Goal: Task Accomplishment & Management: Complete application form

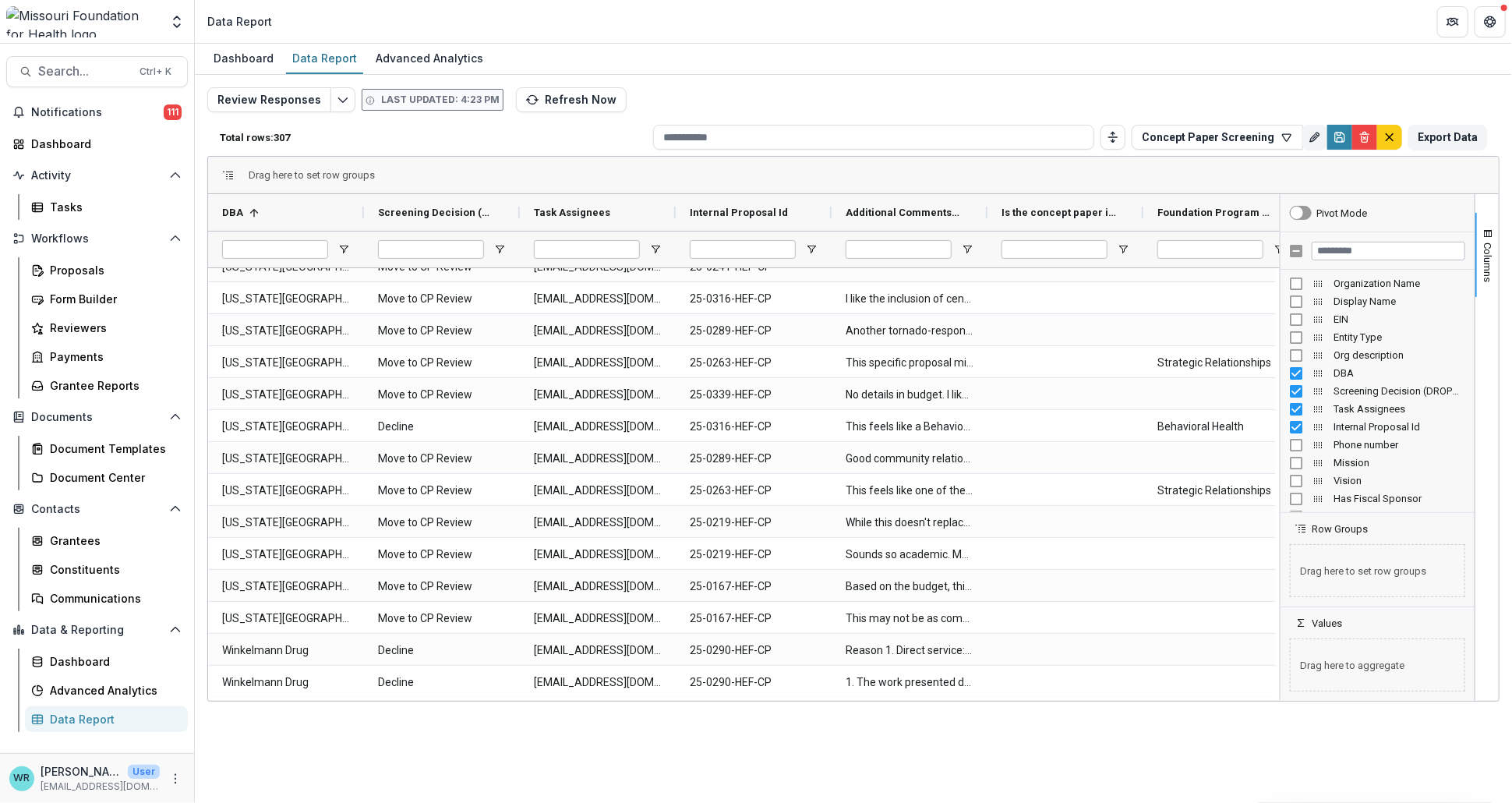
drag, startPoint x: 731, startPoint y: 701, endPoint x: 828, endPoint y: 701, distance: 97.0
click at [828, 701] on div "Dashboard Data Report Advanced Analytics Review Responses Last updated: 4:23 PM…" at bounding box center [853, 423] width 1317 height 760
drag, startPoint x: 755, startPoint y: 695, endPoint x: 877, endPoint y: 701, distance: 122.1
click at [877, 701] on div "Dashboard Data Report Advanced Analytics Review Responses Last updated: 4:23 PM…" at bounding box center [853, 423] width 1317 height 760
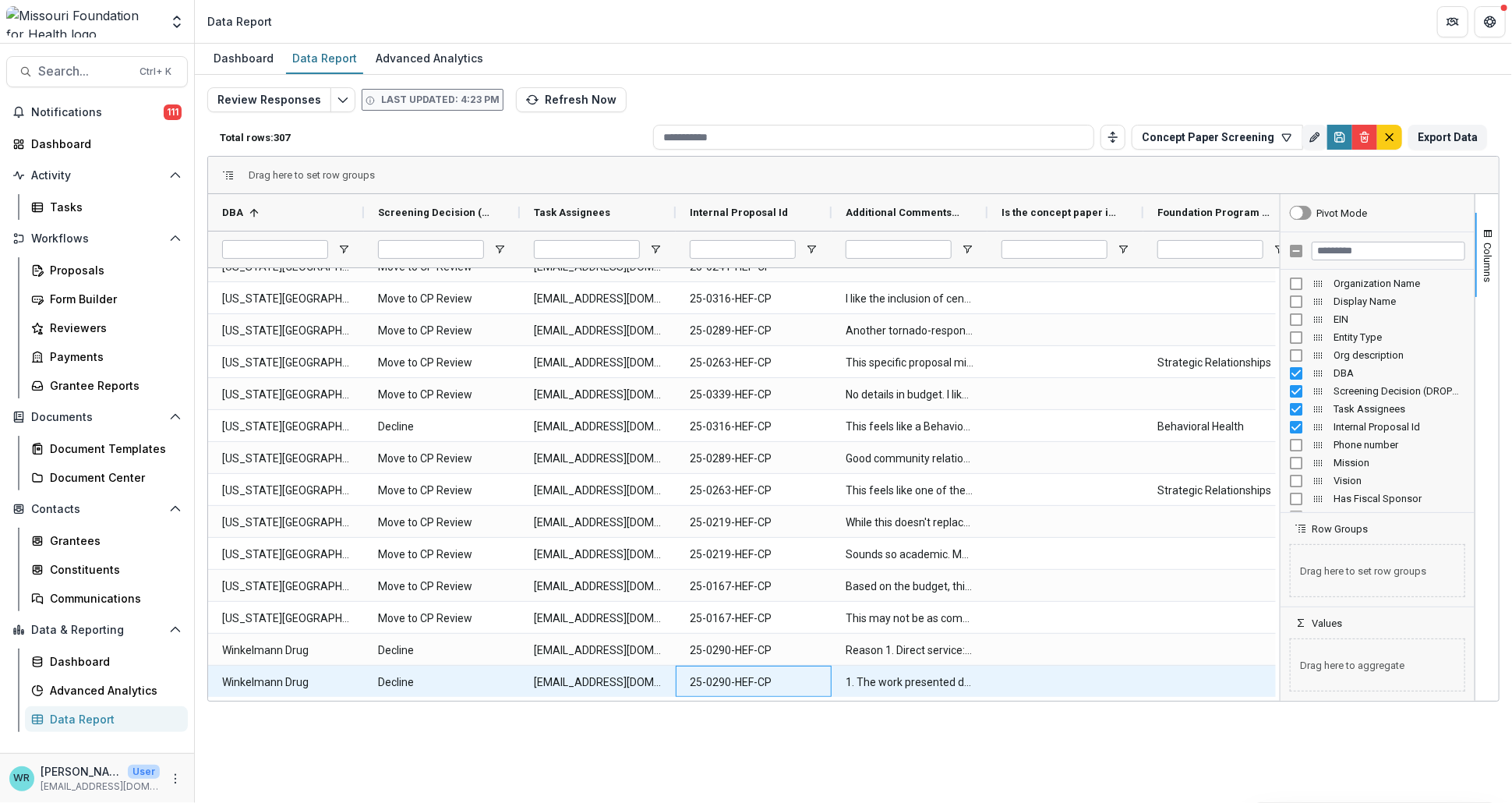
click at [690, 693] on Id-5460 "25-0290-HEF-CP" at bounding box center [754, 682] width 128 height 32
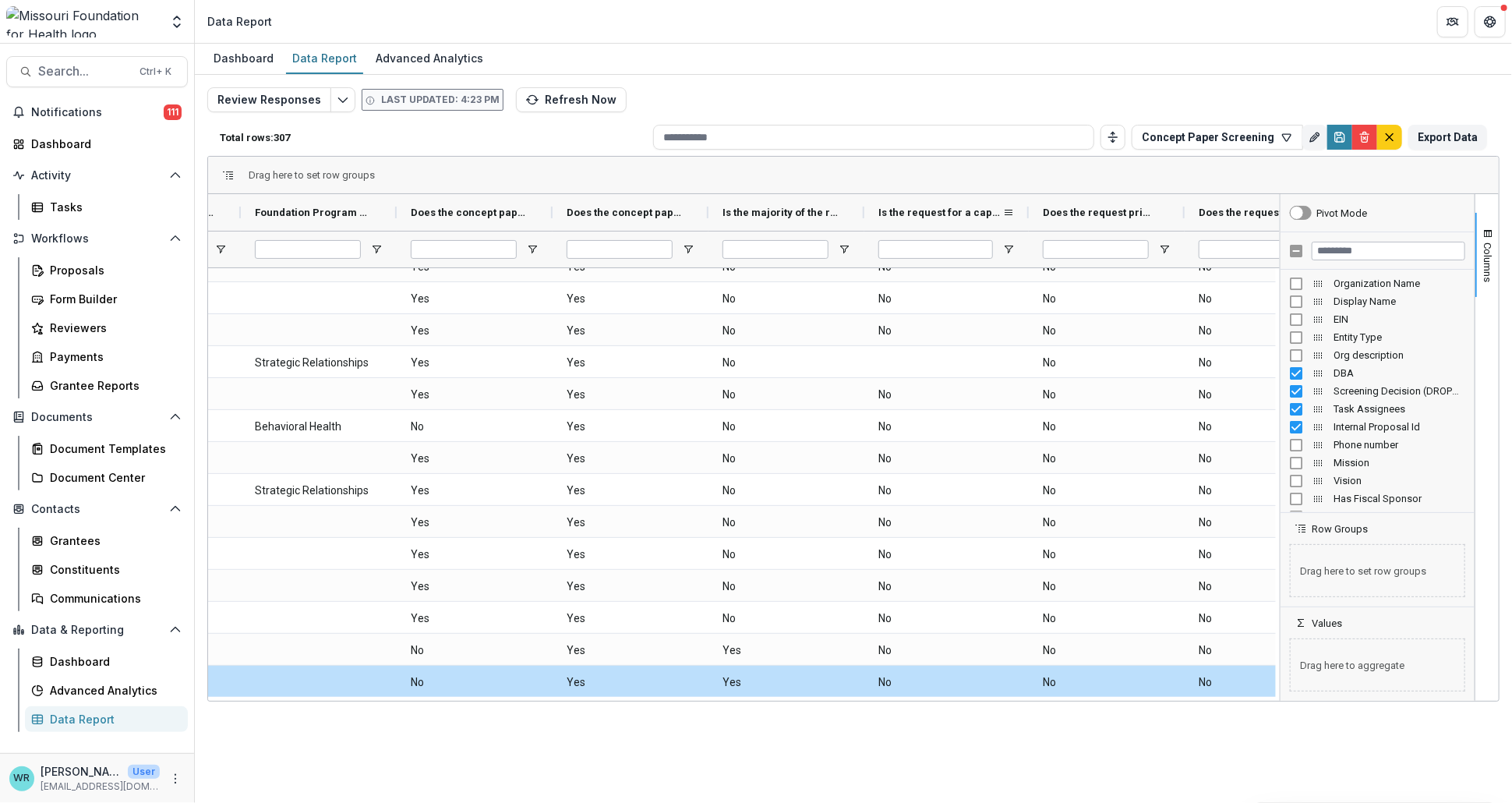
drag, startPoint x: 1019, startPoint y: 216, endPoint x: 1028, endPoint y: 221, distance: 10.3
click at [1028, 221] on div at bounding box center [1029, 212] width 7 height 37
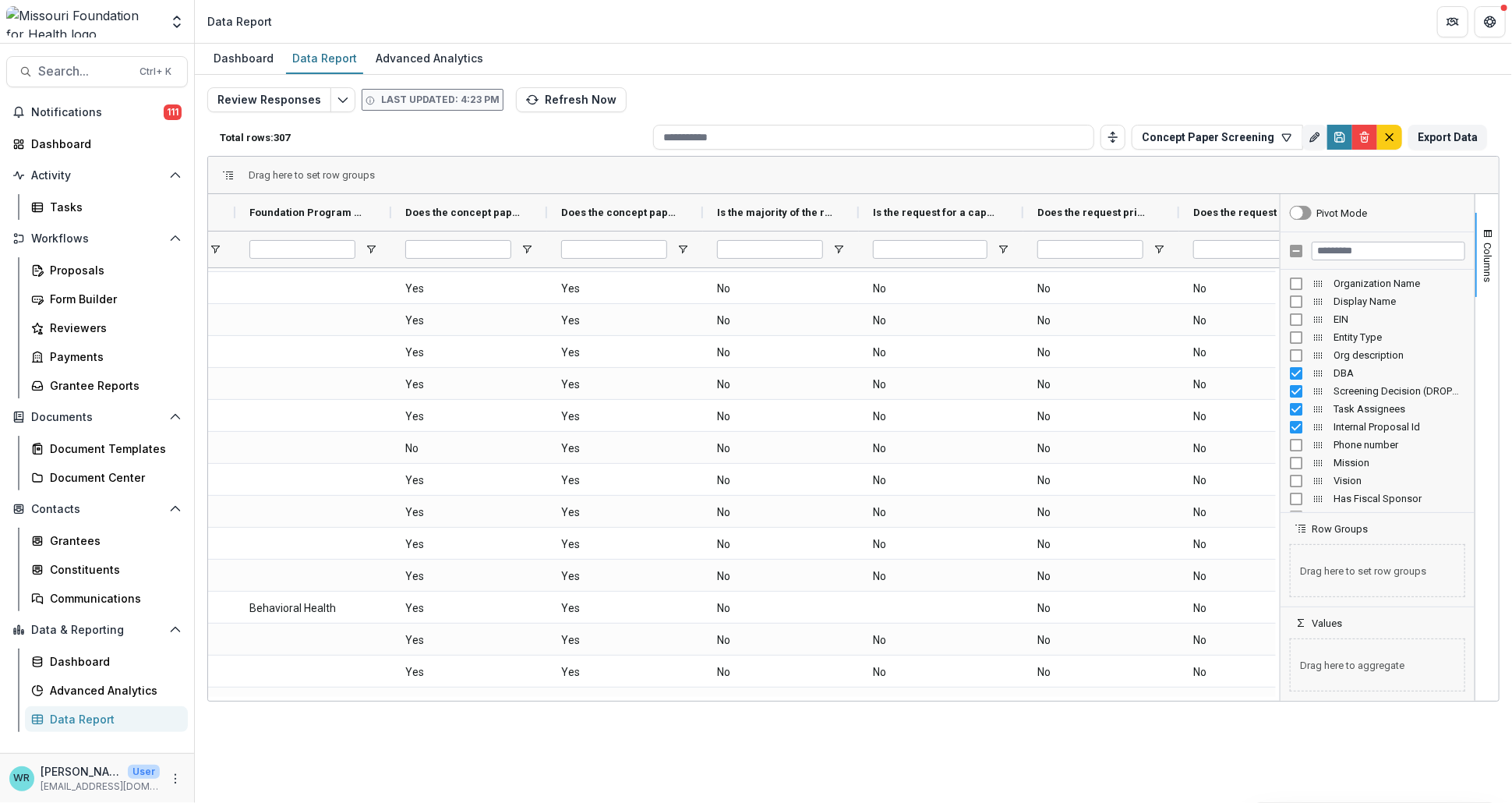
drag, startPoint x: 794, startPoint y: 700, endPoint x: 592, endPoint y: 699, distance: 202.0
click at [583, 699] on div "Drag here to set row groups Drag here to set column labels Additional Comments …" at bounding box center [853, 429] width 1292 height 546
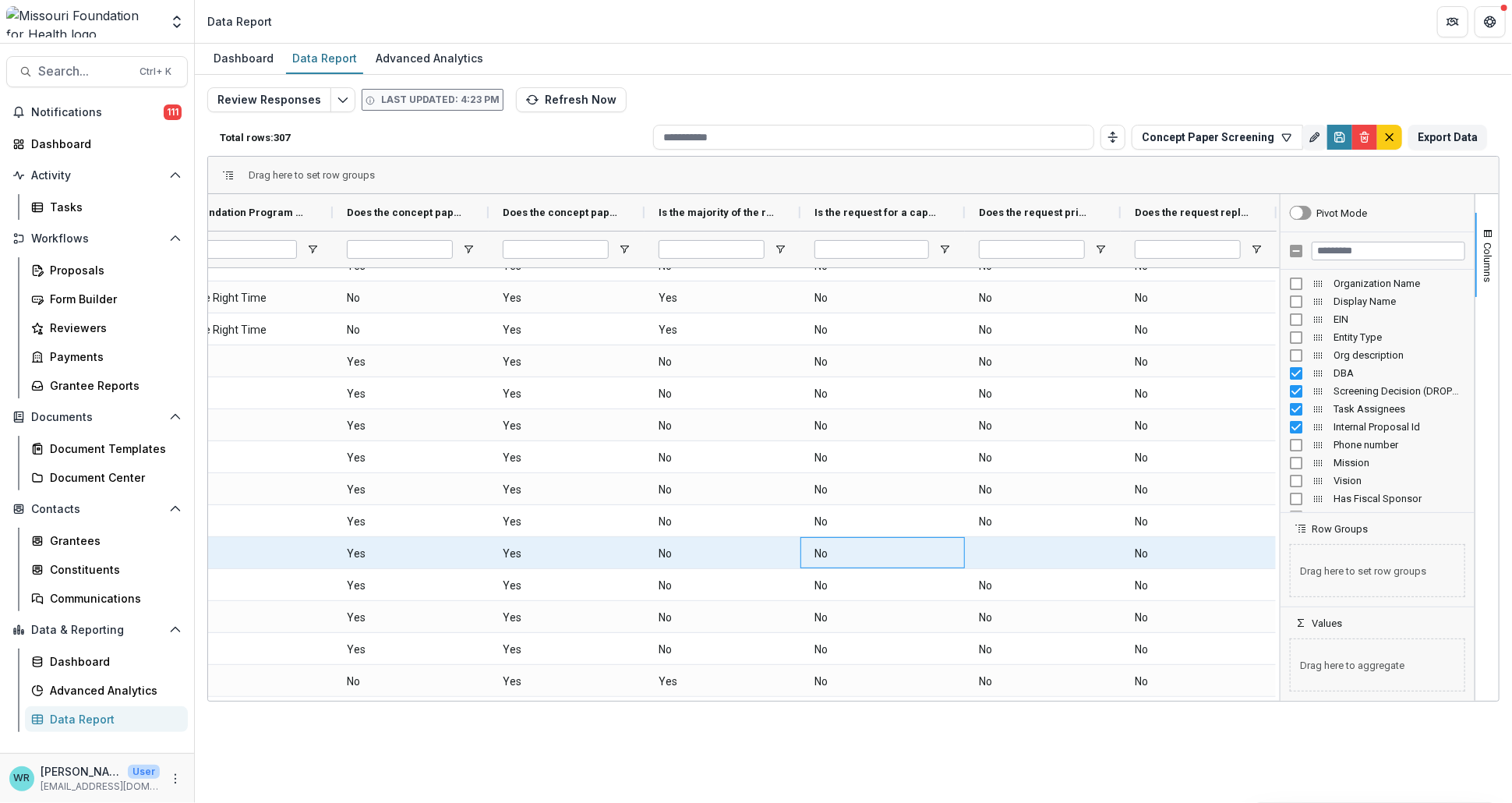
click at [896, 551] on \(SINGLE_RESPONSE\)-6902 "No" at bounding box center [882, 553] width 137 height 32
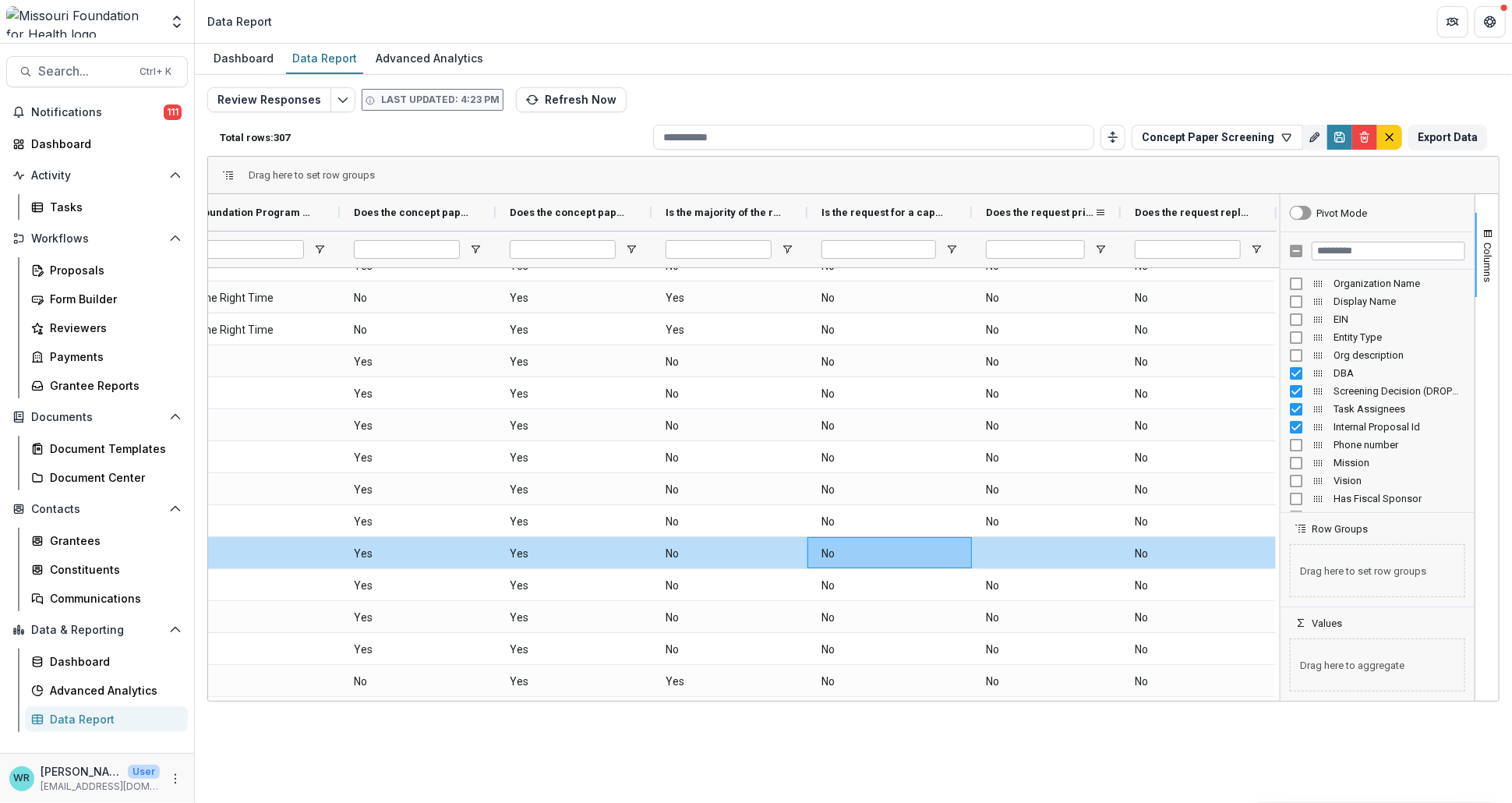
drag, startPoint x: 1118, startPoint y: 213, endPoint x: 1110, endPoint y: 219, distance: 10.0
click at [1110, 219] on div "Does the request primarily benefit areas outside of the MFH region? (SINGLE_RES…" at bounding box center [1046, 212] width 149 height 37
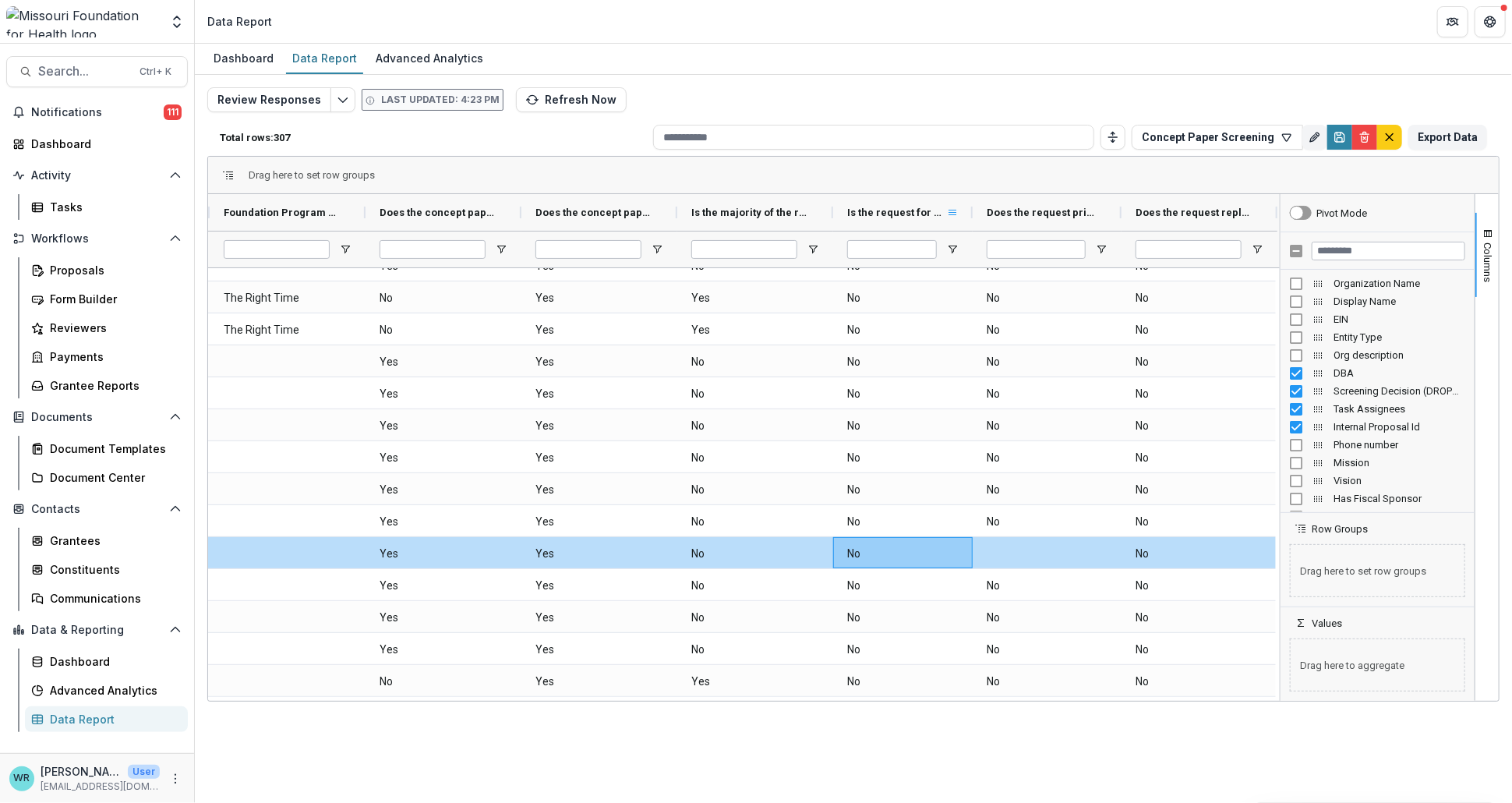
drag, startPoint x: 973, startPoint y: 210, endPoint x: 947, endPoint y: 209, distance: 26.0
click at [947, 209] on div "Is the request for a capital campaign or another unallowable expense? (SINGLE_R…" at bounding box center [902, 212] width 140 height 37
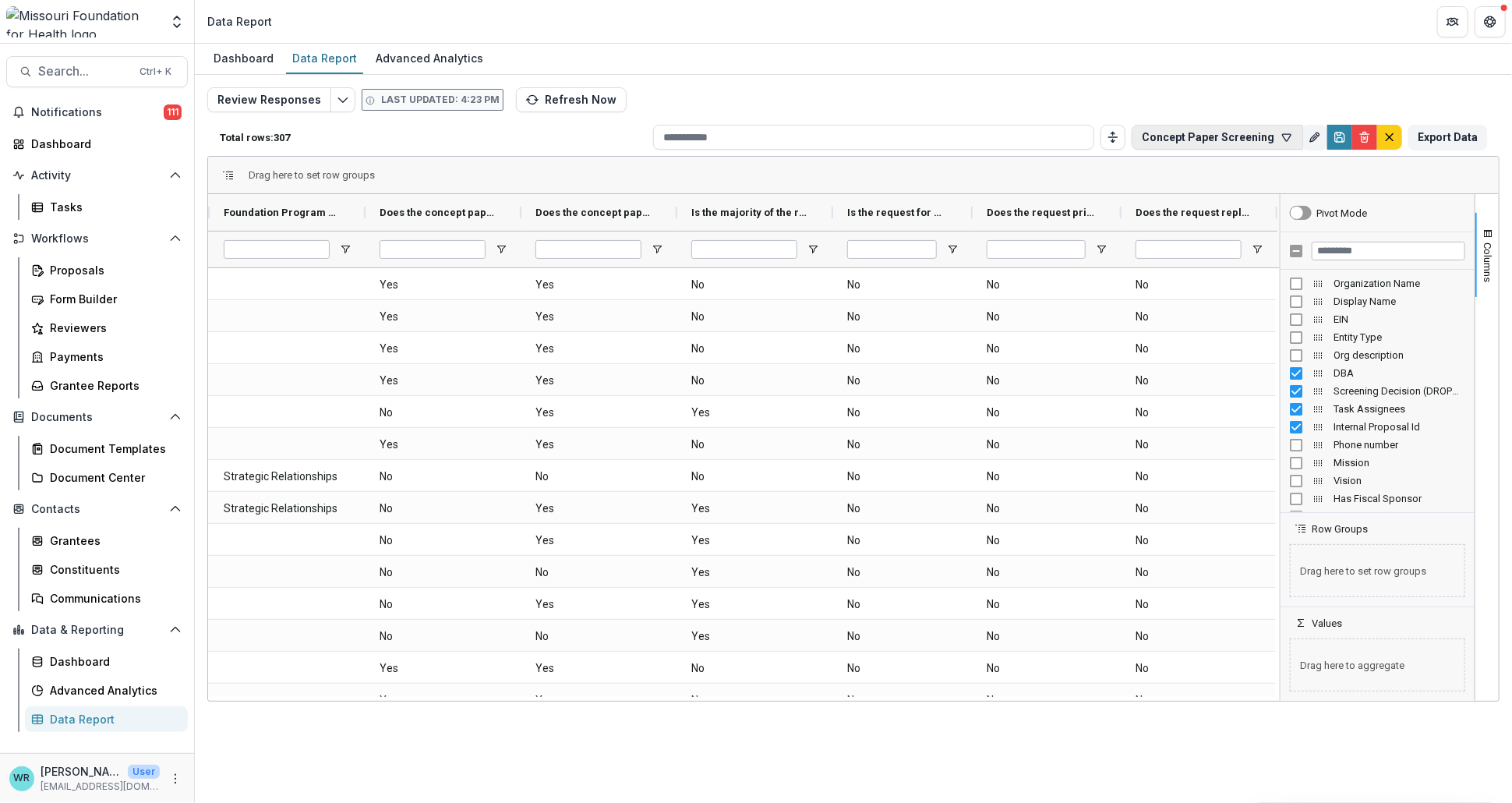
click at [1282, 140] on icon "button" at bounding box center [1286, 137] width 12 height 12
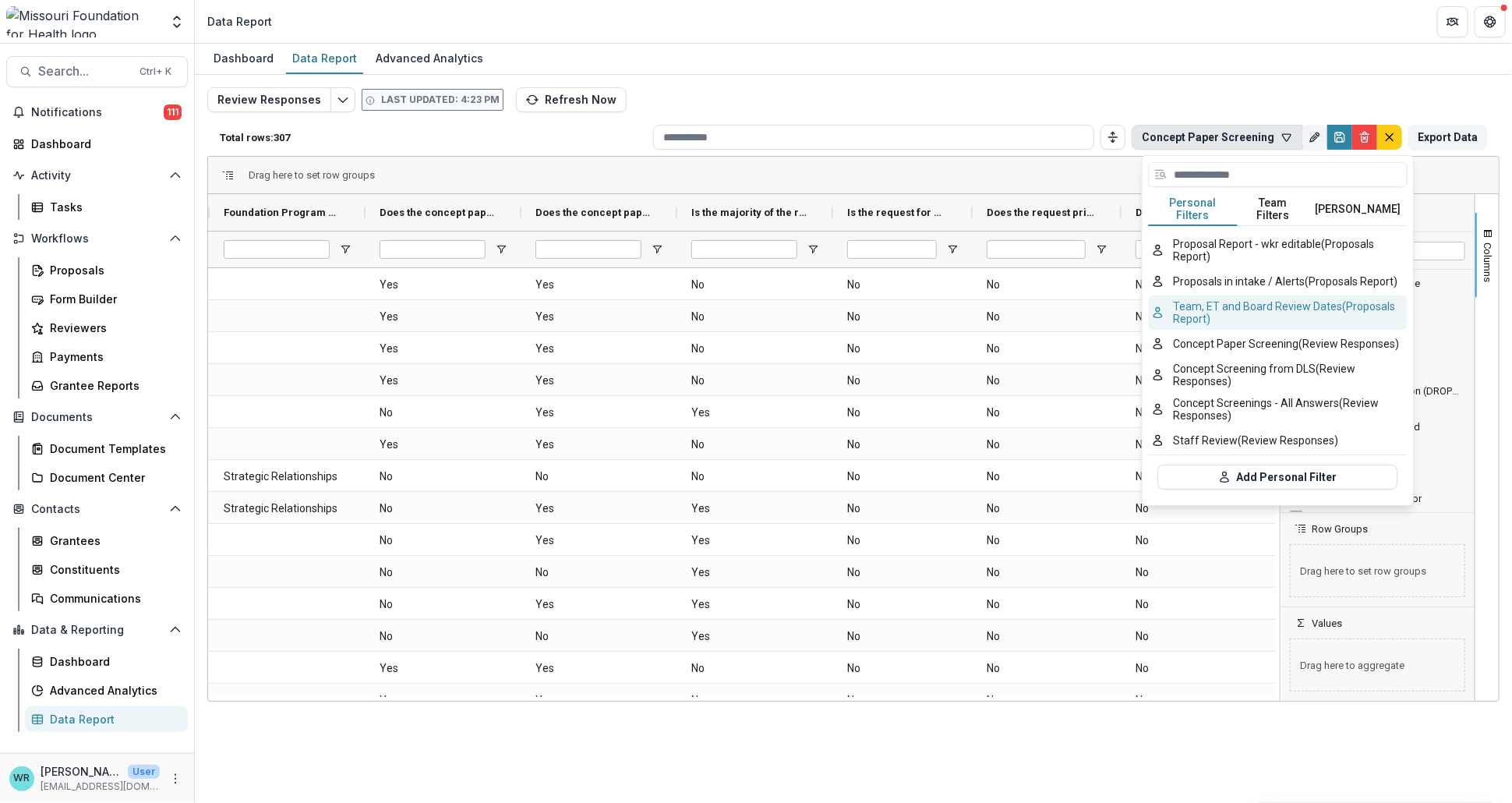
click at [1189, 295] on button "Team, ET and Board Review Dates (Proposals Report)" at bounding box center [1278, 313] width 259 height 34
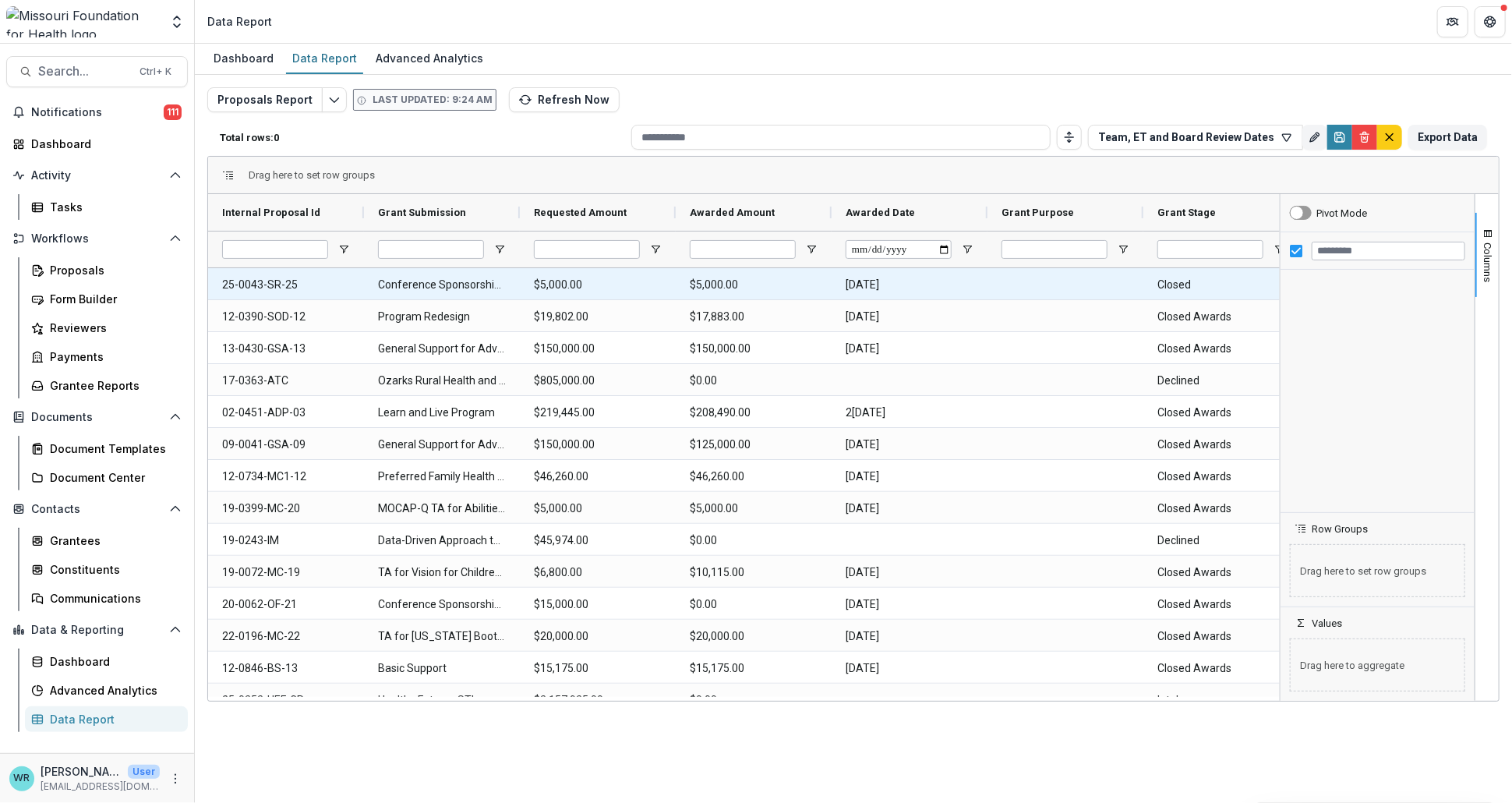
type input "**********"
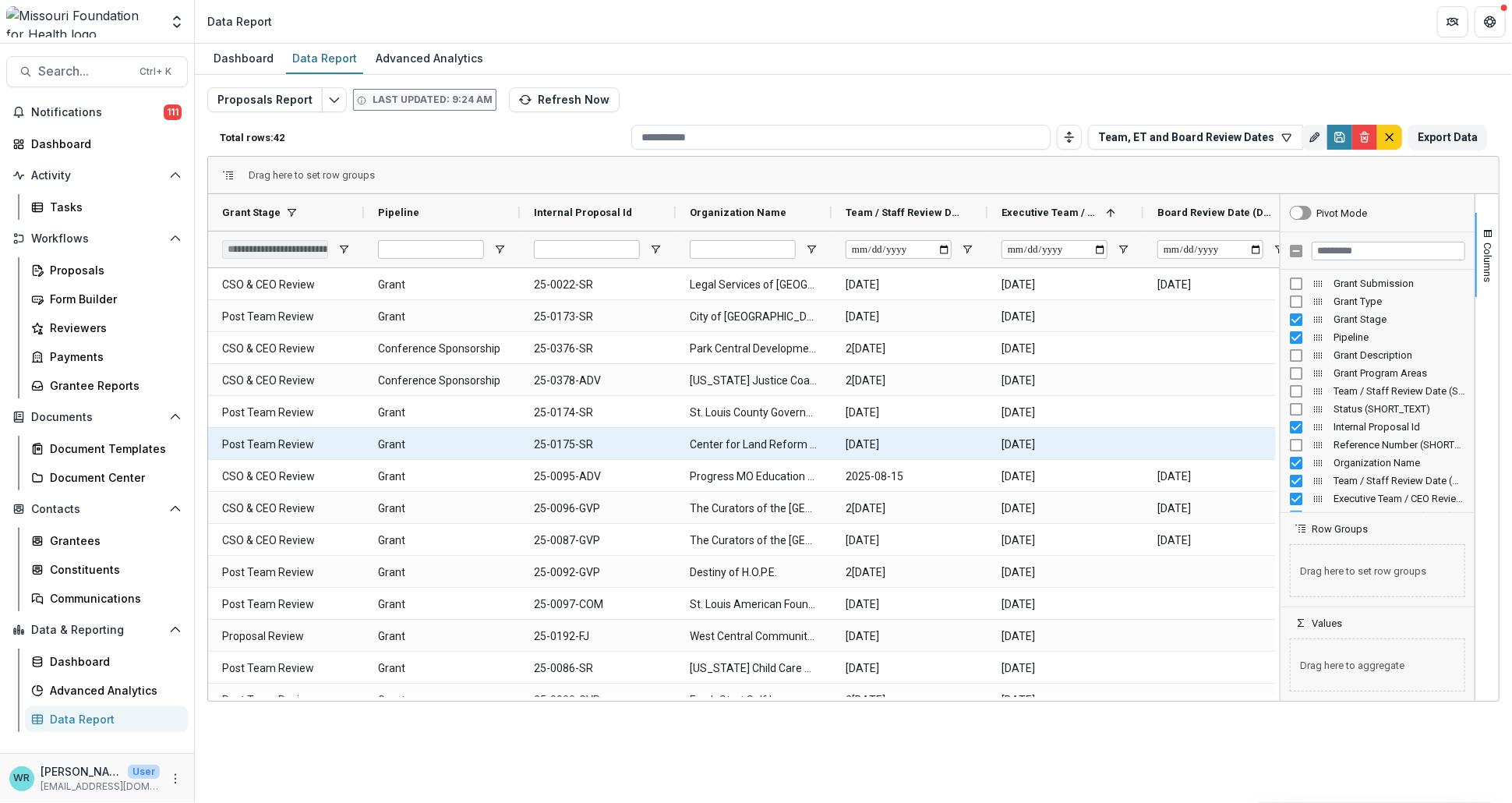
click at [759, 441] on Name-10797 "Center for Land Reform Inc" at bounding box center [754, 444] width 128 height 32
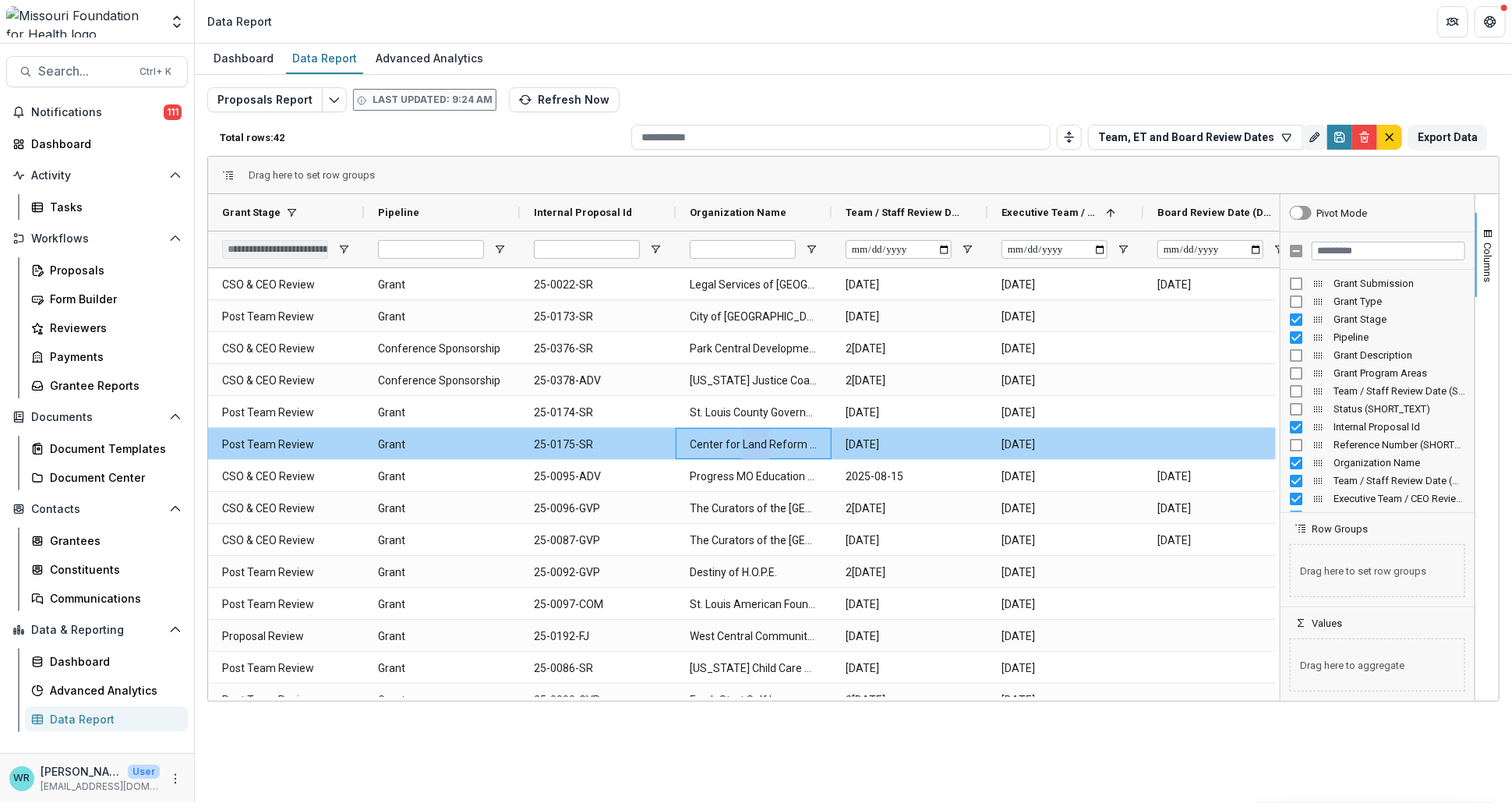
click at [759, 441] on Name-10797 "Center for Land Reform Inc" at bounding box center [754, 444] width 128 height 32
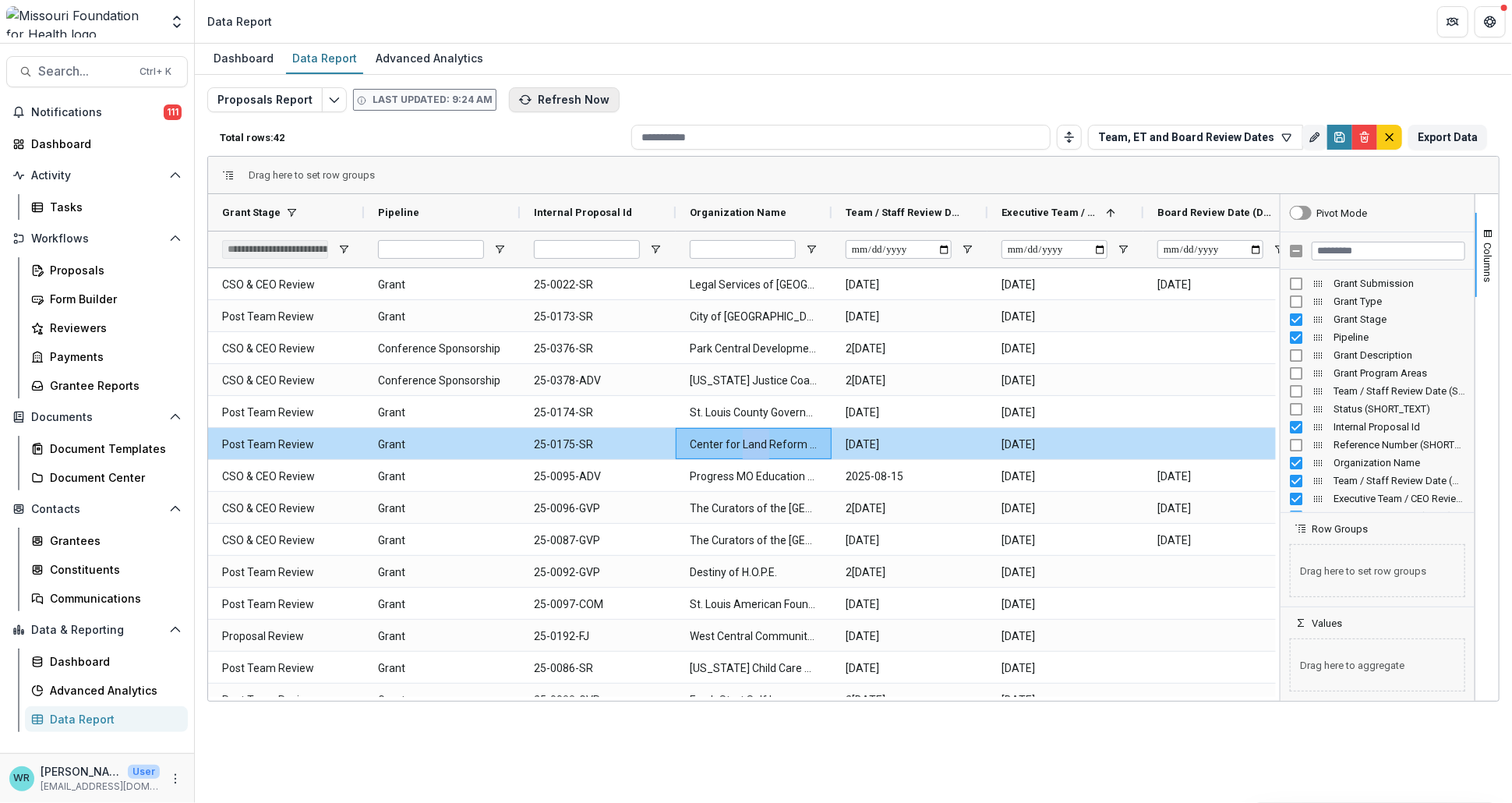
click at [568, 98] on button "Refresh Now" at bounding box center [564, 100] width 110 height 25
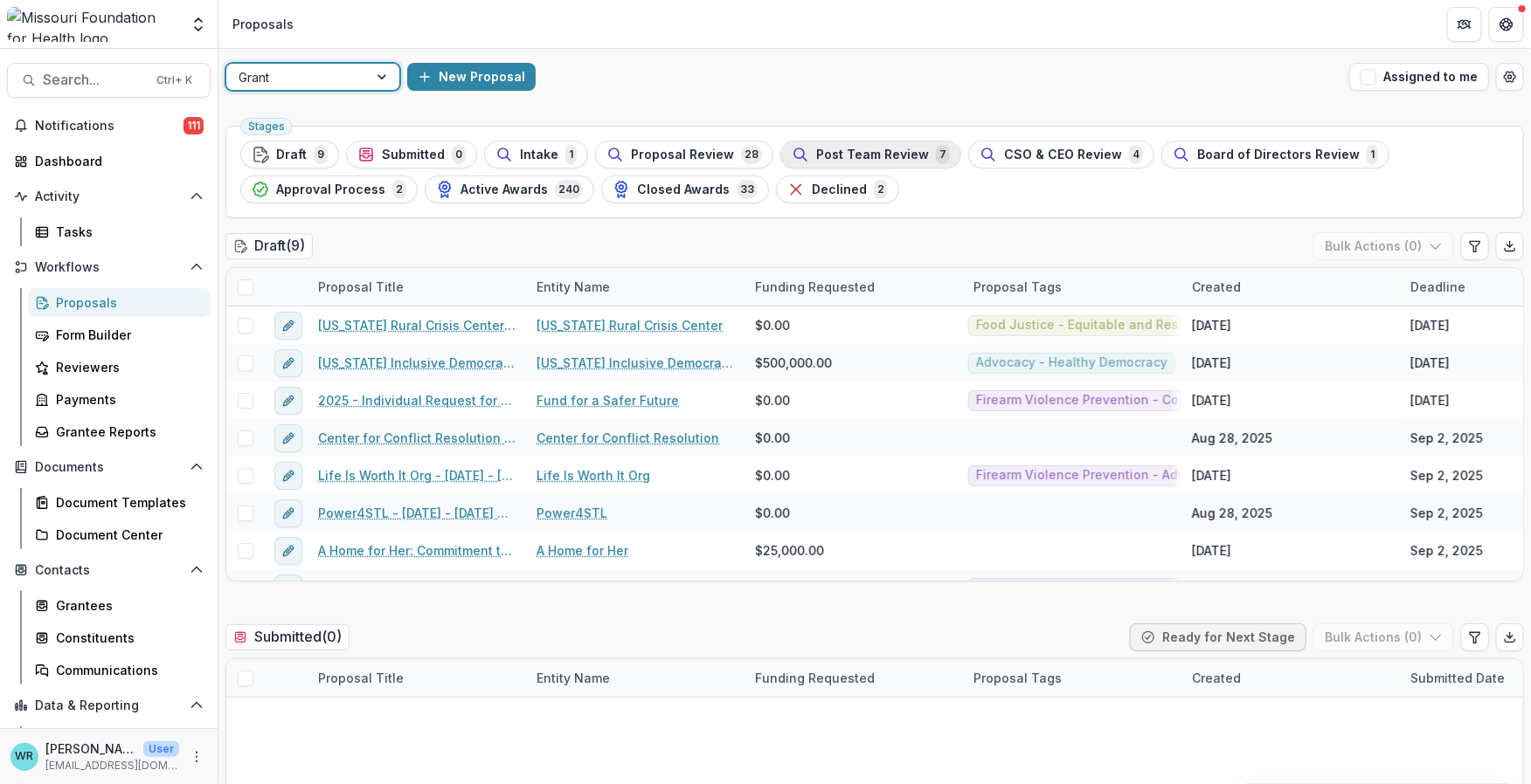
click at [871, 162] on div "Post Team Review 7" at bounding box center [871, 154] width 158 height 19
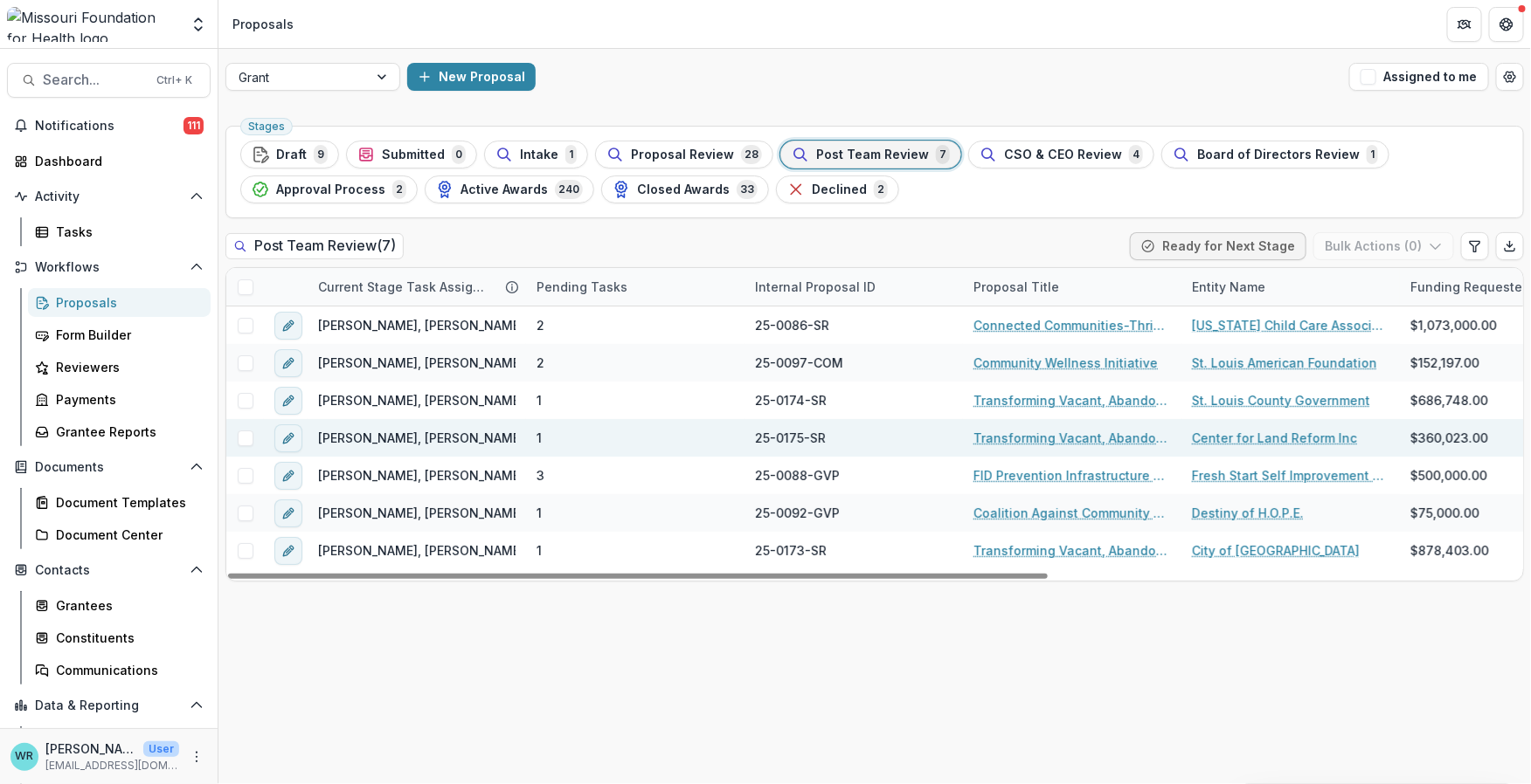
click at [1290, 437] on link "Center for Land Reform Inc" at bounding box center [1274, 438] width 165 height 18
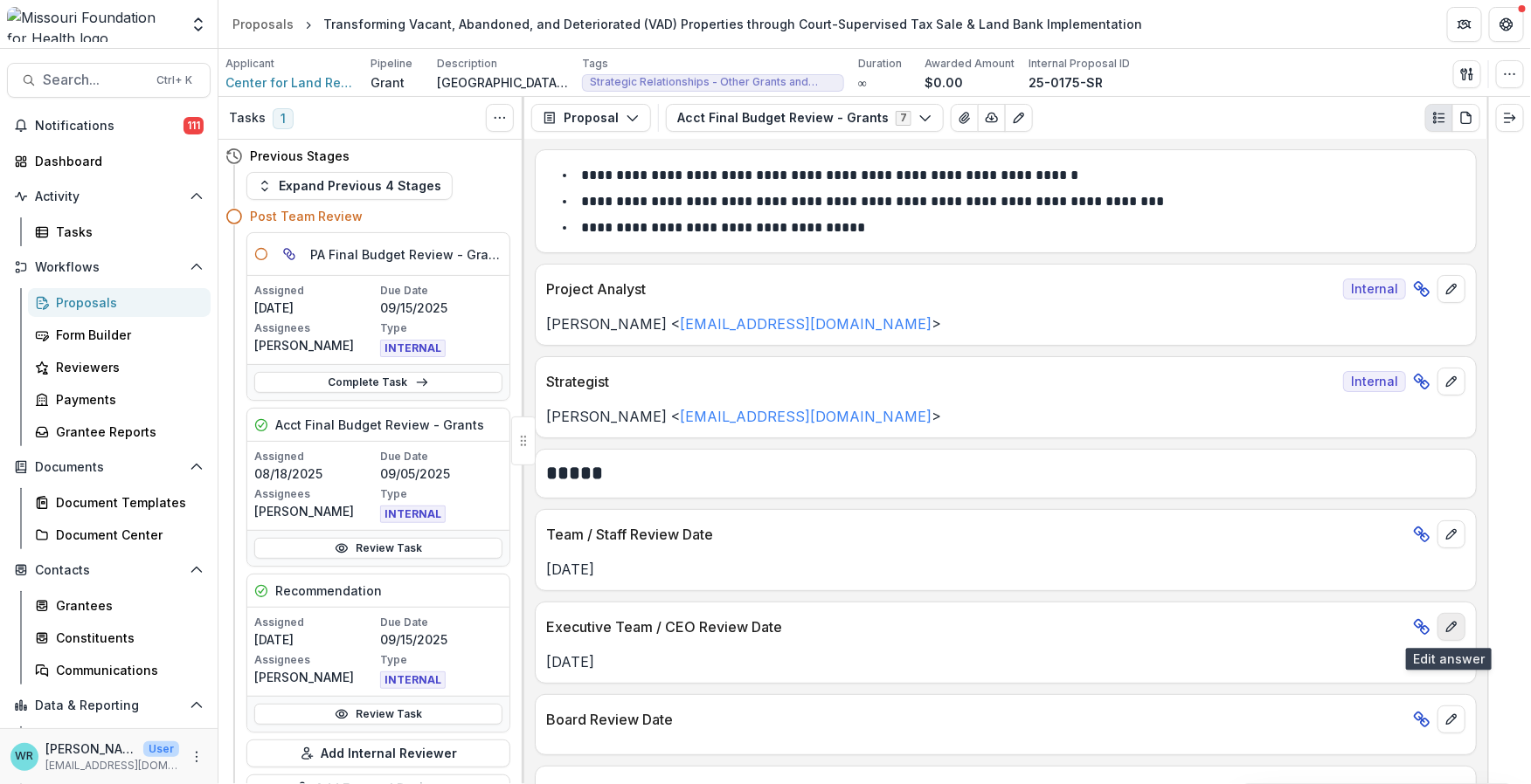
click at [1454, 627] on button "edit" at bounding box center [1451, 627] width 28 height 28
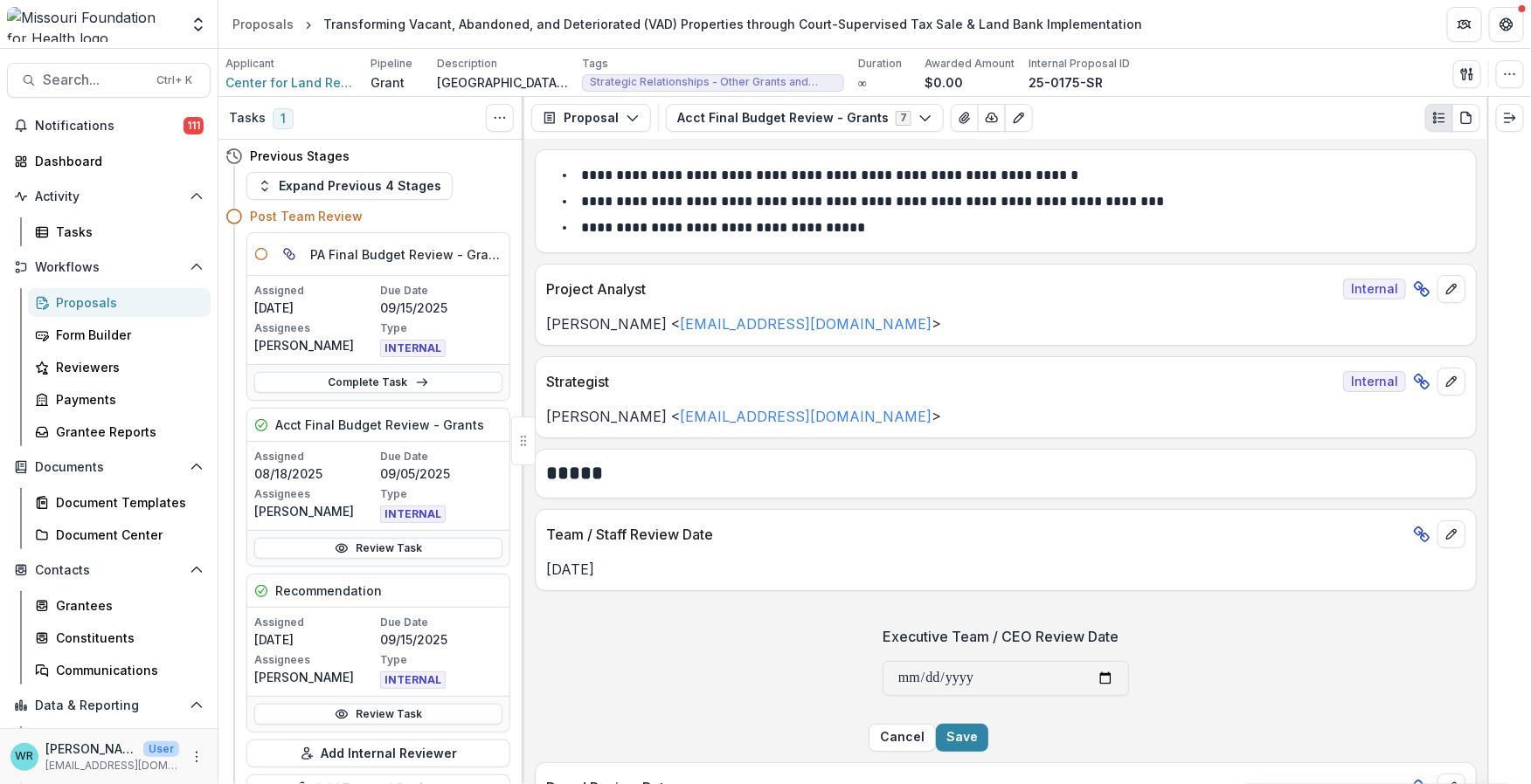
scroll to position [193, 0]
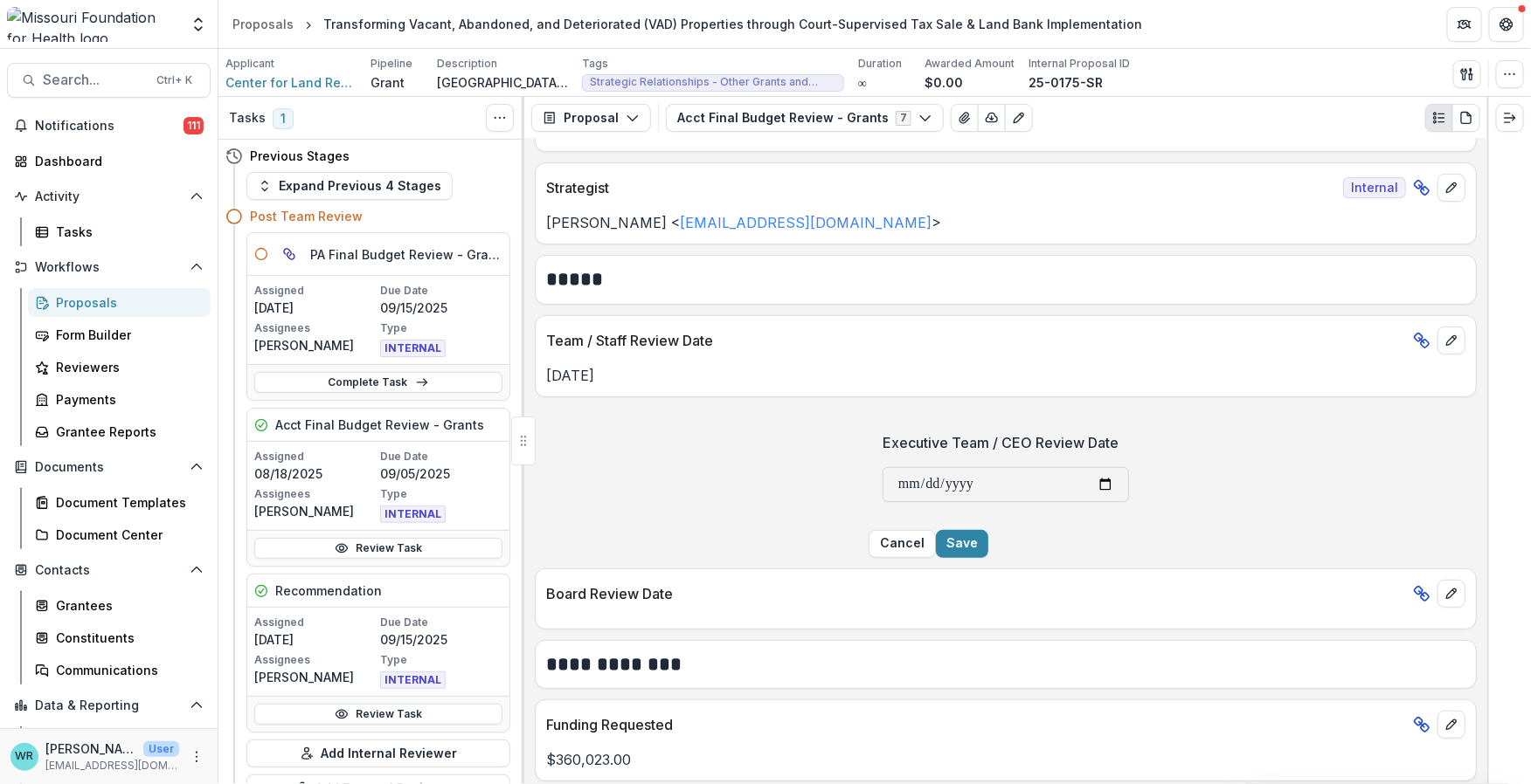
click at [882, 488] on input "**********" at bounding box center [1005, 485] width 247 height 35
type input "**********"
click at [988, 558] on button "Save" at bounding box center [961, 544] width 52 height 28
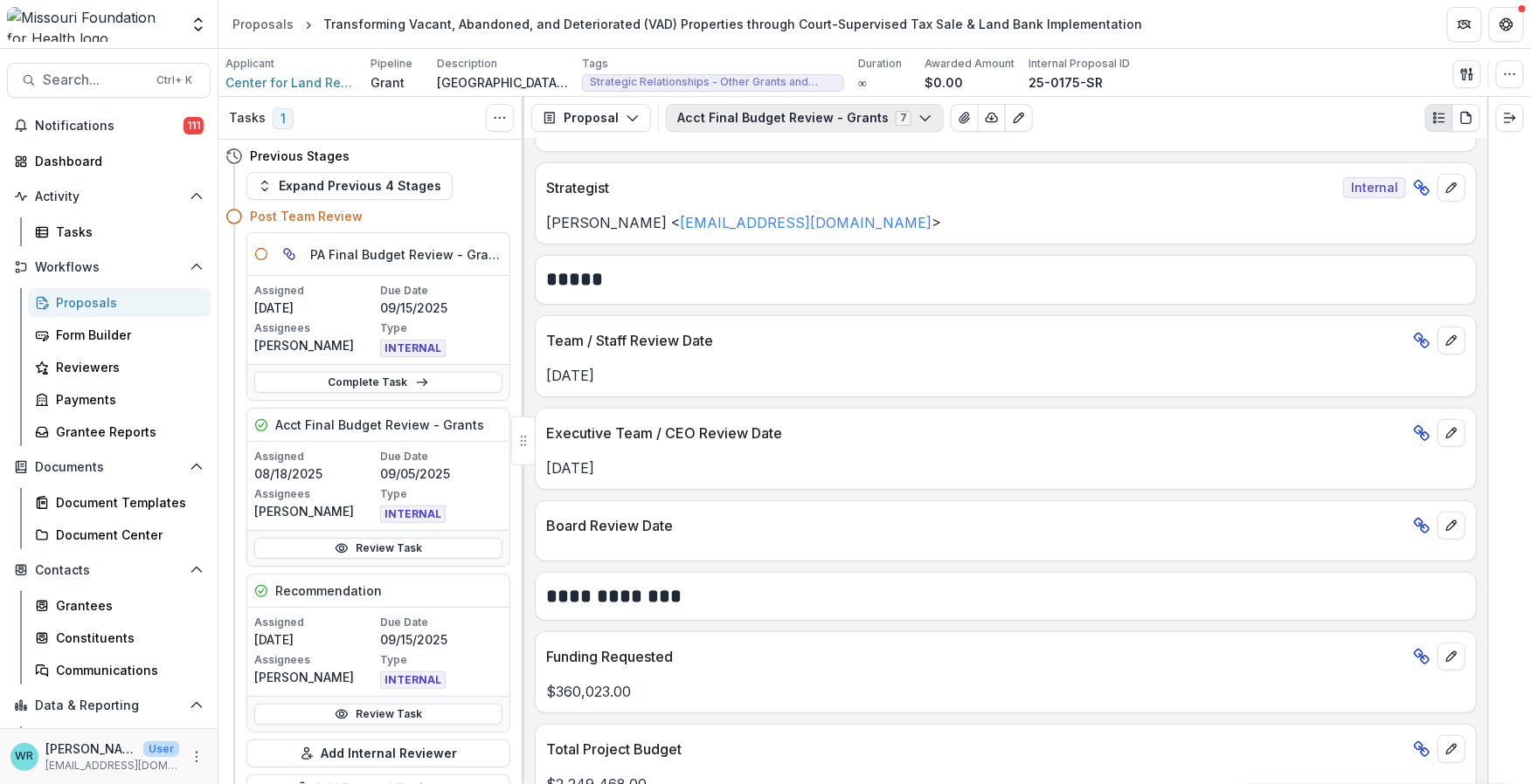
click at [915, 125] on button "Acct Final Budget Review - Grants 7" at bounding box center [804, 117] width 278 height 28
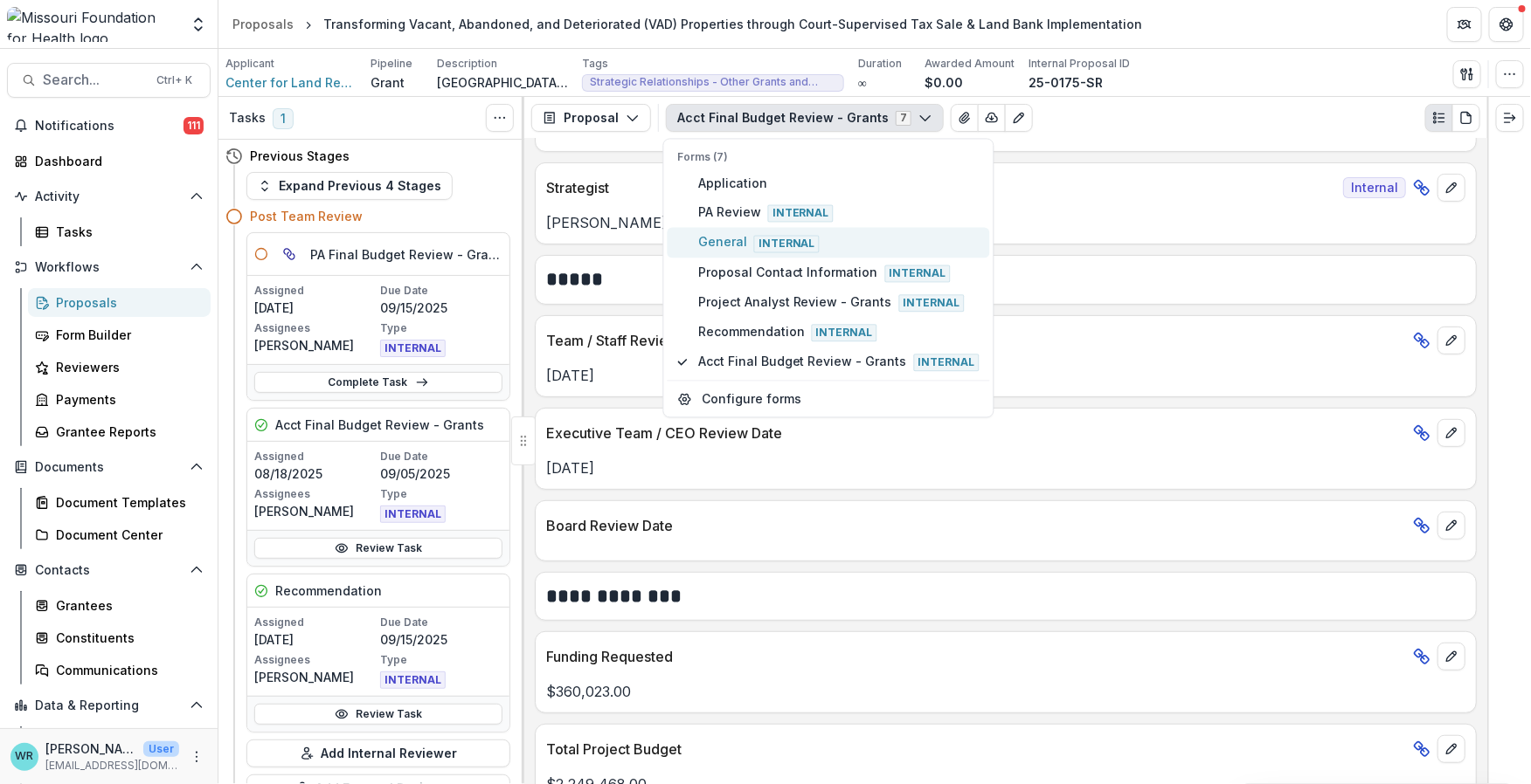
click at [746, 234] on span "General Internal" at bounding box center [838, 242] width 282 height 19
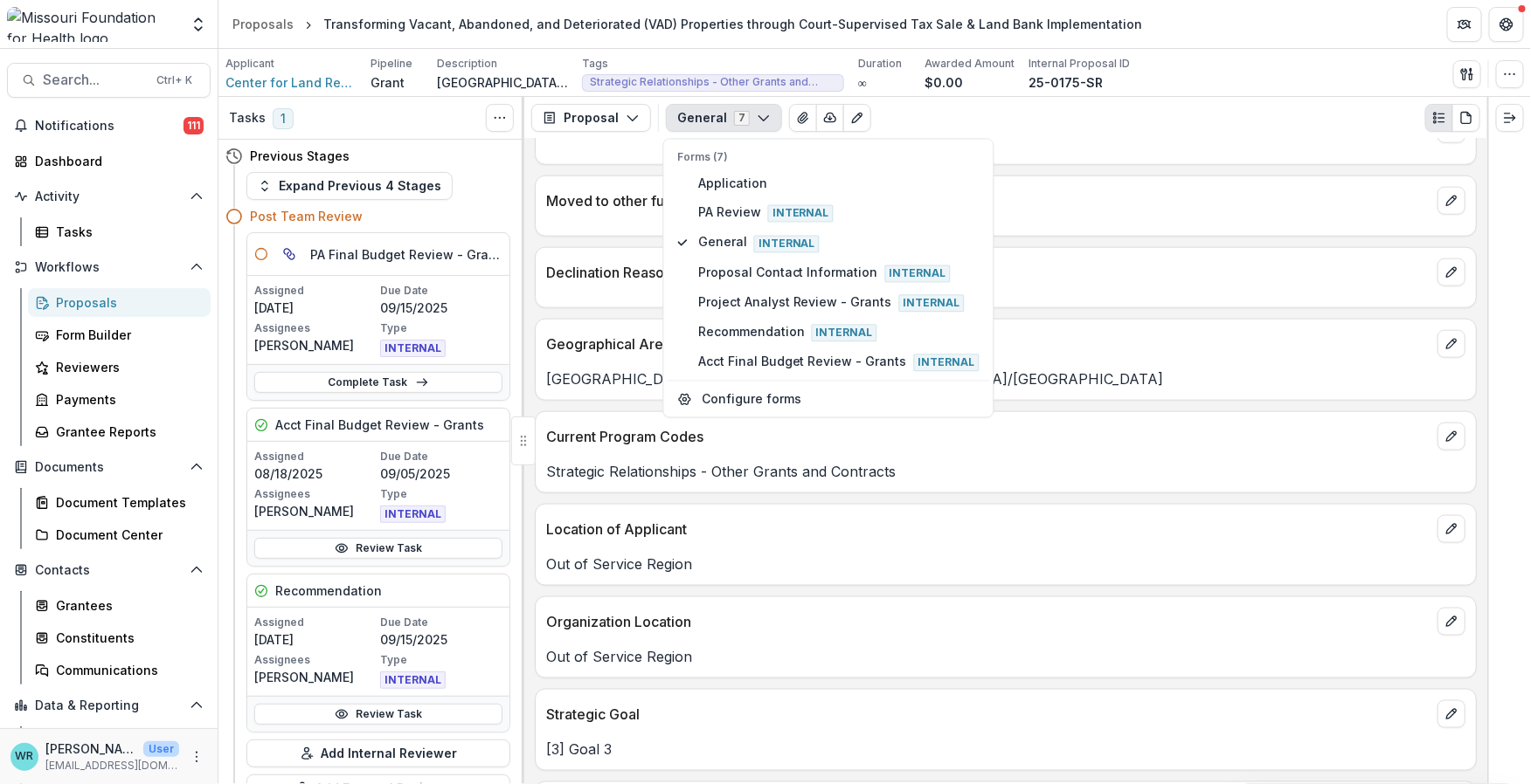
scroll to position [3814, 0]
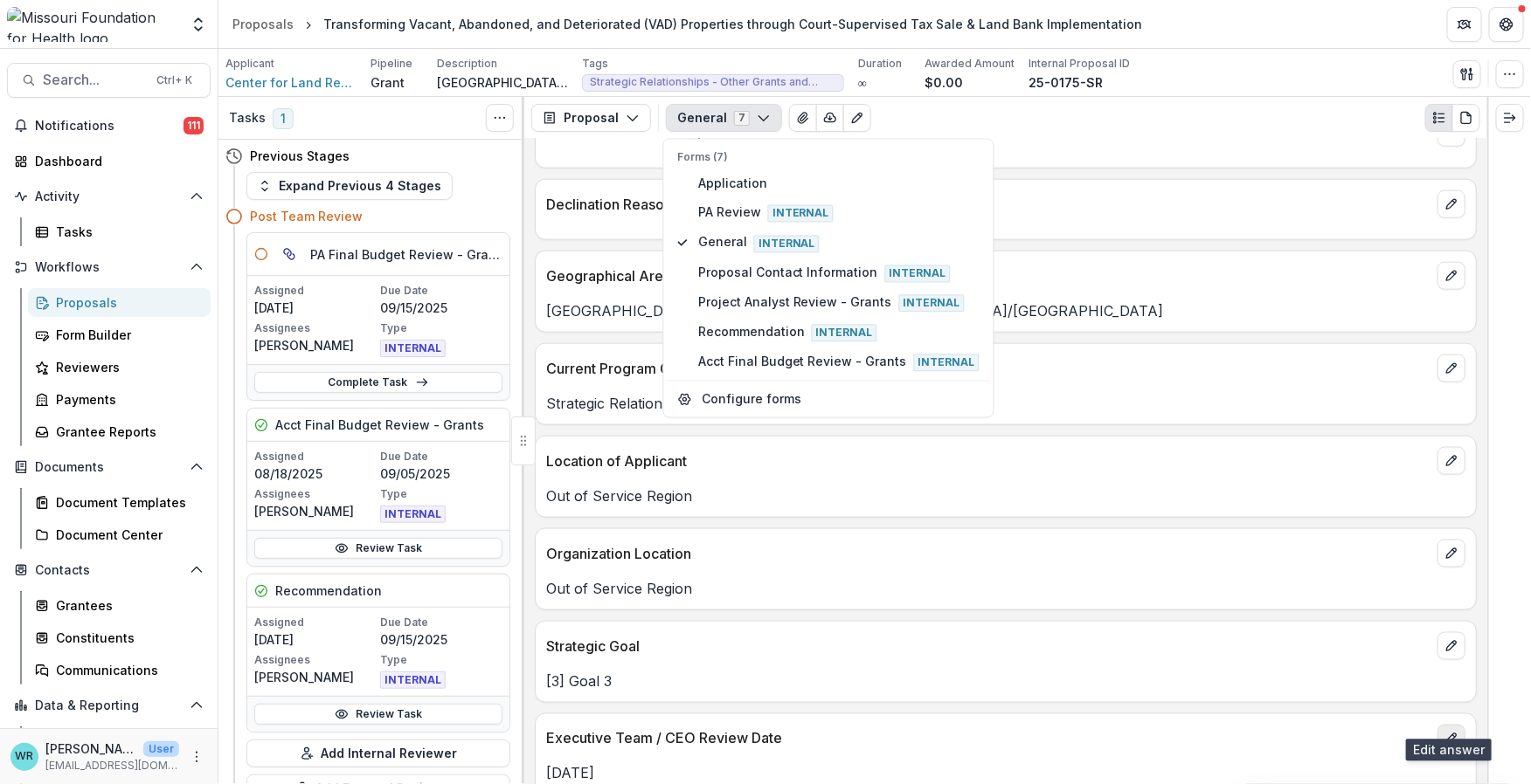
click at [1445, 732] on icon "edit" at bounding box center [1451, 738] width 14 height 14
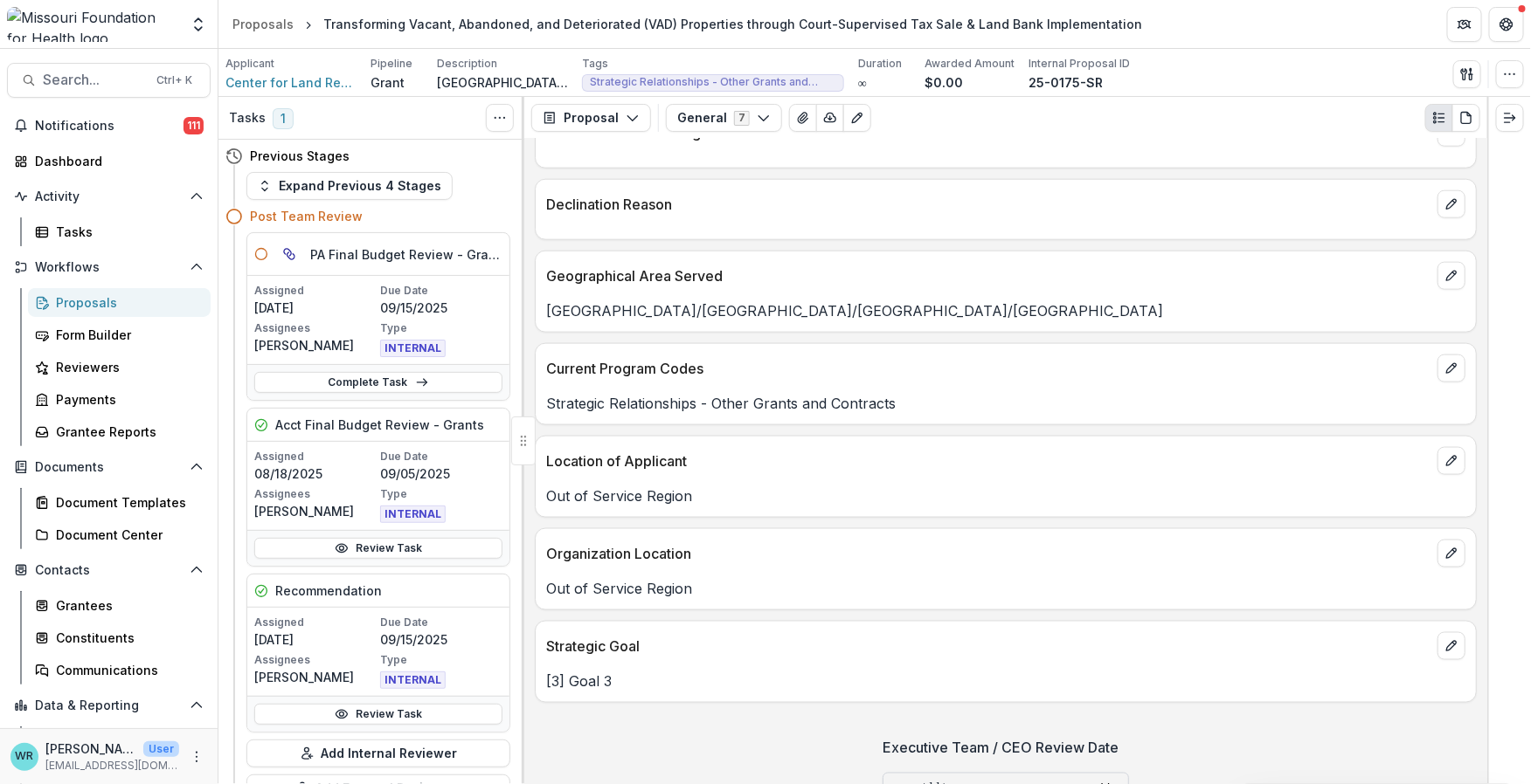
click at [882, 773] on input "**********" at bounding box center [1005, 790] width 247 height 35
type input "**********"
click at [1148, 579] on p "Out of Service Region" at bounding box center [1005, 589] width 919 height 21
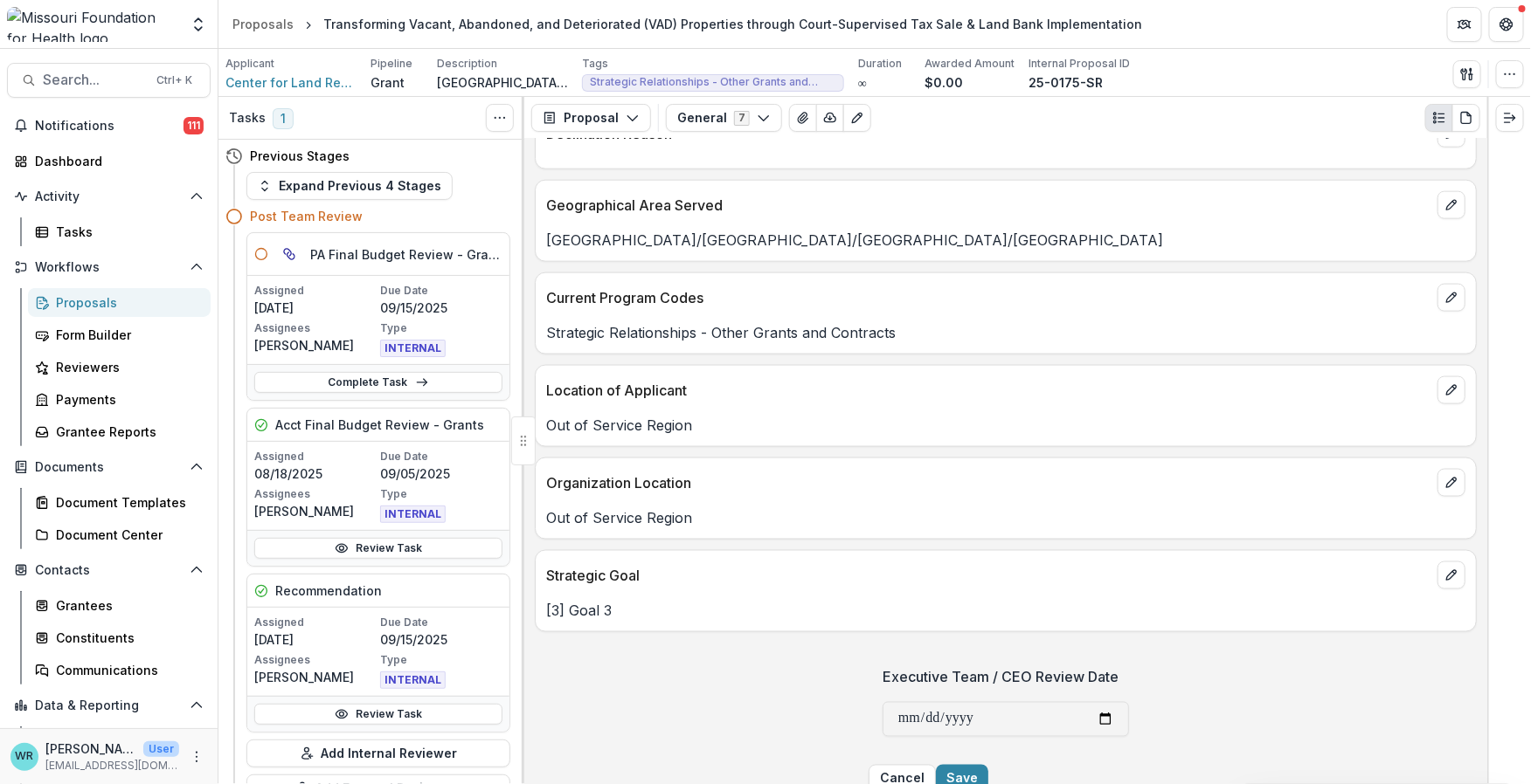
scroll to position [3905, 0]
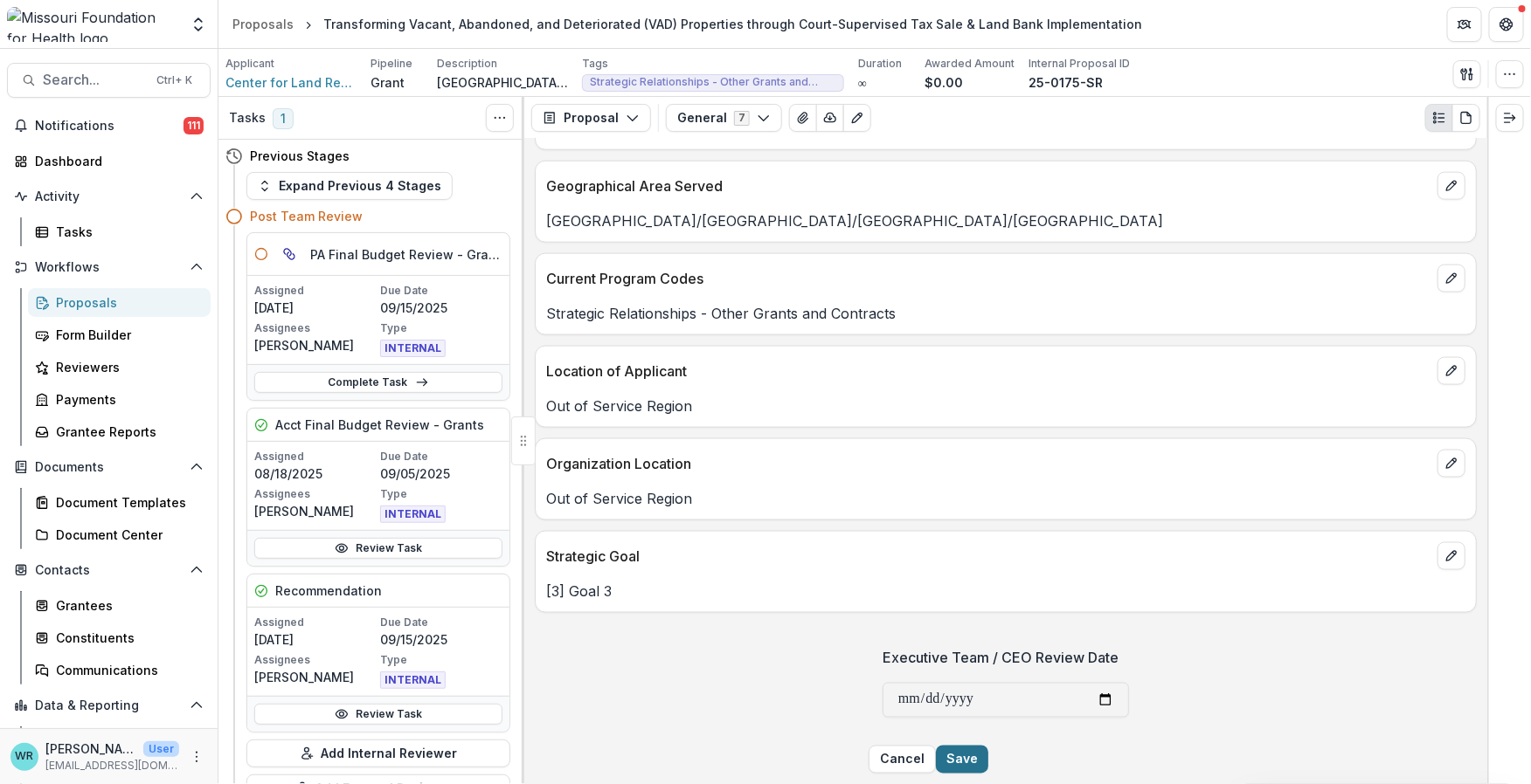
click at [988, 759] on button "Save" at bounding box center [961, 760] width 52 height 28
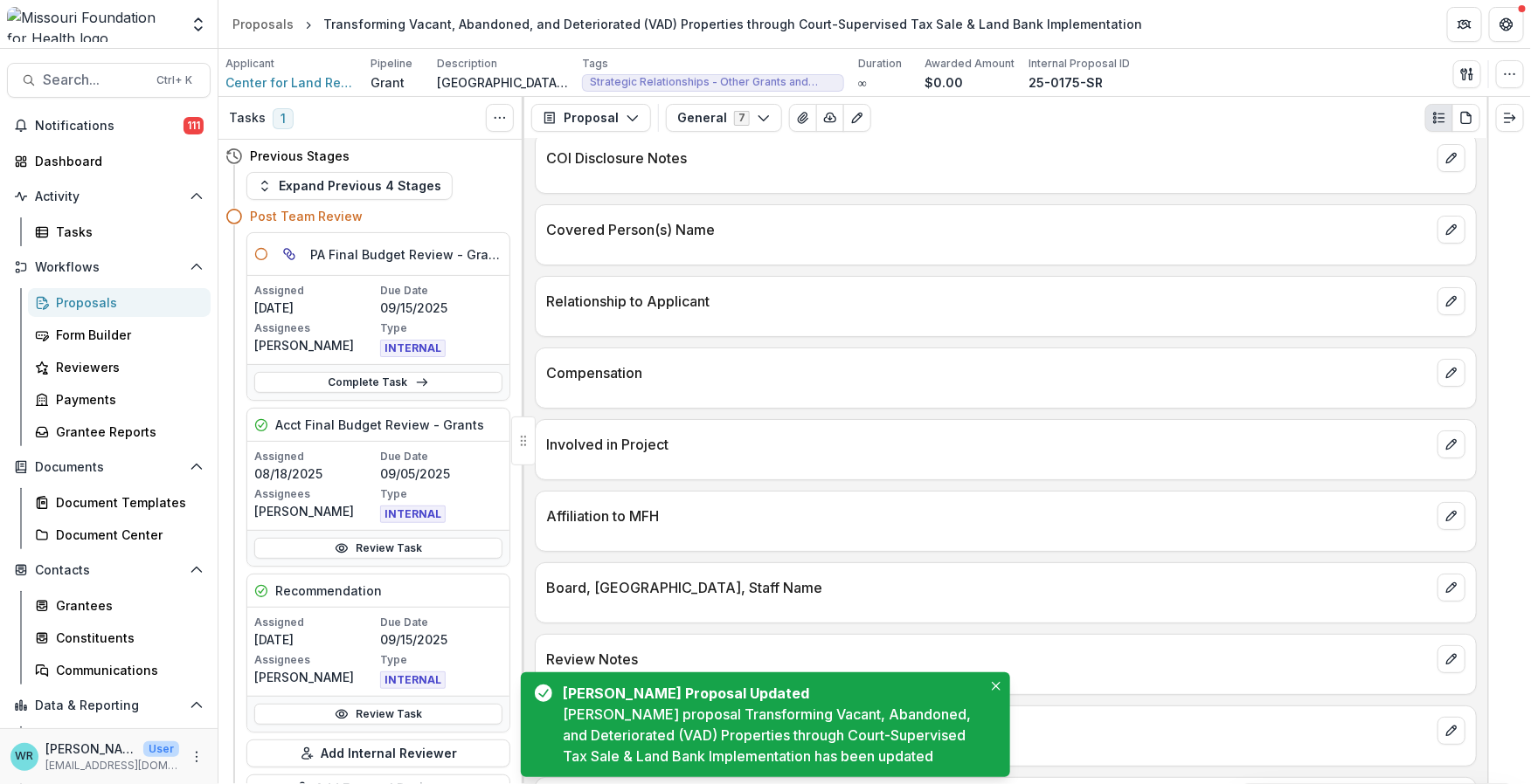
scroll to position [2844, 0]
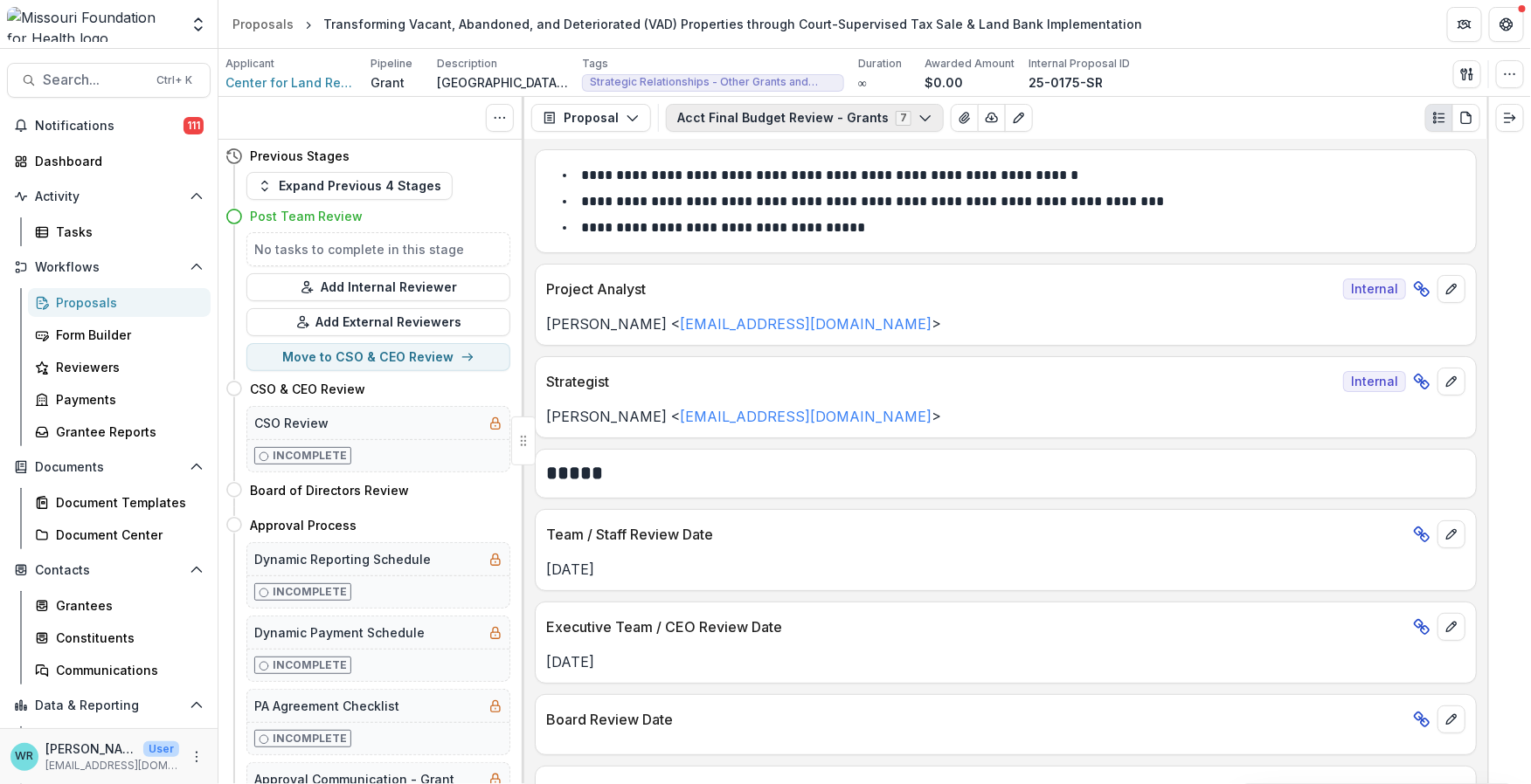
click at [770, 130] on button "Acct Final Budget Review - Grants 7" at bounding box center [804, 117] width 278 height 28
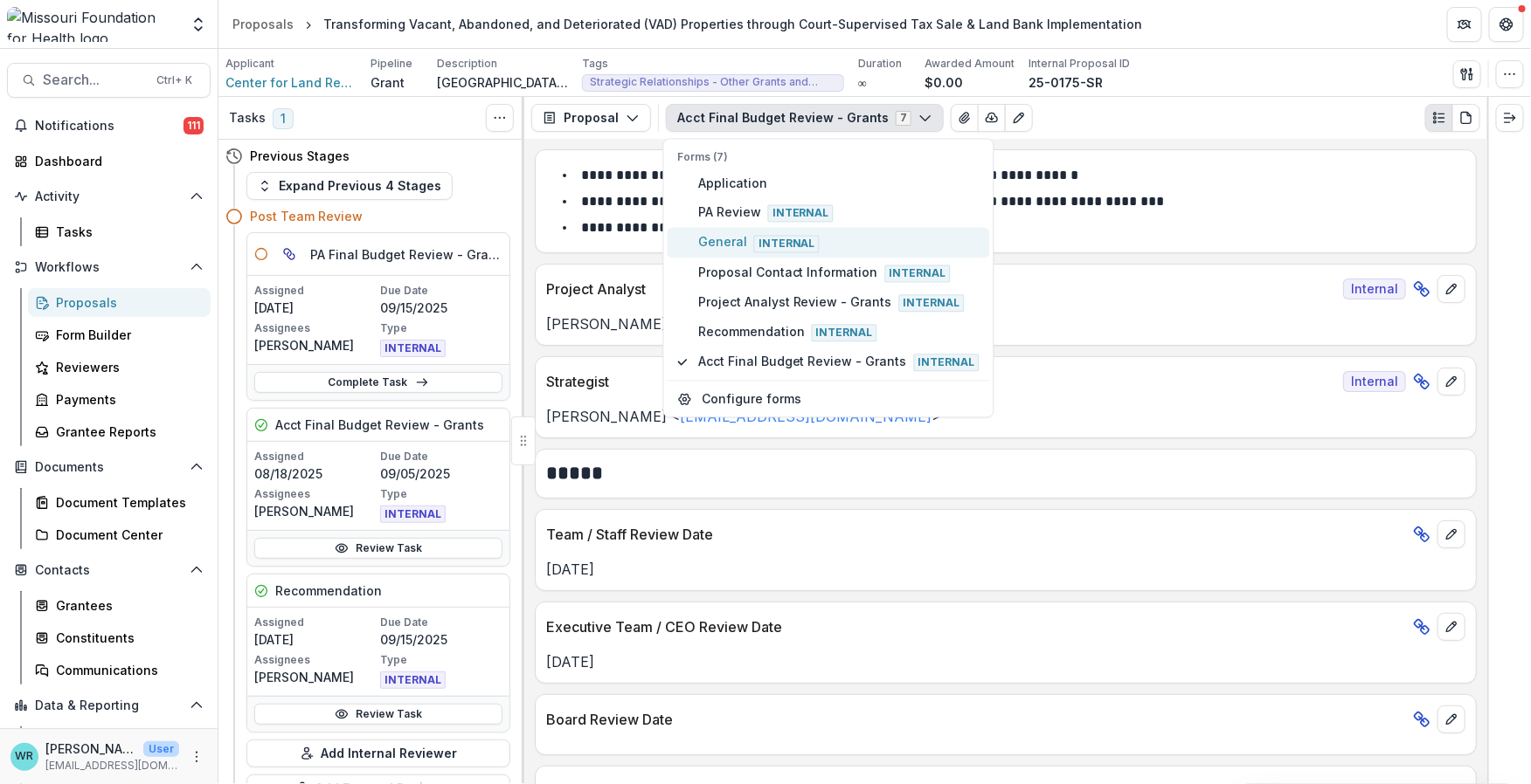
click at [729, 240] on span "General Internal" at bounding box center [838, 242] width 282 height 19
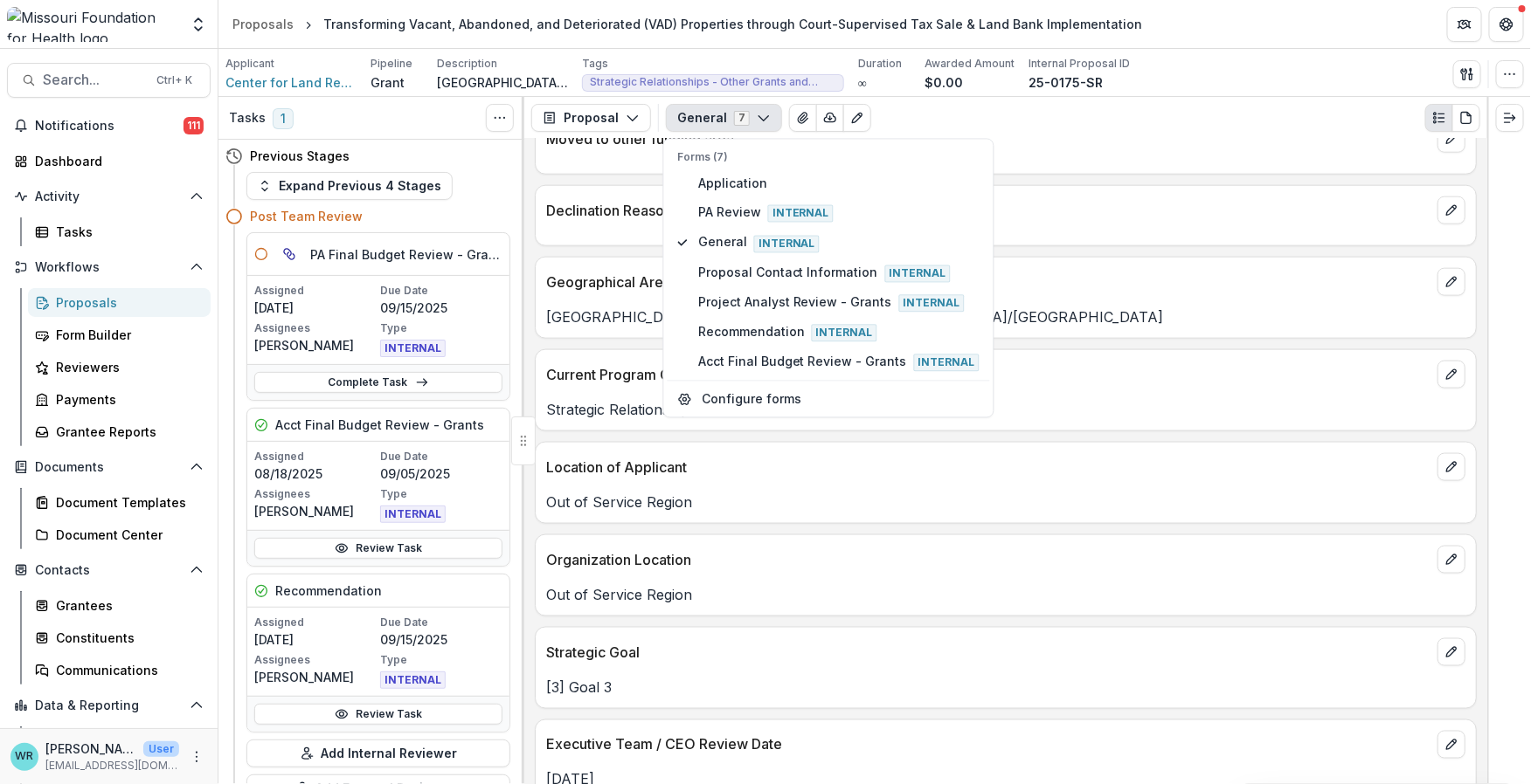
scroll to position [3814, 0]
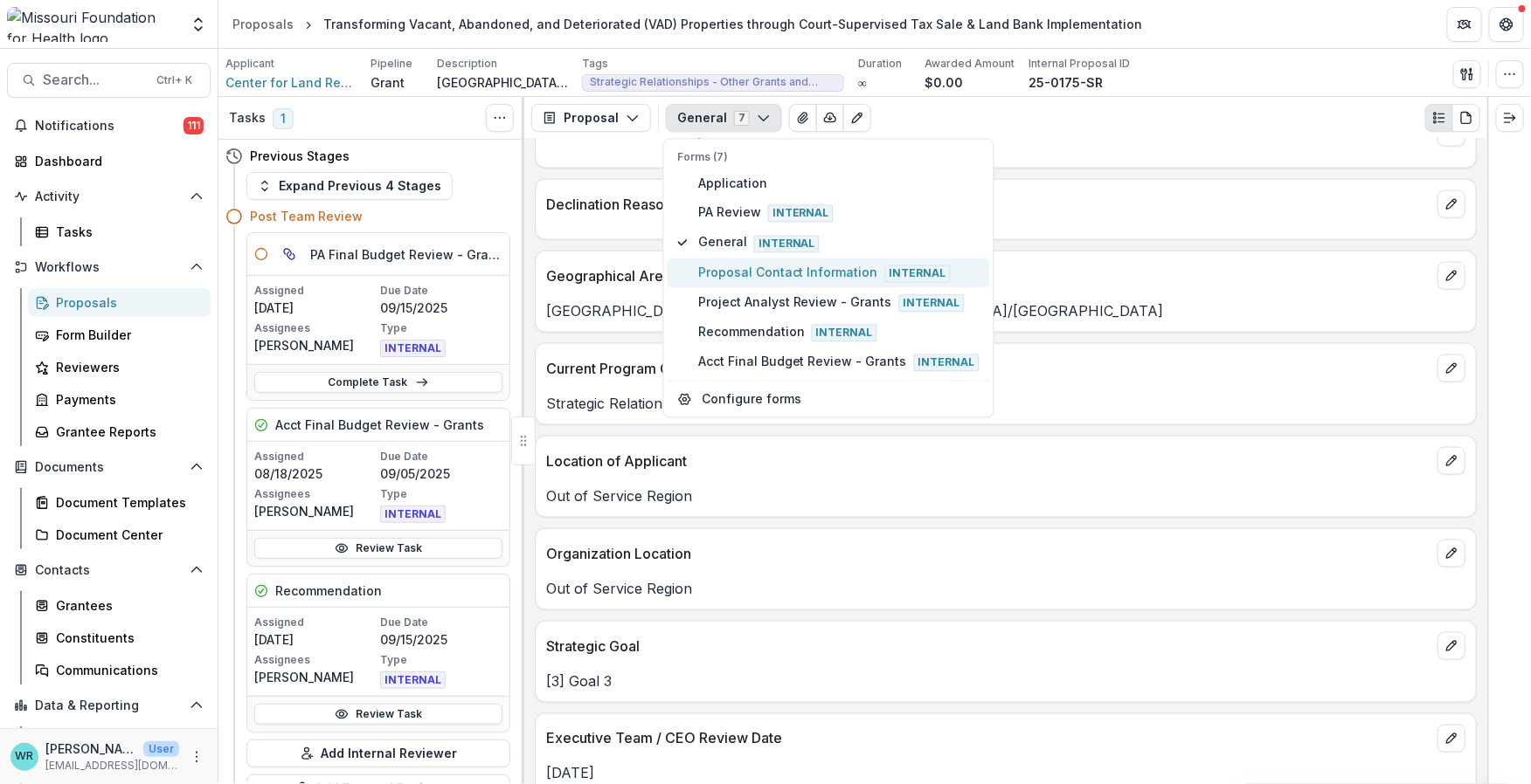
click at [799, 276] on span "Proposal Contact Information Internal" at bounding box center [838, 272] width 282 height 19
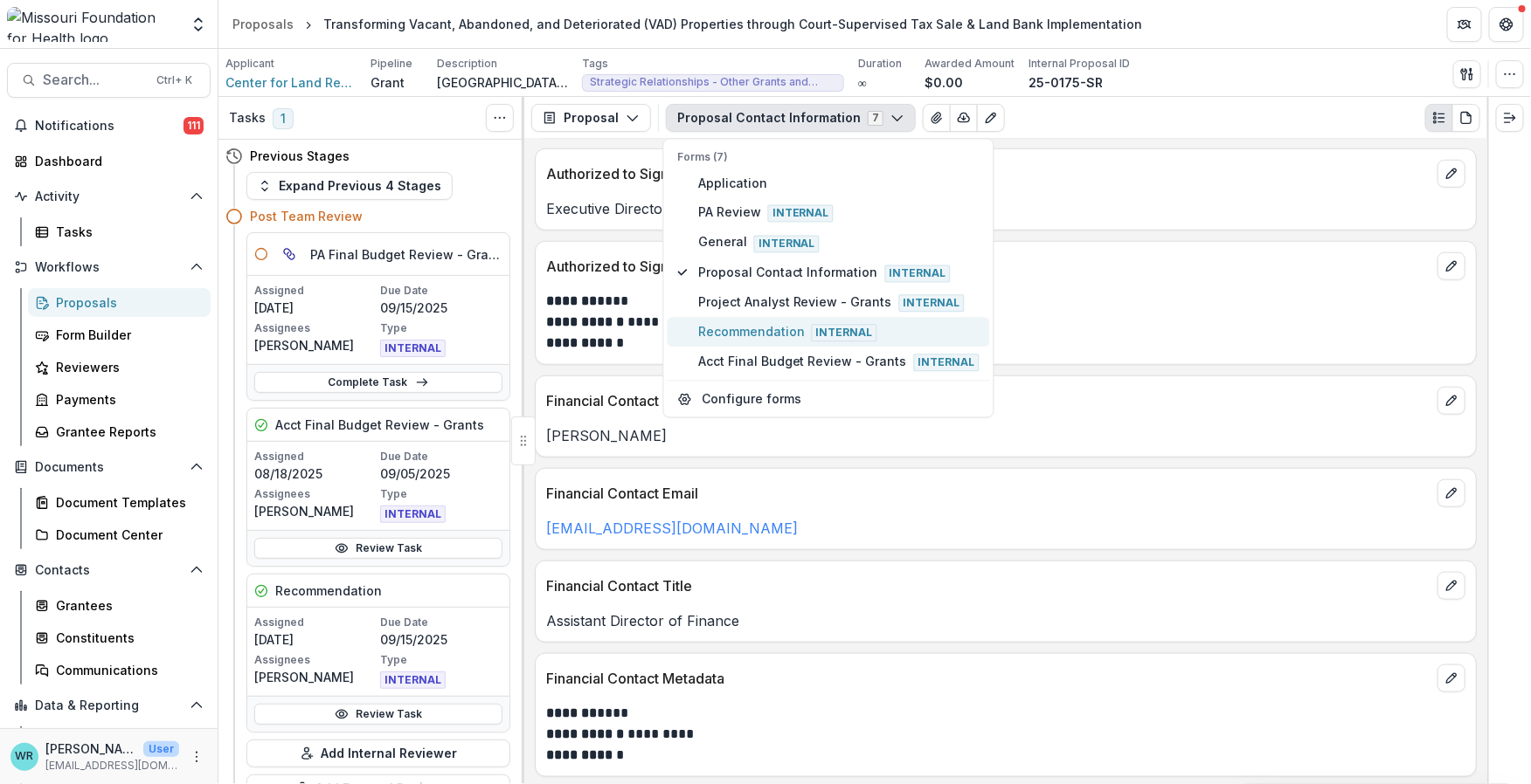
scroll to position [601, 0]
click at [776, 295] on span "Project Analyst Review - Grants Internal" at bounding box center [838, 302] width 282 height 19
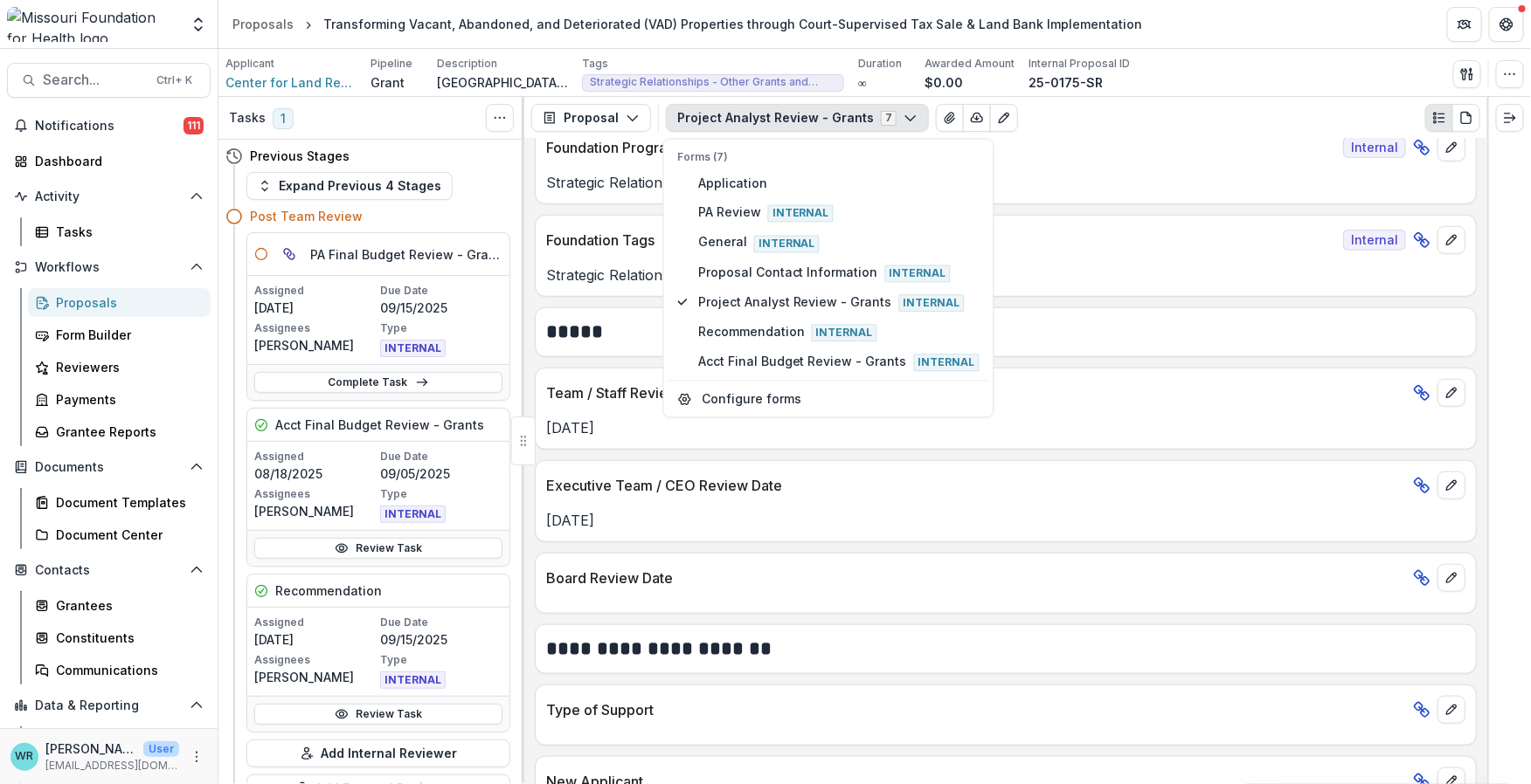
scroll to position [679, 0]
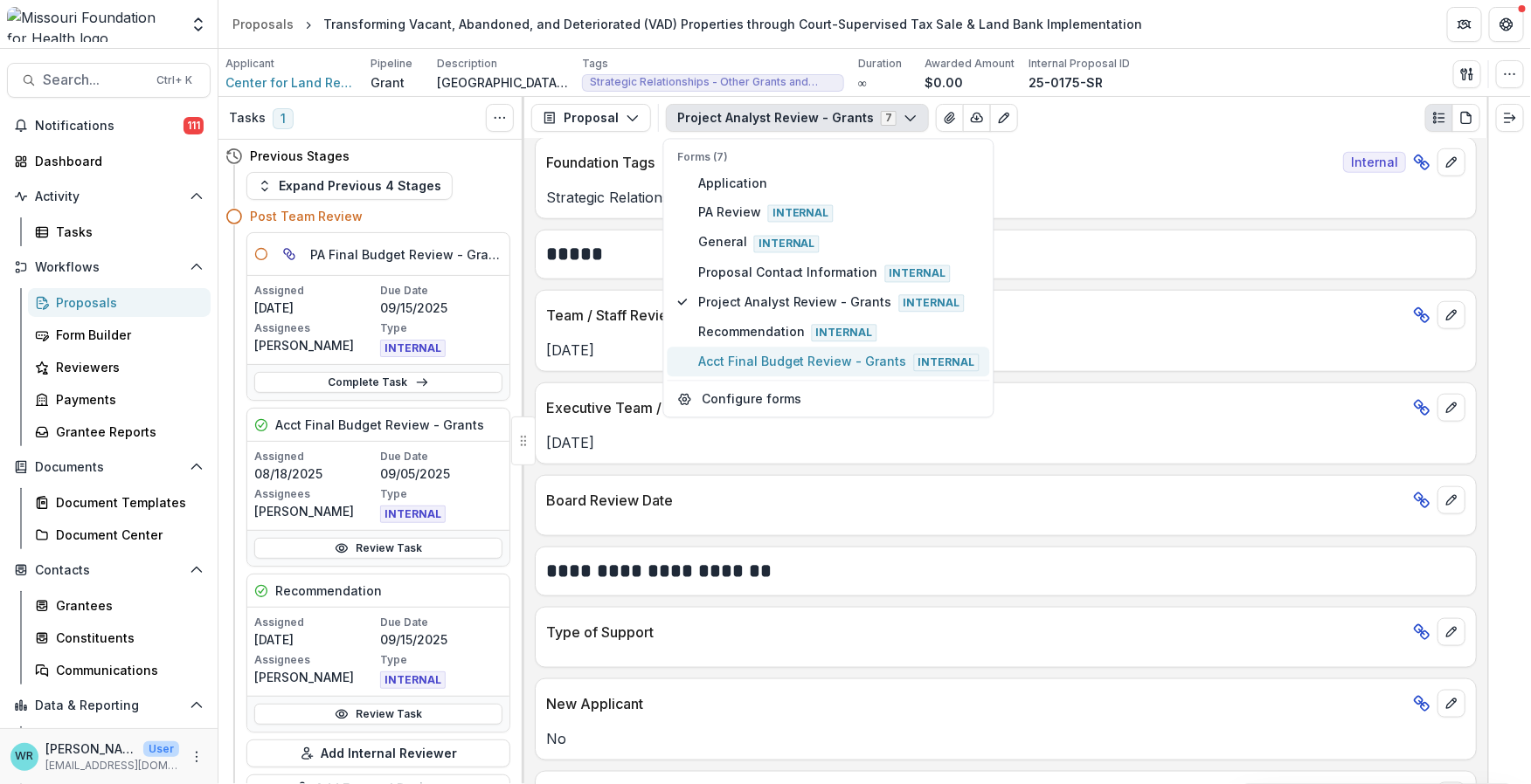
click at [749, 353] on span "Acct Final Budget Review - Grants Internal" at bounding box center [838, 362] width 282 height 19
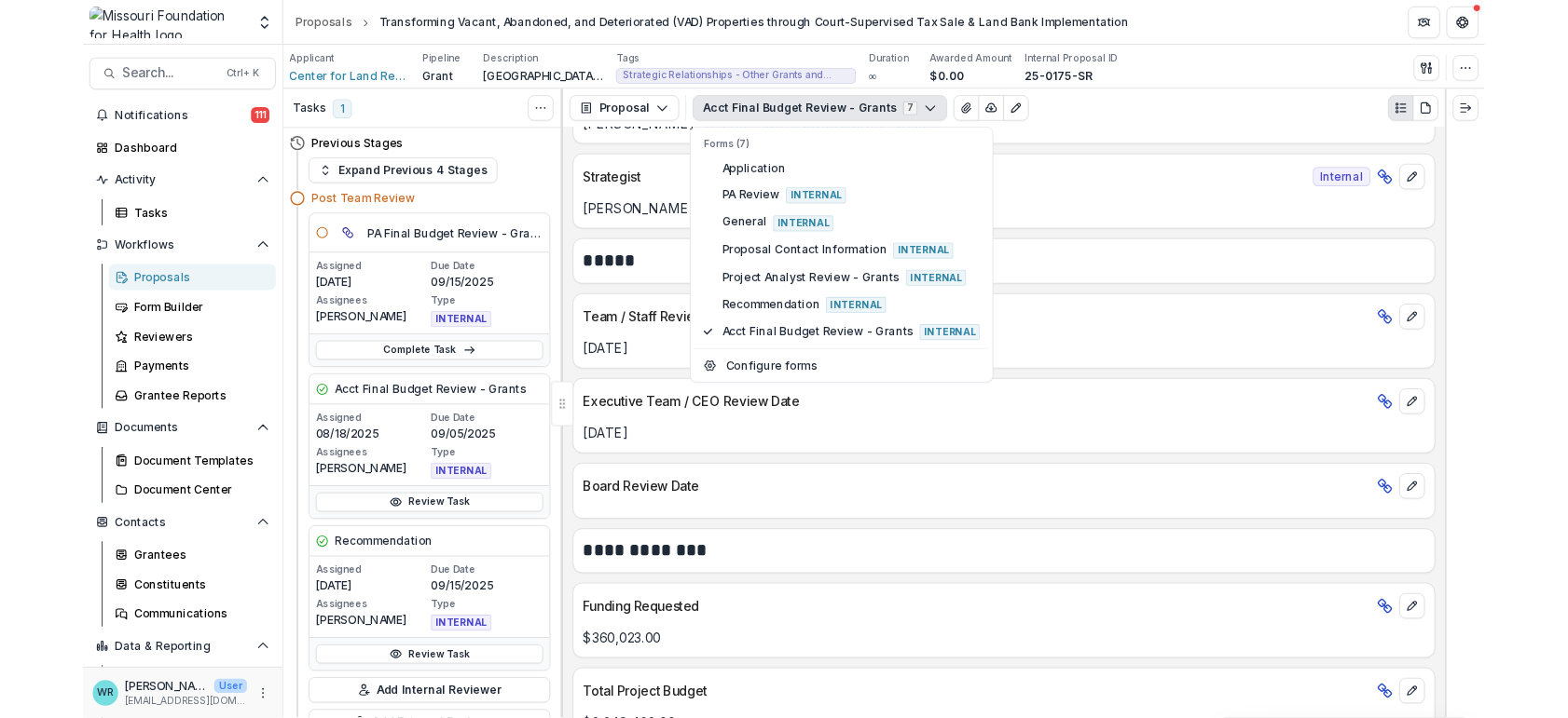
scroll to position [206, 0]
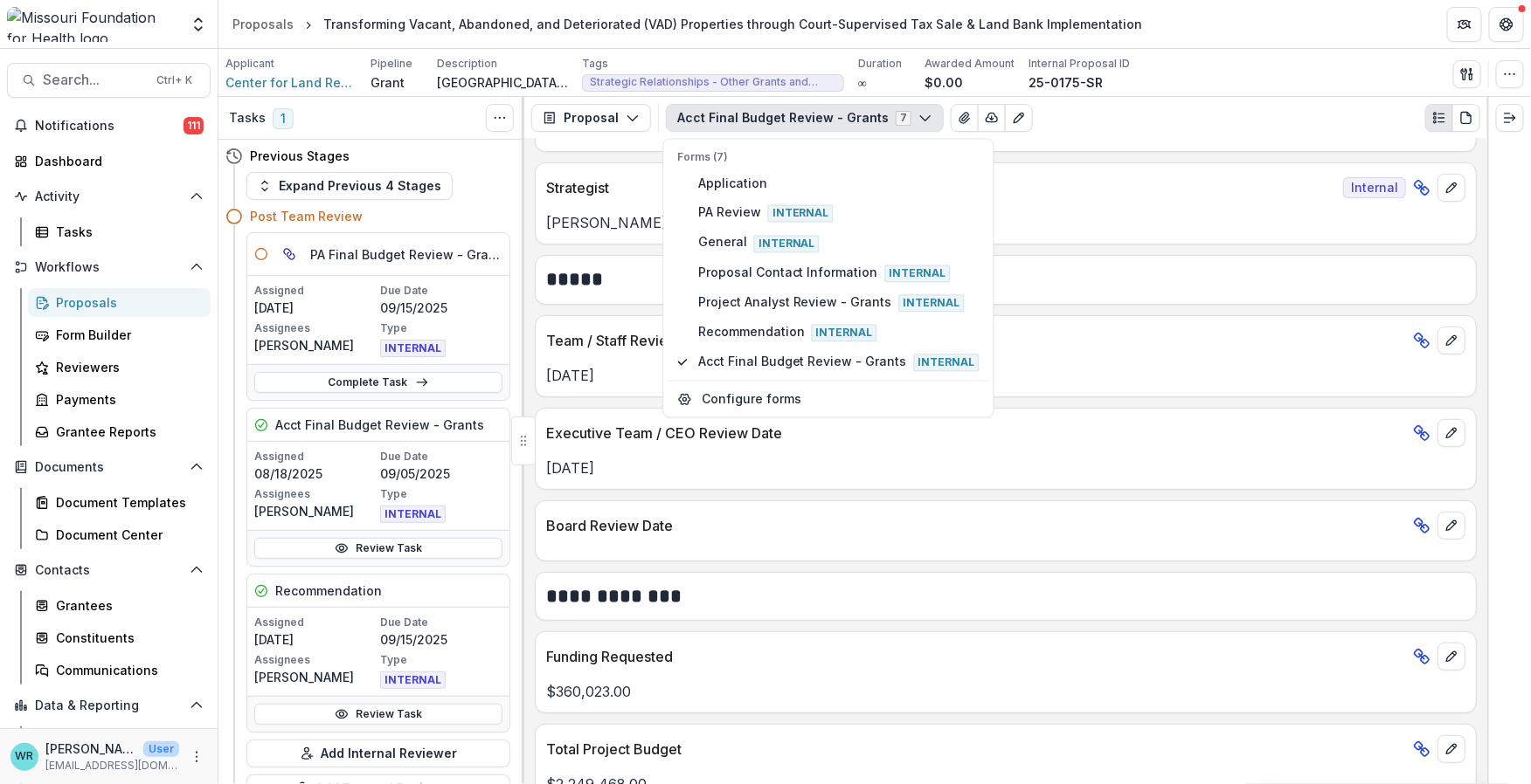
drag, startPoint x: 1261, startPoint y: 64, endPoint x: 1250, endPoint y: 62, distance: 11.2
click at [1260, 64] on div "Applicant Center for Land Reform Inc Pipeline Grant Description St. Louis Count…" at bounding box center [875, 73] width 1299 height 36
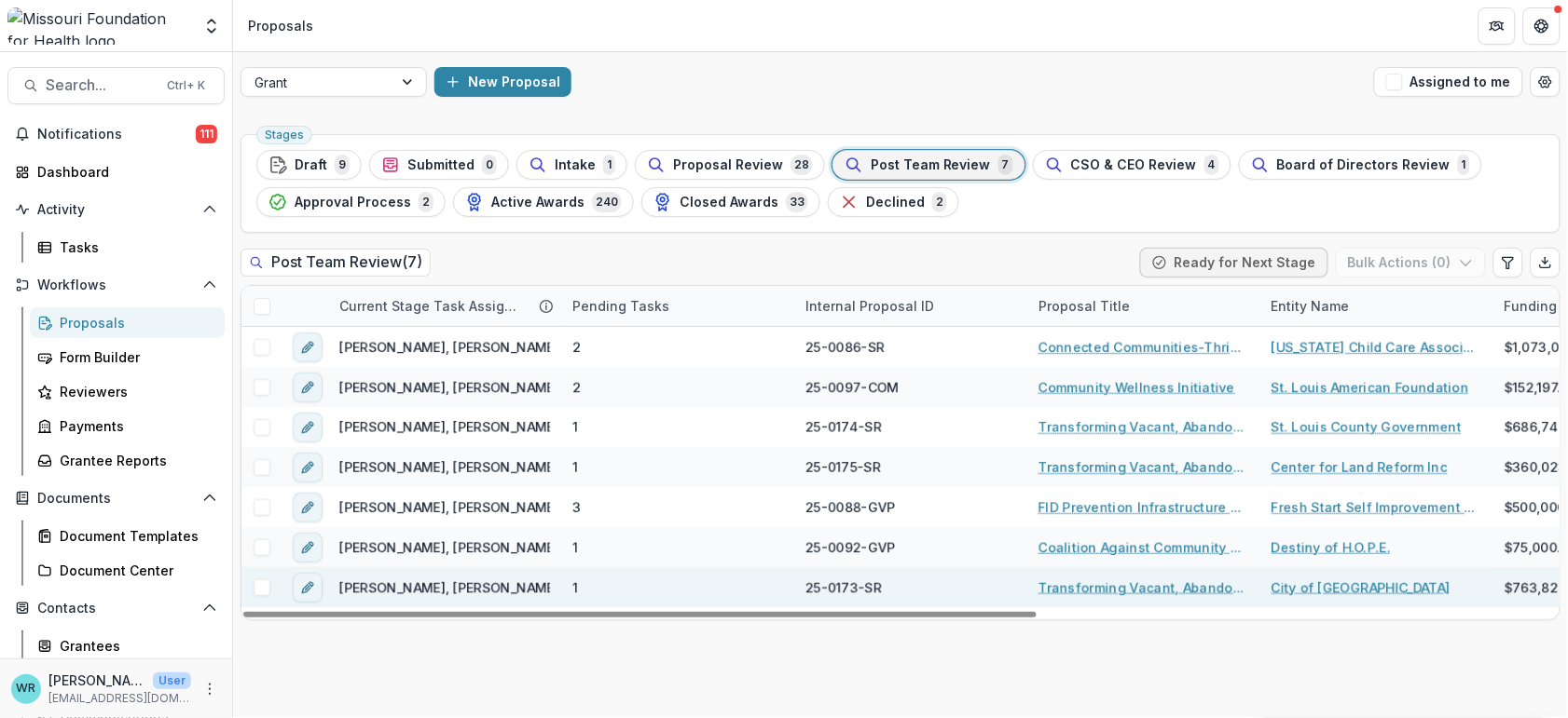
click at [1354, 587] on link "City of [GEOGRAPHIC_DATA]" at bounding box center [1360, 588] width 179 height 20
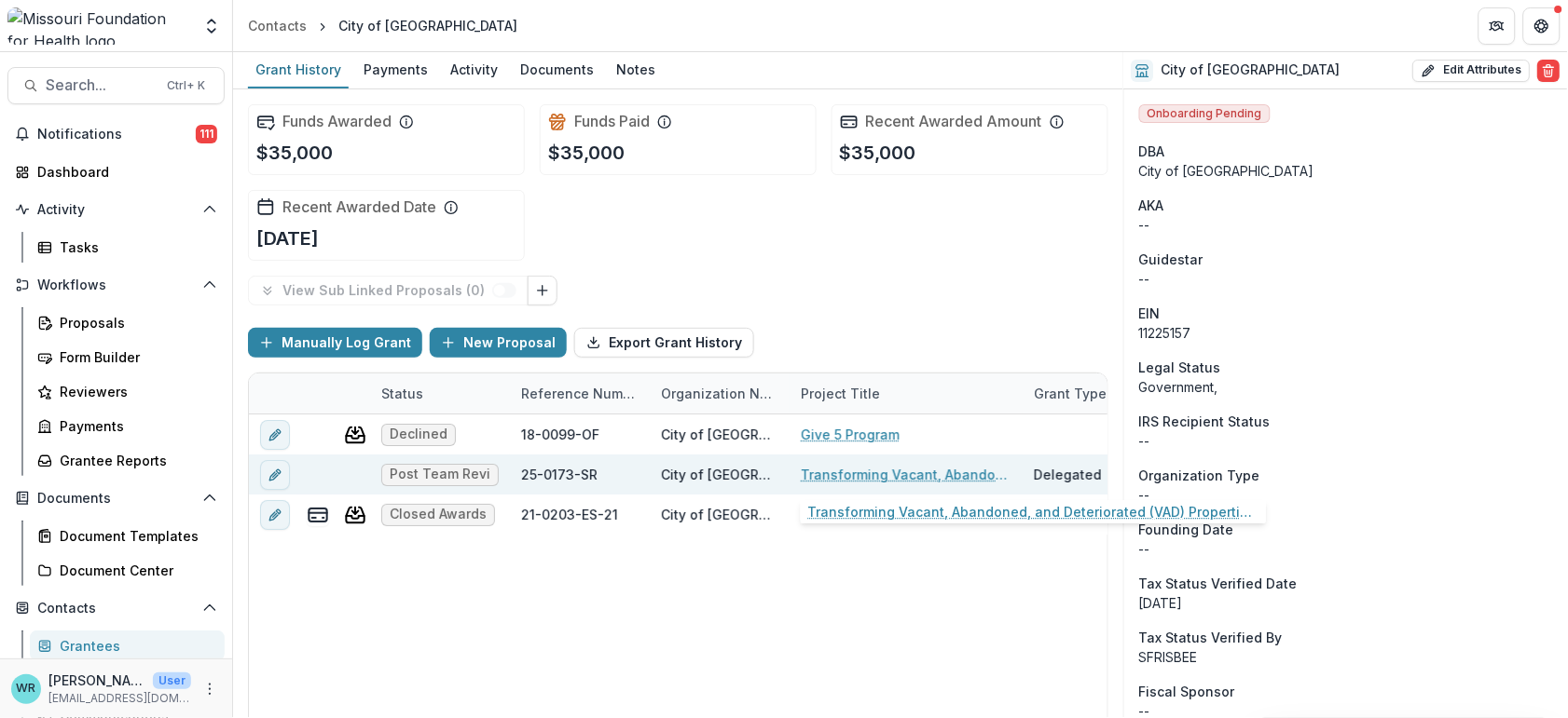
click at [930, 481] on link "Transforming Vacant, Abandoned, and Deteriorated (VAD) Properties through Court…" at bounding box center [905, 474] width 210 height 20
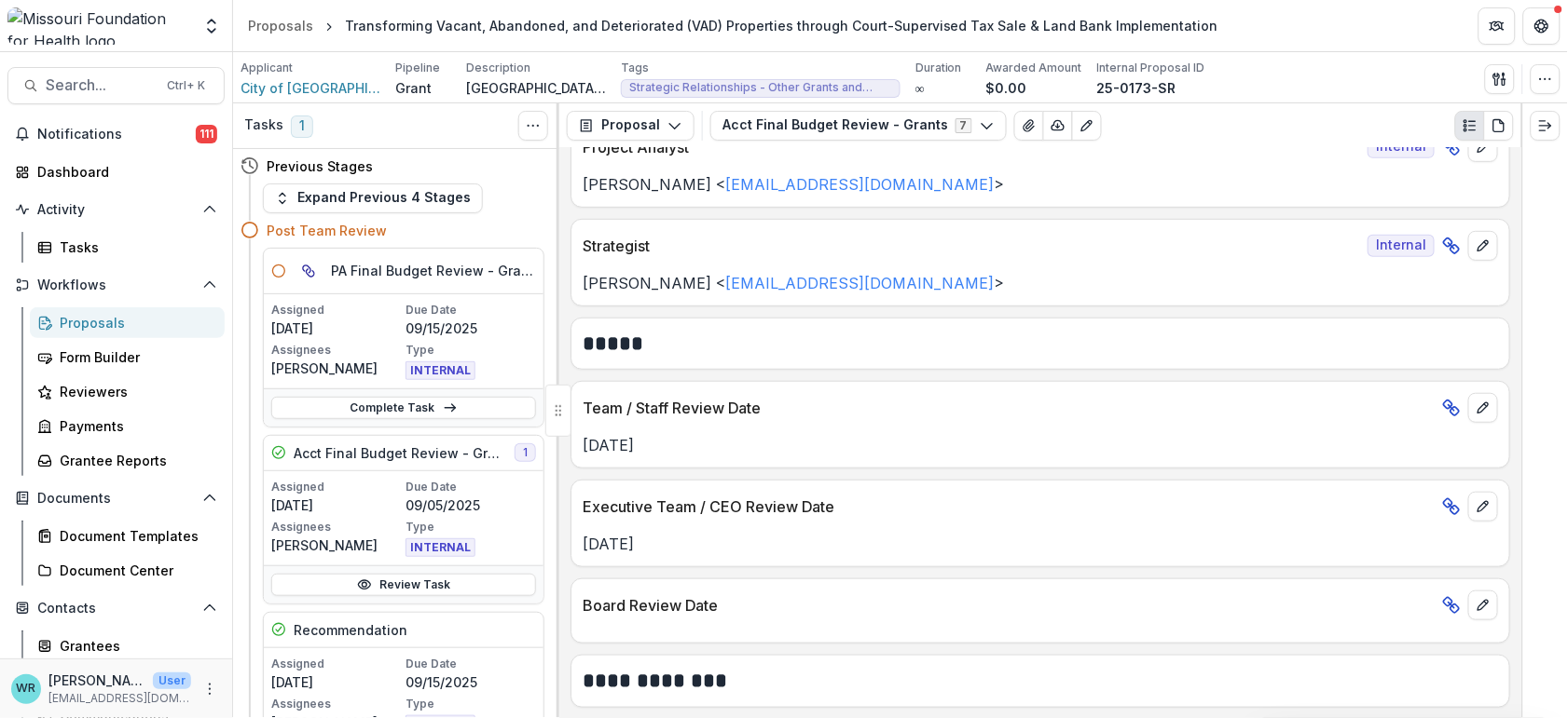
scroll to position [414, 0]
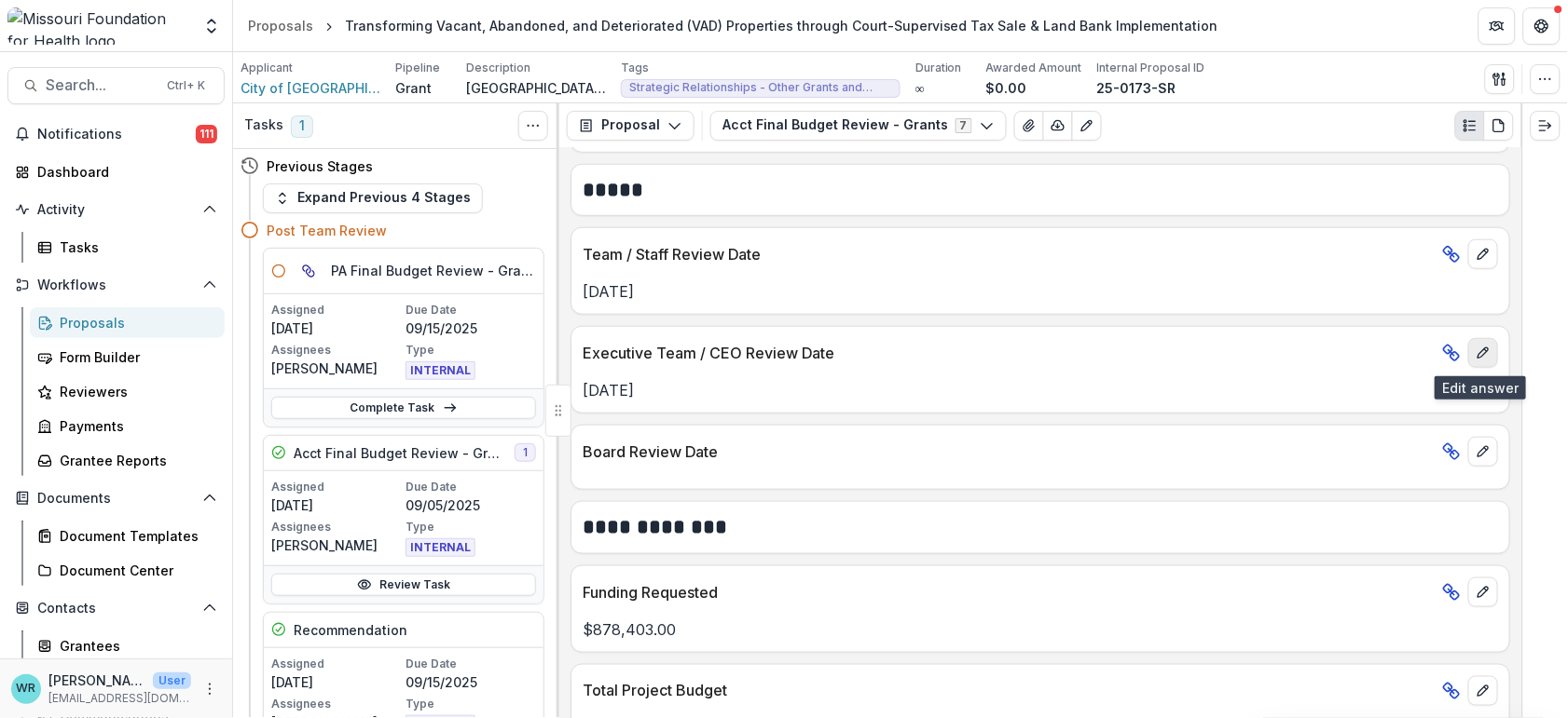
click at [1476, 345] on icon "edit" at bounding box center [1483, 352] width 15 height 15
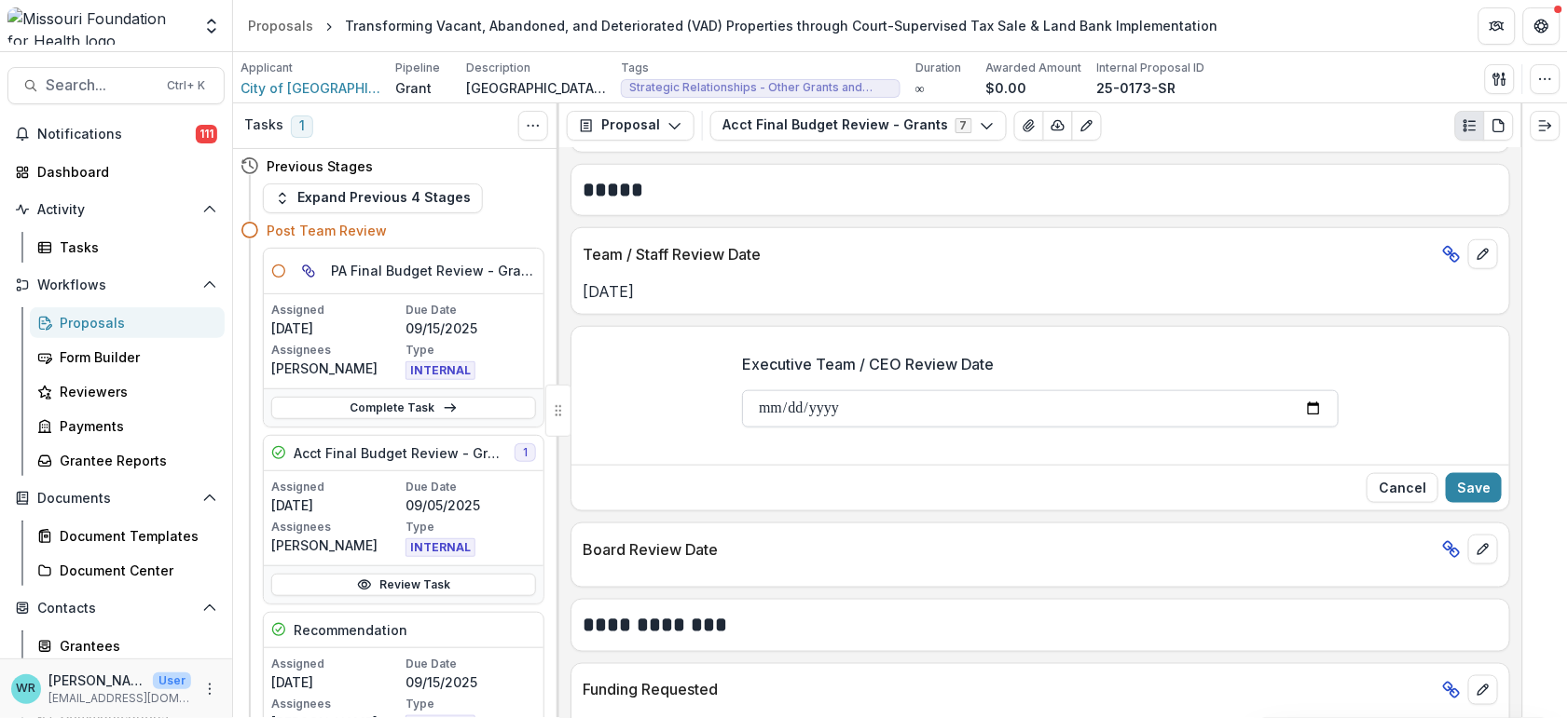
click at [796, 417] on input "**********" at bounding box center [1040, 409] width 597 height 37
type input "**********"
click at [1469, 487] on button "Save" at bounding box center [1473, 488] width 56 height 29
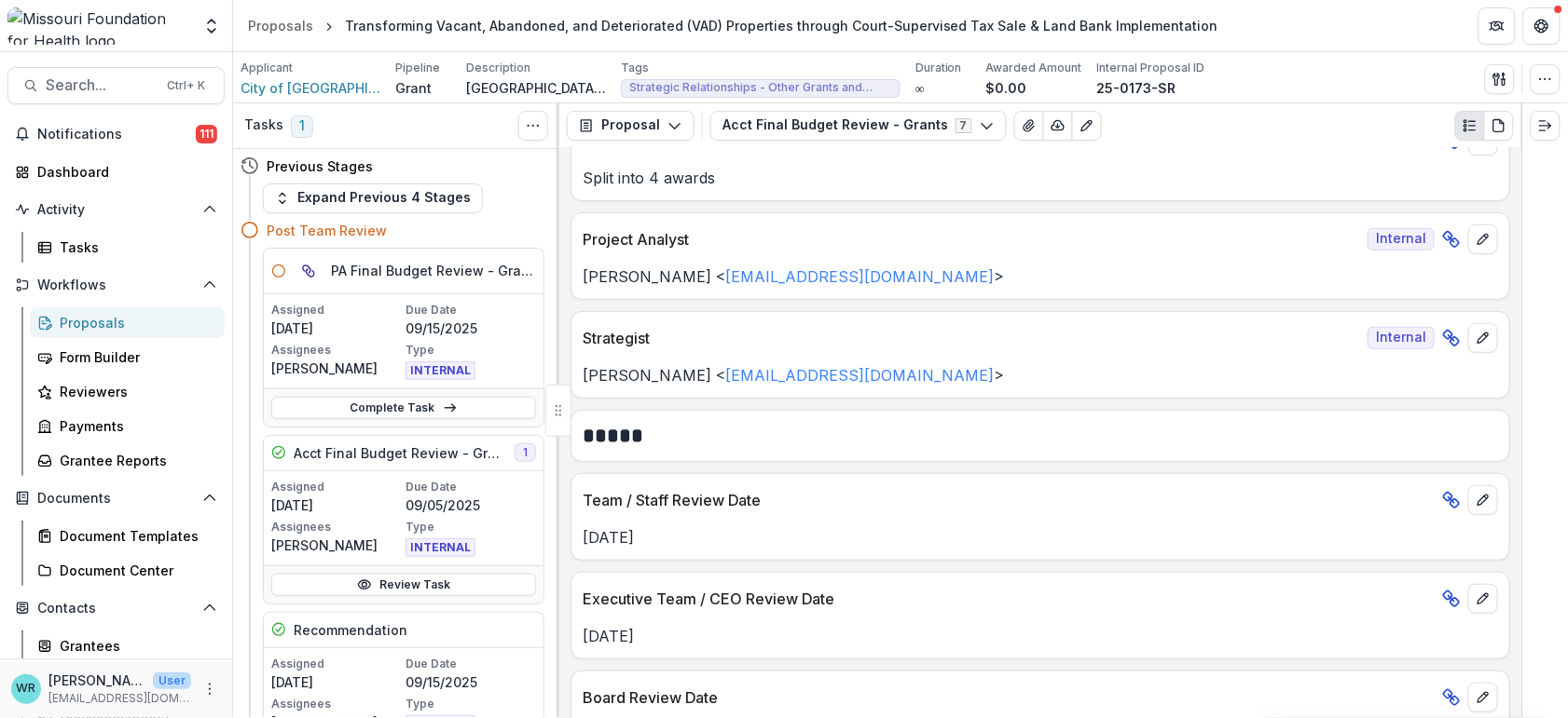
scroll to position [206, 0]
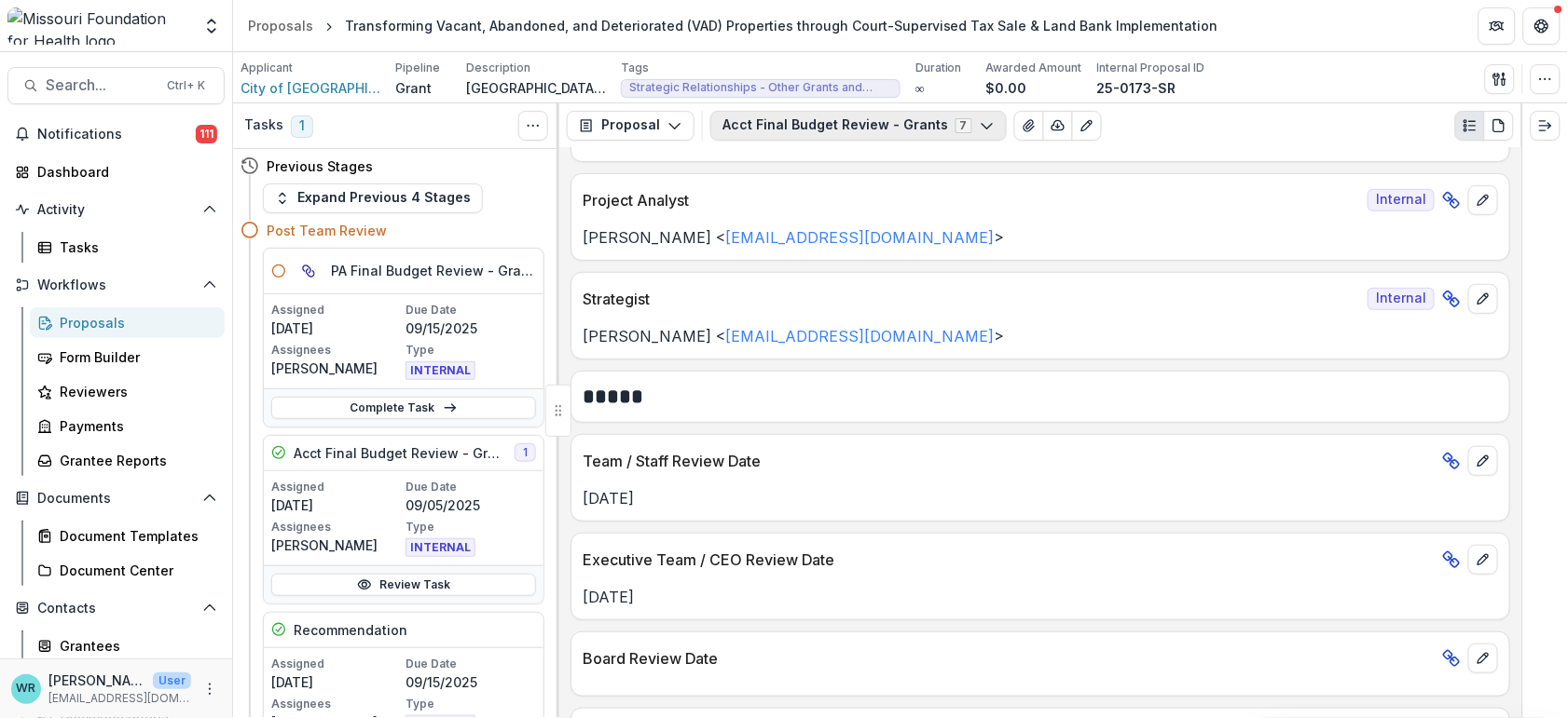
click at [870, 119] on button "Acct Final Budget Review - Grants 7" at bounding box center [858, 125] width 297 height 29
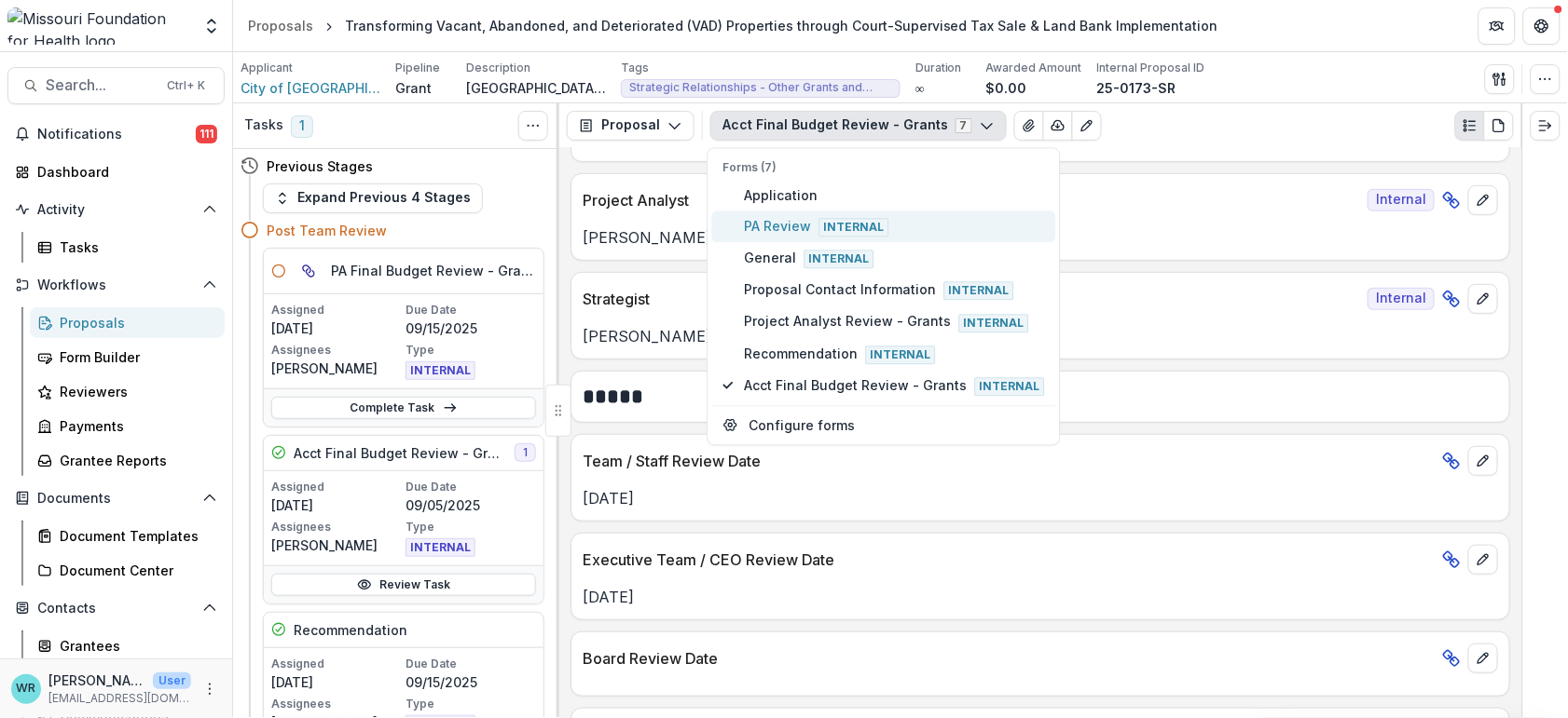
click at [788, 216] on span "PA Review Internal" at bounding box center [895, 226] width 300 height 21
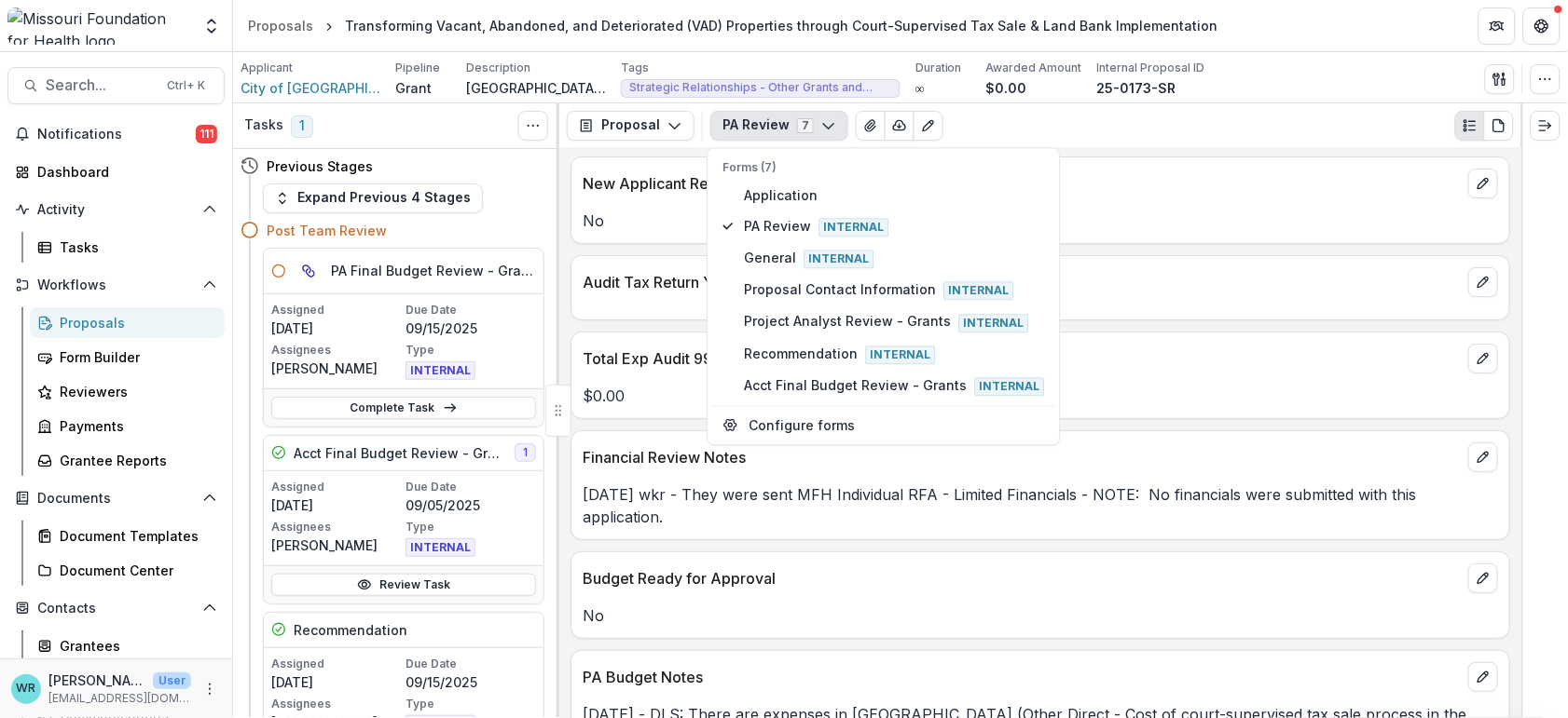
scroll to position [0, 0]
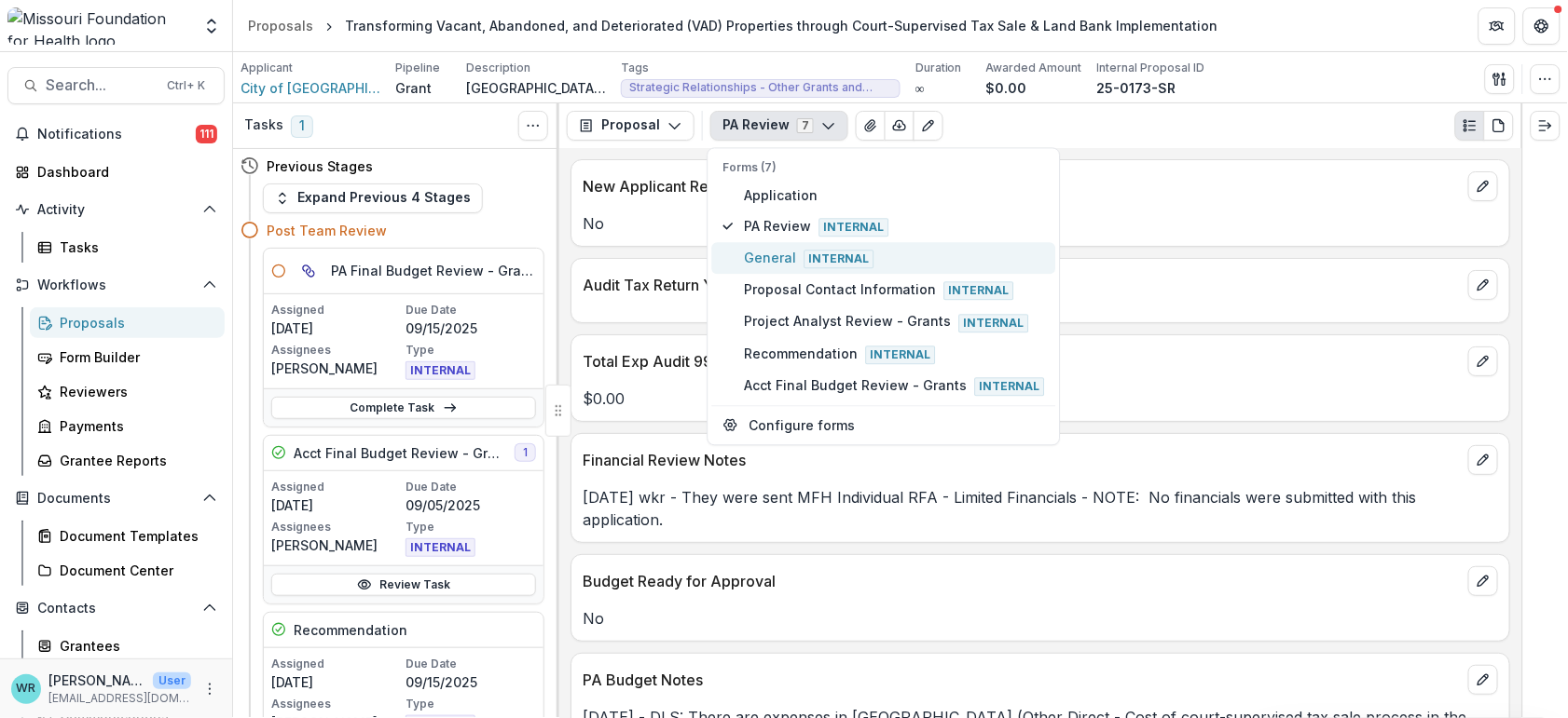
click at [773, 260] on span "General Internal" at bounding box center [895, 258] width 300 height 21
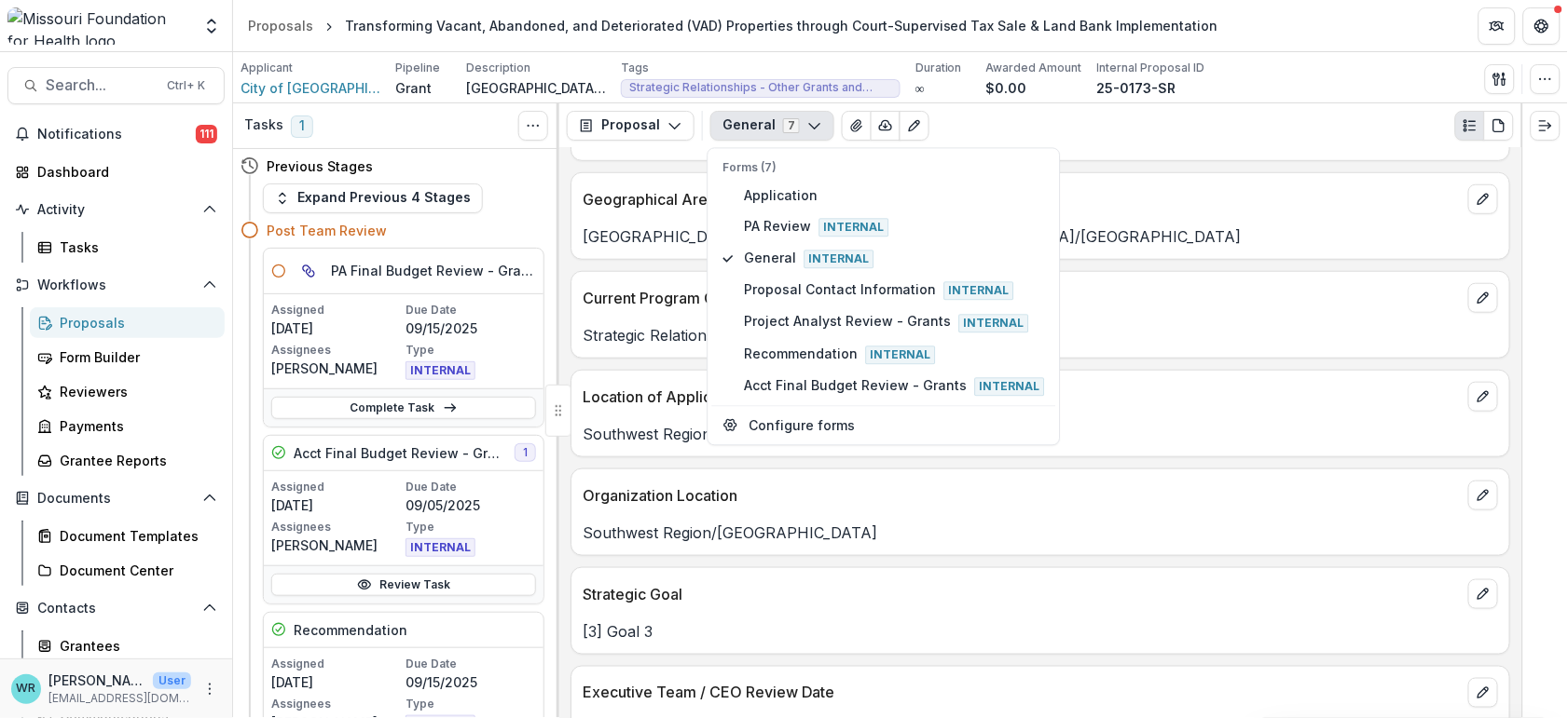
scroll to position [4210, 0]
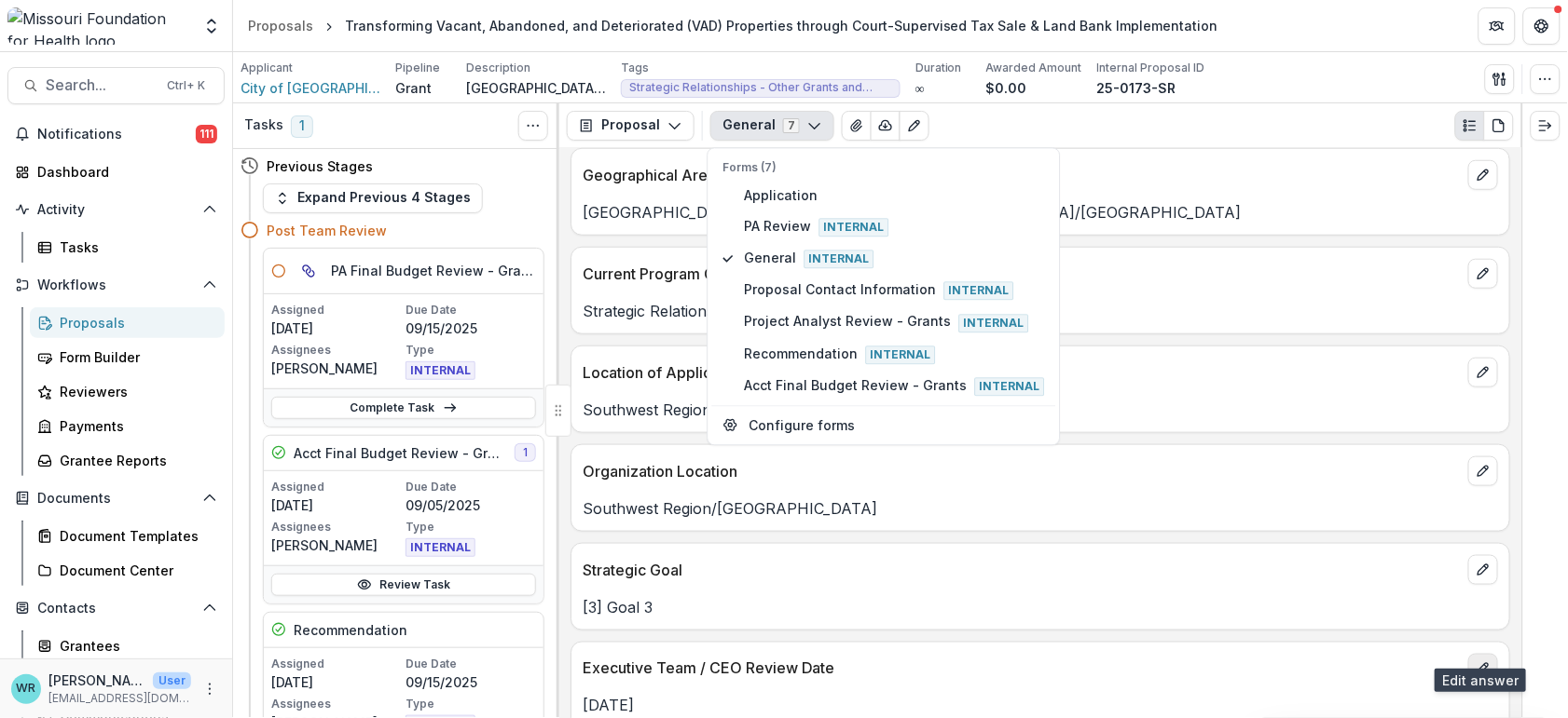
click at [1482, 663] on icon "edit" at bounding box center [1483, 668] width 10 height 10
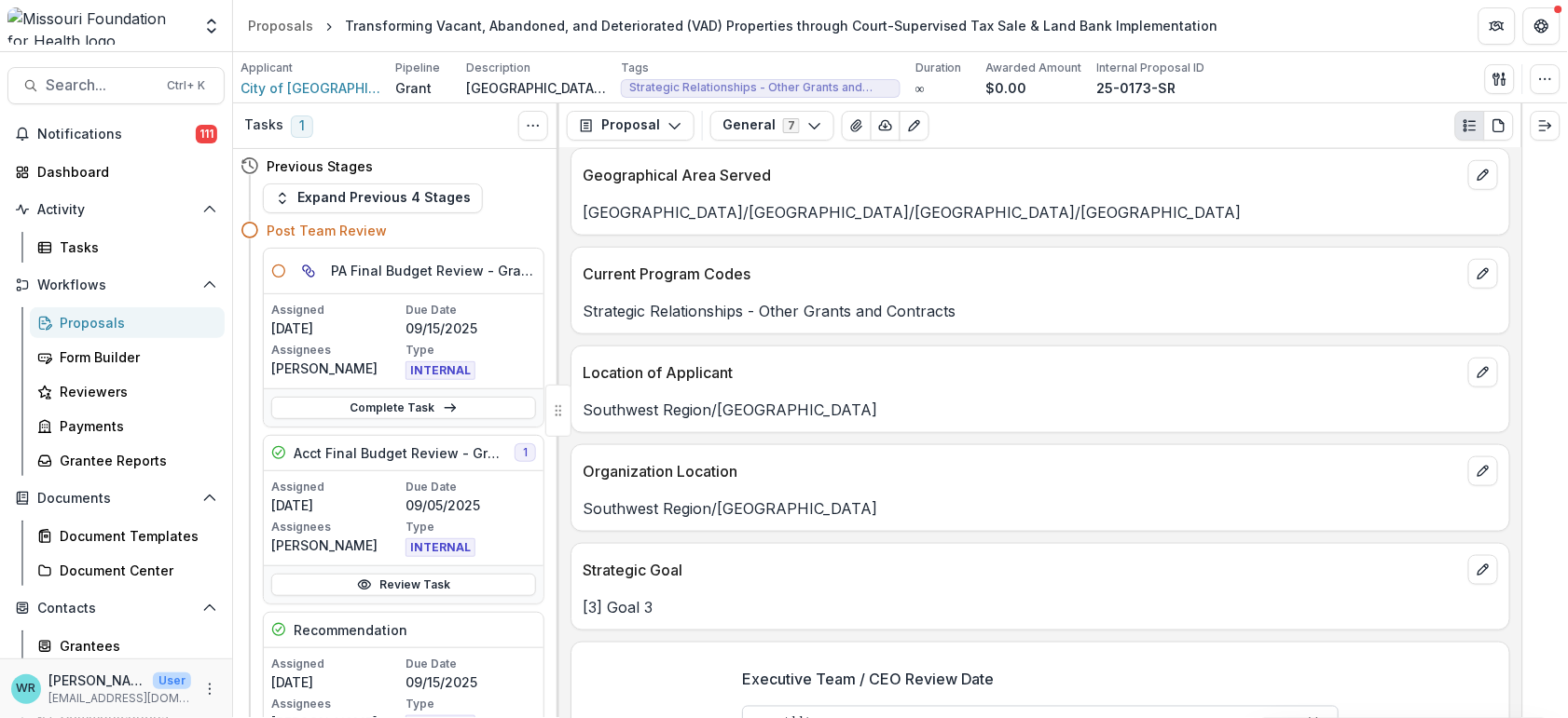
click at [788, 708] on input "**********" at bounding box center [1040, 725] width 597 height 37
type input "**********"
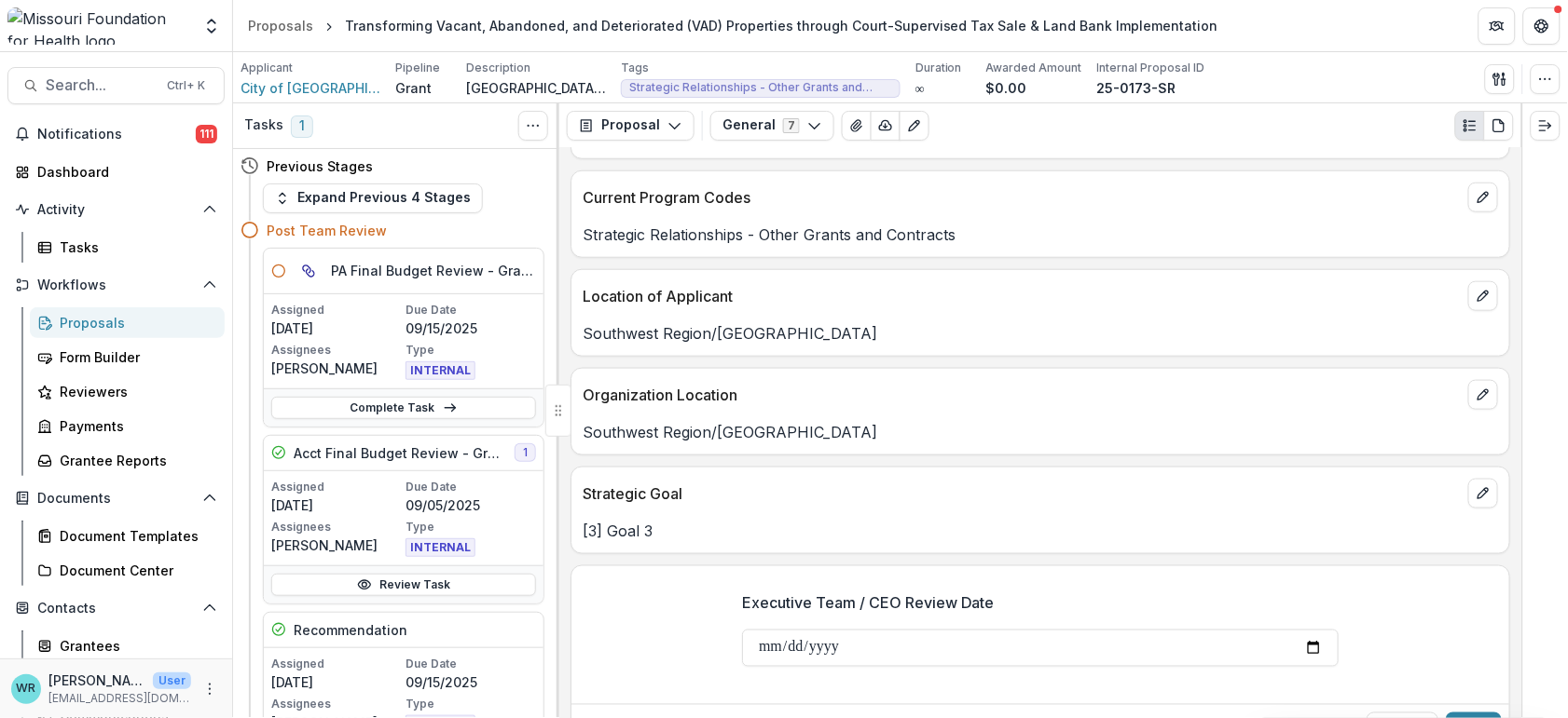
scroll to position [4307, 0]
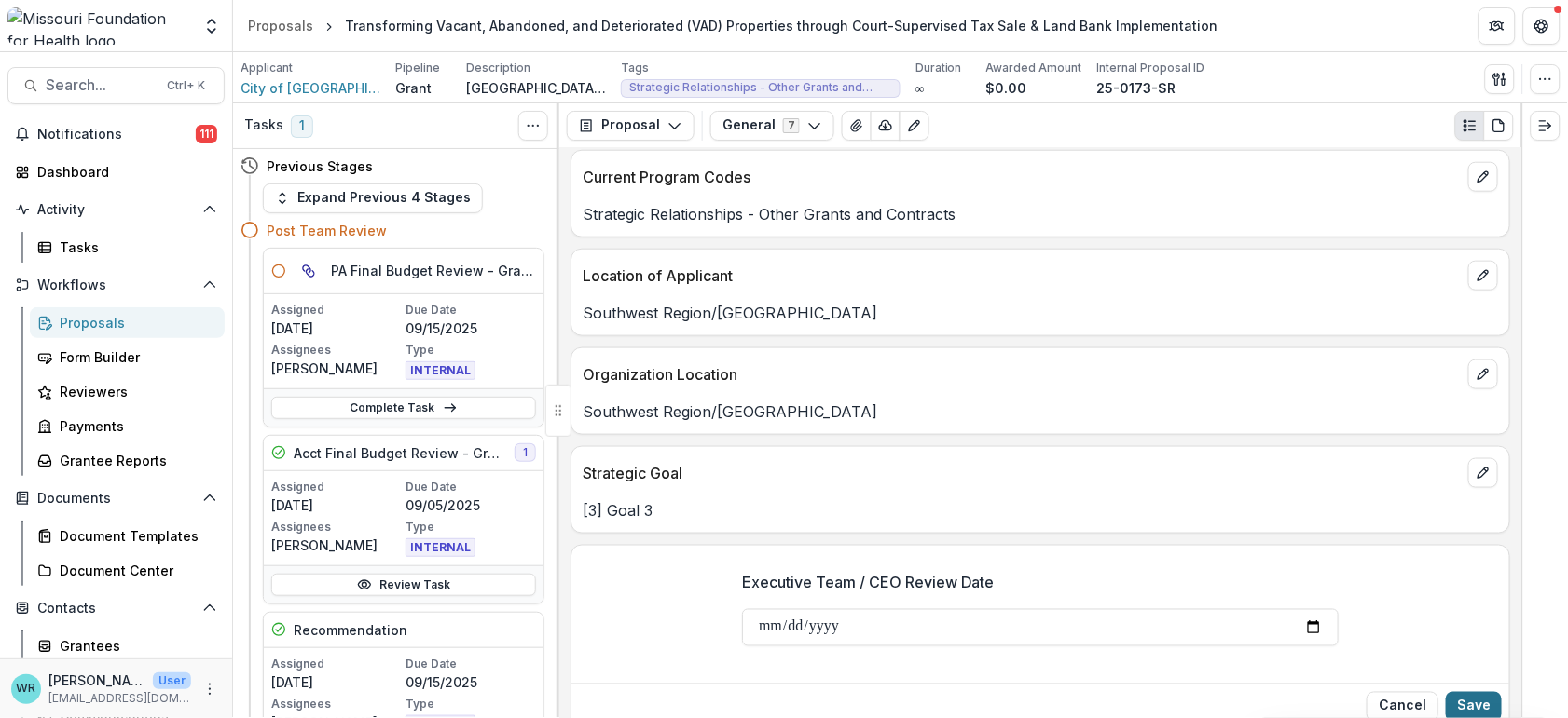
click at [1470, 693] on button "Save" at bounding box center [1473, 707] width 56 height 29
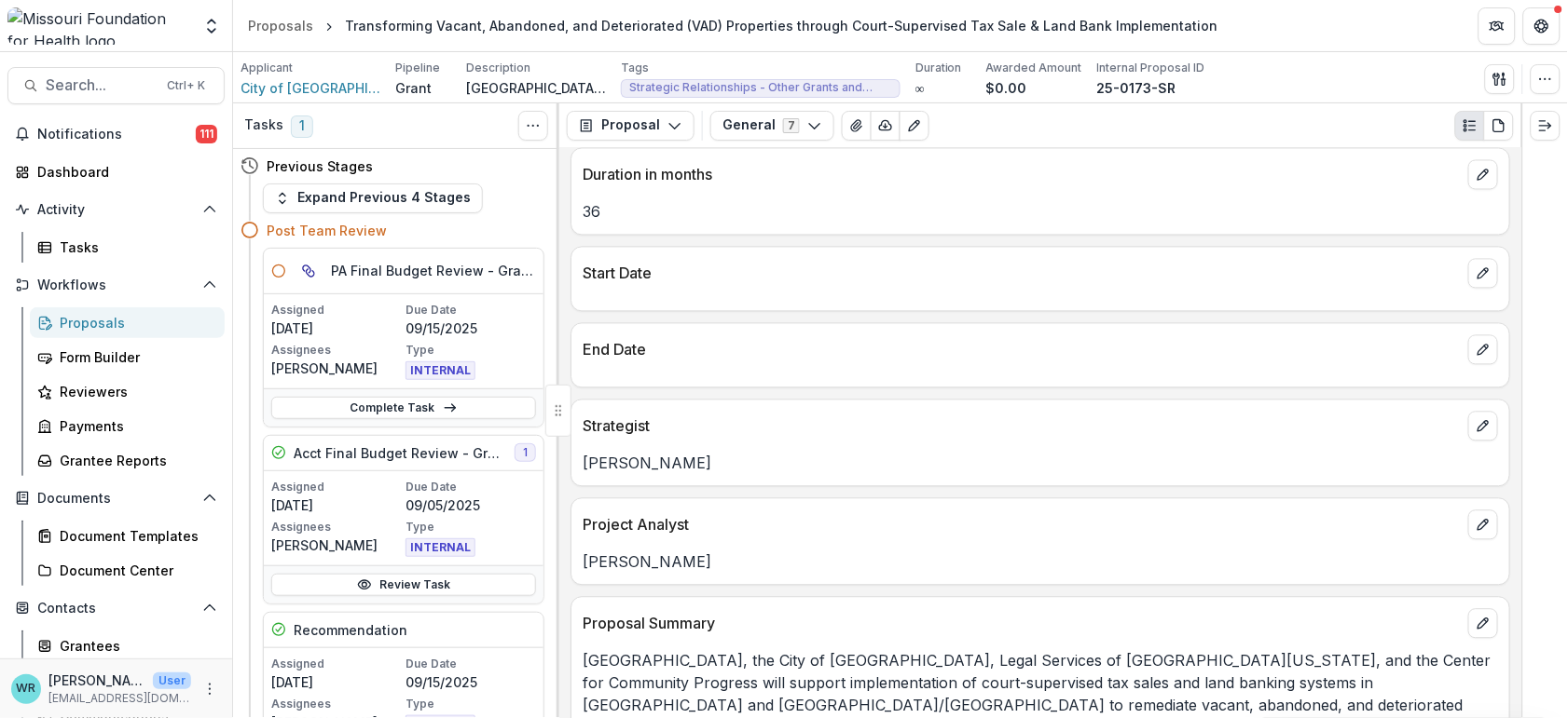
scroll to position [1000, 0]
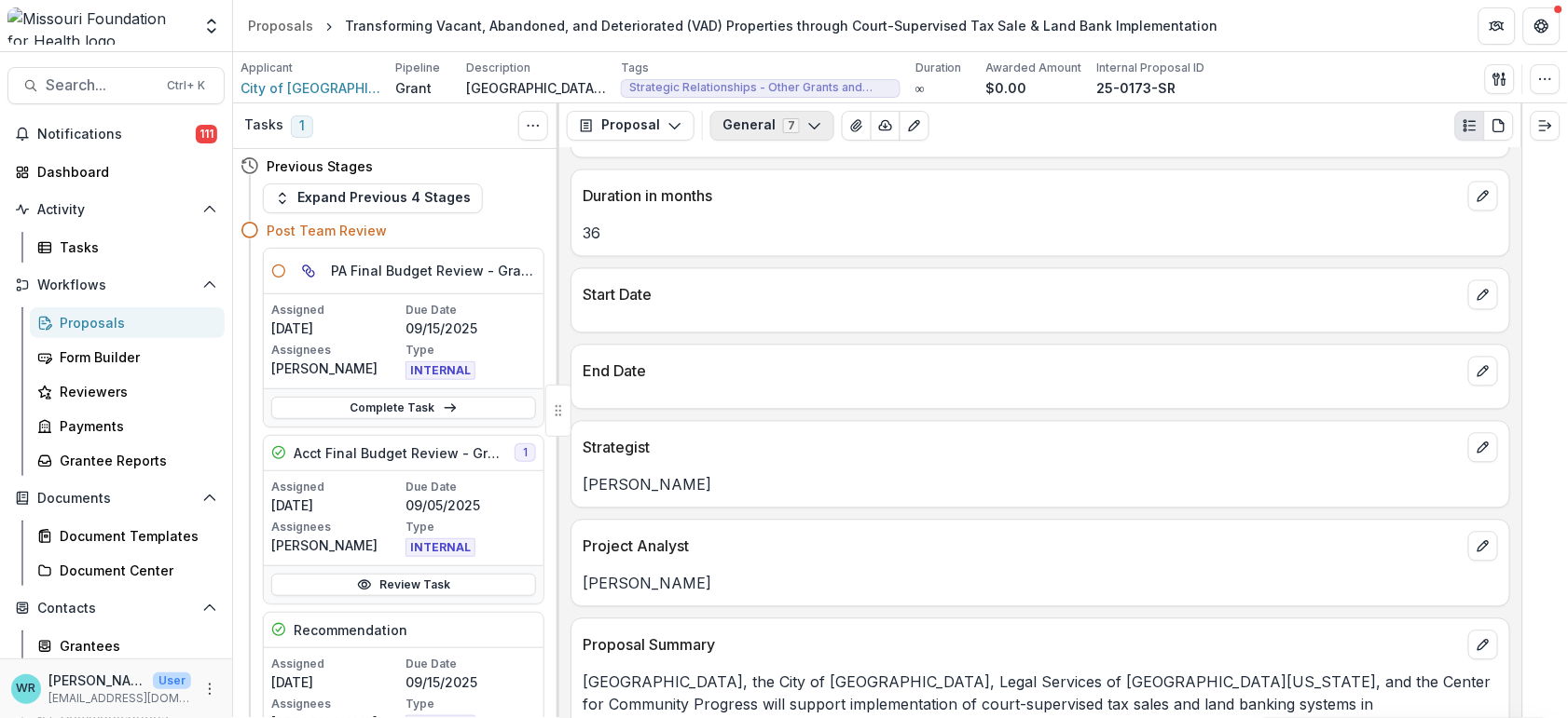
click at [808, 134] on button "General 7" at bounding box center [772, 125] width 124 height 29
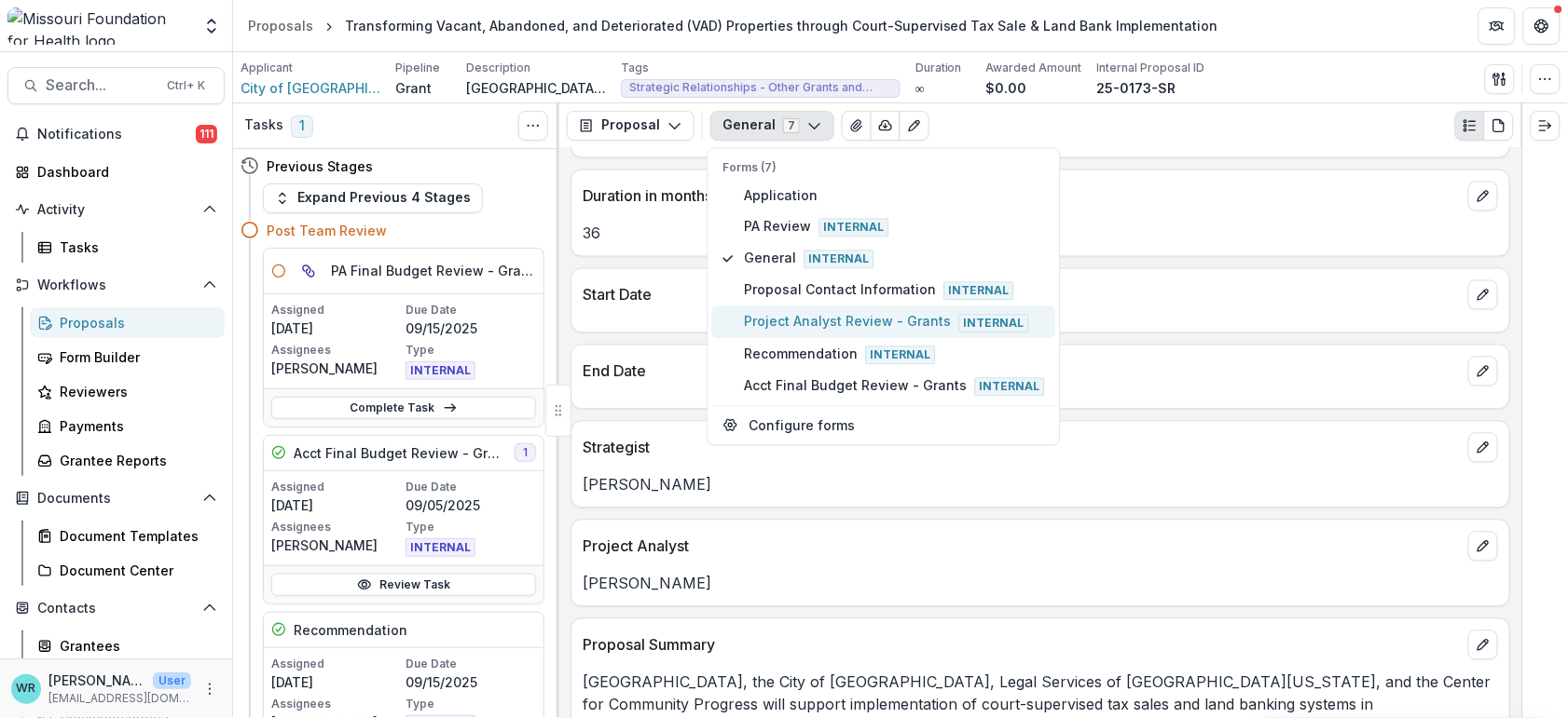
click at [757, 312] on span "Project Analyst Review - Grants Internal" at bounding box center [895, 322] width 300 height 21
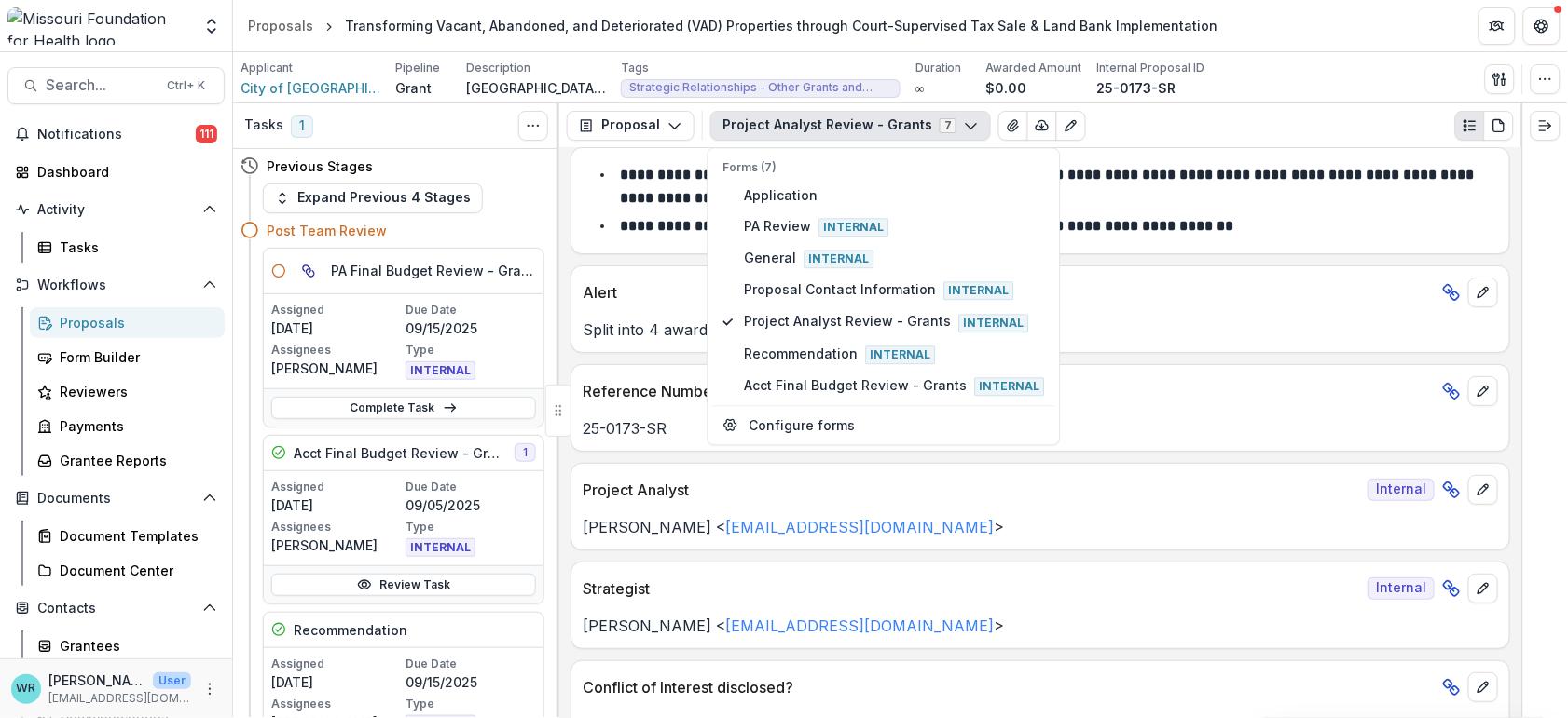
scroll to position [0, 0]
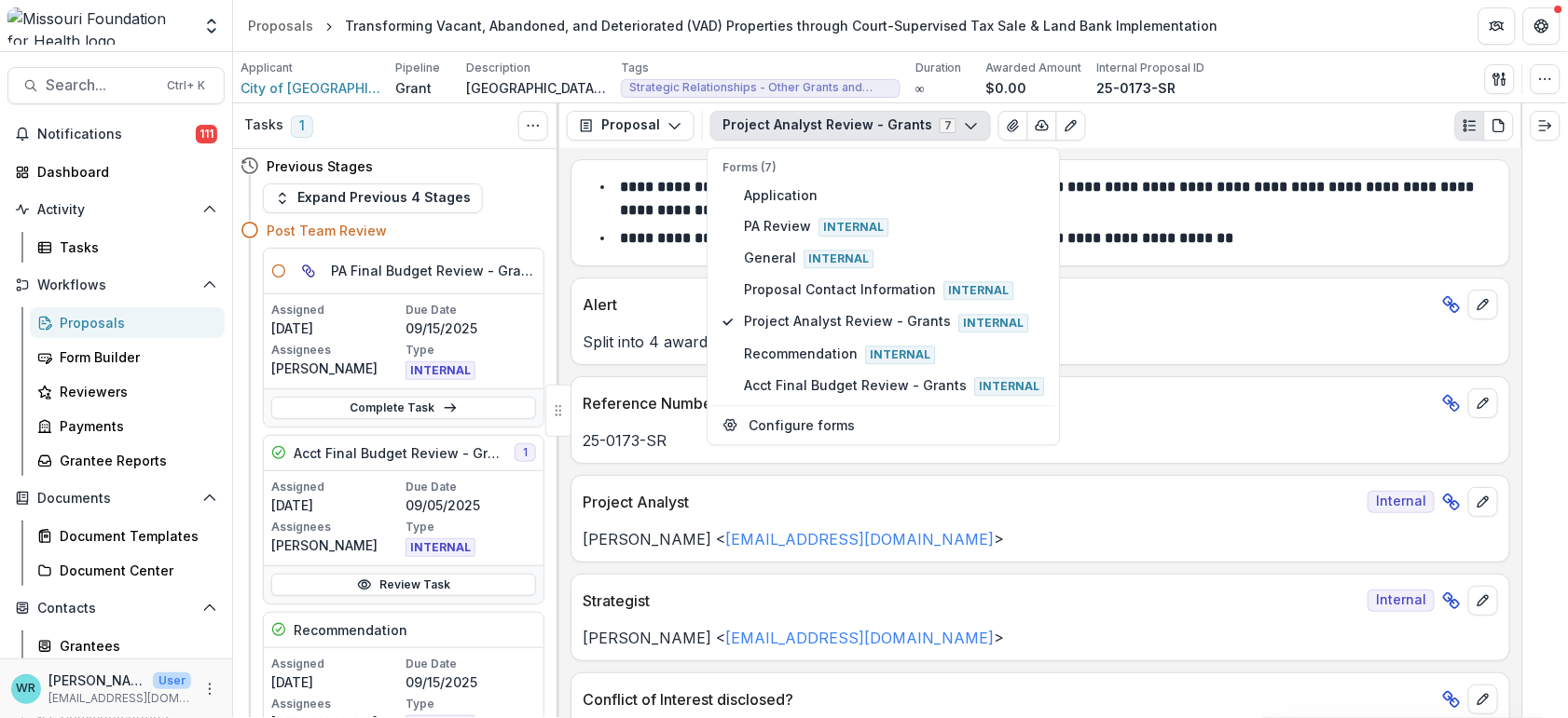
click at [1247, 293] on p "Alert" at bounding box center [1008, 304] width 853 height 22
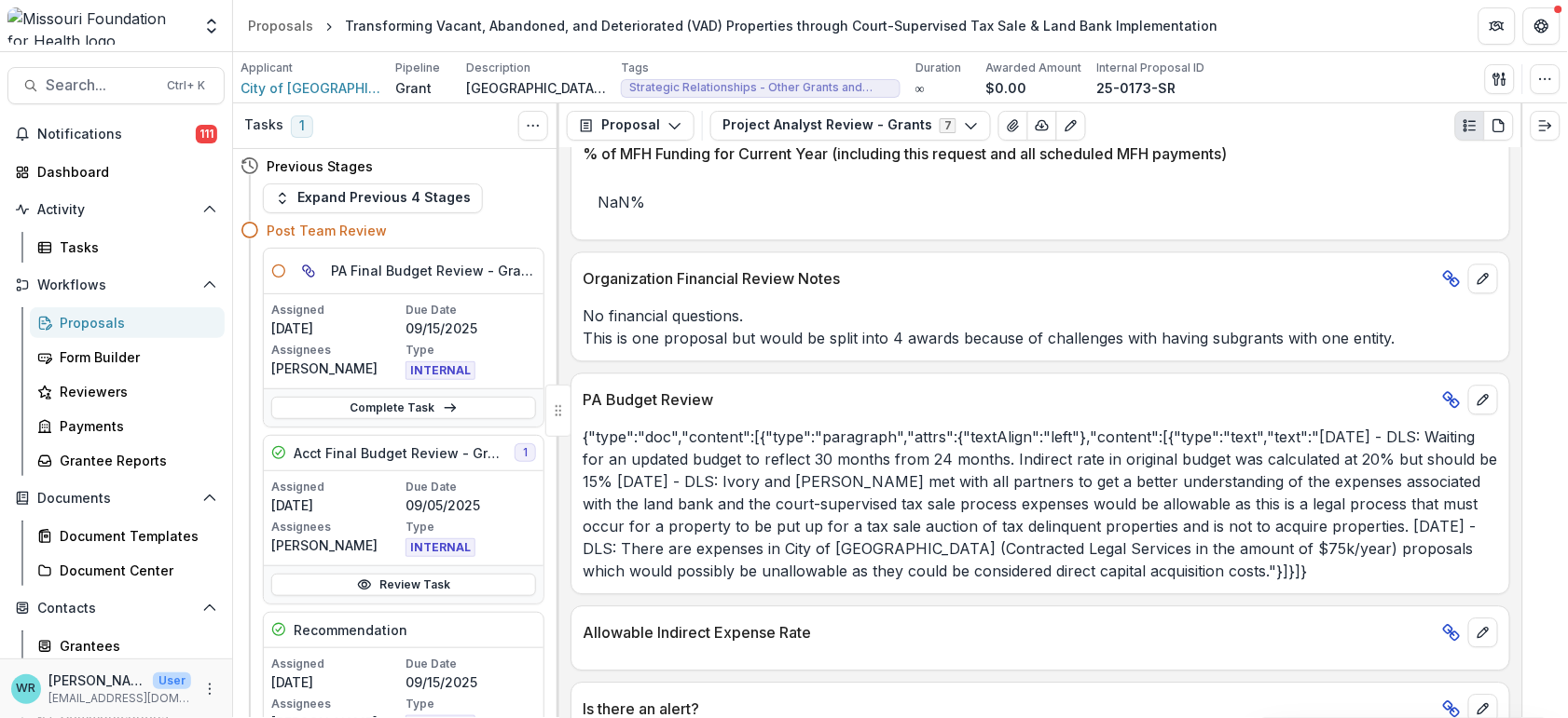
scroll to position [3143, 0]
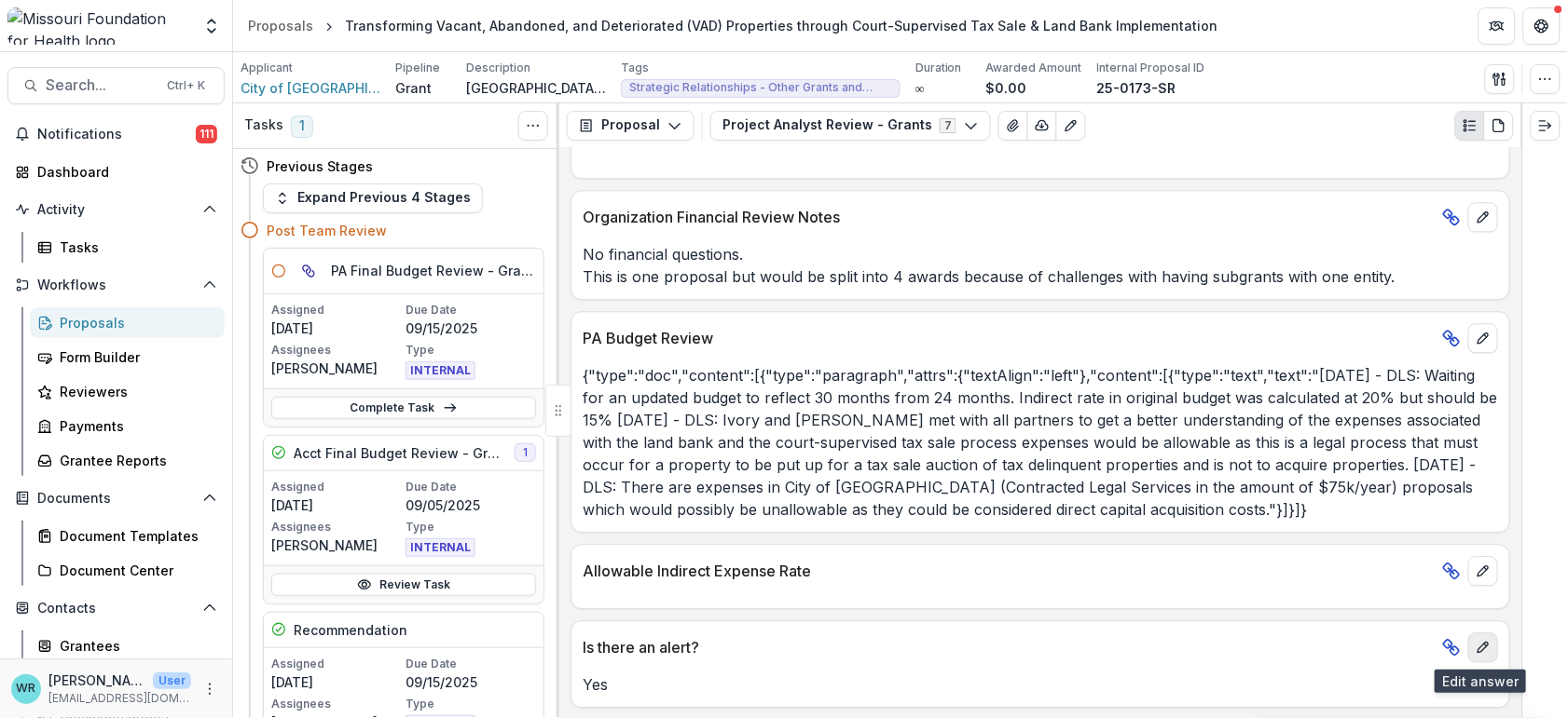
click at [1476, 652] on icon "edit" at bounding box center [1483, 647] width 15 height 15
click at [747, 697] on span at bounding box center [749, 695] width 15 height 15
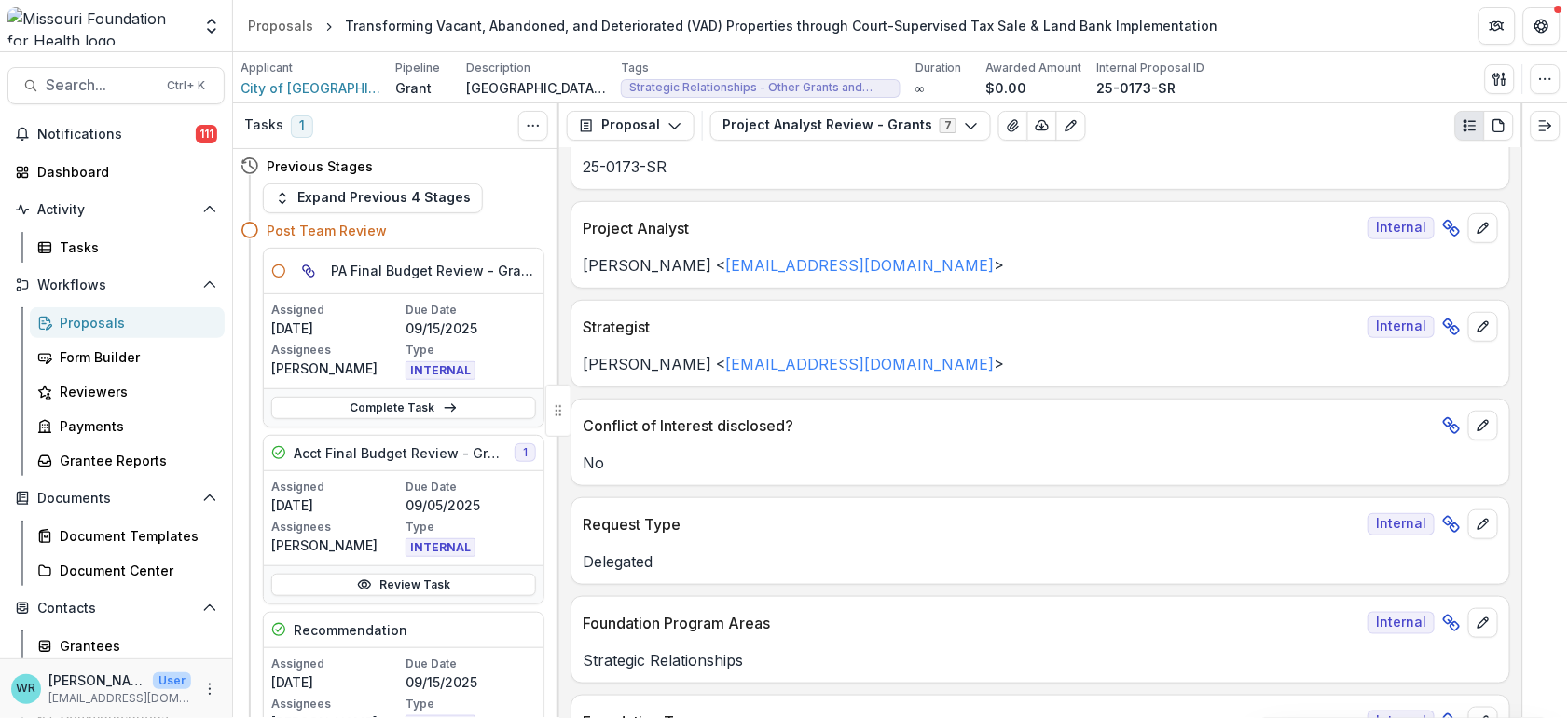
scroll to position [0, 0]
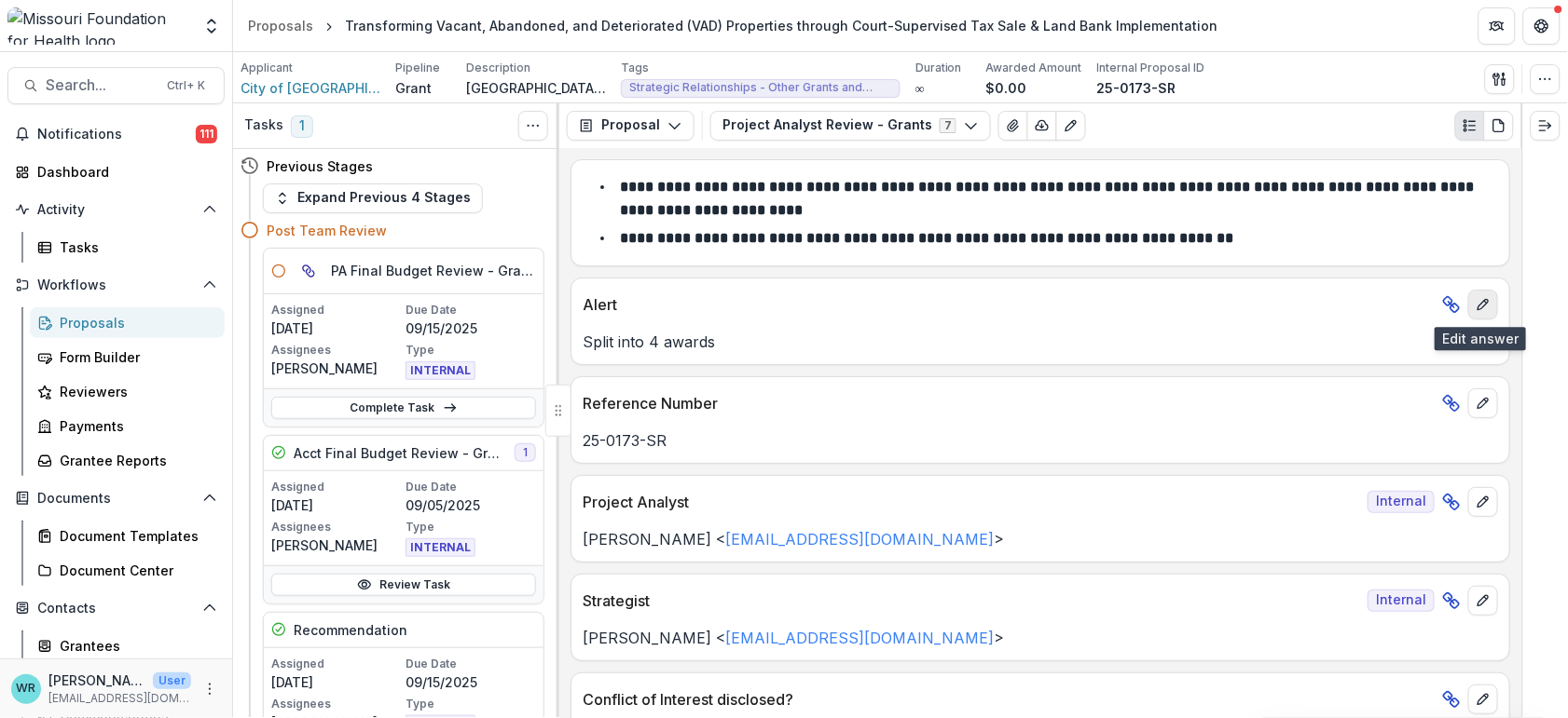
click at [1482, 302] on icon "edit" at bounding box center [1483, 304] width 15 height 15
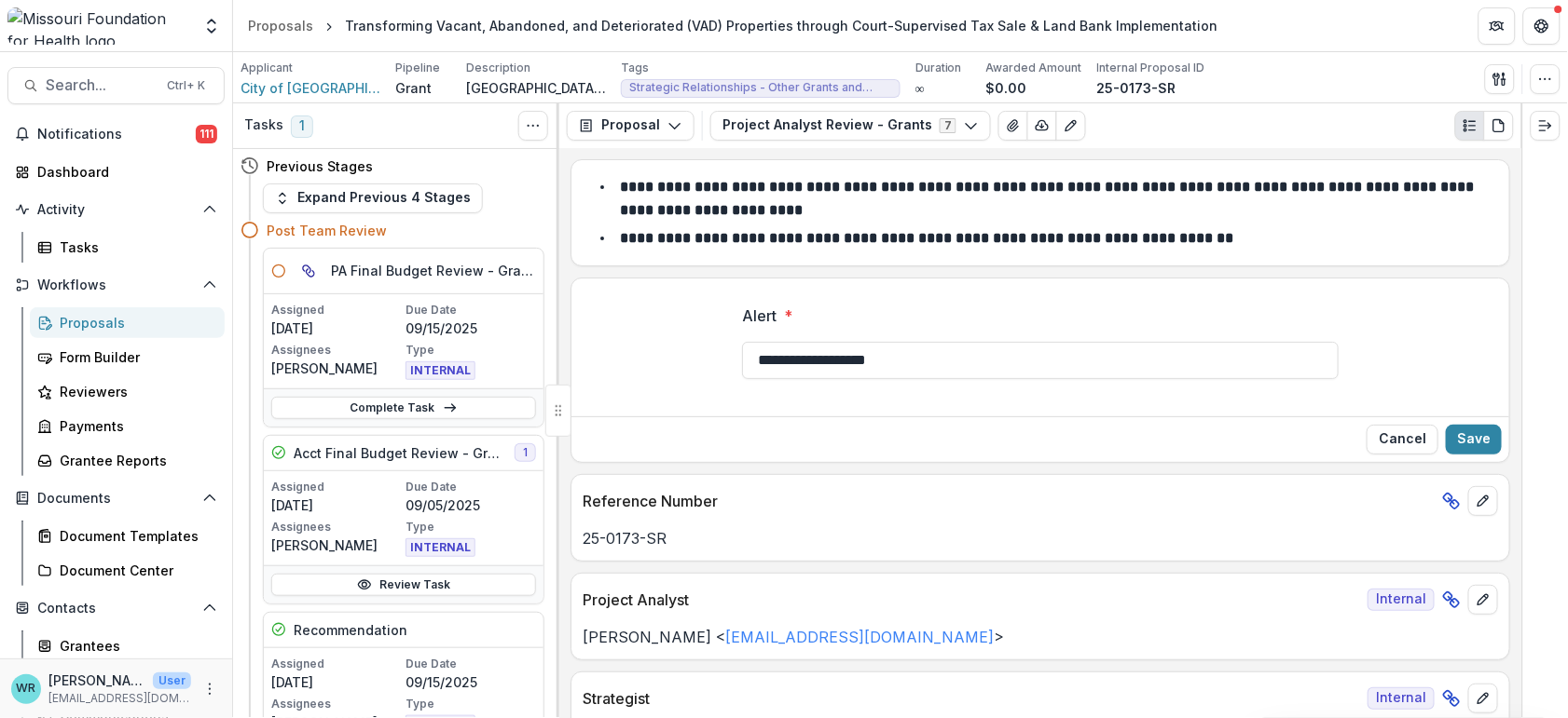
drag, startPoint x: 952, startPoint y: 375, endPoint x: 305, endPoint y: 356, distance: 647.3
click at [305, 356] on div "Tasks 1 Show Cancelled Tasks Previous Stages Expand Previous 4 Stages Post Team…" at bounding box center [900, 411] width 1335 height 615
click at [1462, 449] on button "Save" at bounding box center [1473, 439] width 56 height 29
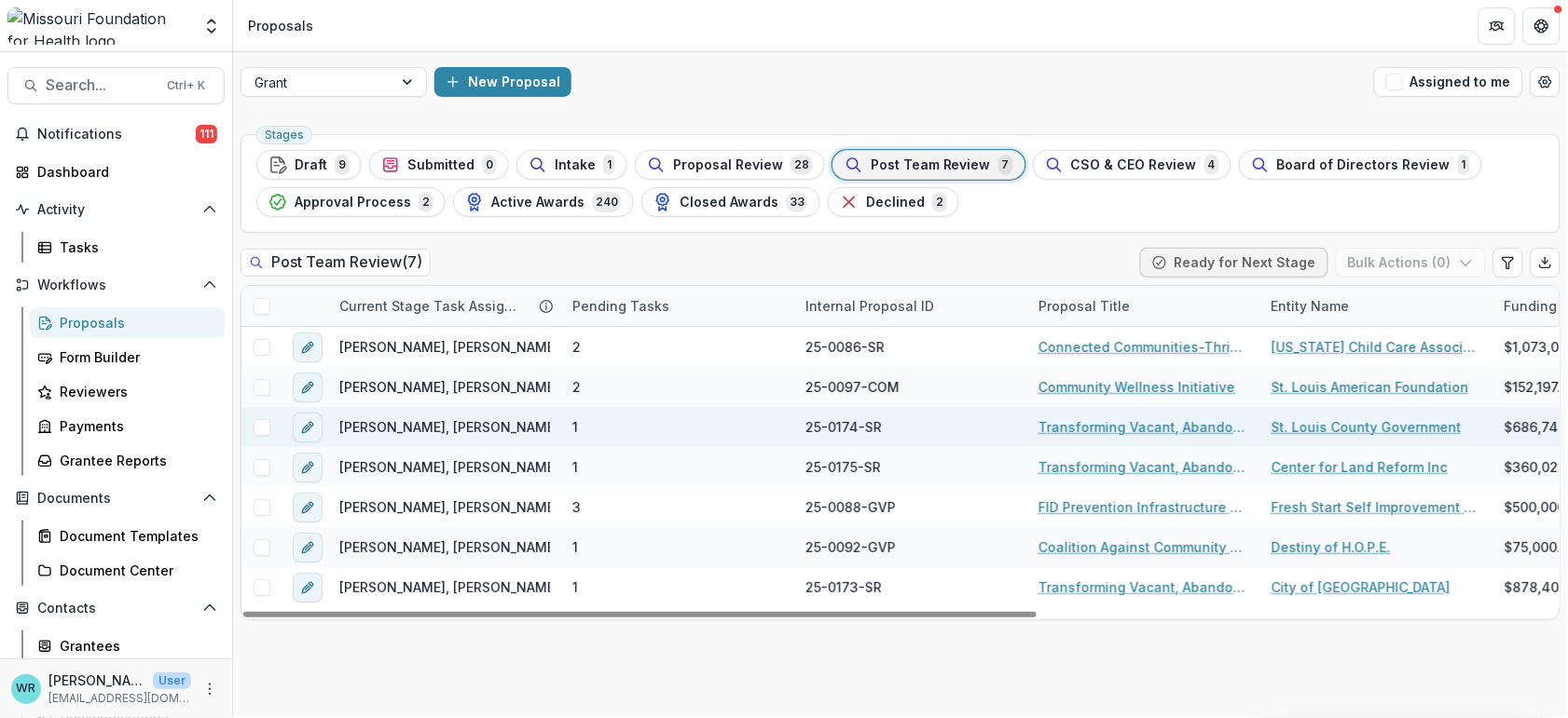
click at [1187, 428] on link "Transforming Vacant, Abandoned, and Deteriorated (VAD) Properties through Court…" at bounding box center [1143, 427] width 210 height 20
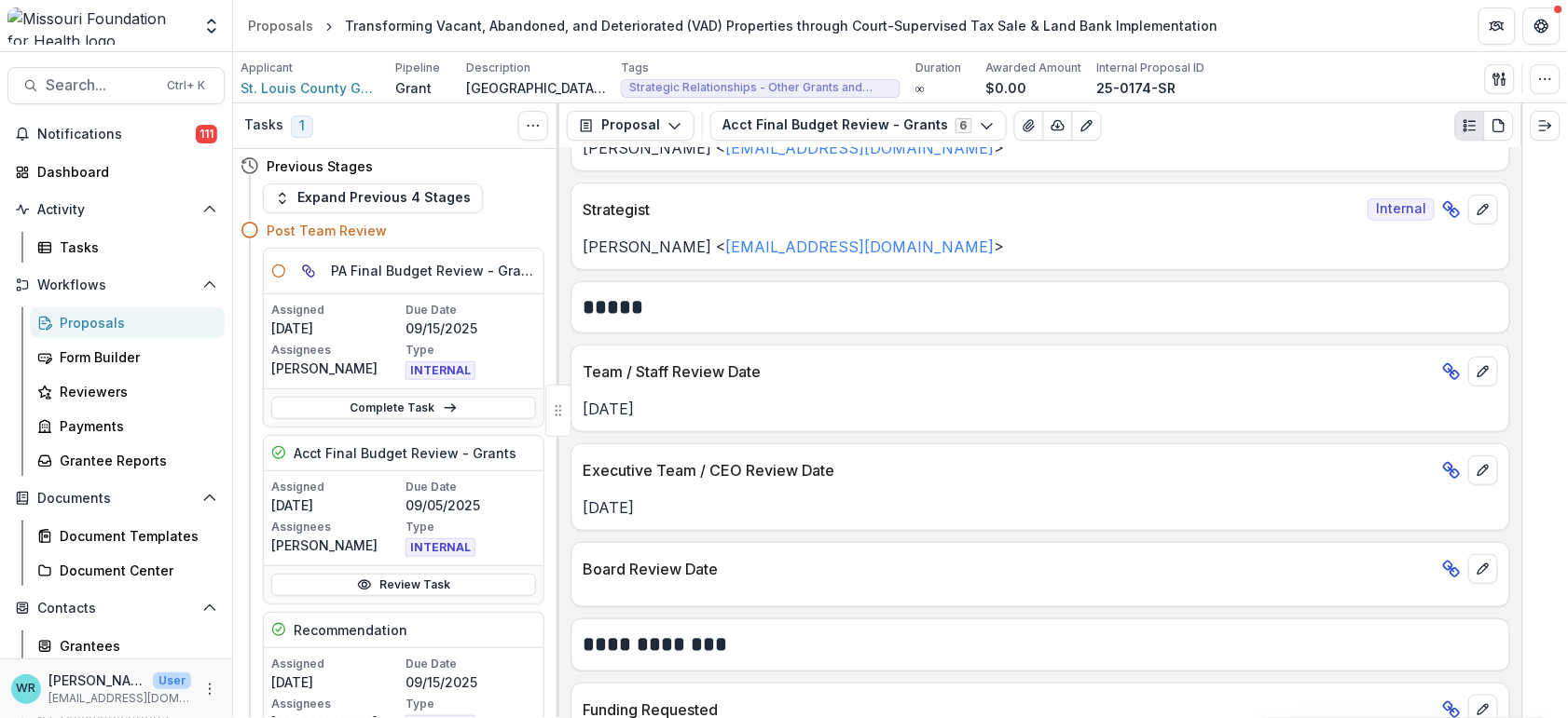
scroll to position [206, 0]
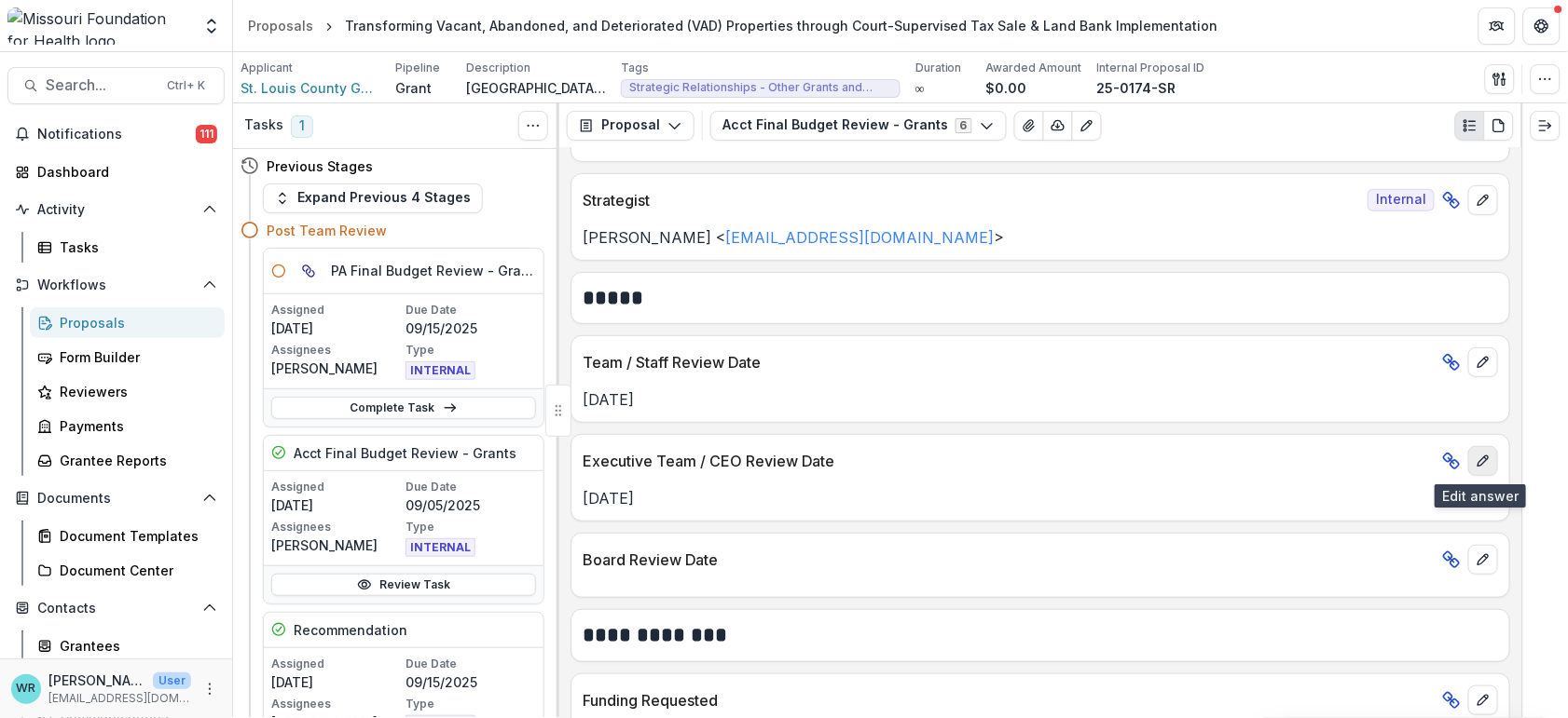
click at [1484, 464] on icon "edit" at bounding box center [1483, 461] width 15 height 15
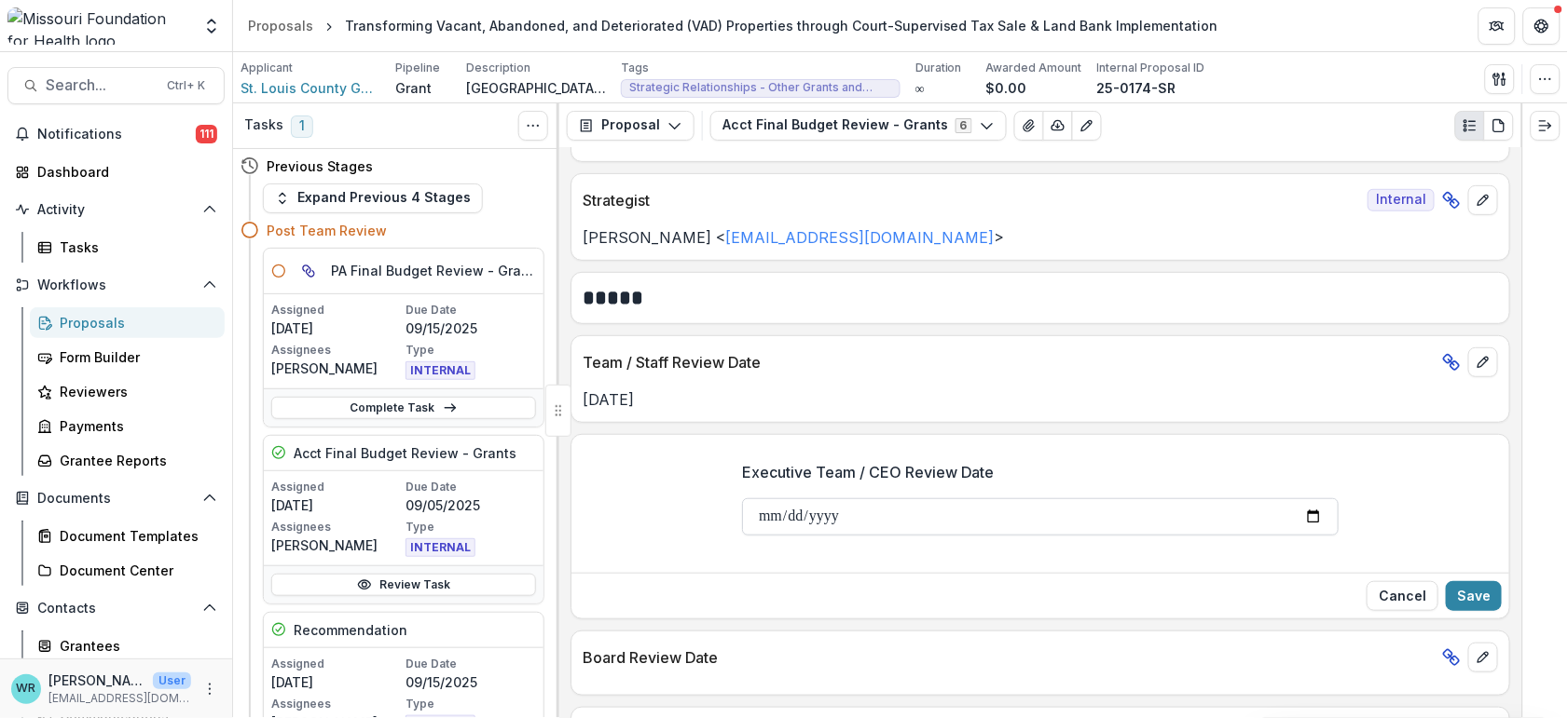
click at [796, 516] on input "**********" at bounding box center [1040, 517] width 597 height 37
type input "**********"
click at [1474, 593] on button "Save" at bounding box center [1473, 596] width 56 height 29
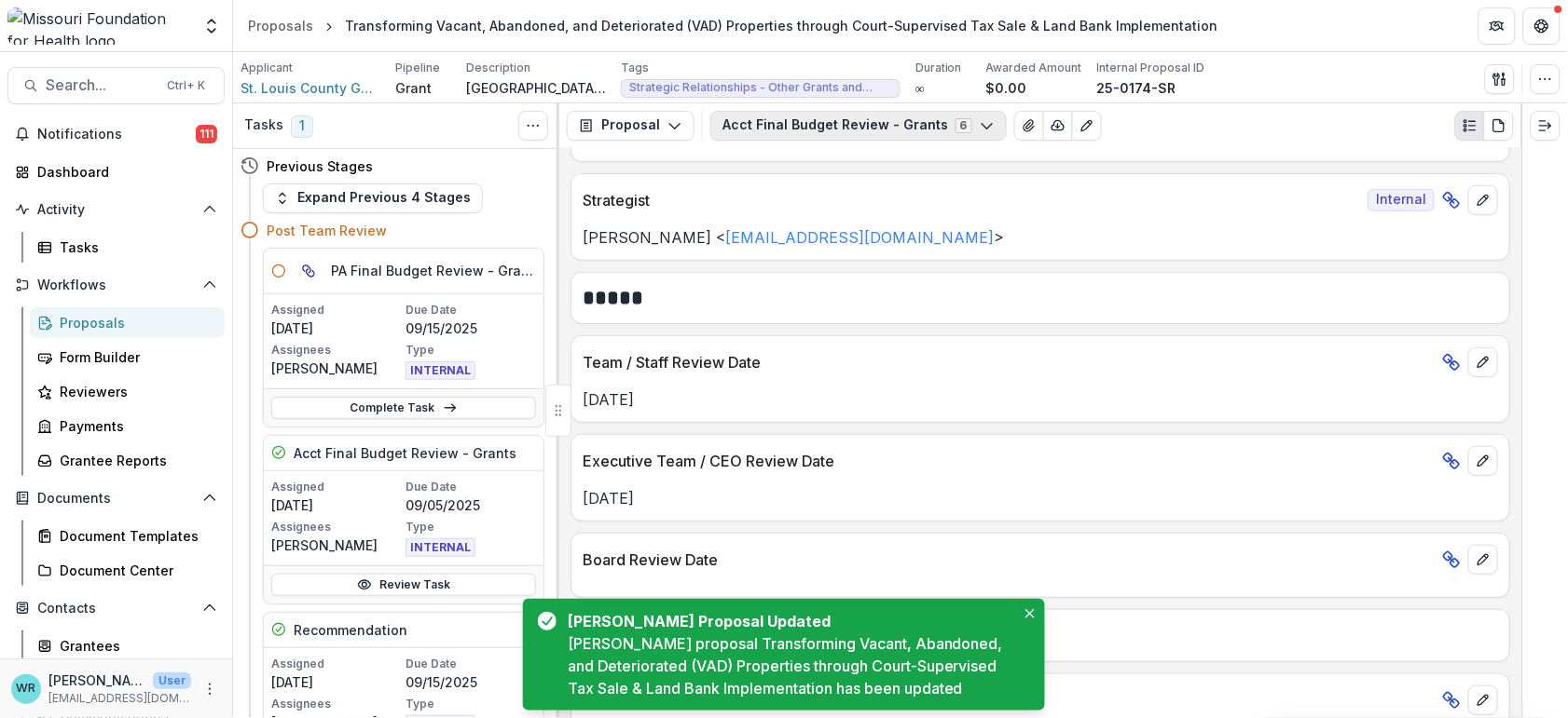
click at [894, 128] on button "Acct Final Budget Review - Grants 6" at bounding box center [858, 125] width 297 height 29
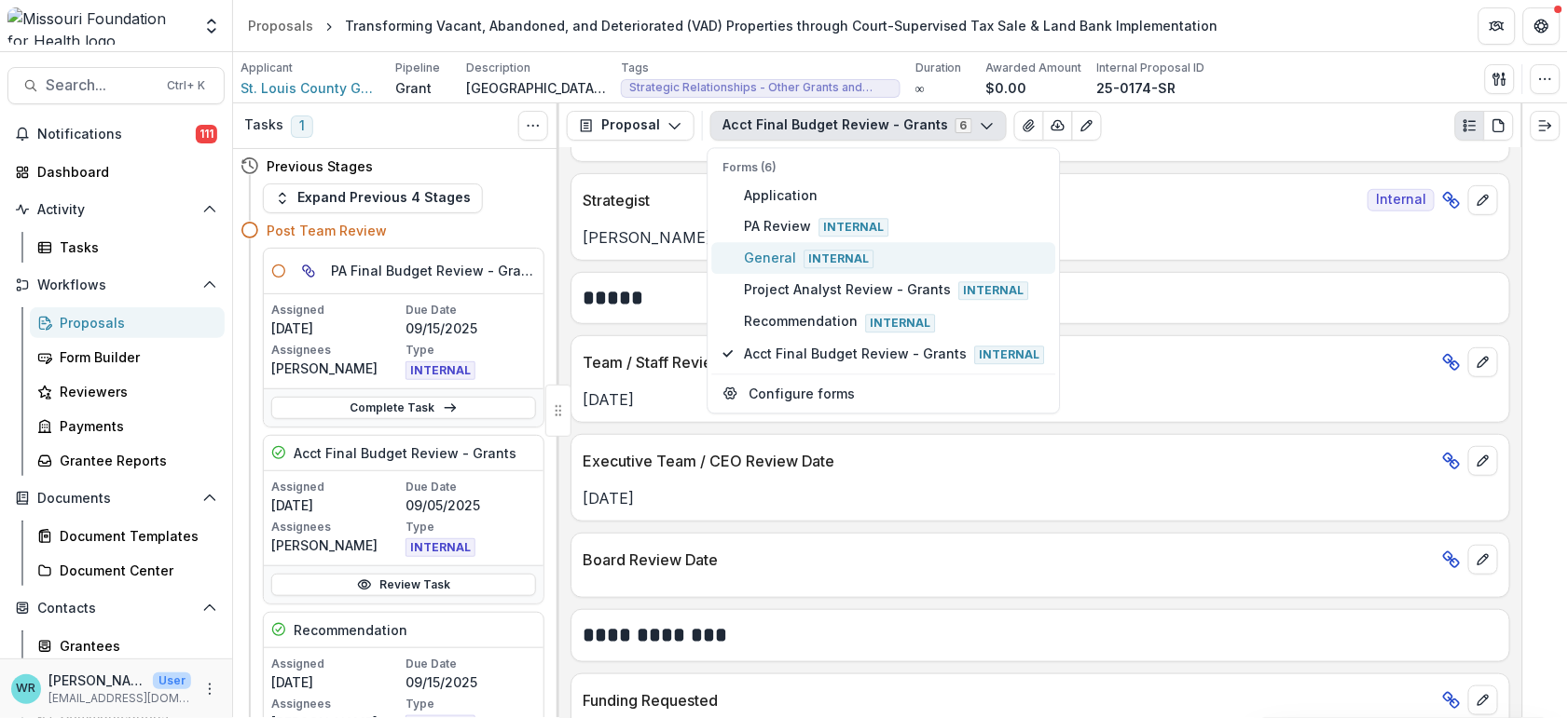
click at [788, 252] on span "General Internal" at bounding box center [895, 258] width 300 height 21
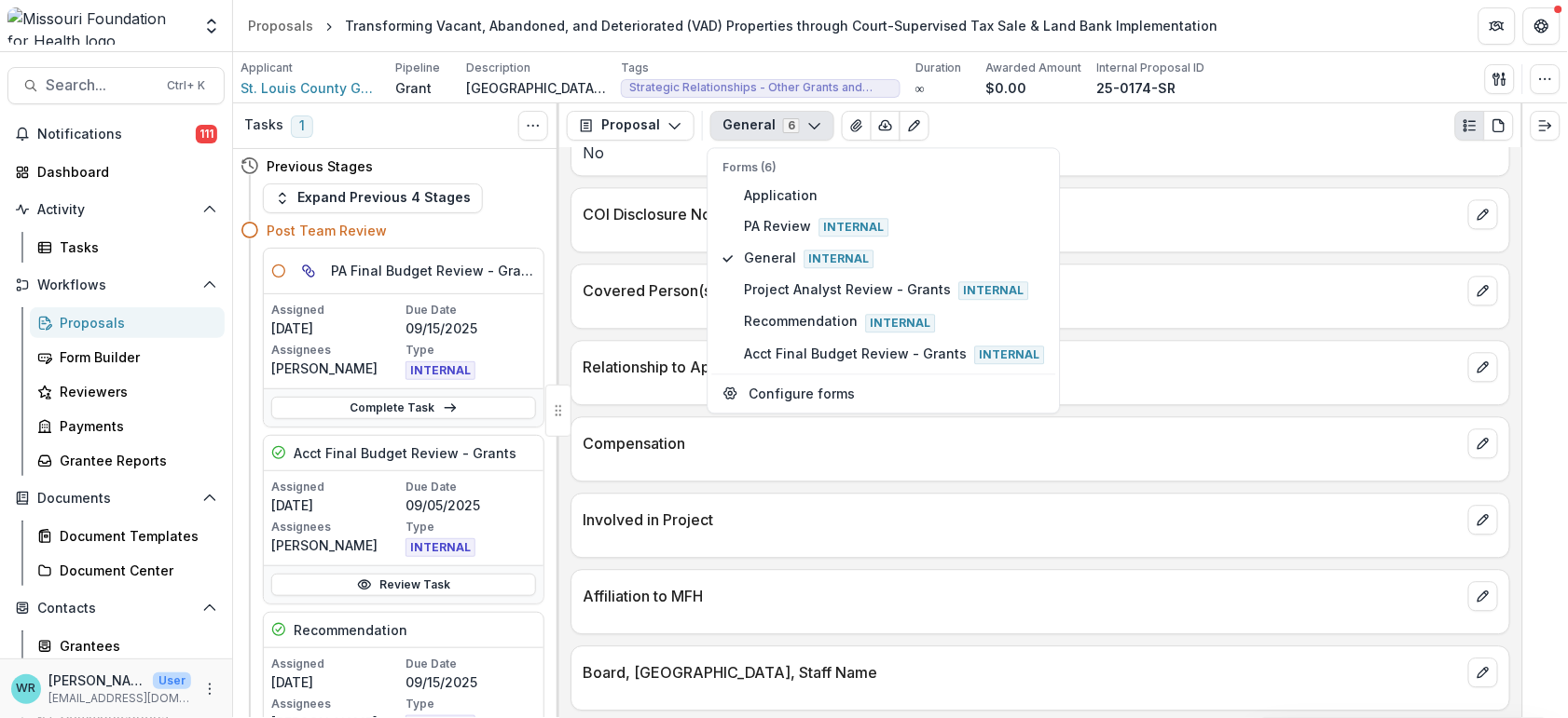
scroll to position [4210, 0]
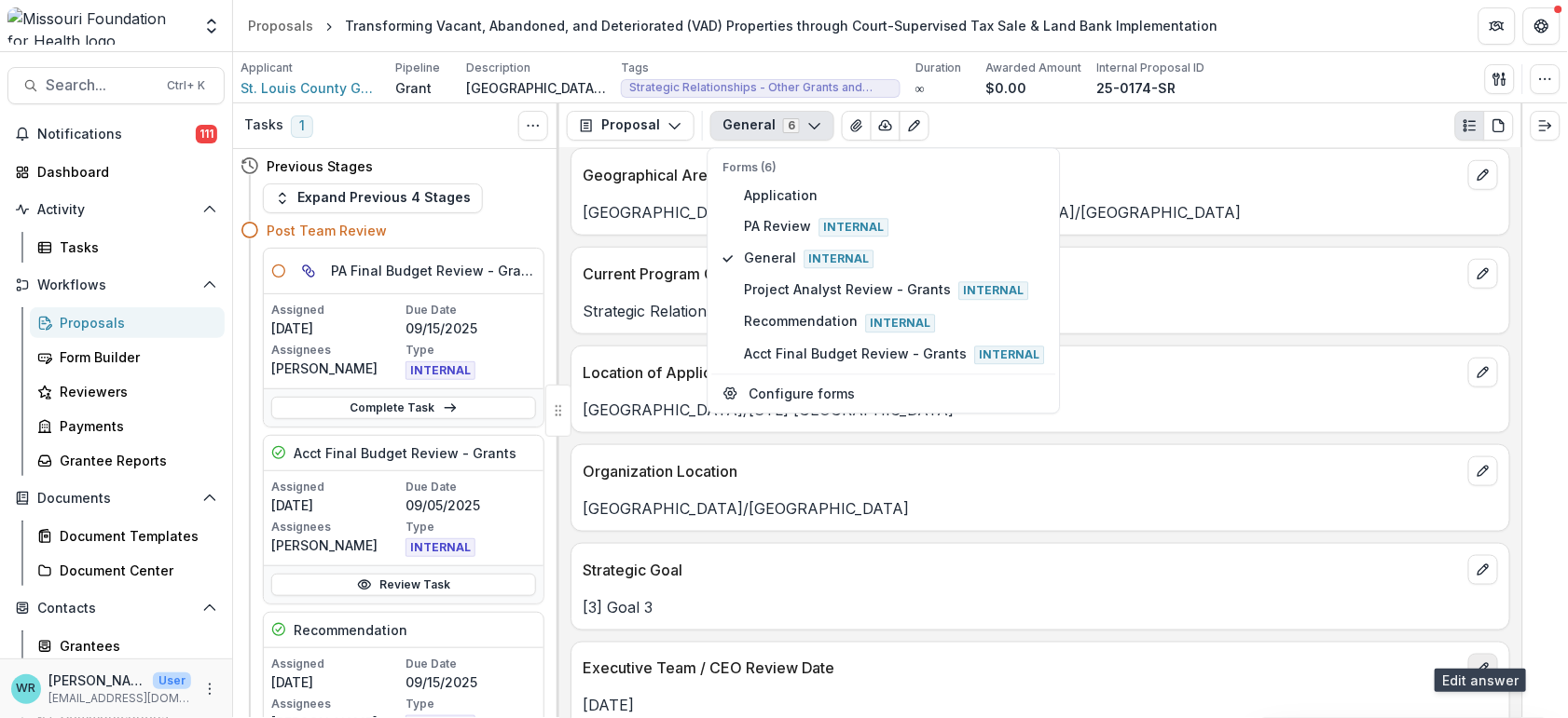
click at [1480, 661] on icon "edit" at bounding box center [1483, 668] width 15 height 15
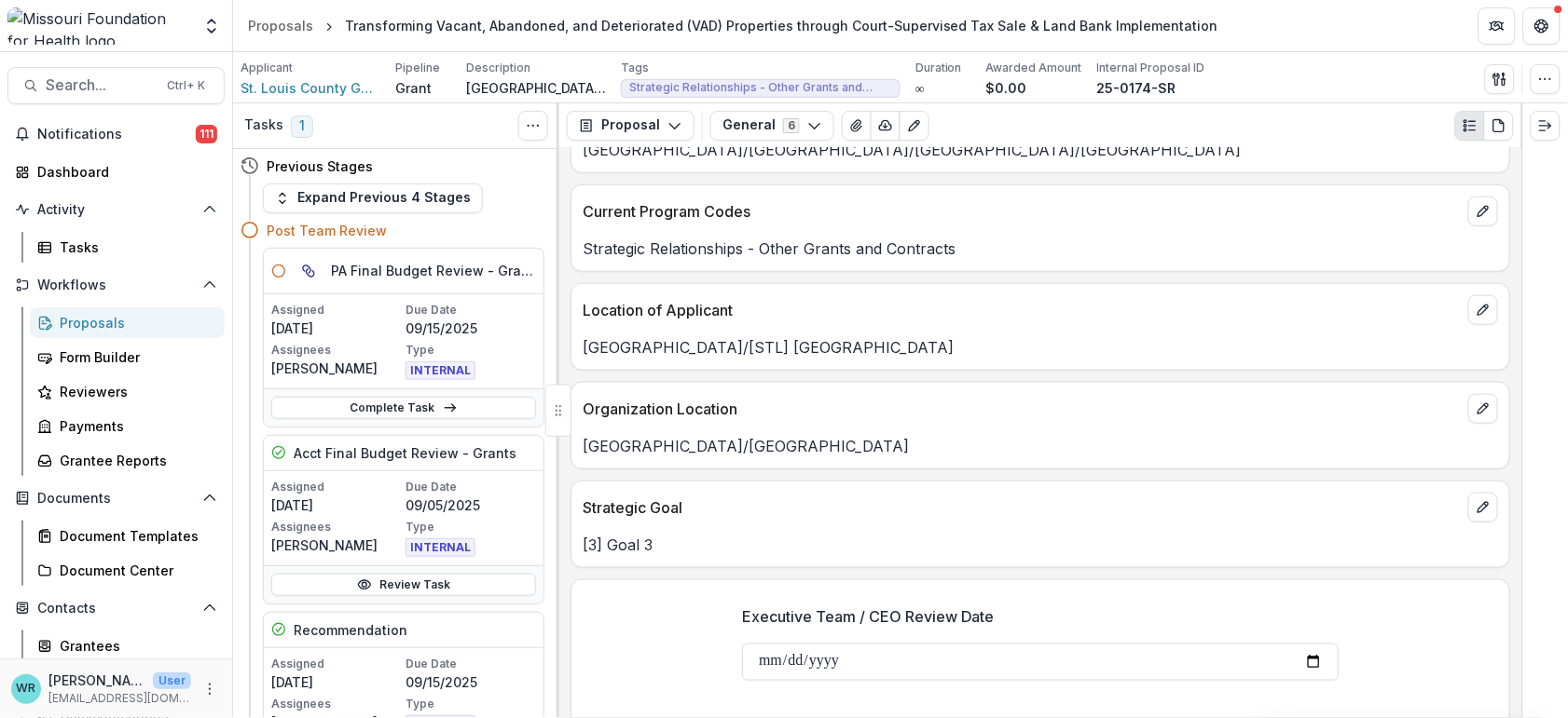
scroll to position [4307, 0]
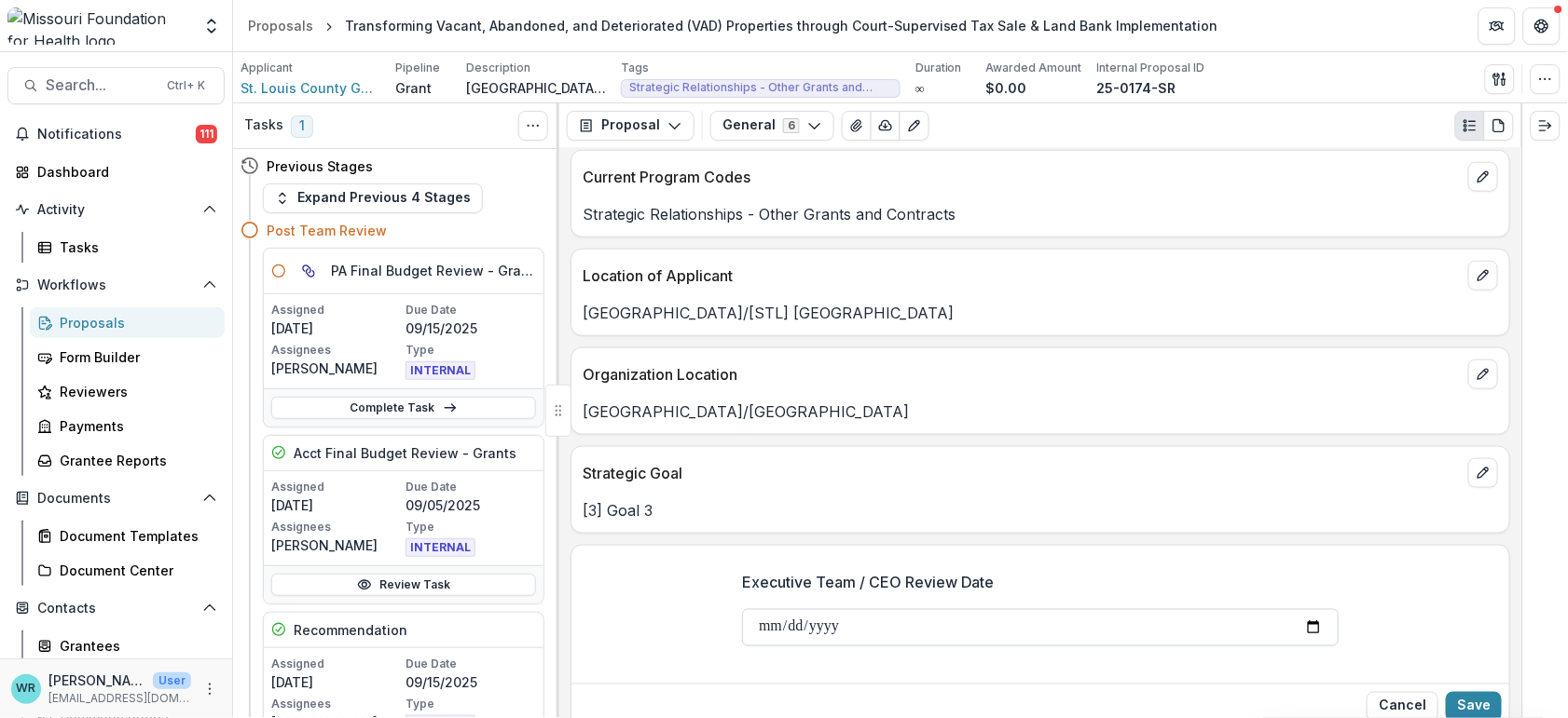
click at [793, 609] on input "**********" at bounding box center [1040, 628] width 597 height 37
type input "**********"
click at [1485, 693] on button "Save" at bounding box center [1473, 707] width 56 height 29
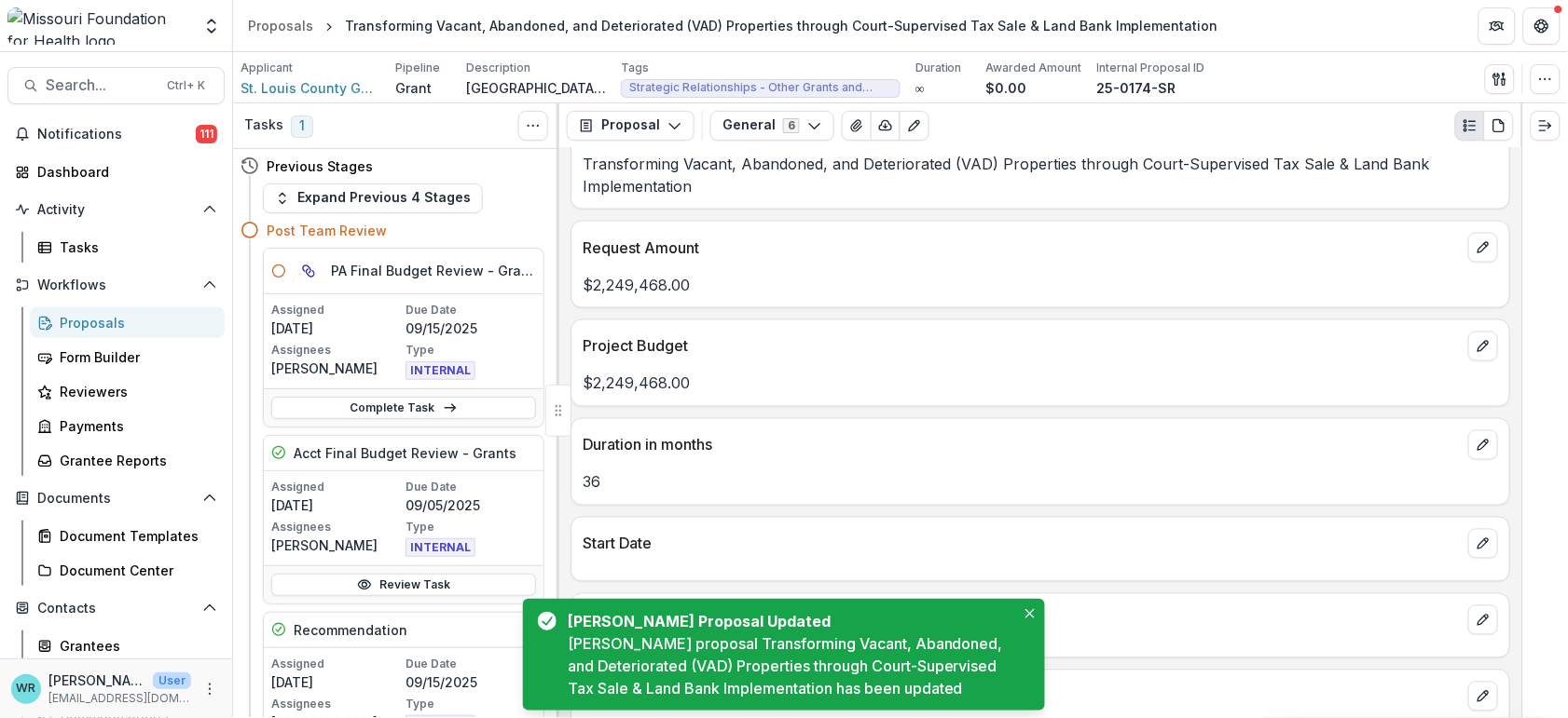
scroll to position [0, 0]
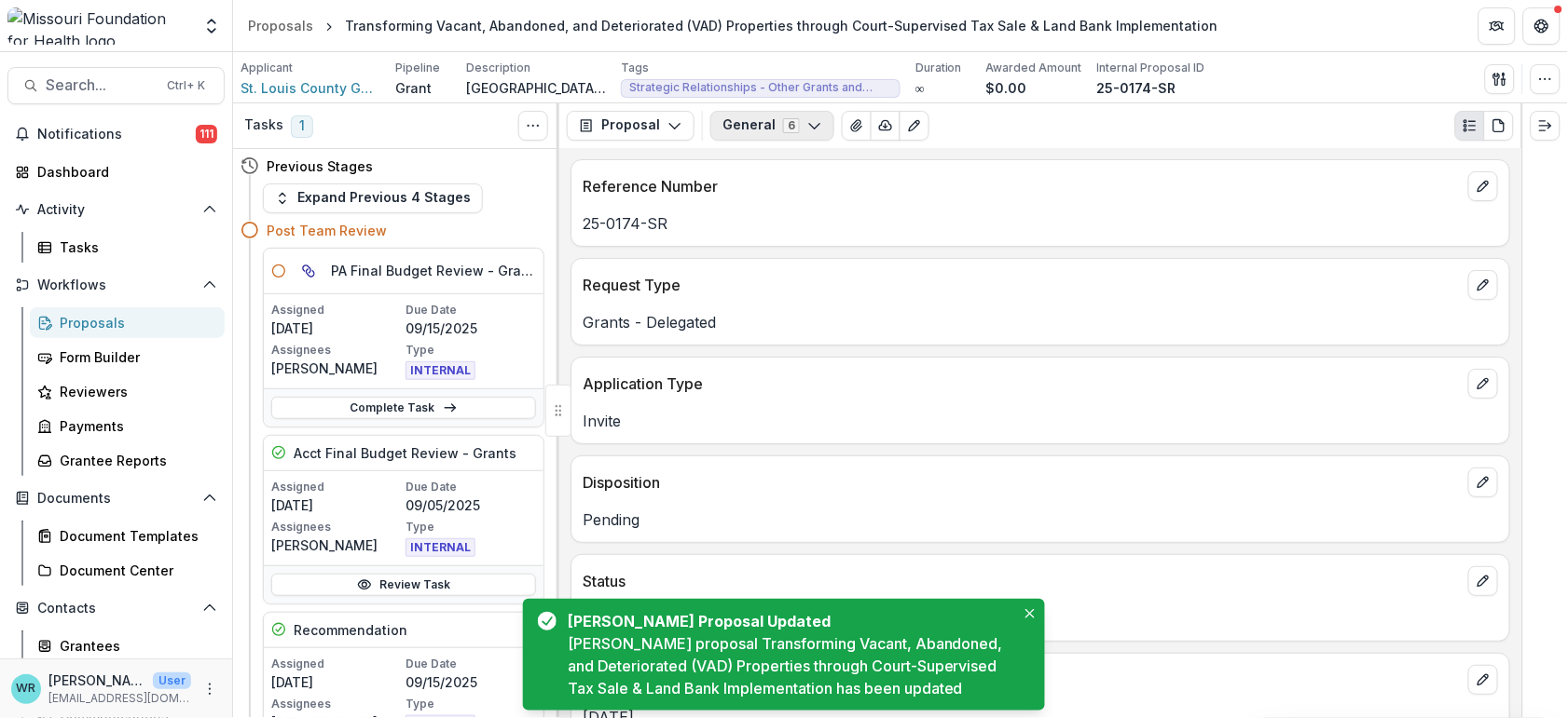
click at [731, 128] on button "General 6" at bounding box center [772, 125] width 124 height 29
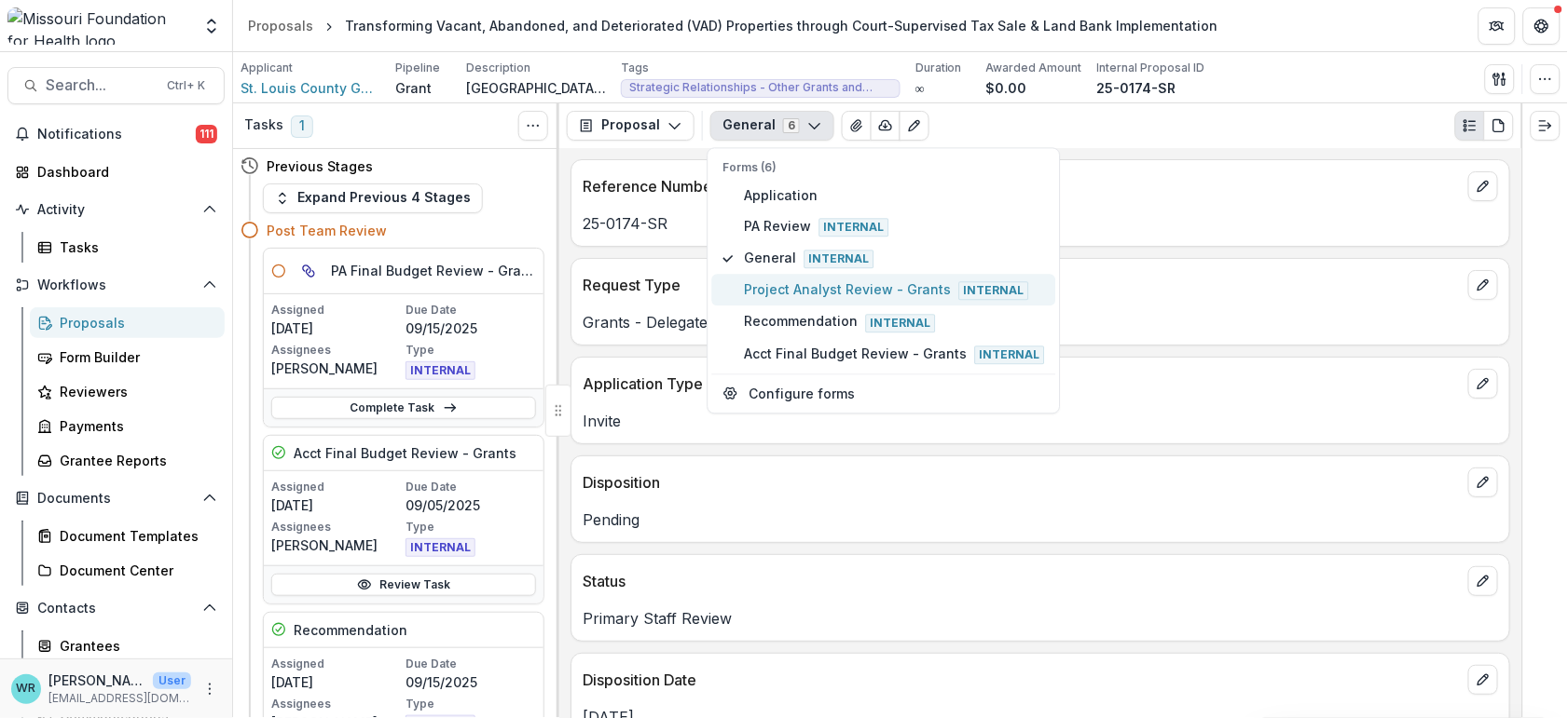
click at [804, 283] on span "Project Analyst Review - Grants Internal" at bounding box center [895, 291] width 300 height 21
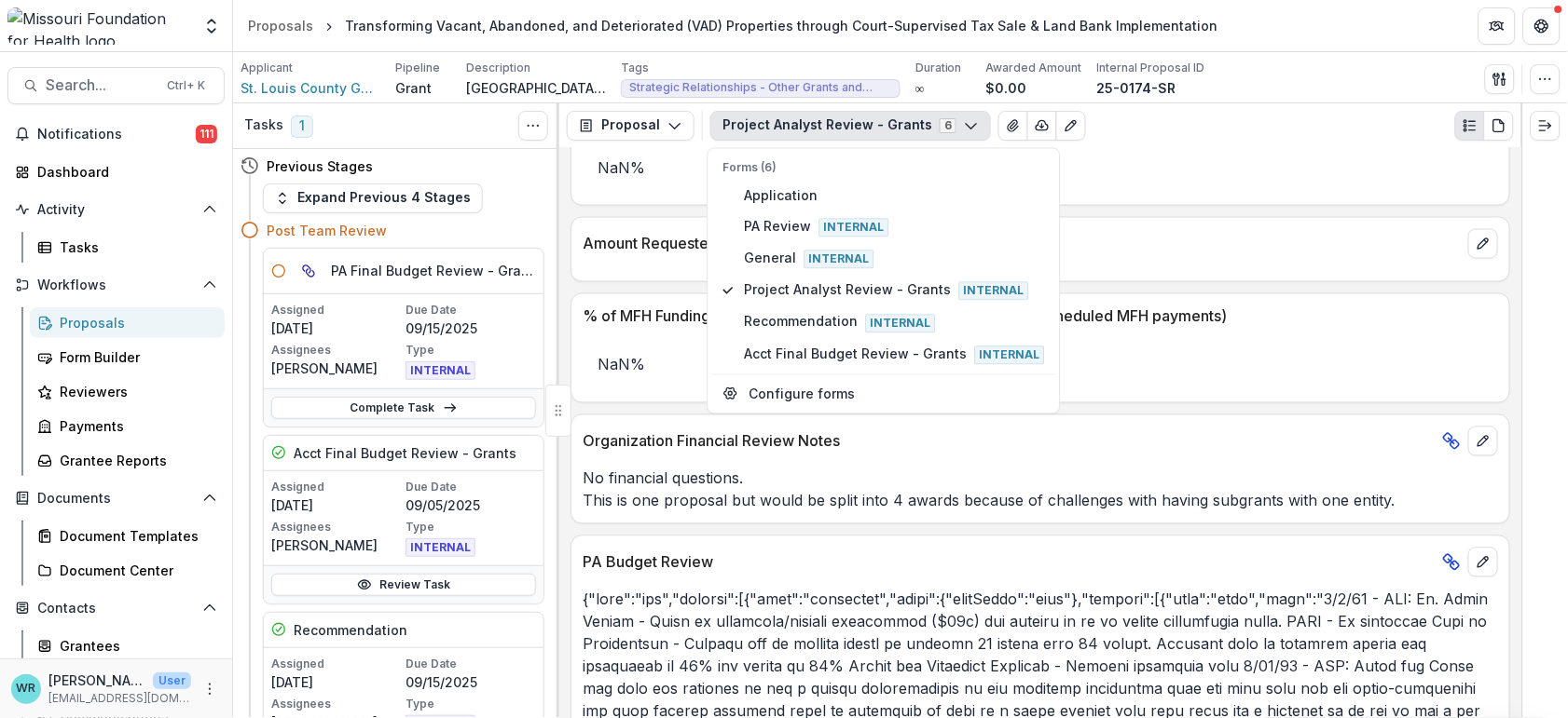
scroll to position [3134, 0]
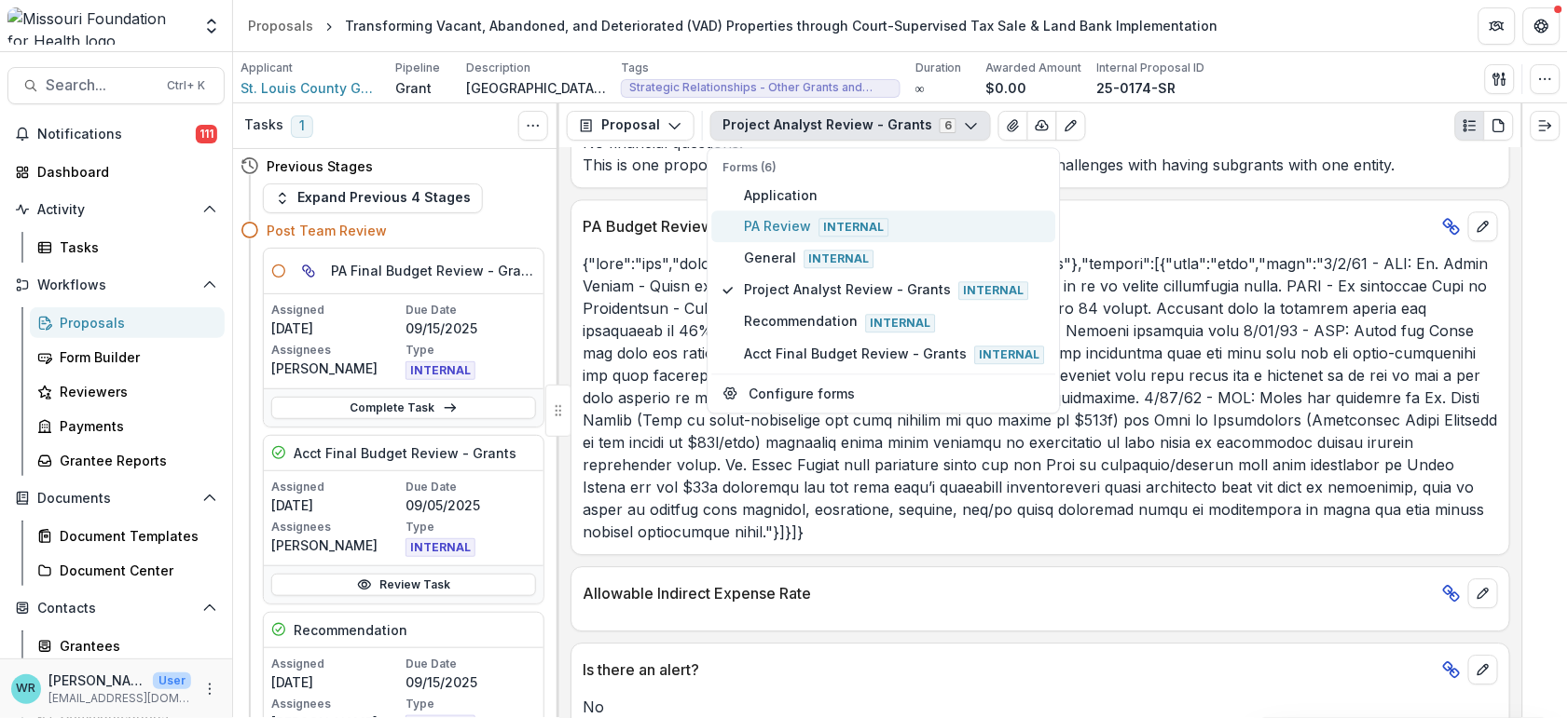
click at [774, 221] on span "PA Review Internal" at bounding box center [895, 226] width 300 height 21
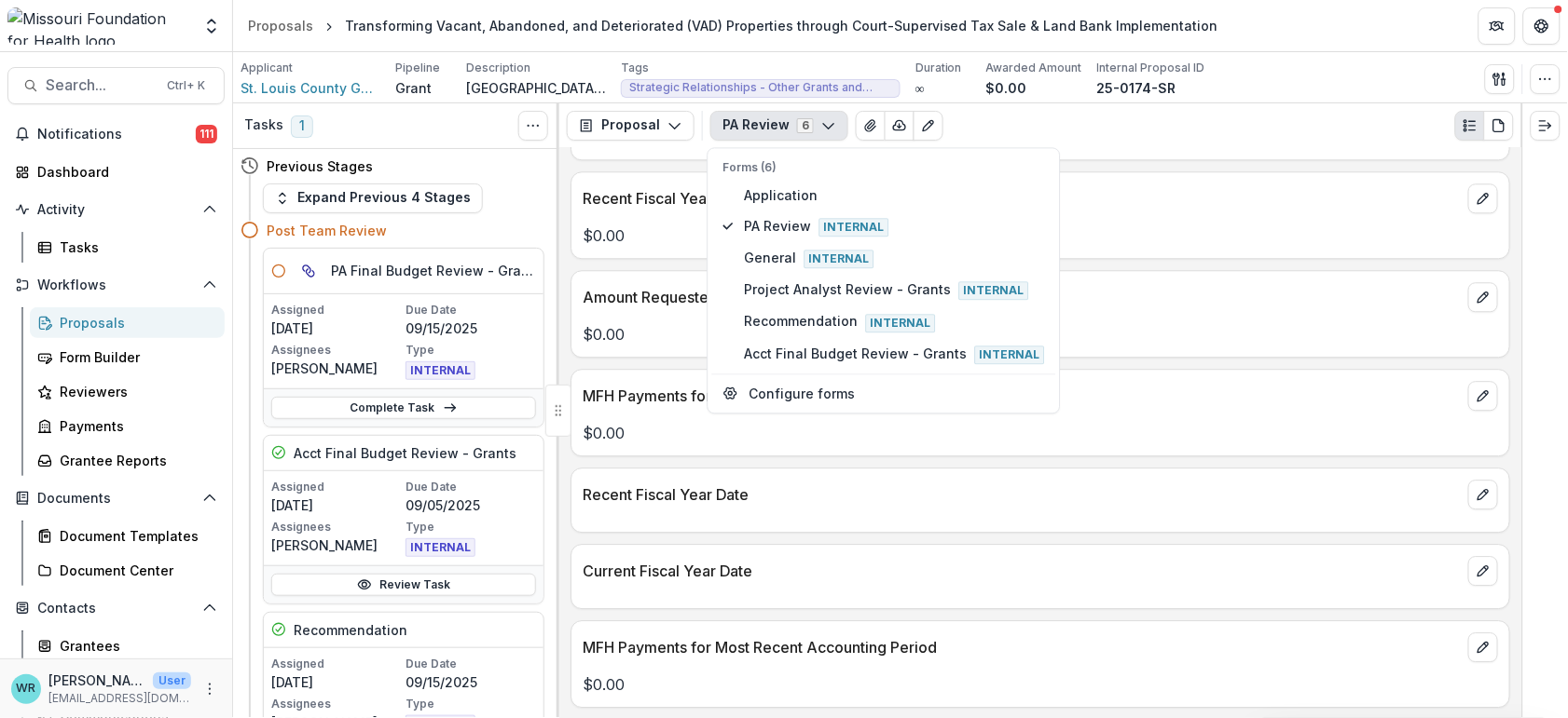
scroll to position [0, 0]
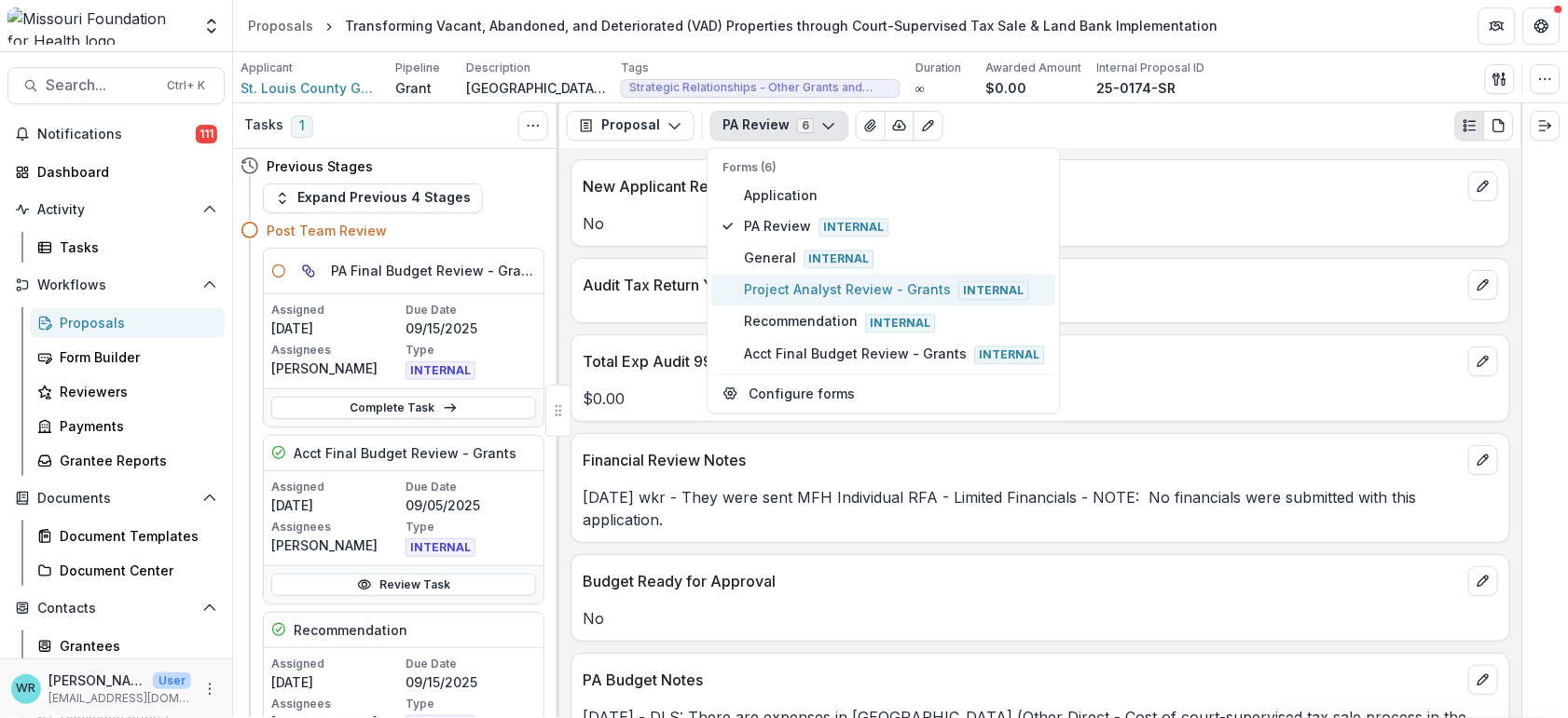
click at [784, 285] on span "Project Analyst Review - Grants Internal" at bounding box center [895, 291] width 300 height 21
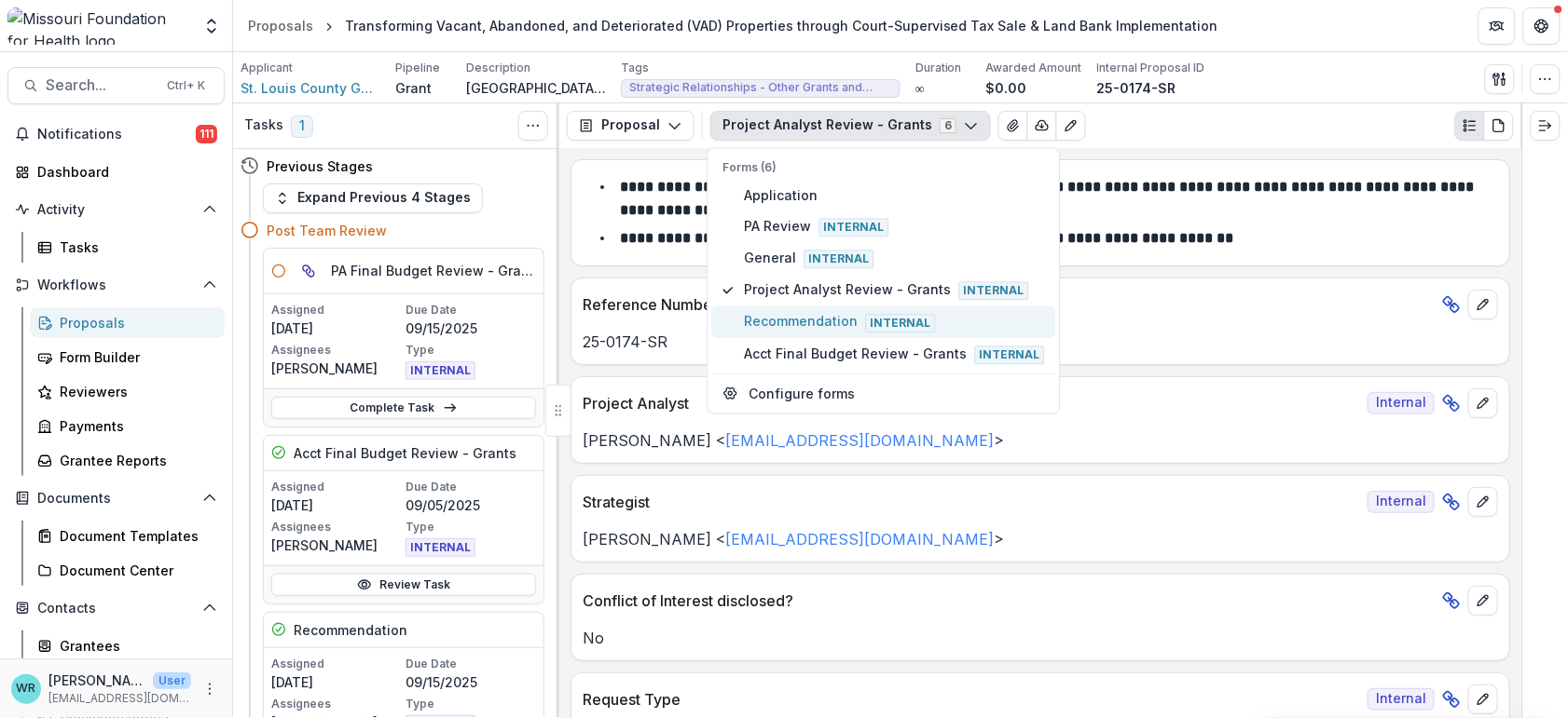
click at [816, 314] on span "Recommendation Internal" at bounding box center [895, 322] width 300 height 21
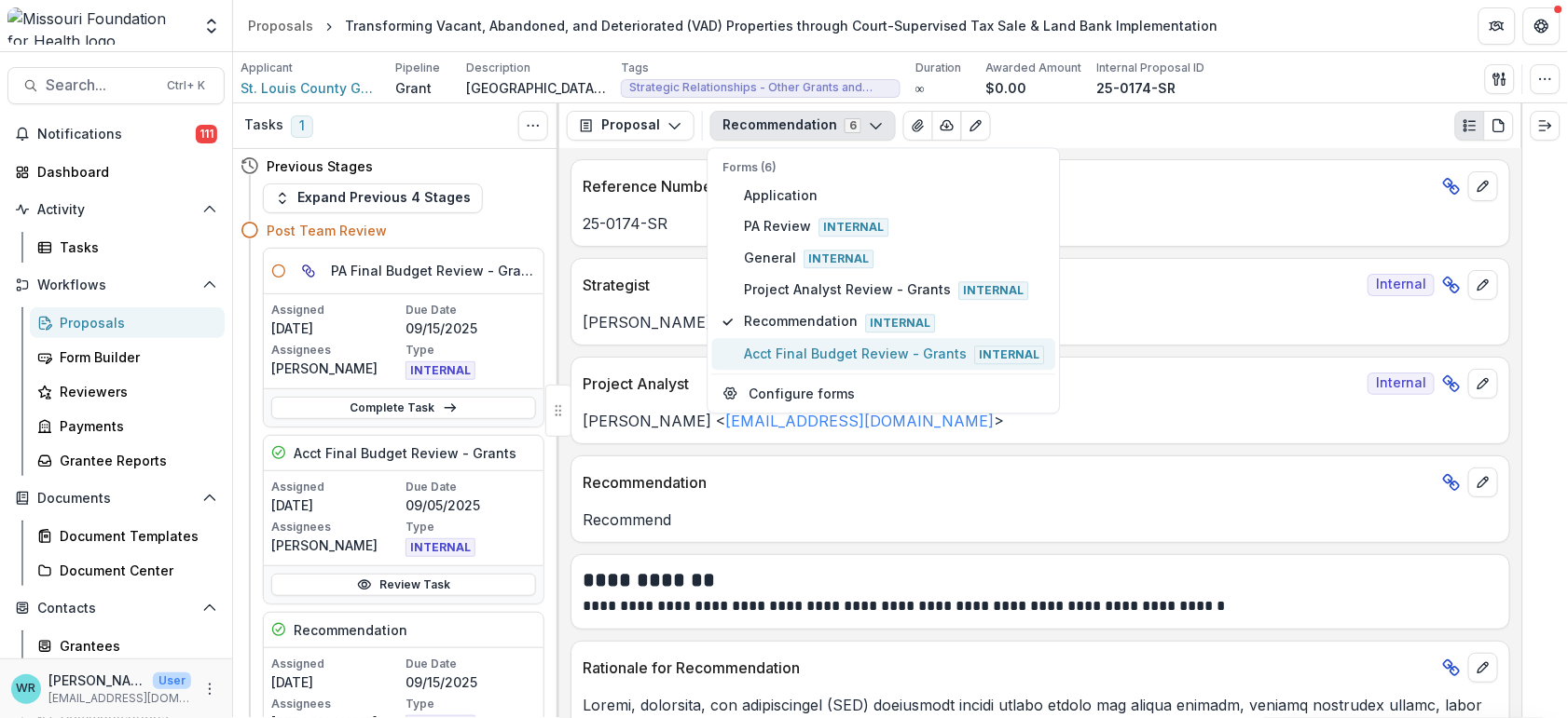
click at [821, 345] on span "Acct Final Budget Review - Grants Internal" at bounding box center [895, 354] width 300 height 21
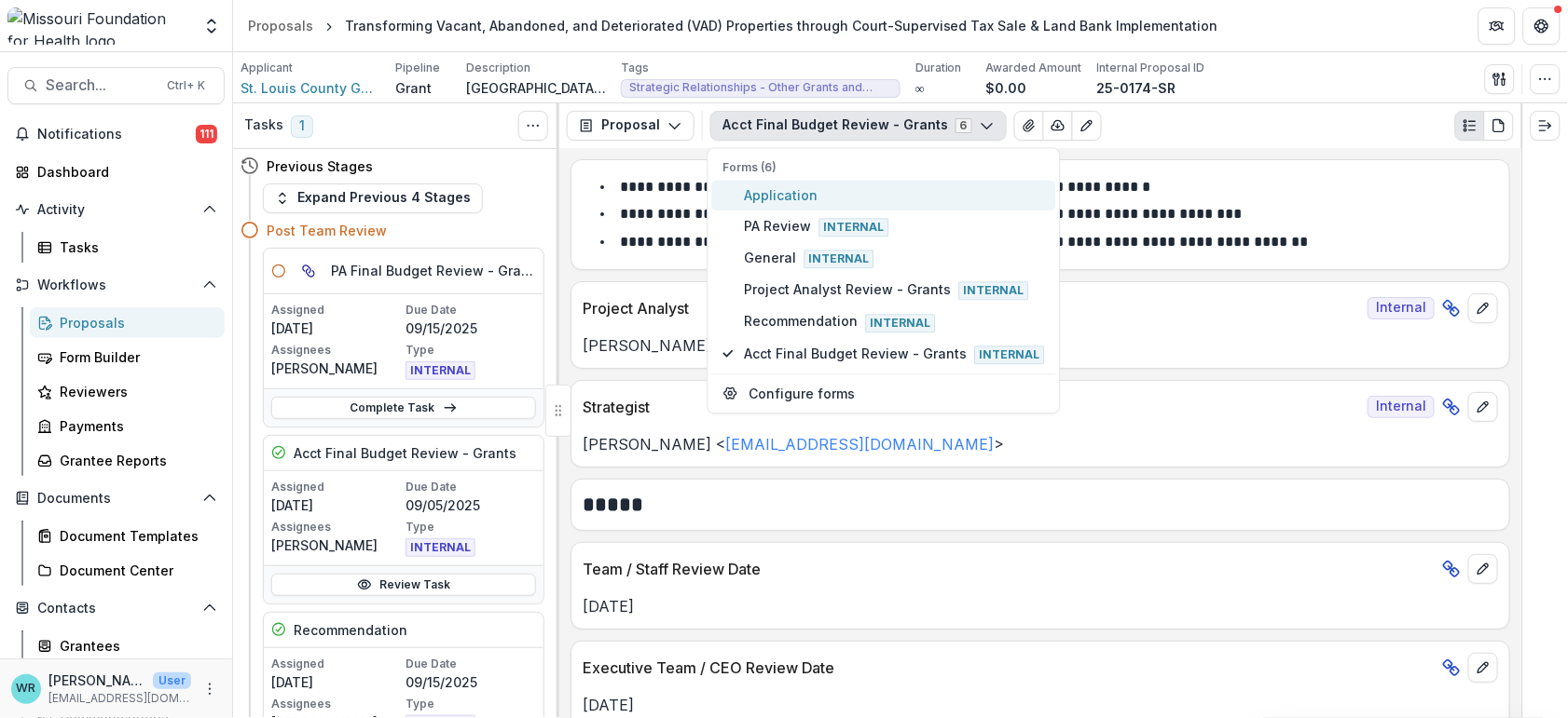
click at [756, 186] on span "Application" at bounding box center [895, 196] width 300 height 20
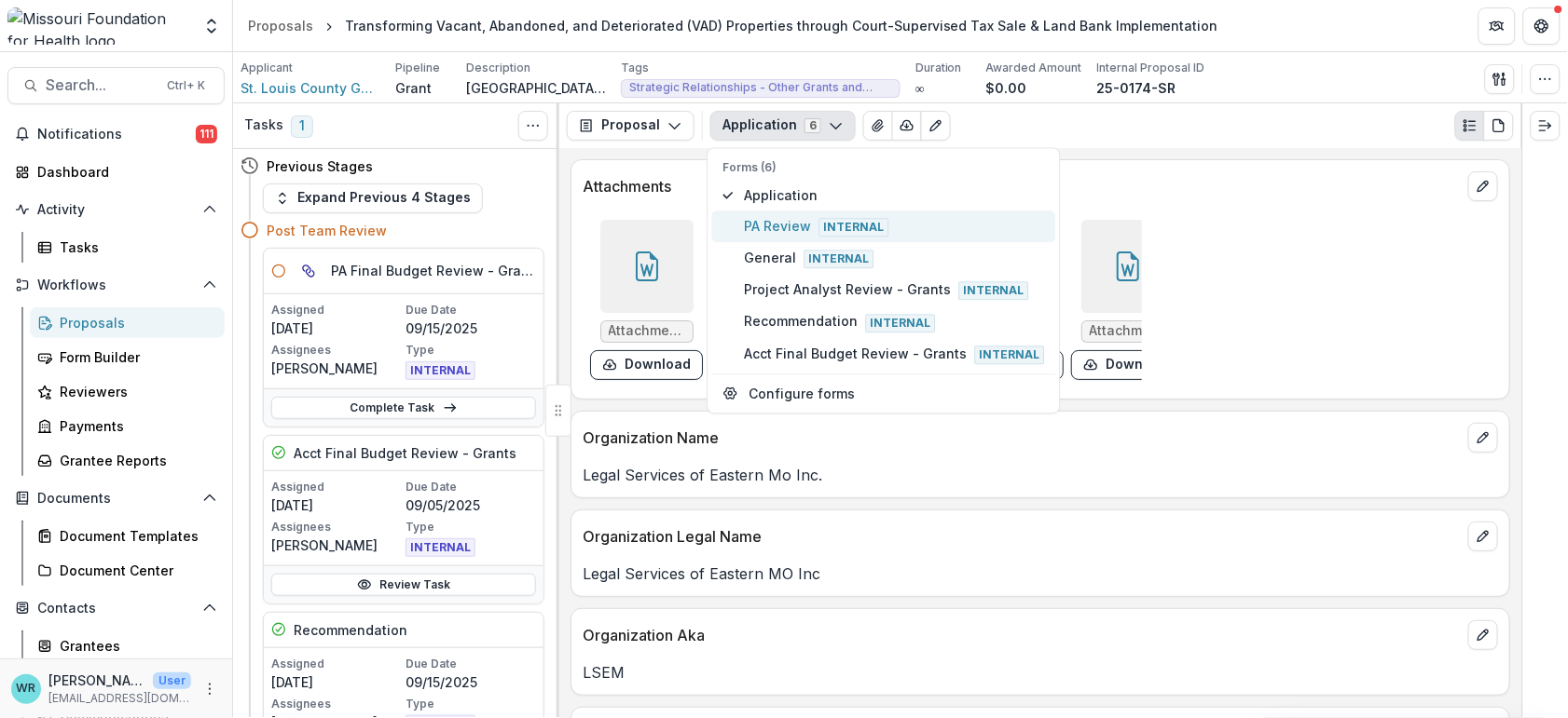
click at [769, 224] on span "PA Review Internal" at bounding box center [895, 226] width 300 height 21
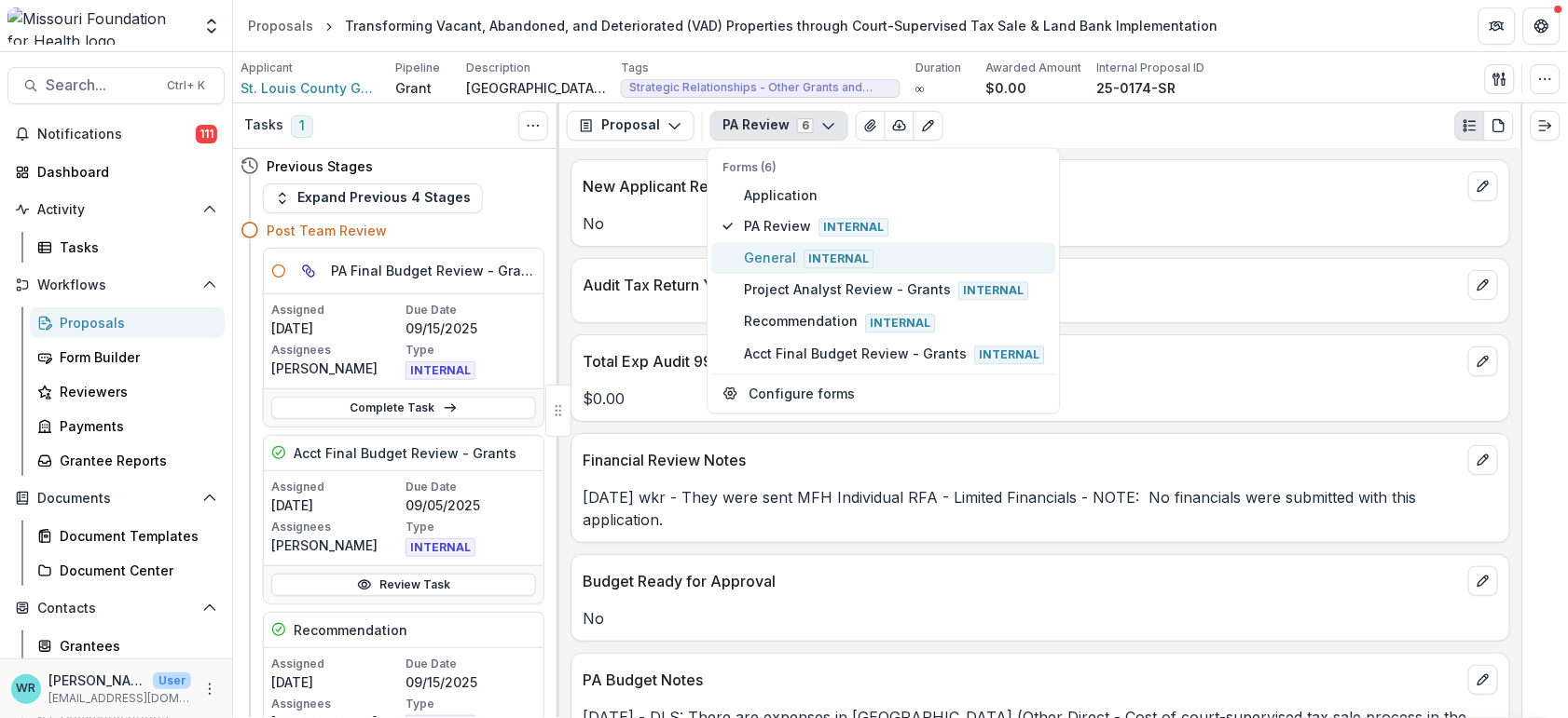
click at [773, 249] on span "General Internal" at bounding box center [895, 258] width 300 height 21
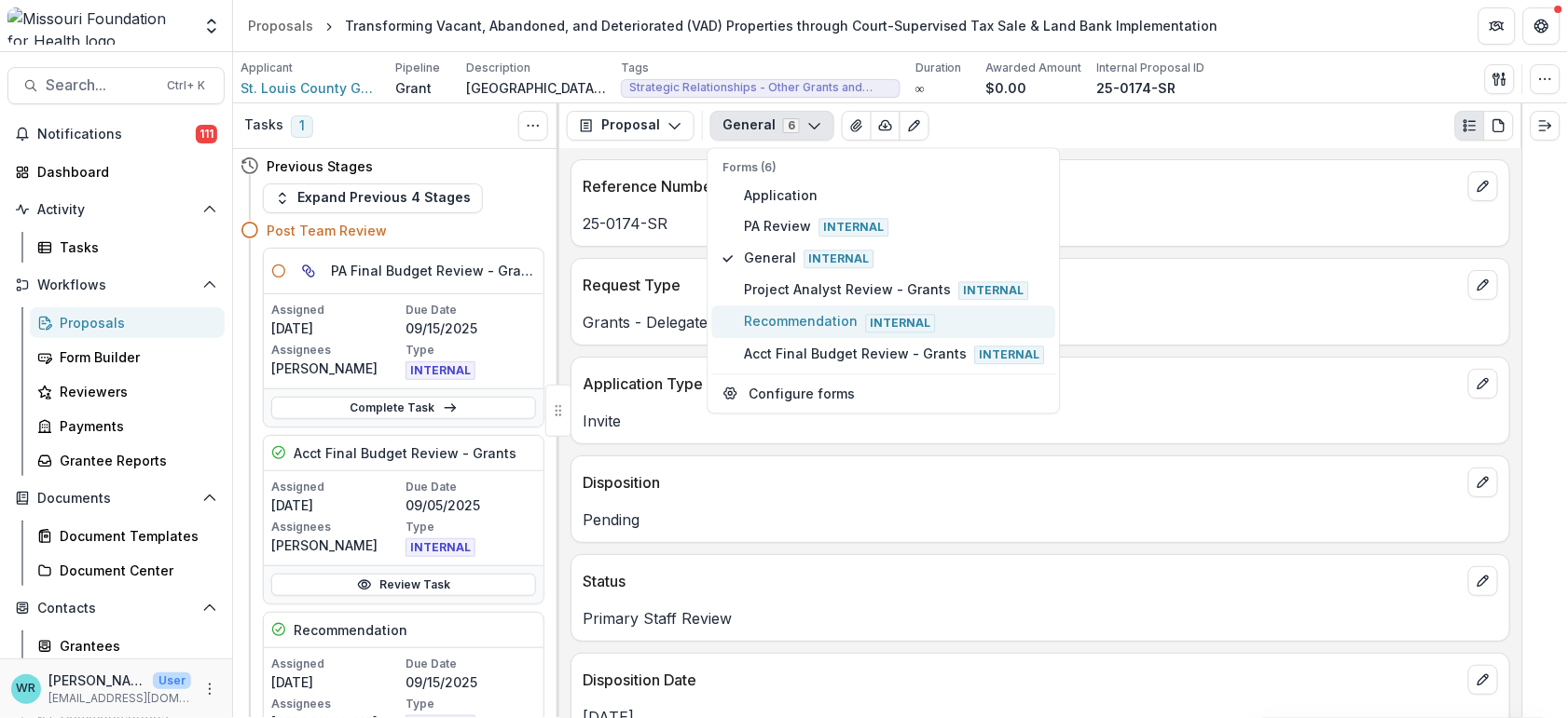
click at [792, 312] on span "Recommendation Internal" at bounding box center [895, 322] width 300 height 21
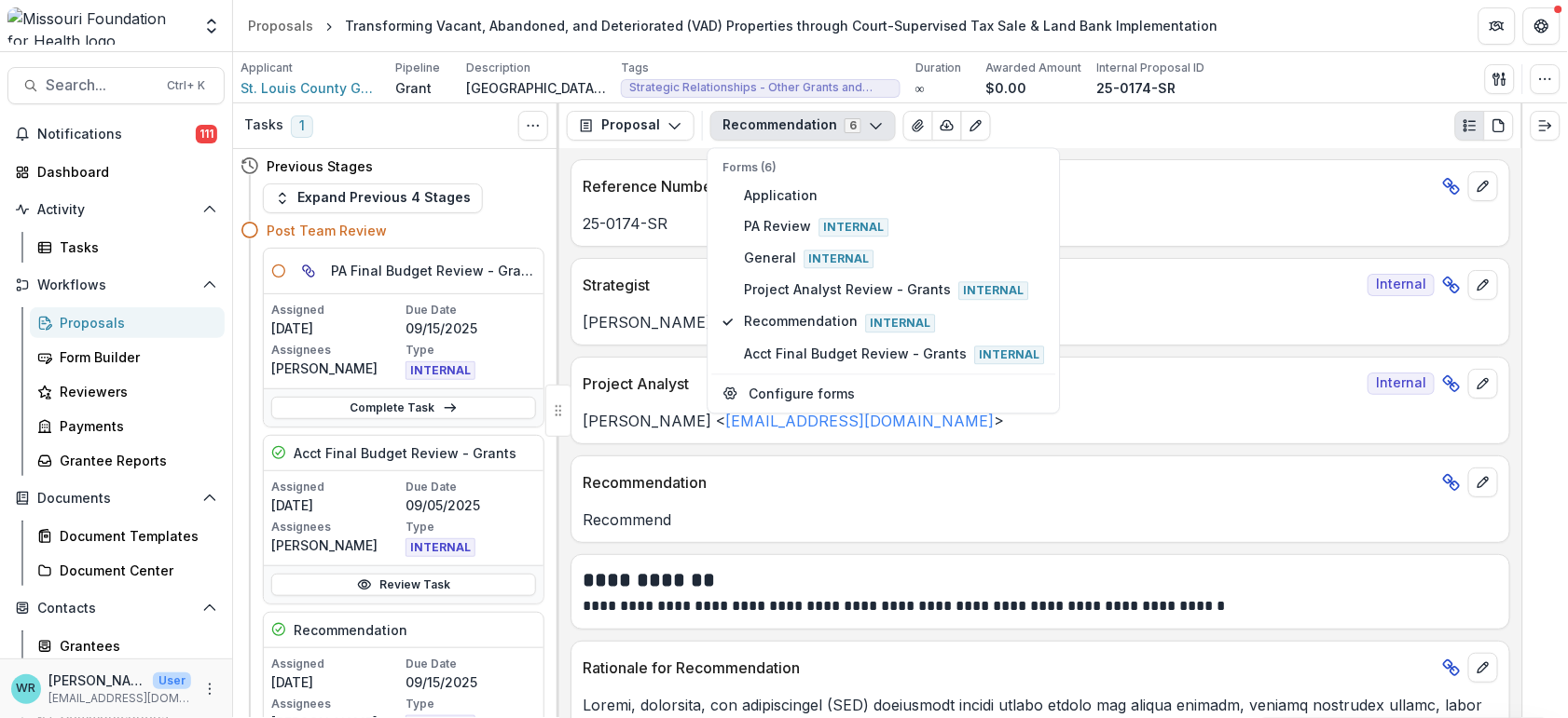
click at [1222, 315] on p "Ivory Clarke < iclarke@mffh.org >" at bounding box center [1039, 322] width 915 height 22
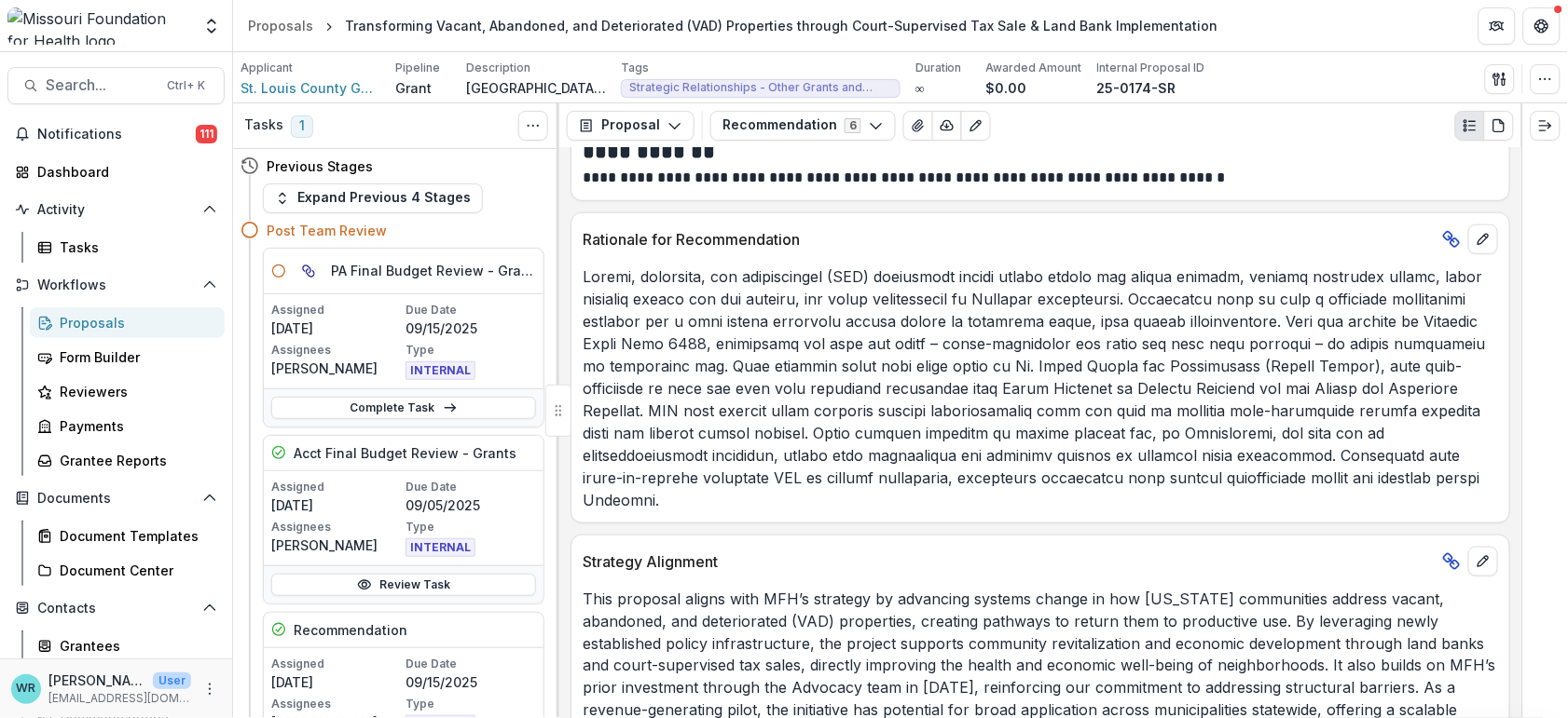
scroll to position [455, 0]
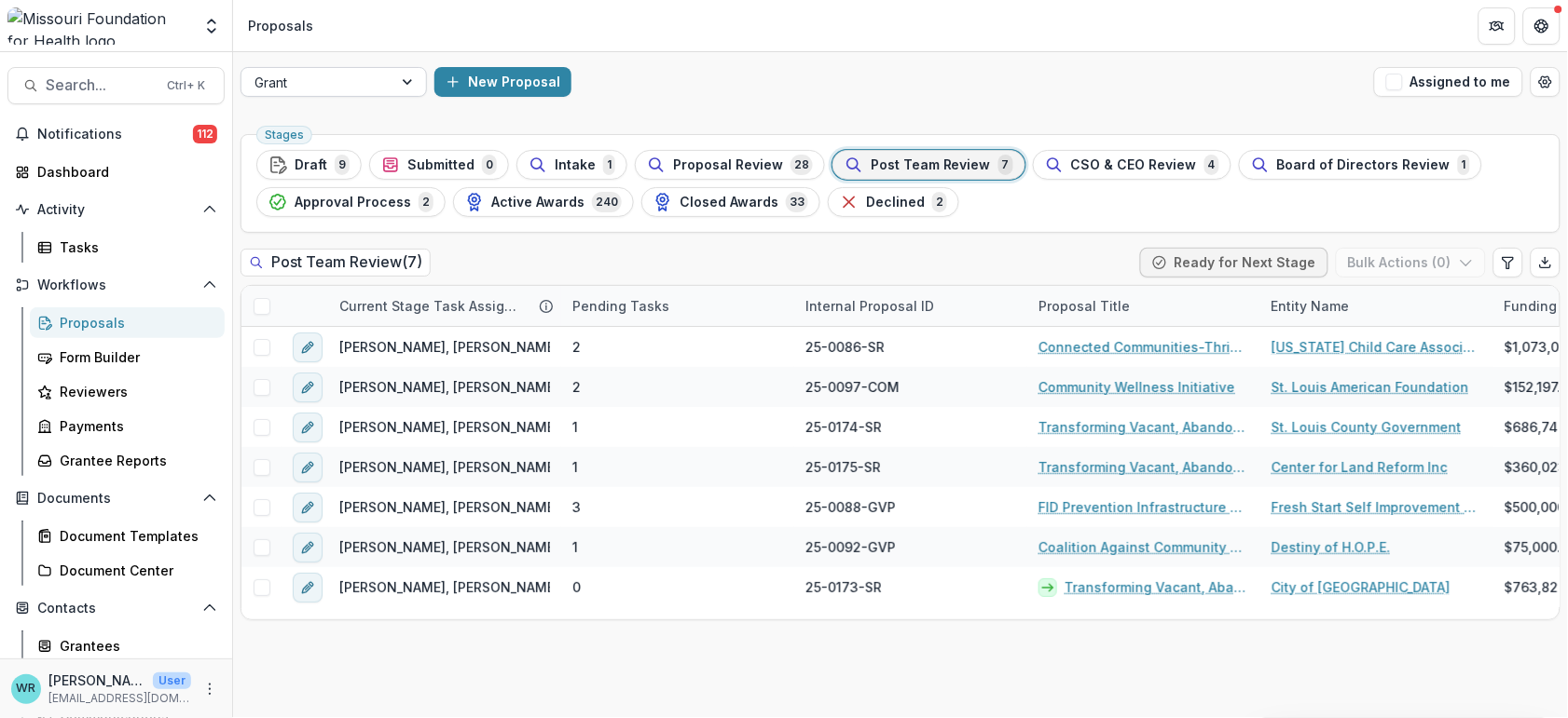
click at [407, 75] on div at bounding box center [409, 82] width 33 height 28
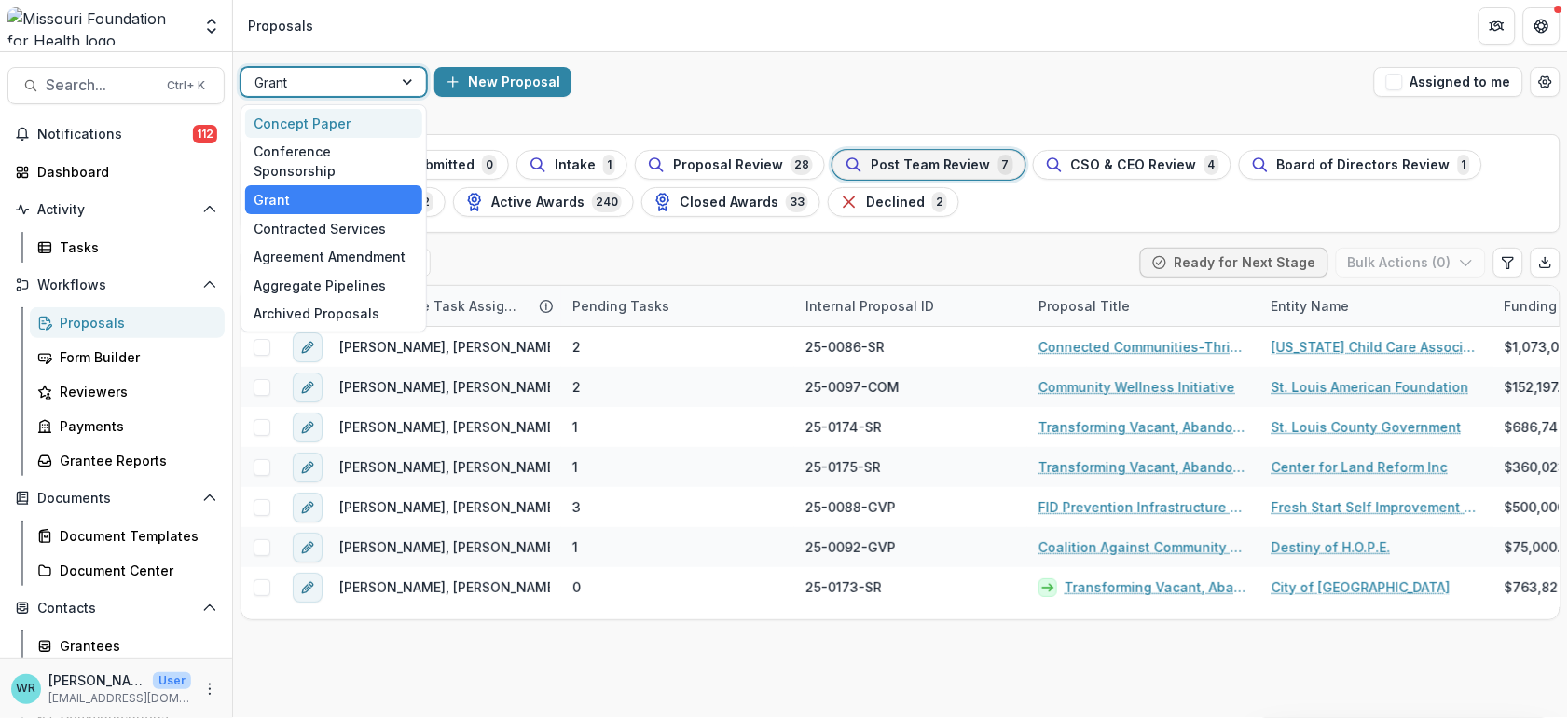
click at [304, 132] on div "Concept Paper" at bounding box center [334, 123] width 177 height 29
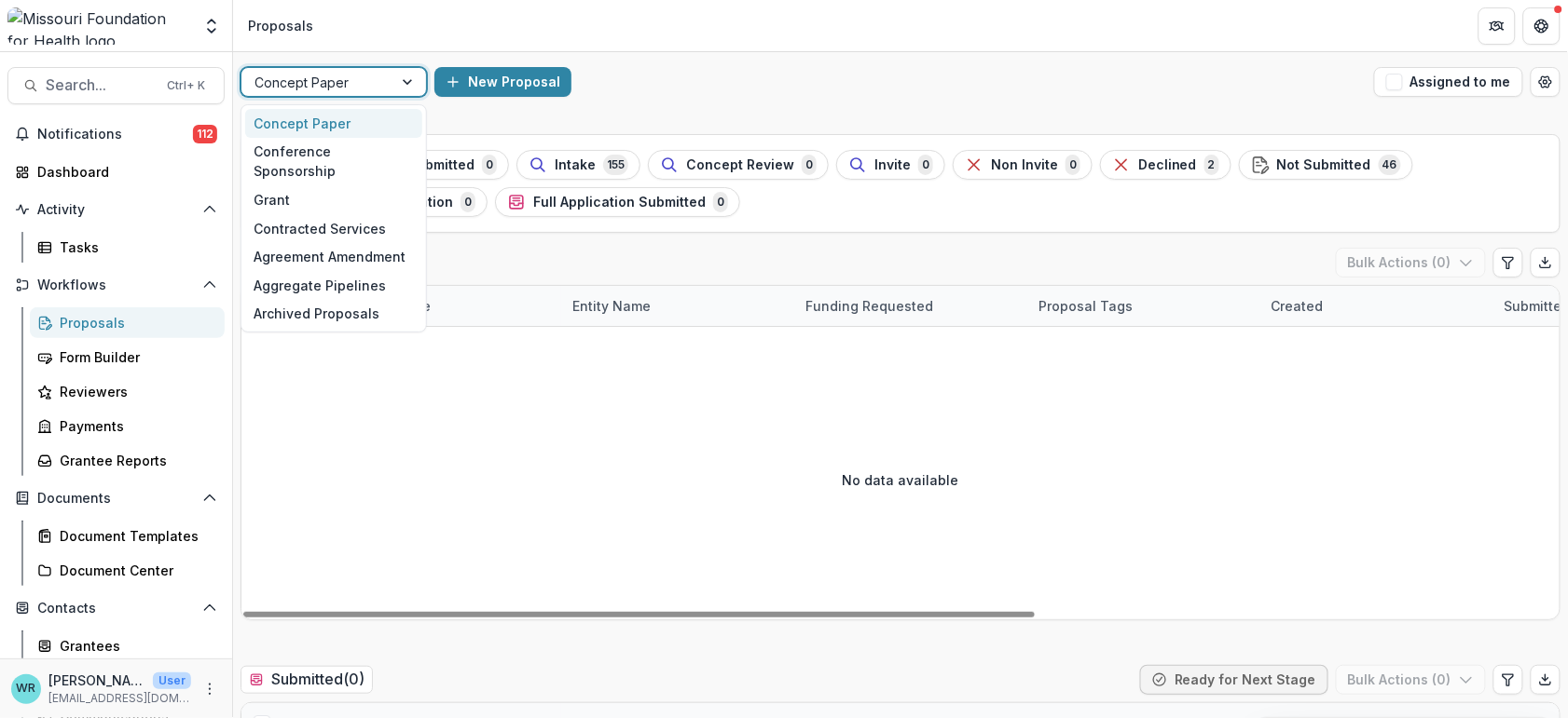
click at [374, 76] on div at bounding box center [317, 82] width 125 height 23
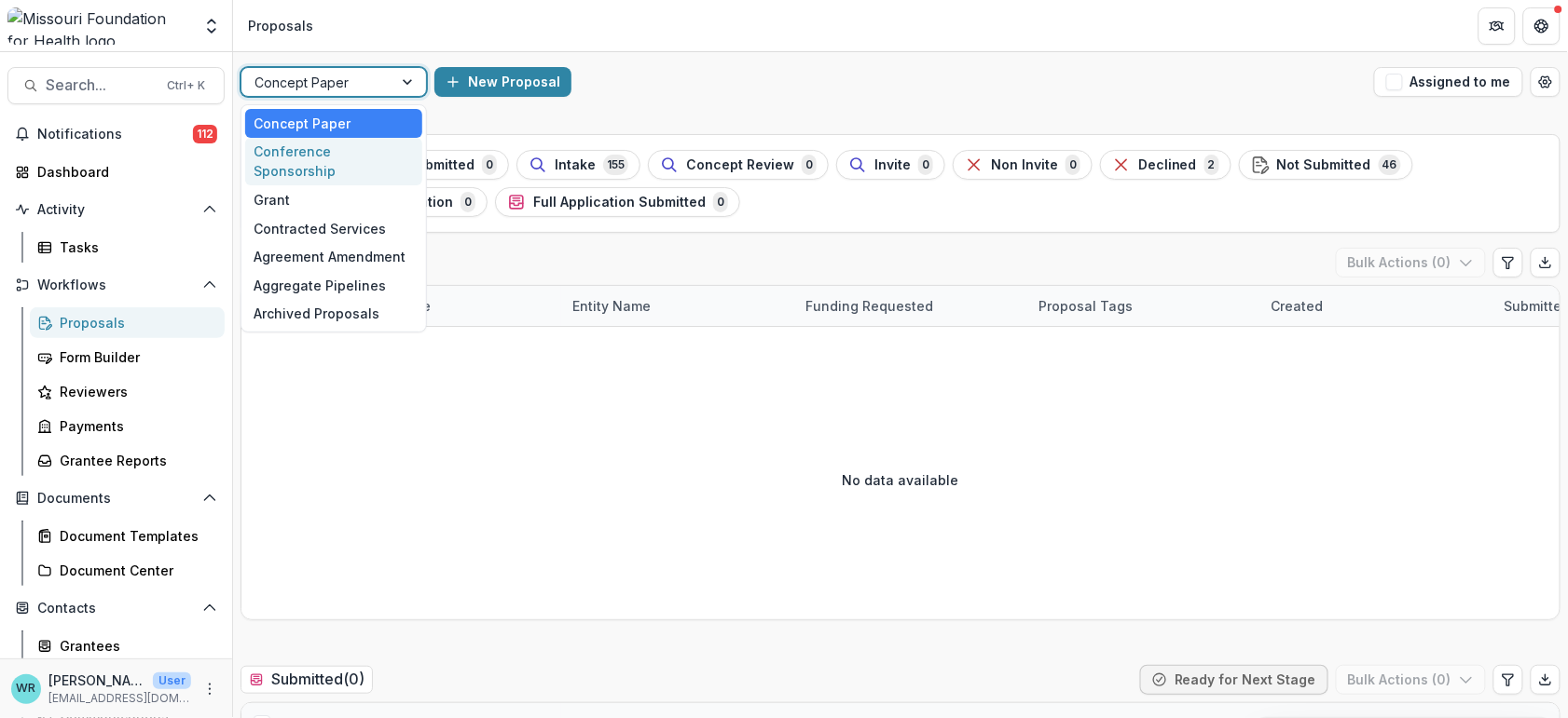
click at [308, 150] on div "Conference Sponsorship" at bounding box center [334, 162] width 177 height 49
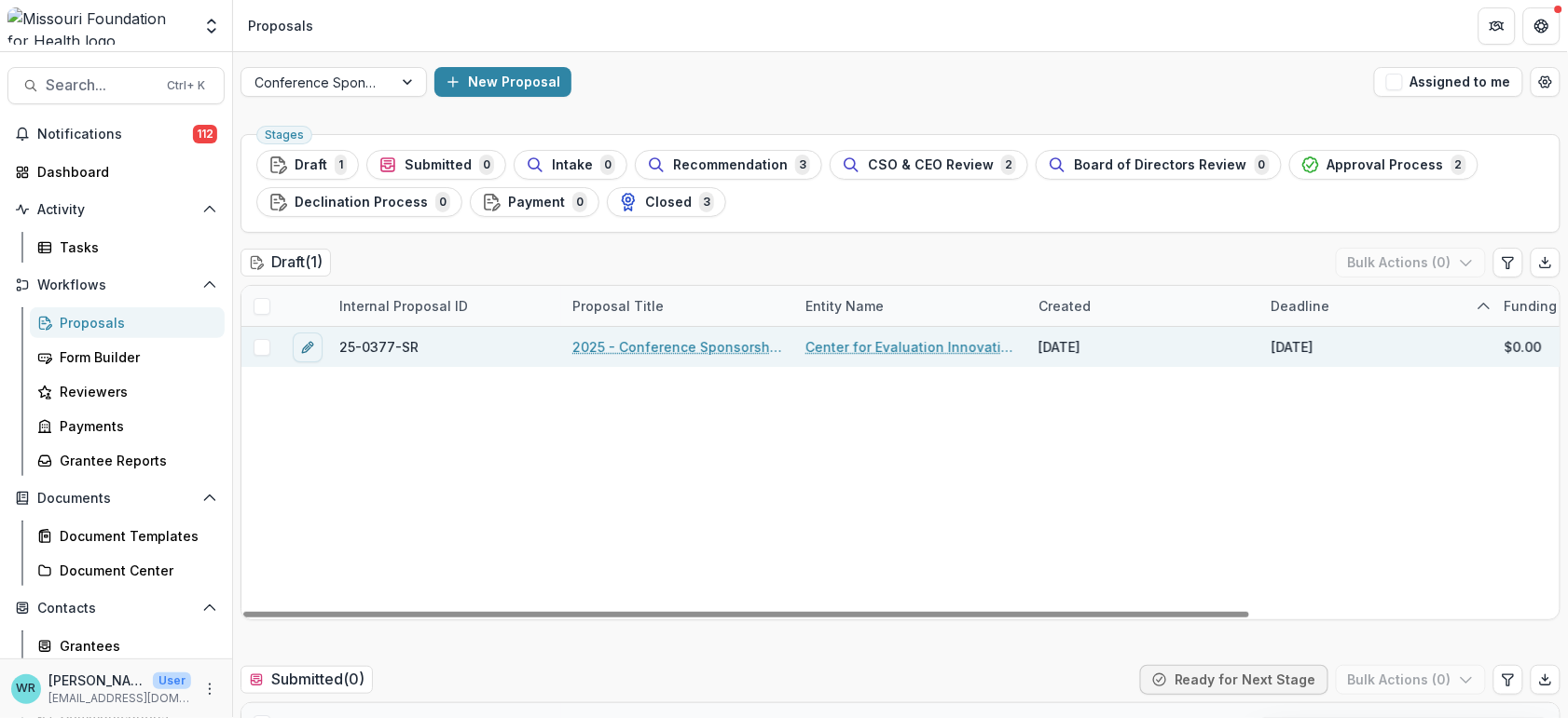
click at [637, 340] on link "2025 - Conference Sponsorship Request" at bounding box center [677, 347] width 210 height 20
click at [695, 341] on link "2025 - Conference Sponsorship Request" at bounding box center [677, 347] width 210 height 20
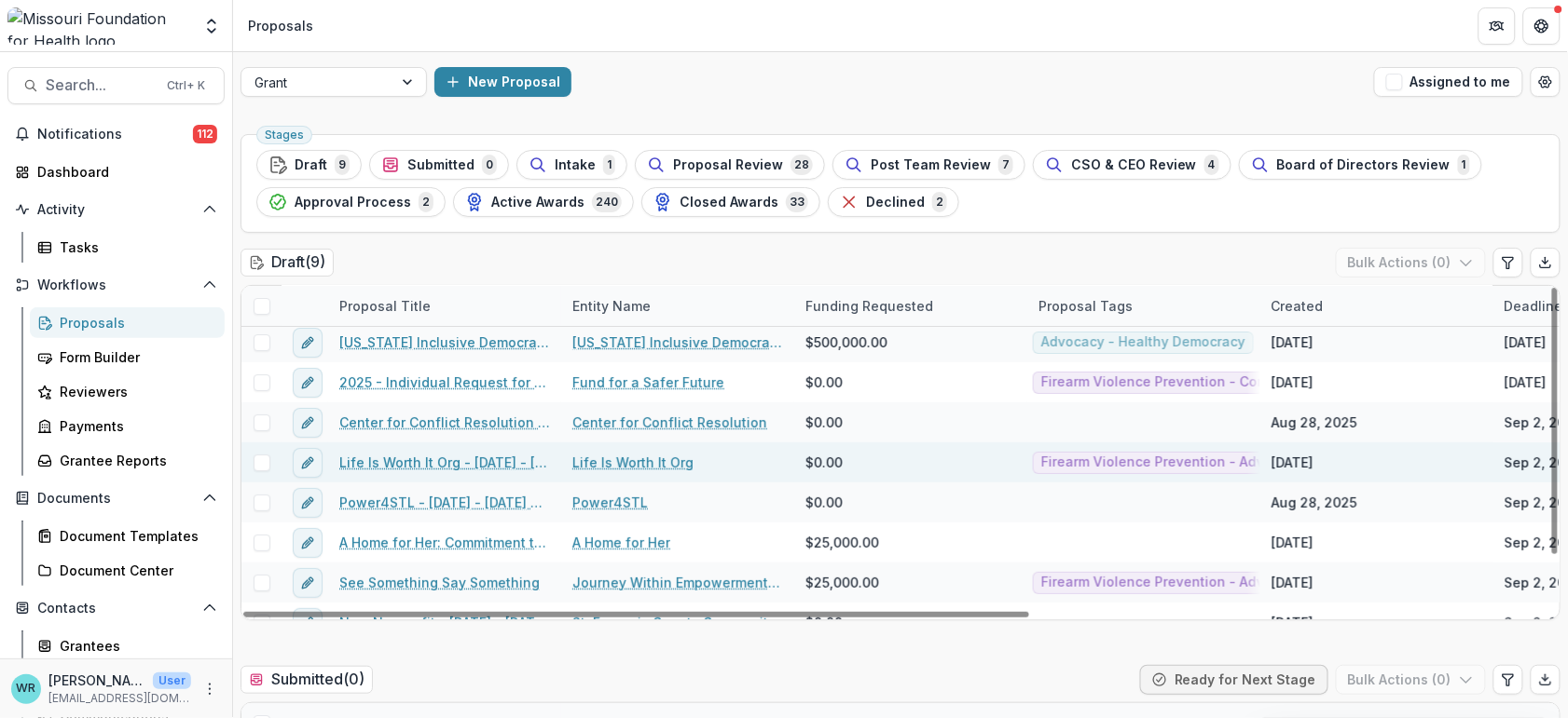
scroll to position [67, 0]
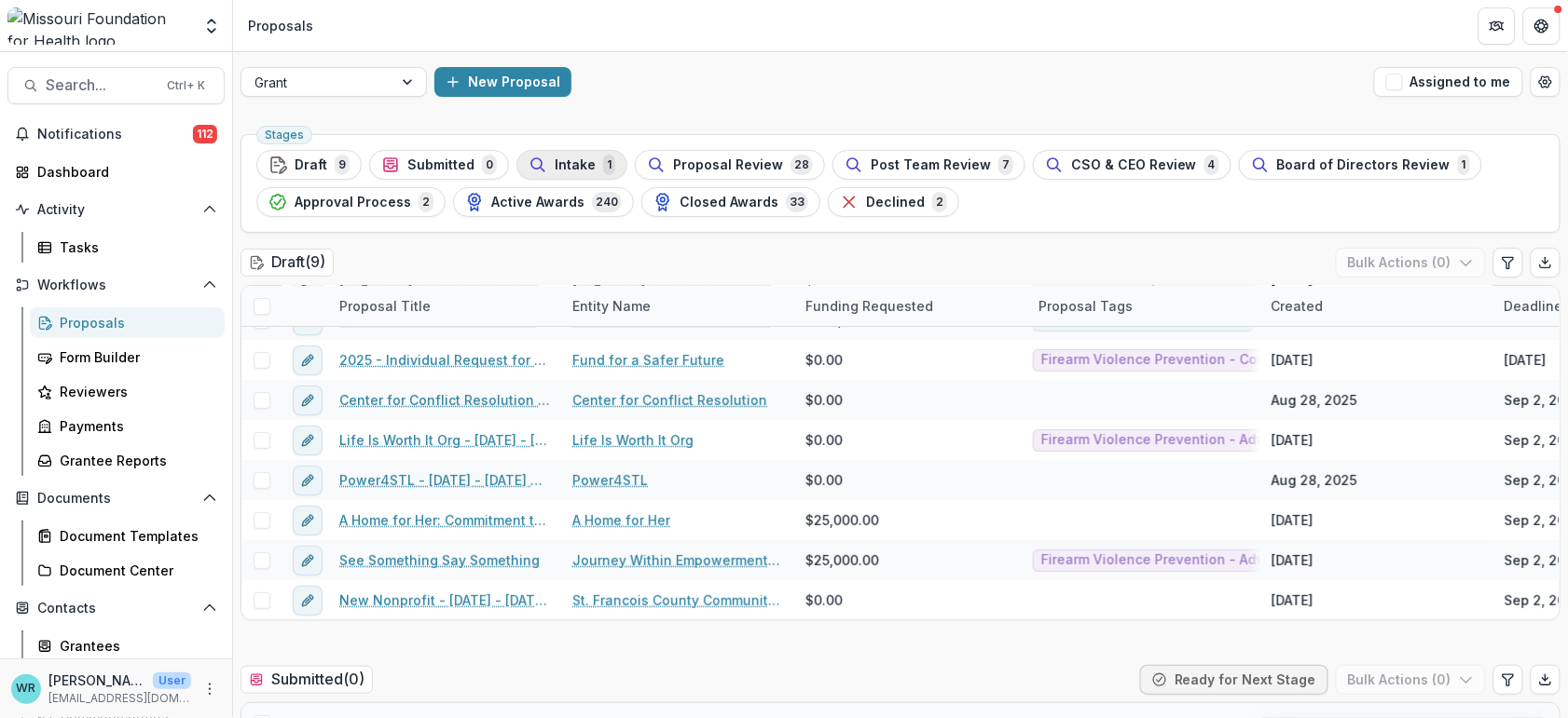
click at [580, 157] on span "Intake" at bounding box center [576, 165] width 41 height 16
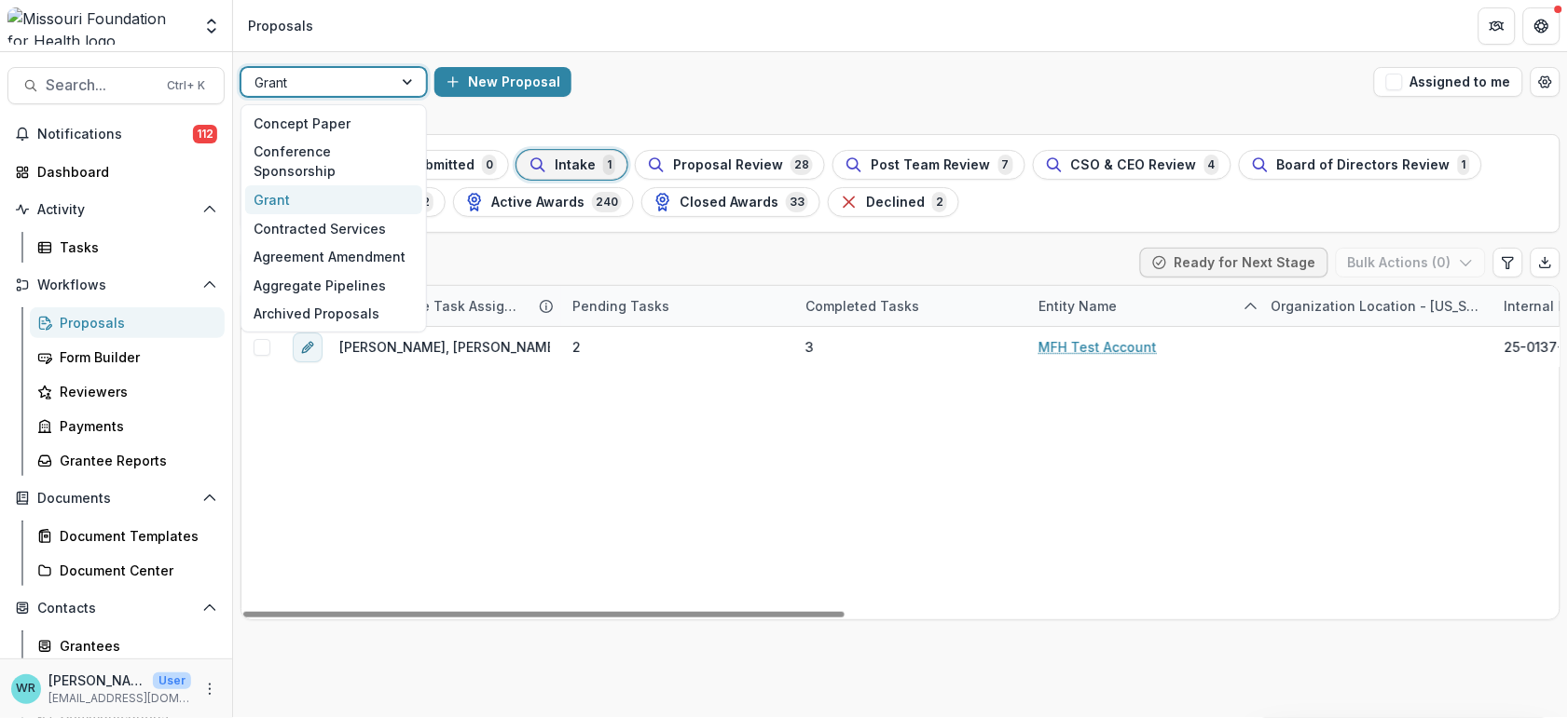
click at [342, 82] on div at bounding box center [317, 82] width 125 height 23
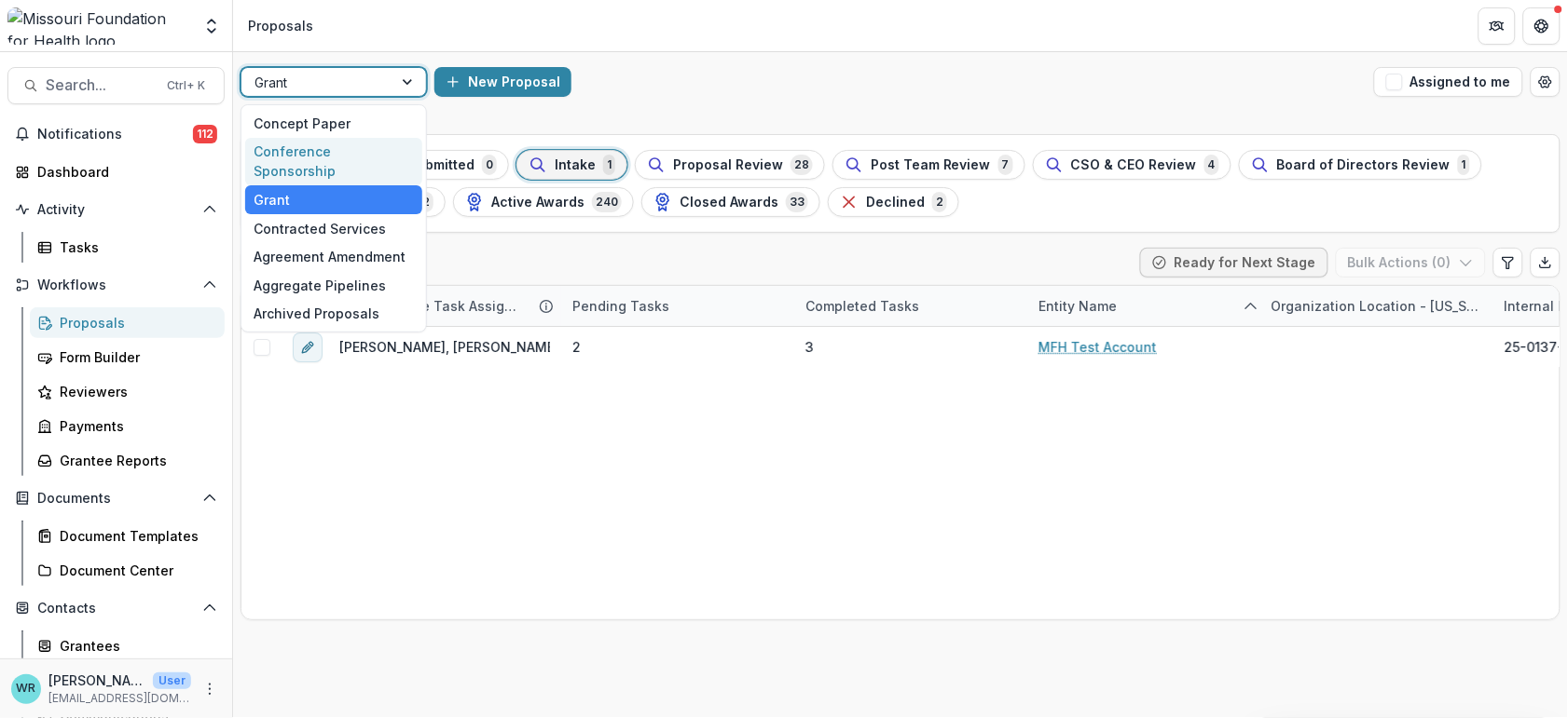
click at [312, 147] on div "Conference Sponsorship" at bounding box center [334, 162] width 177 height 49
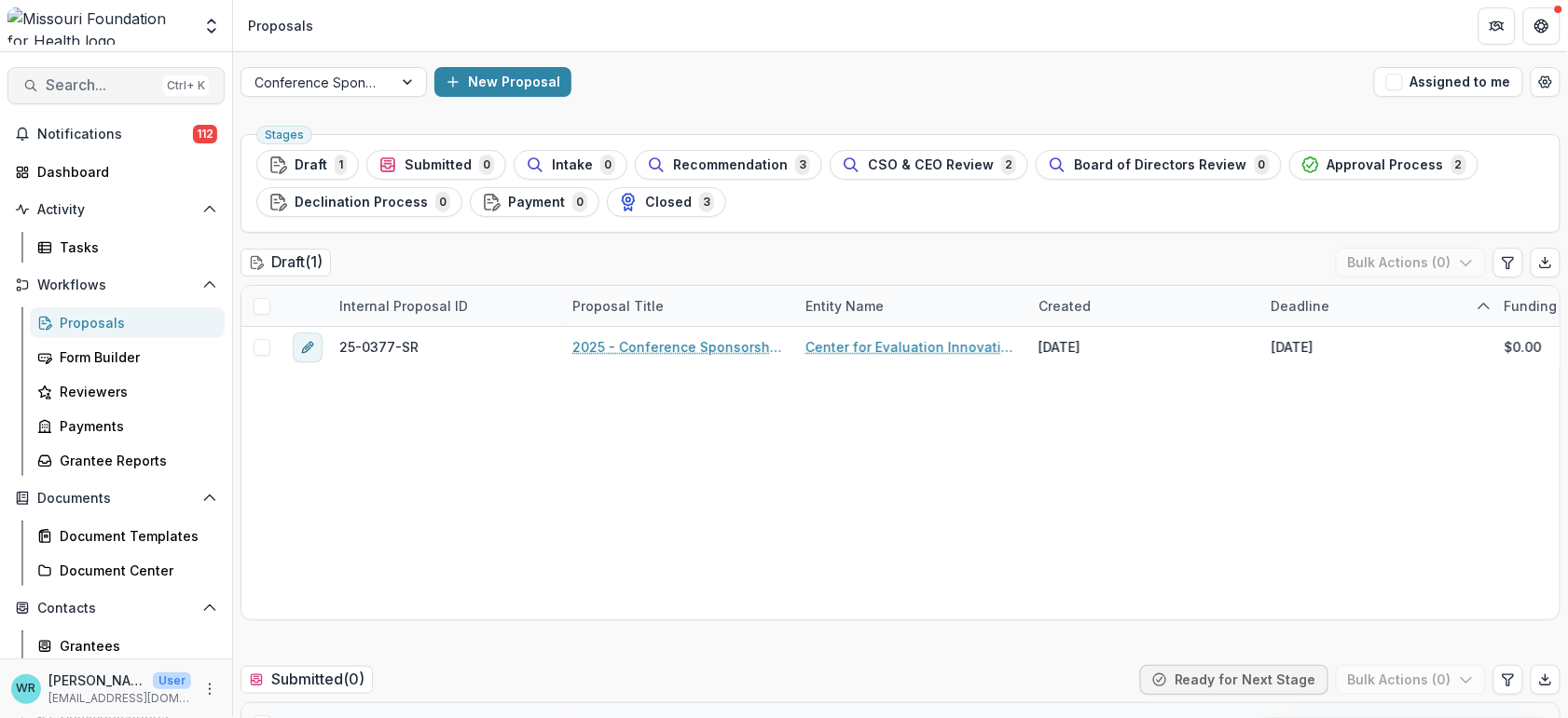
click at [89, 87] on span "Search..." at bounding box center [101, 85] width 110 height 18
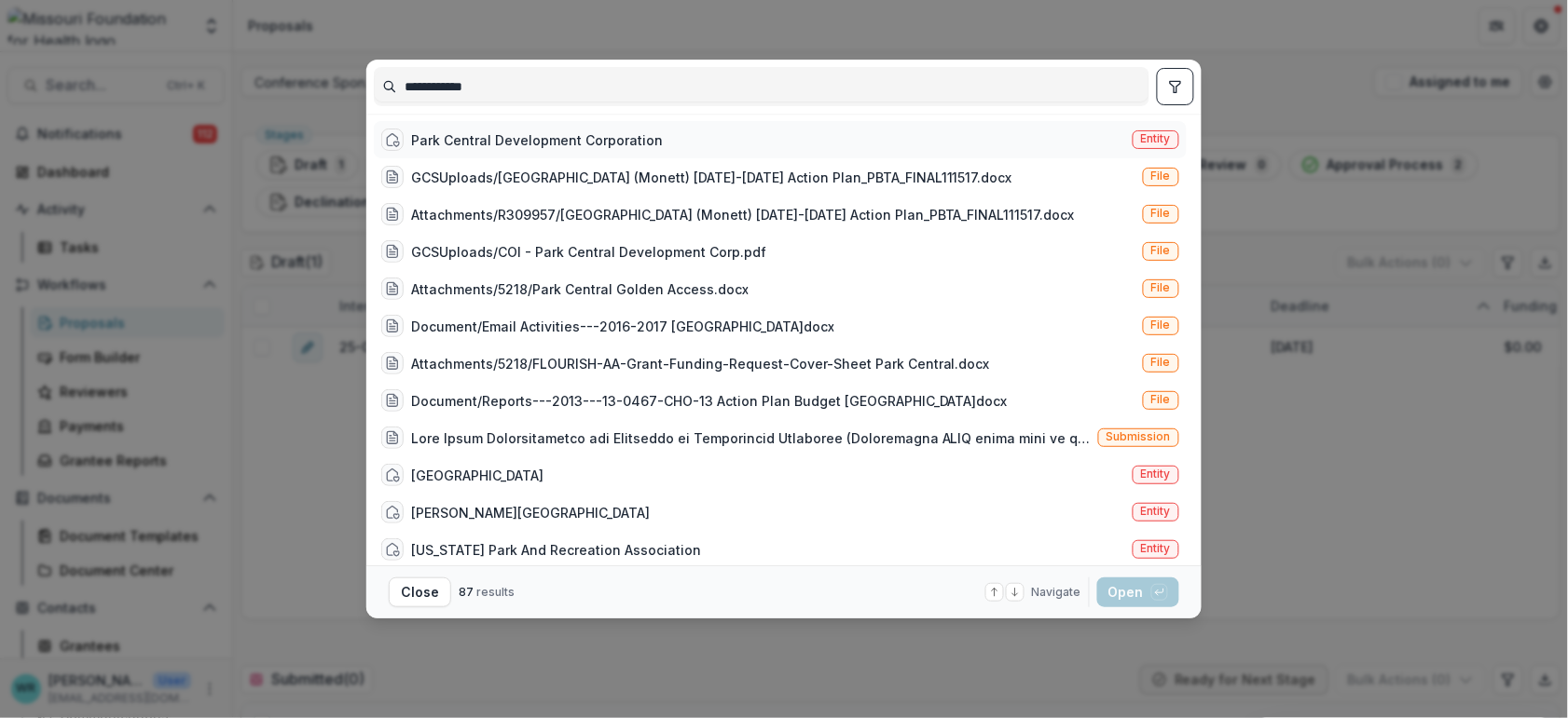
type input "**********"
click at [1170, 138] on span "Entity" at bounding box center [1156, 139] width 47 height 19
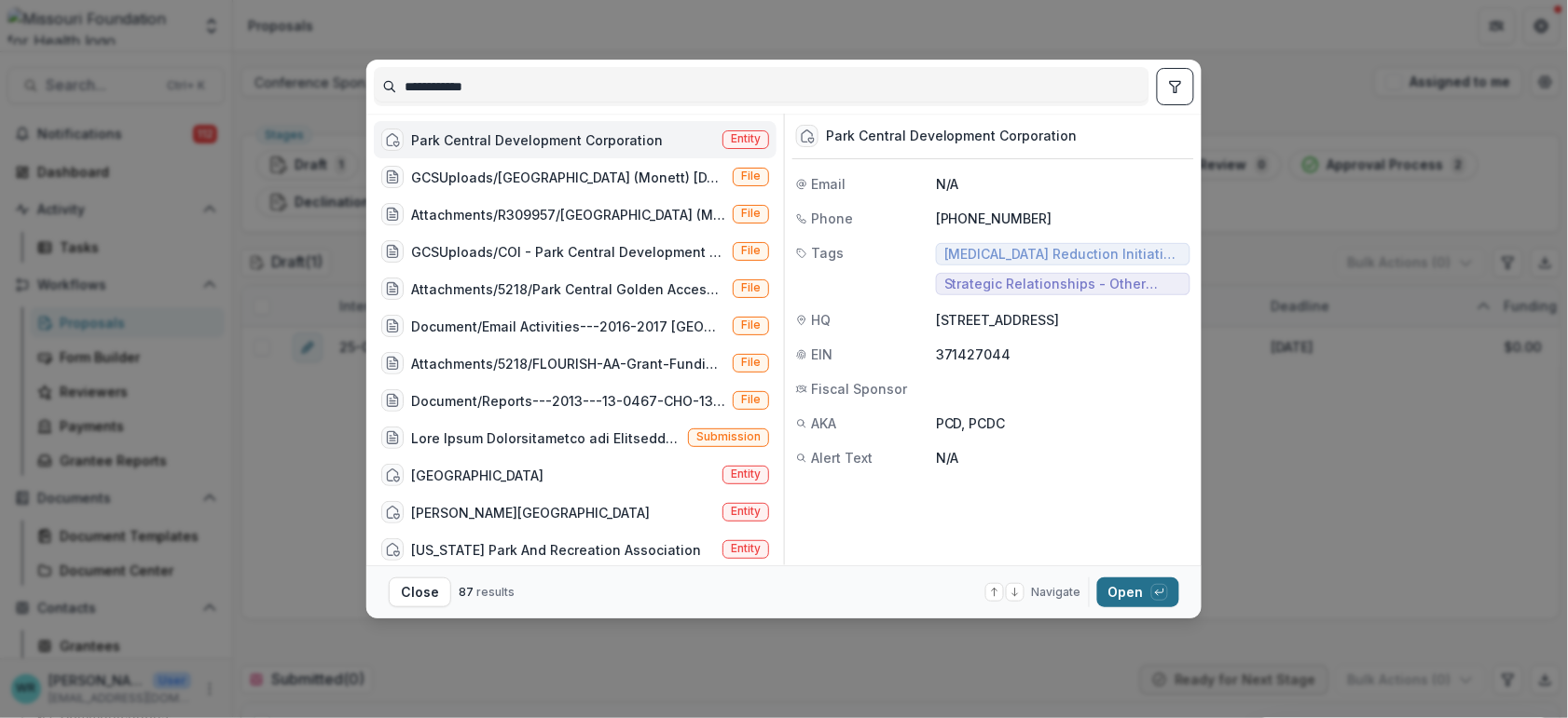
click at [1142, 598] on button "Open with enter key" at bounding box center [1138, 593] width 82 height 29
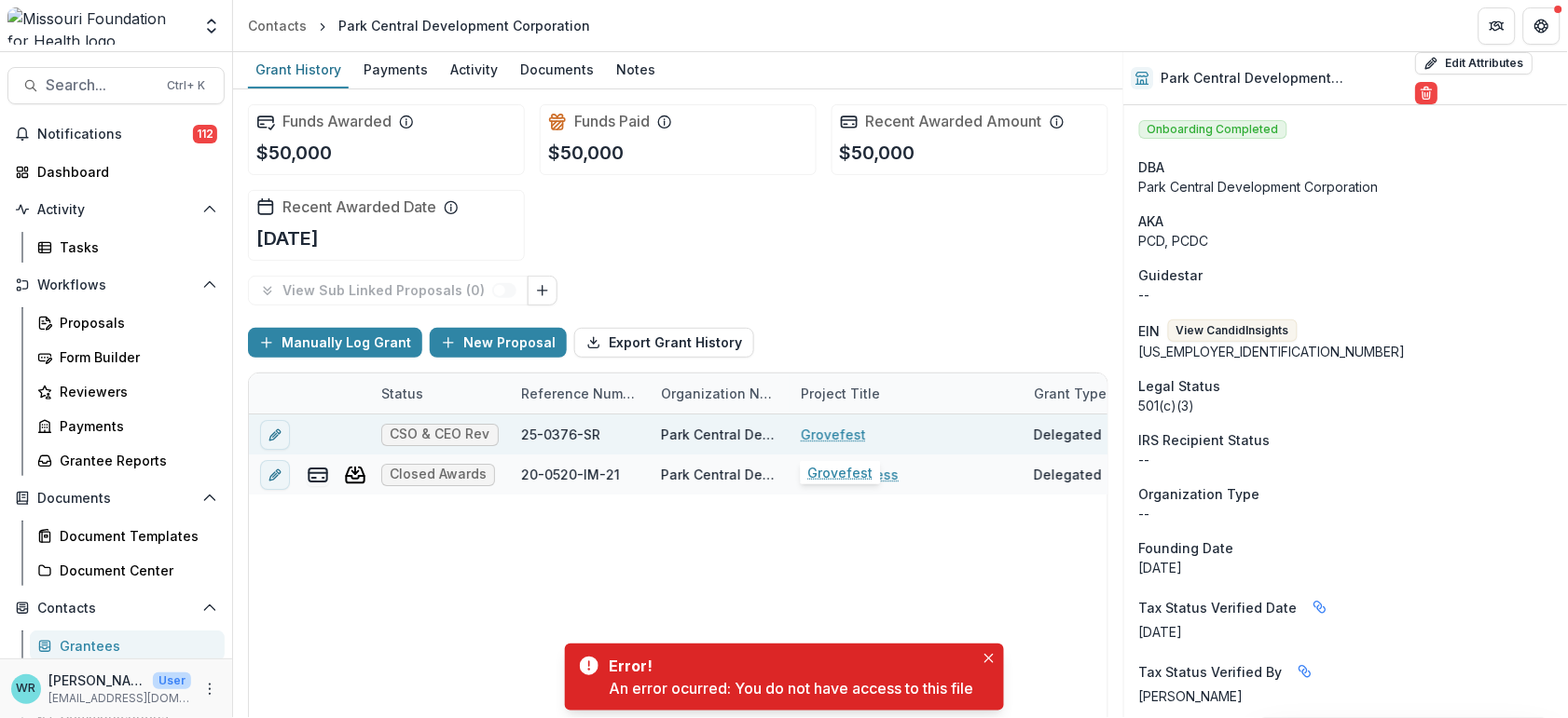
click at [831, 427] on link "Grovefest" at bounding box center [833, 434] width 66 height 20
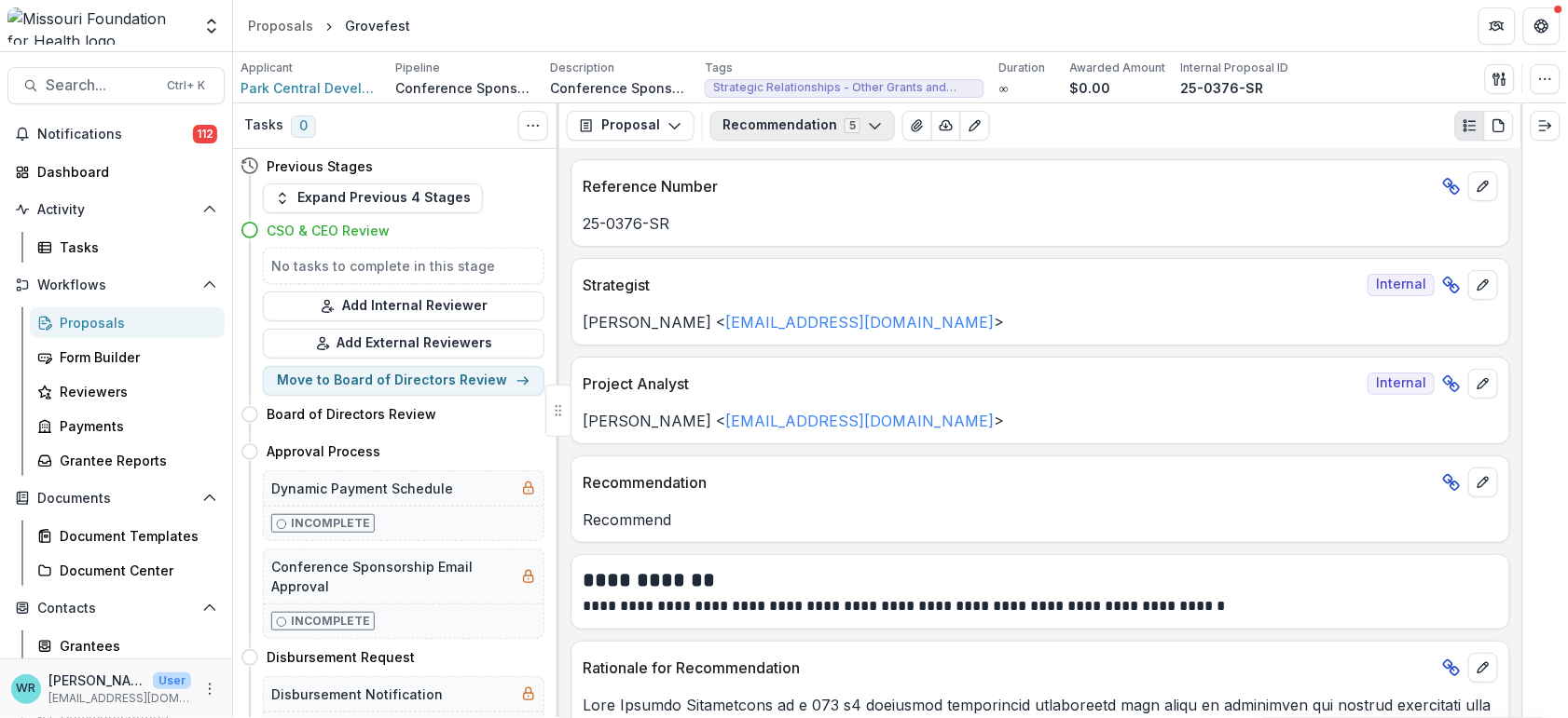
click at [863, 135] on button "Recommendation 5" at bounding box center [803, 125] width 185 height 29
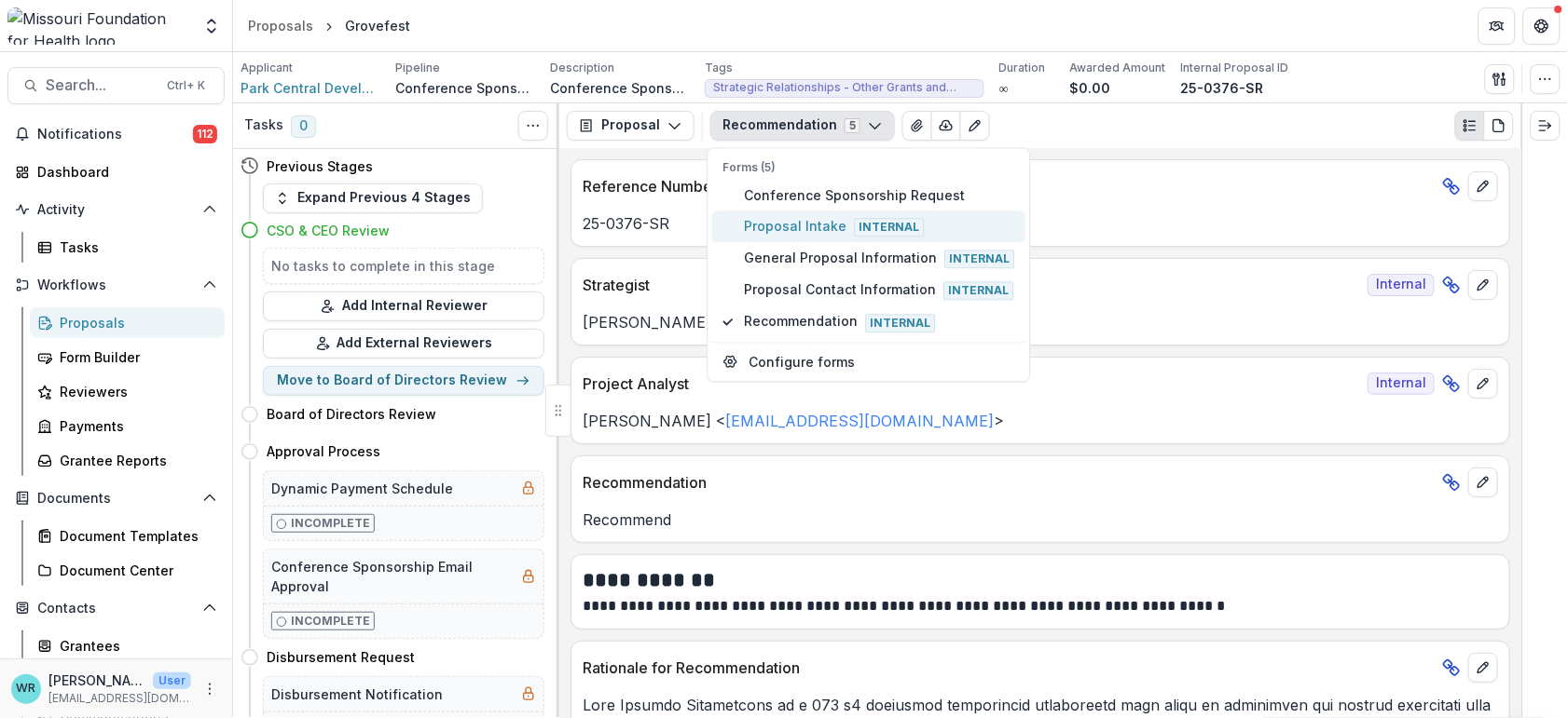
click at [802, 226] on span "Proposal Intake Internal" at bounding box center [880, 226] width 270 height 21
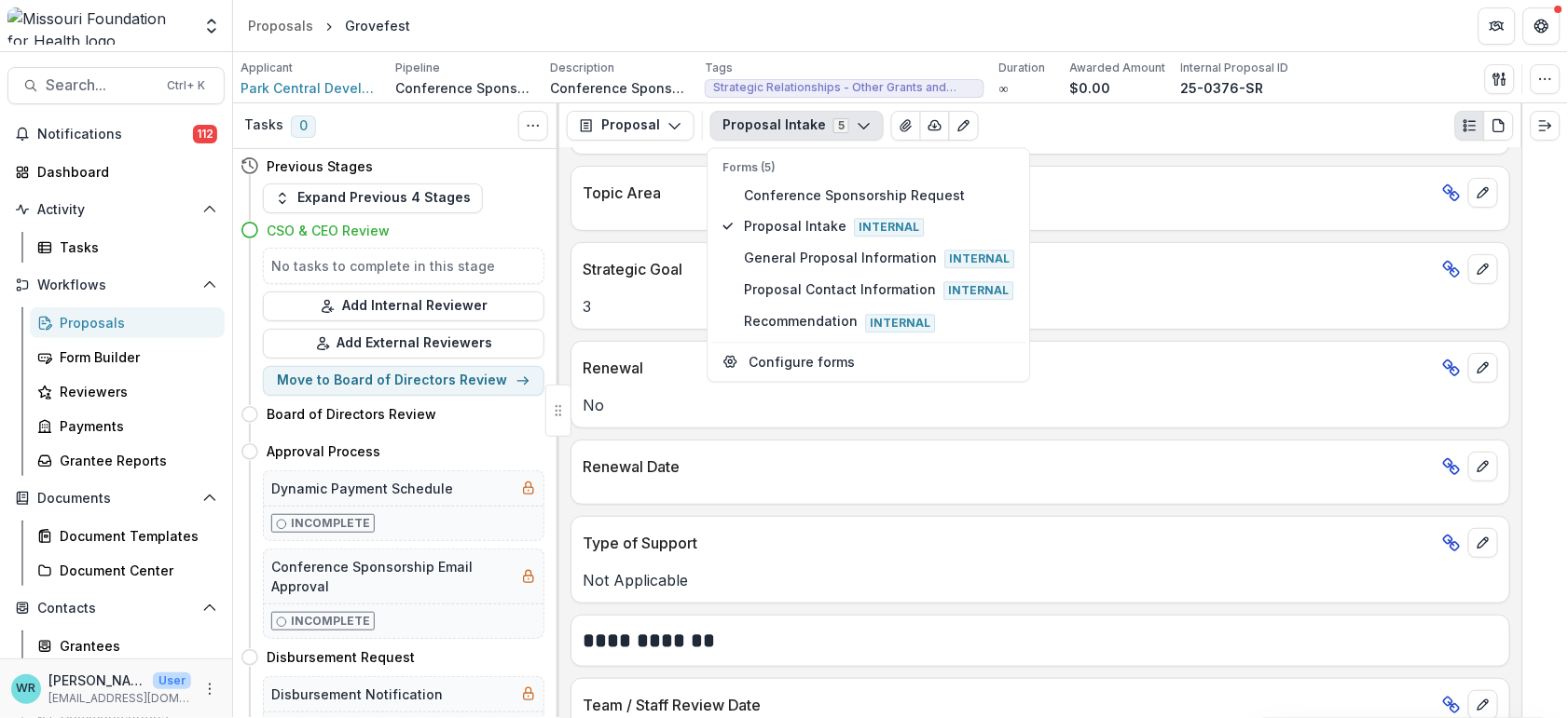
scroll to position [2277, 0]
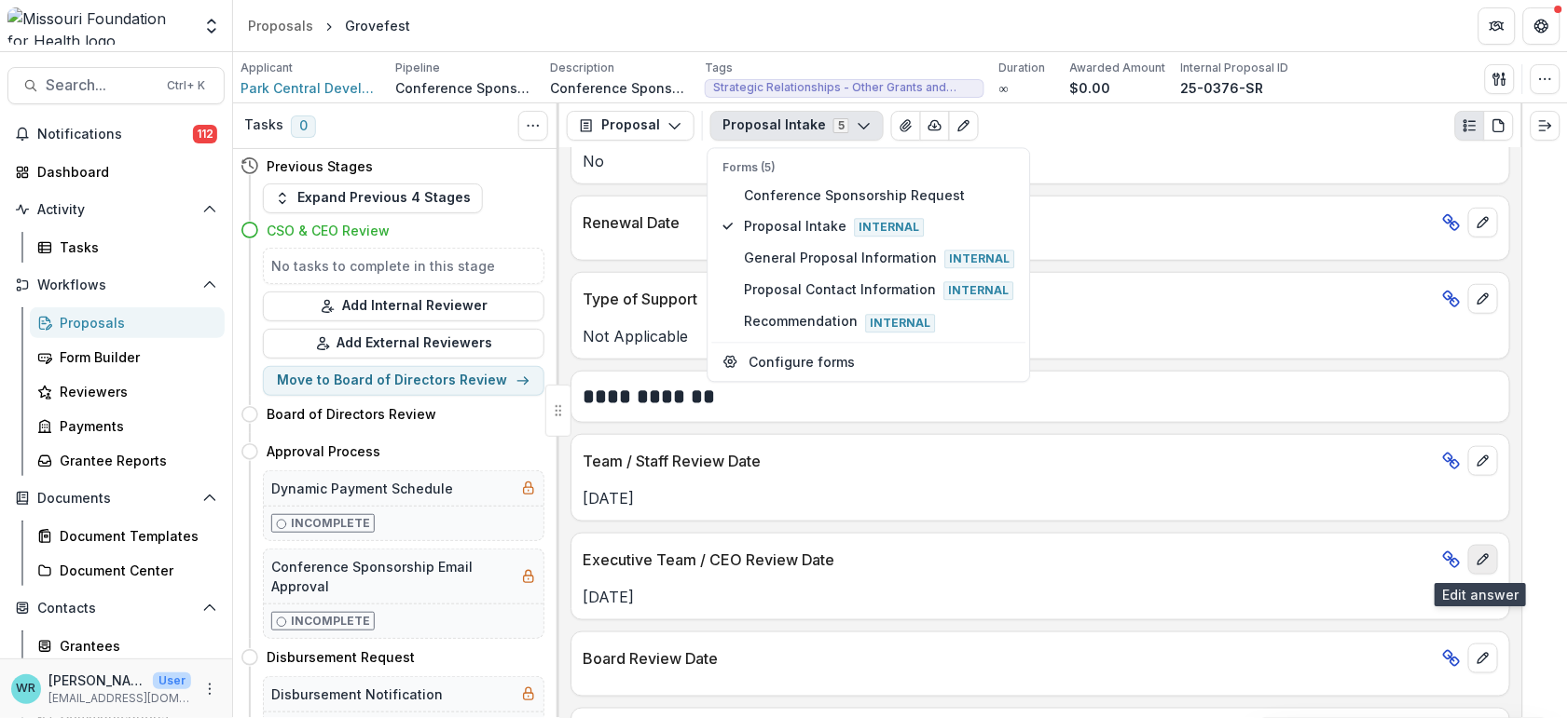
click at [1485, 564] on icon "edit" at bounding box center [1483, 560] width 15 height 15
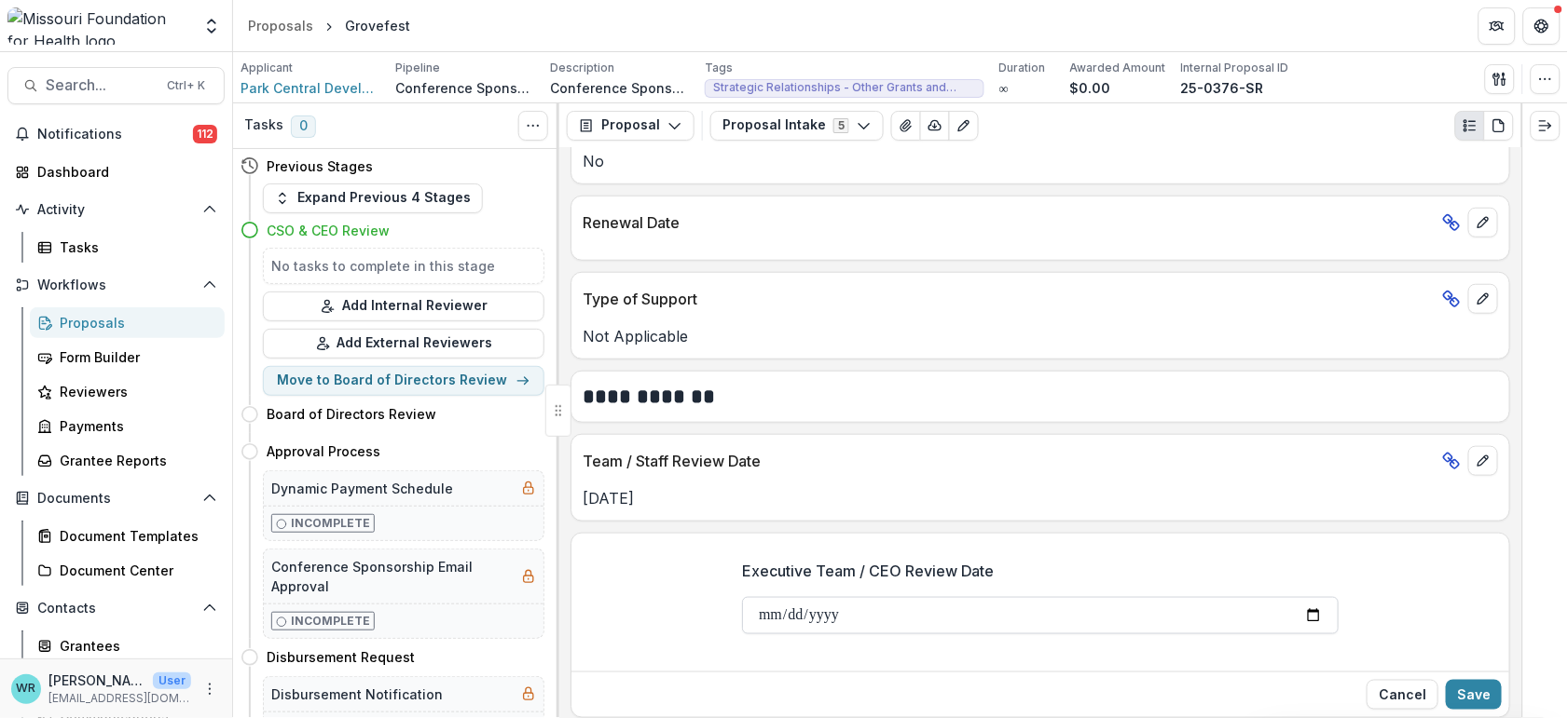
click at [765, 622] on input "**********" at bounding box center [1040, 616] width 597 height 37
click at [802, 621] on input "Executive Team / CEO Review Date" at bounding box center [1040, 616] width 597 height 37
click at [830, 622] on input "Executive Team / CEO Review Date" at bounding box center [1040, 616] width 597 height 37
click at [1484, 688] on button "Save" at bounding box center [1473, 695] width 56 height 29
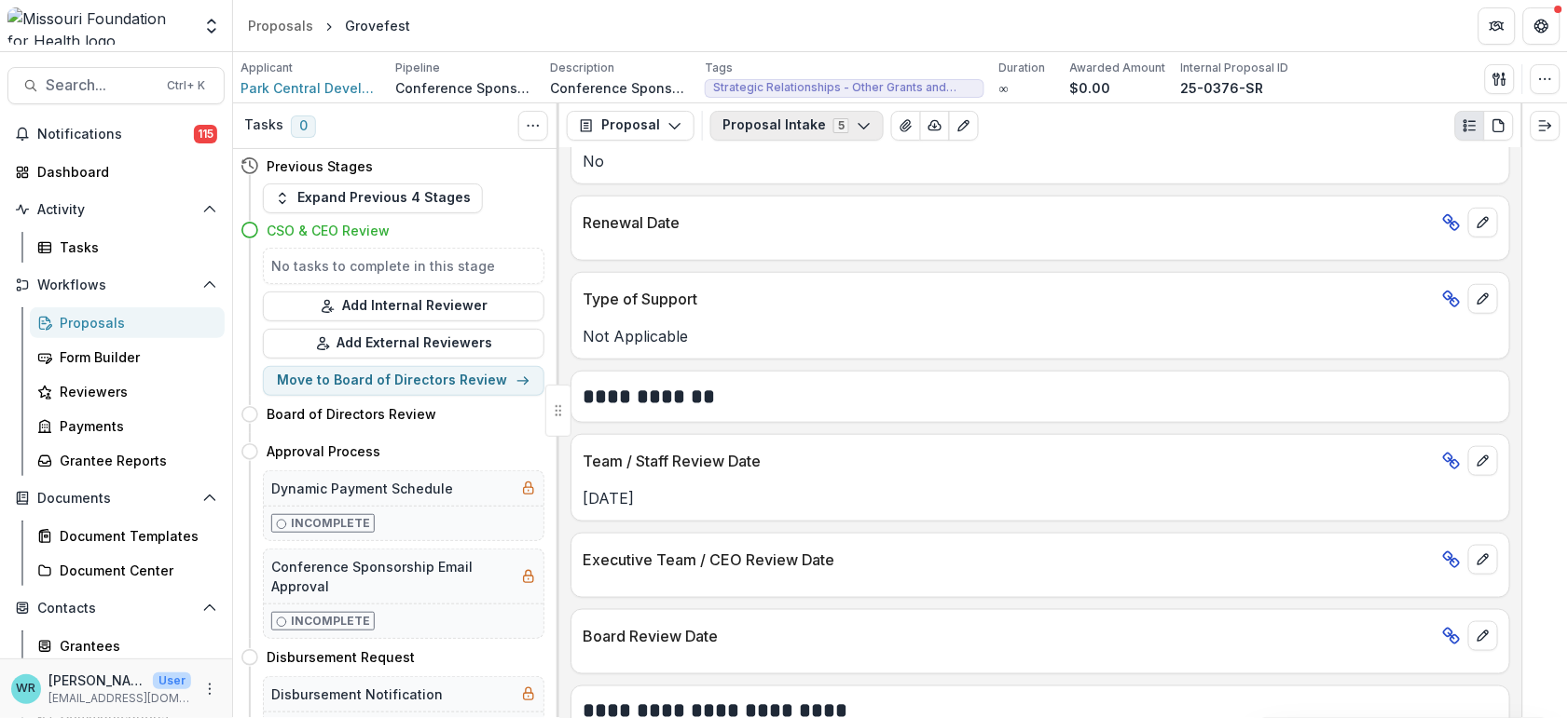
click at [857, 128] on icon "button" at bounding box center [863, 125] width 15 height 15
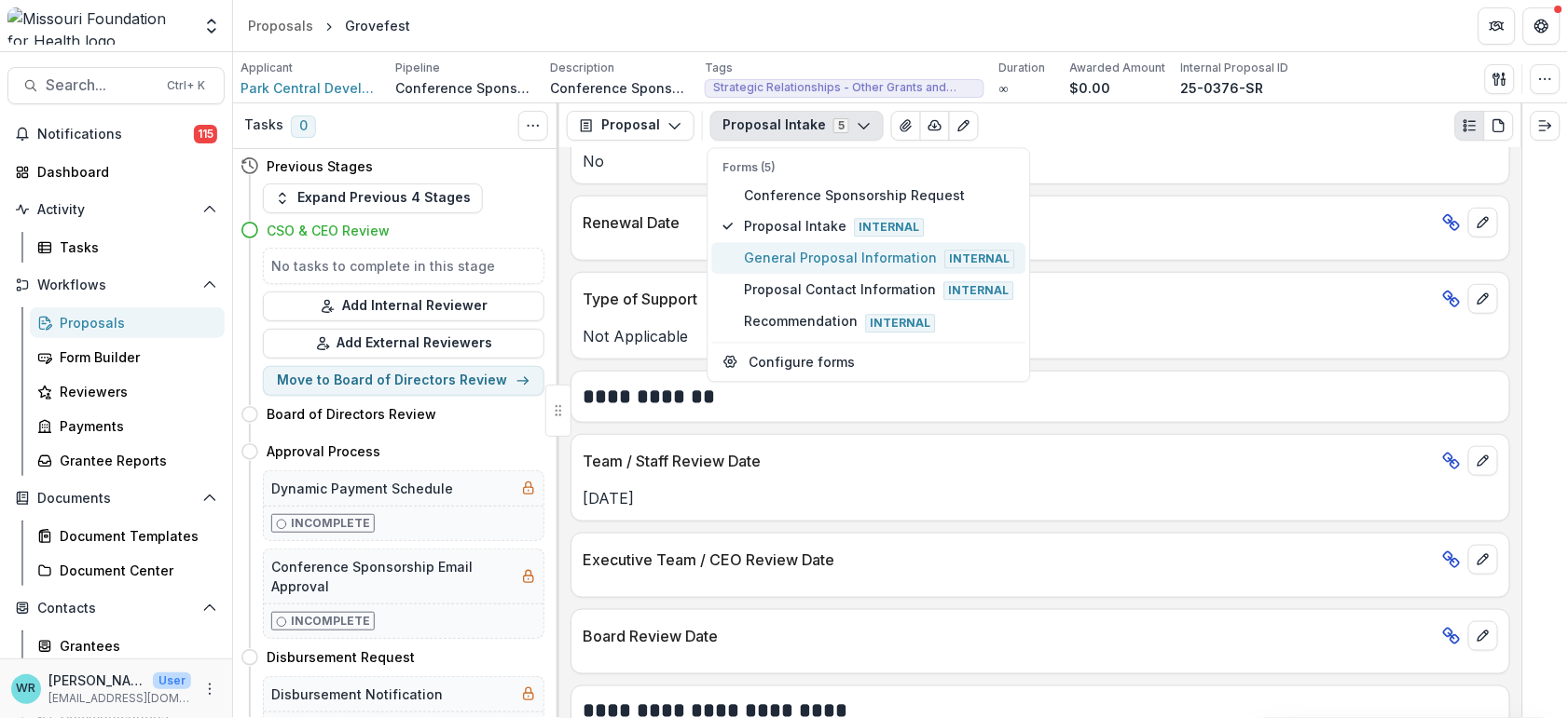
click at [807, 261] on span "General Proposal Information Internal" at bounding box center [880, 258] width 270 height 21
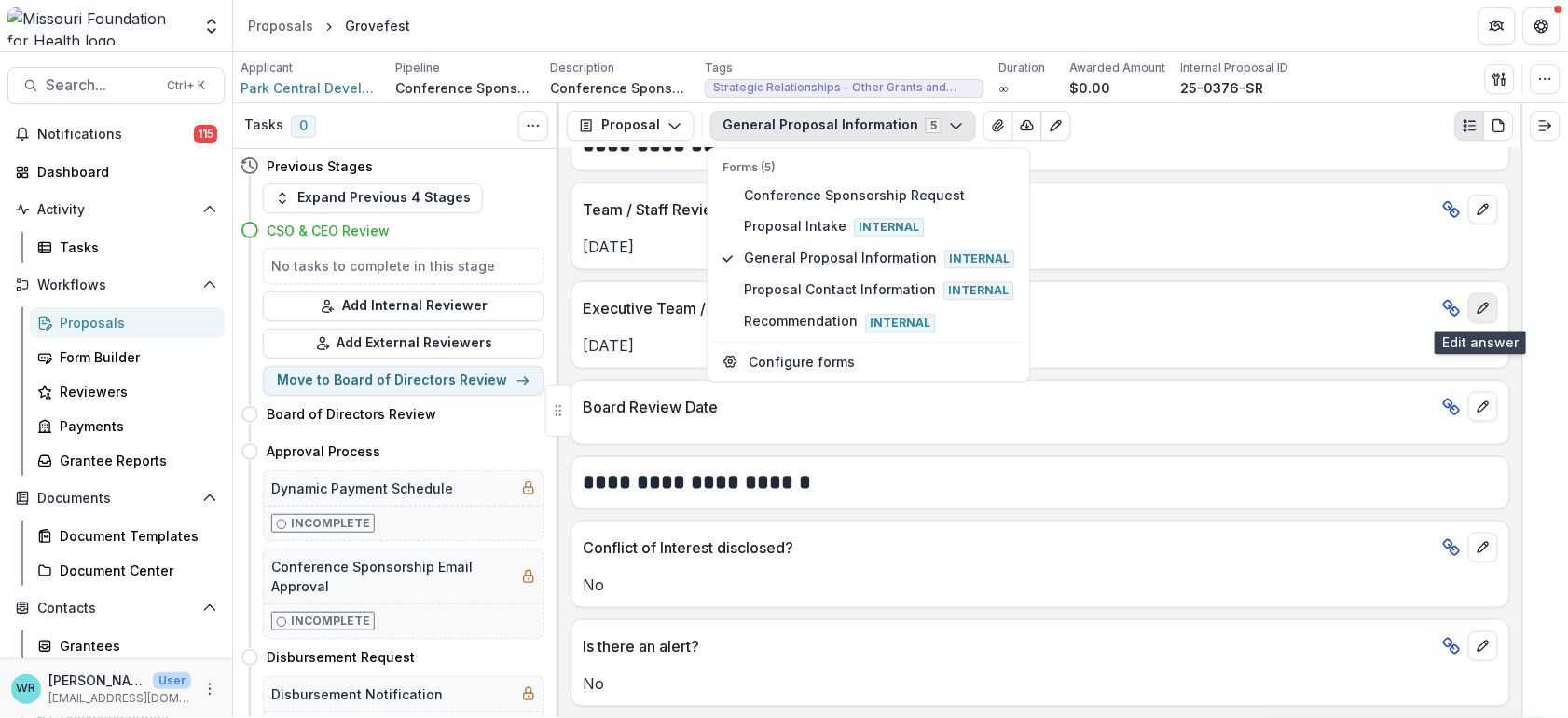
click at [1489, 316] on button "edit" at bounding box center [1483, 308] width 29 height 29
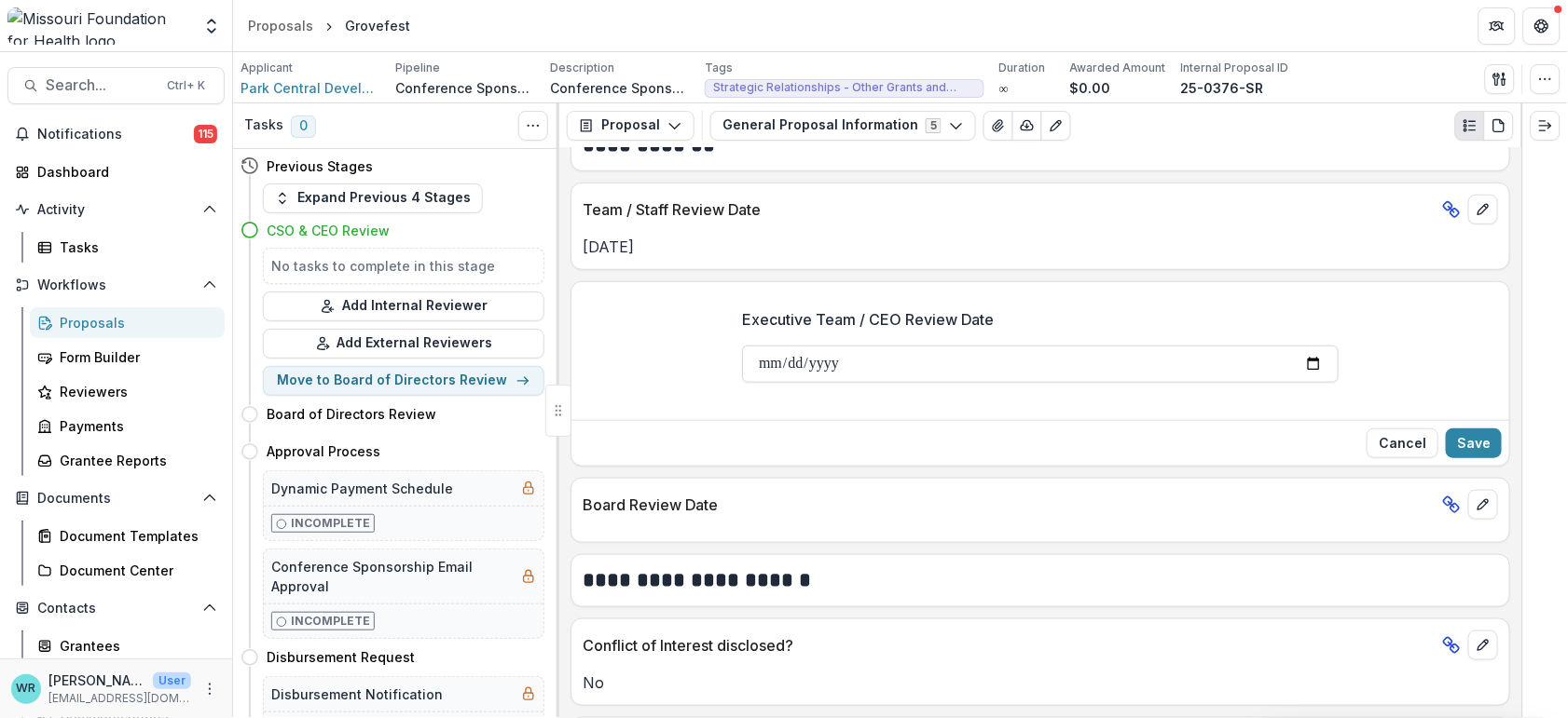
click at [766, 367] on input "**********" at bounding box center [1040, 364] width 597 height 37
click at [795, 361] on input "Executive Team / CEO Review Date" at bounding box center [1040, 364] width 597 height 37
click at [825, 364] on input "Executive Team / CEO Review Date" at bounding box center [1040, 364] width 597 height 37
click at [1473, 444] on button "Save" at bounding box center [1473, 443] width 56 height 29
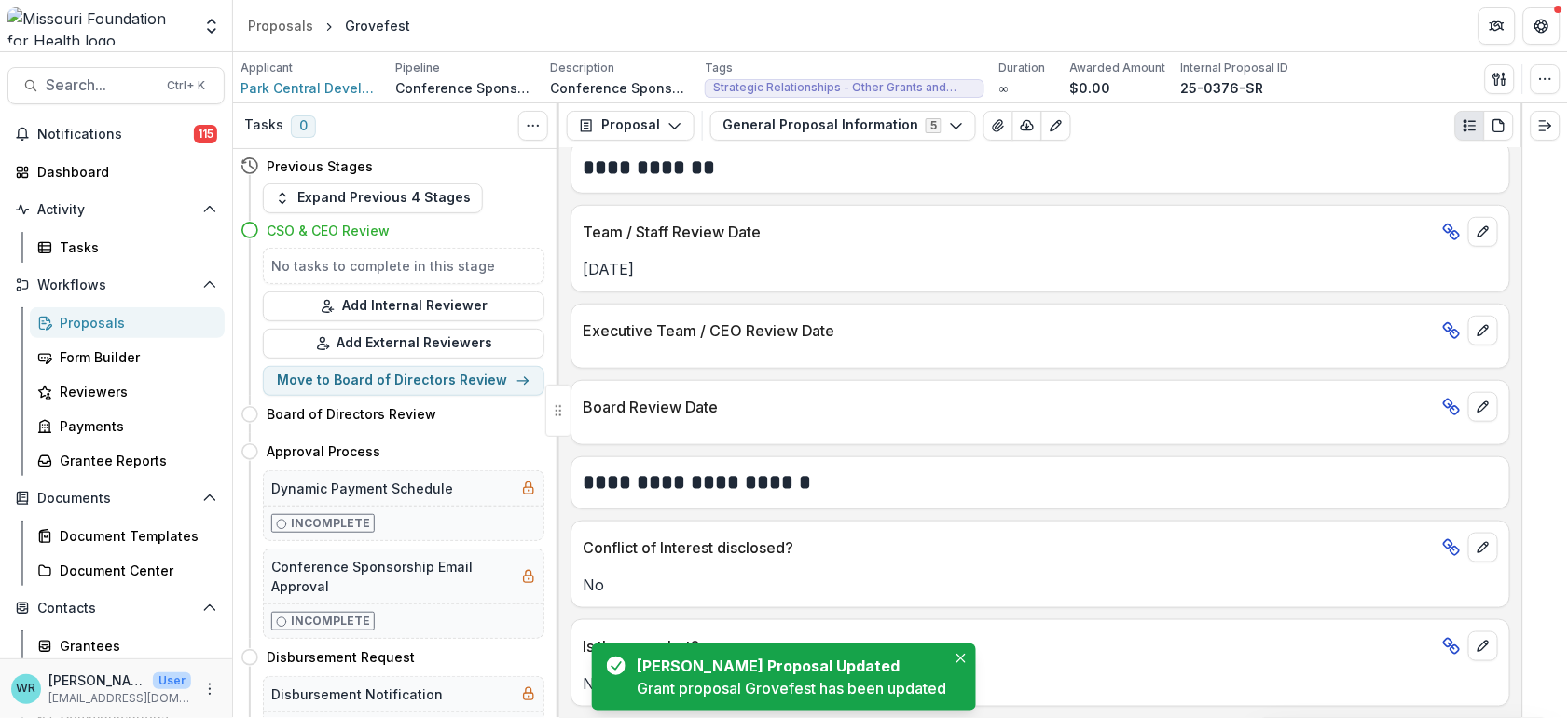
scroll to position [2255, 0]
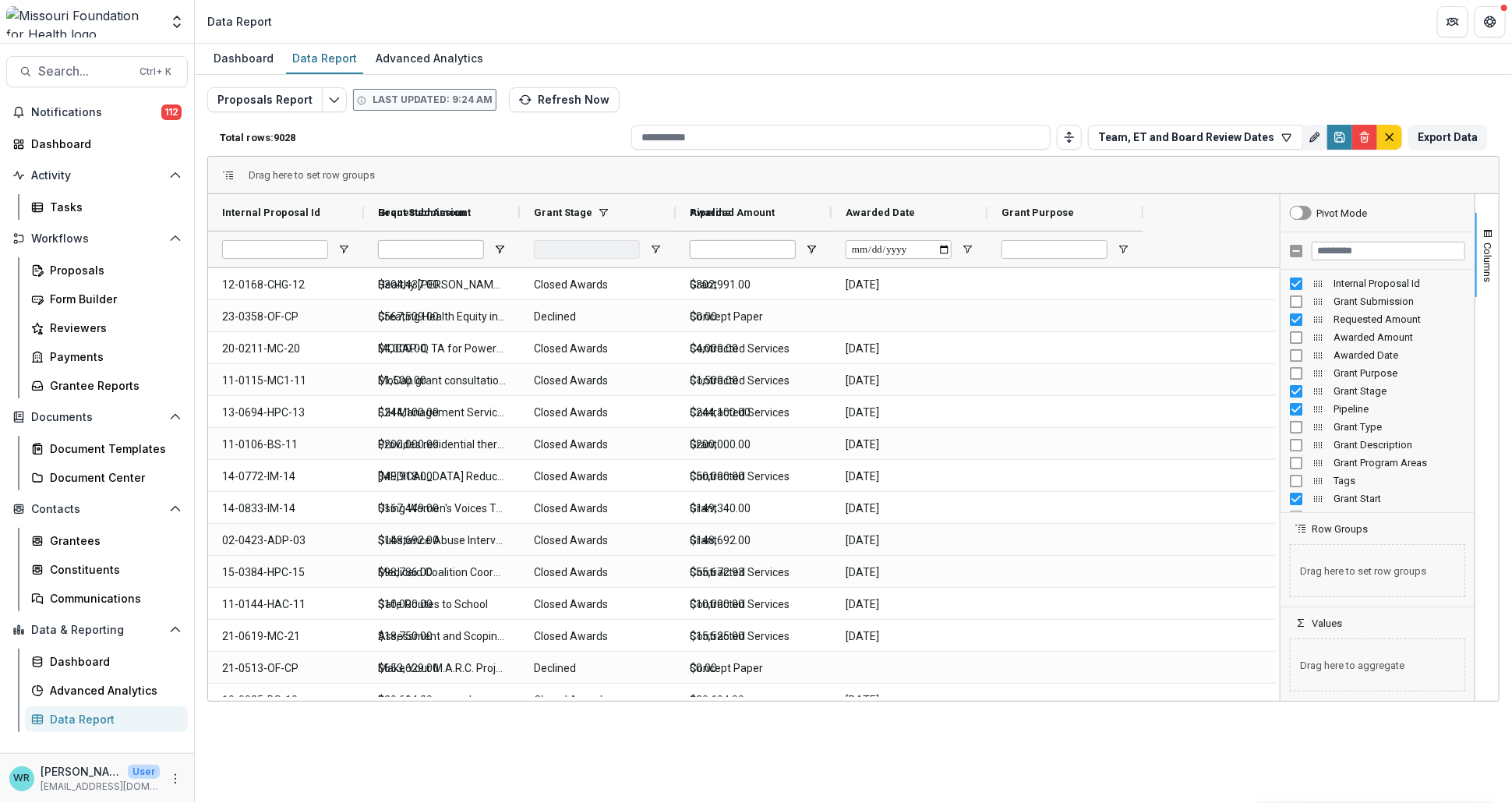
type input "**********"
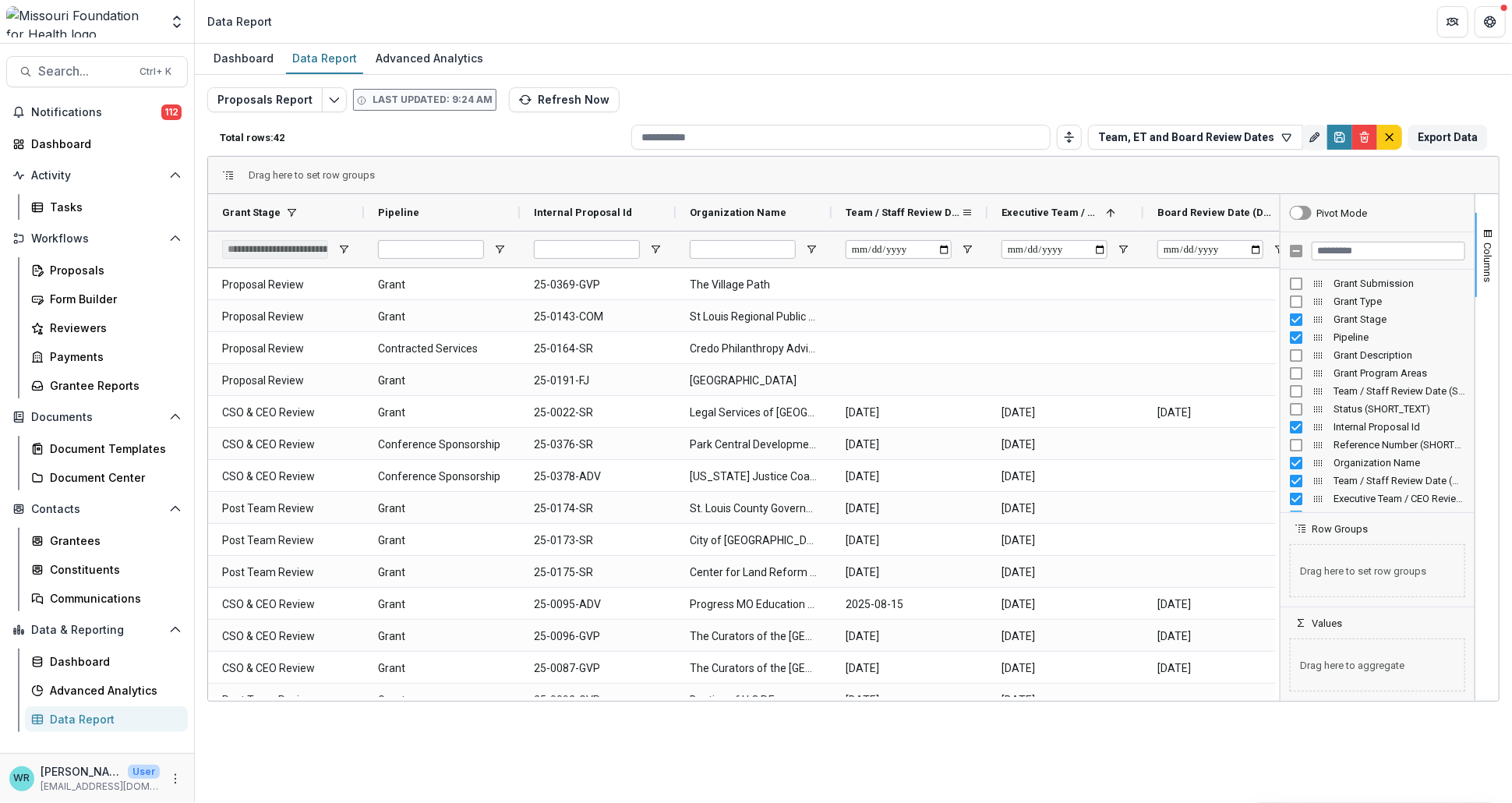
click at [903, 209] on span "Team / Staff Review Date (DATE)" at bounding box center [903, 212] width 115 height 11
click at [903, 209] on span "Team / Staff Review Date (DATE)" at bounding box center [895, 212] width 98 height 11
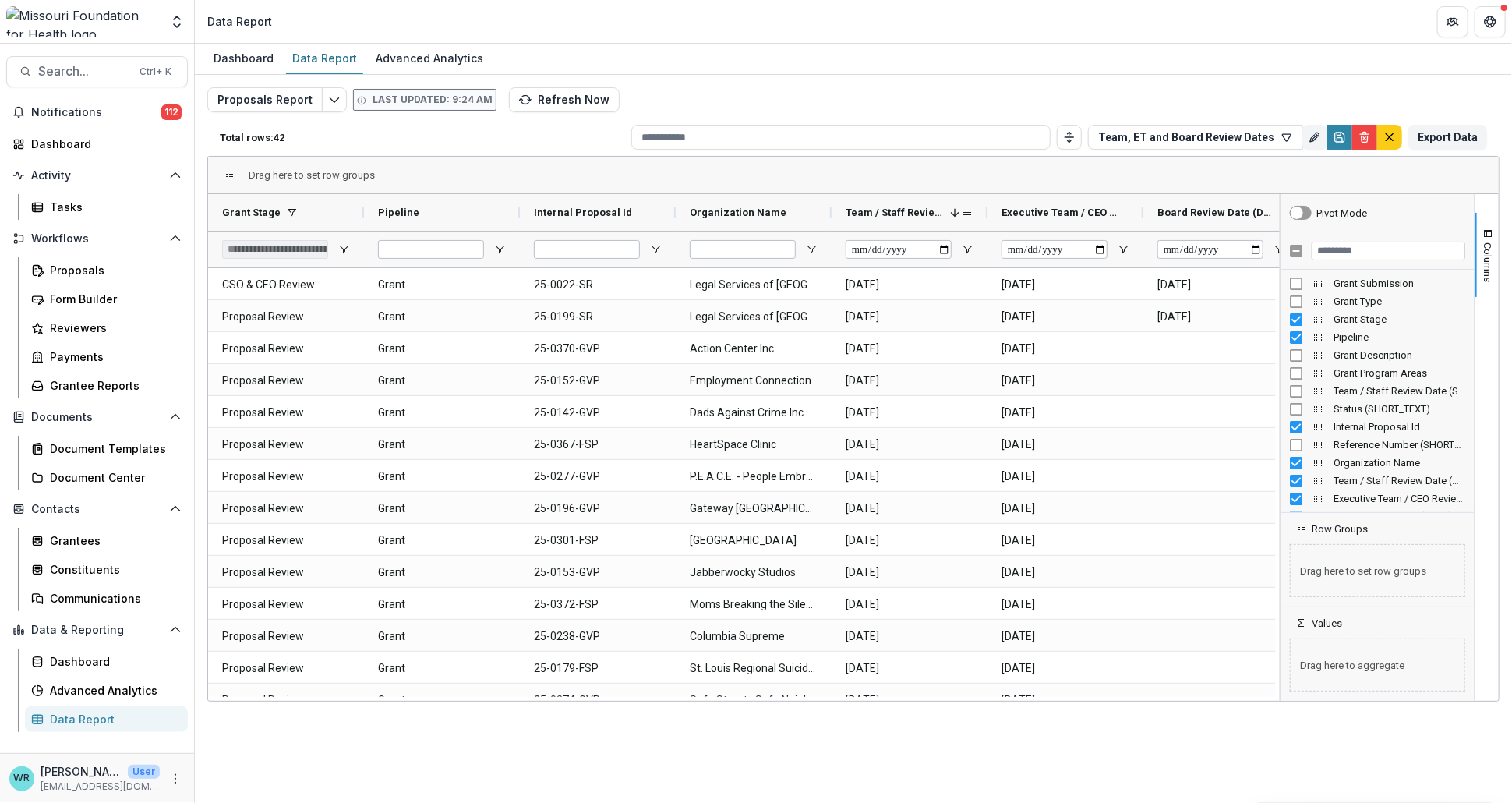
click at [903, 209] on span "Team / Staff Review Date (DATE)" at bounding box center [895, 212] width 98 height 11
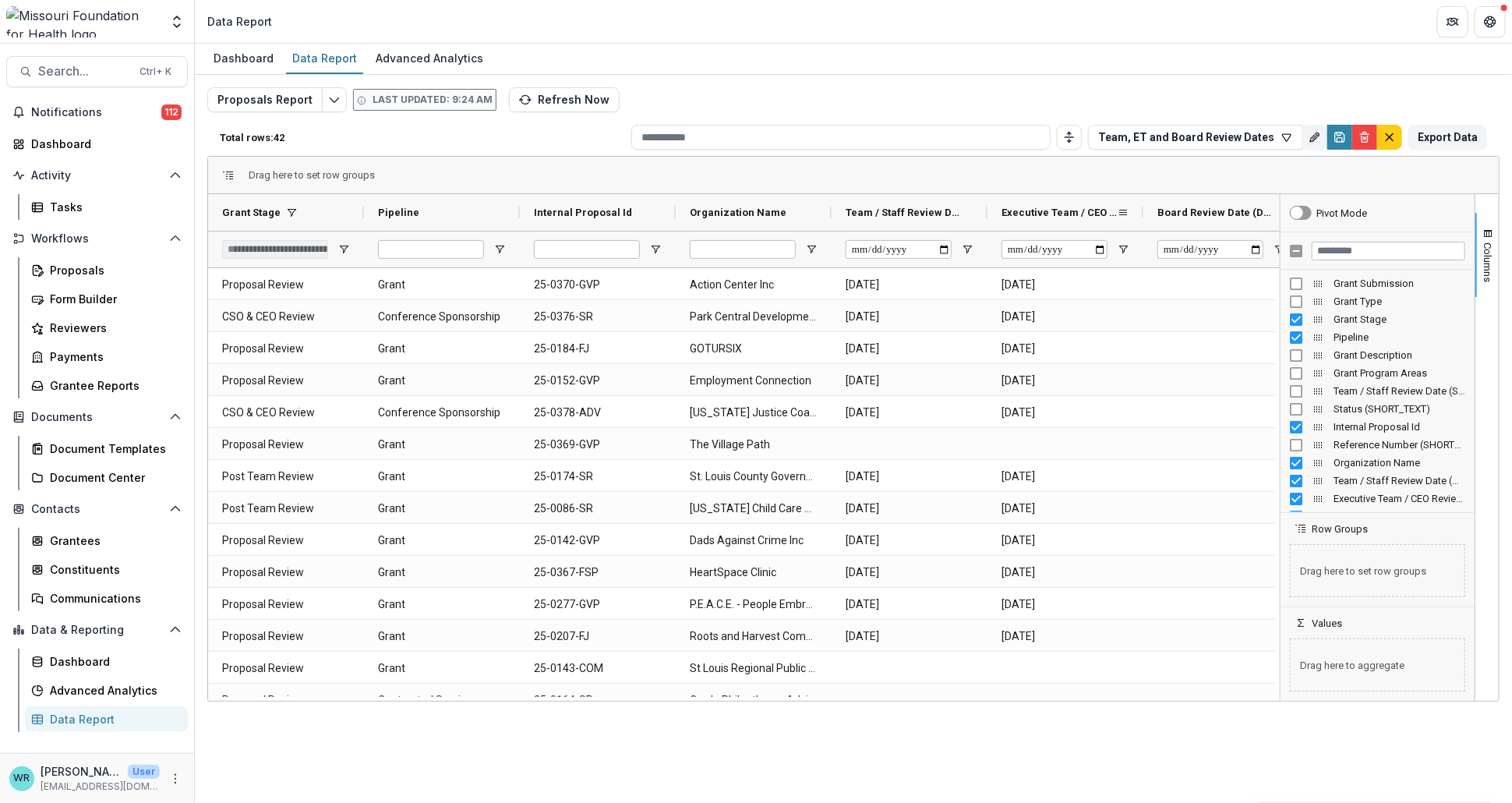
click at [1020, 219] on div "Executive Team / CEO Review Date (DATE)" at bounding box center [1059, 212] width 115 height 29
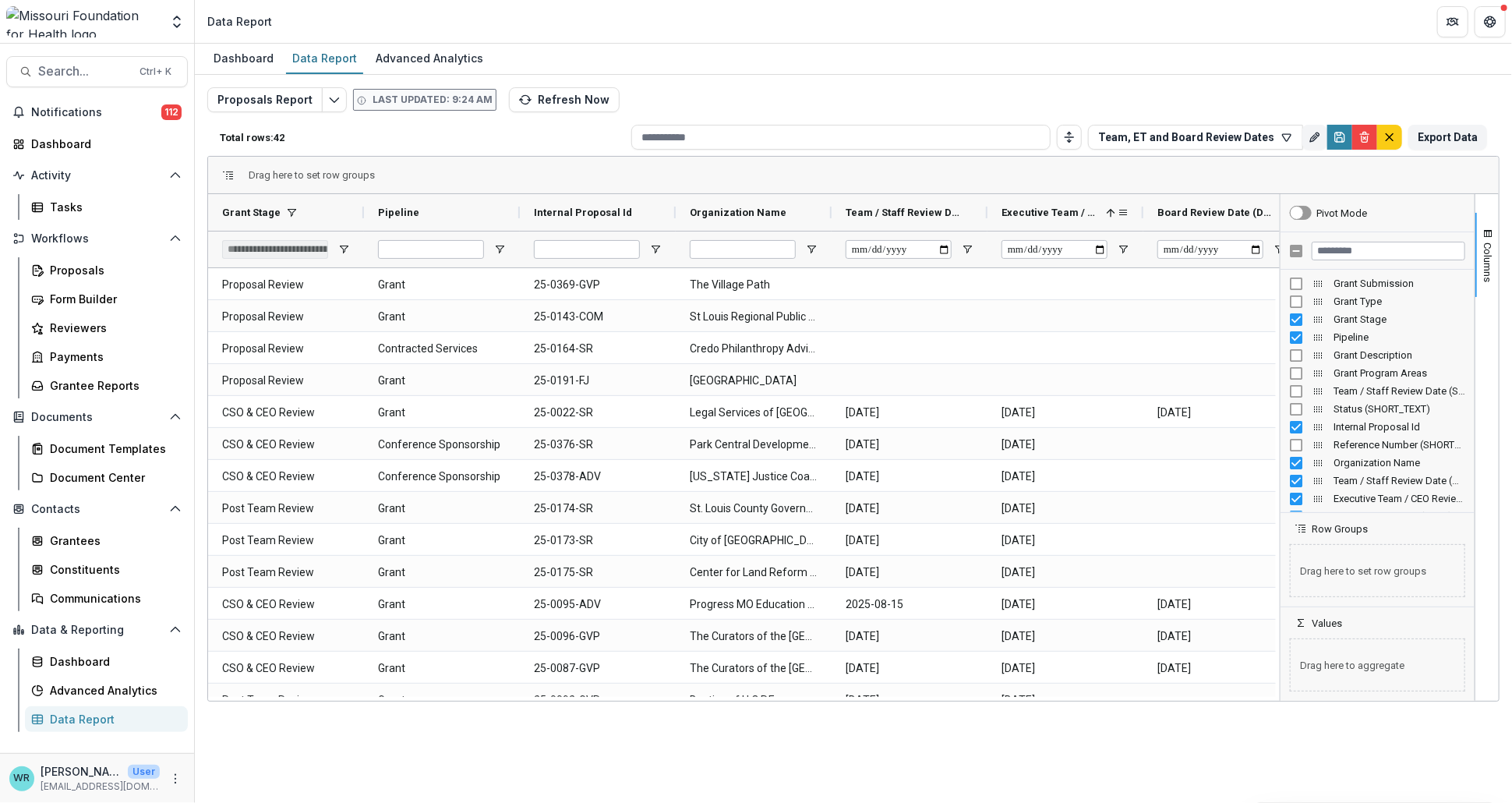
click at [1020, 219] on div "Executive Team / CEO Review Date (DATE) 1" at bounding box center [1059, 212] width 115 height 29
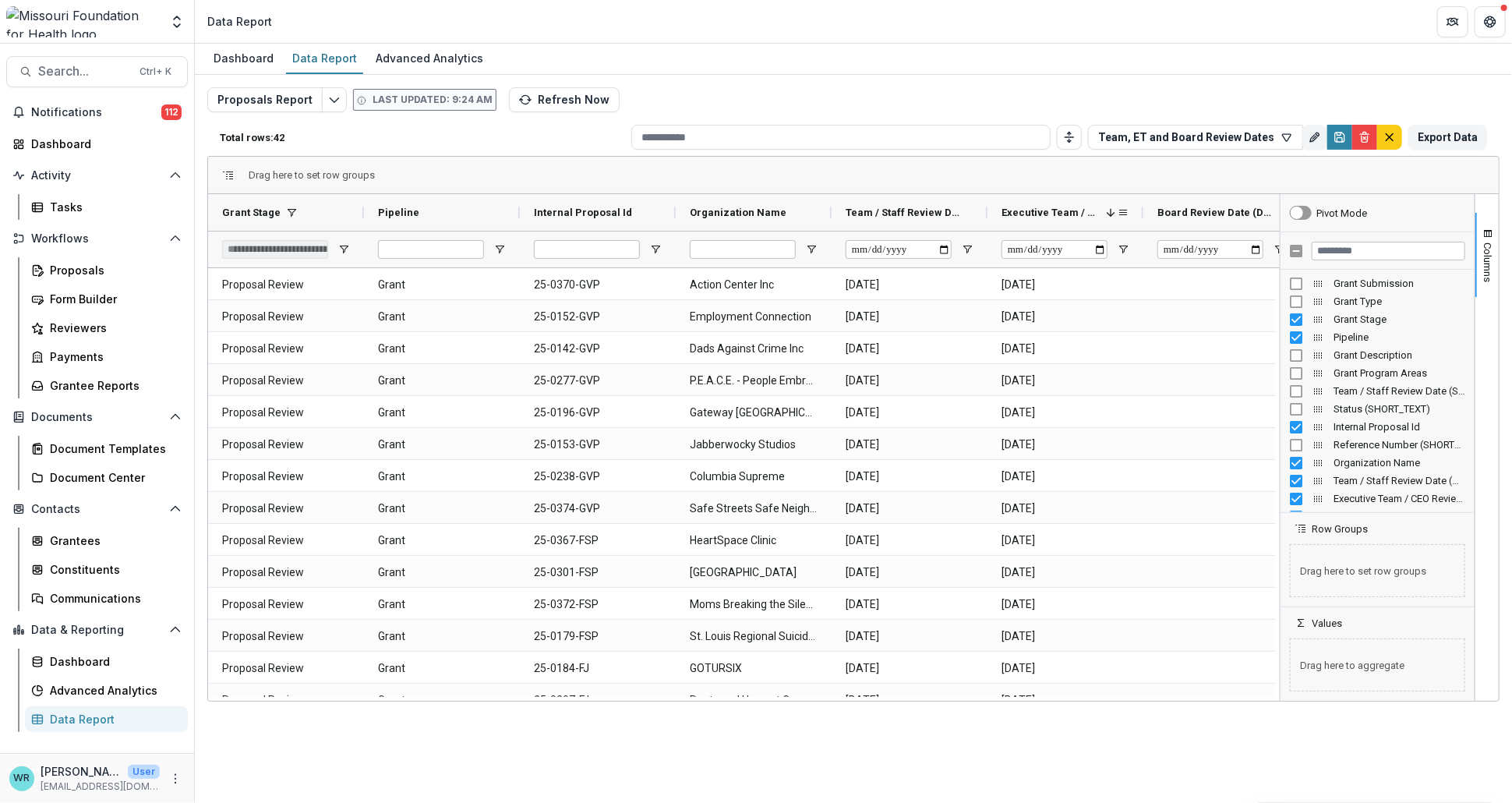
click at [1020, 219] on div "Executive Team / CEO Review Date (DATE) 1" at bounding box center [1059, 212] width 115 height 29
click at [1023, 214] on span "Executive Team / CEO Review Date (DATE)" at bounding box center [1059, 212] width 115 height 11
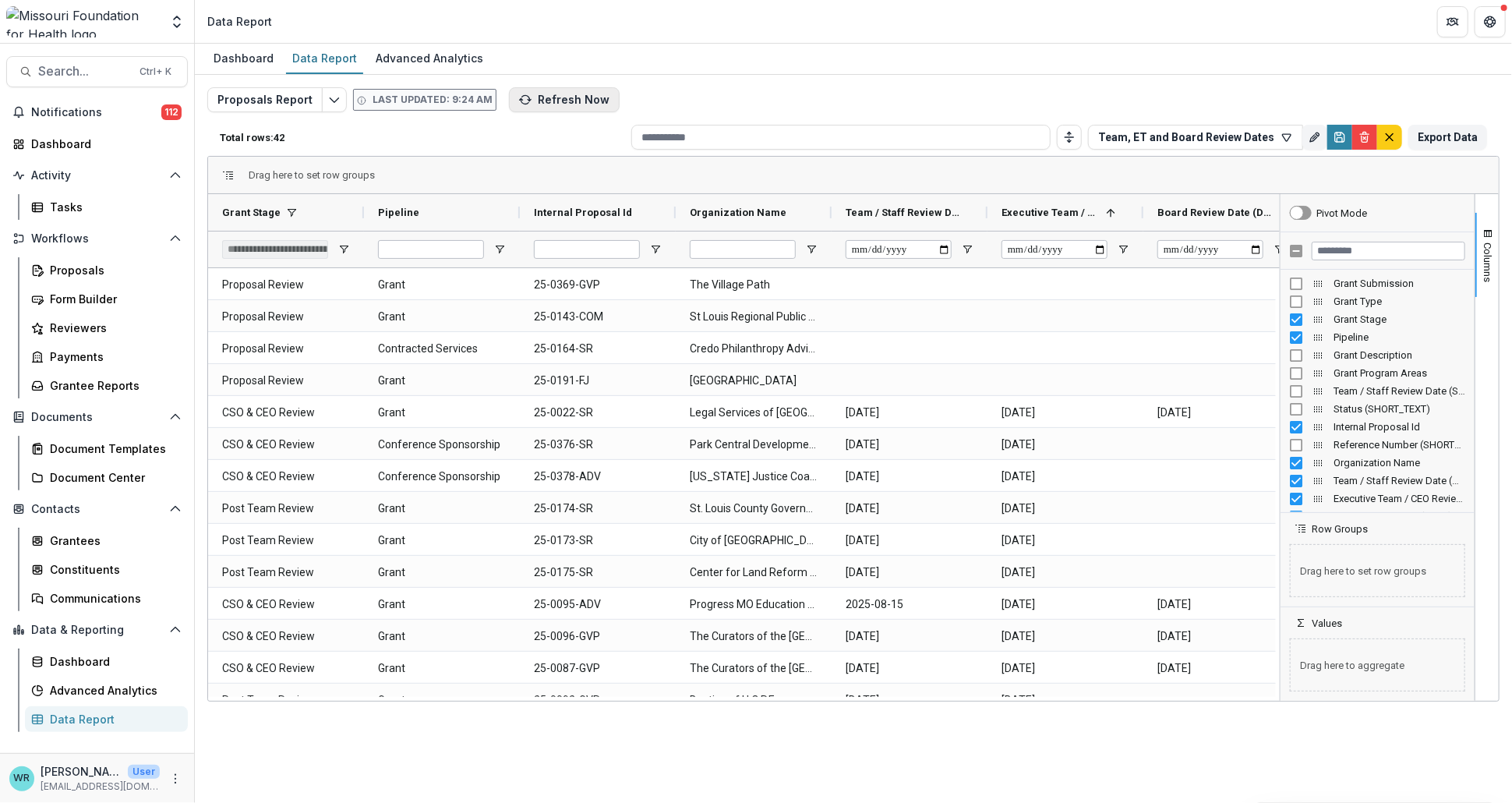
click at [551, 96] on button "Refresh Now" at bounding box center [564, 100] width 110 height 25
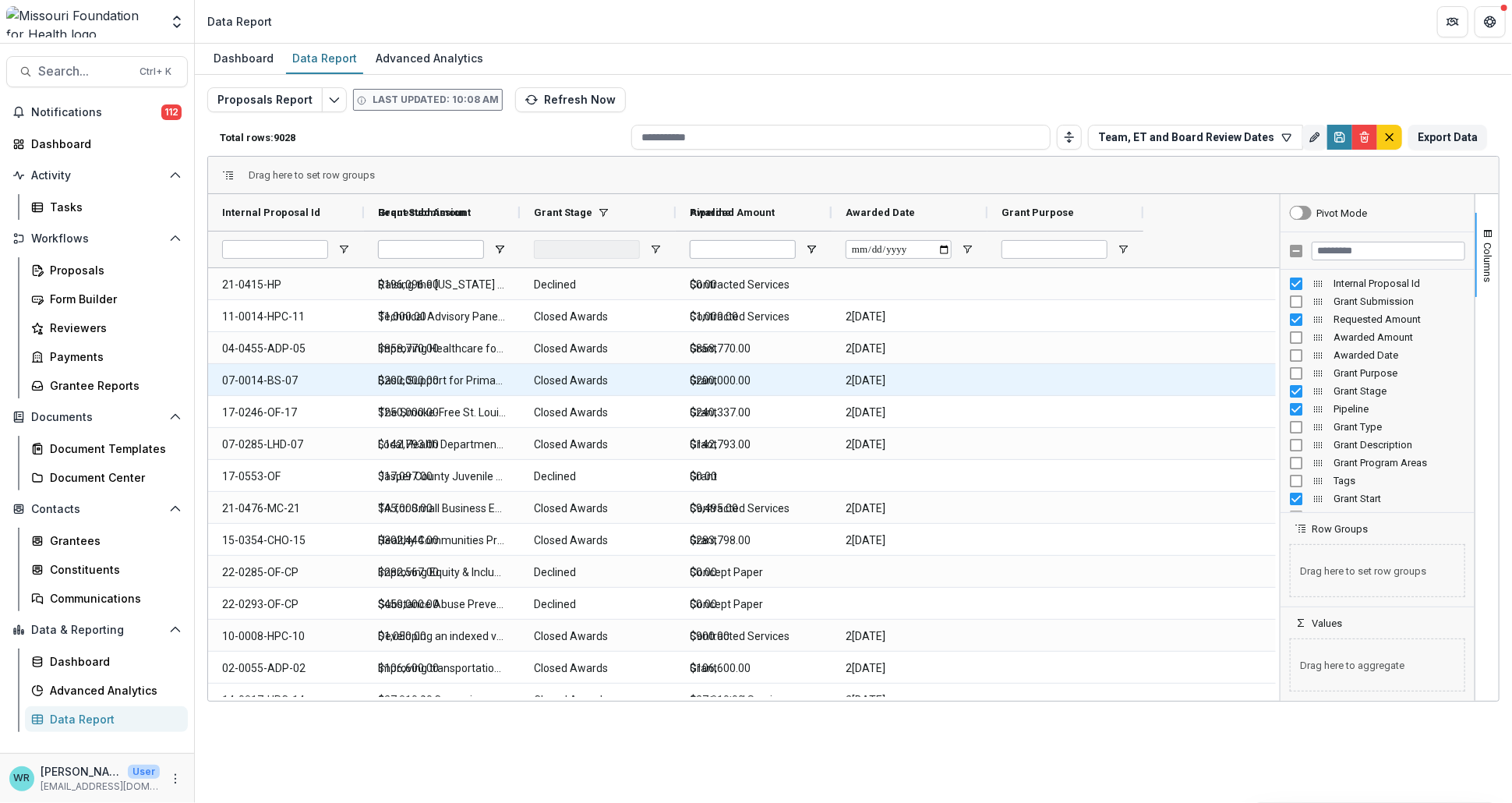
type input "**********"
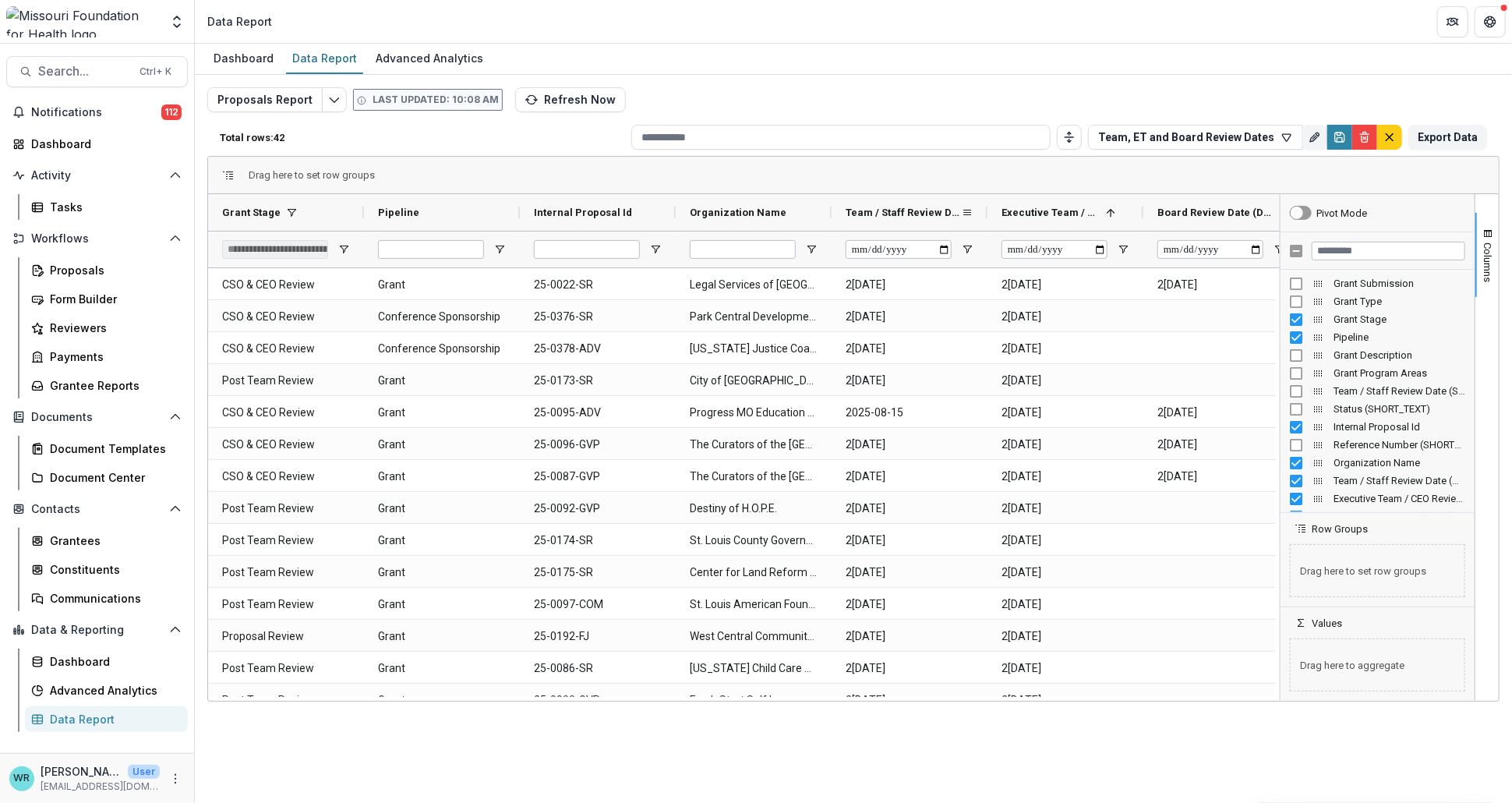
click at [896, 211] on span "Team / Staff Review Date (DATE)" at bounding box center [903, 212] width 115 height 11
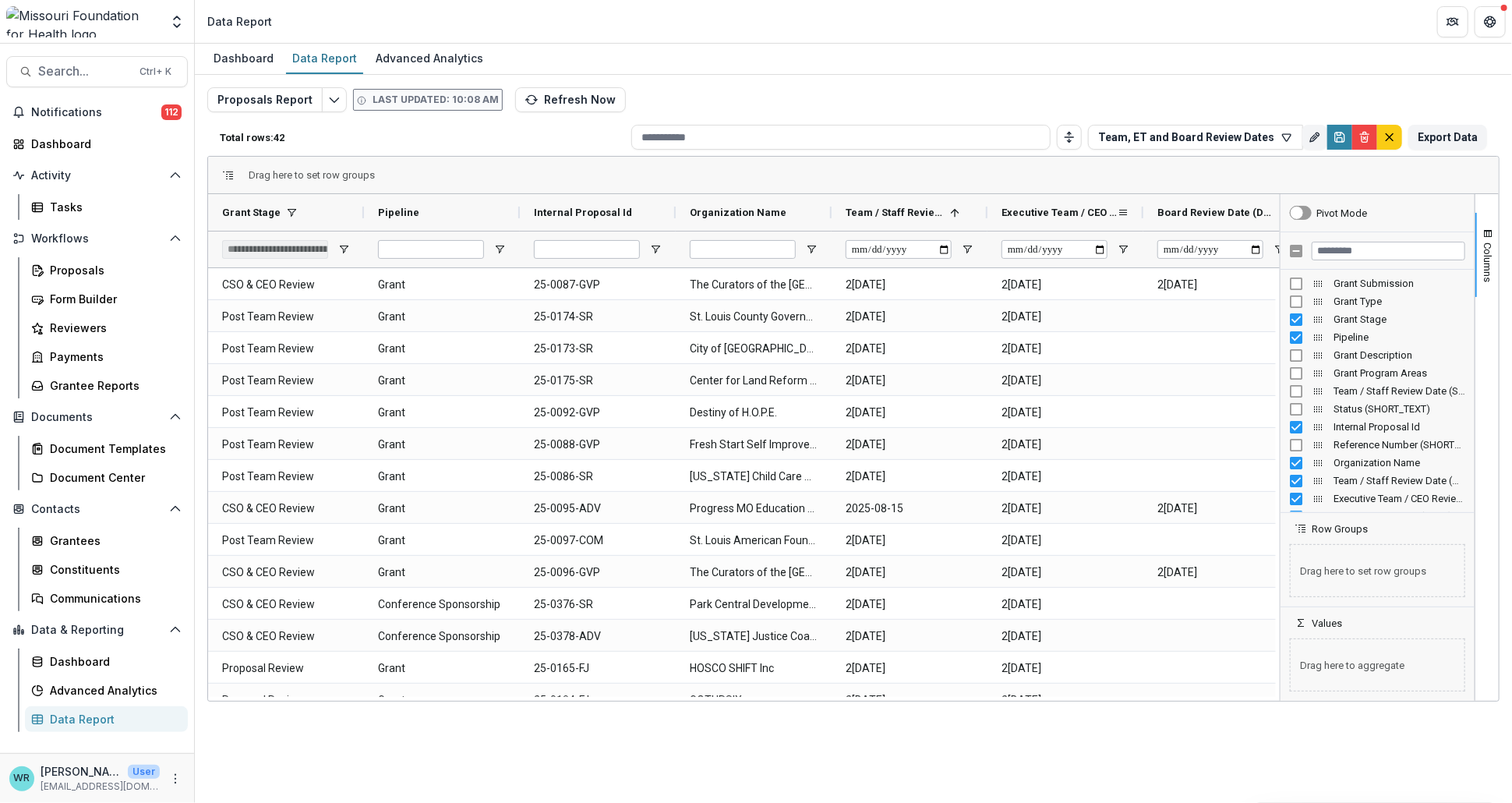
click at [1027, 210] on span "Executive Team / CEO Review Date (DATE)" at bounding box center [1059, 212] width 115 height 11
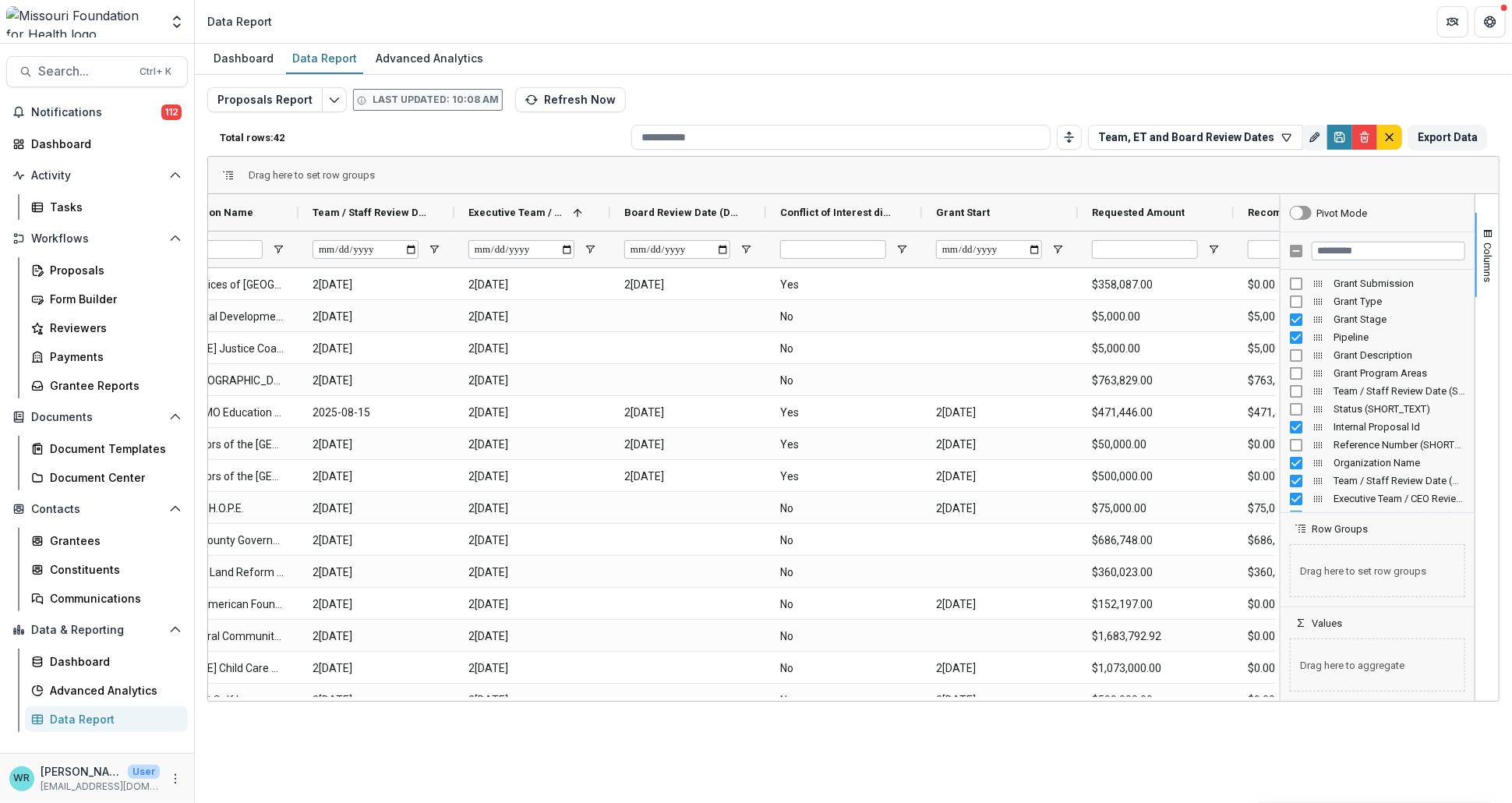
scroll to position [0, 534]
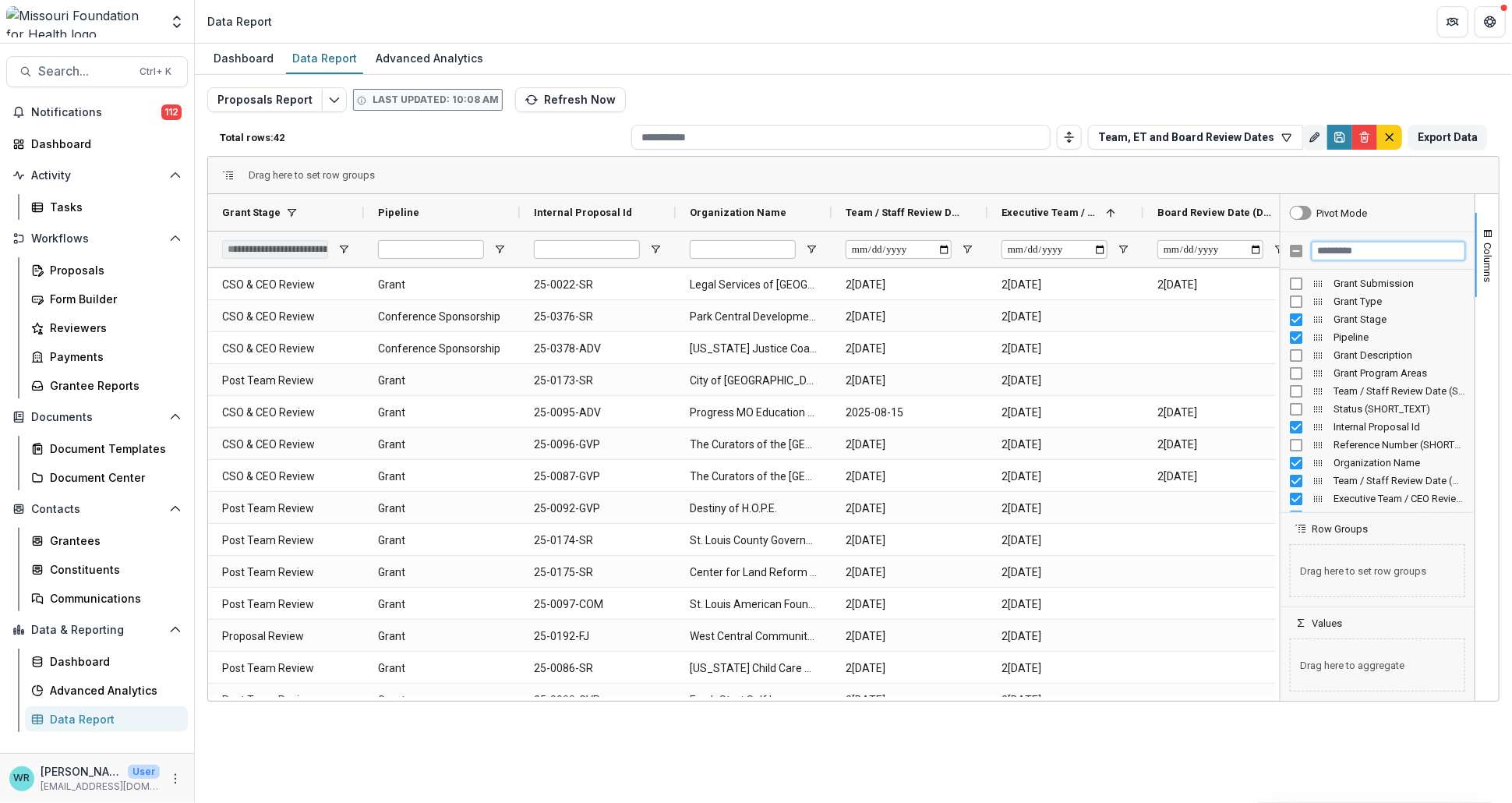
click at [1386, 247] on input "Filter Columns Input" at bounding box center [1388, 250] width 154 height 19
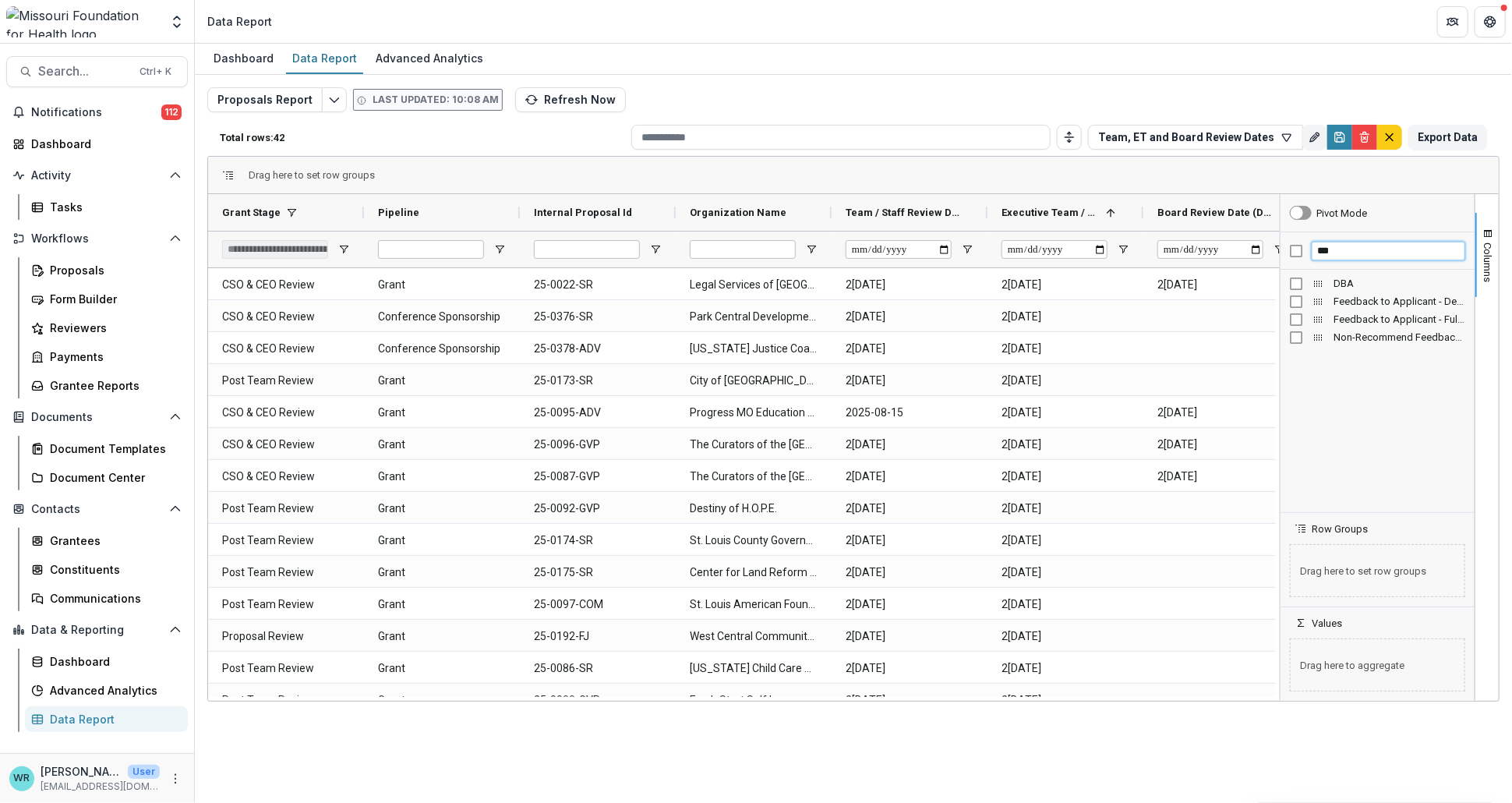
type input "***"
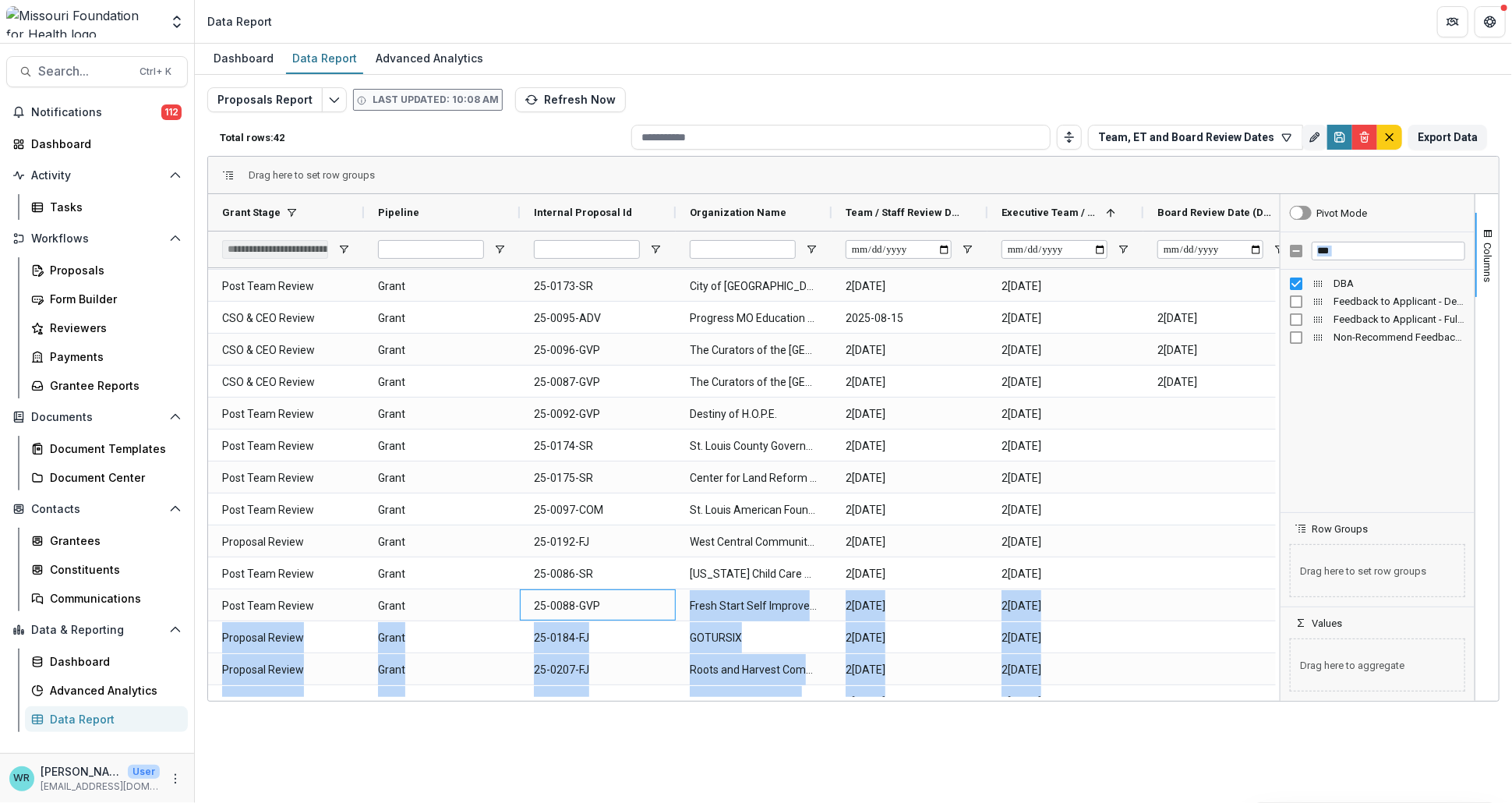
drag, startPoint x: 650, startPoint y: 695, endPoint x: 898, endPoint y: 701, distance: 248.1
click at [979, 701] on div "Dashboard Data Report Advanced Analytics Proposals Report Last updated: 10:08 A…" at bounding box center [853, 423] width 1317 height 760
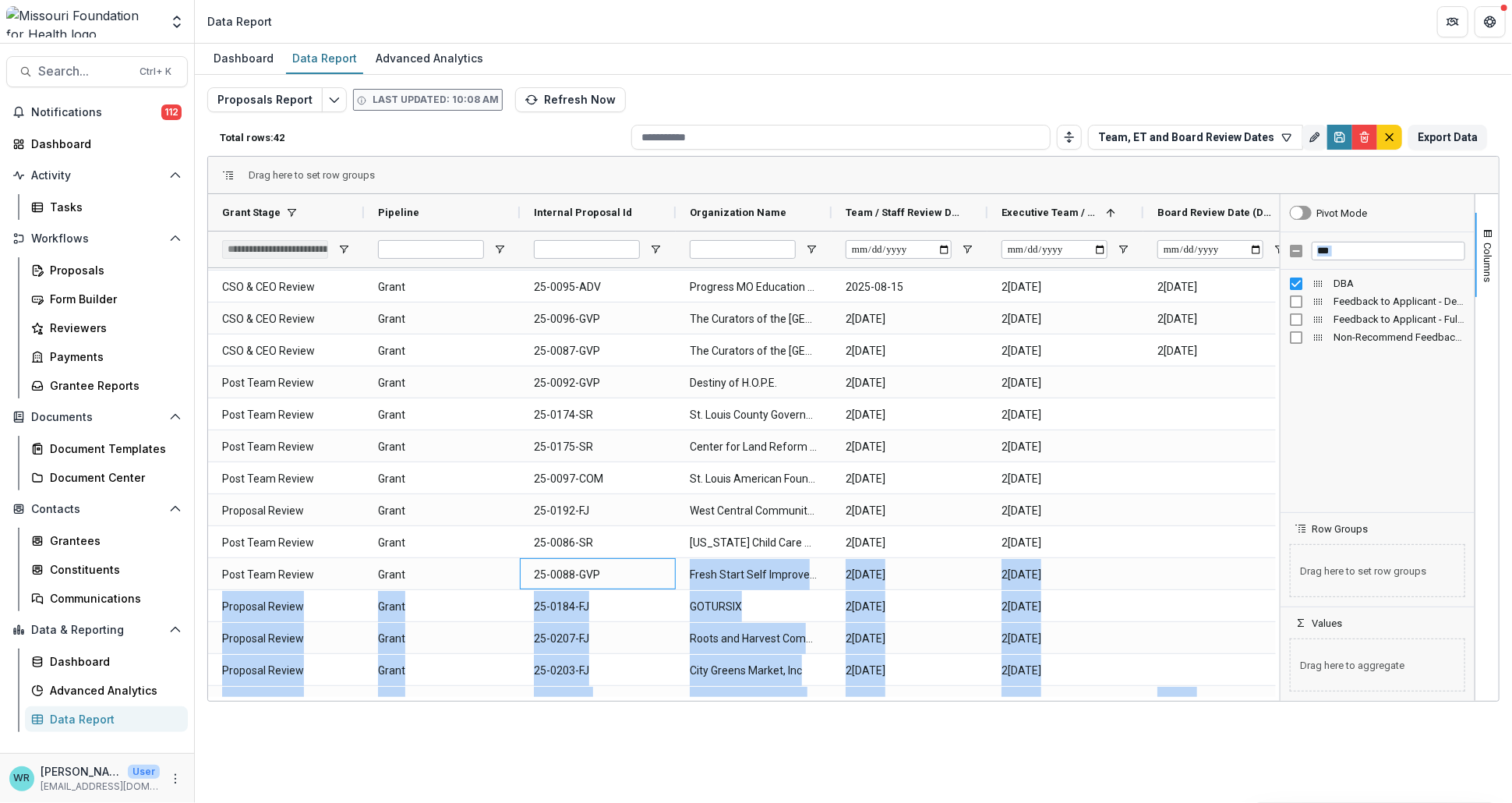
drag, startPoint x: 623, startPoint y: 700, endPoint x: 902, endPoint y: 698, distance: 279.0
click at [905, 698] on div at bounding box center [741, 699] width 1068 height 4
drag, startPoint x: 638, startPoint y: 727, endPoint x: 627, endPoint y: 731, distance: 11.7
click at [637, 728] on div "Dashboard Data Report Advanced Analytics Proposals Report Last updated: 10:08 A…" at bounding box center [853, 423] width 1317 height 760
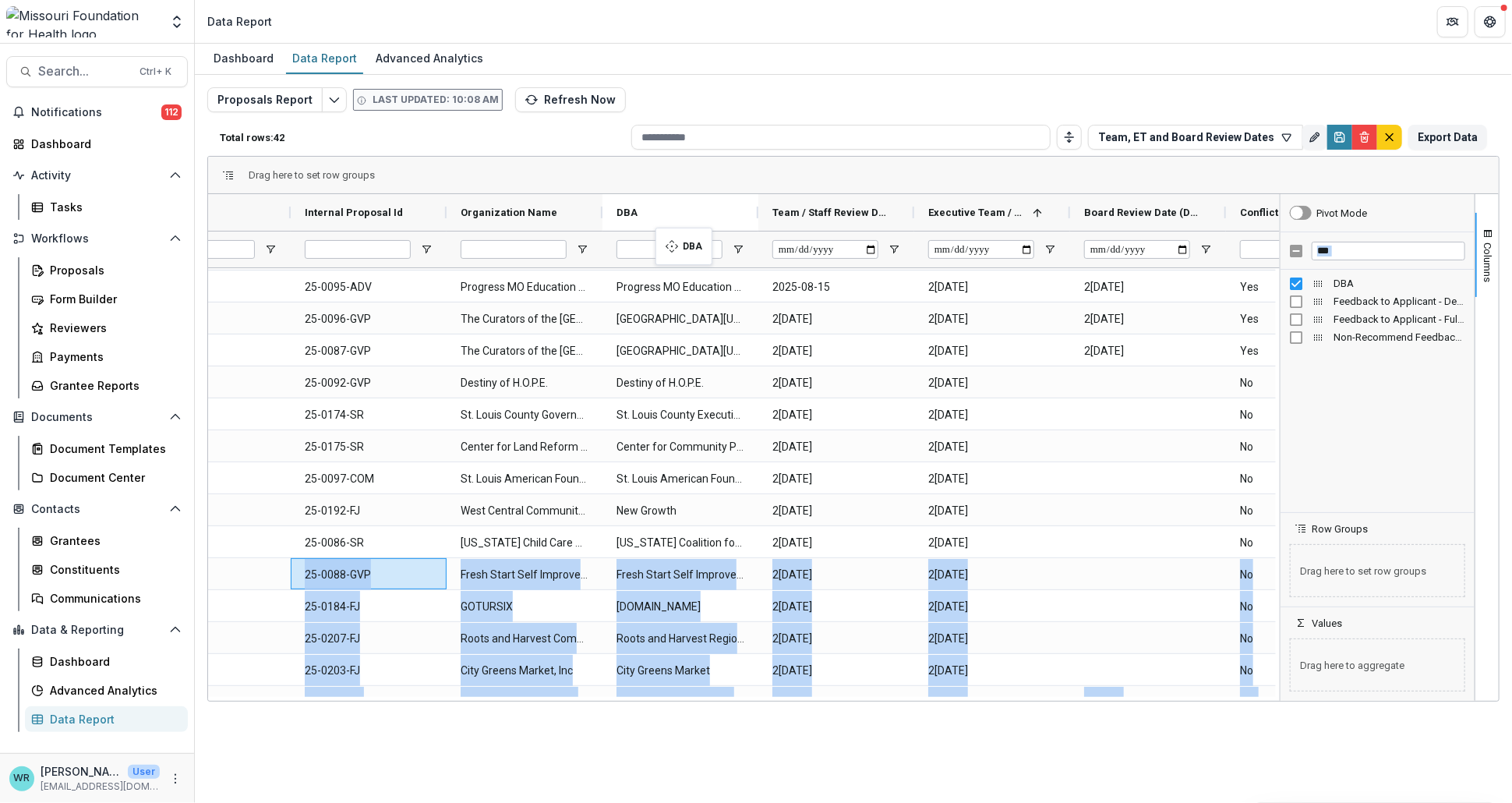
drag, startPoint x: 403, startPoint y: 214, endPoint x: 664, endPoint y: 237, distance: 262.0
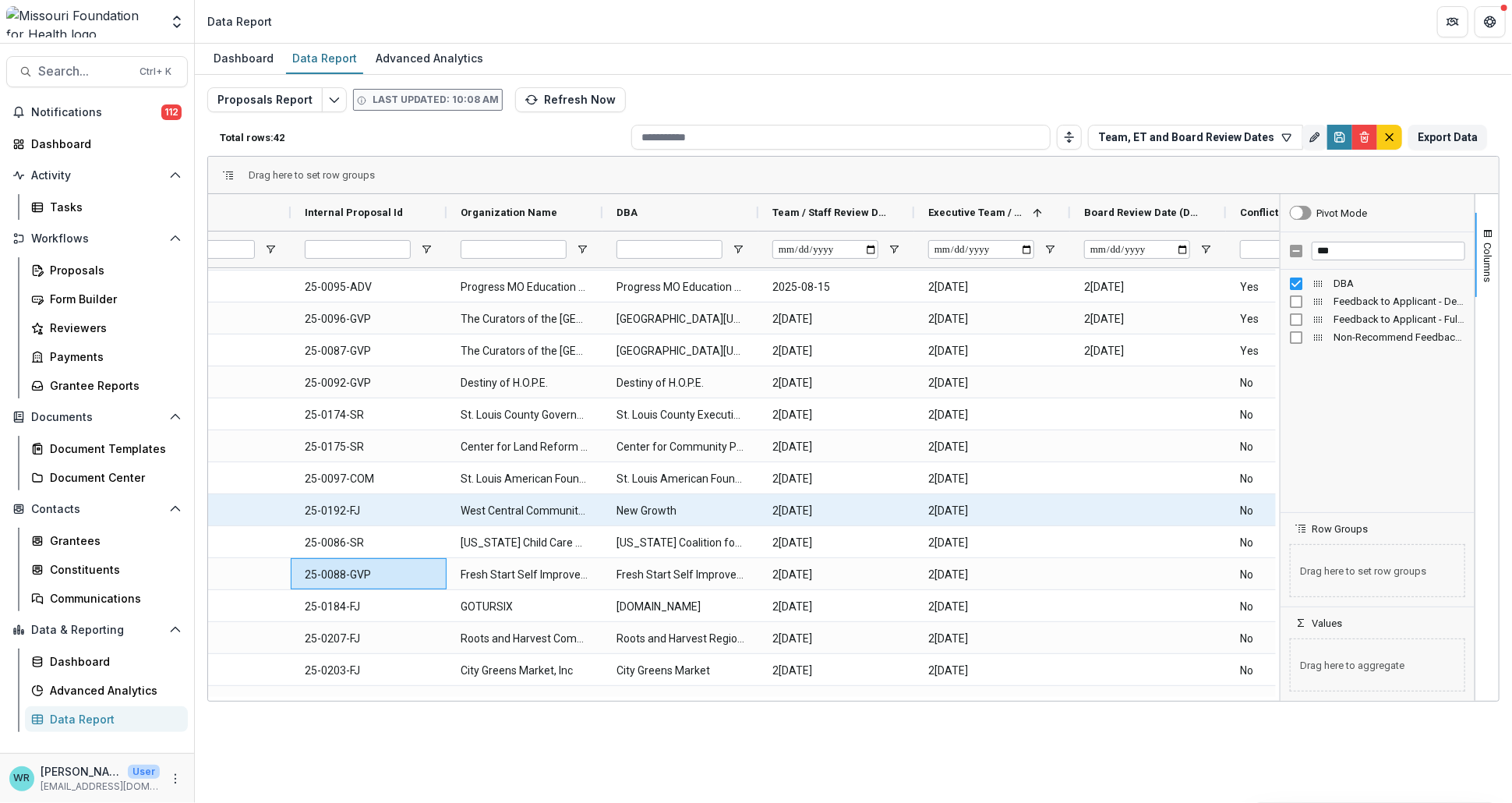
click at [1153, 494] on div at bounding box center [1148, 510] width 156 height 31
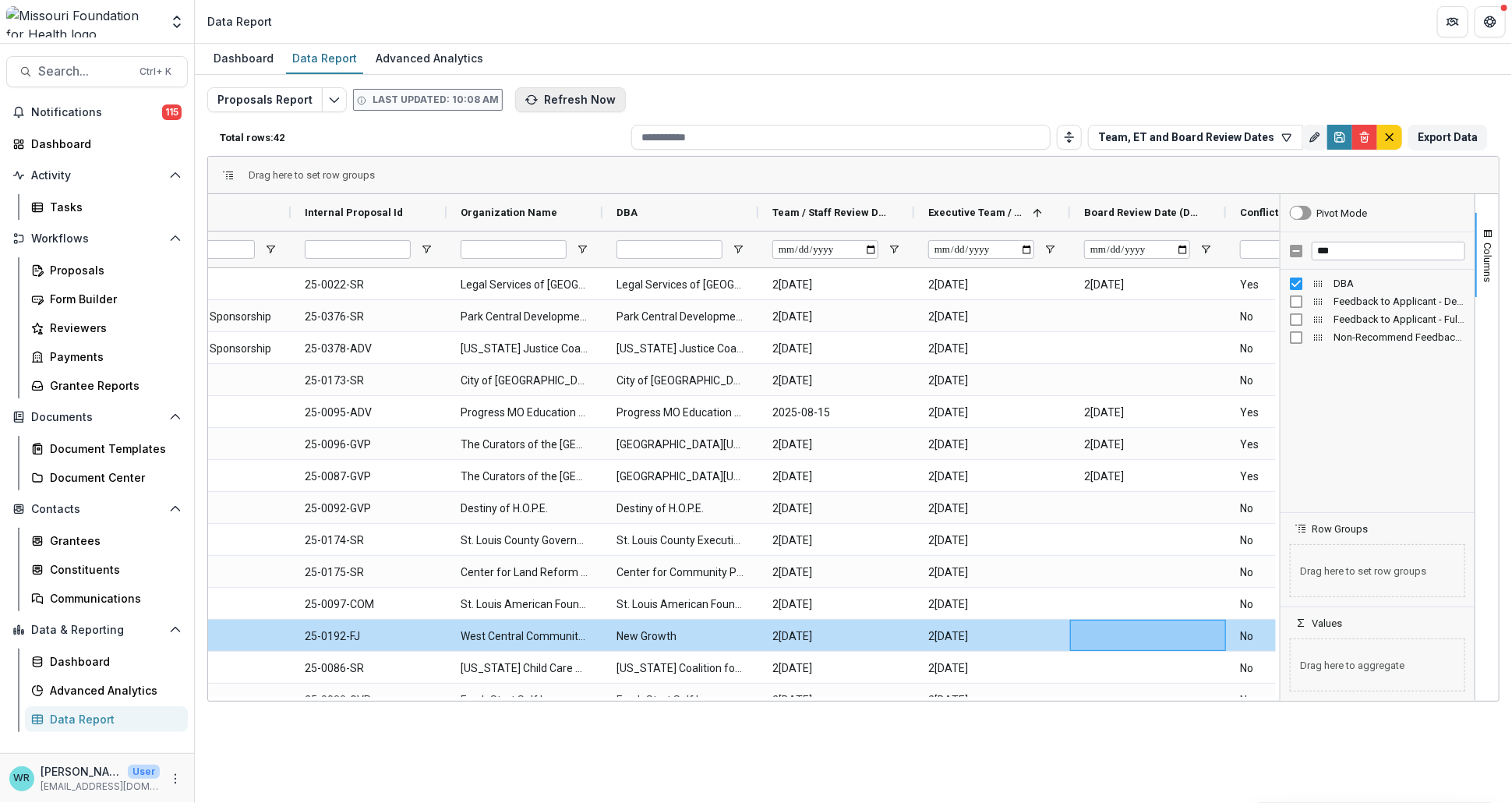
click at [569, 101] on button "Refresh Now" at bounding box center [570, 100] width 110 height 25
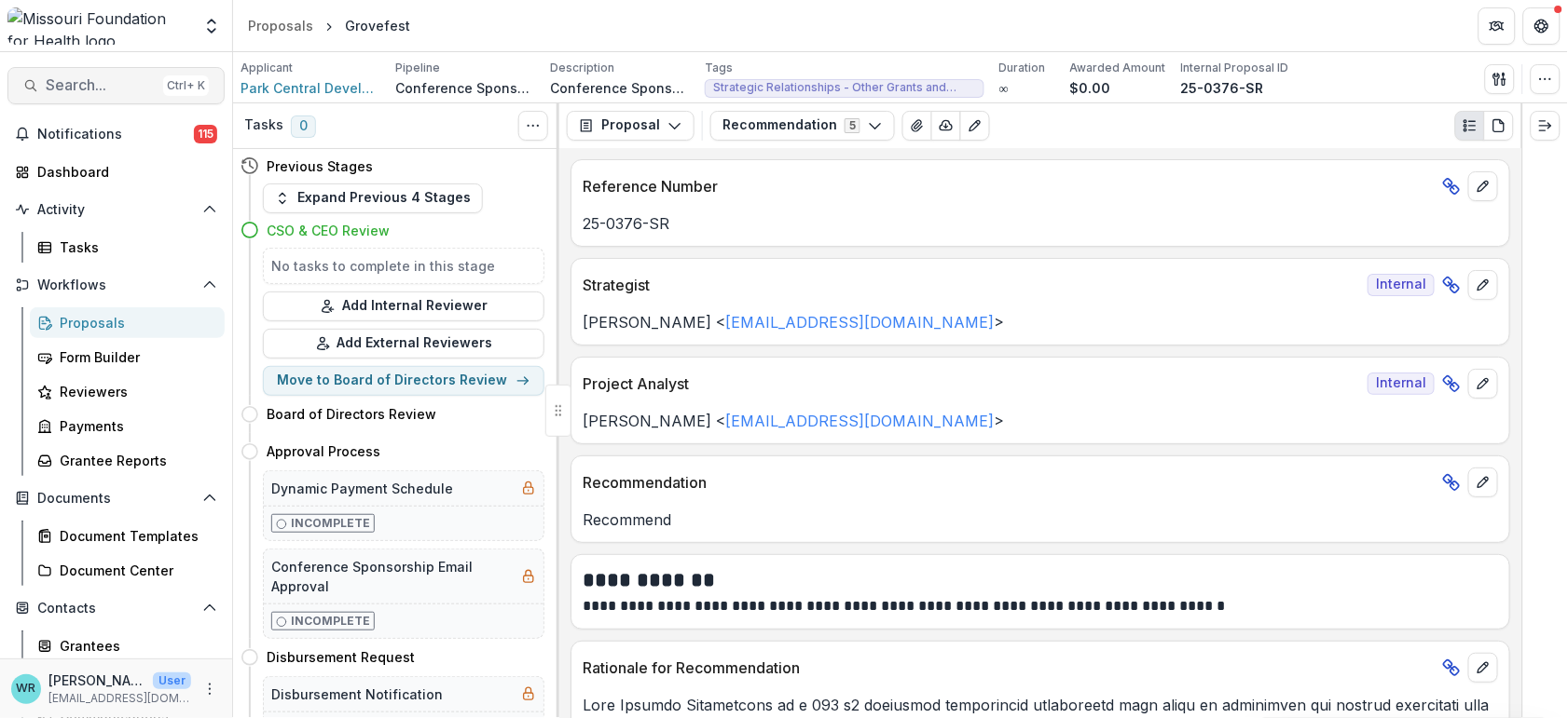
click at [103, 82] on span "Search..." at bounding box center [101, 85] width 110 height 18
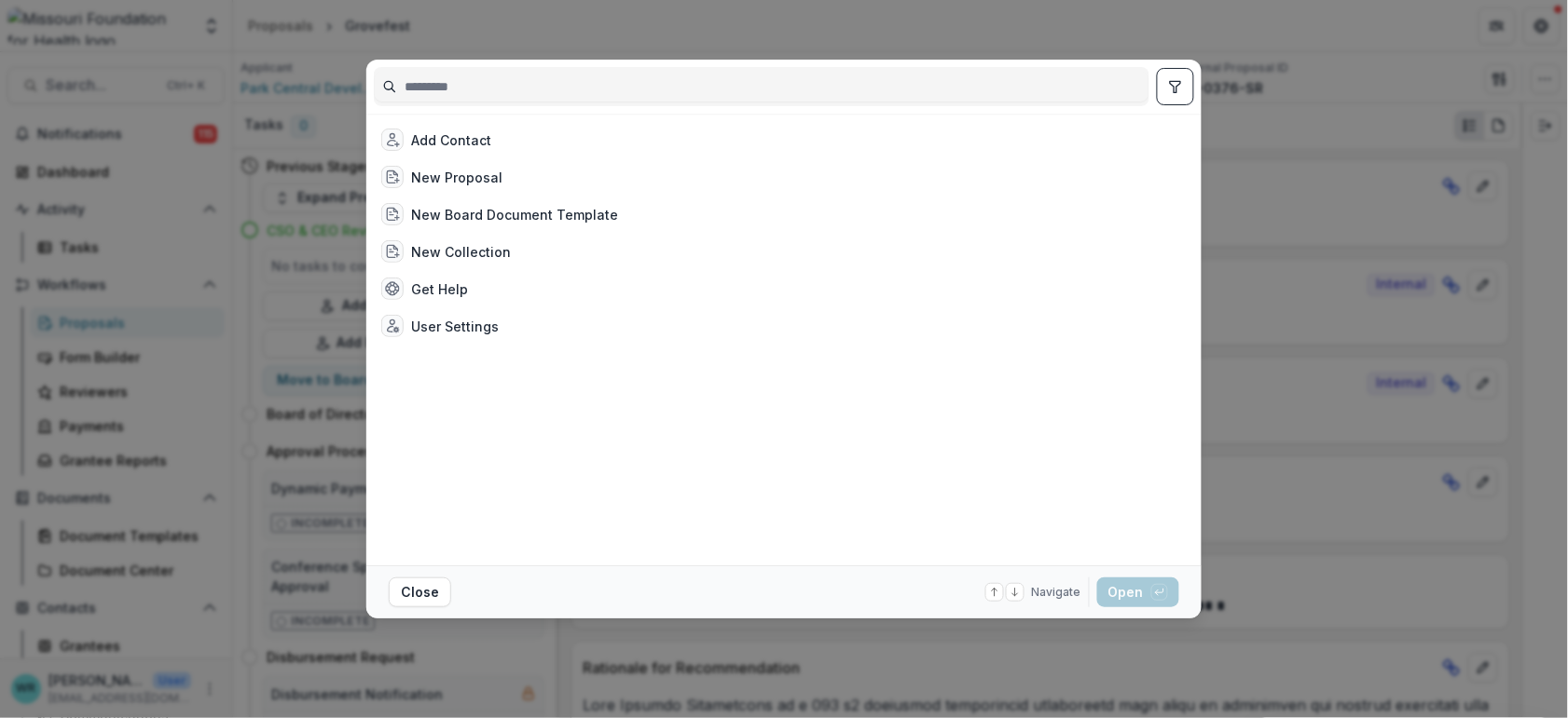
click at [1387, 41] on div "Add Contact New Proposal New Board Document Template New Collection Get Help Us…" at bounding box center [784, 359] width 1568 height 718
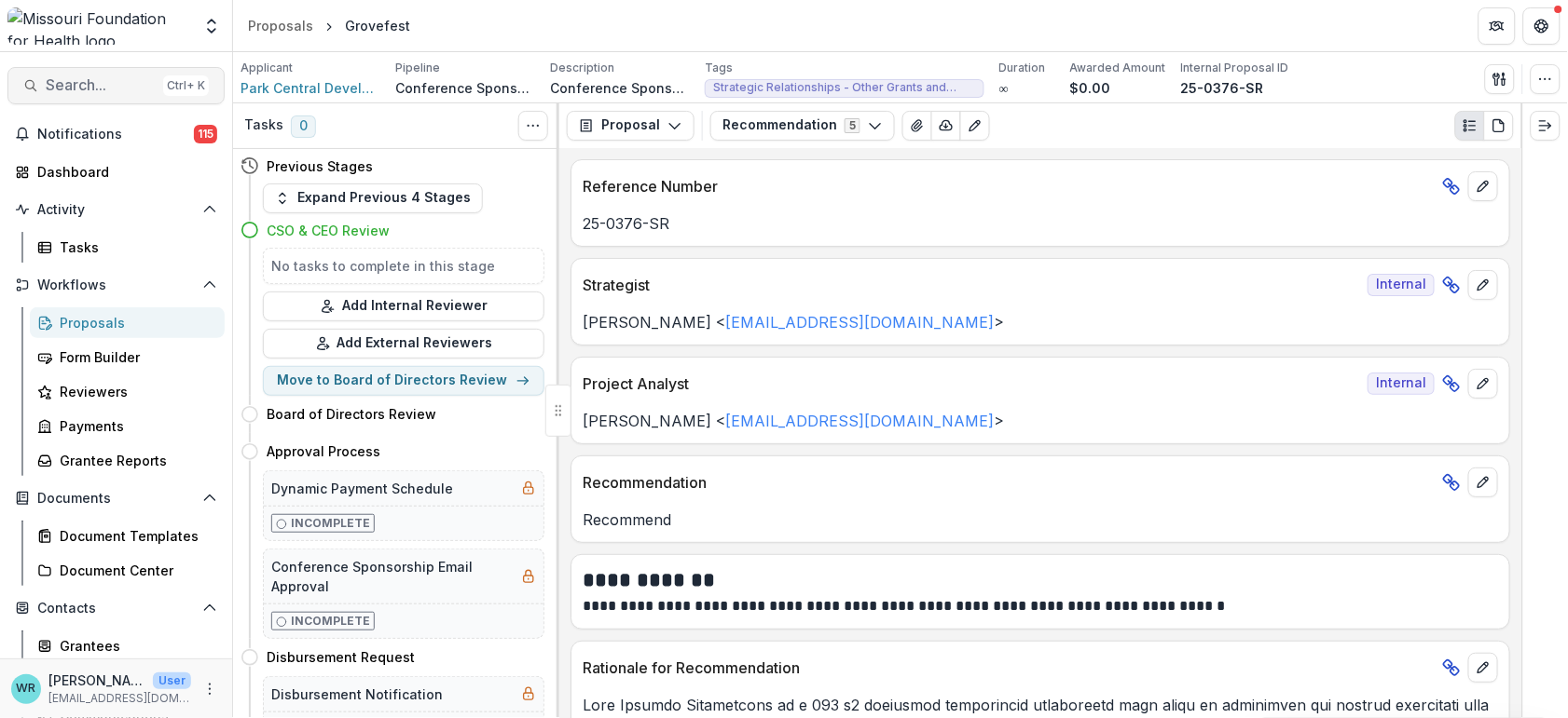
click at [86, 88] on span "Search..." at bounding box center [101, 85] width 110 height 18
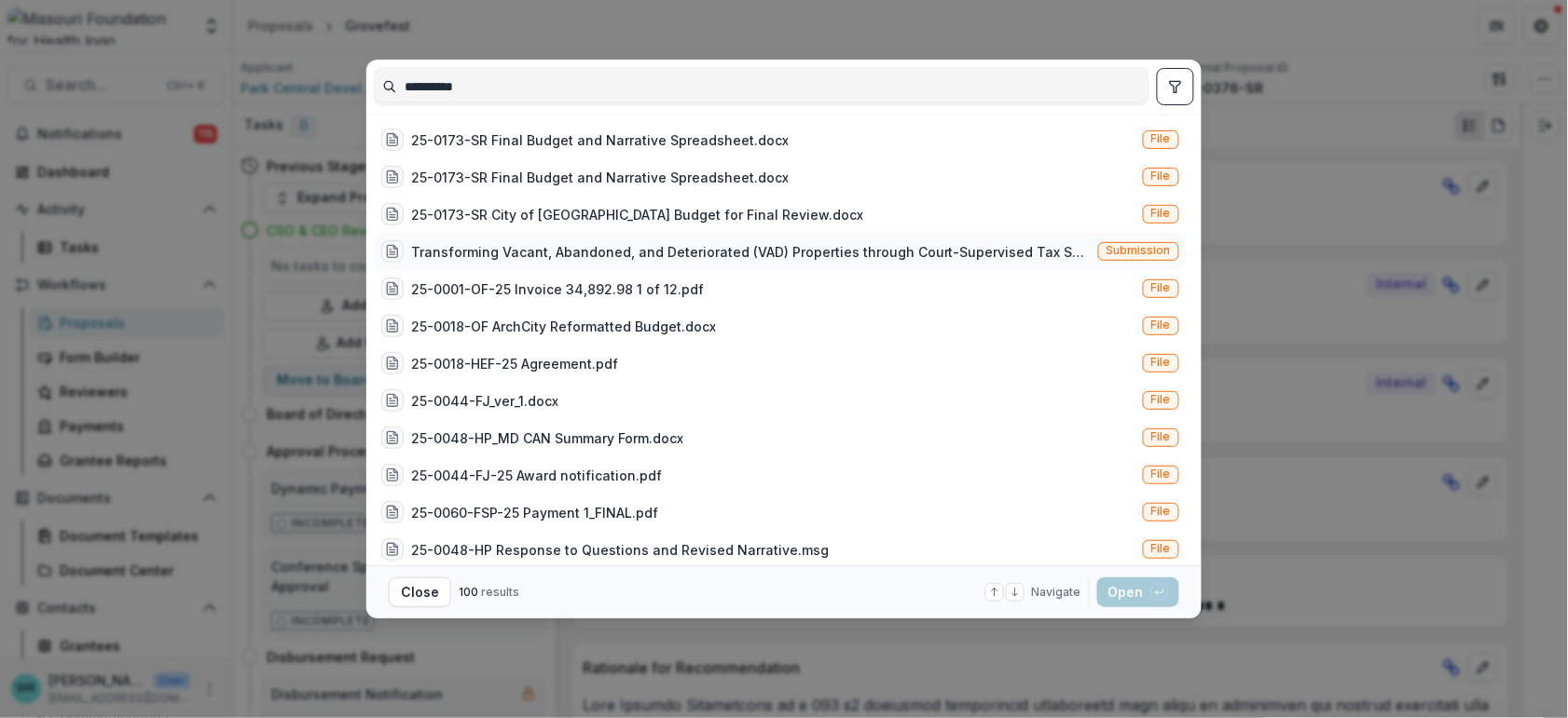
type input "**********"
click at [1113, 256] on span "Submission" at bounding box center [1139, 250] width 65 height 13
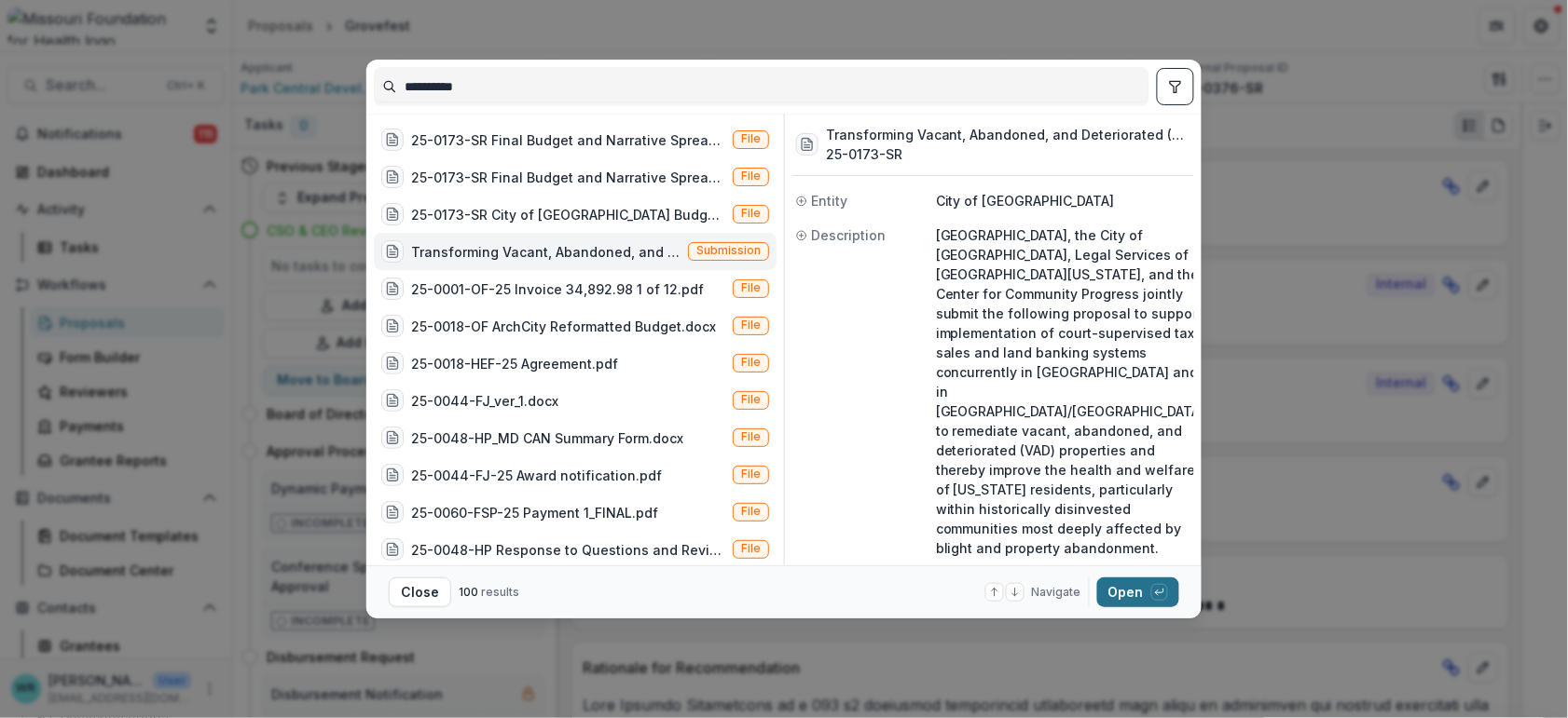
click at [1144, 587] on button "Open with enter key" at bounding box center [1138, 593] width 82 height 29
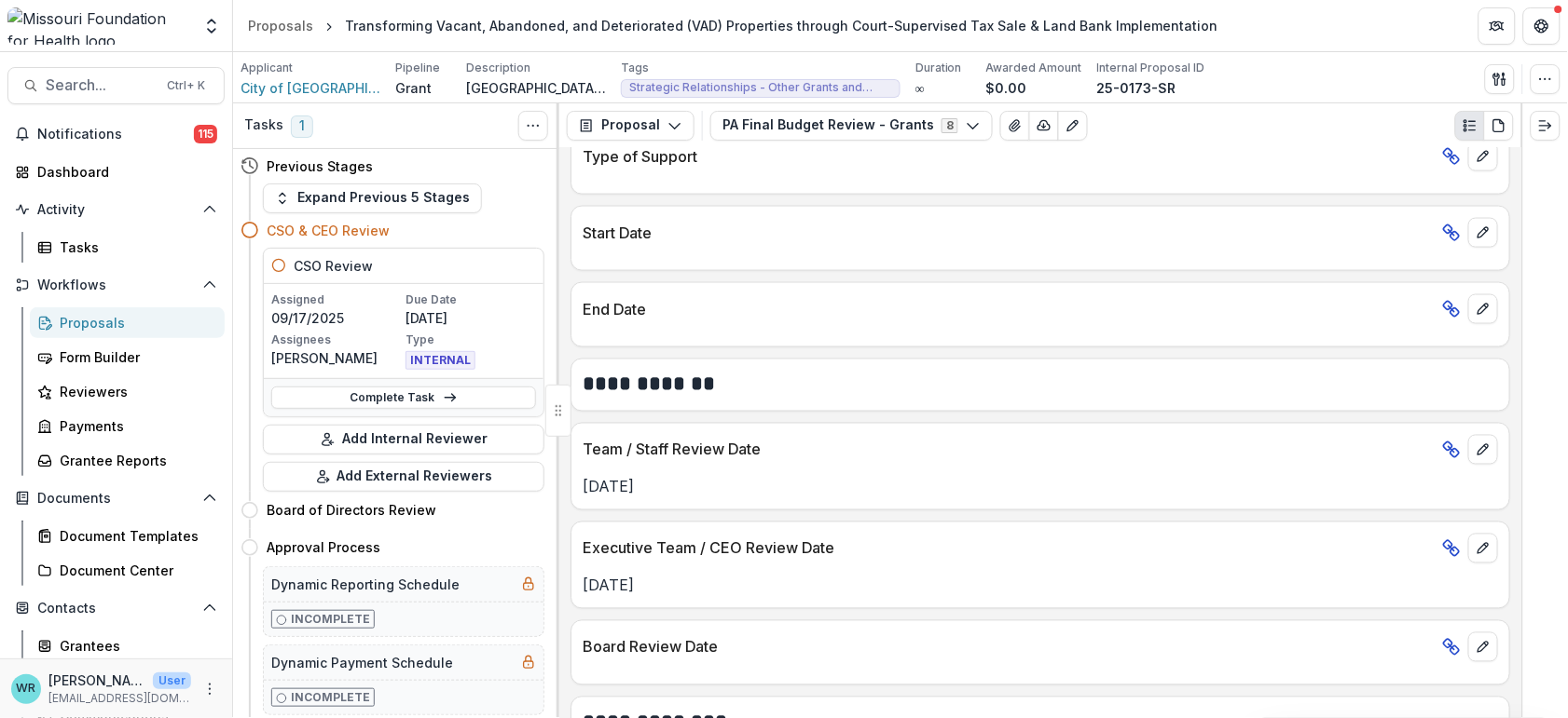
scroll to position [828, 0]
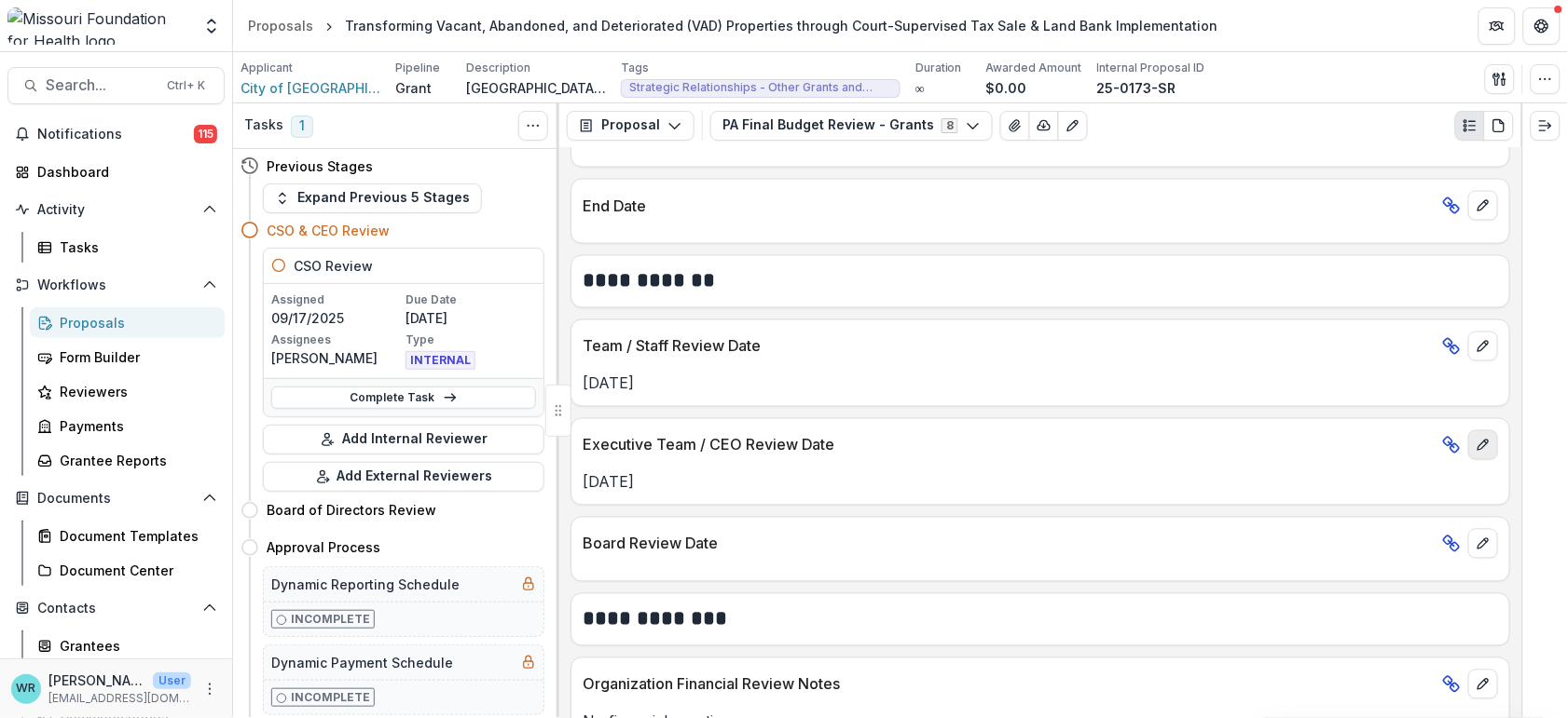
click at [1478, 441] on icon "edit" at bounding box center [1483, 446] width 10 height 10
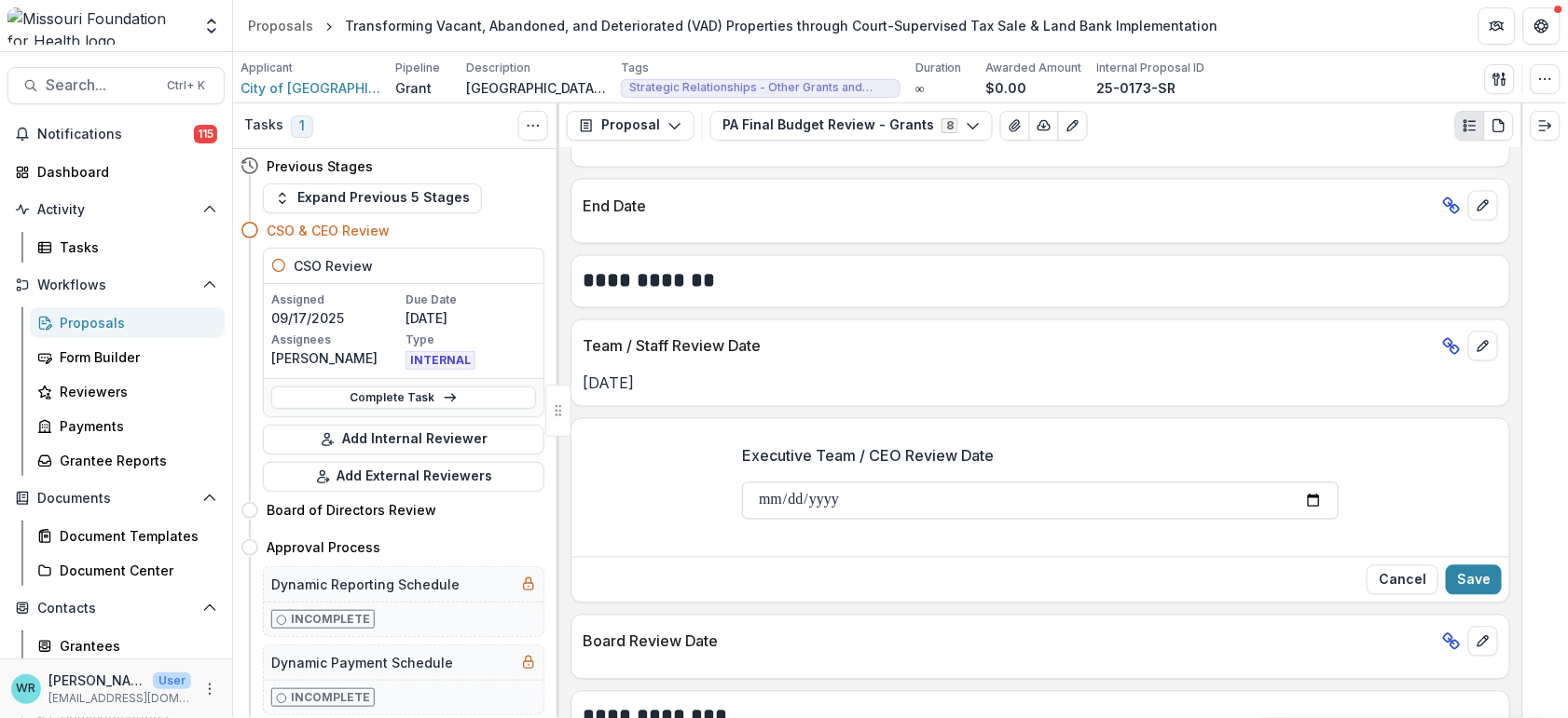
click at [797, 482] on input "**********" at bounding box center [1040, 501] width 597 height 37
type input "**********"
click at [1479, 565] on button "Save" at bounding box center [1473, 580] width 56 height 29
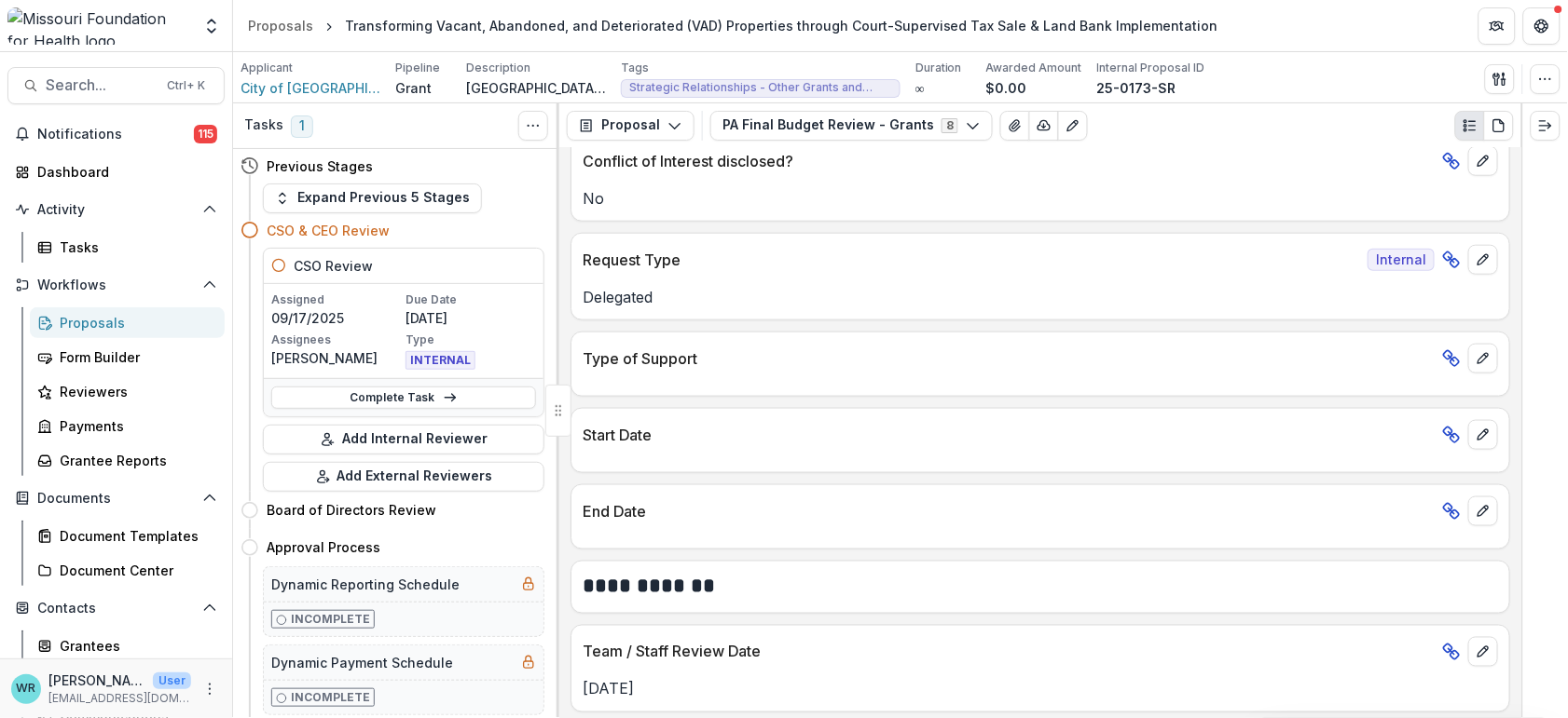
scroll to position [0, 0]
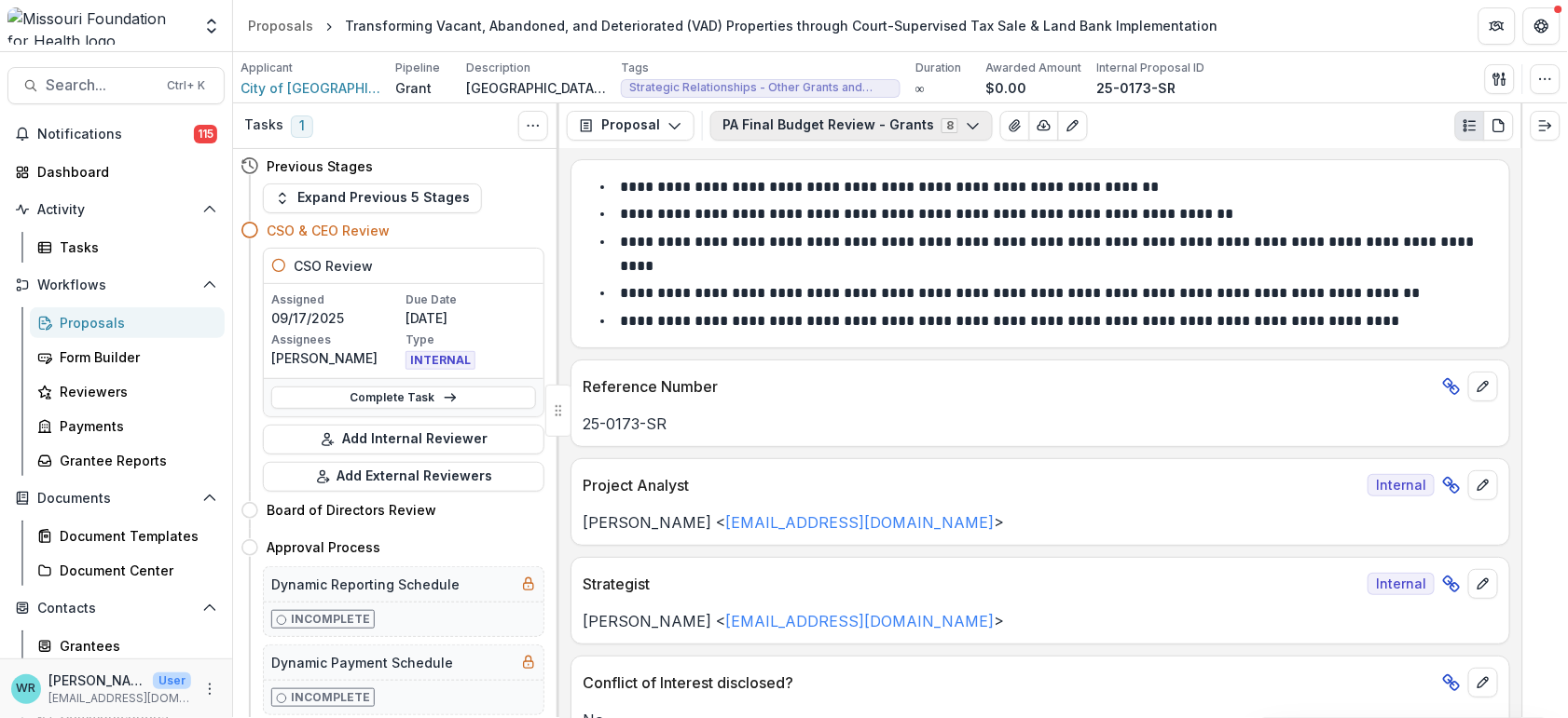
click at [968, 126] on polyline "button" at bounding box center [973, 127] width 10 height 6
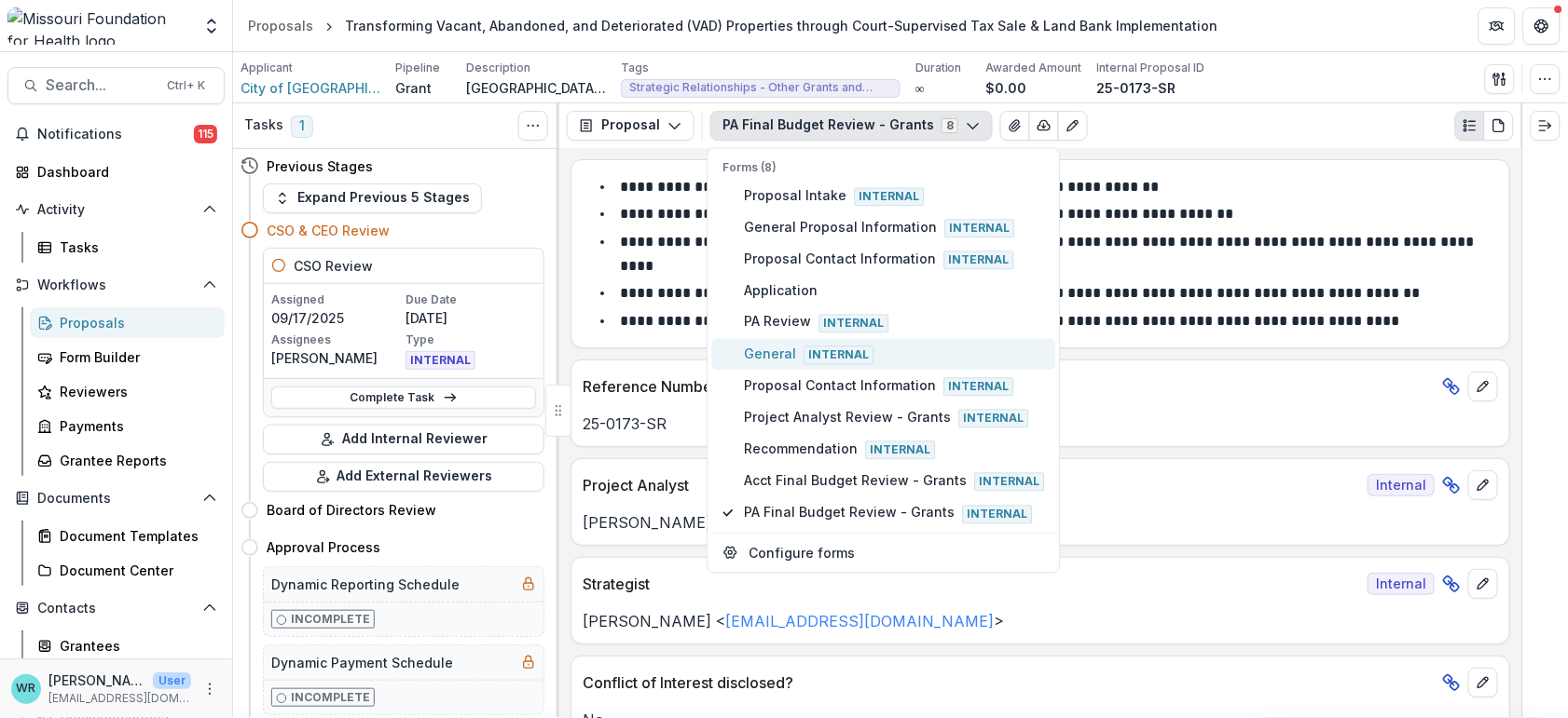
click at [767, 360] on span "General Internal" at bounding box center [895, 354] width 300 height 21
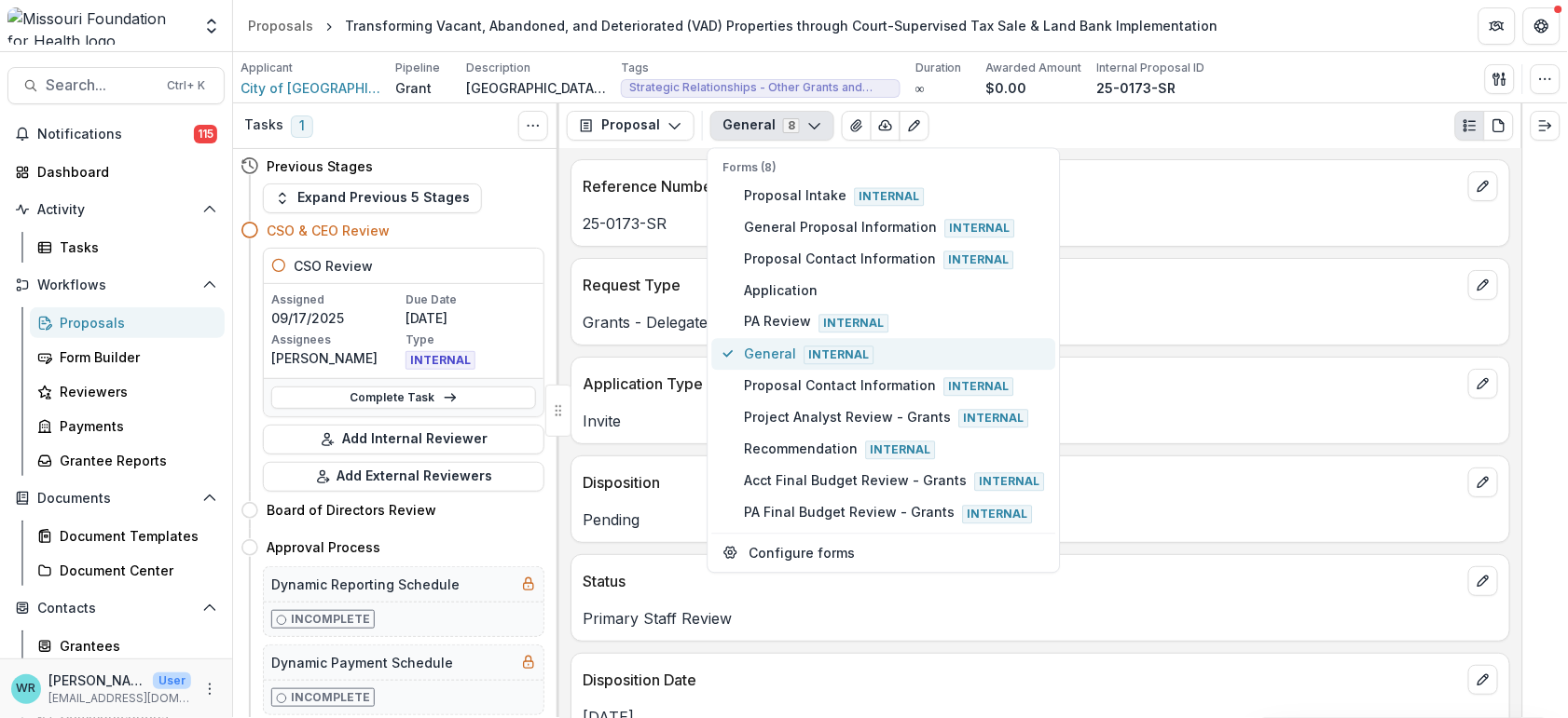
click at [767, 360] on span "General Internal" at bounding box center [895, 354] width 300 height 21
click at [777, 357] on span "General Internal" at bounding box center [895, 354] width 300 height 21
click at [803, 415] on span "Project Analyst Review - Grants Internal" at bounding box center [895, 417] width 300 height 21
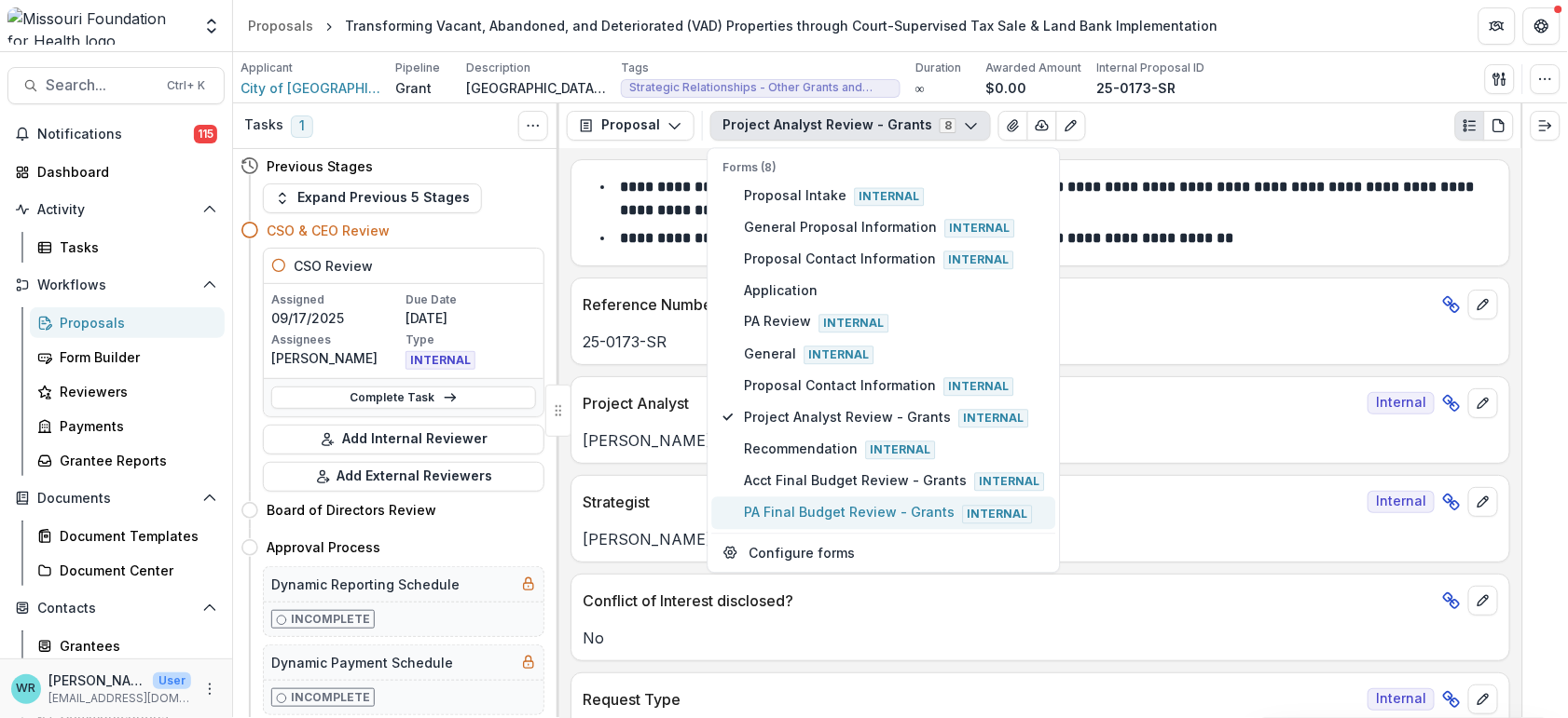
click at [783, 510] on span "PA Final Budget Review - Grants Internal" at bounding box center [895, 513] width 300 height 21
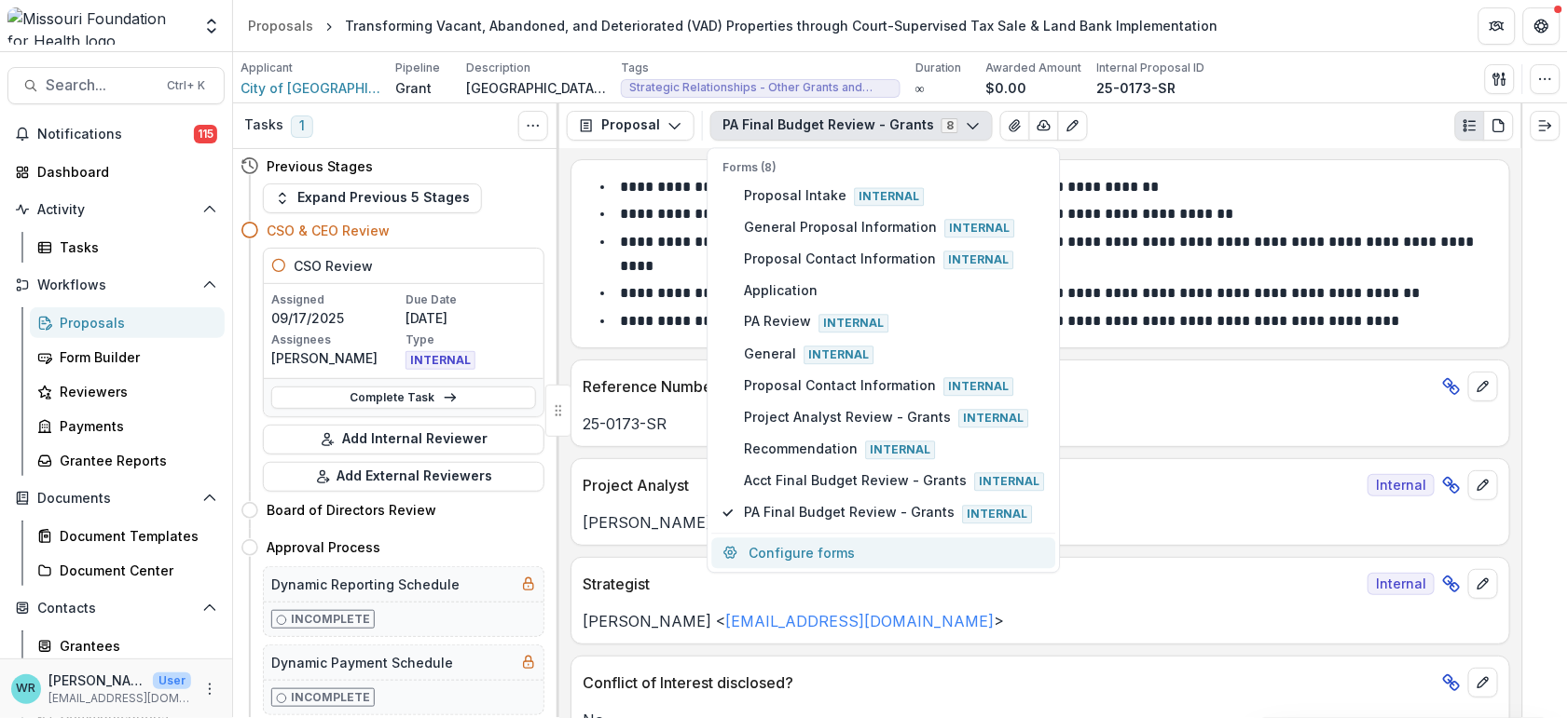
click at [783, 550] on button "Configure forms" at bounding box center [885, 553] width 345 height 30
select select "****"
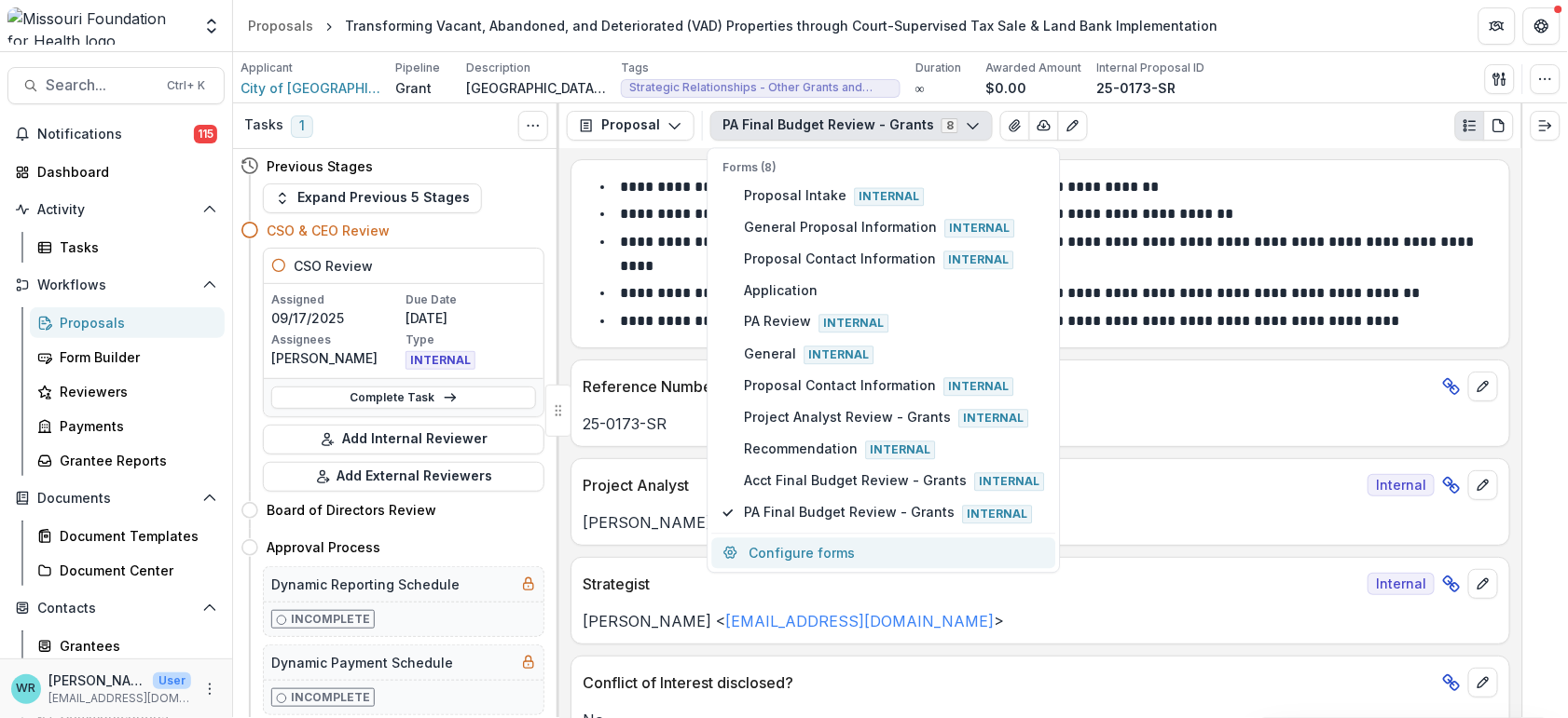
select select "****"
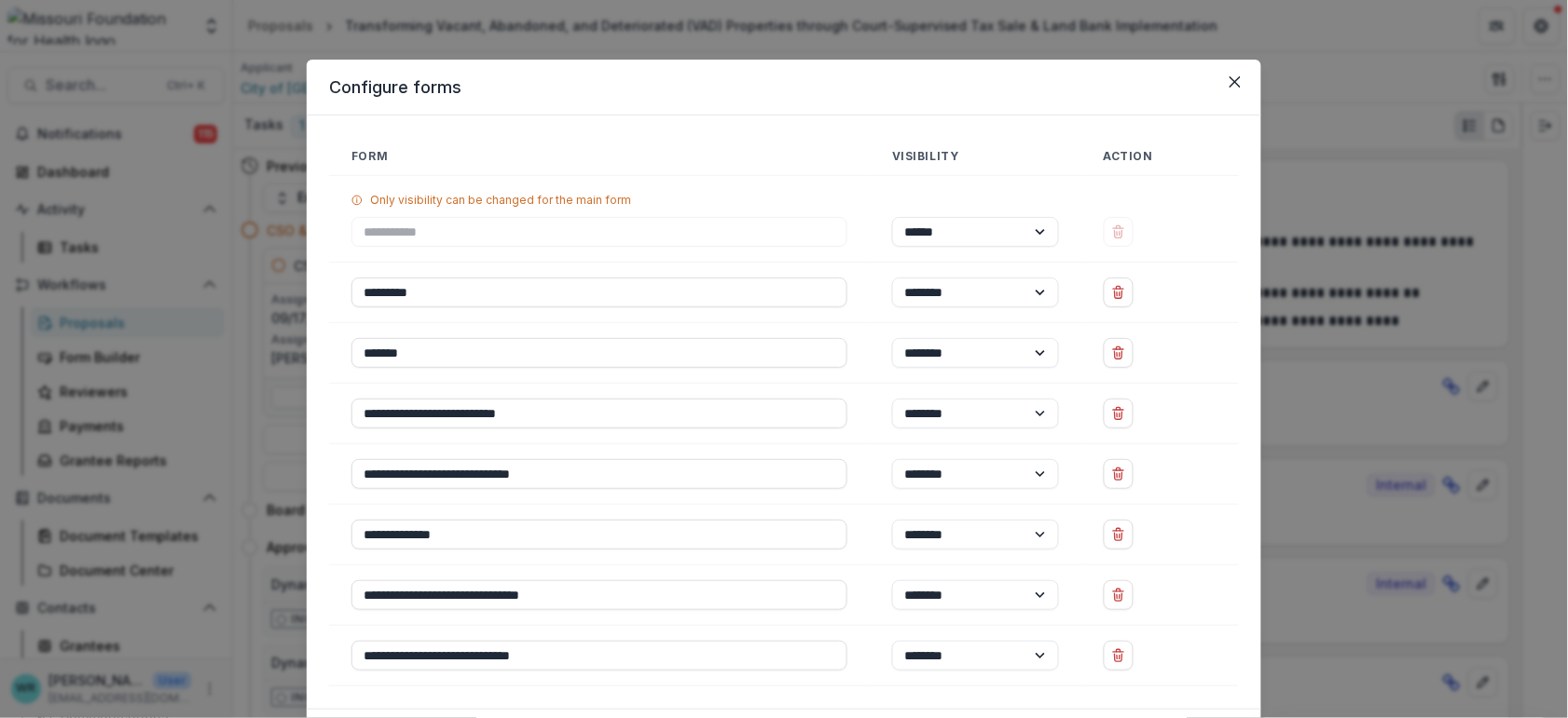
scroll to position [110, 0]
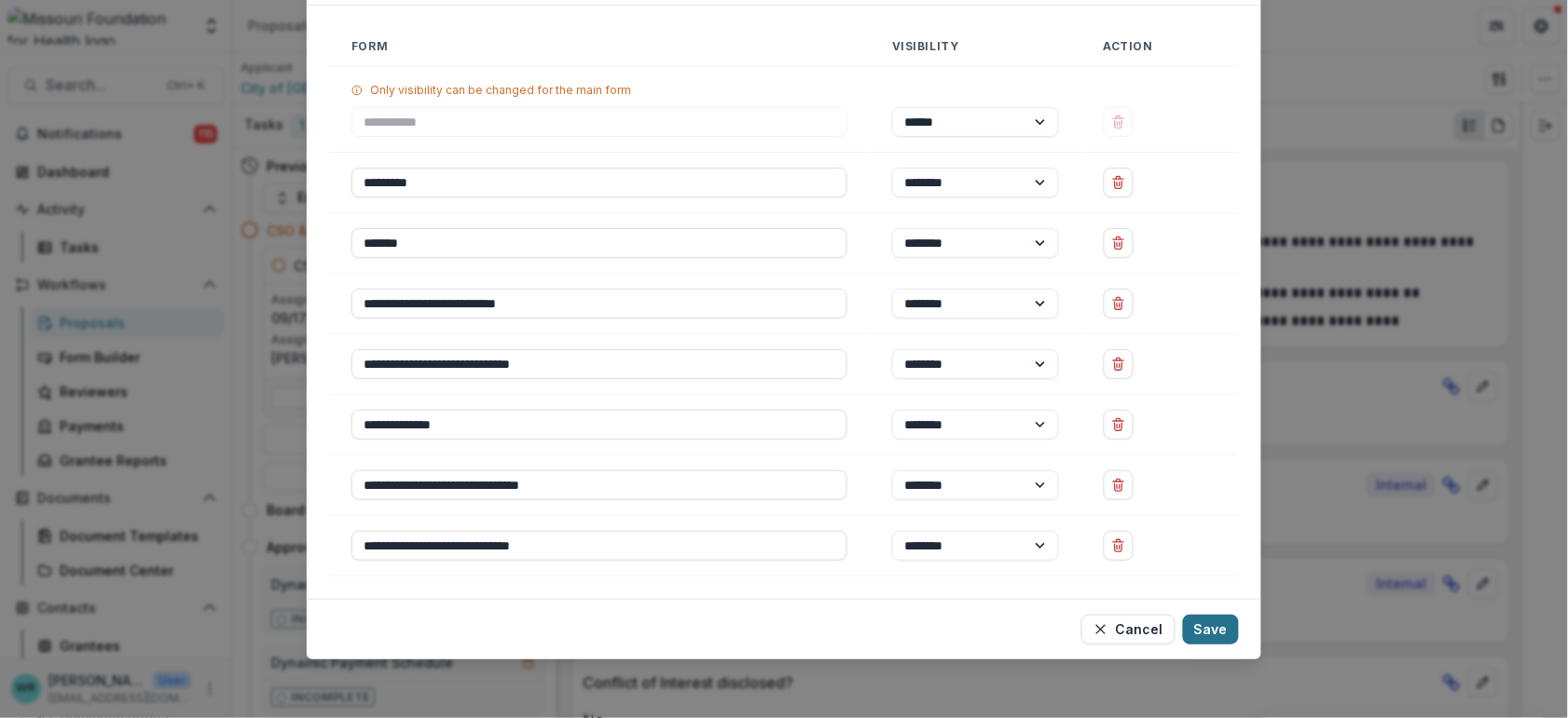
click at [1210, 627] on button "Save" at bounding box center [1211, 630] width 56 height 29
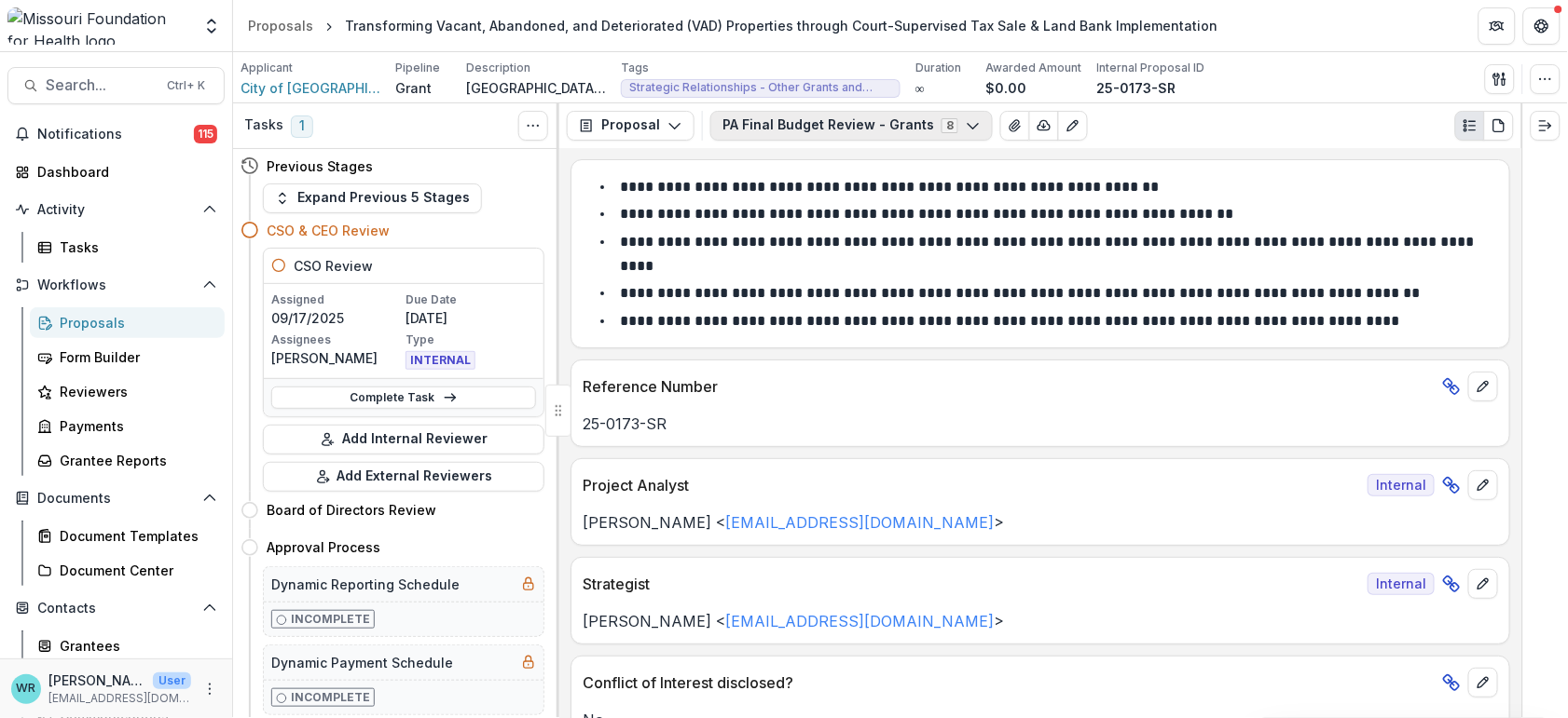
click at [873, 130] on button "PA Final Budget Review - Grants 8" at bounding box center [852, 125] width 283 height 29
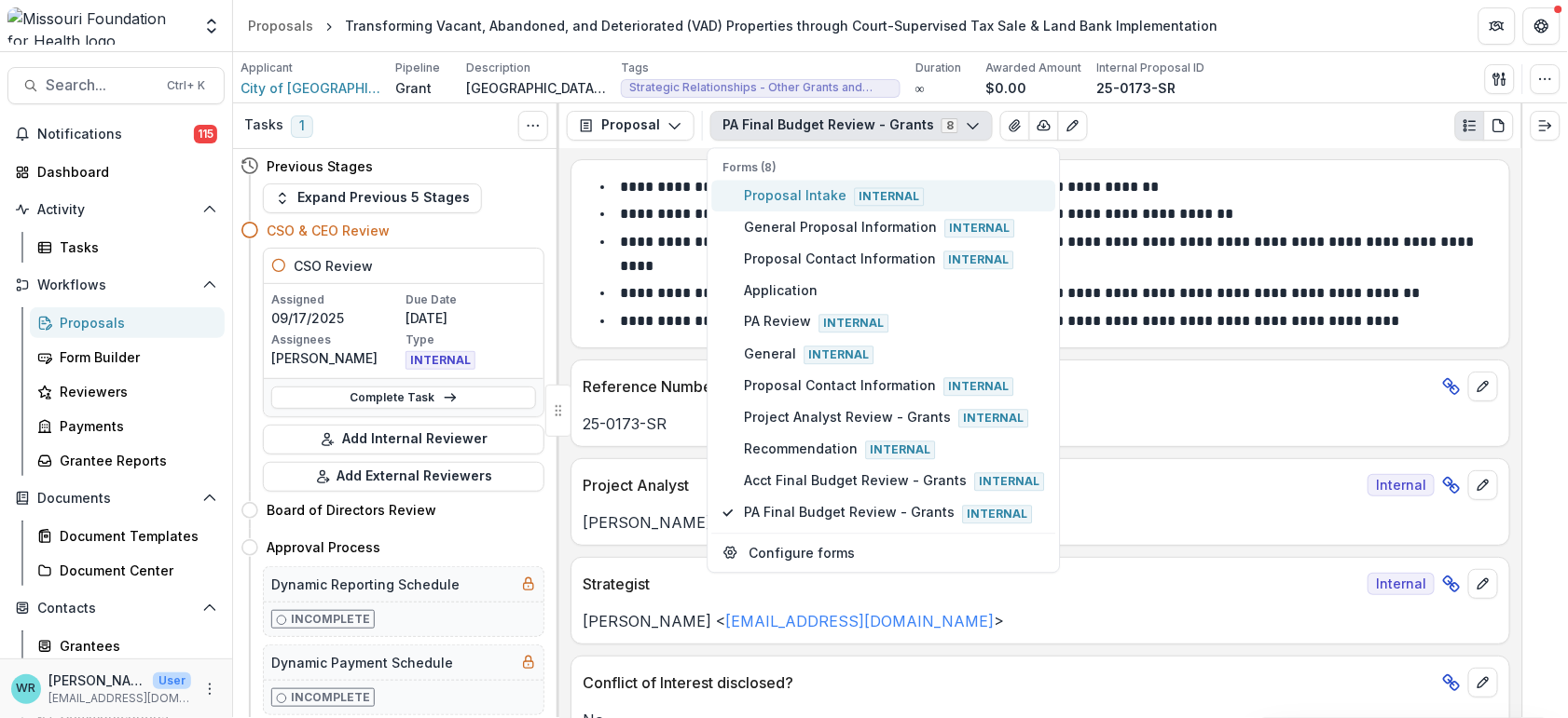
click at [788, 192] on span "Proposal Intake Internal" at bounding box center [895, 196] width 300 height 21
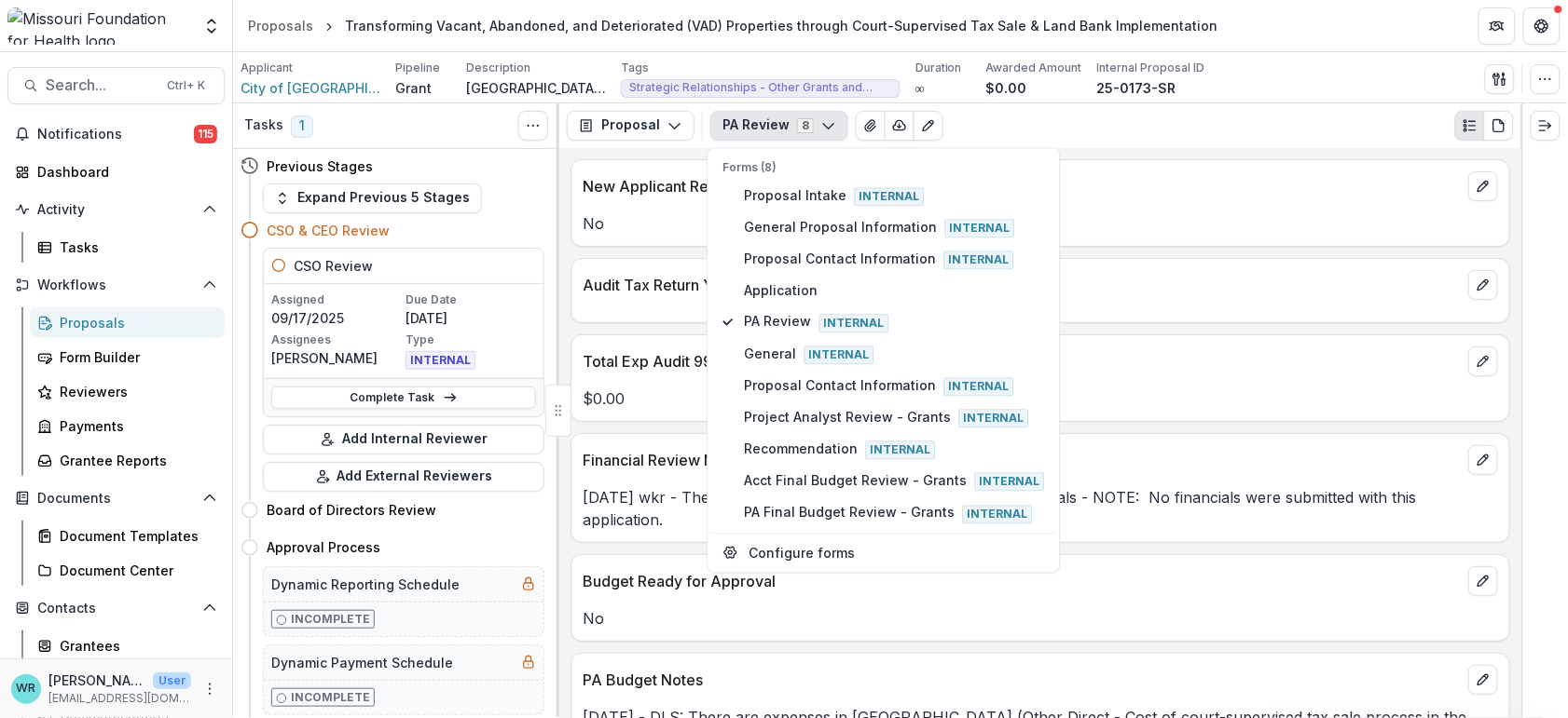
click at [1128, 250] on div "New Applicant Review No Audit Tax Return Year Date Total Exp Audit 990 Amount $…" at bounding box center [1040, 432] width 962 height 570
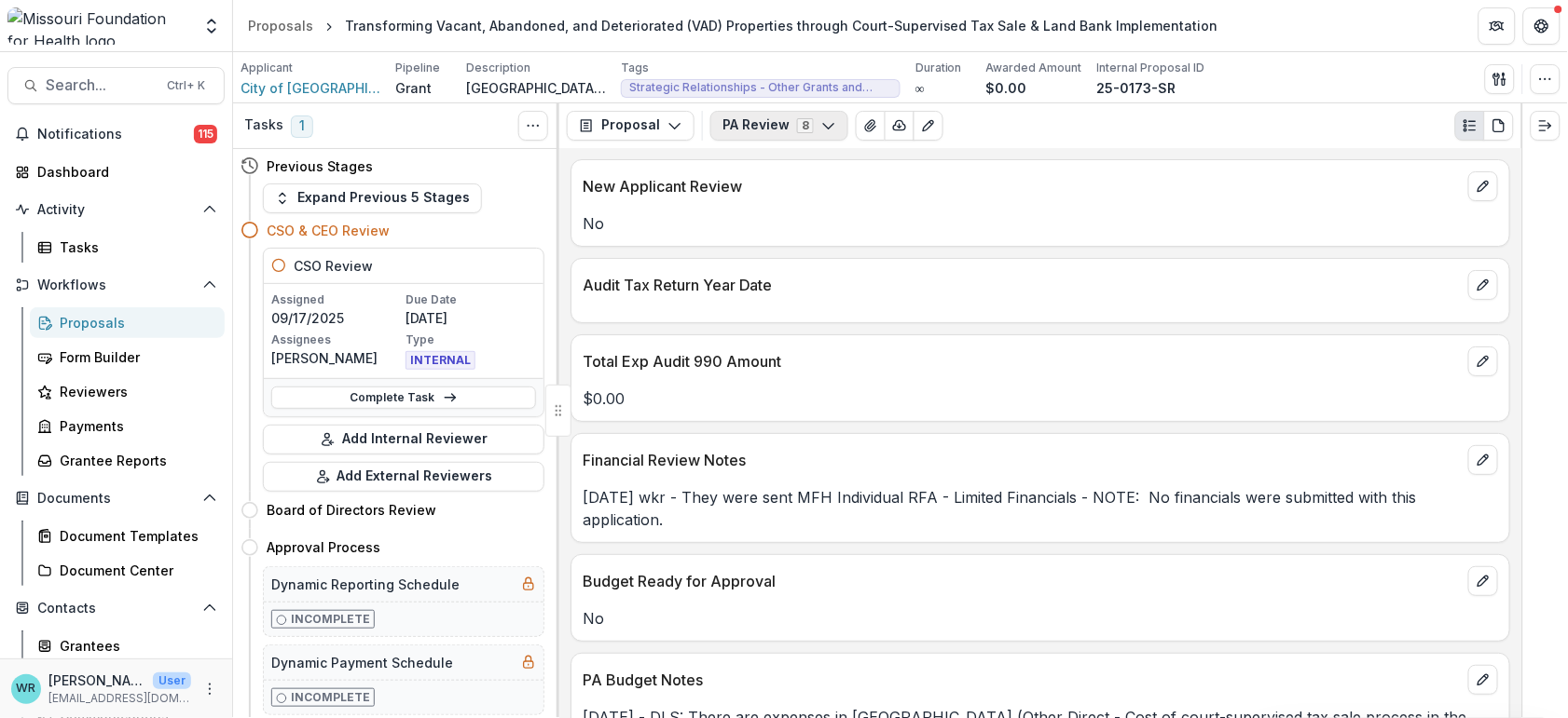
click at [754, 117] on button "PA Review 8" at bounding box center [779, 125] width 138 height 29
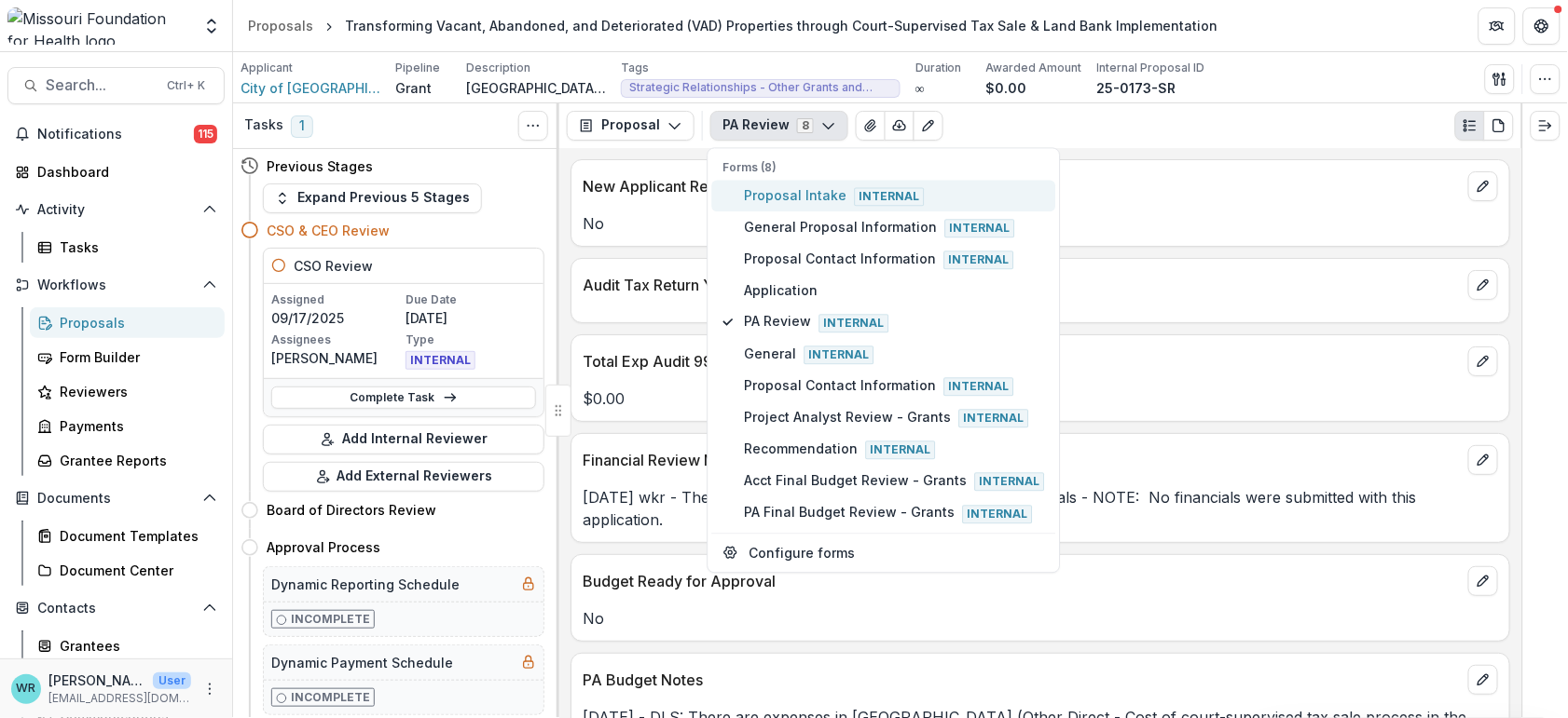
click at [786, 202] on span "Proposal Intake Internal" at bounding box center [895, 196] width 300 height 21
click at [786, 201] on span "Proposal Intake Internal" at bounding box center [895, 196] width 300 height 21
click at [786, 202] on span "Proposal Intake Internal" at bounding box center [895, 196] width 300 height 21
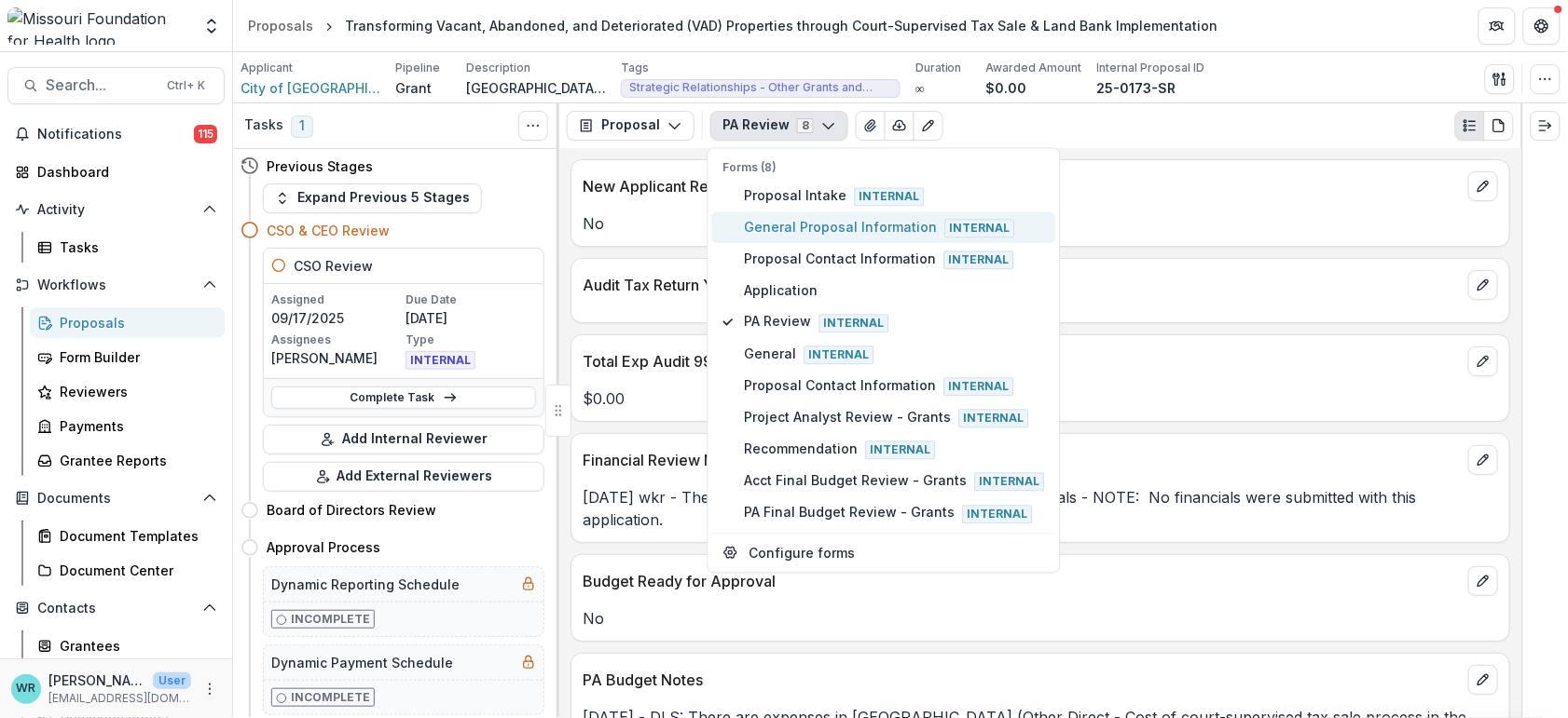
click at [794, 228] on span "General Proposal Information Internal" at bounding box center [895, 228] width 300 height 21
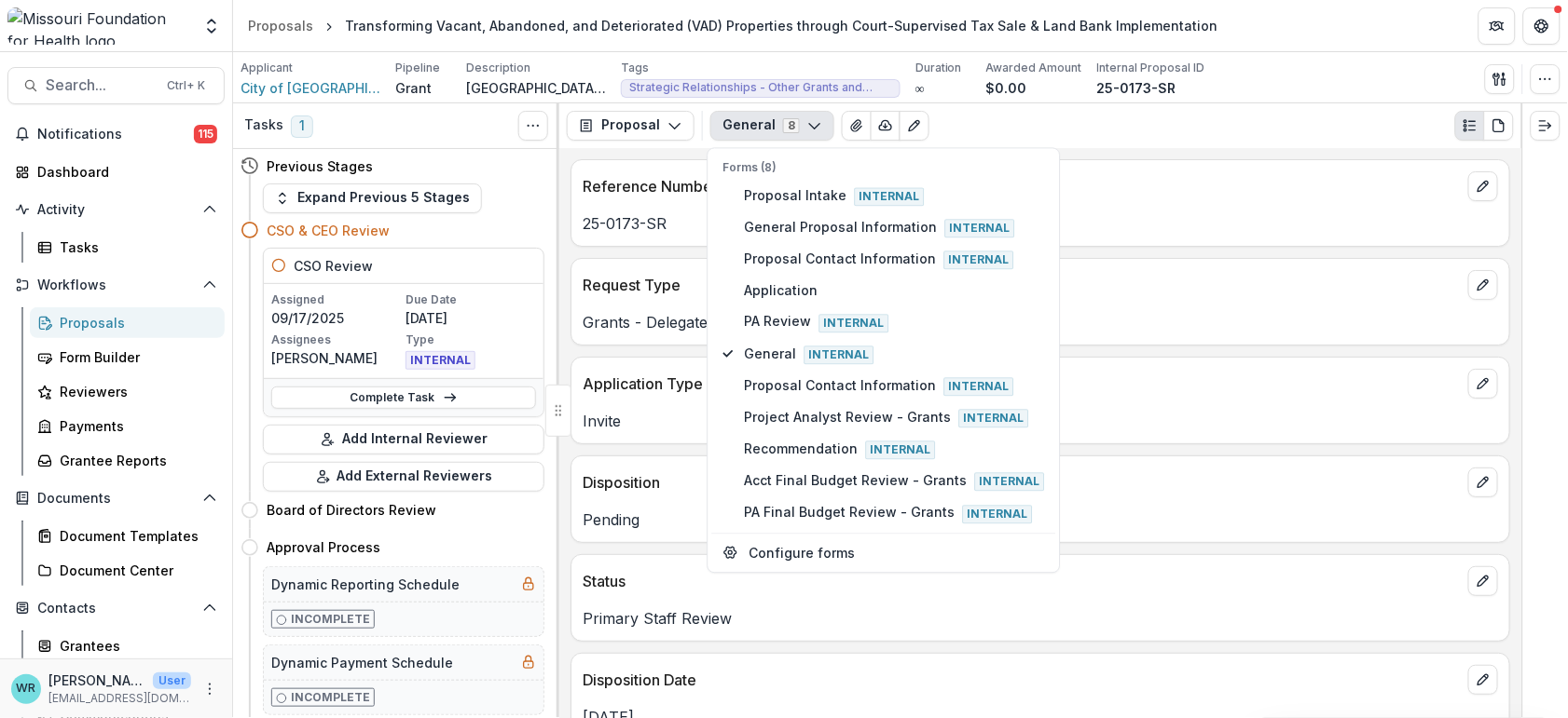
click at [1207, 280] on p "Request Type" at bounding box center [1021, 285] width 878 height 22
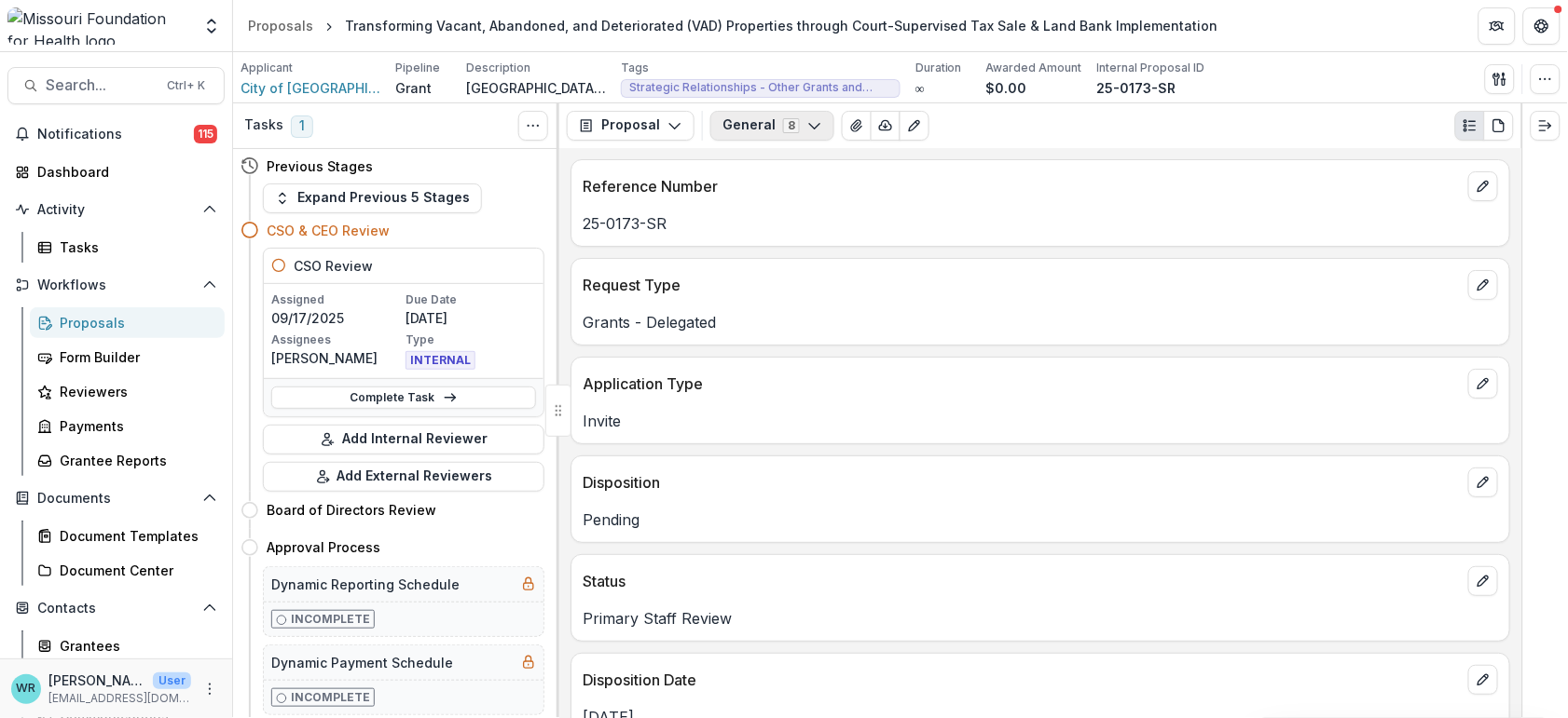
click at [790, 135] on button "General 8" at bounding box center [772, 125] width 124 height 29
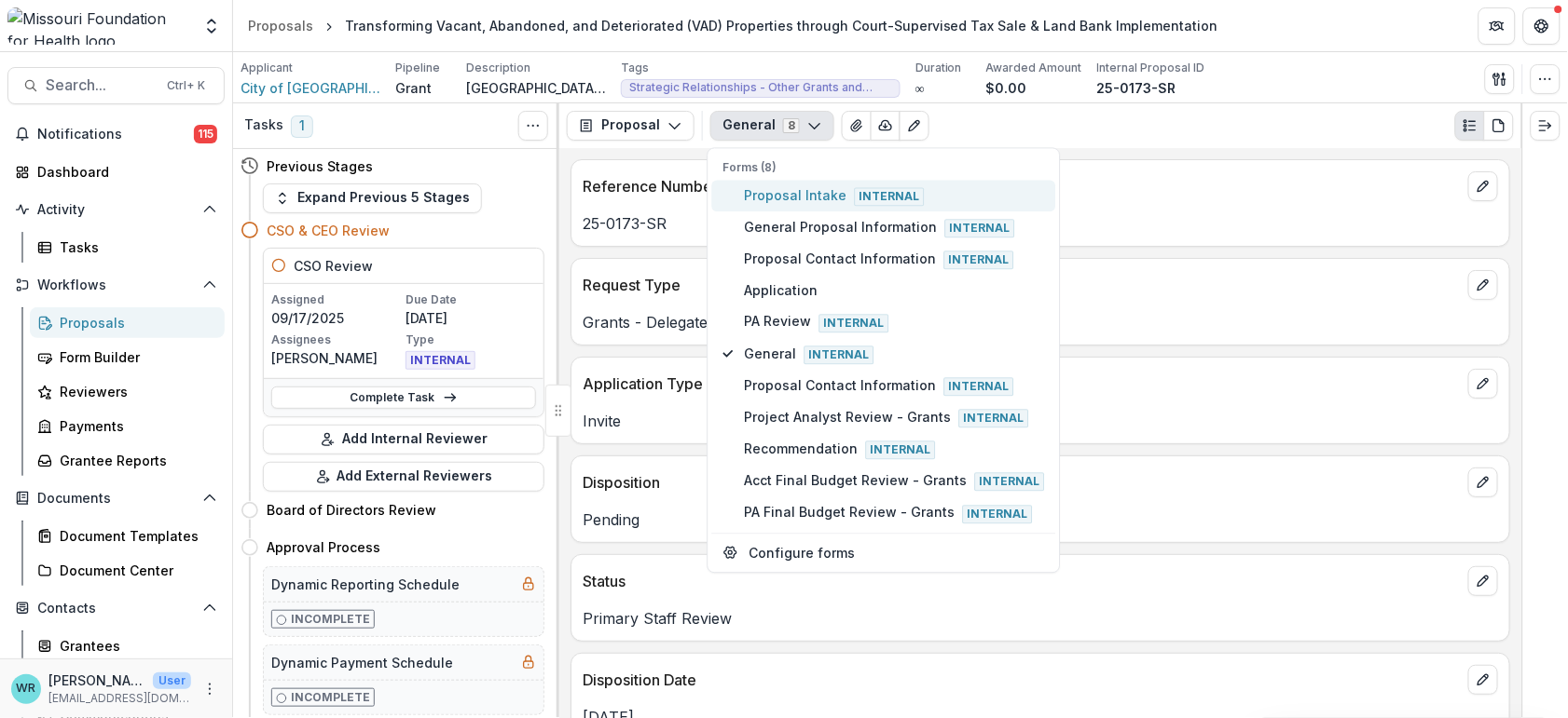
click at [805, 189] on span "Proposal Intake Internal" at bounding box center [895, 196] width 300 height 21
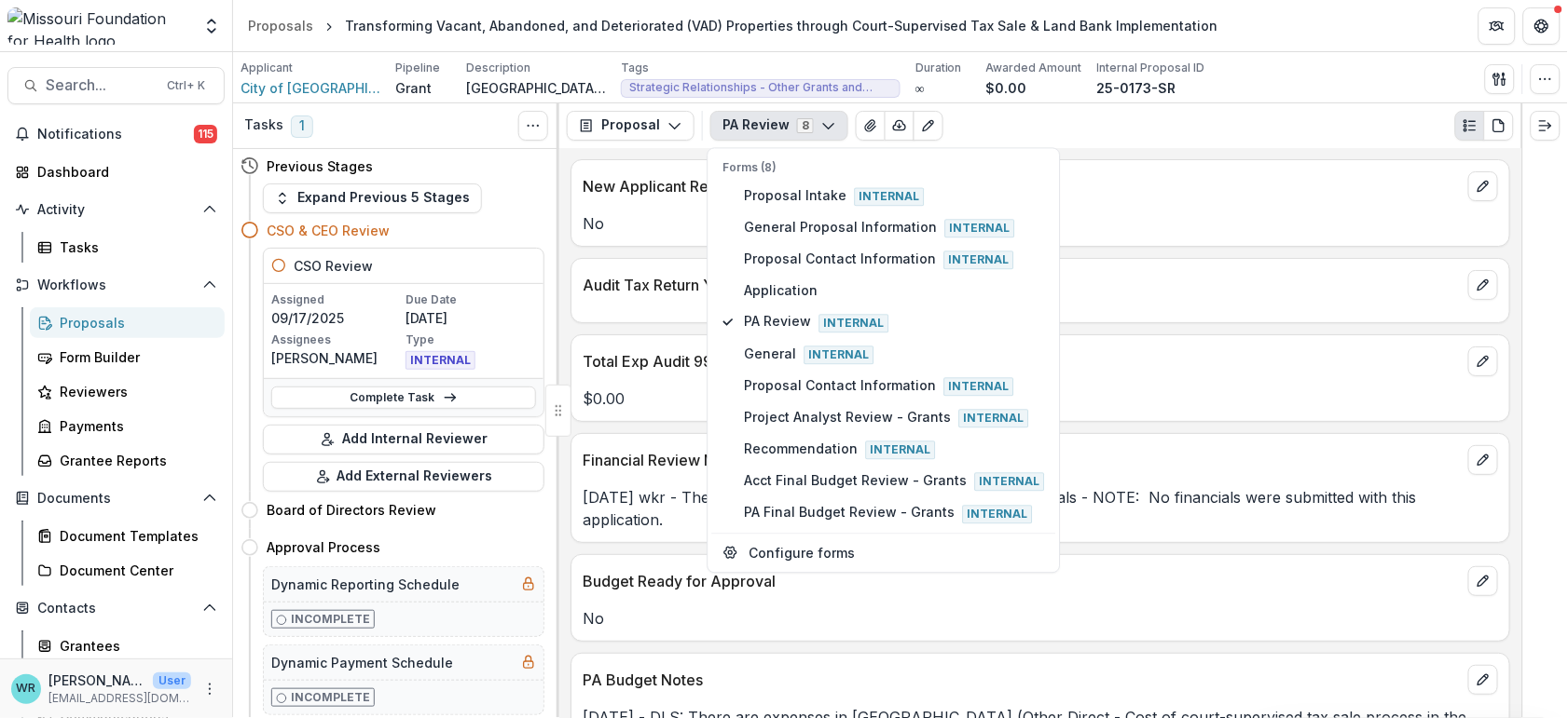
click at [1205, 292] on p "Audit Tax Return Year Date" at bounding box center [1021, 285] width 878 height 22
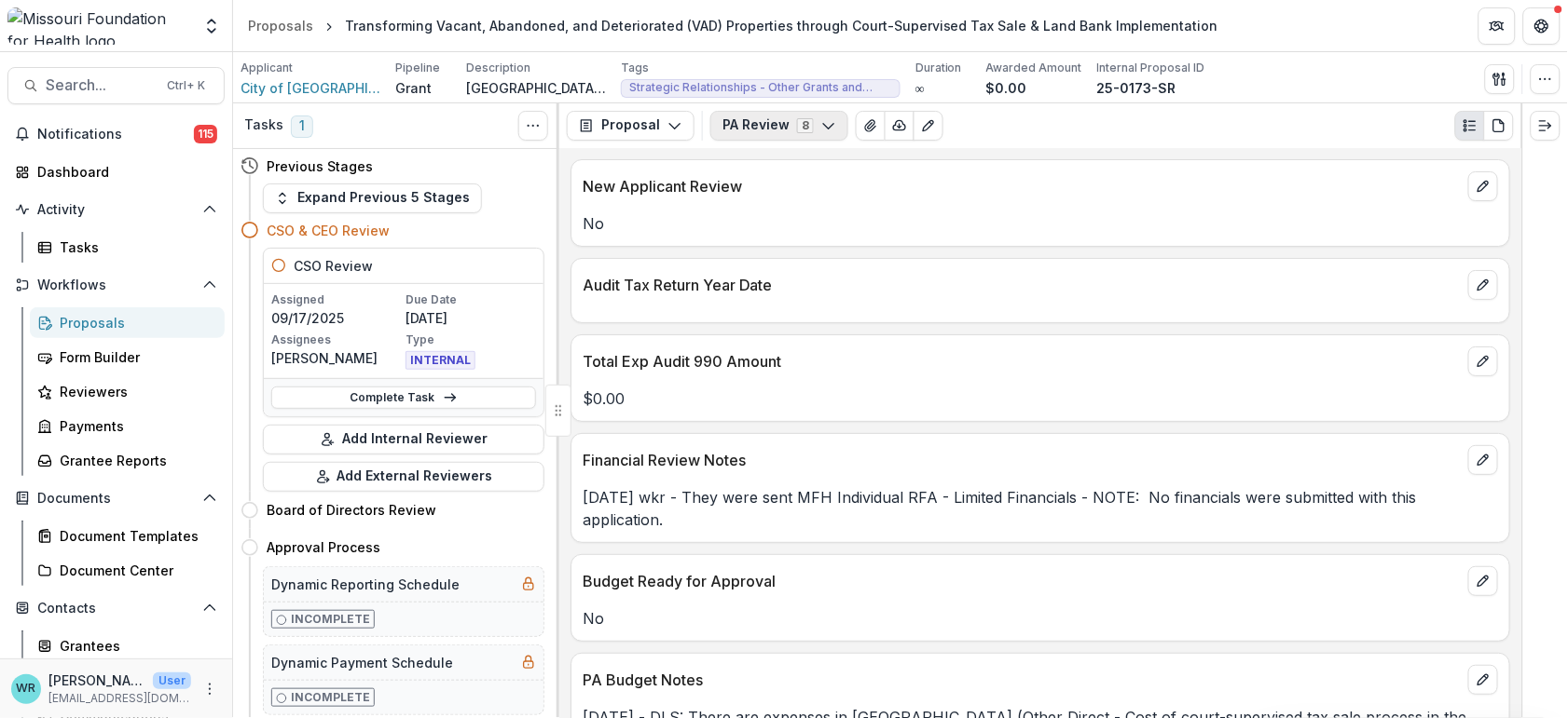
click at [814, 133] on button "PA Review 8" at bounding box center [779, 125] width 138 height 29
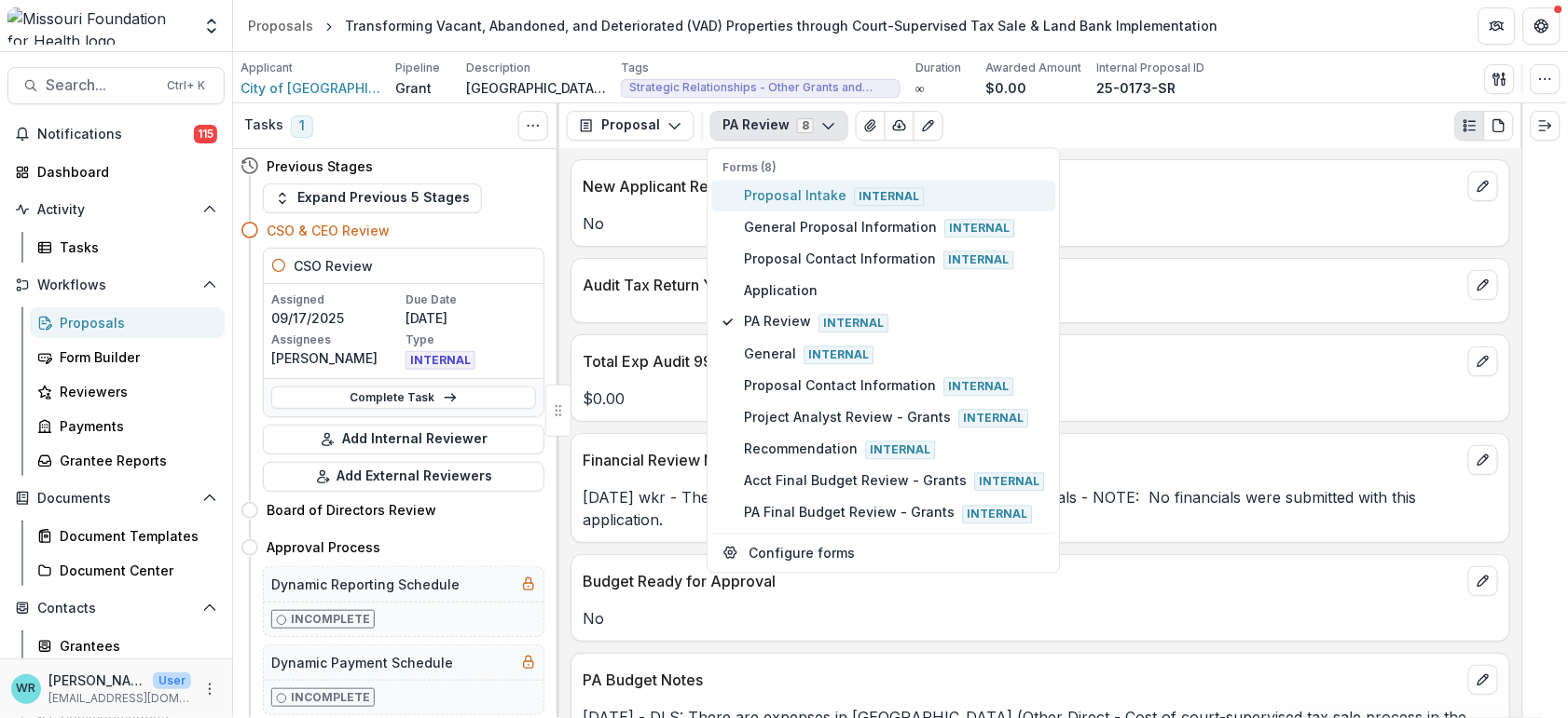
click at [767, 203] on span "Proposal Intake Internal" at bounding box center [895, 196] width 300 height 21
click at [767, 199] on span "Proposal Intake Internal" at bounding box center [895, 196] width 300 height 21
click at [767, 198] on span "Proposal Intake Internal" at bounding box center [895, 196] width 300 height 21
click at [1294, 323] on div "Audit Tax Return Year Date" at bounding box center [1040, 291] width 940 height 66
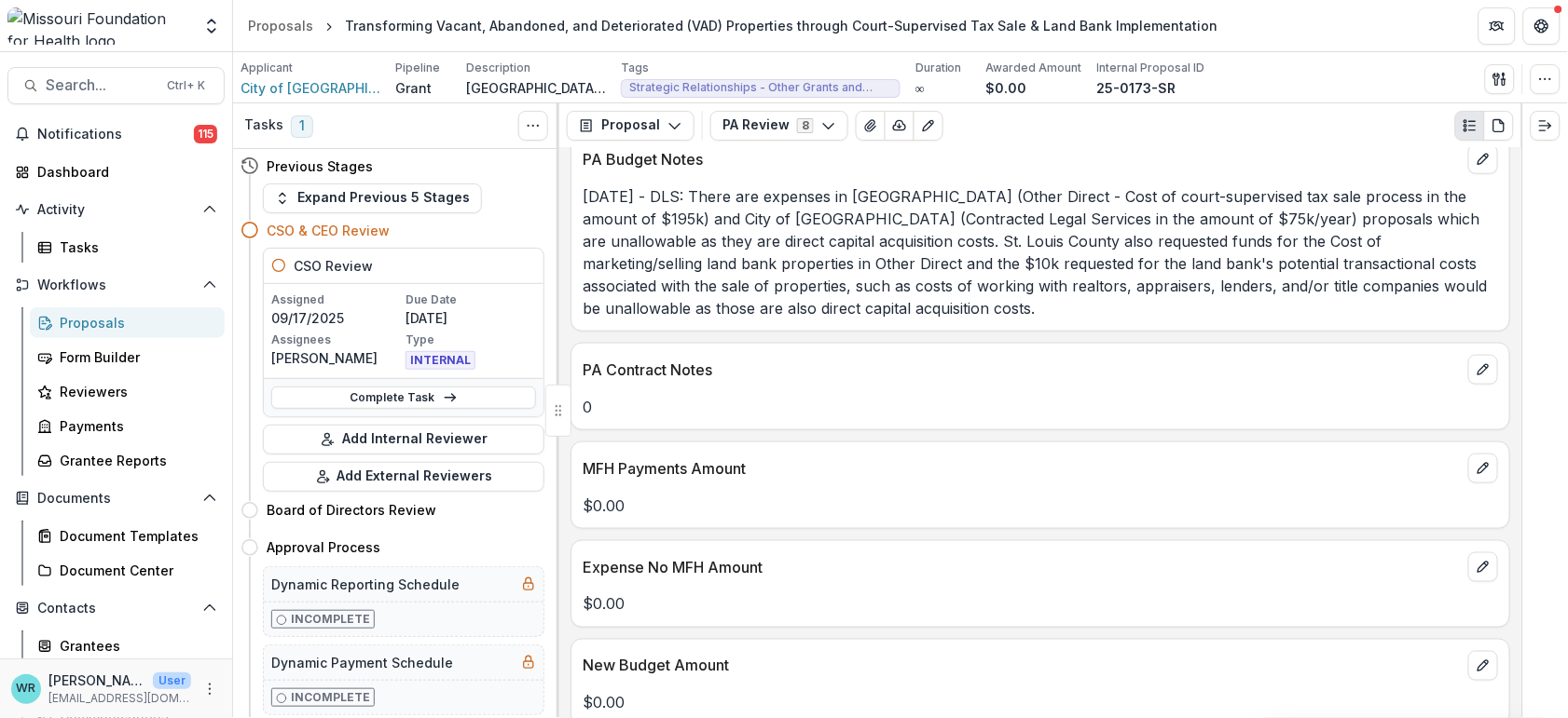
scroll to position [620, 0]
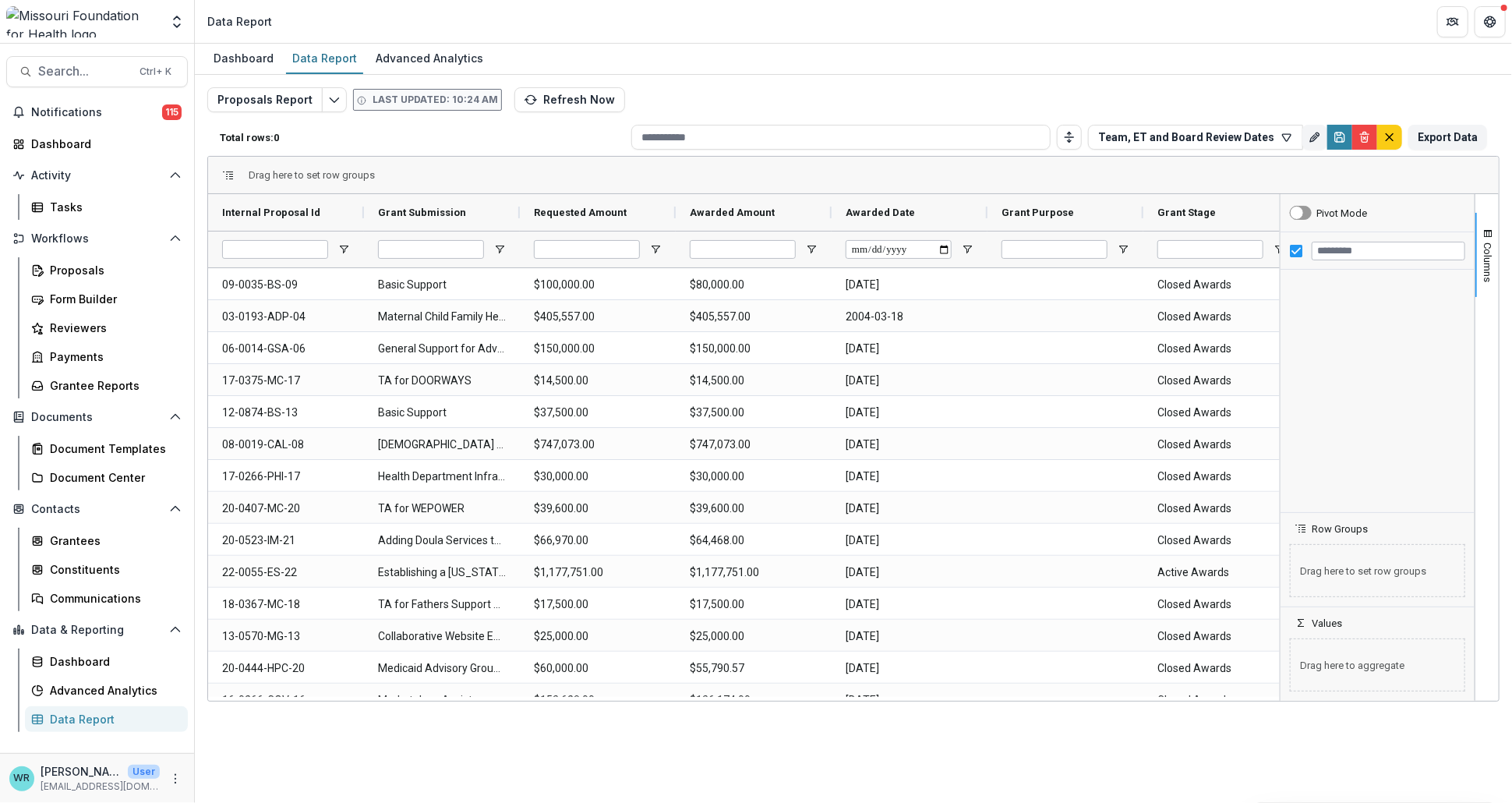
type input "**********"
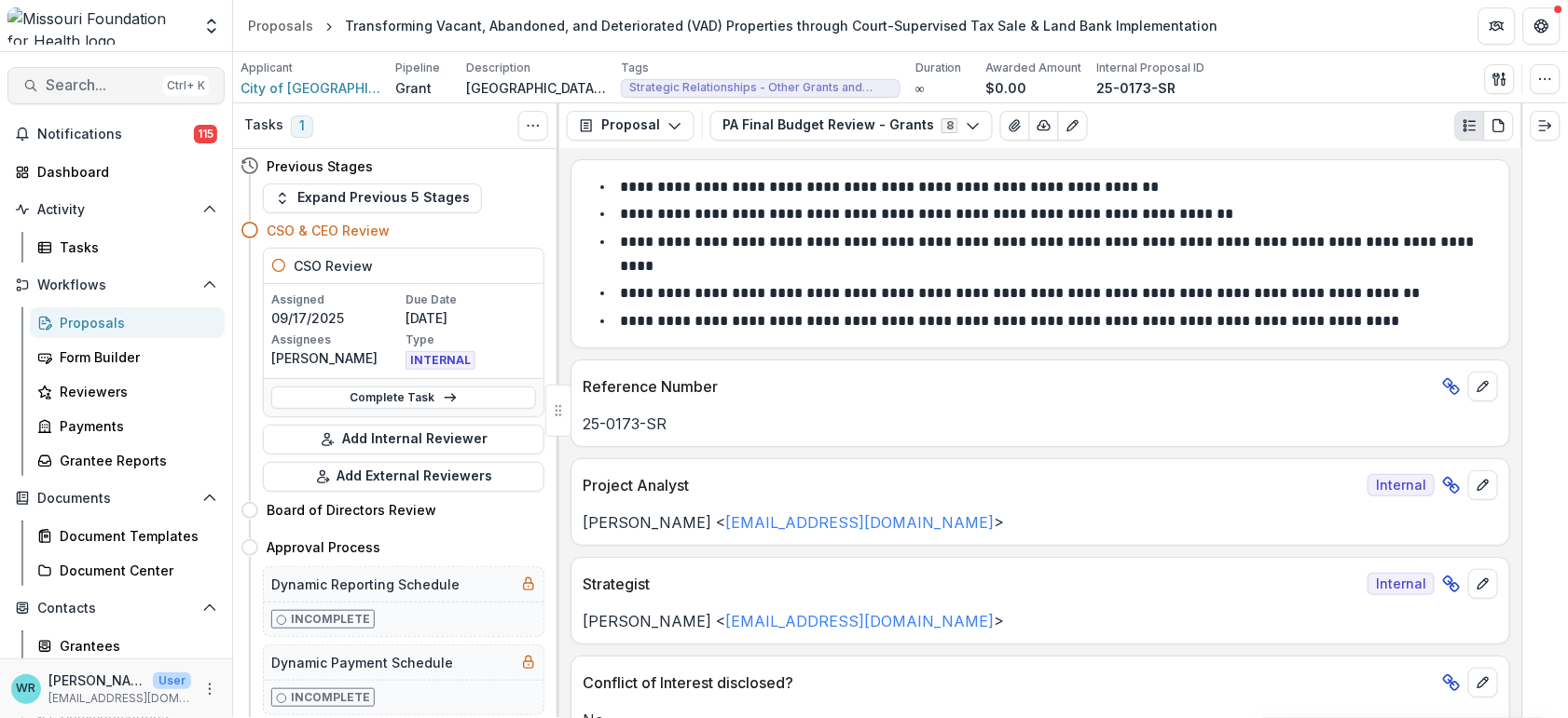
click at [98, 88] on span "Search..." at bounding box center [101, 85] width 110 height 18
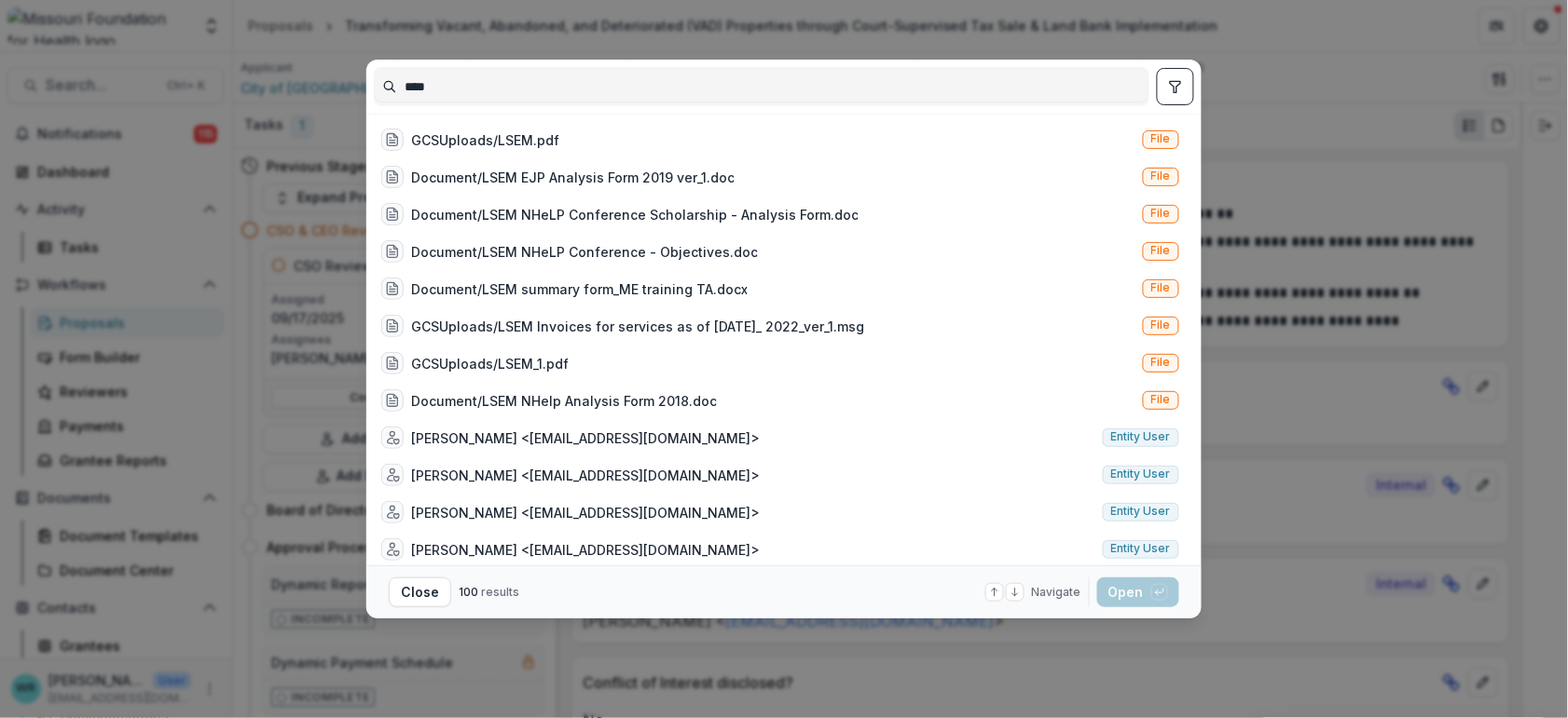
type input "****"
click at [1176, 83] on icon "toggle filters" at bounding box center [1176, 86] width 15 height 15
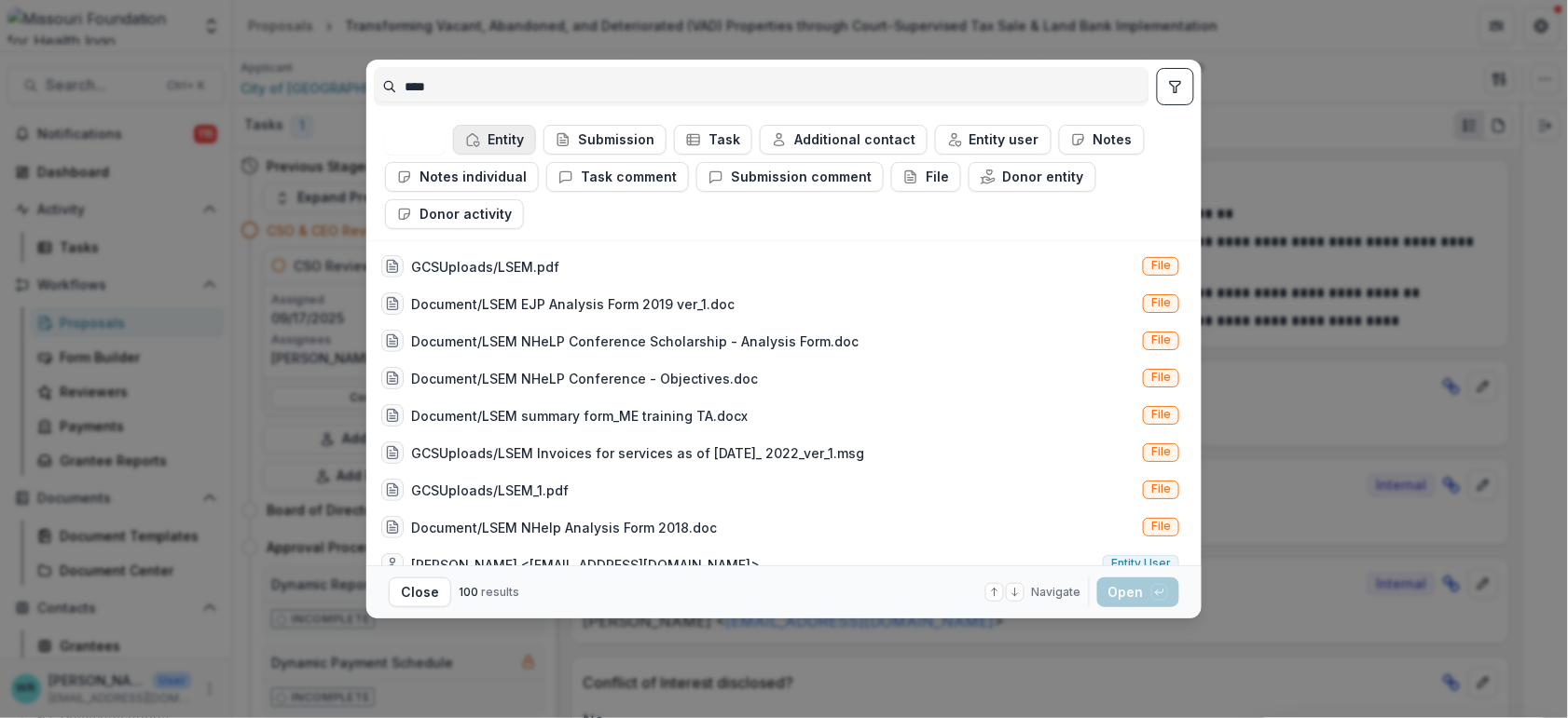
click at [505, 140] on button "Entity" at bounding box center [494, 140] width 83 height 29
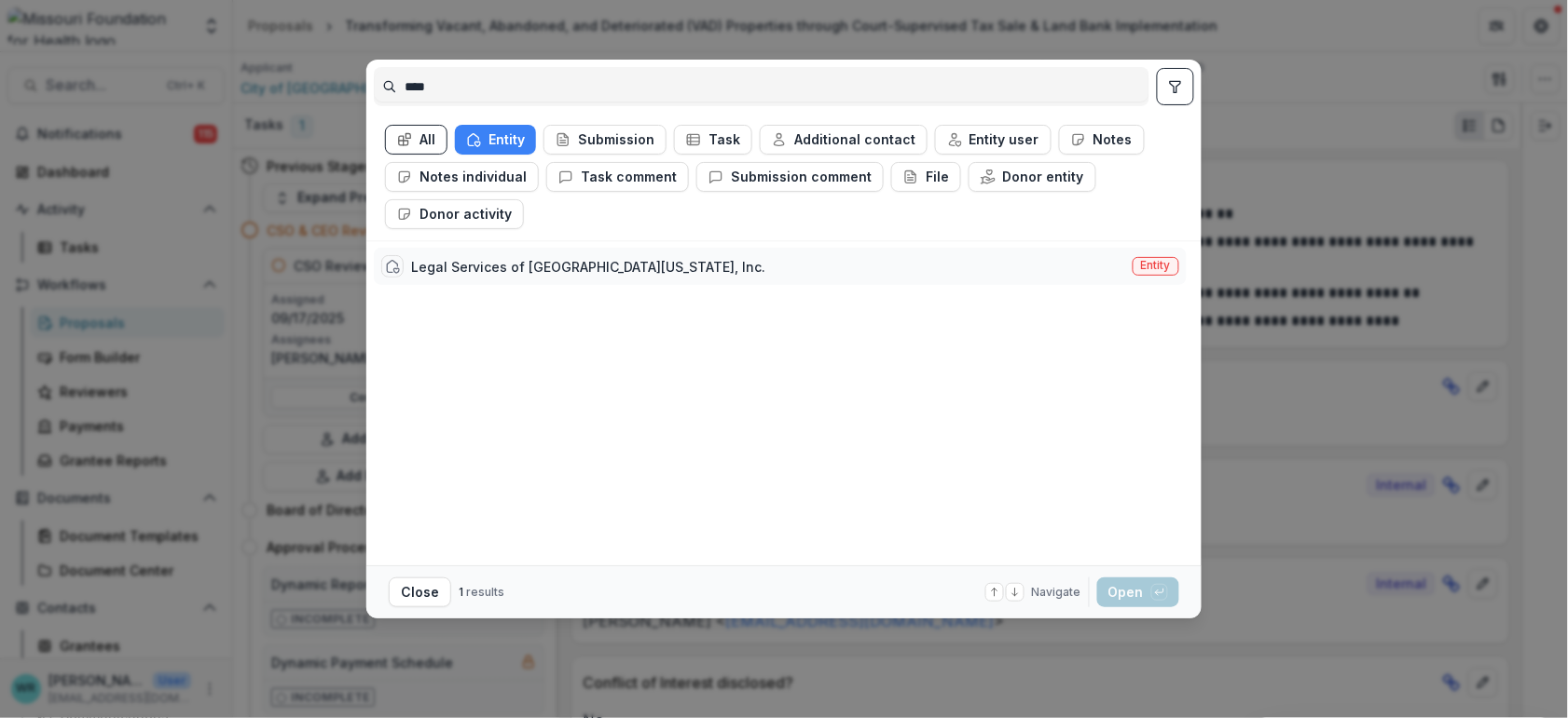
click at [1145, 262] on span "Entity" at bounding box center [1156, 265] width 29 height 13
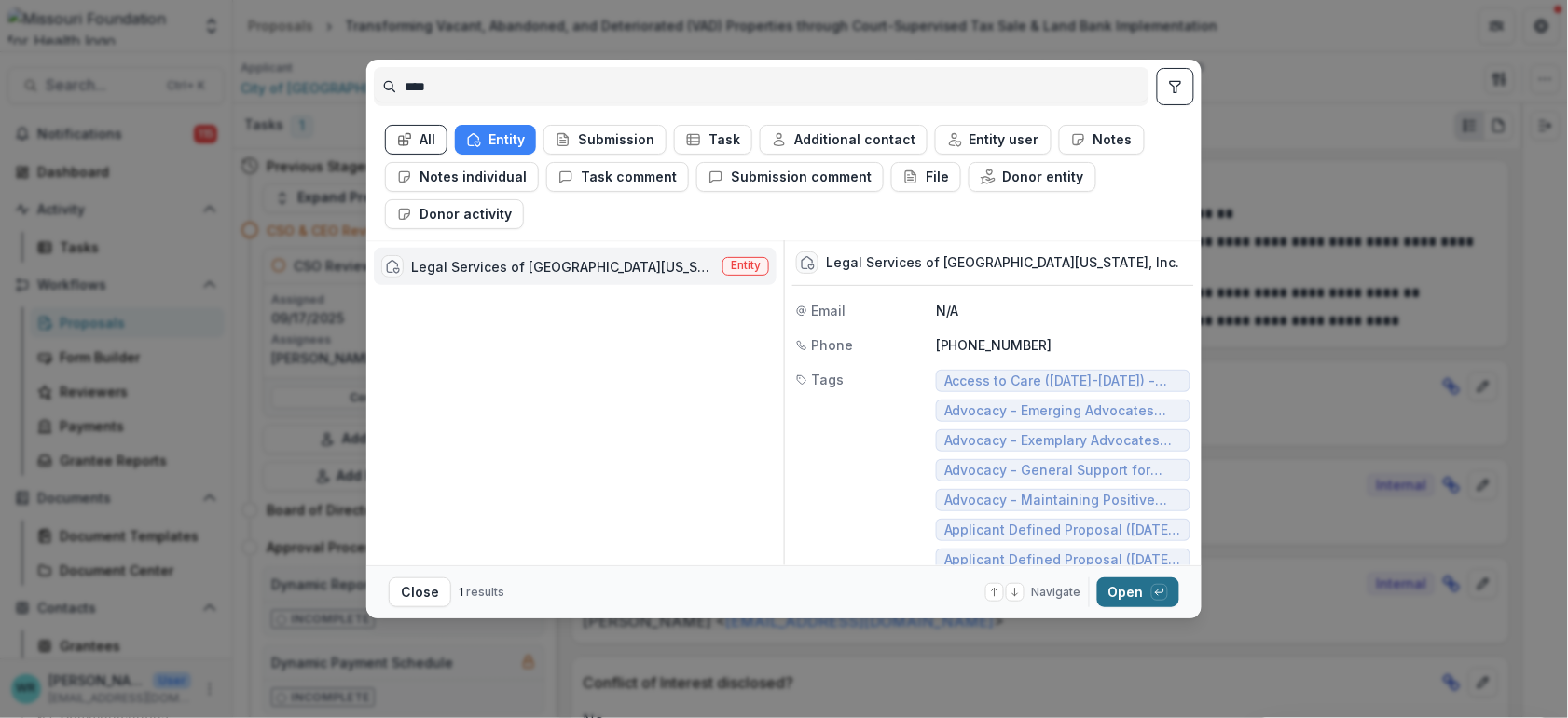
click at [1149, 595] on button "Open with enter key" at bounding box center [1138, 593] width 82 height 29
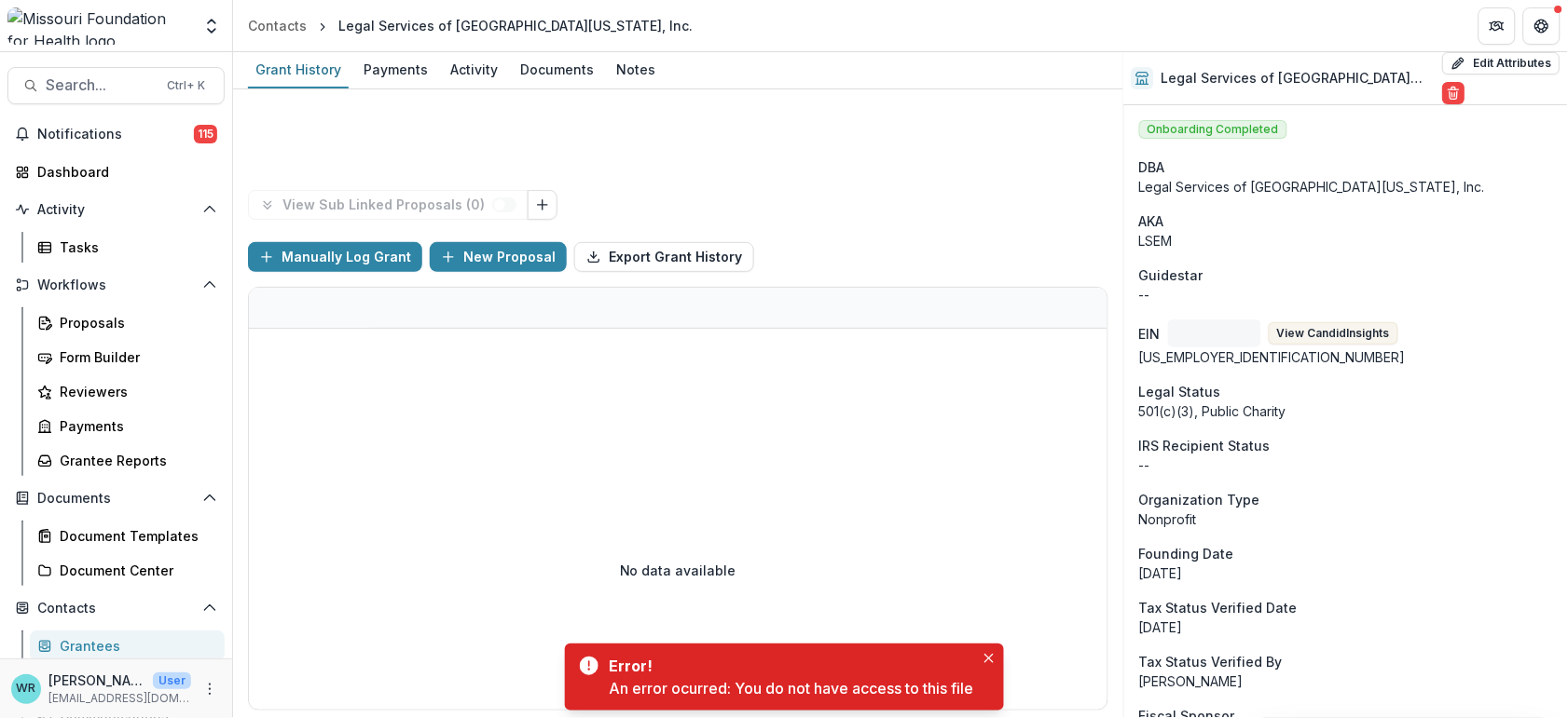
click at [992, 659] on icon "Close" at bounding box center [990, 659] width 10 height 10
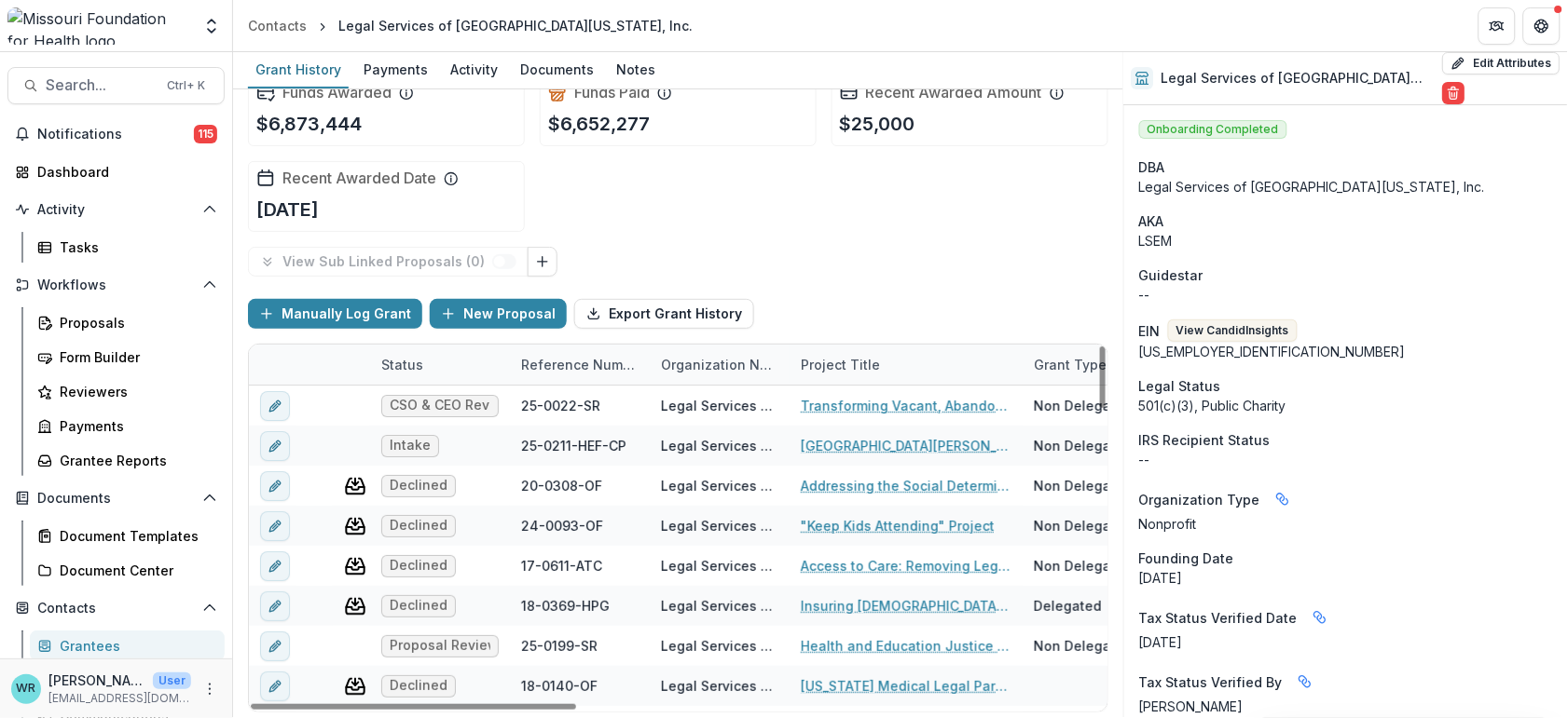
click at [570, 367] on div "Reference Number" at bounding box center [579, 365] width 140 height 20
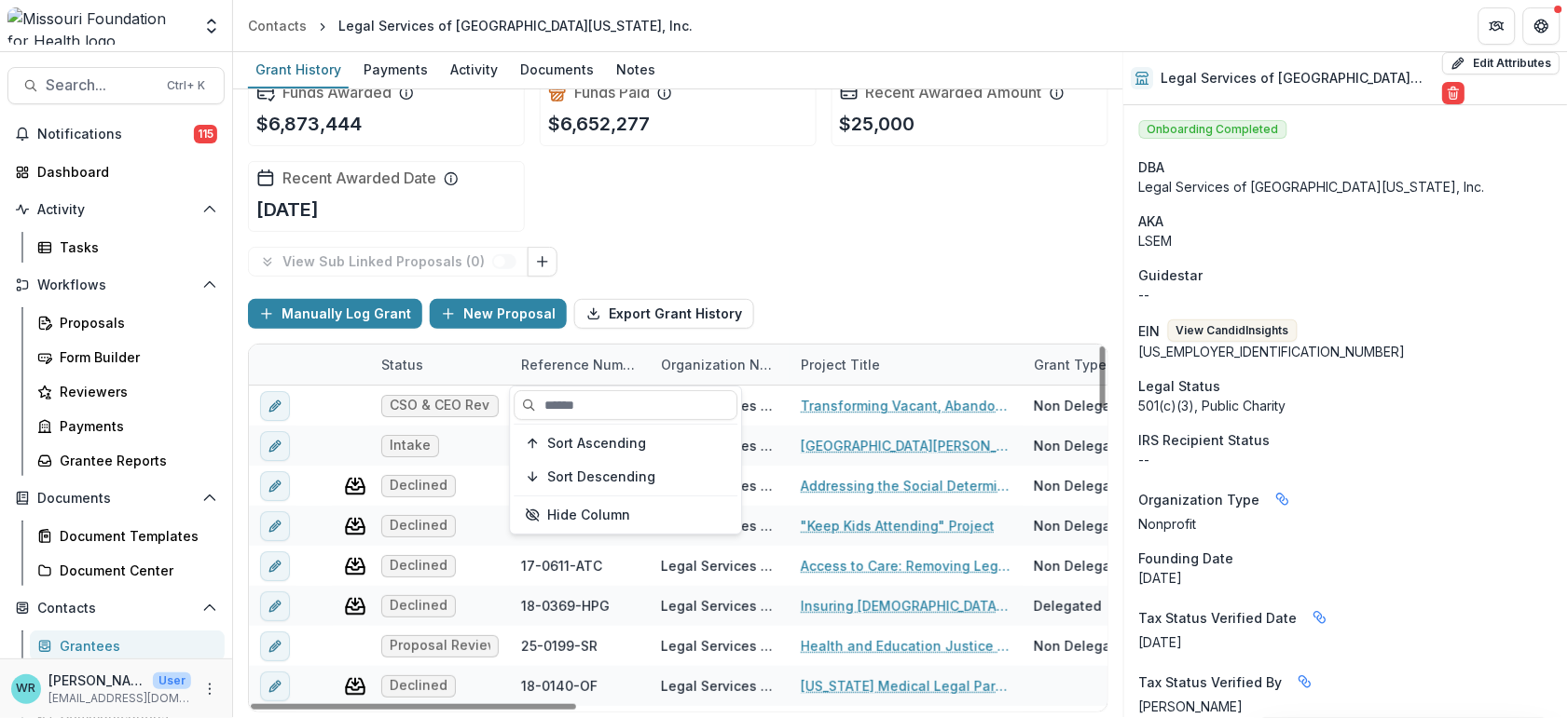
click at [570, 367] on div "Reference Number" at bounding box center [579, 365] width 140 height 20
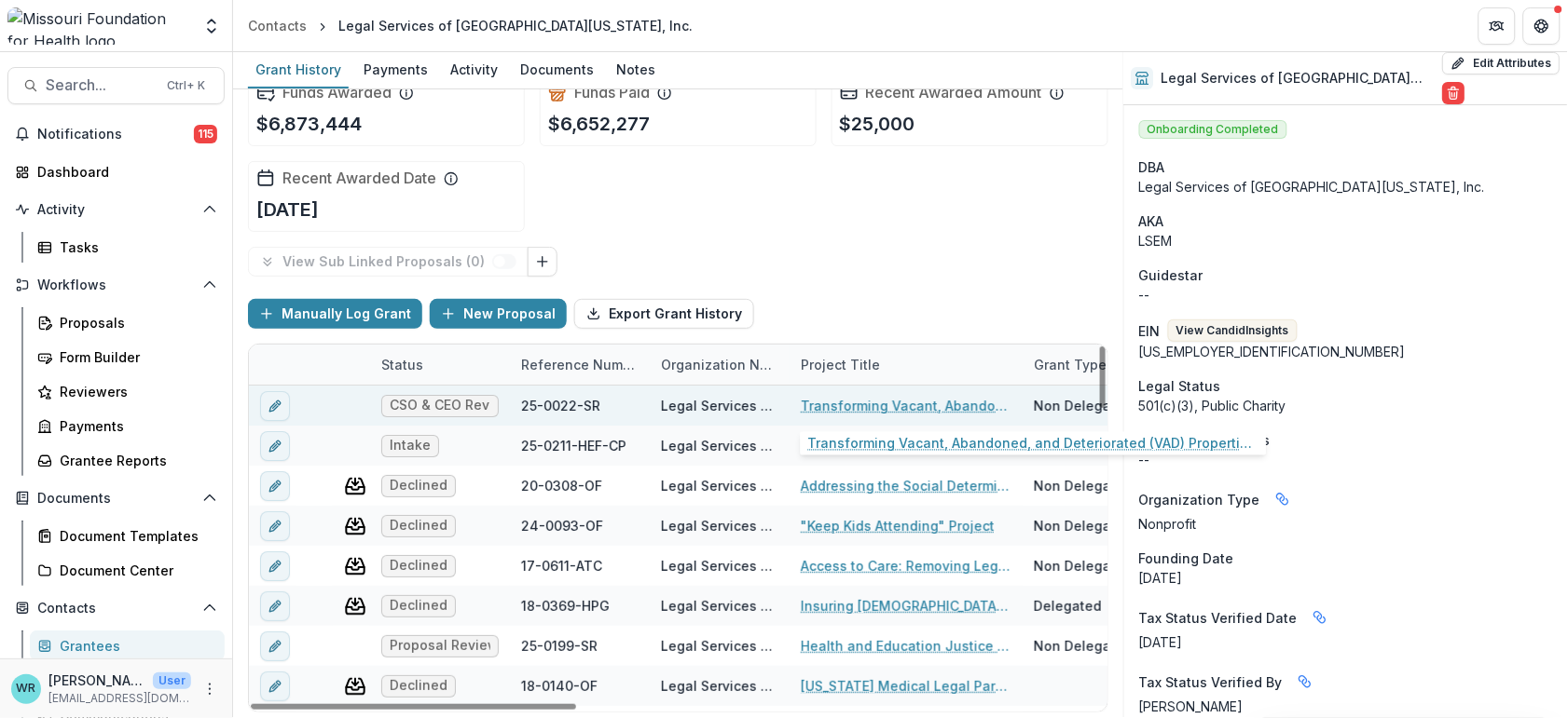
click at [928, 396] on link "Transforming Vacant, Abandoned, and Deteriorated (VAD) Properties through Court…" at bounding box center [905, 406] width 210 height 20
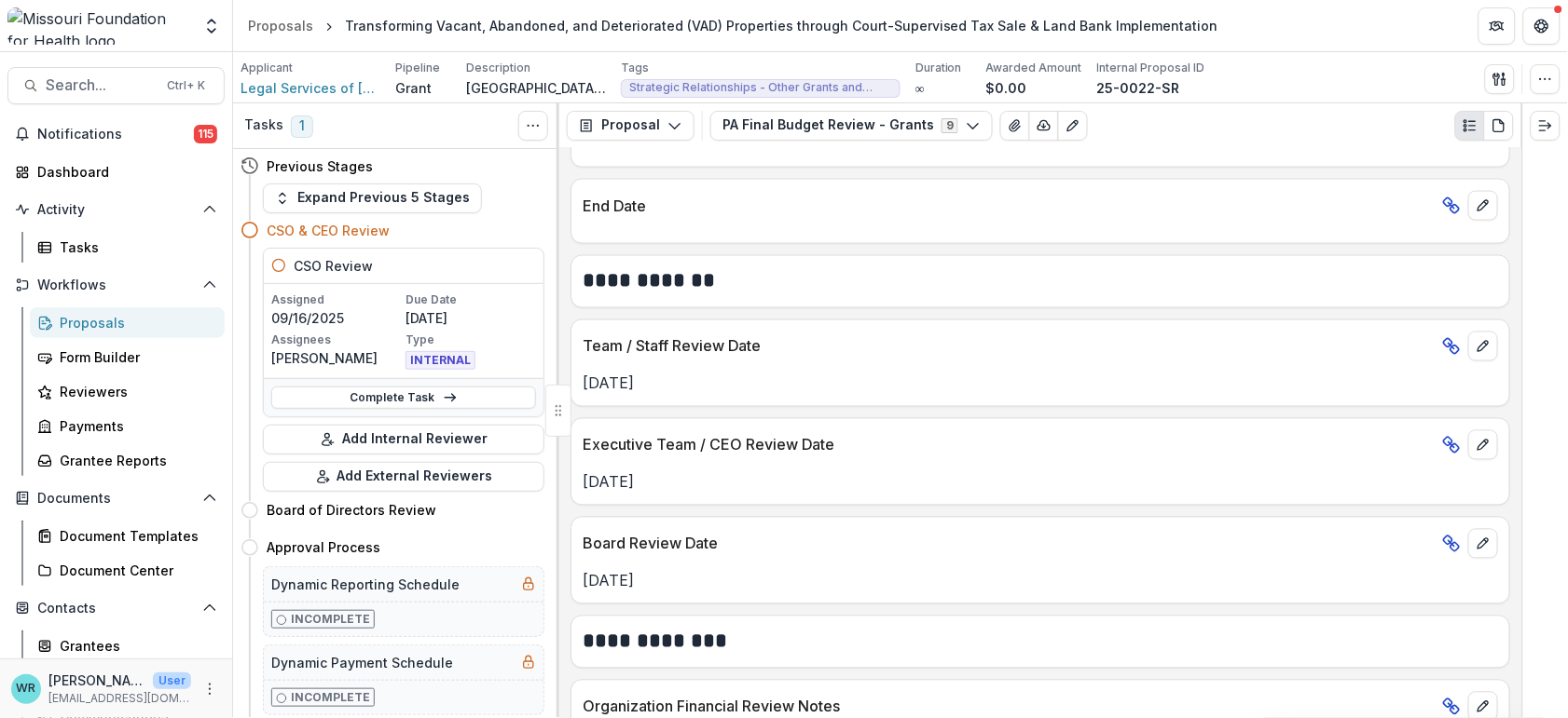
scroll to position [932, 0]
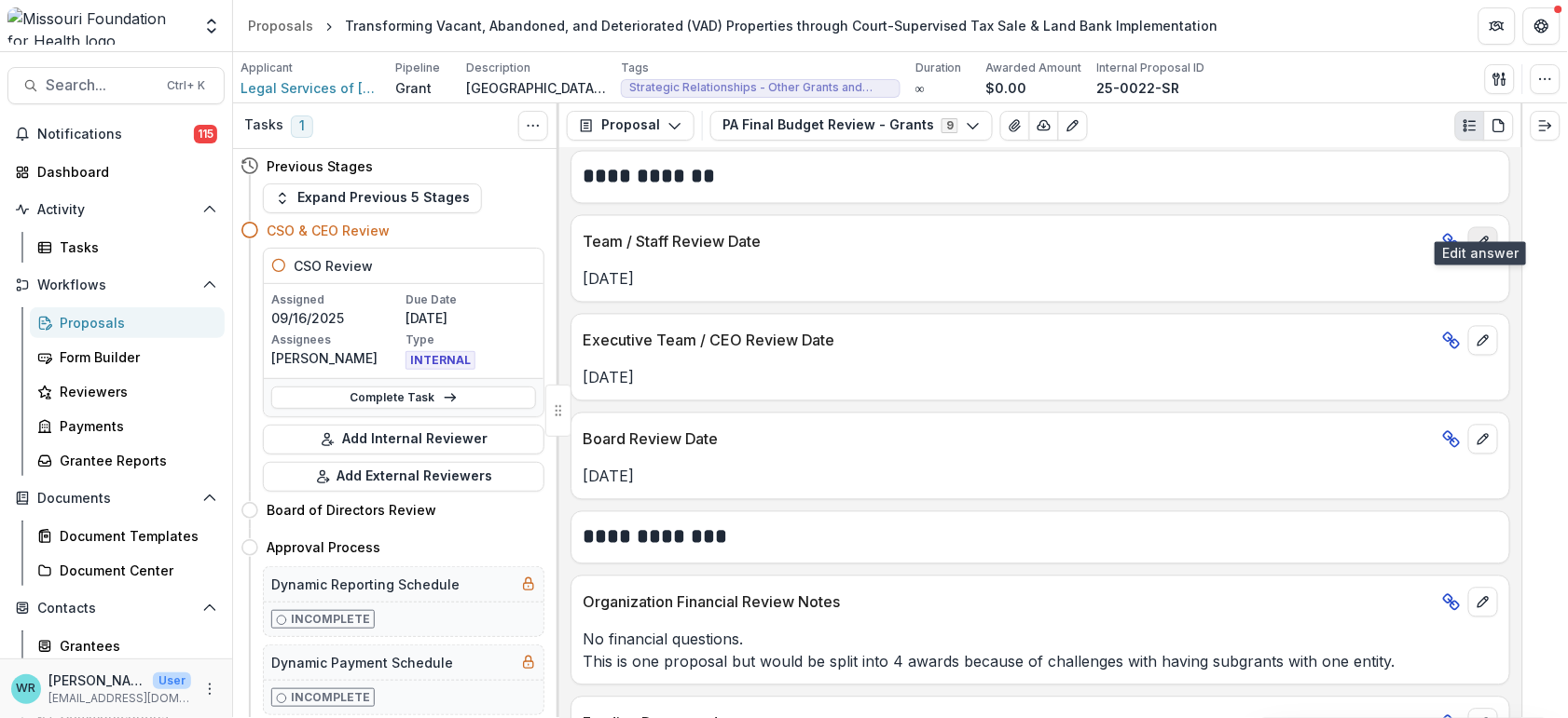
click at [1478, 238] on icon "edit" at bounding box center [1483, 243] width 10 height 10
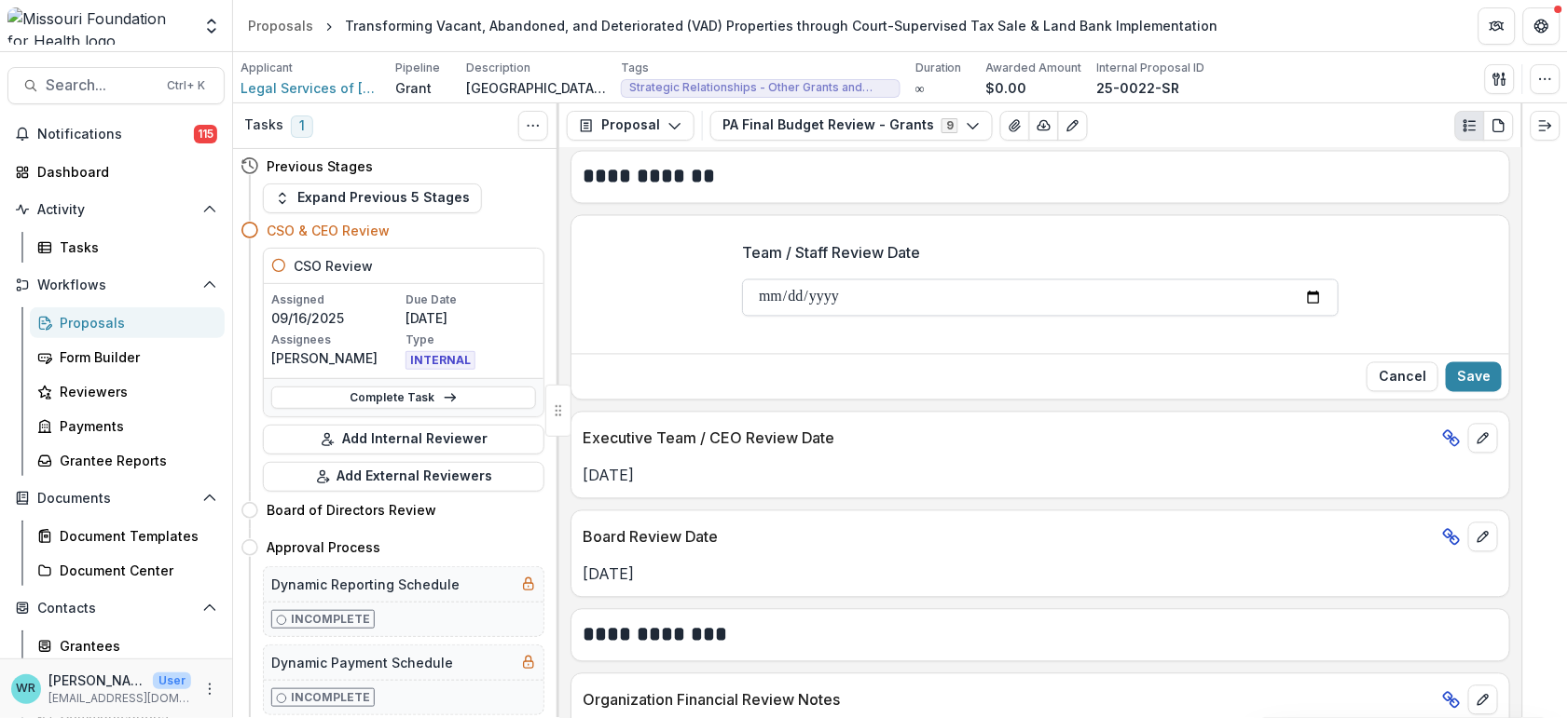
click at [765, 280] on input "**********" at bounding box center [1040, 298] width 597 height 37
type input "**********"
click at [1482, 363] on button "Save" at bounding box center [1473, 378] width 56 height 29
click at [602, 465] on p "[DATE]" at bounding box center [1039, 475] width 915 height 22
click at [1485, 431] on icon "edit" at bounding box center [1483, 438] width 15 height 15
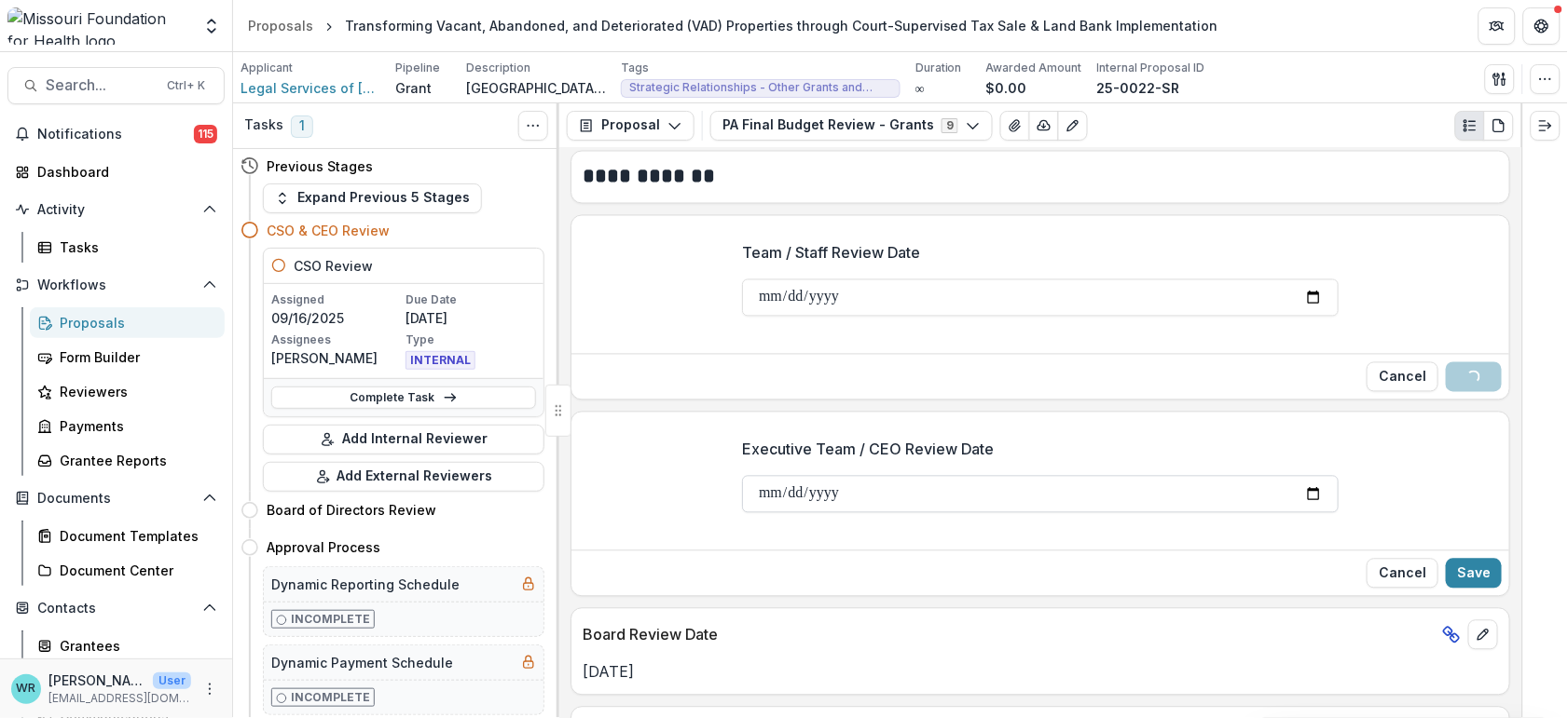
click at [765, 477] on input "**********" at bounding box center [1040, 495] width 597 height 37
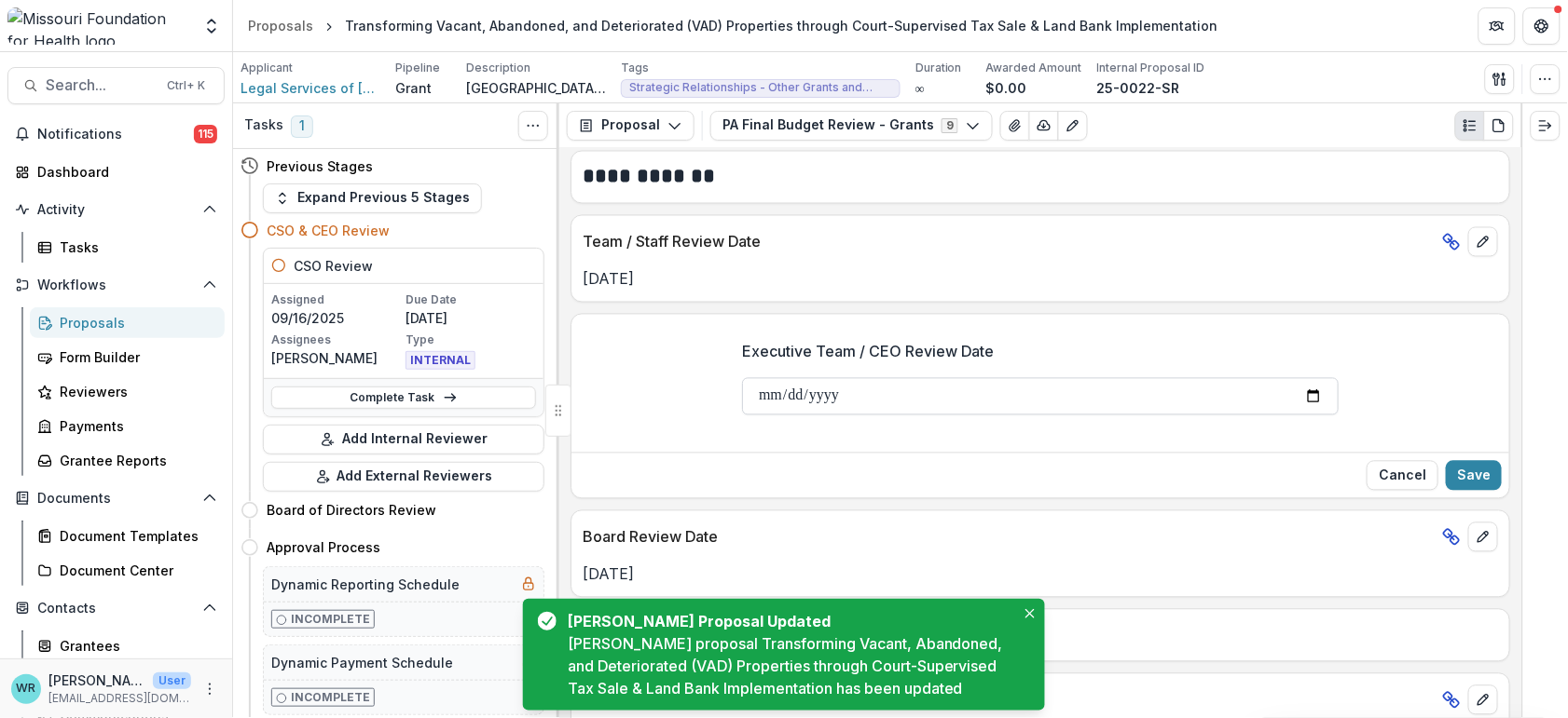
type input "**********"
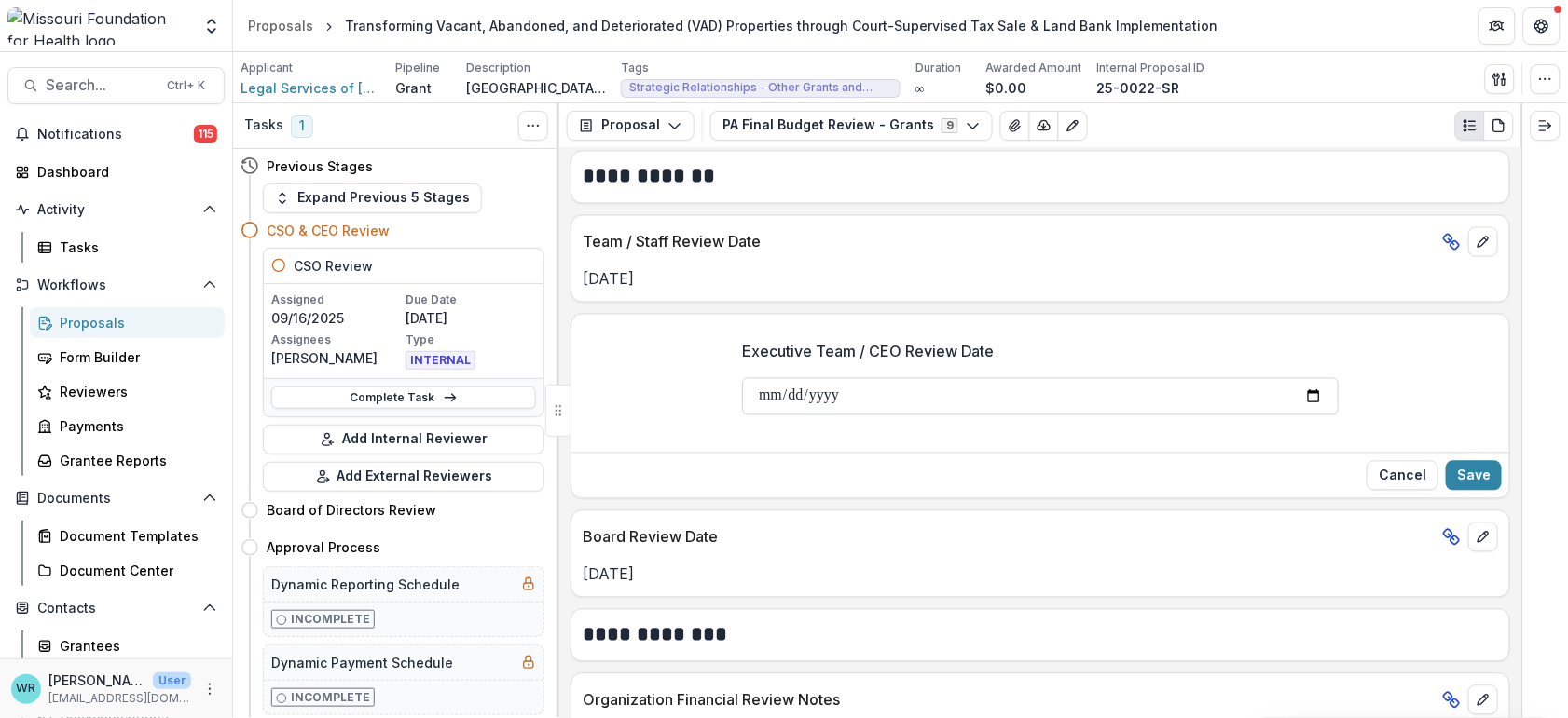
type input "**********"
click at [1471, 462] on button "Save" at bounding box center [1473, 476] width 56 height 29
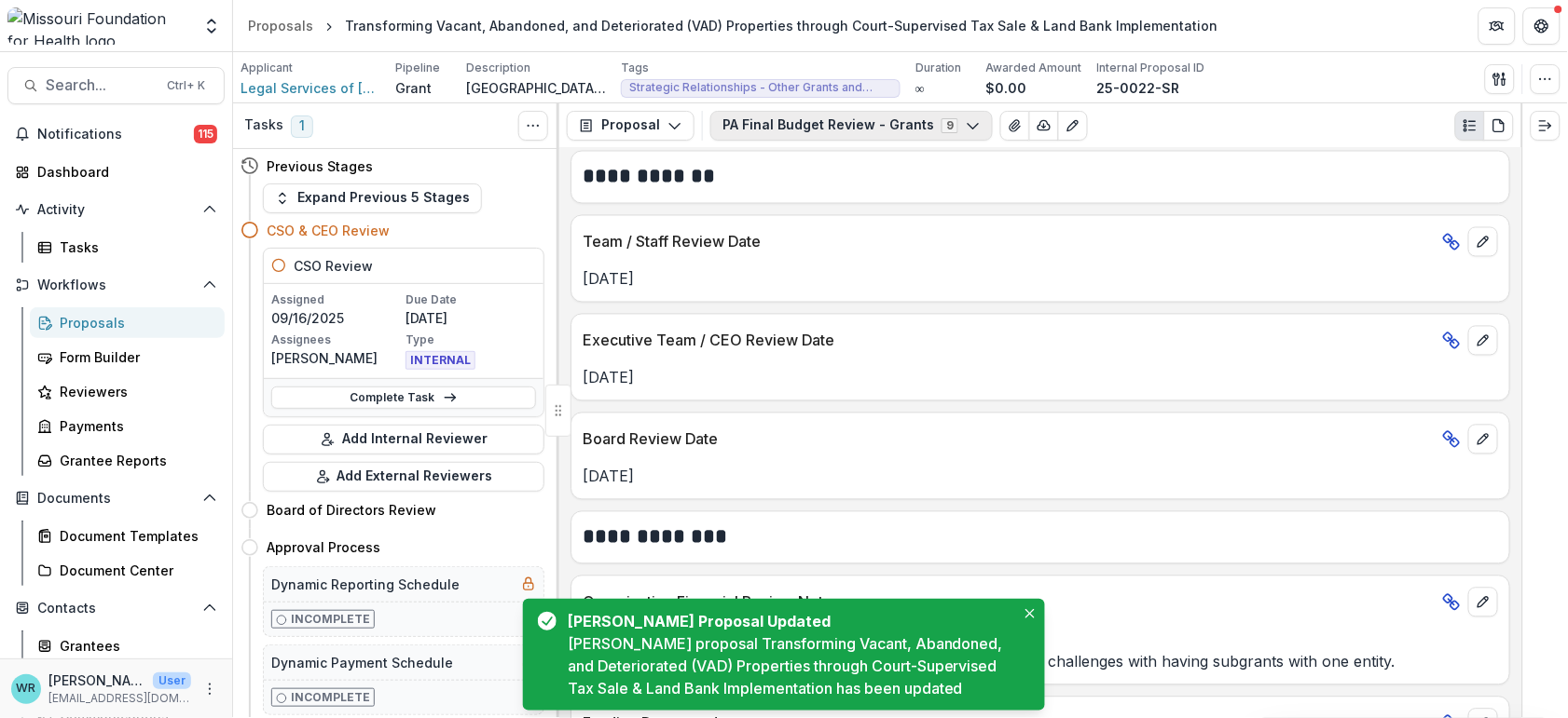
click at [966, 126] on icon "button" at bounding box center [973, 125] width 15 height 15
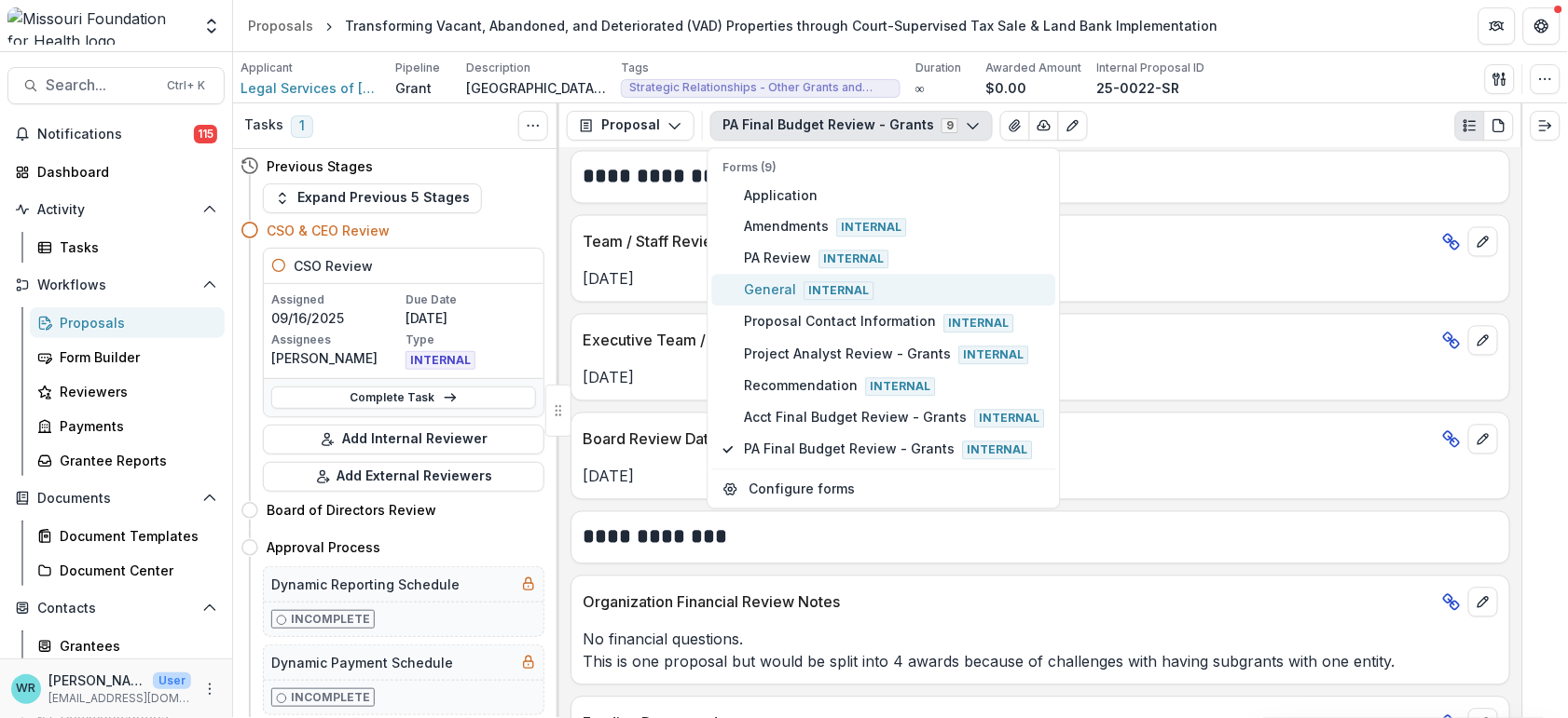
click at [776, 292] on span "General Internal" at bounding box center [895, 291] width 300 height 21
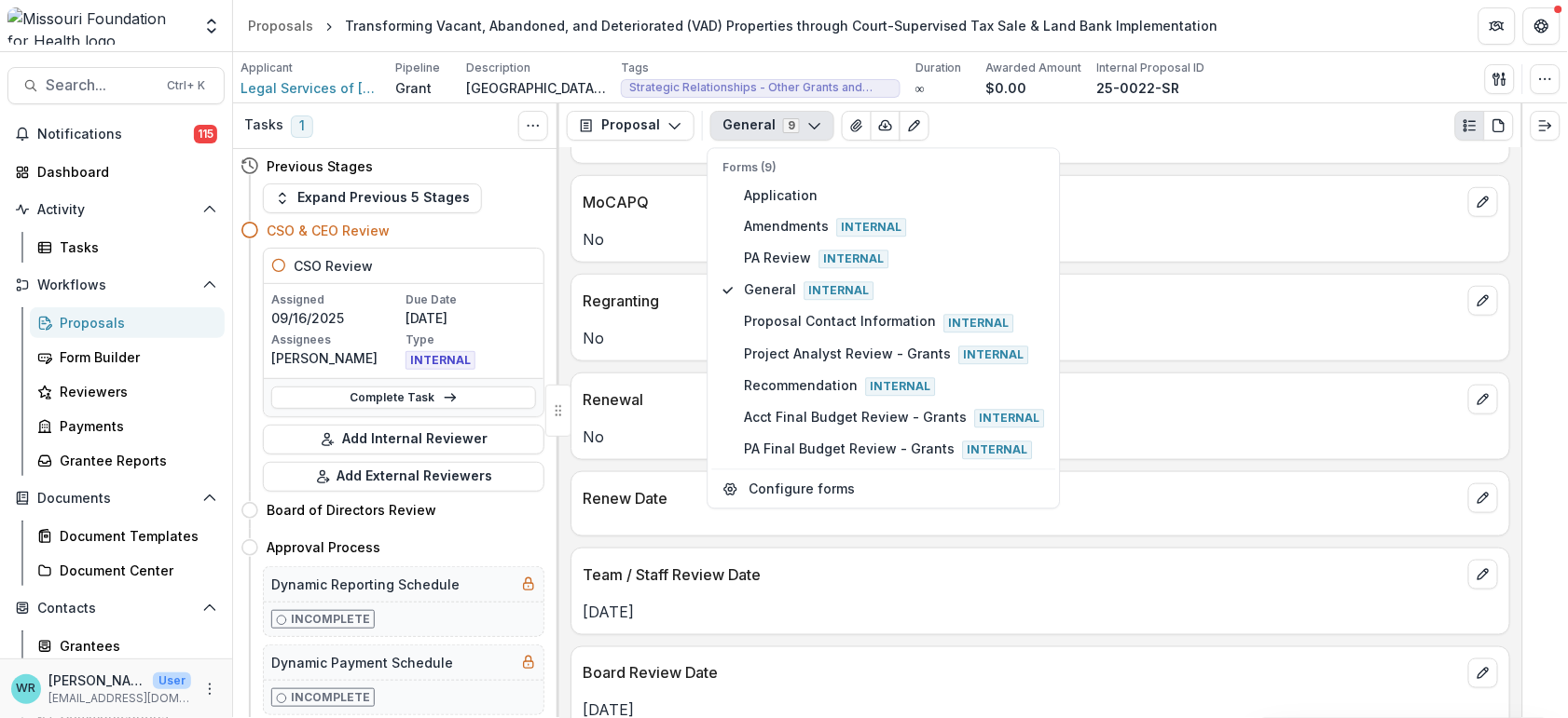
scroll to position [2277, 0]
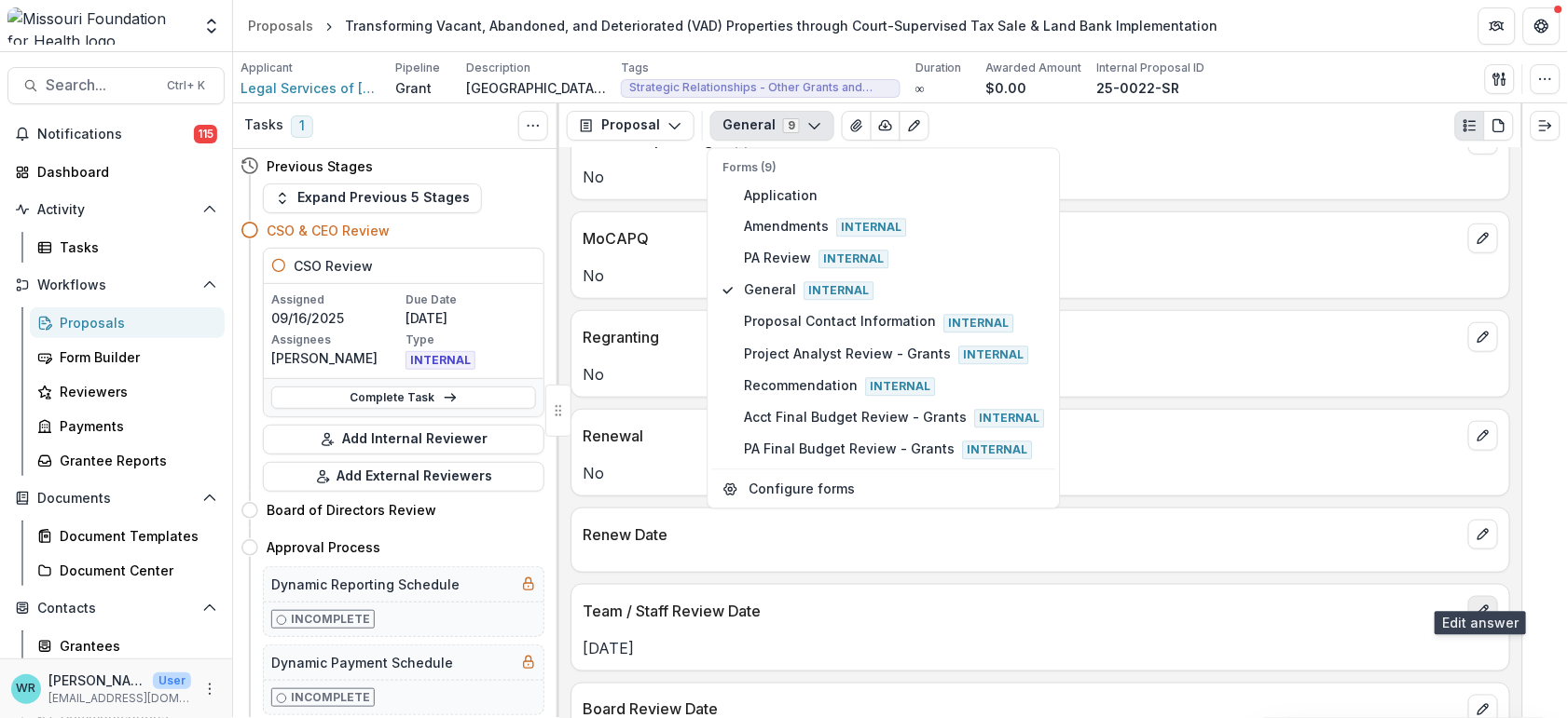
click at [1481, 599] on button "edit" at bounding box center [1483, 611] width 29 height 29
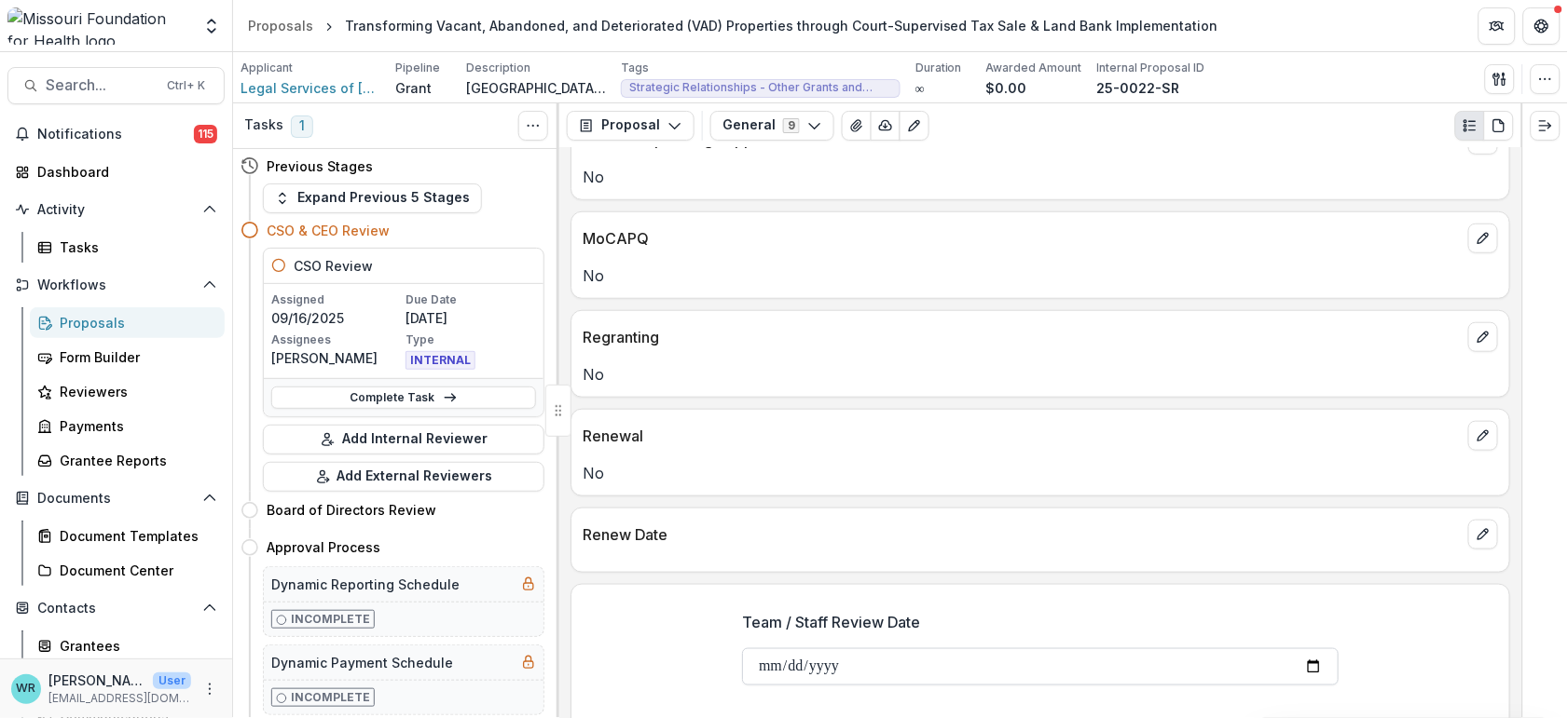
click at [766, 649] on input "**********" at bounding box center [1040, 667] width 597 height 37
type input "**********"
click at [768, 649] on input "**********" at bounding box center [1040, 667] width 597 height 37
type input "**********"
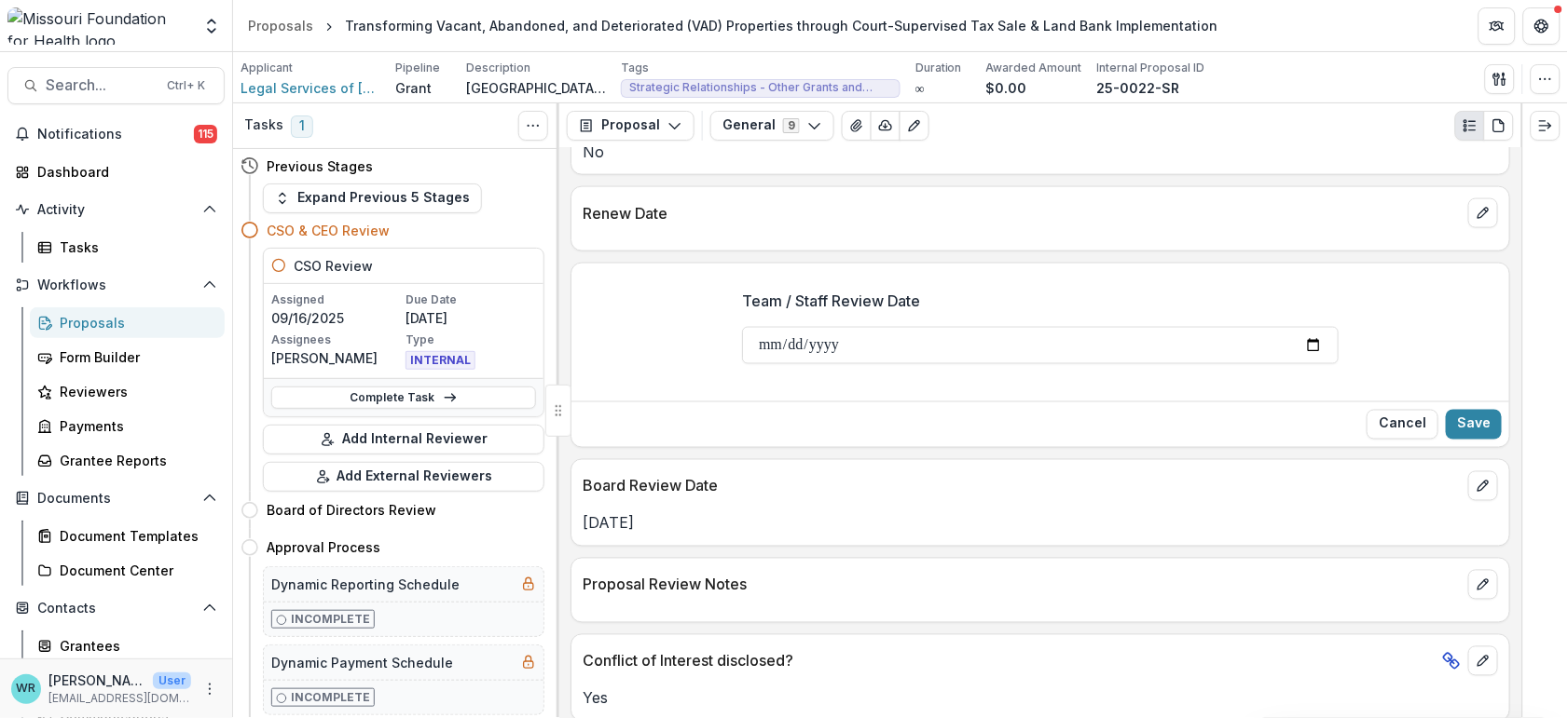
scroll to position [2691, 0]
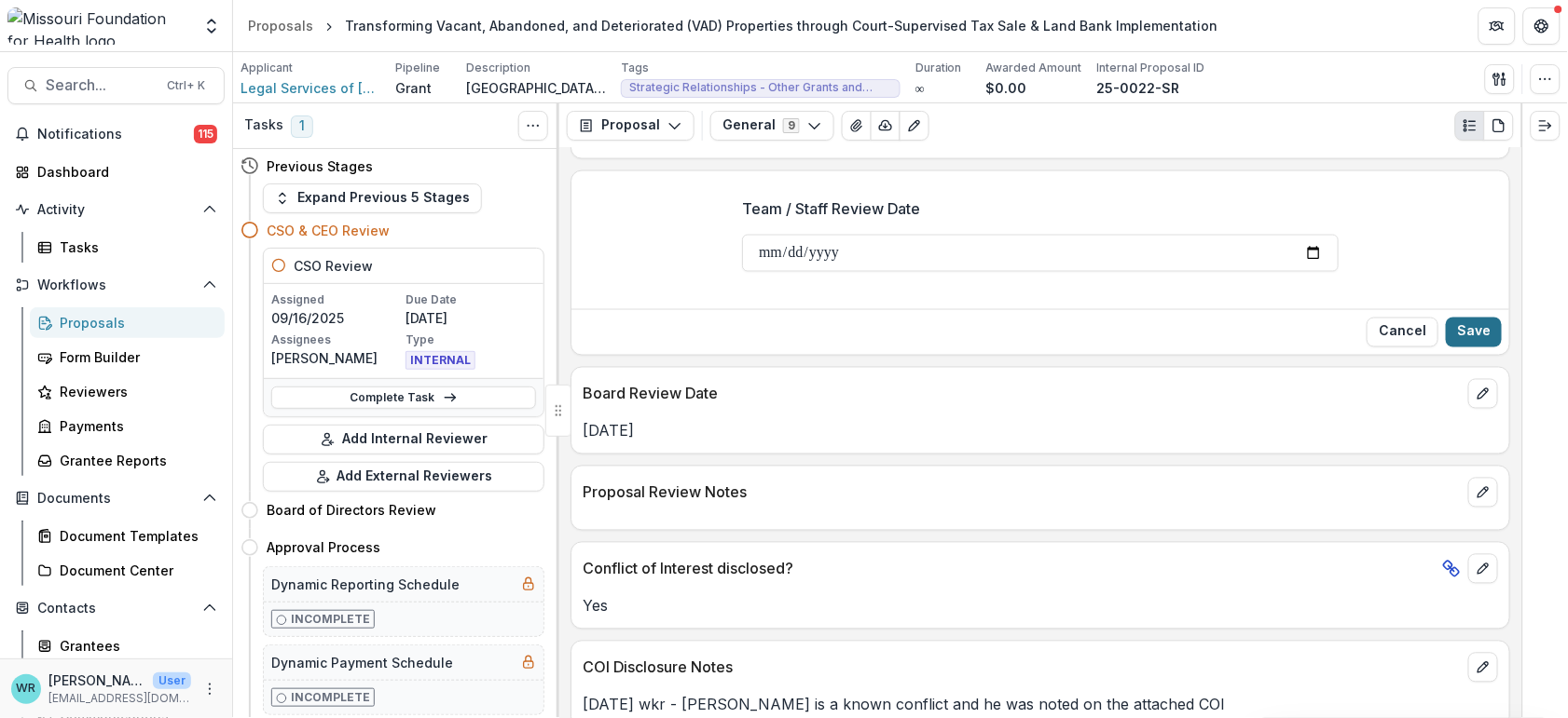
click at [1482, 318] on button "Save" at bounding box center [1473, 333] width 56 height 29
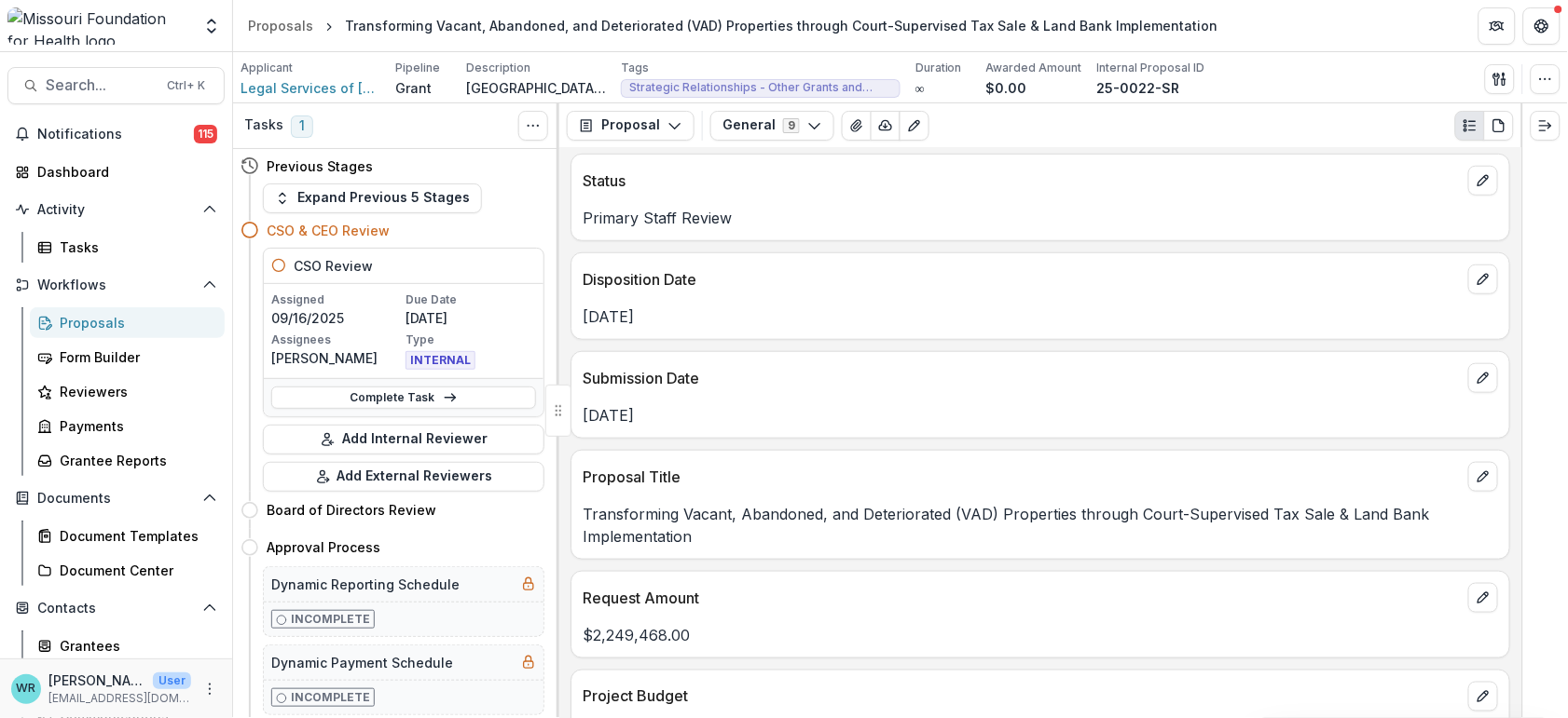
scroll to position [0, 0]
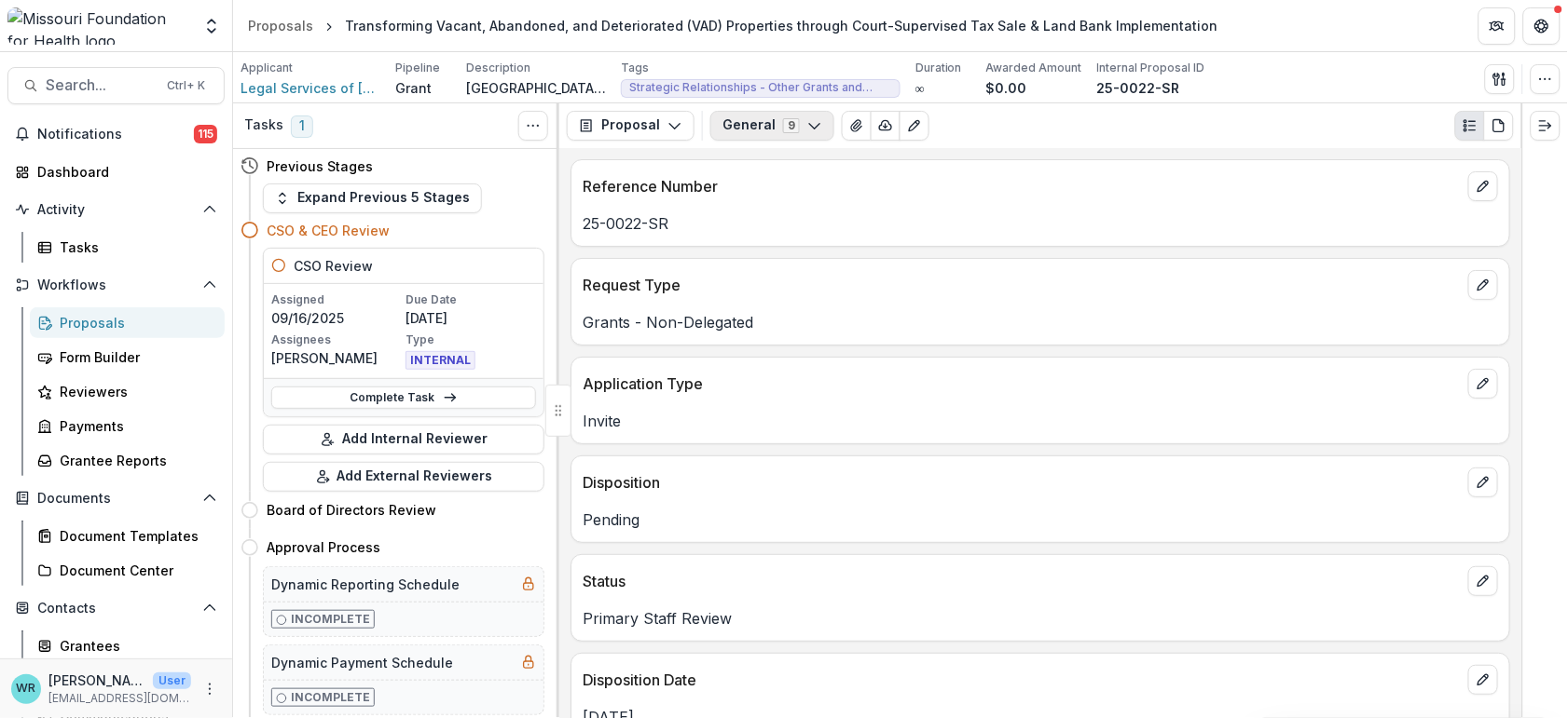
click at [793, 128] on button "General 9" at bounding box center [772, 125] width 124 height 29
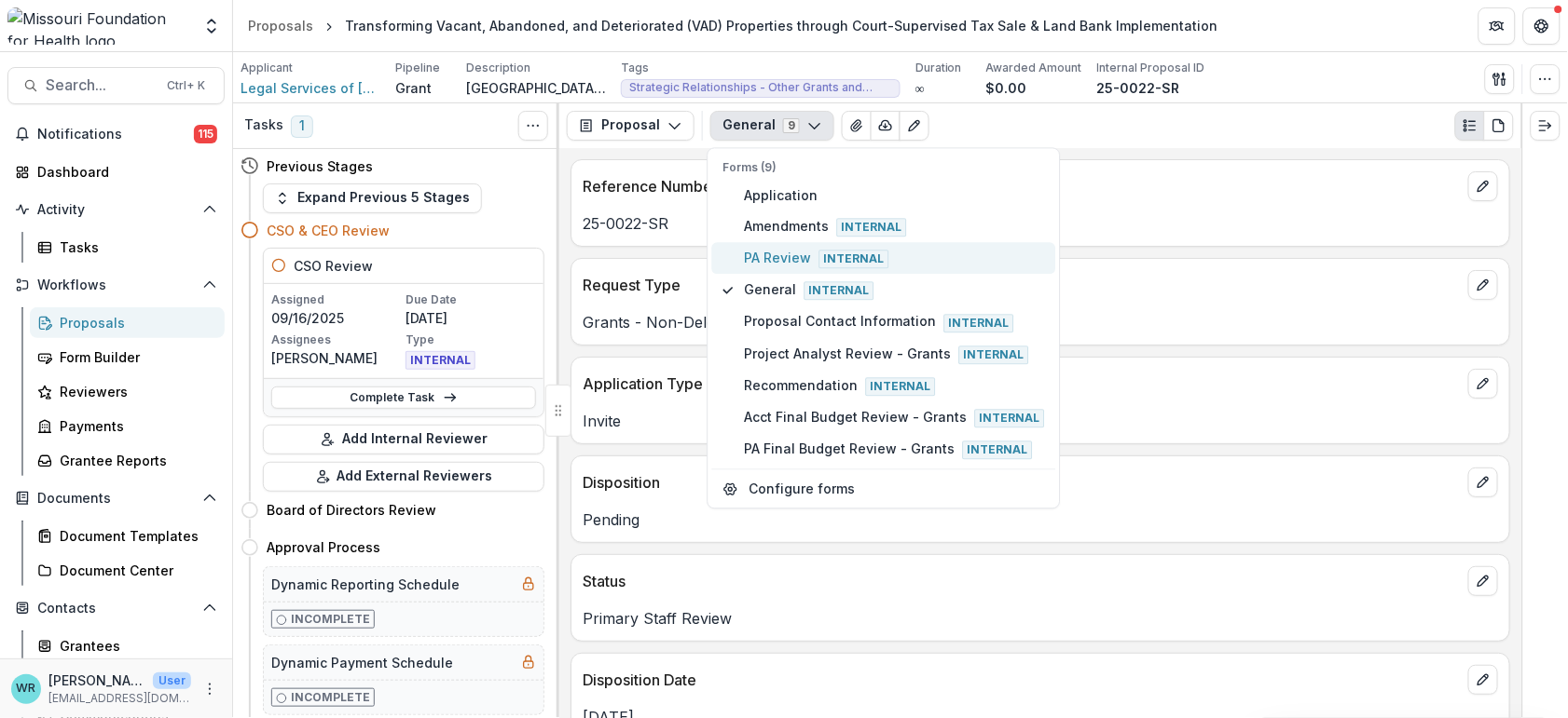
click at [769, 250] on span "PA Review Internal" at bounding box center [895, 258] width 300 height 21
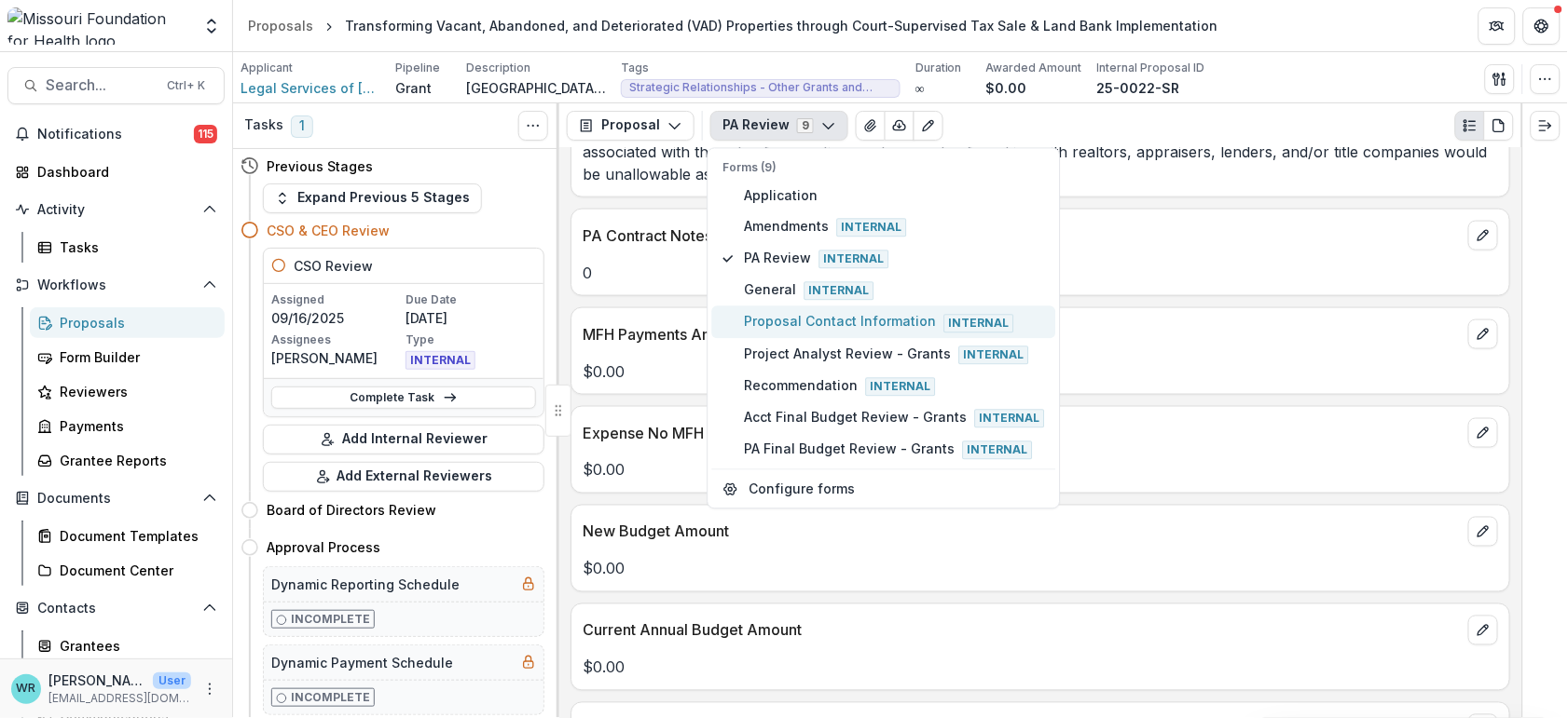
scroll to position [1285, 0]
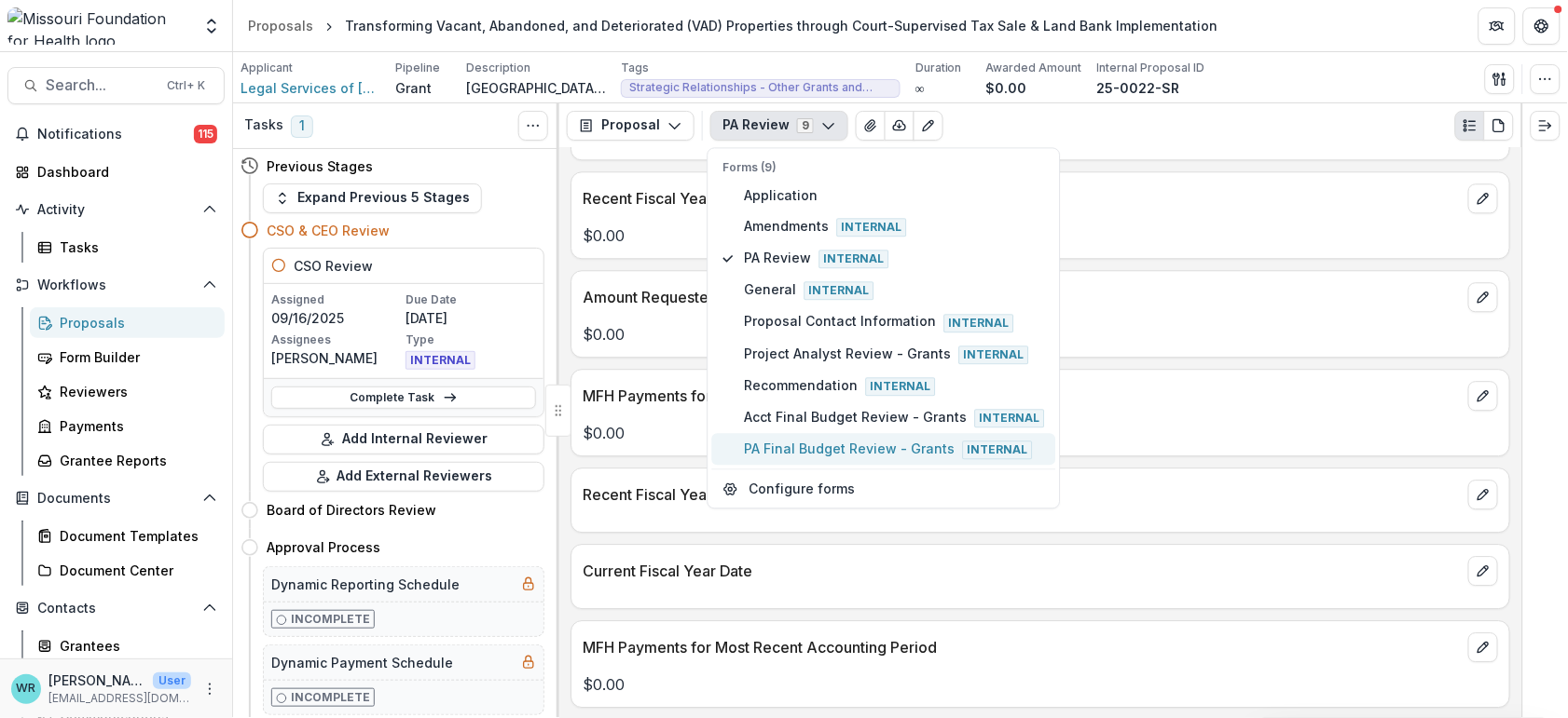
click at [806, 440] on span "PA Final Budget Review - Grants Internal" at bounding box center [895, 450] width 300 height 21
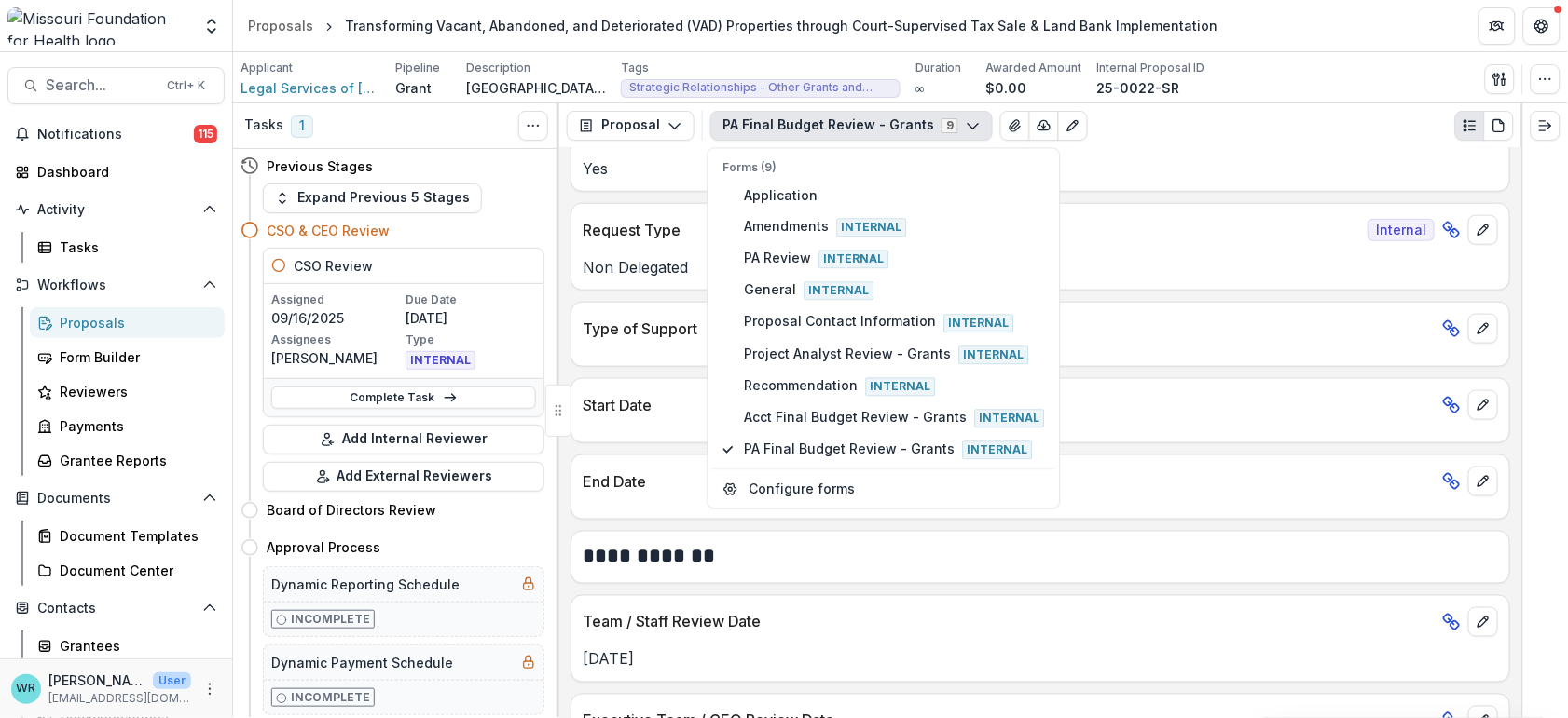
scroll to position [0, 0]
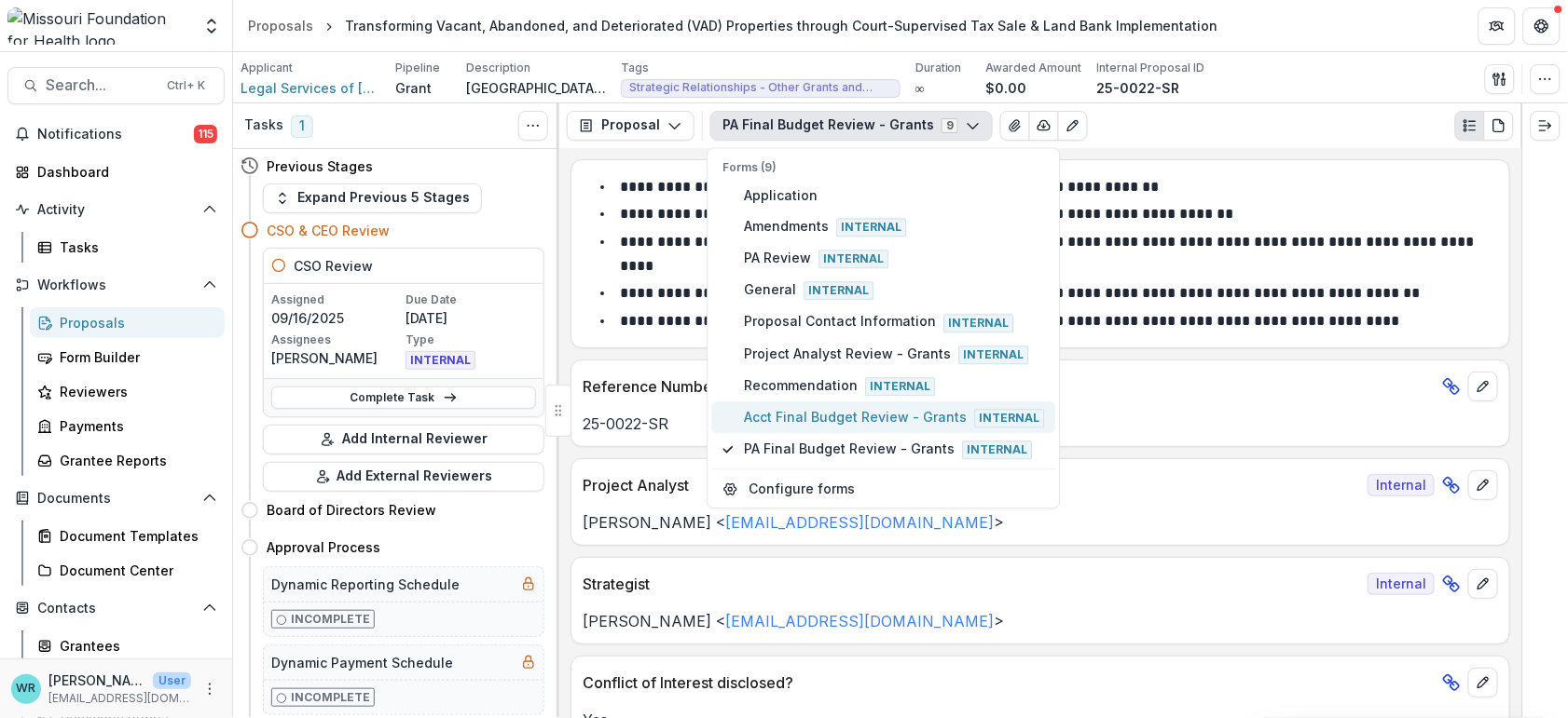
click at [838, 410] on span "Acct Final Budget Review - Grants Internal" at bounding box center [895, 417] width 300 height 21
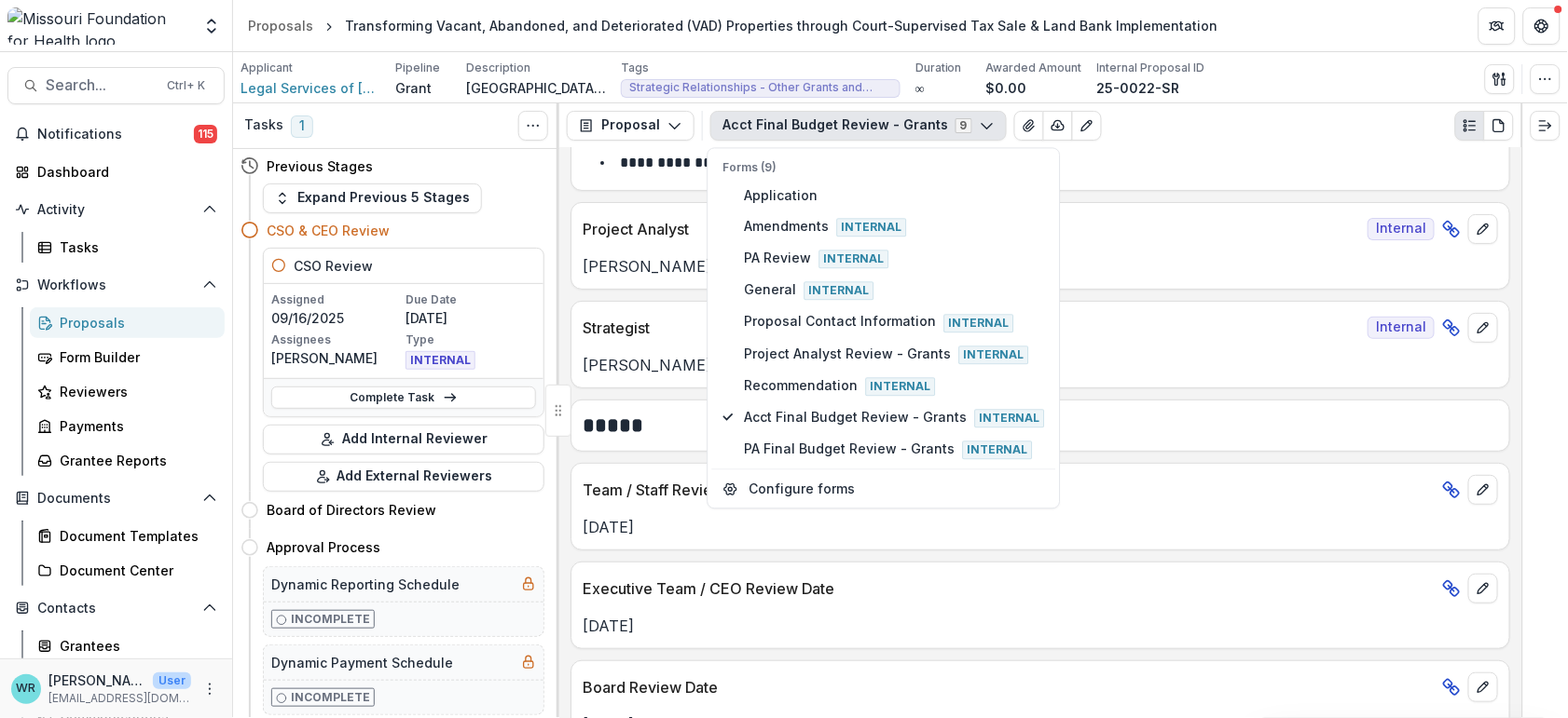
scroll to position [104, 0]
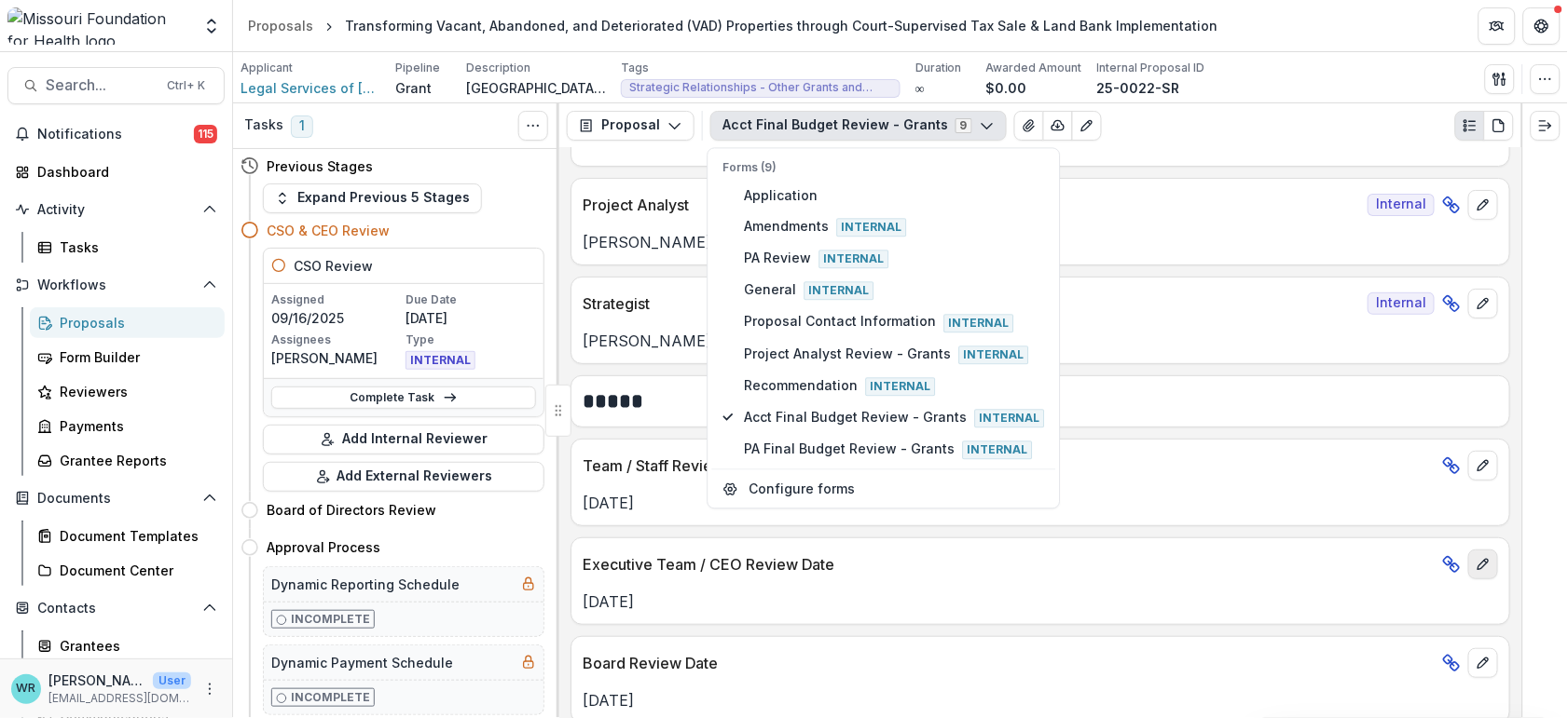
click at [1483, 570] on icon "edit" at bounding box center [1483, 564] width 15 height 15
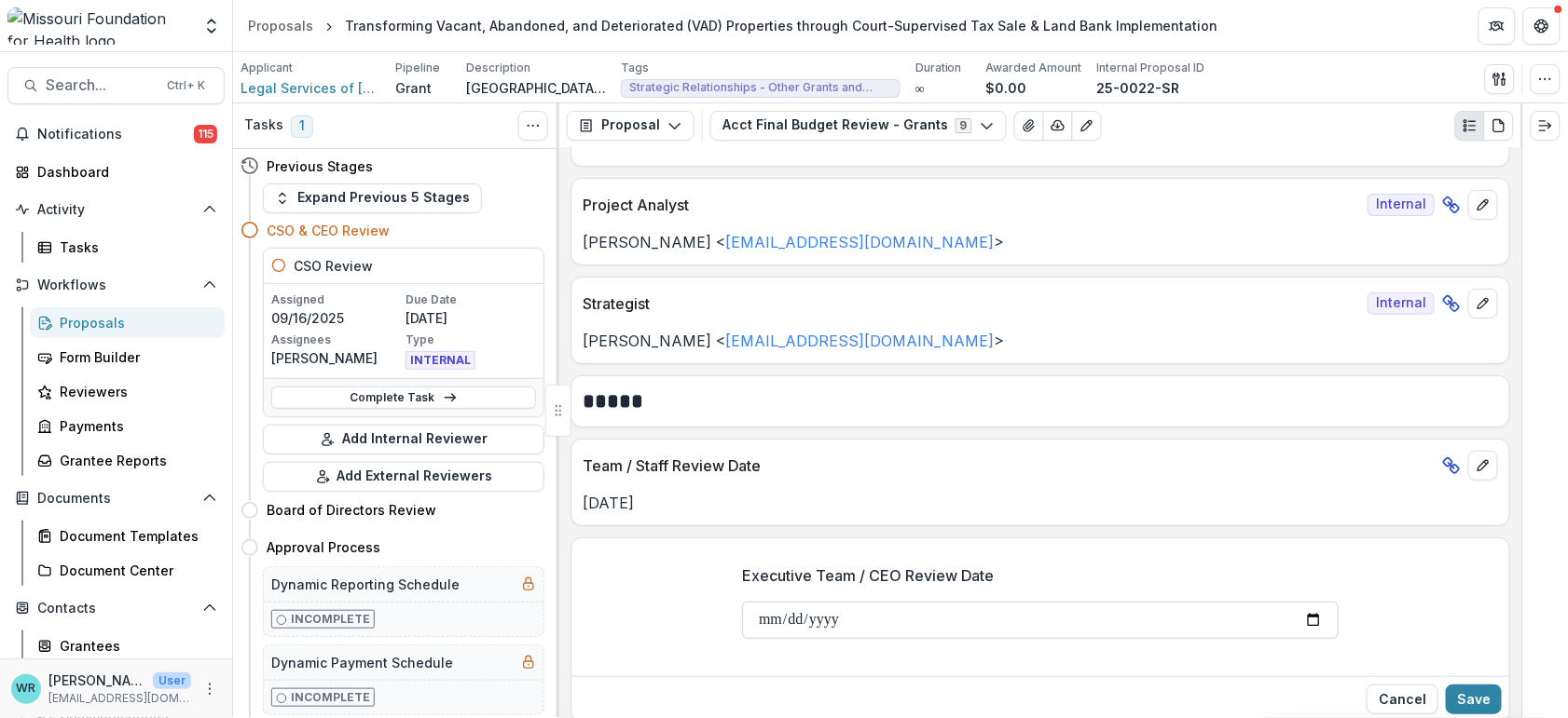
click at [794, 627] on input "**********" at bounding box center [1040, 620] width 597 height 37
type input "**********"
click at [1484, 699] on button "Save" at bounding box center [1473, 699] width 56 height 29
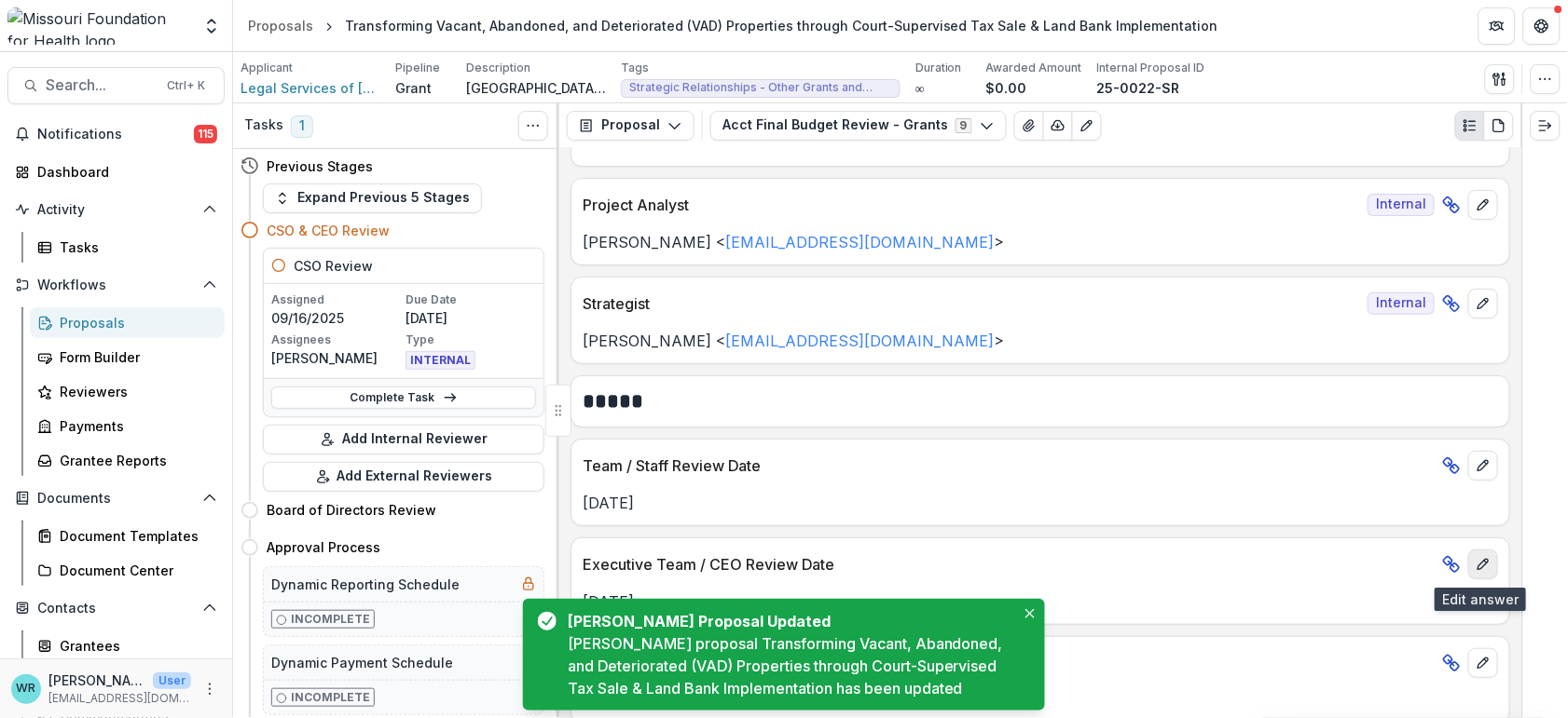
click at [1491, 564] on button "edit" at bounding box center [1483, 564] width 29 height 29
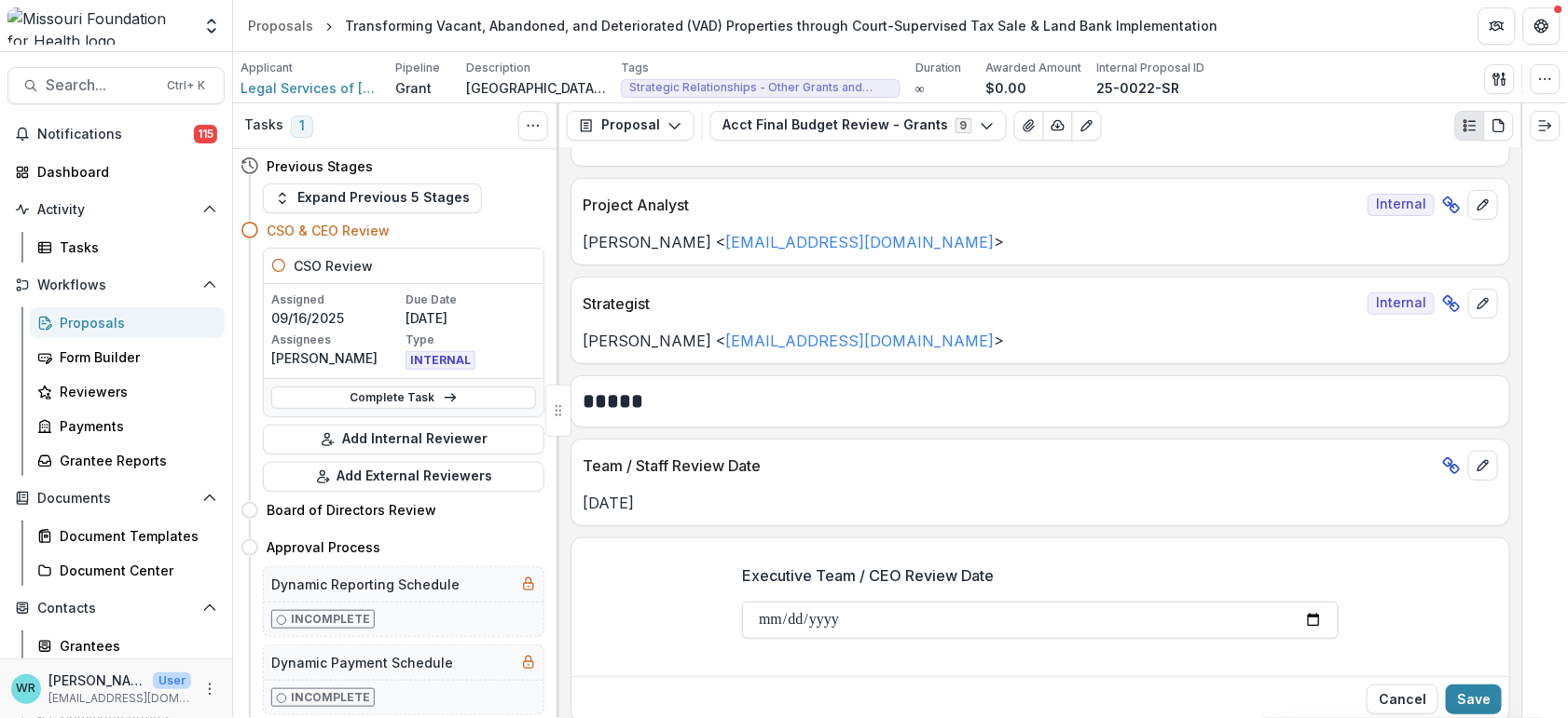
click at [788, 618] on input "**********" at bounding box center [1040, 620] width 597 height 37
type input "**********"
click at [1477, 696] on button "Save" at bounding box center [1473, 699] width 56 height 29
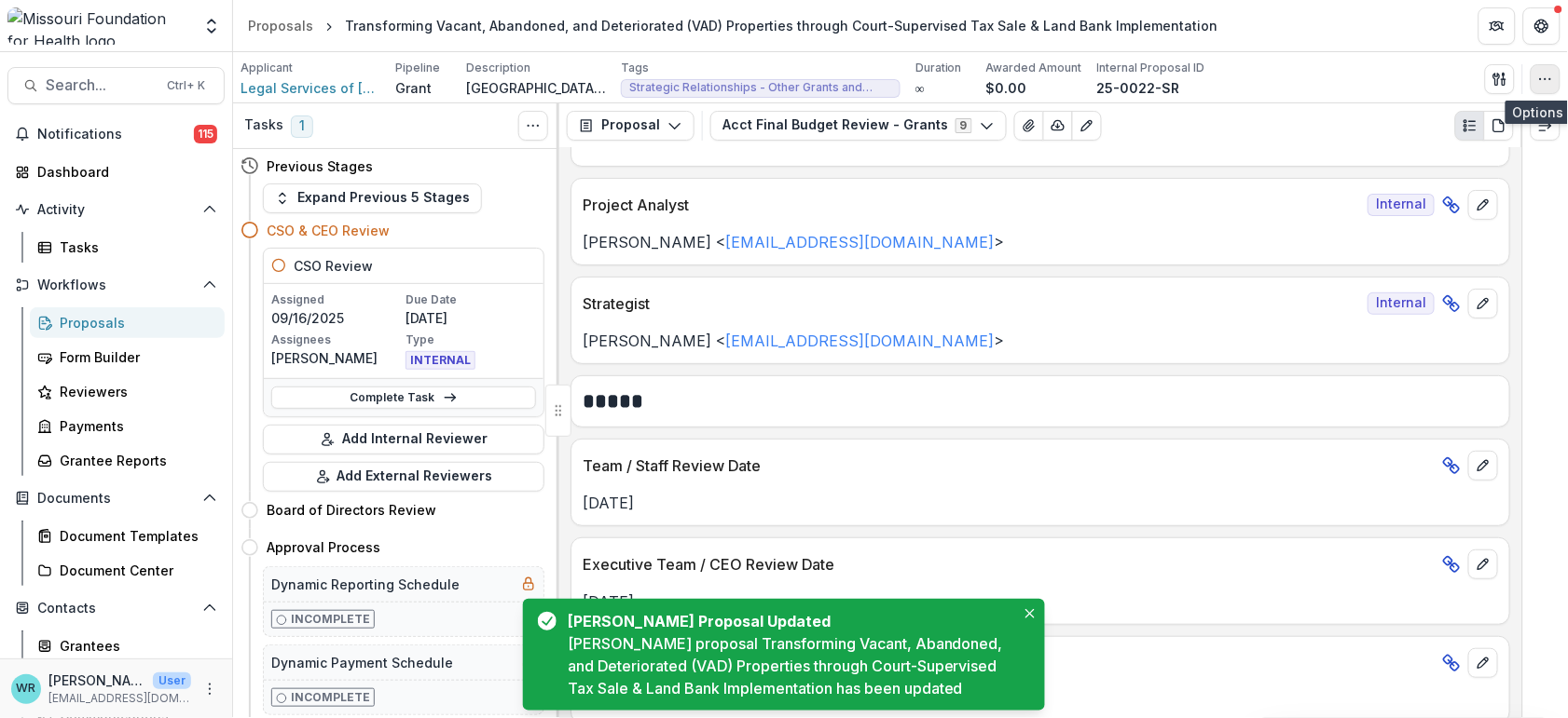
click at [1549, 87] on button "button" at bounding box center [1545, 79] width 29 height 29
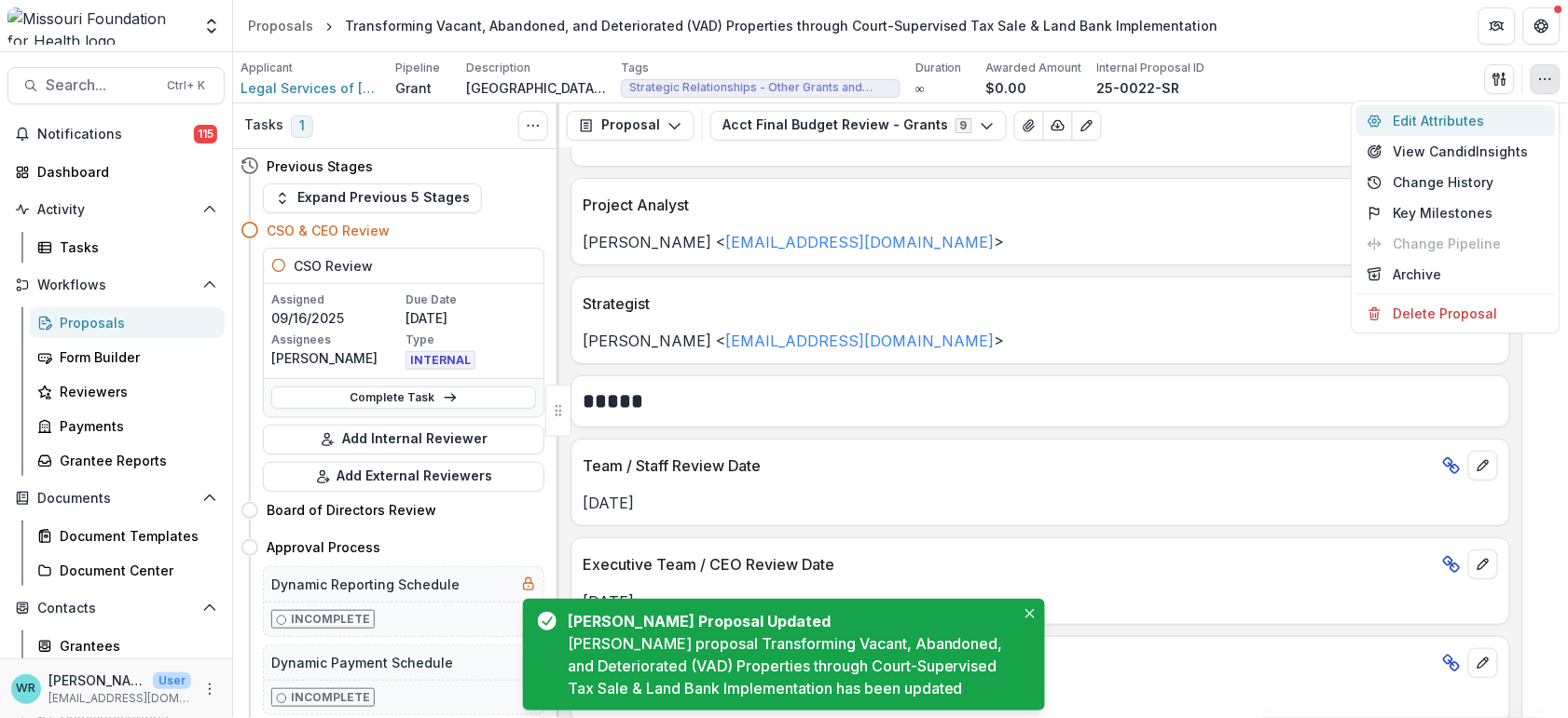
click at [1443, 125] on button "Edit Attributes" at bounding box center [1456, 120] width 200 height 30
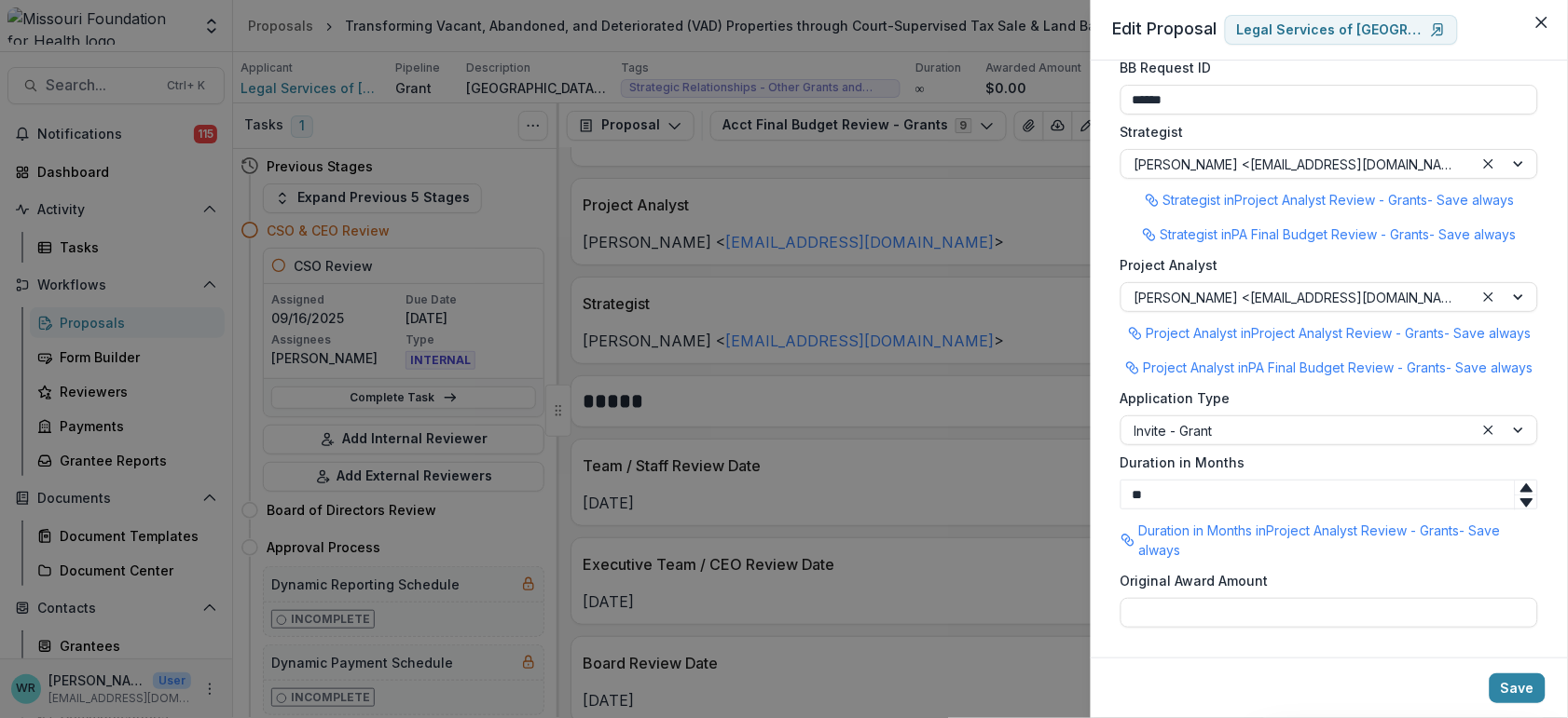
scroll to position [1706, 0]
click at [1526, 682] on button "Save" at bounding box center [1517, 689] width 56 height 29
click at [1544, 26] on icon "Close" at bounding box center [1542, 22] width 11 height 11
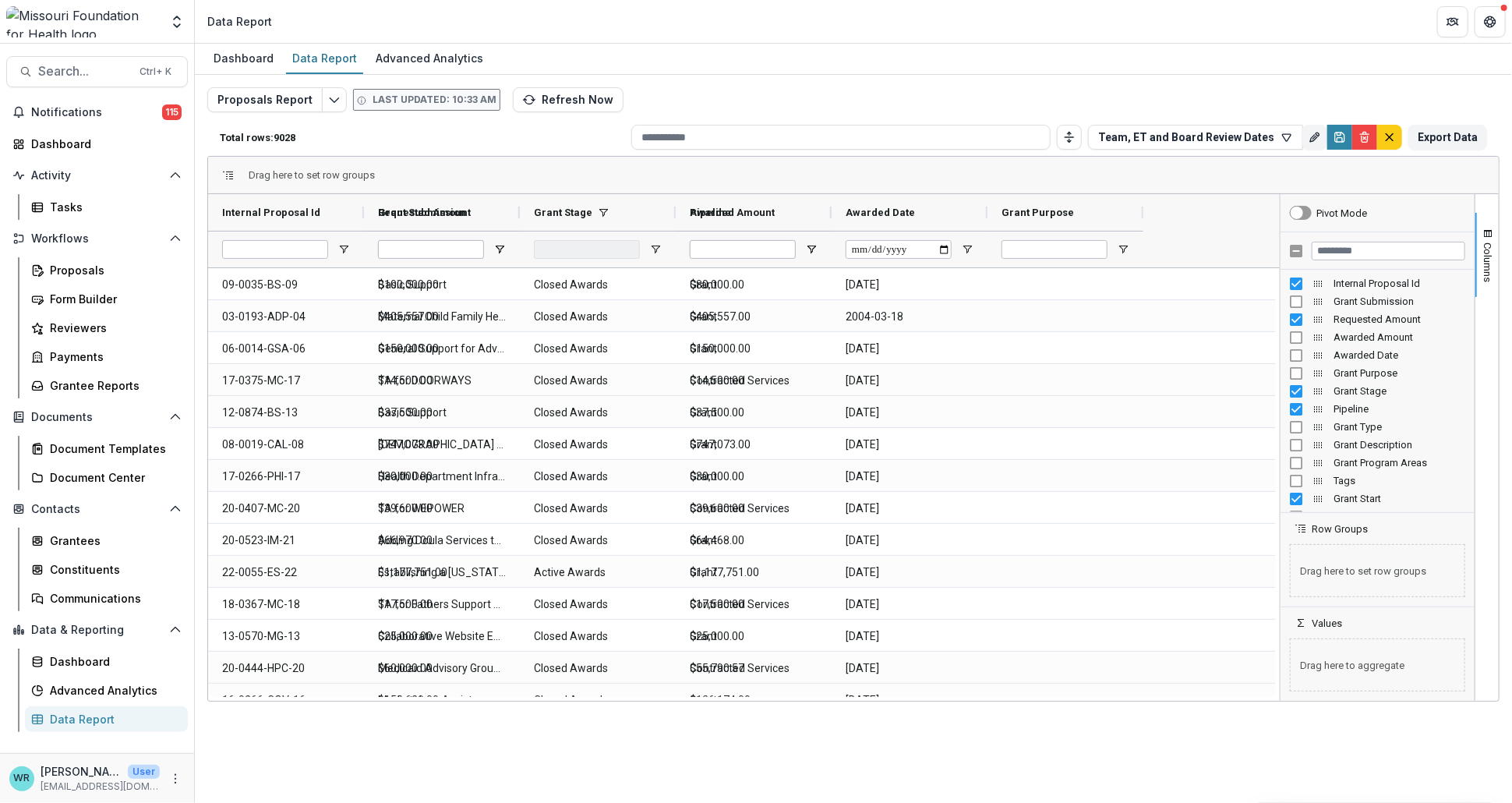
type input "**********"
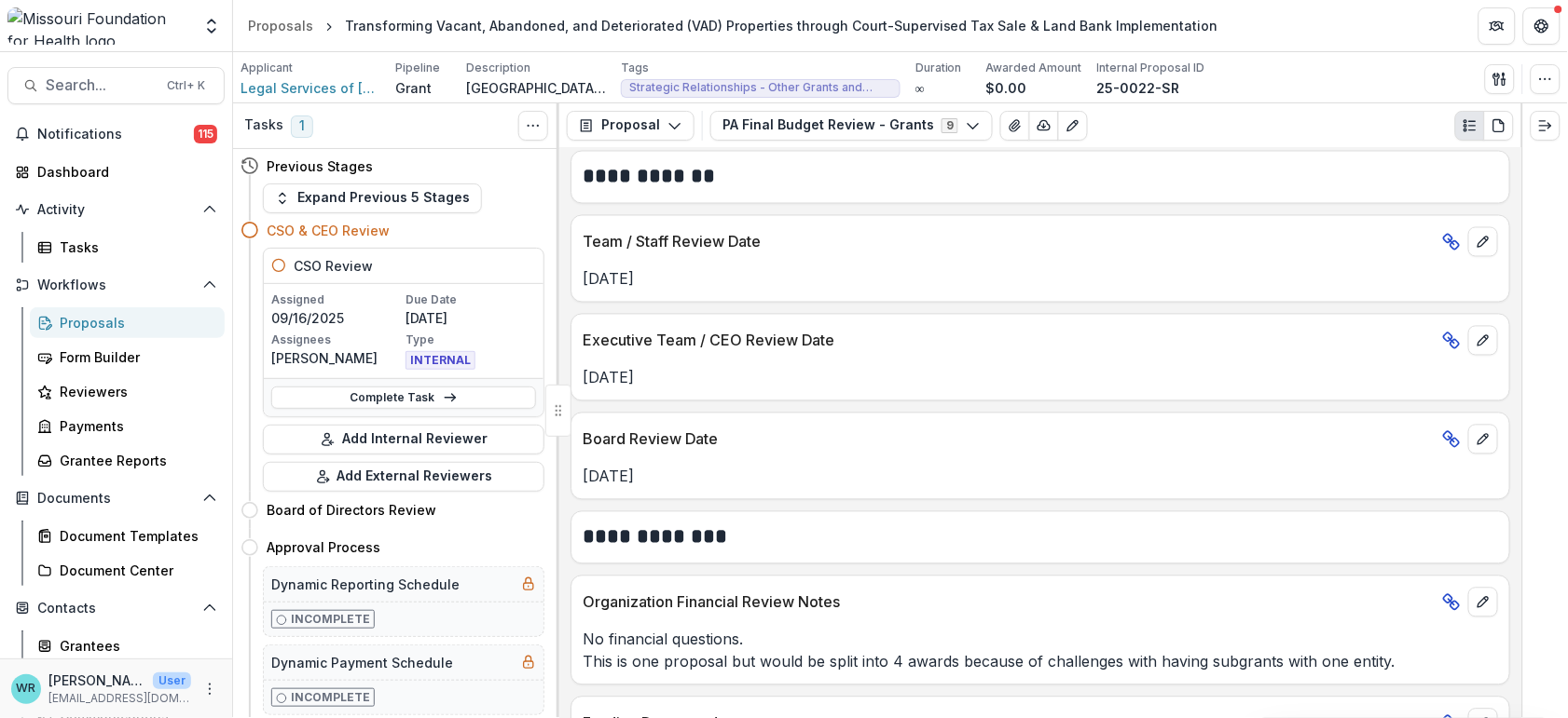
scroll to position [1699, 0]
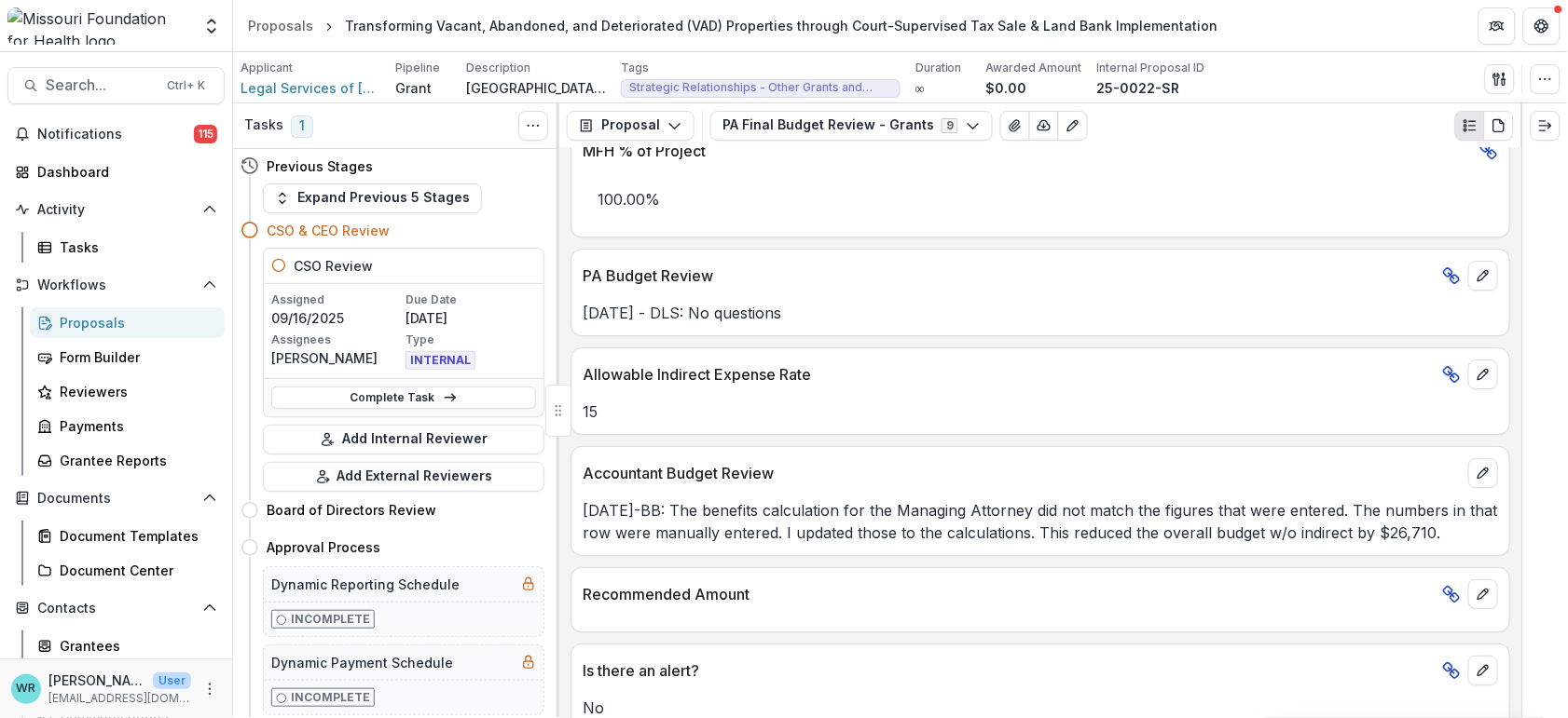
click at [842, 111] on div "PA Final Budget Review - Grants 9 Forms (9) Application Amendments Internal PA …" at bounding box center [852, 125] width 283 height 29
click at [853, 135] on button "PA Final Budget Review - Grants 9" at bounding box center [852, 125] width 283 height 29
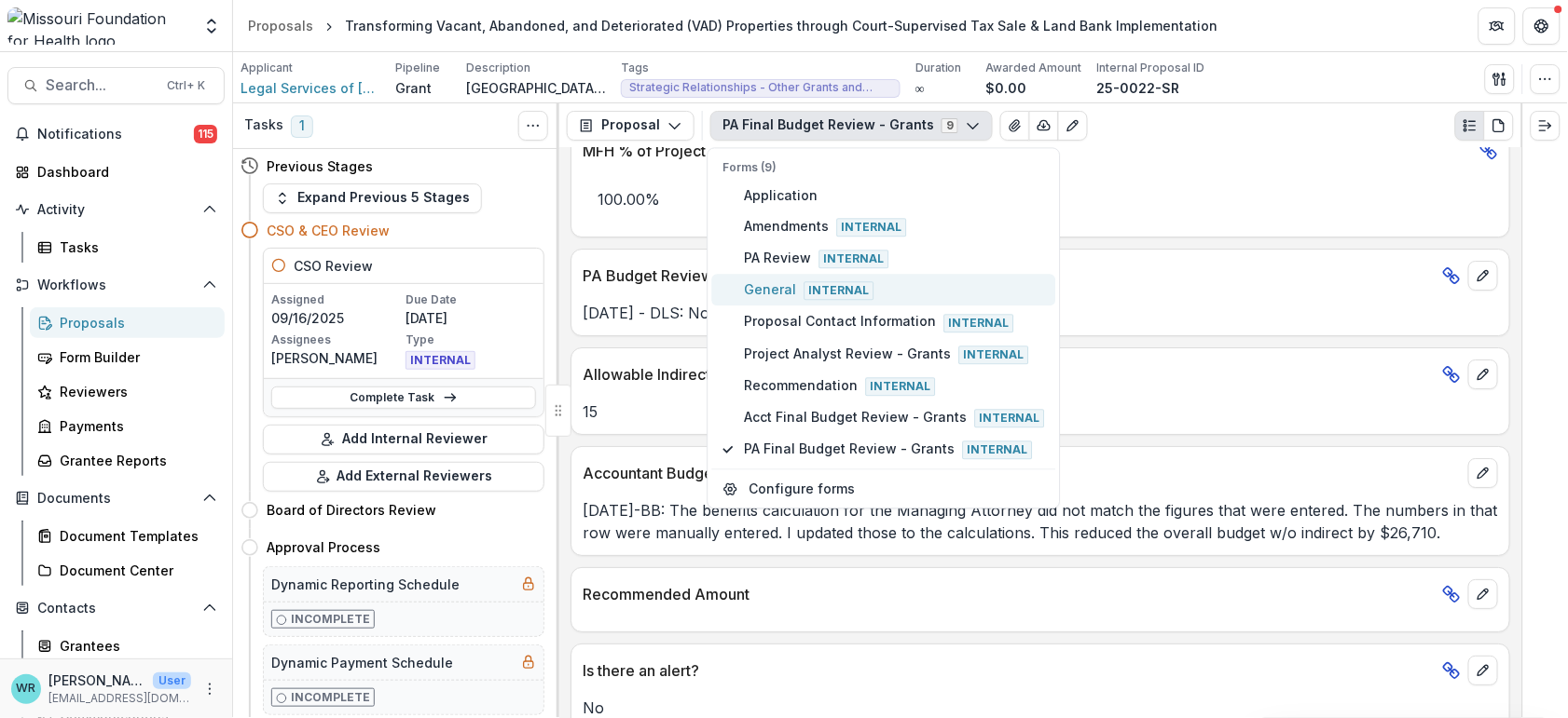
click at [792, 294] on span "General Internal" at bounding box center [895, 291] width 300 height 21
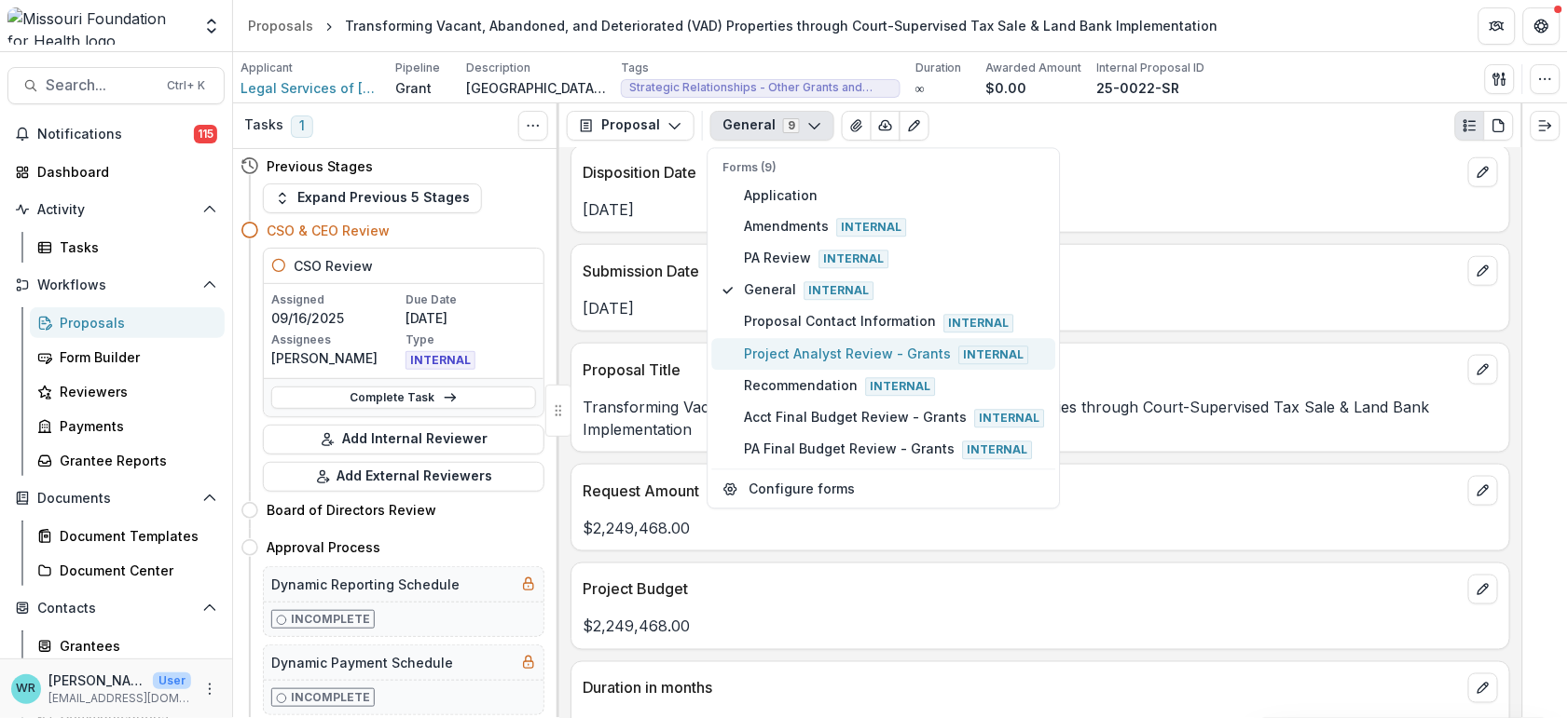
scroll to position [0, 0]
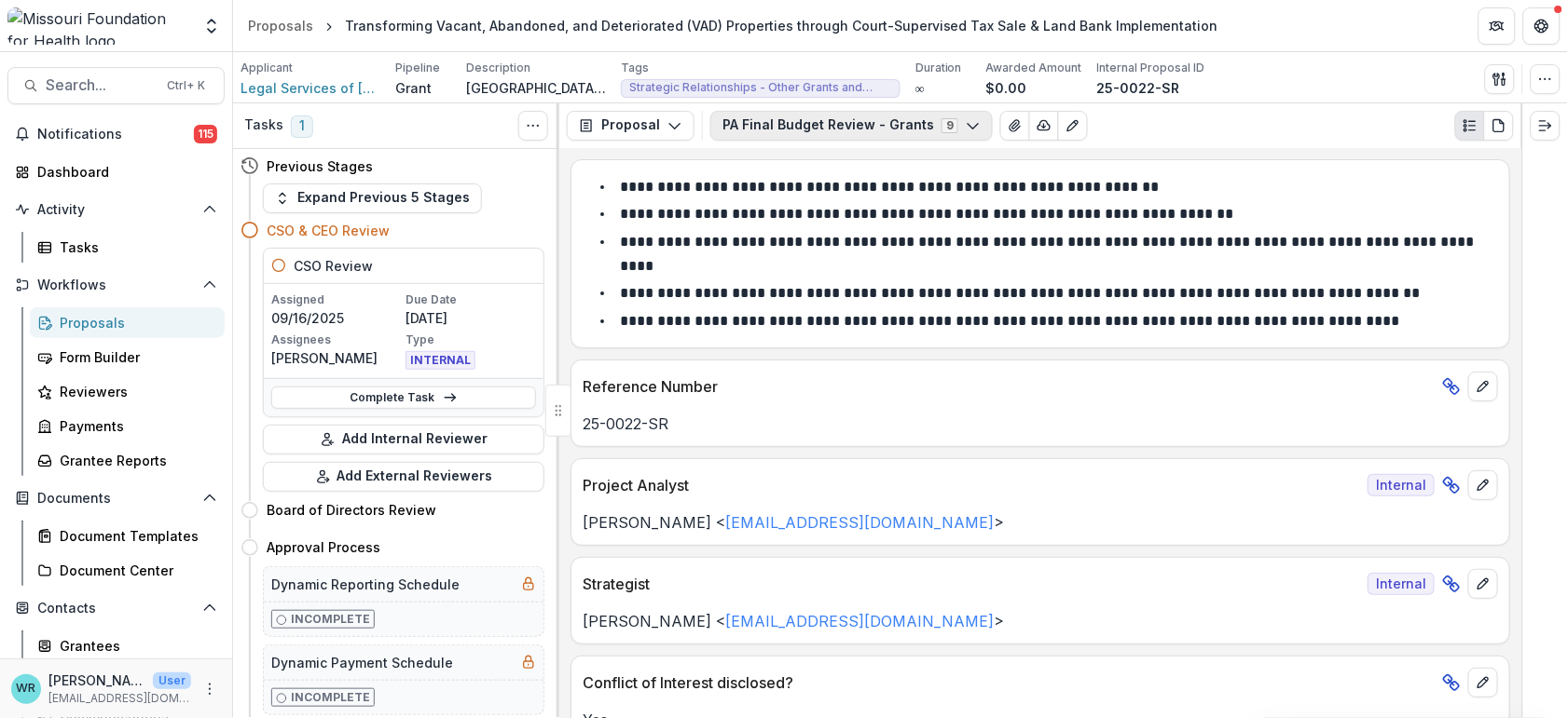
click at [801, 125] on button "PA Final Budget Review - Grants 9" at bounding box center [852, 125] width 283 height 29
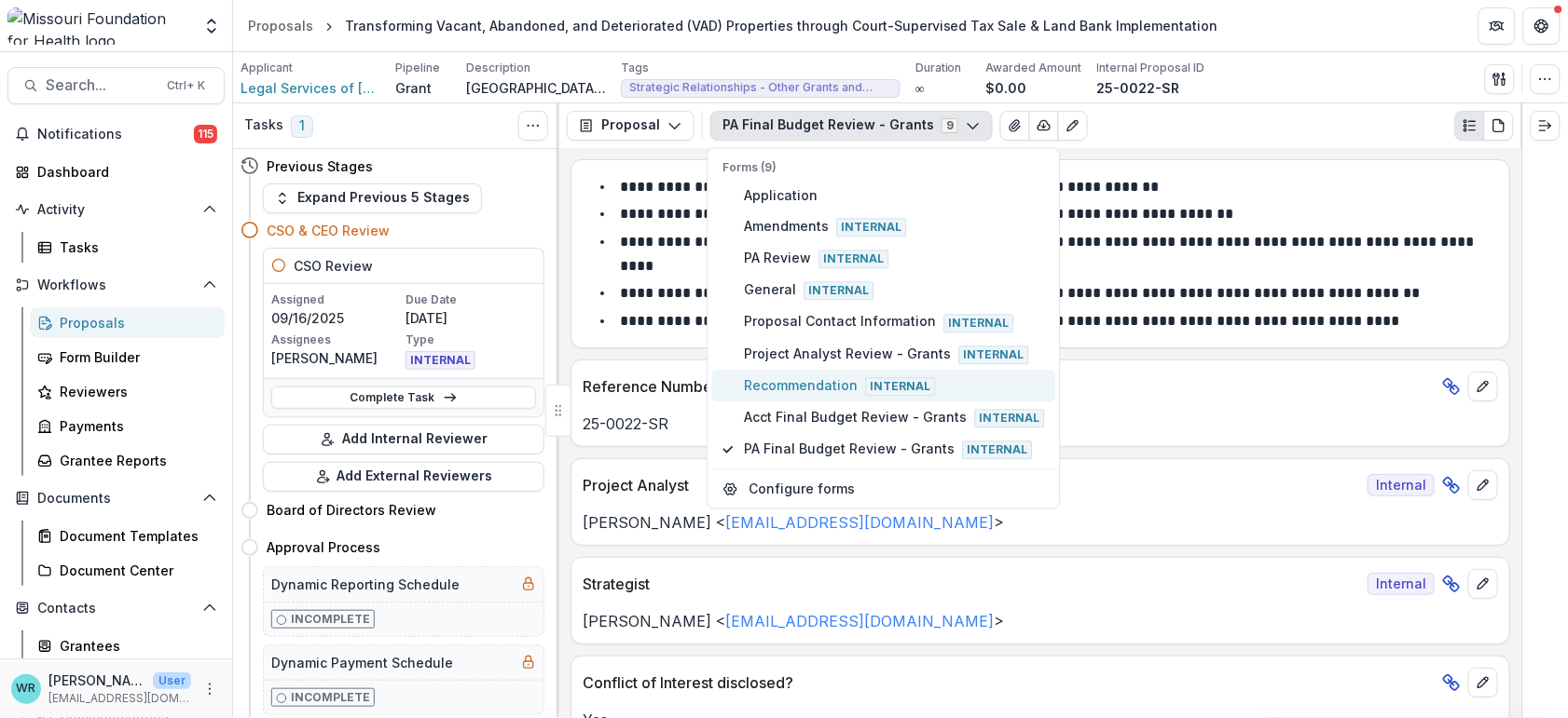
click at [784, 383] on span "Recommendation Internal" at bounding box center [895, 385] width 300 height 21
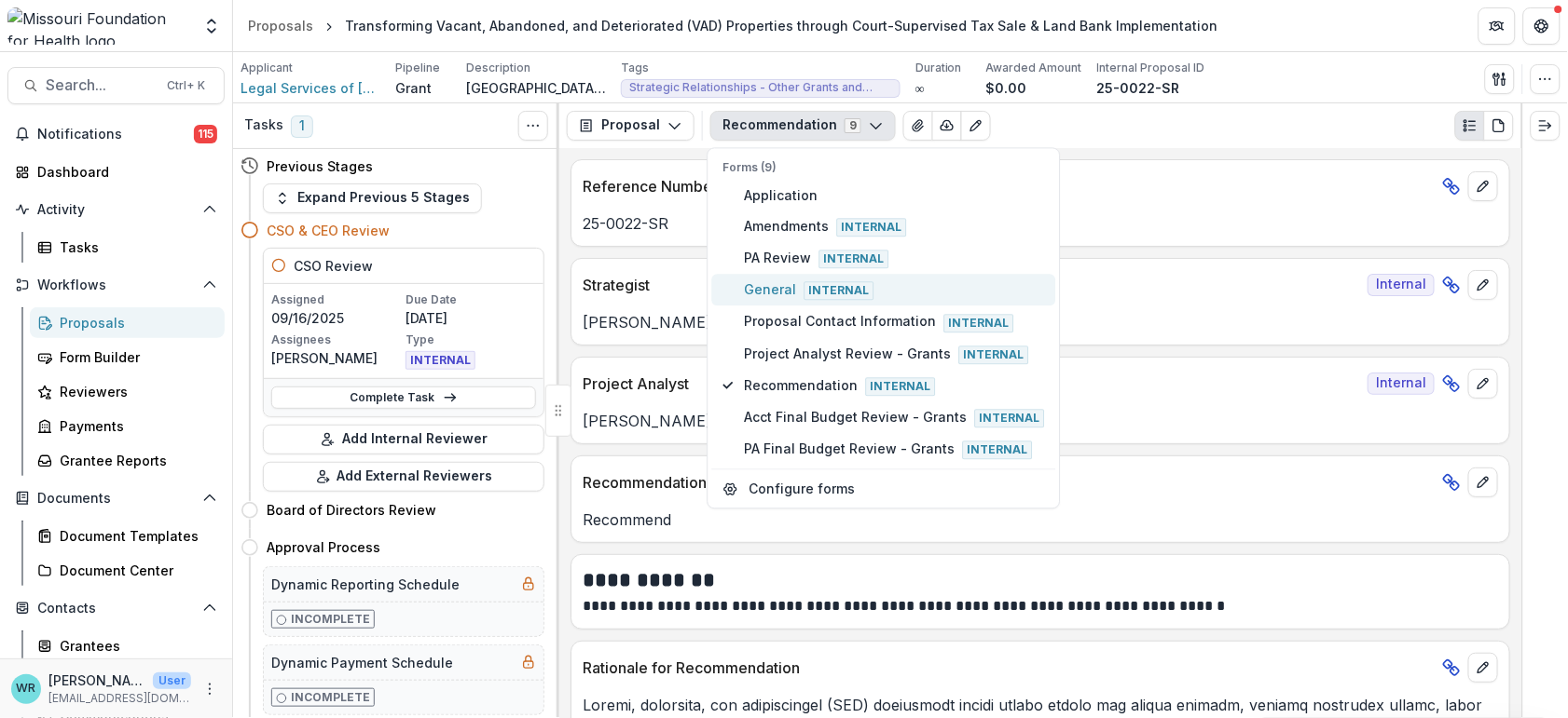
click at [766, 285] on span "General Internal" at bounding box center [895, 291] width 300 height 21
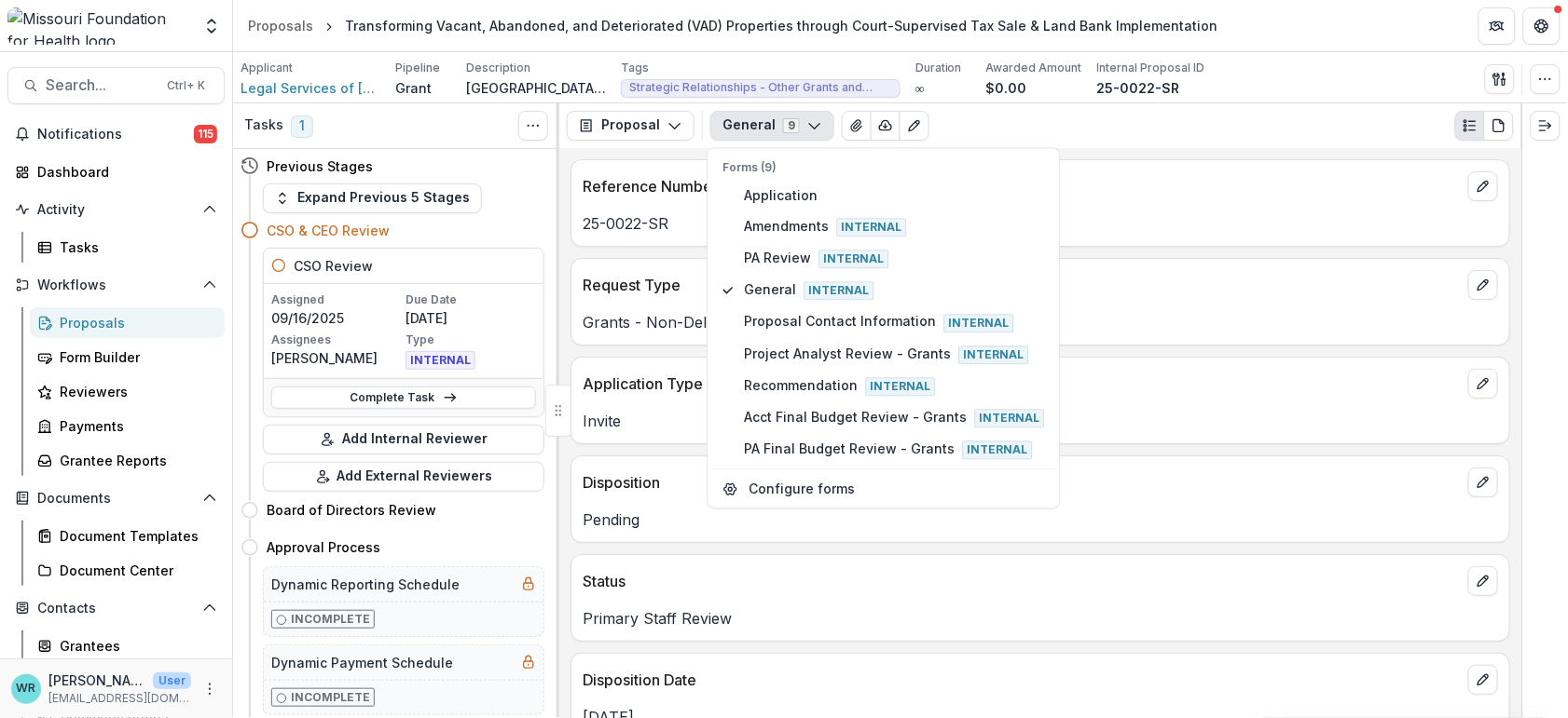
click at [1207, 226] on p "25-0022-SR" at bounding box center [1039, 223] width 915 height 22
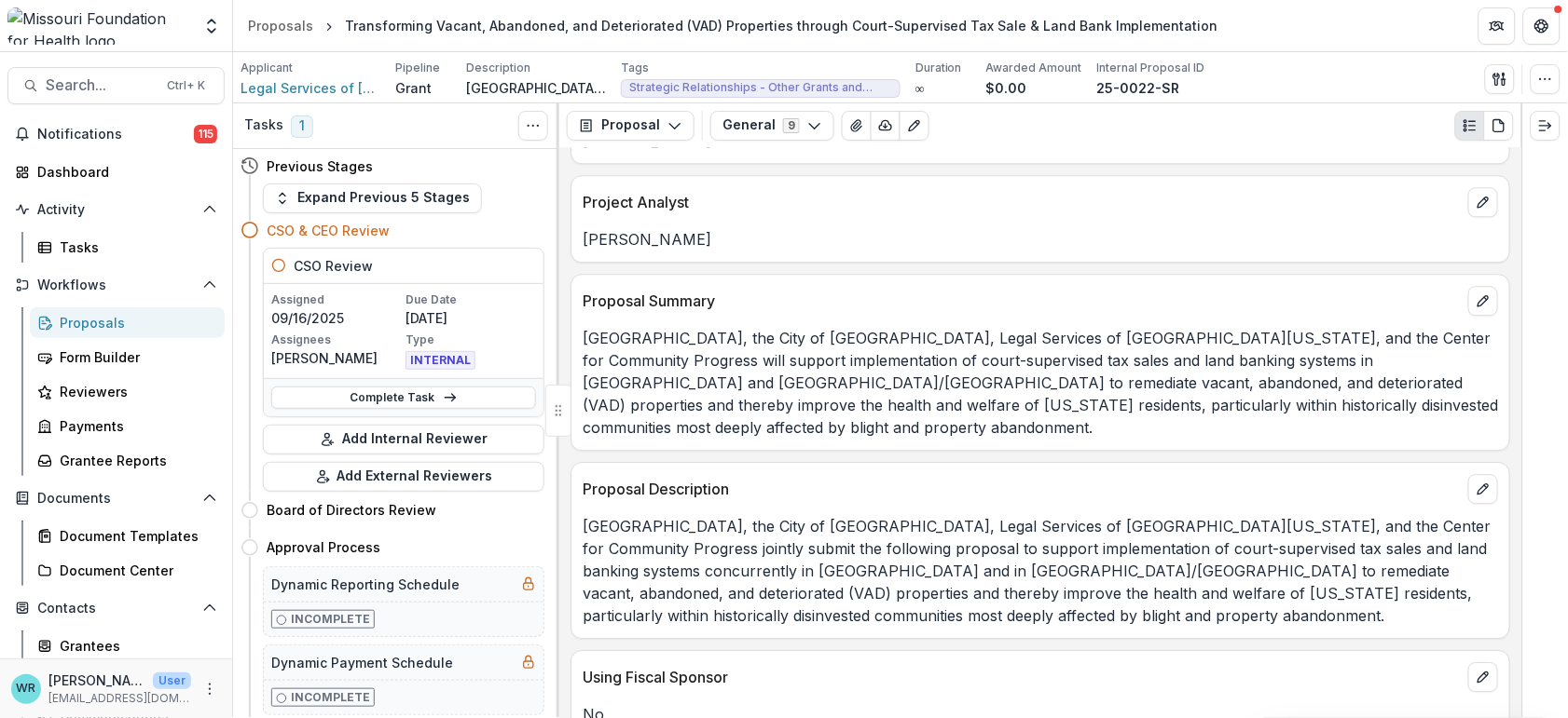
scroll to position [1346, 0]
click at [69, 84] on span "Search..." at bounding box center [101, 85] width 110 height 18
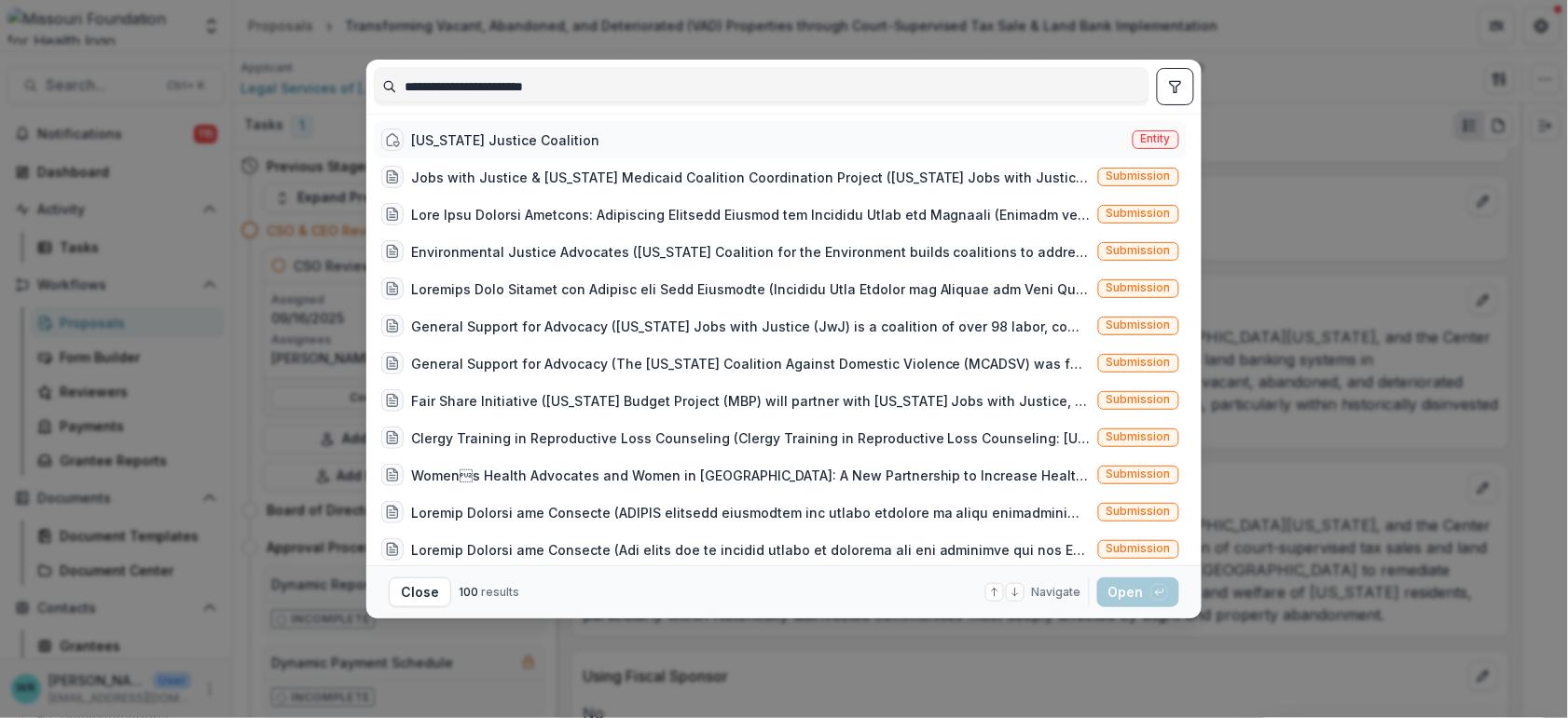
type input "**********"
click at [1158, 139] on span "Entity" at bounding box center [1156, 138] width 29 height 13
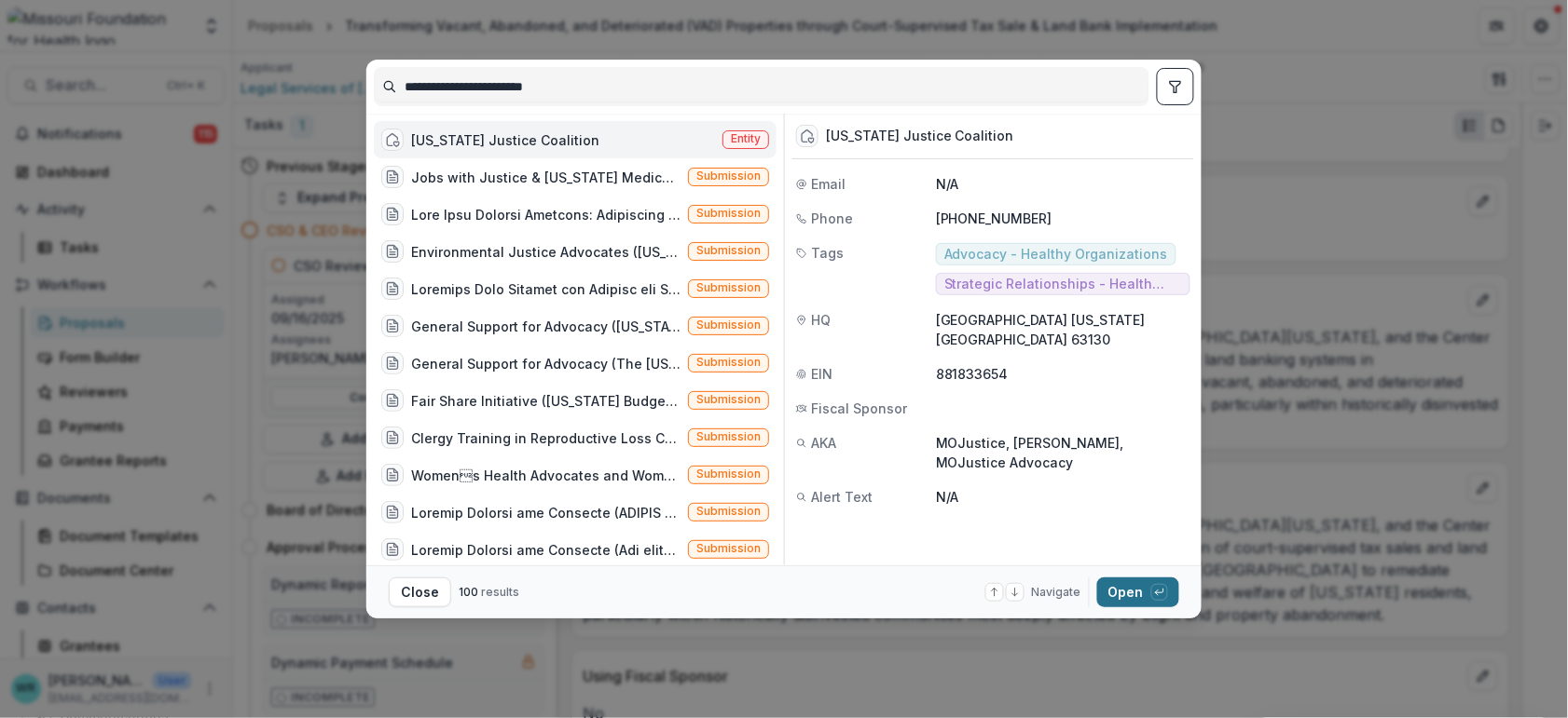
click at [1154, 589] on icon "button" at bounding box center [1159, 592] width 11 height 11
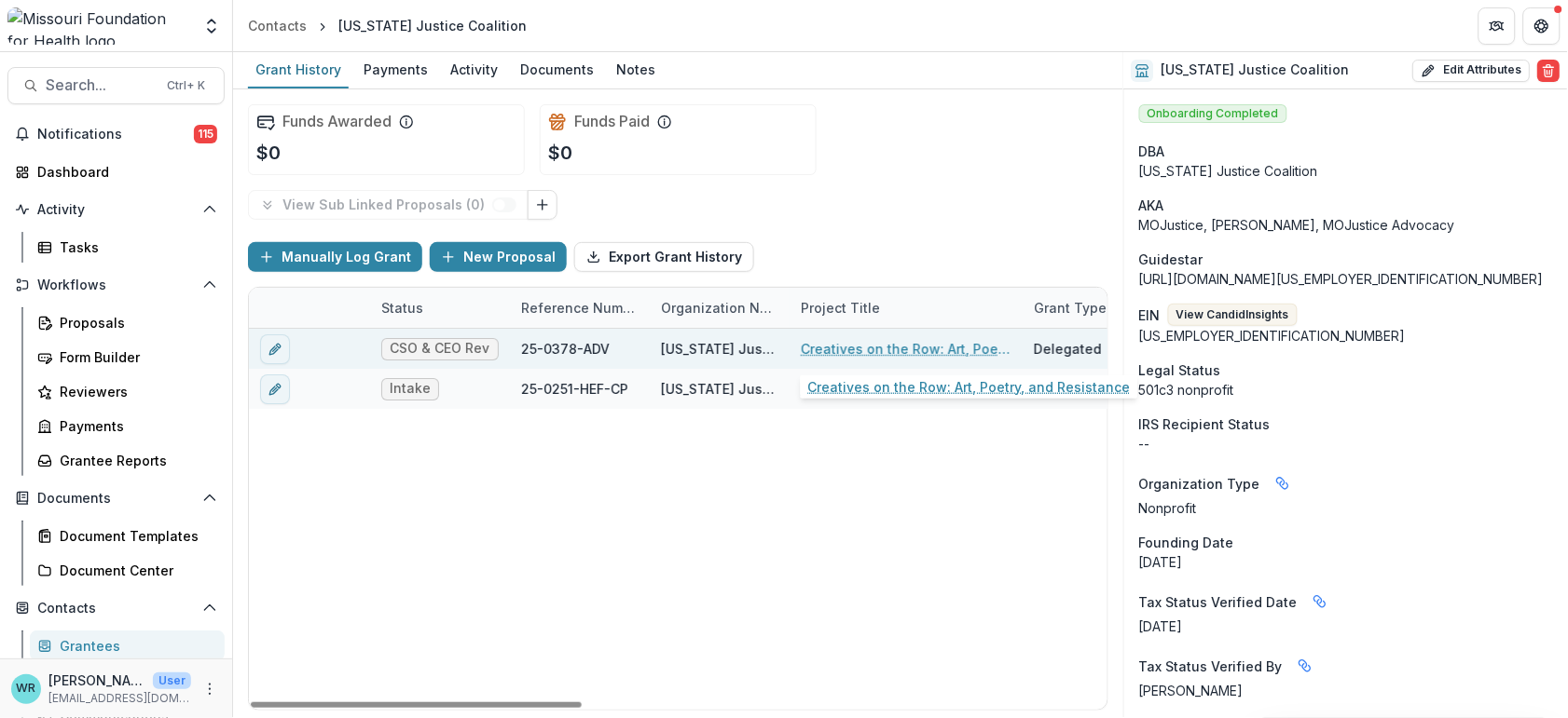
click at [884, 350] on link "Creatives on the Row: Art, Poetry, and Resistance" at bounding box center [905, 349] width 210 height 20
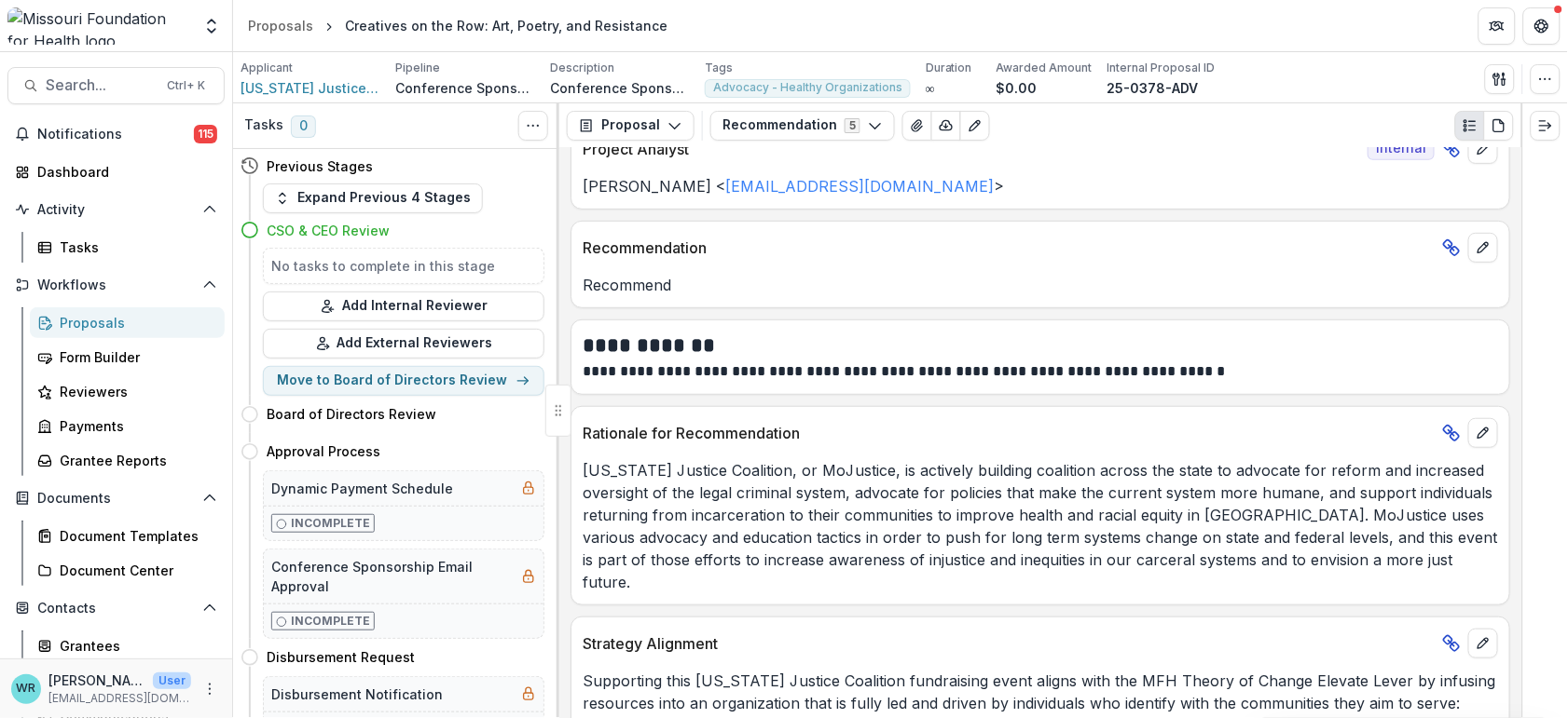
scroll to position [299, 0]
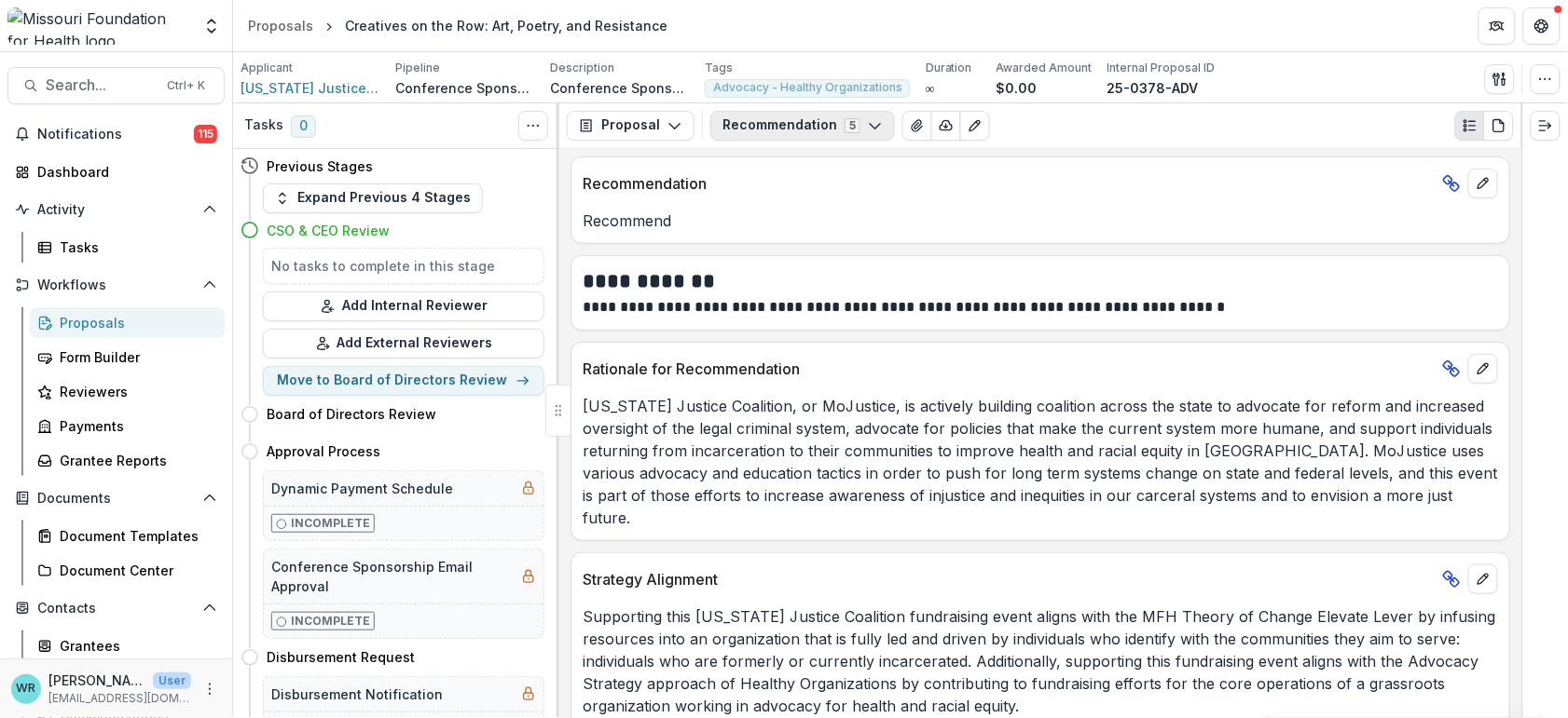
click at [882, 133] on button "Recommendation 5" at bounding box center [803, 125] width 185 height 29
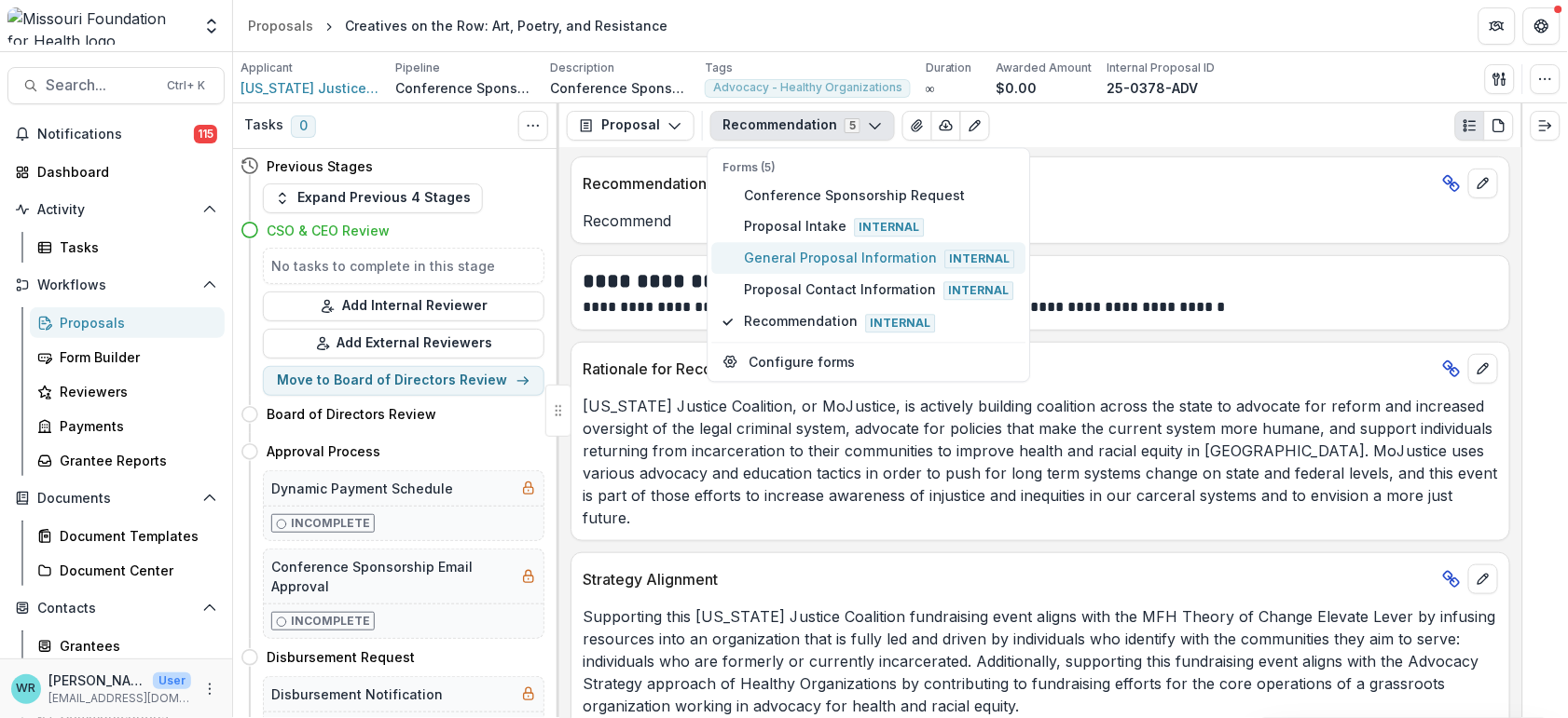
click at [797, 253] on span "General Proposal Information Internal" at bounding box center [880, 258] width 270 height 21
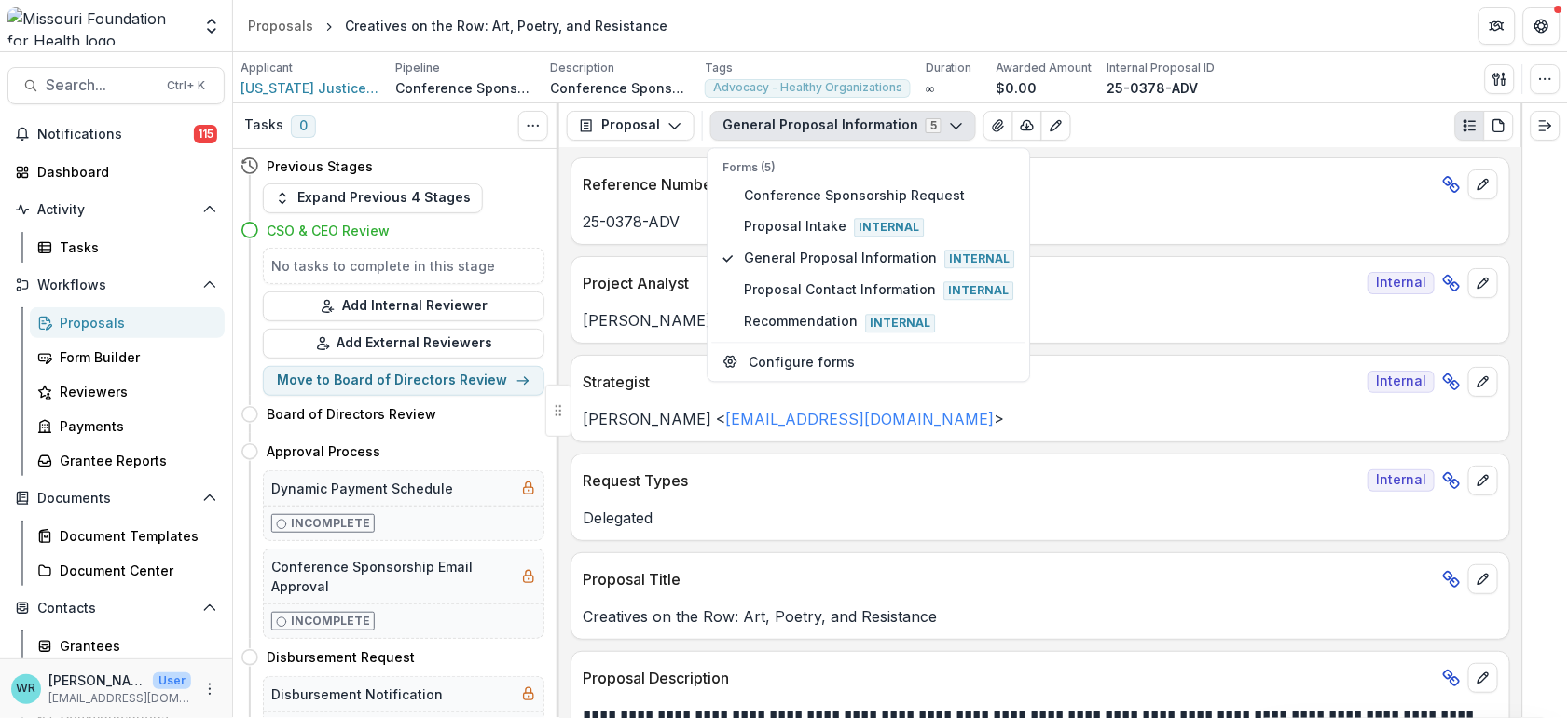
scroll to position [0, 0]
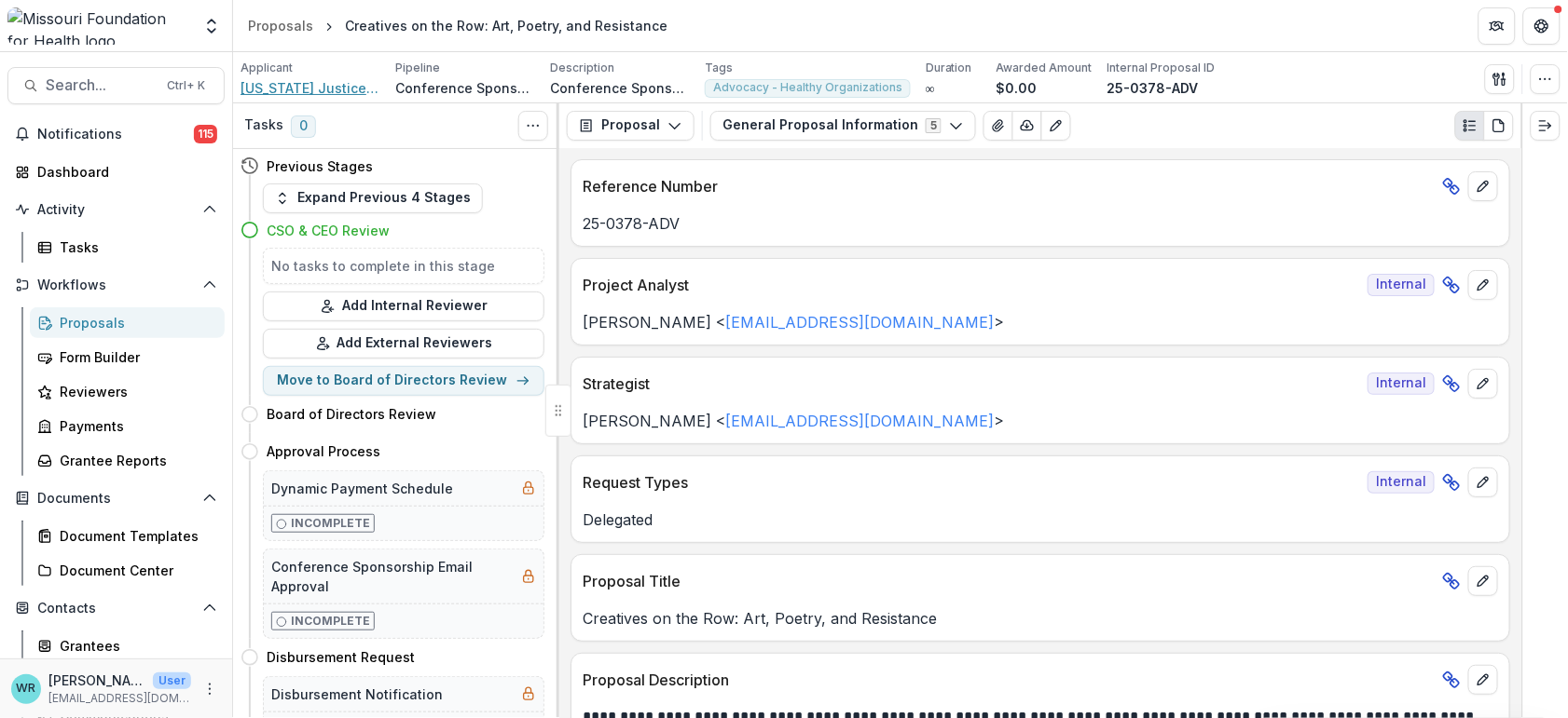
click at [329, 81] on span "[US_STATE] Justice Coalition" at bounding box center [310, 88] width 140 height 20
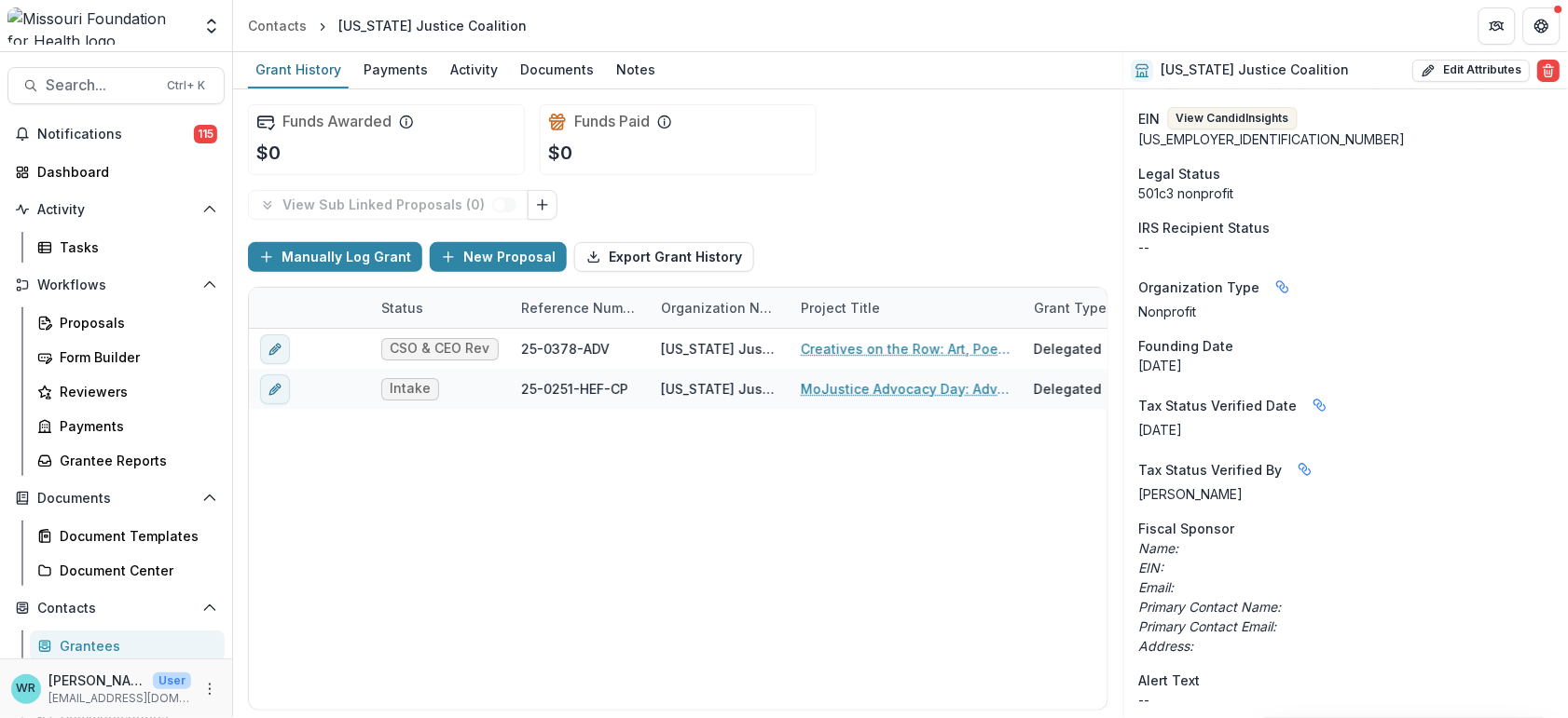
scroll to position [206, 0]
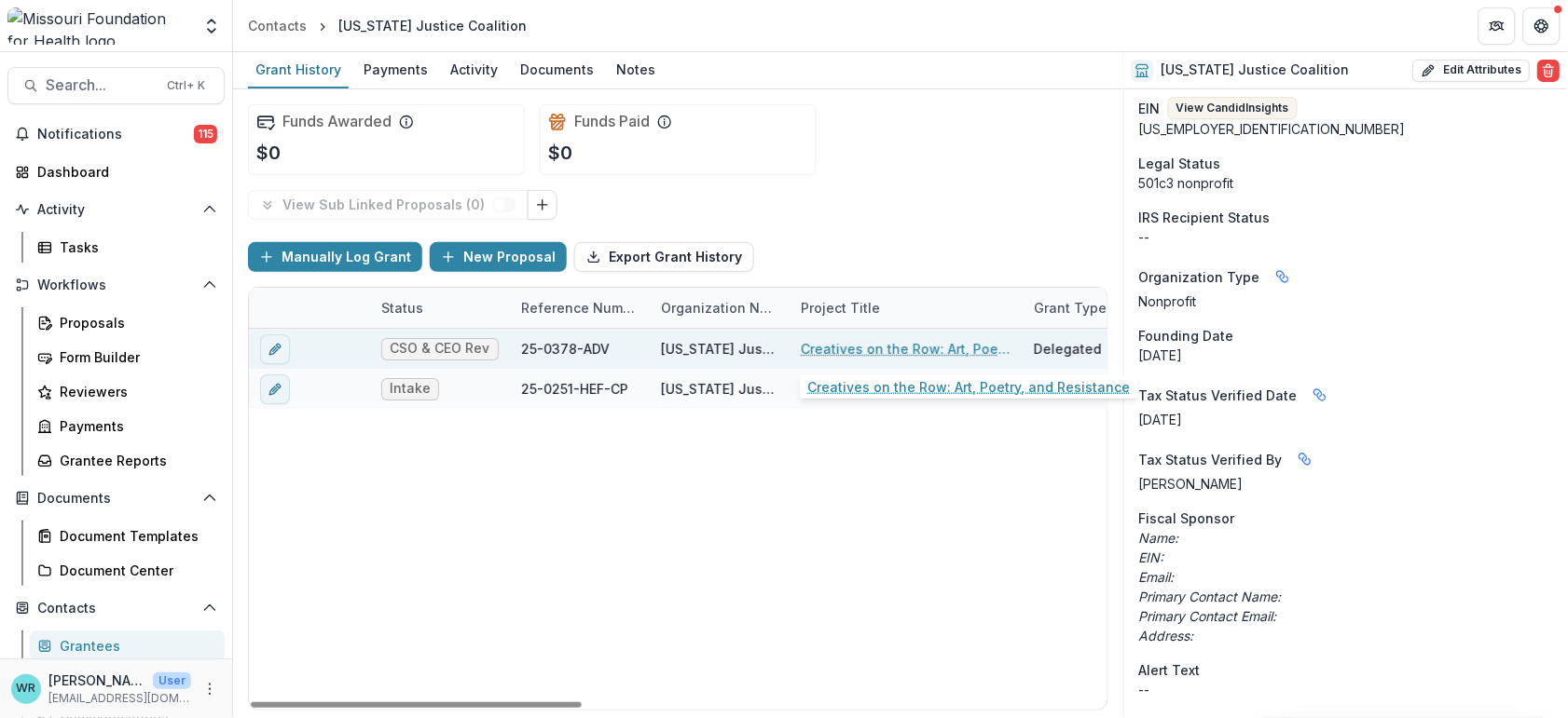
click at [864, 341] on link "Creatives on the Row: Art, Poetry, and Resistance" at bounding box center [905, 349] width 210 height 20
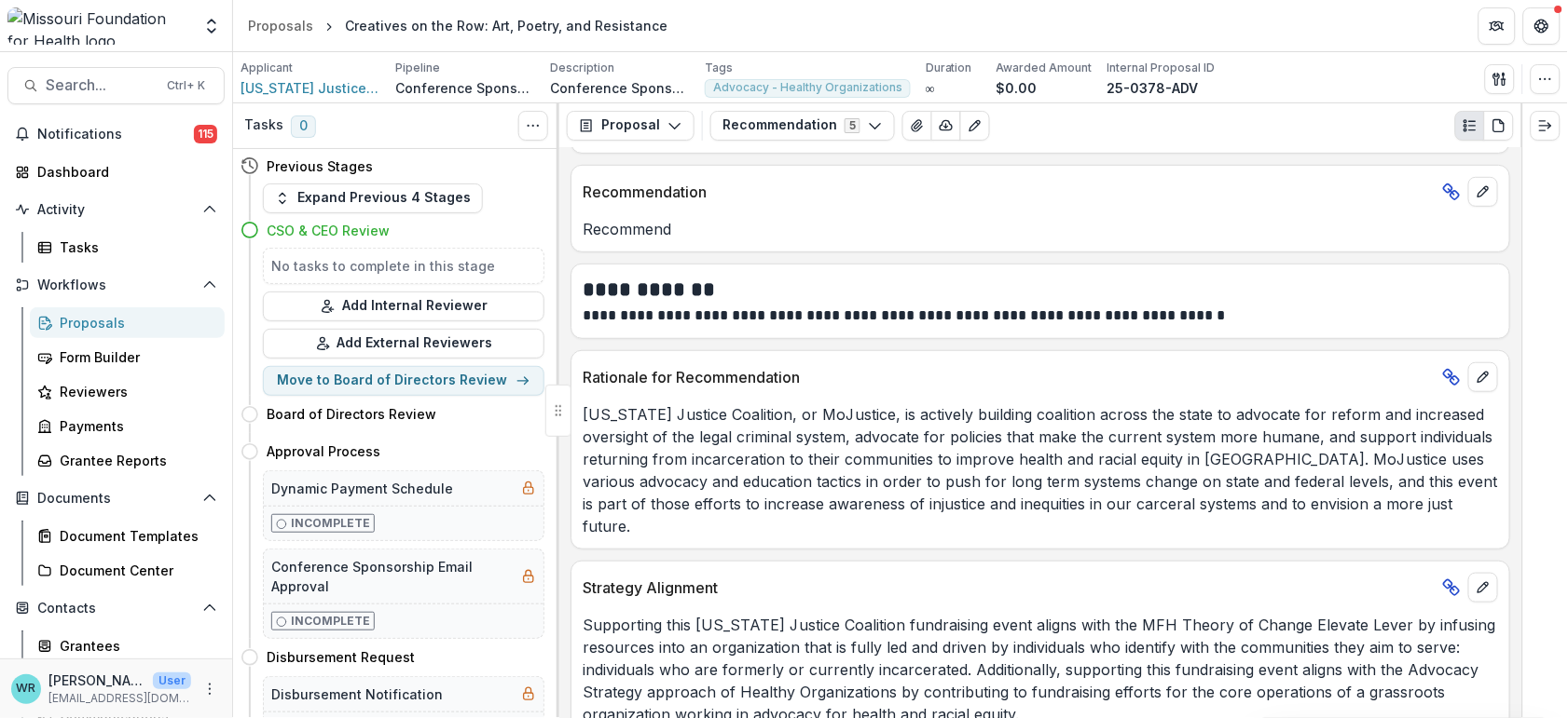
scroll to position [299, 0]
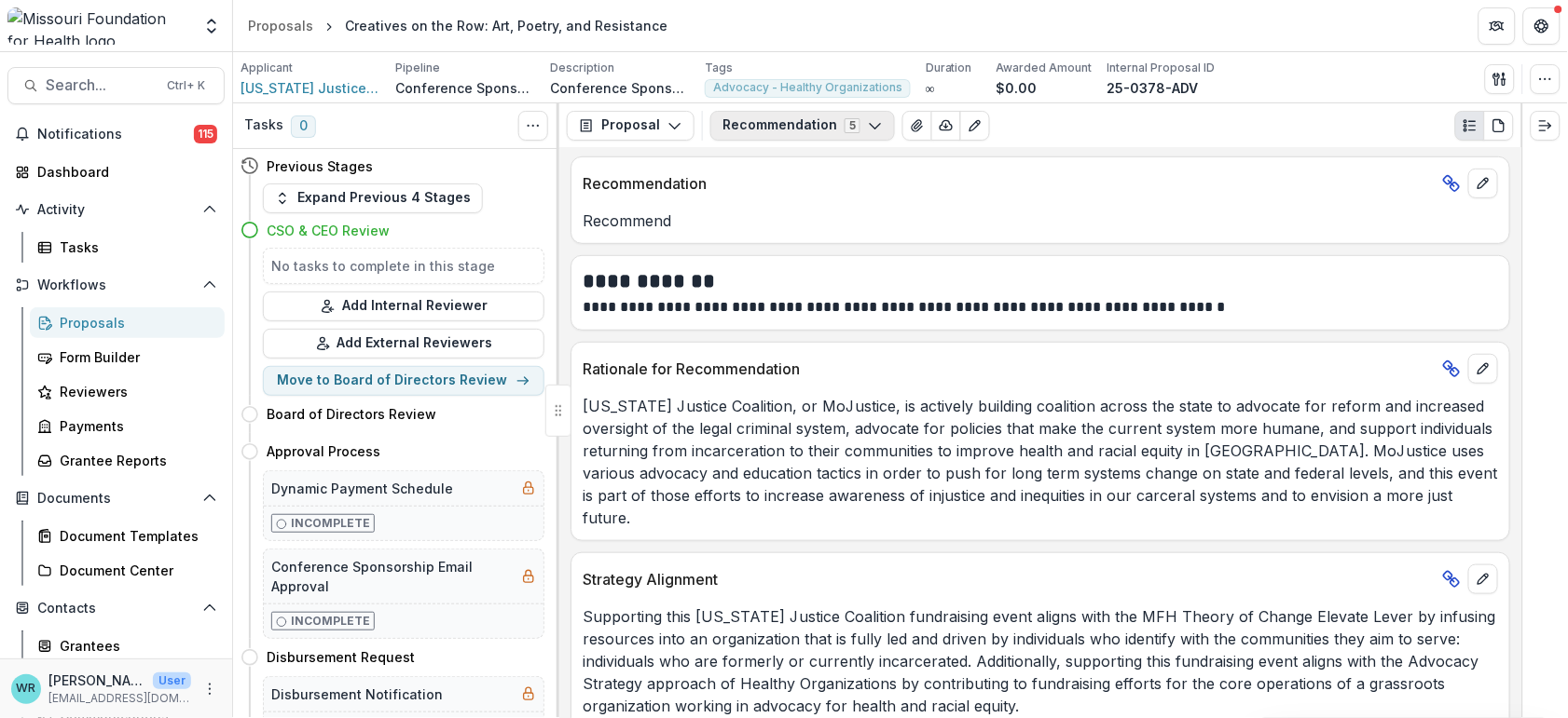
drag, startPoint x: 803, startPoint y: 122, endPoint x: 811, endPoint y: 131, distance: 12.0
click at [803, 122] on button "Recommendation 5" at bounding box center [803, 125] width 185 height 29
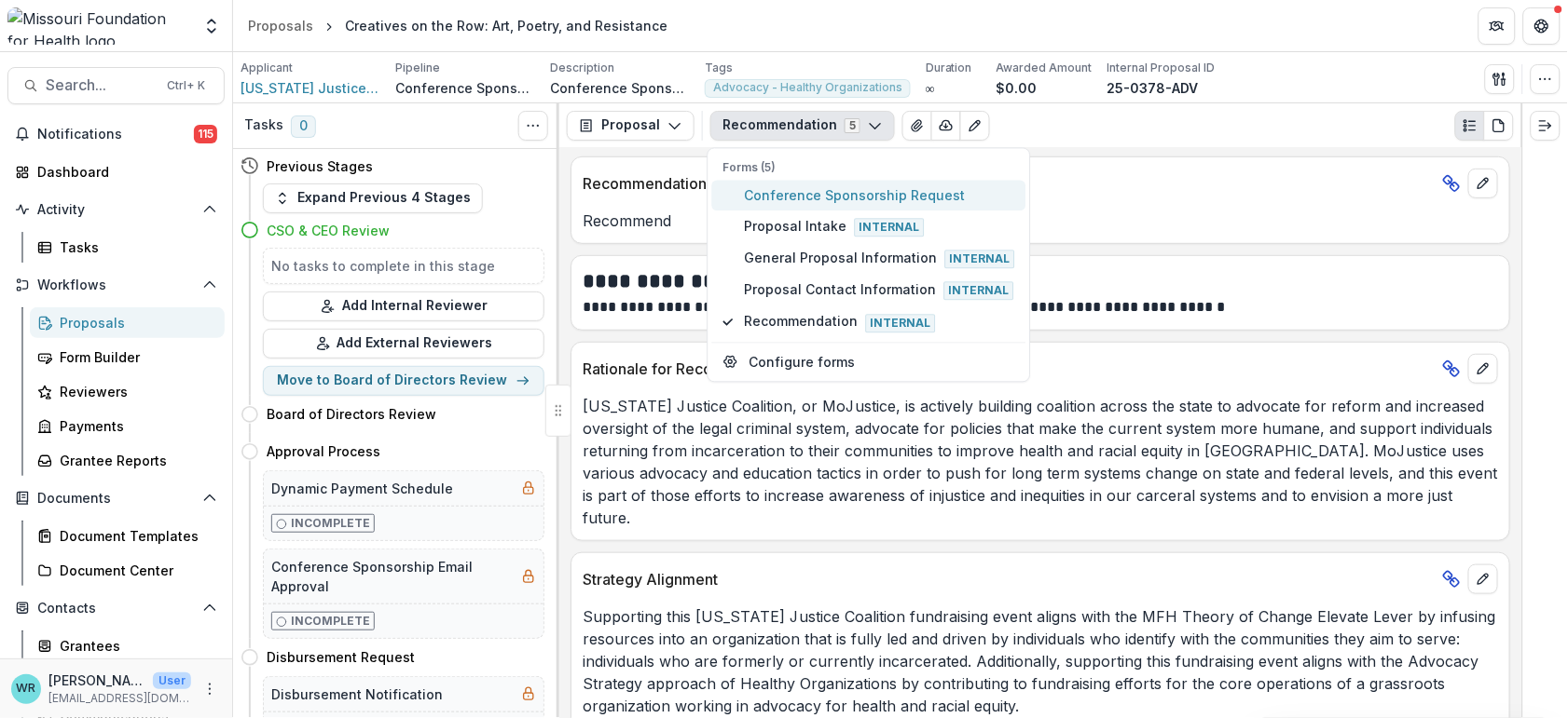
click at [811, 190] on span "Conference Sponsorship Request" at bounding box center [880, 196] width 270 height 20
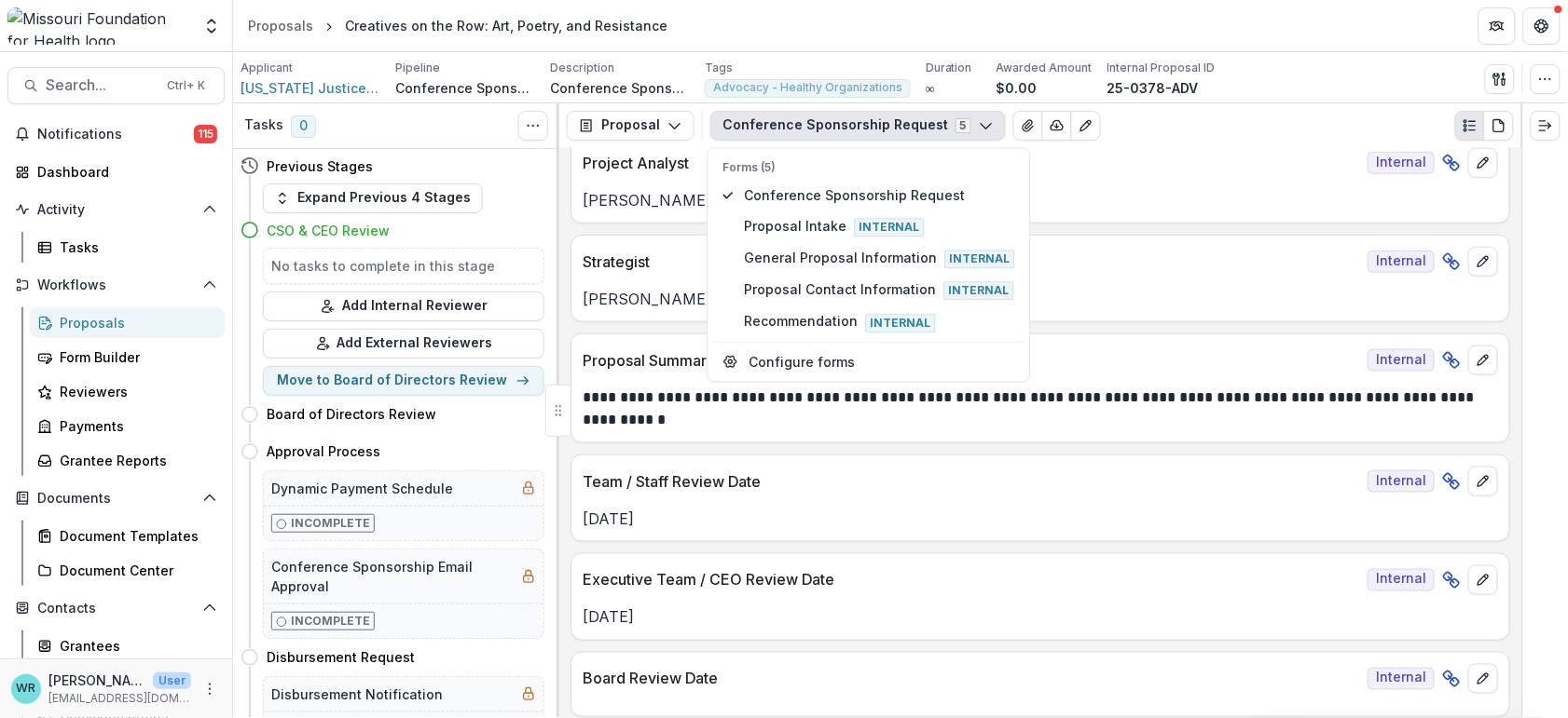
scroll to position [620, 0]
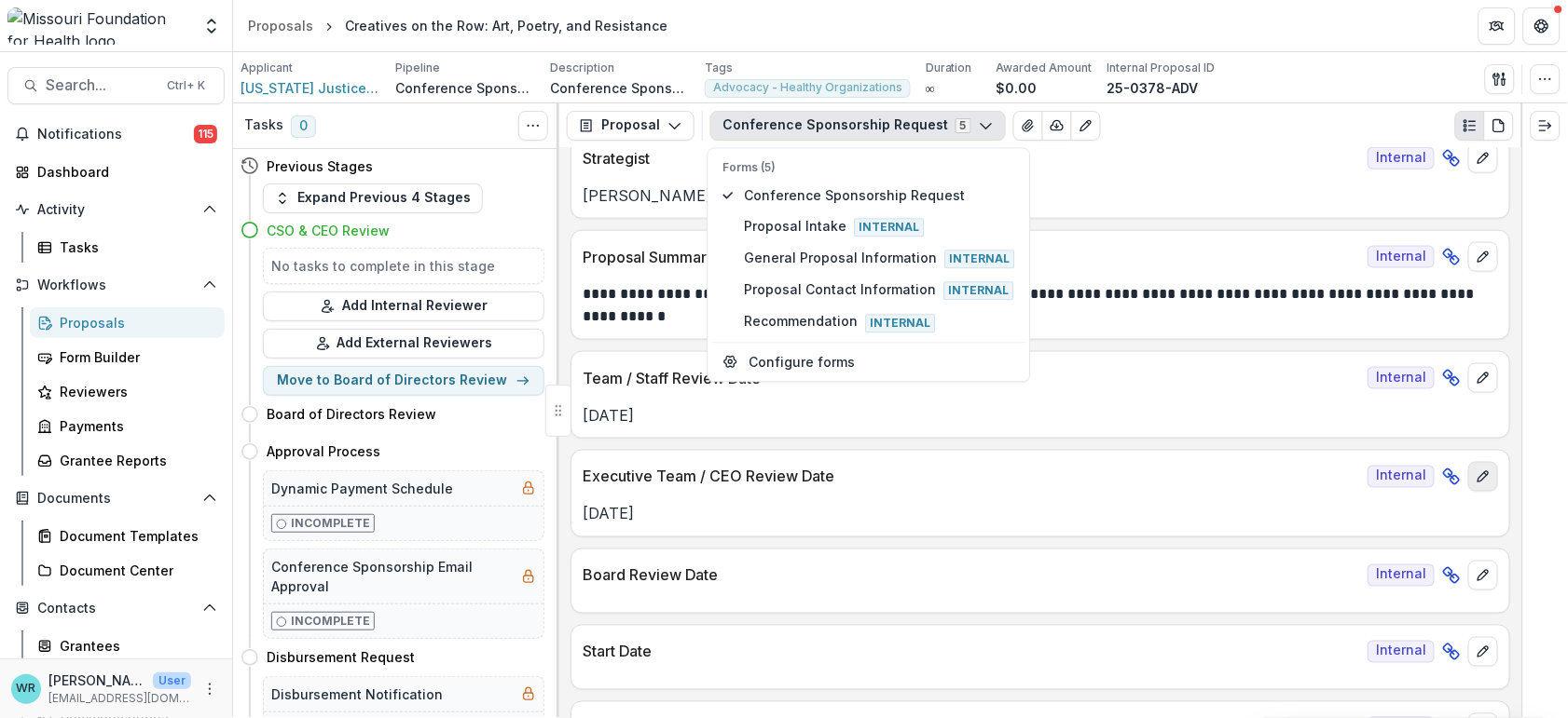
click at [1490, 471] on button "edit" at bounding box center [1483, 476] width 29 height 29
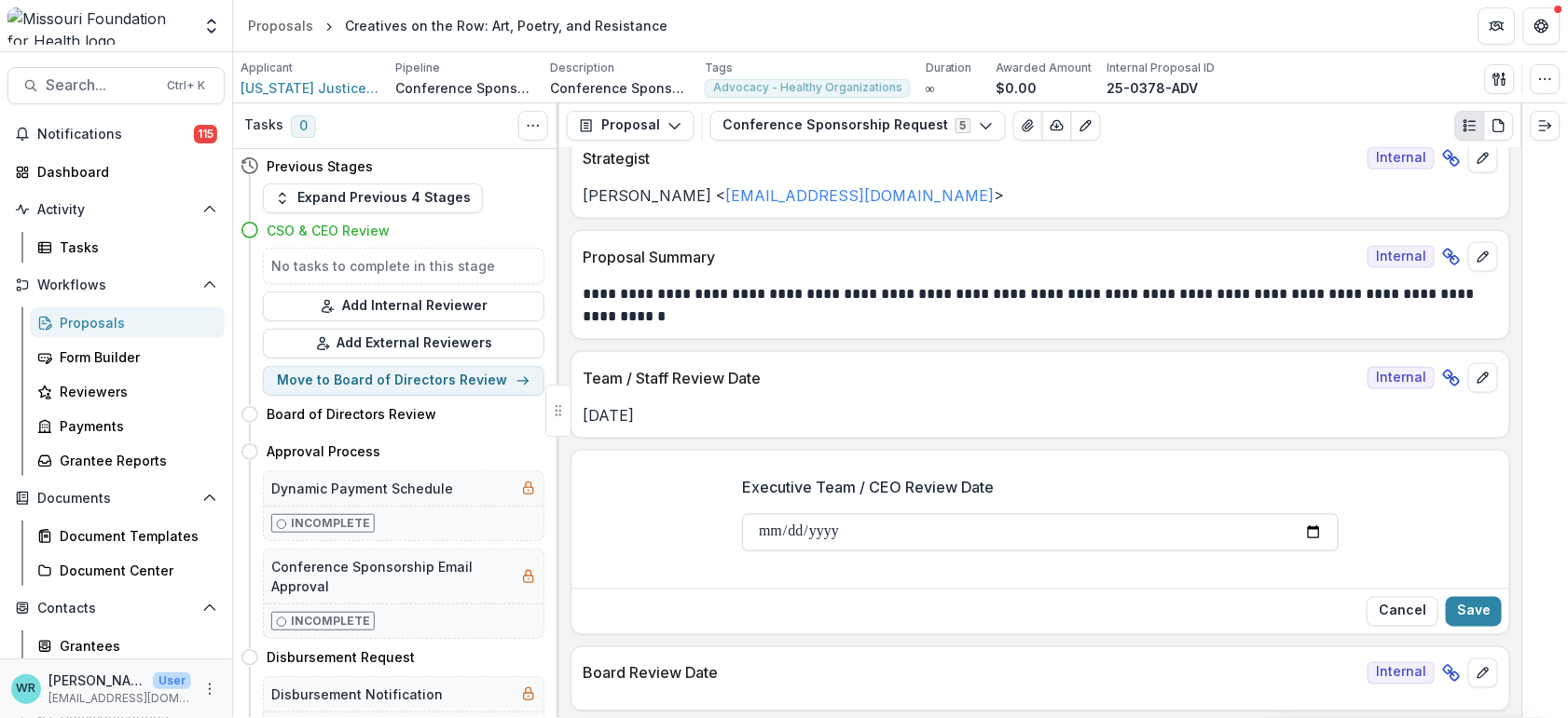
click at [791, 532] on input "**********" at bounding box center [1040, 533] width 597 height 37
type input "**********"
click at [1465, 601] on button "Save" at bounding box center [1473, 612] width 56 height 29
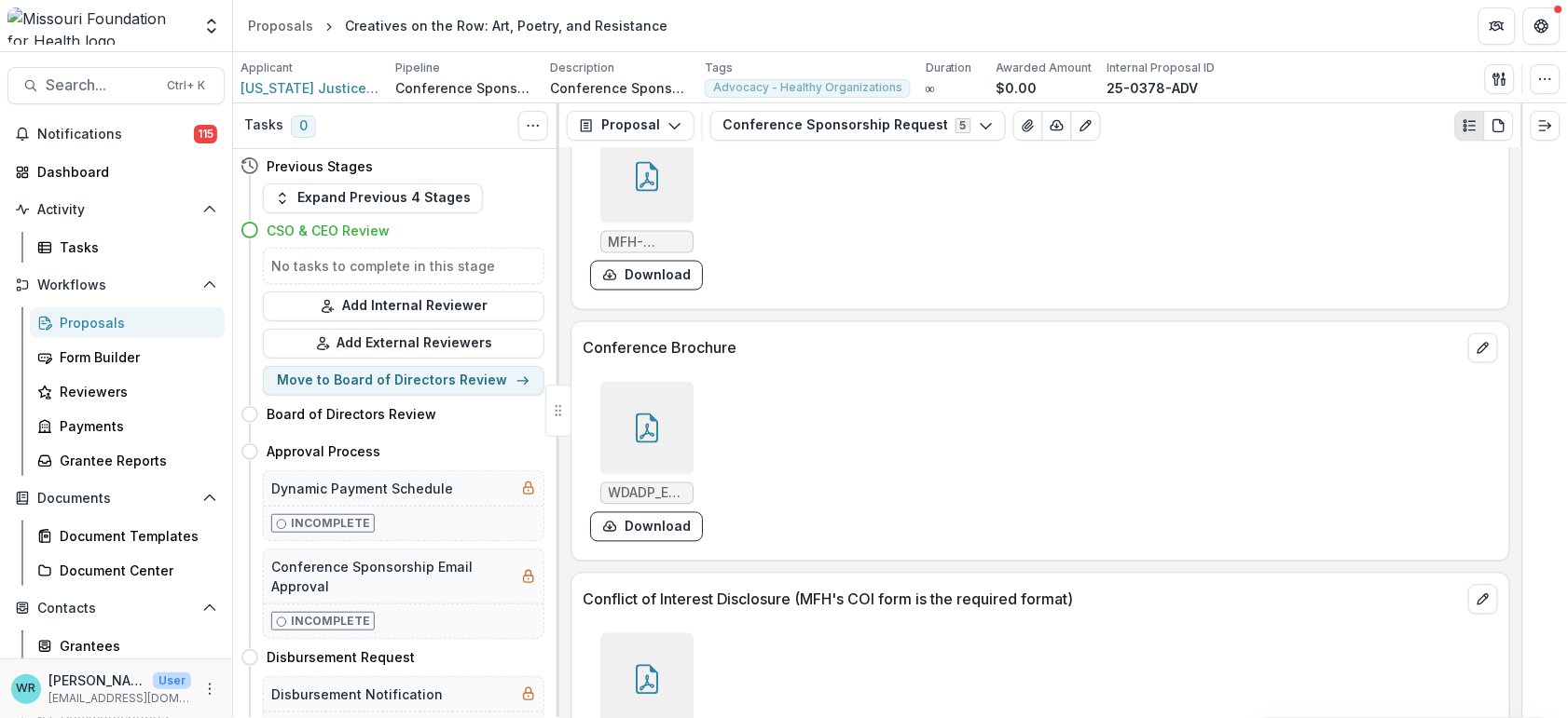
scroll to position [6615, 0]
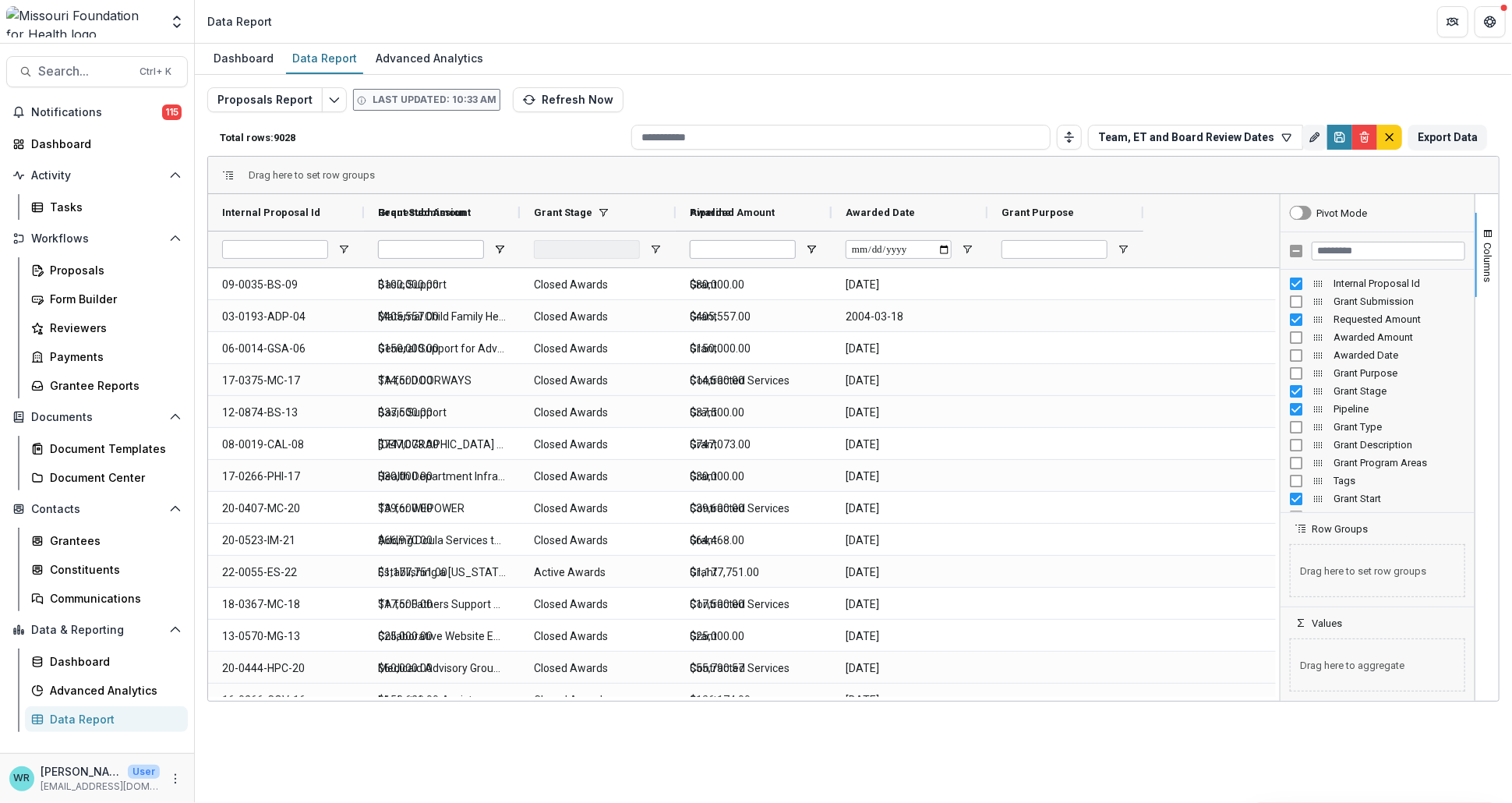
type input "**********"
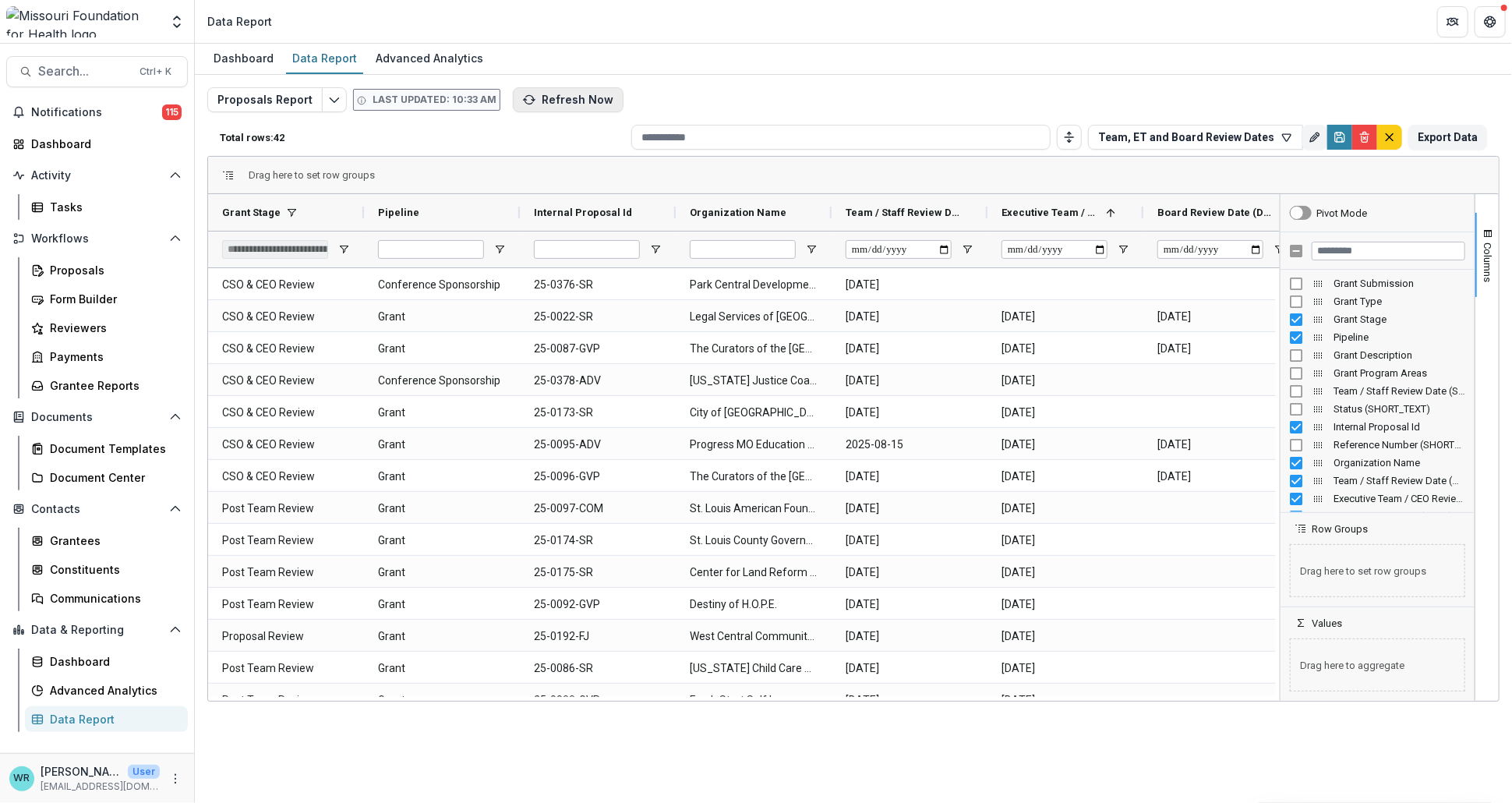
click at [551, 101] on button "Refresh Now" at bounding box center [568, 100] width 110 height 25
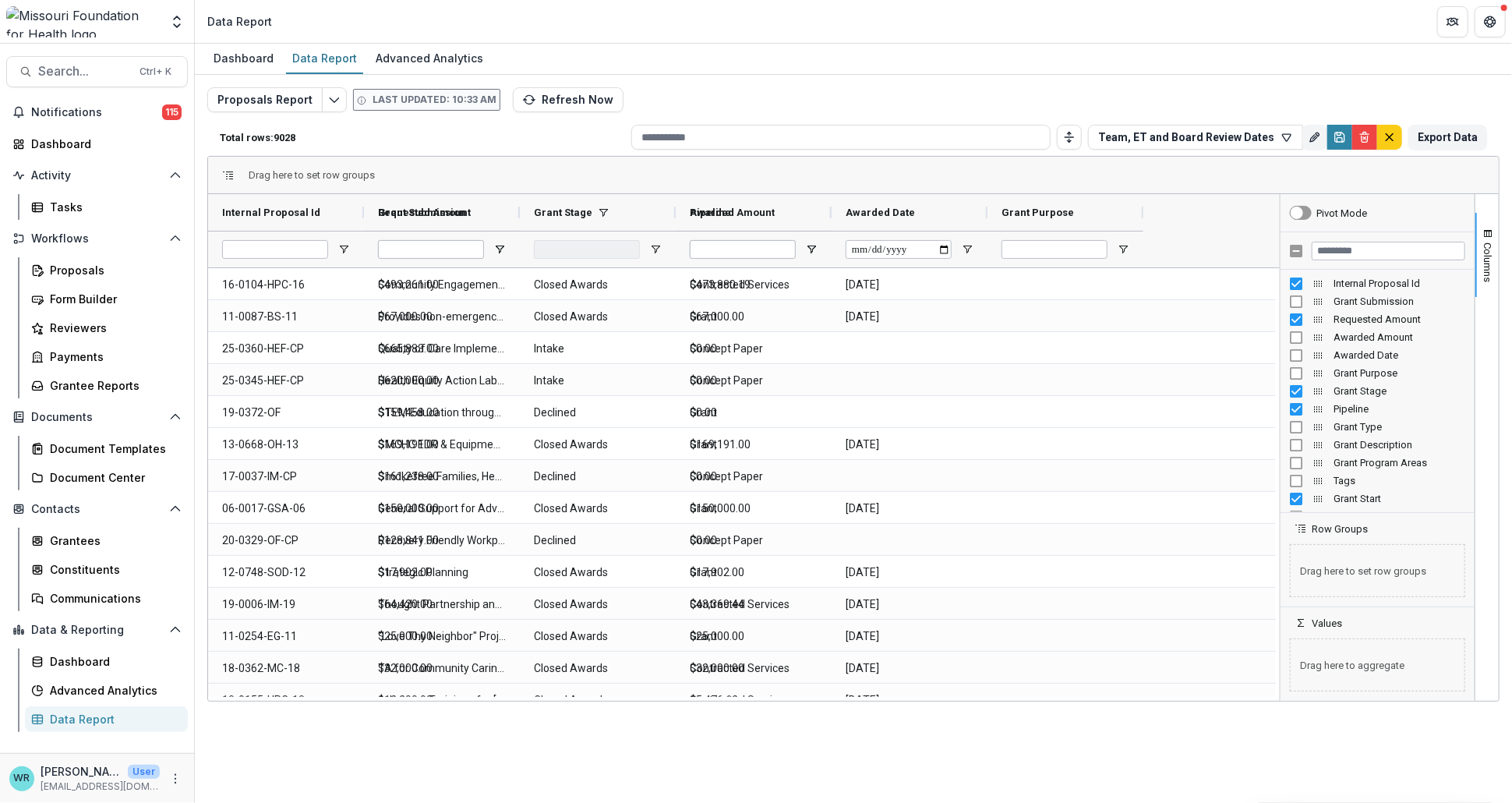
type input "**********"
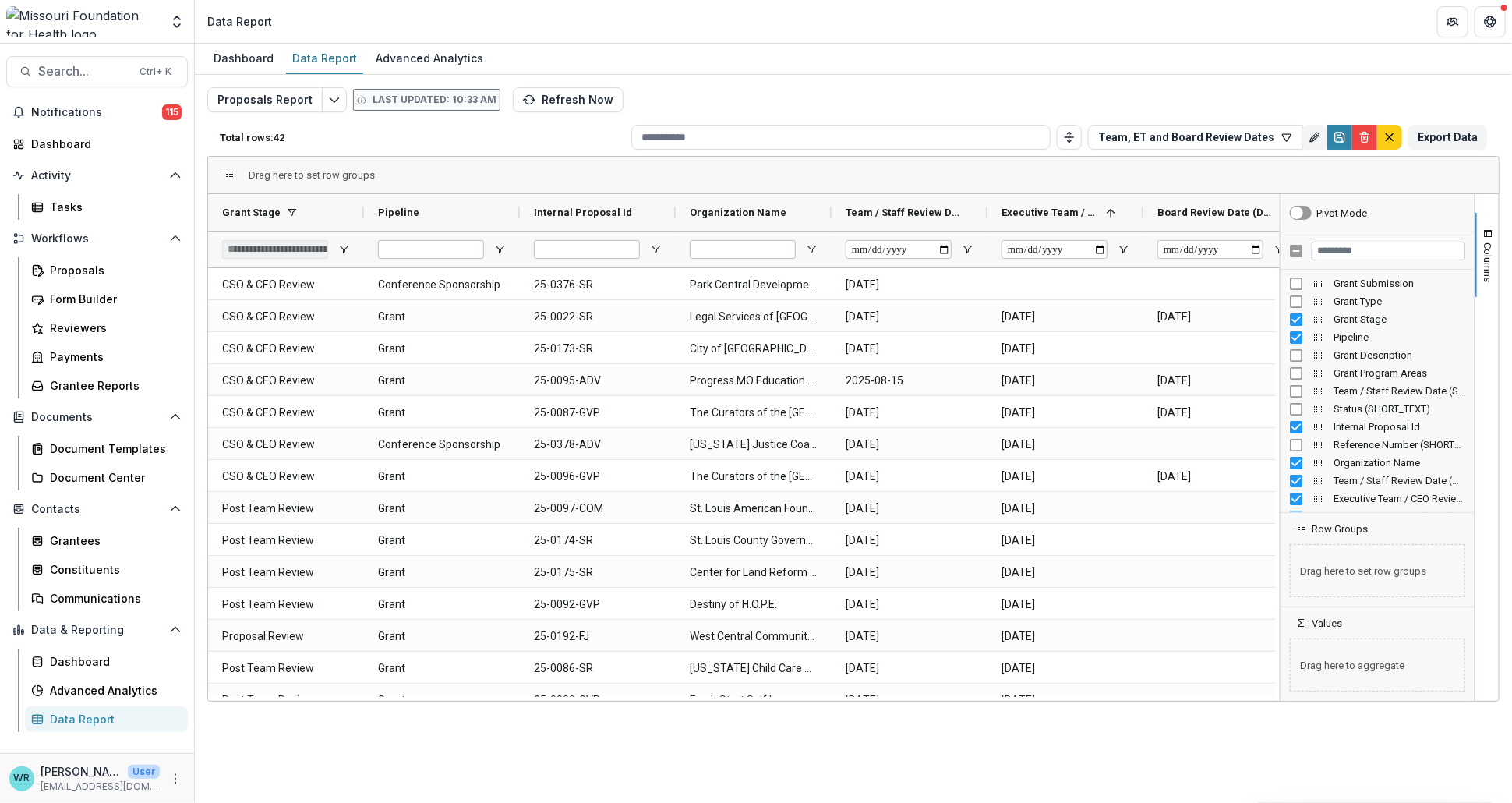
click at [431, 13] on header "Data Report" at bounding box center [853, 21] width 1317 height 43
click at [571, 100] on button "Refresh Now" at bounding box center [568, 100] width 110 height 25
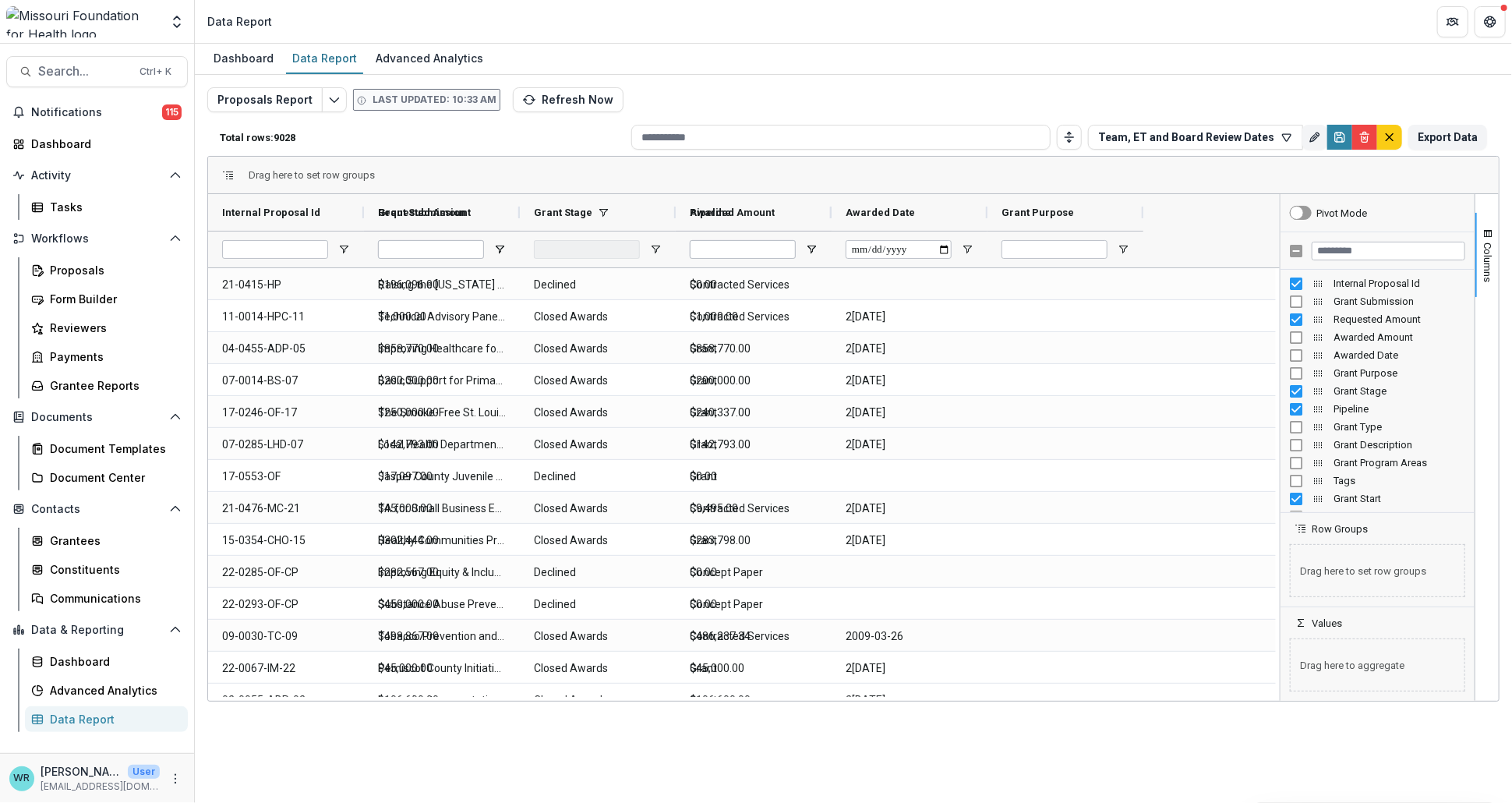
type input "**********"
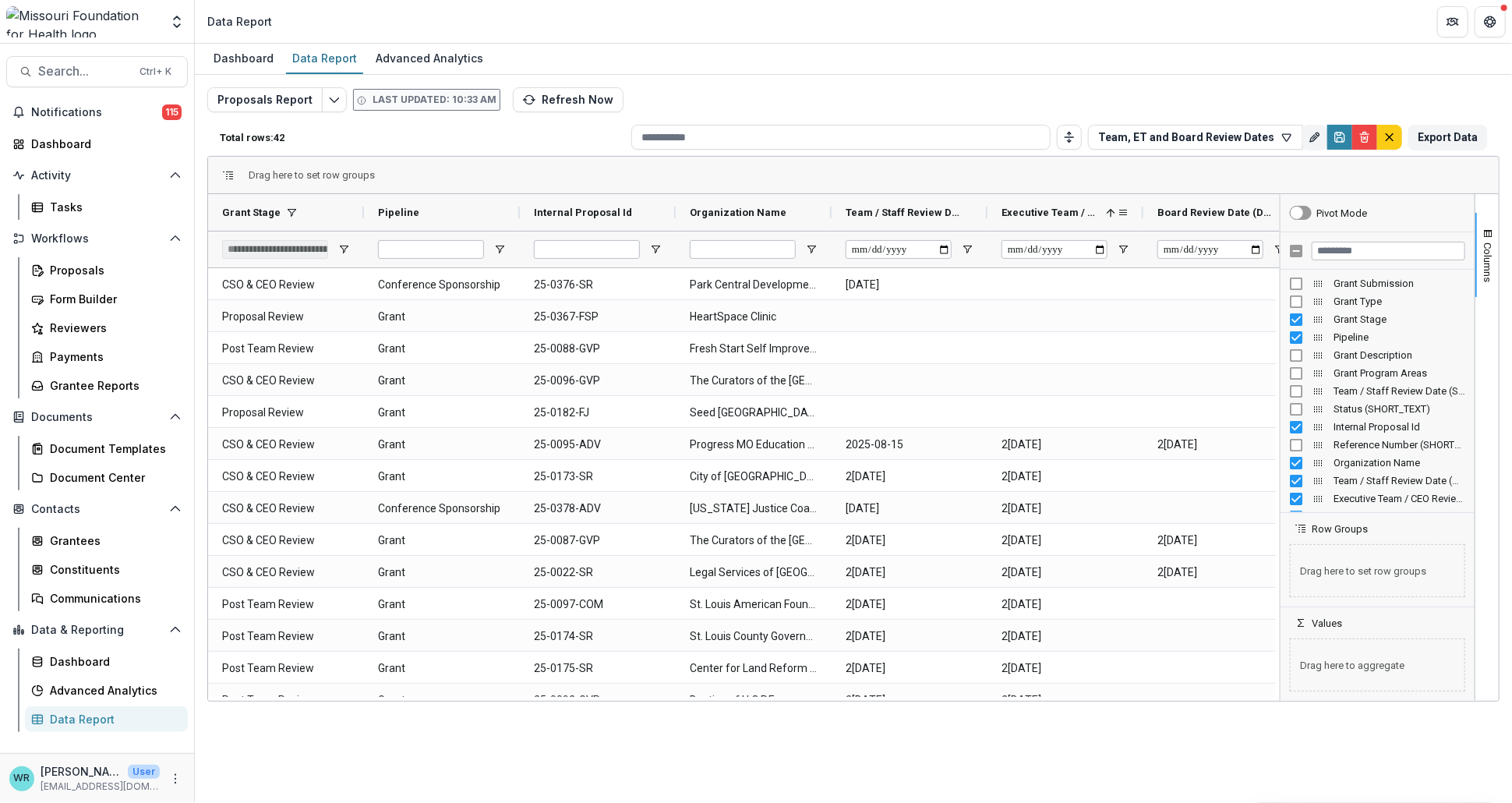
click at [1060, 208] on span "Executive Team / CEO Review Date (DATE)" at bounding box center [1051, 212] width 98 height 11
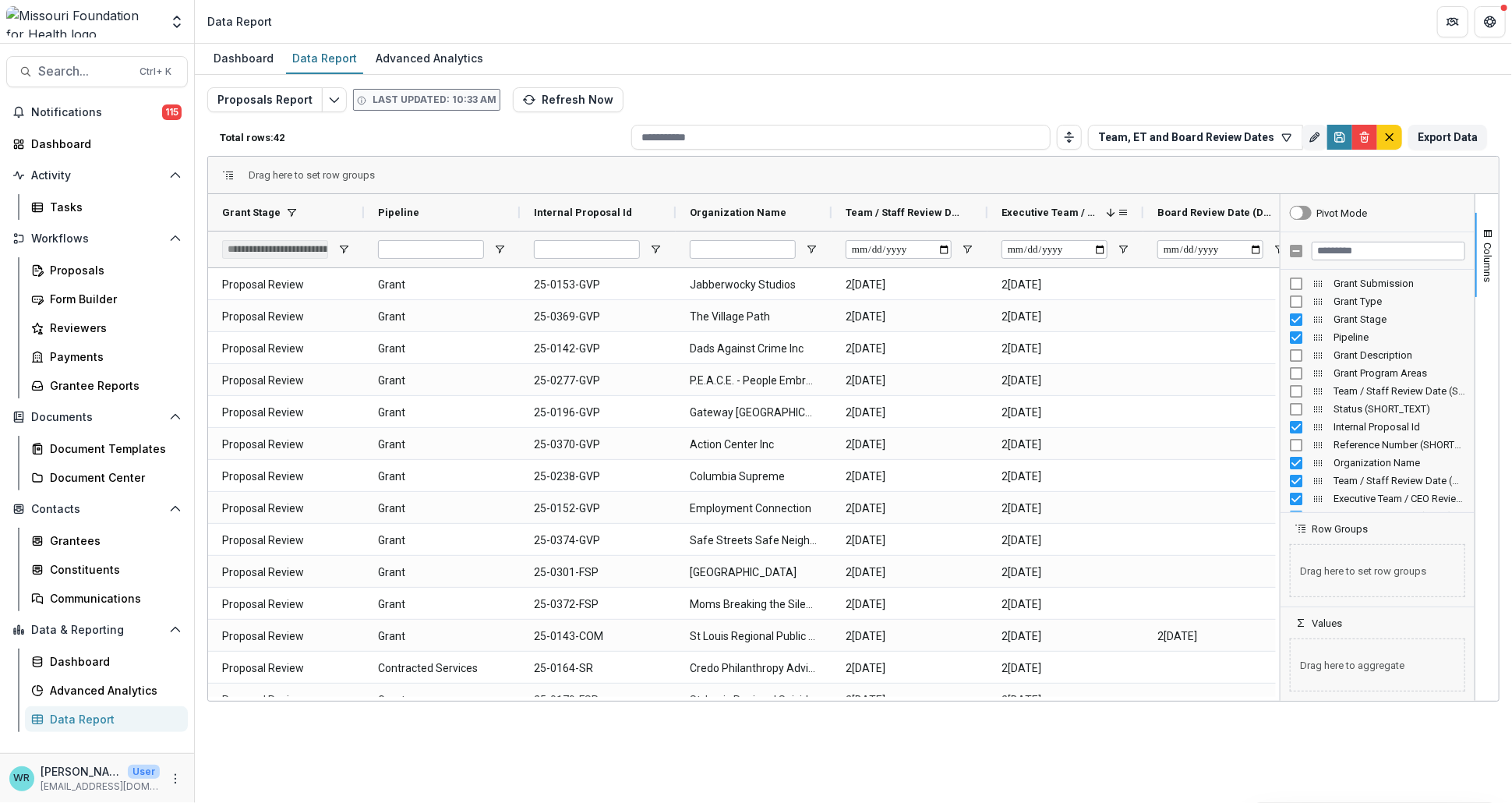
click at [1060, 208] on span "Executive Team / CEO Review Date (DATE)" at bounding box center [1051, 212] width 98 height 11
click at [1060, 208] on span "Executive Team / CEO Review Date (DATE)" at bounding box center [1059, 212] width 115 height 11
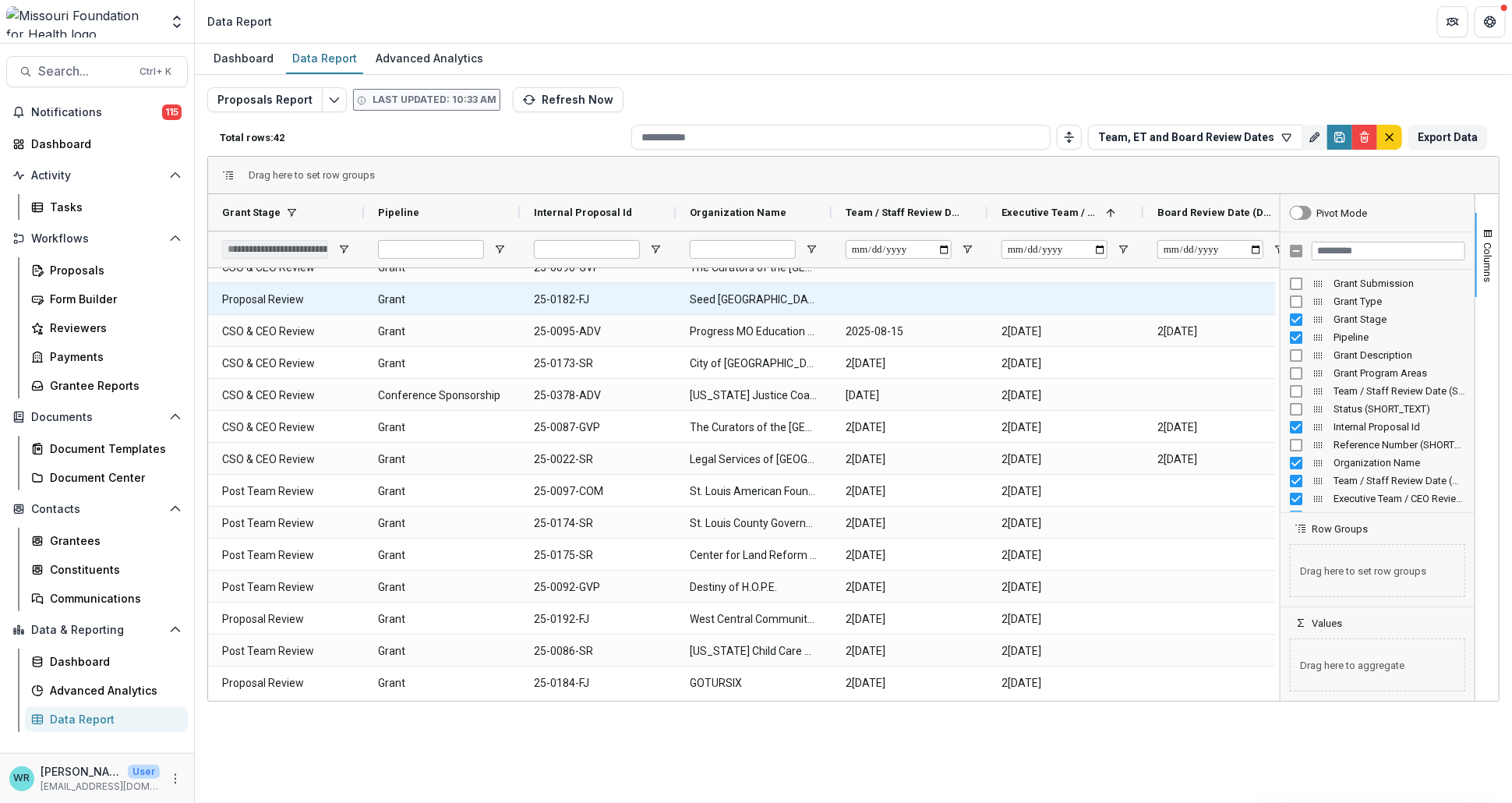
scroll to position [87, 0]
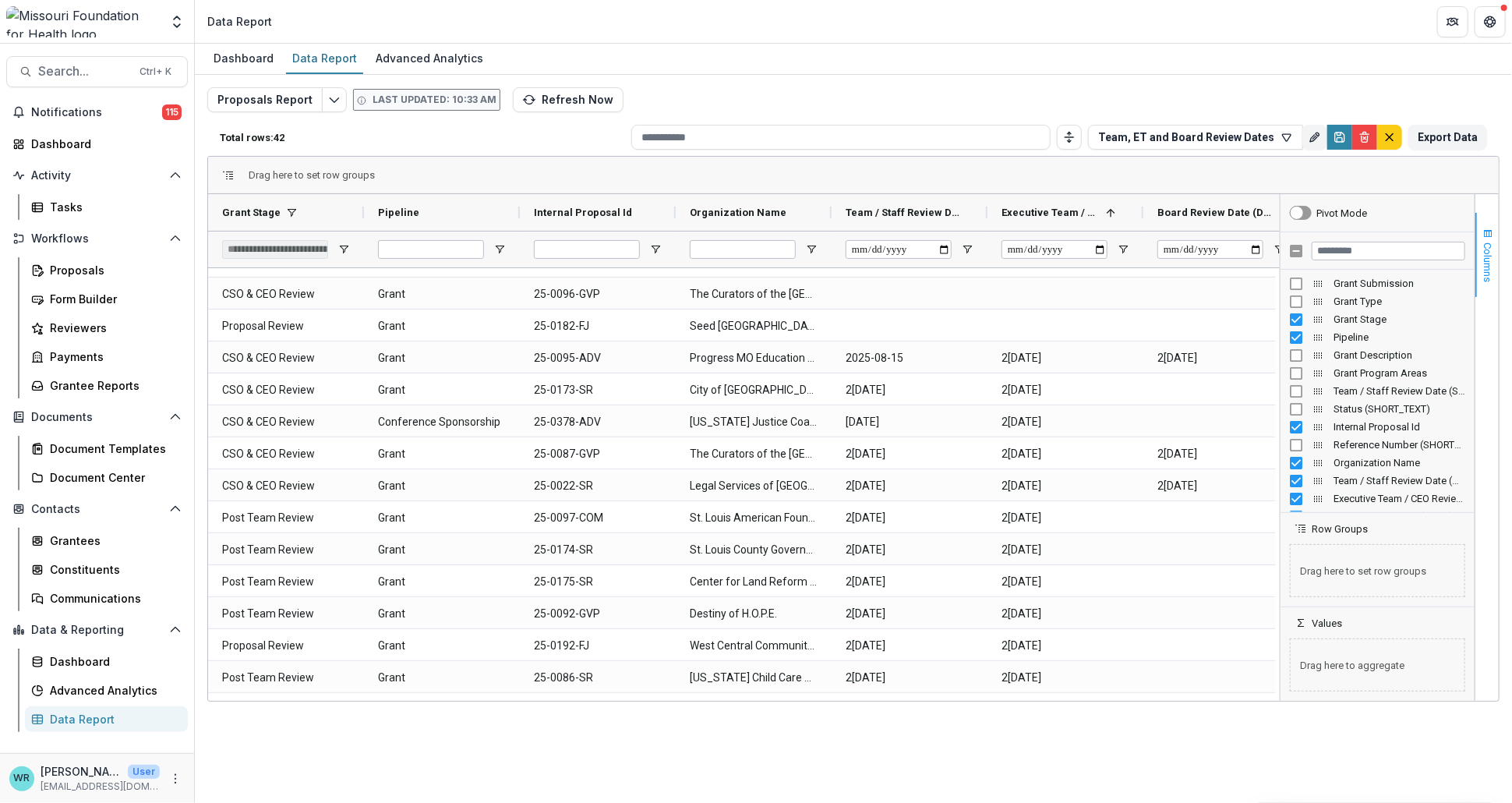
click at [1492, 249] on span "Columns" at bounding box center [1488, 262] width 11 height 40
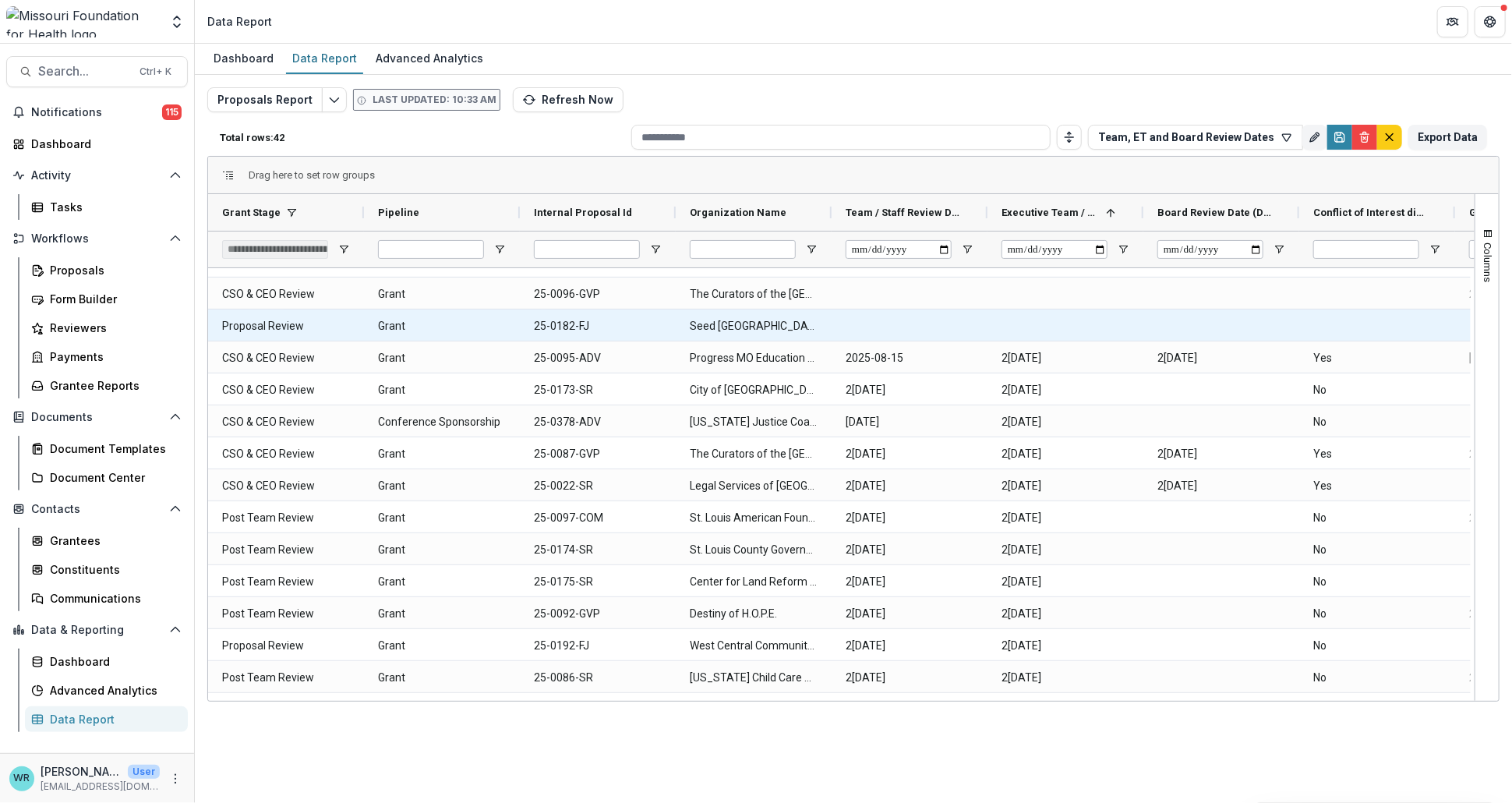
scroll to position [0, 0]
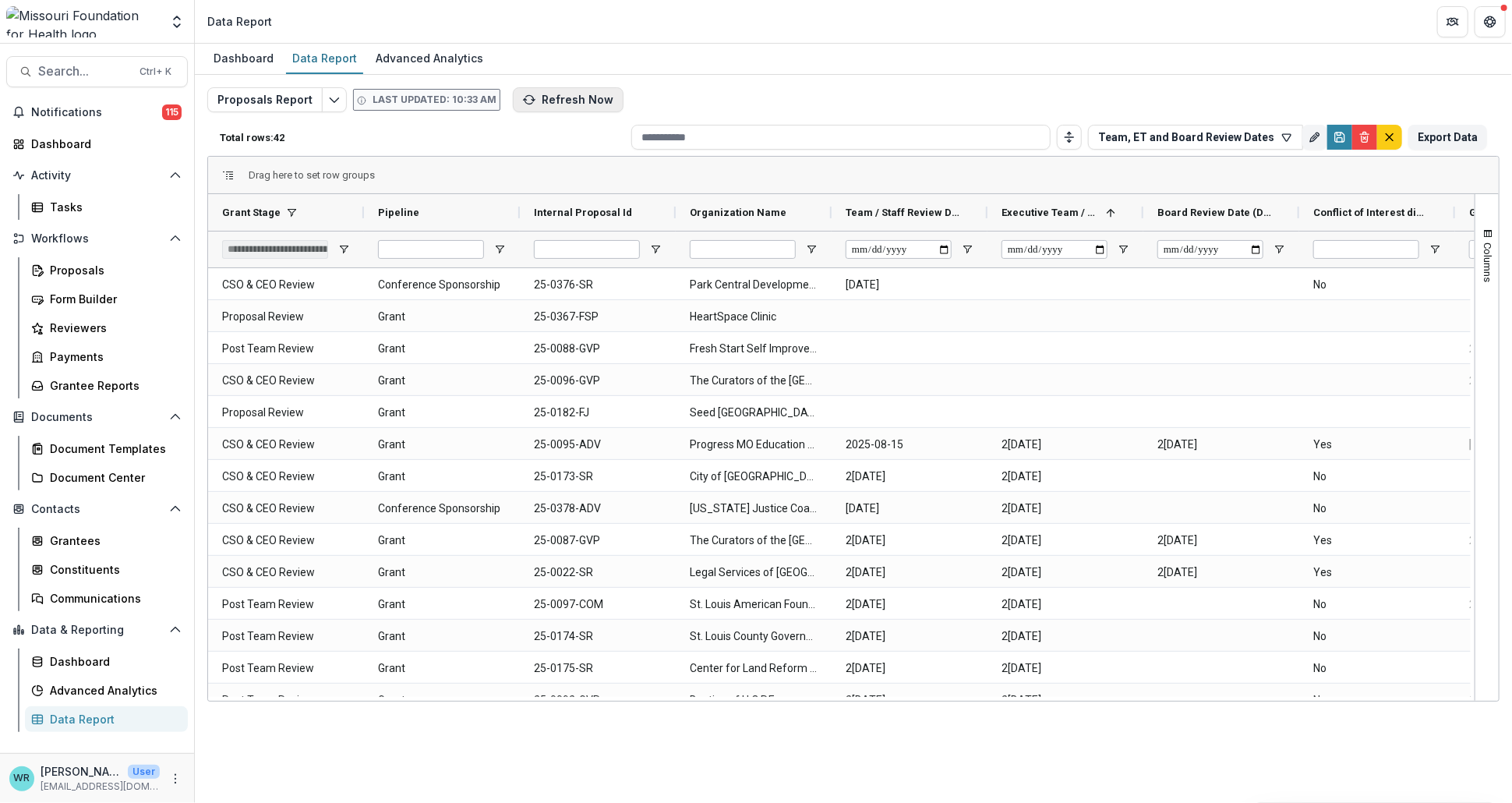
click at [547, 92] on button "Refresh Now" at bounding box center [568, 100] width 110 height 25
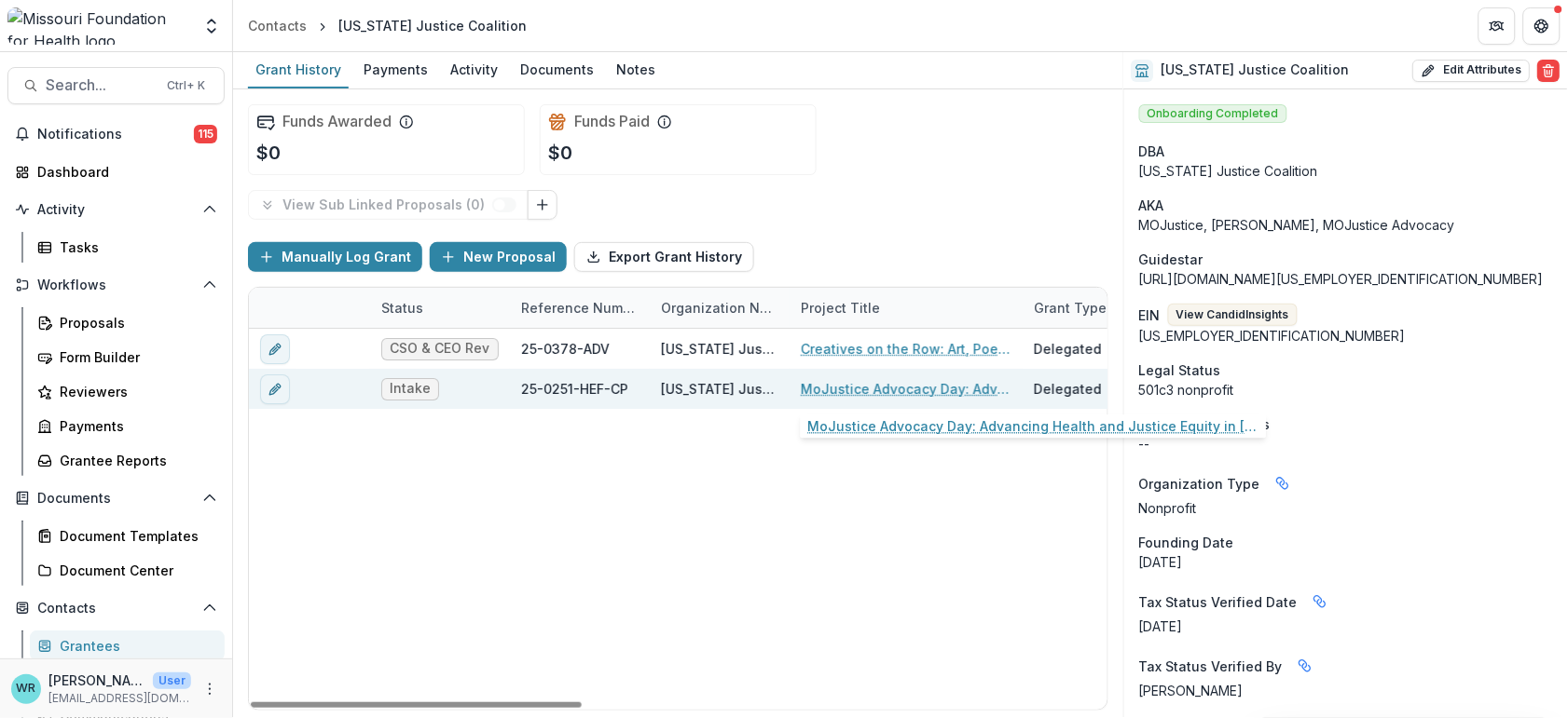
click at [870, 391] on link "MoJustice Advocacy Day: Advancing Health and Justice Equity in [US_STATE] for F…" at bounding box center [905, 389] width 210 height 20
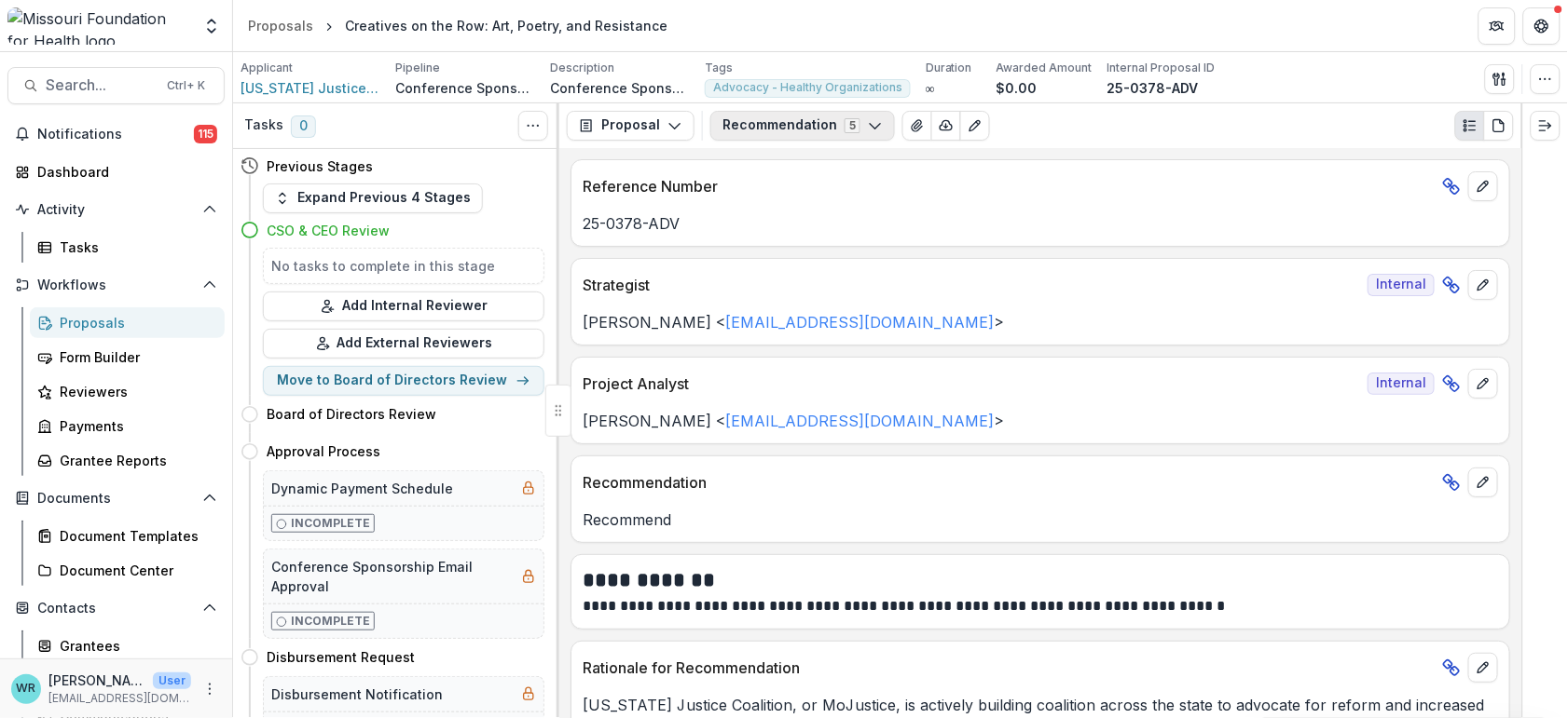
click at [873, 127] on icon "button" at bounding box center [875, 125] width 15 height 15
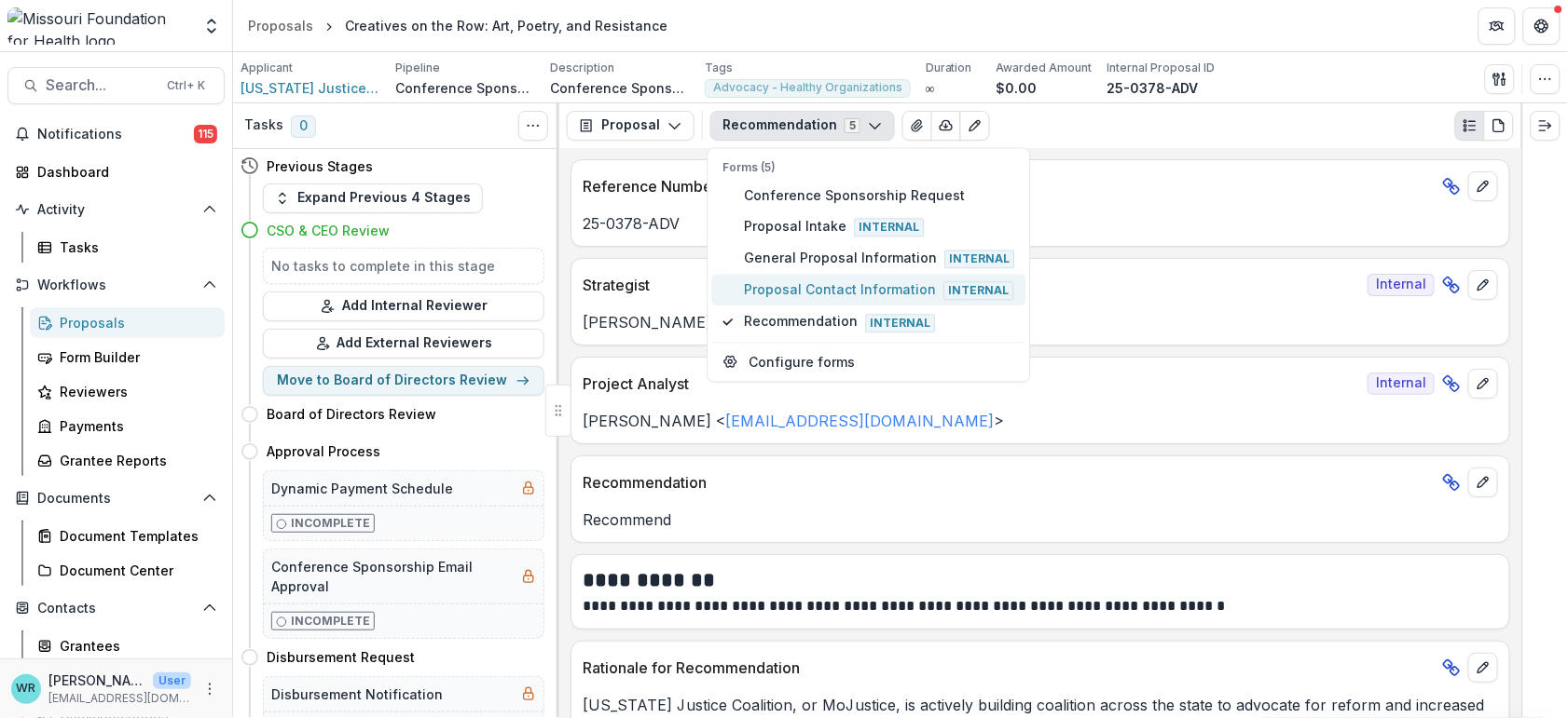
click at [803, 277] on button "Proposal Contact Information Internal" at bounding box center [869, 291] width 314 height 31
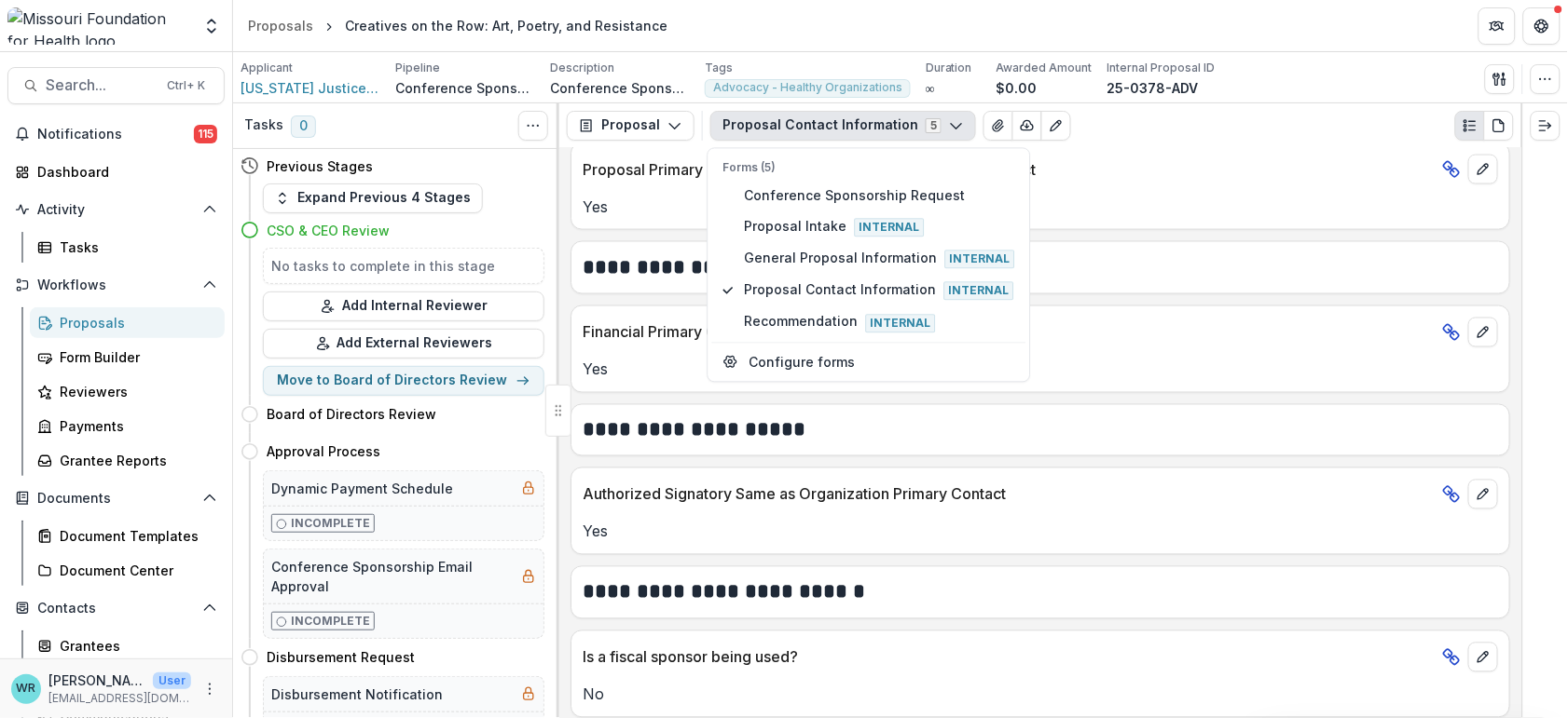
scroll to position [813, 0]
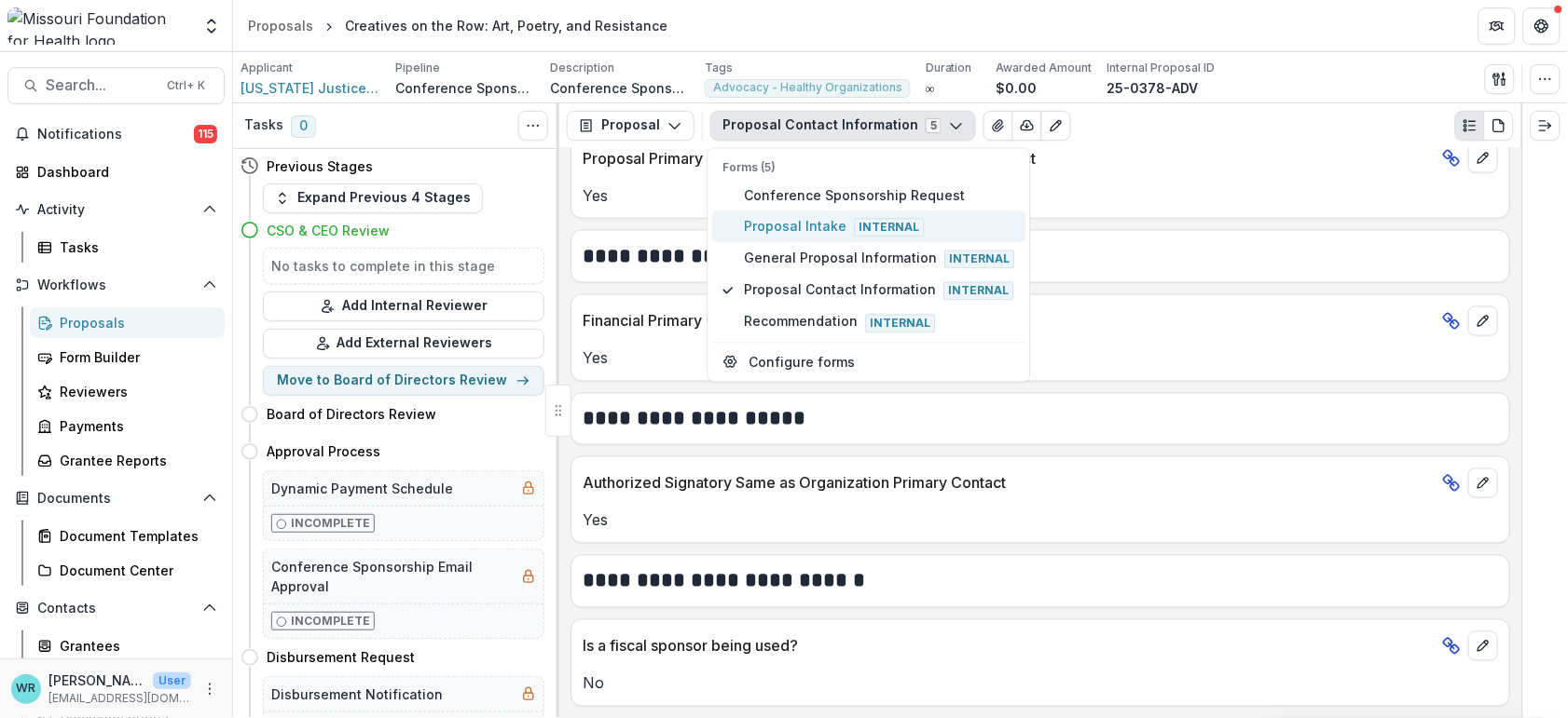
click at [807, 217] on span "Proposal Intake Internal" at bounding box center [880, 226] width 270 height 21
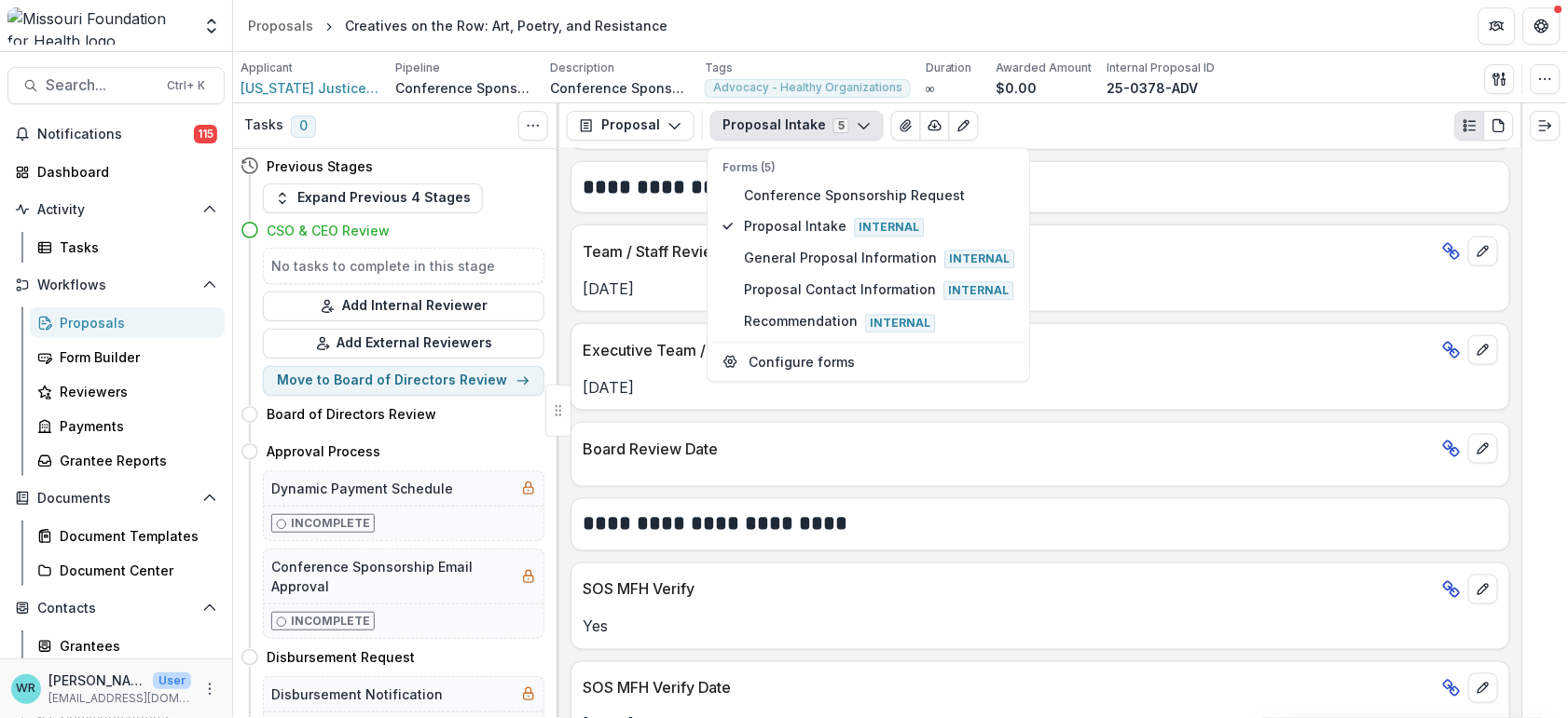
scroll to position [2529, 0]
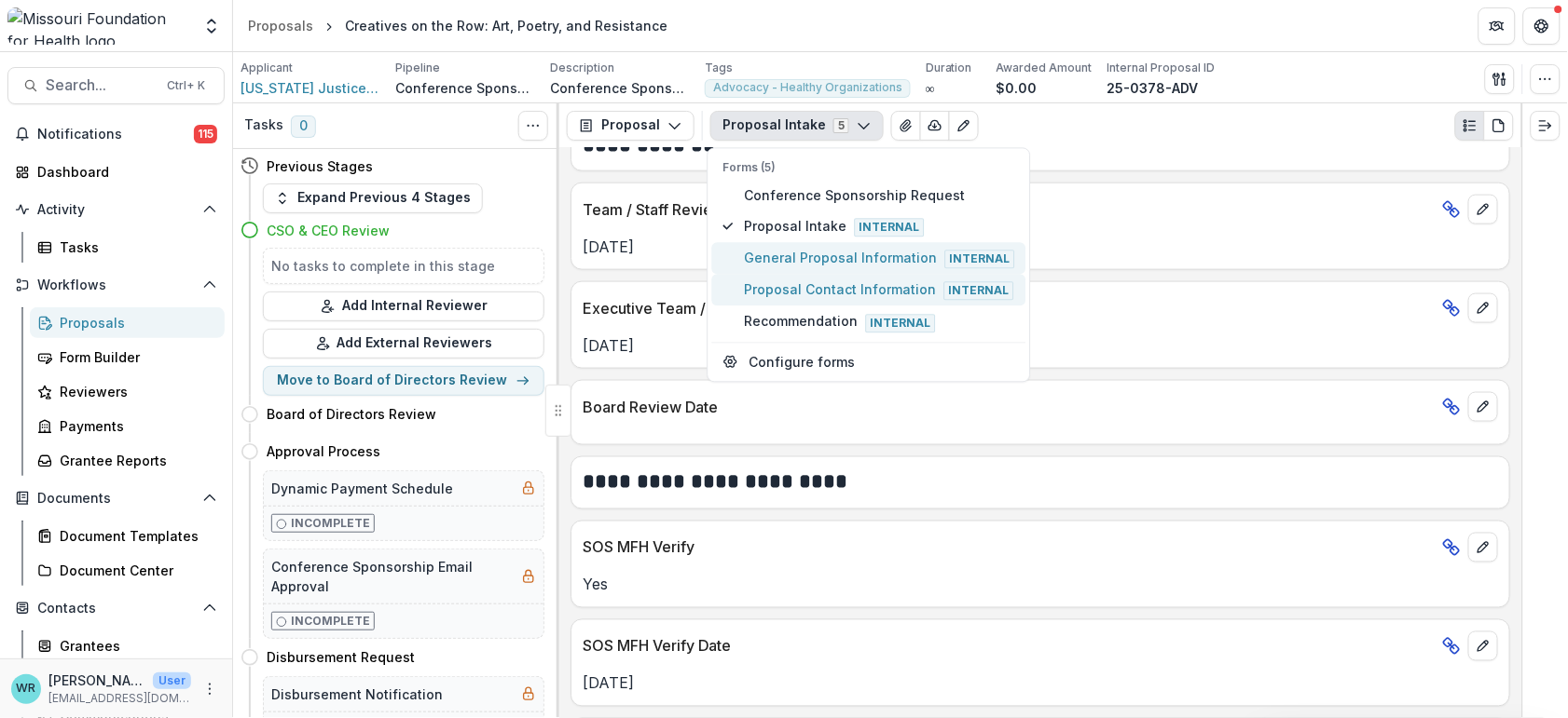
drag, startPoint x: 862, startPoint y: 261, endPoint x: 959, endPoint y: 286, distance: 100.2
click at [862, 260] on span "General Proposal Information Internal" at bounding box center [880, 258] width 270 height 21
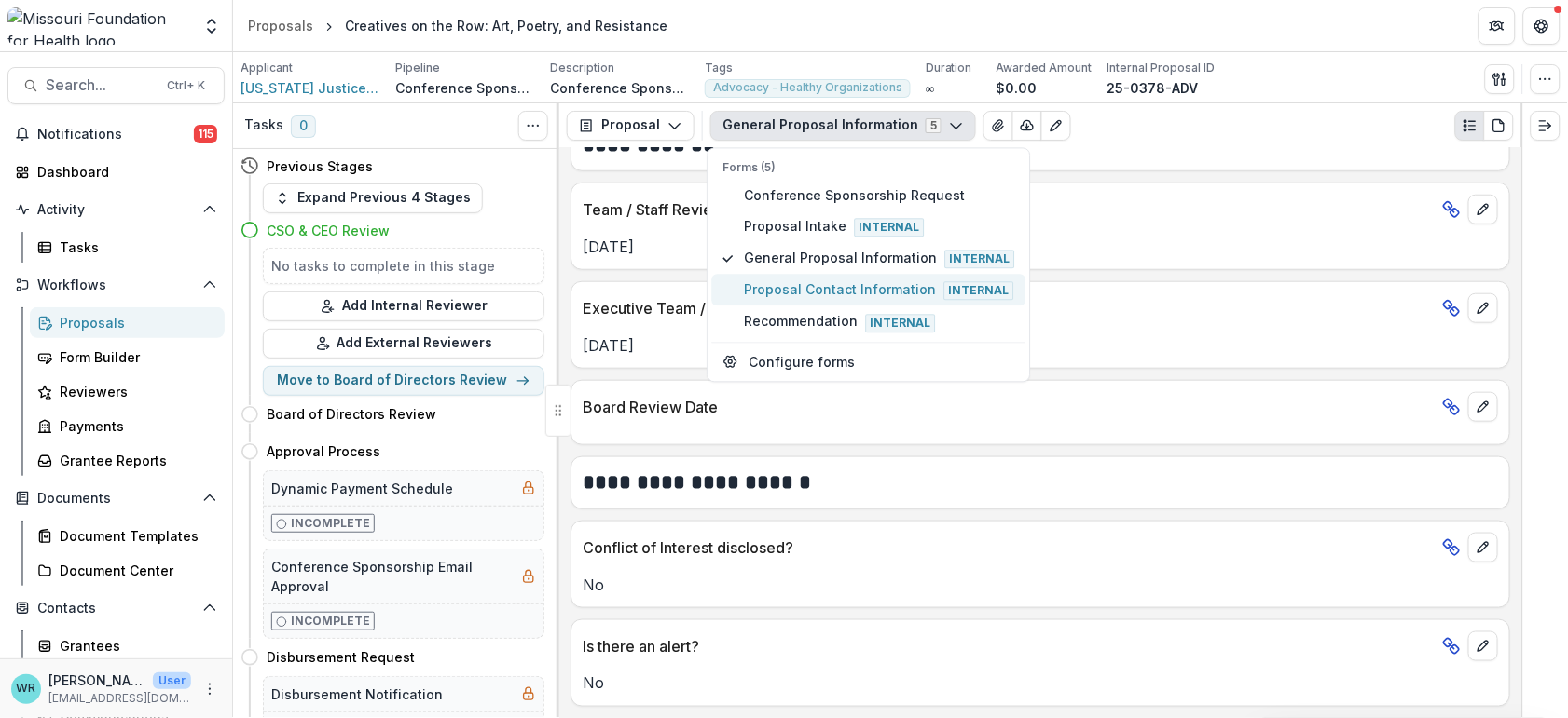
scroll to position [2300, 0]
click at [811, 290] on span "Proposal Contact Information Internal" at bounding box center [880, 291] width 270 height 21
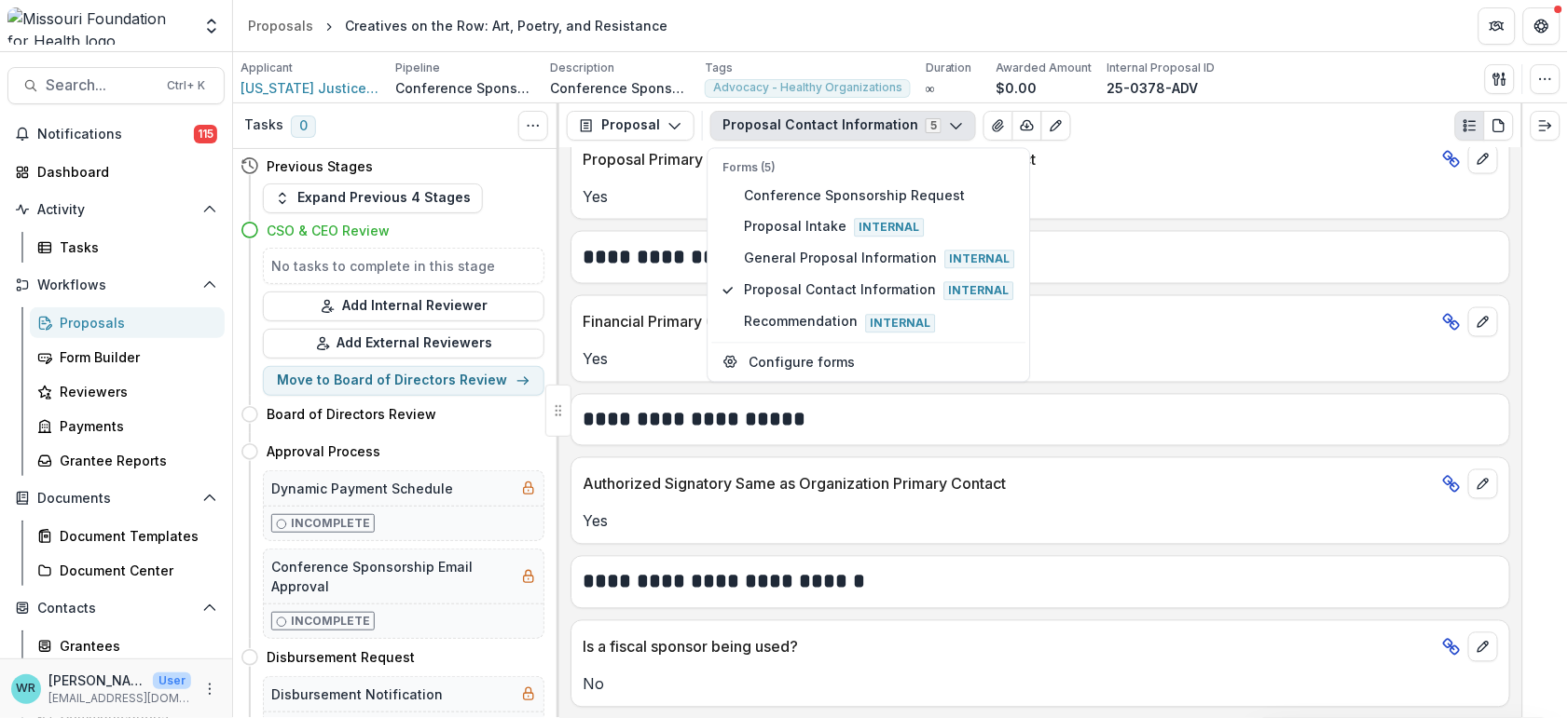
scroll to position [813, 0]
click at [817, 320] on span "Recommendation Internal" at bounding box center [880, 322] width 270 height 21
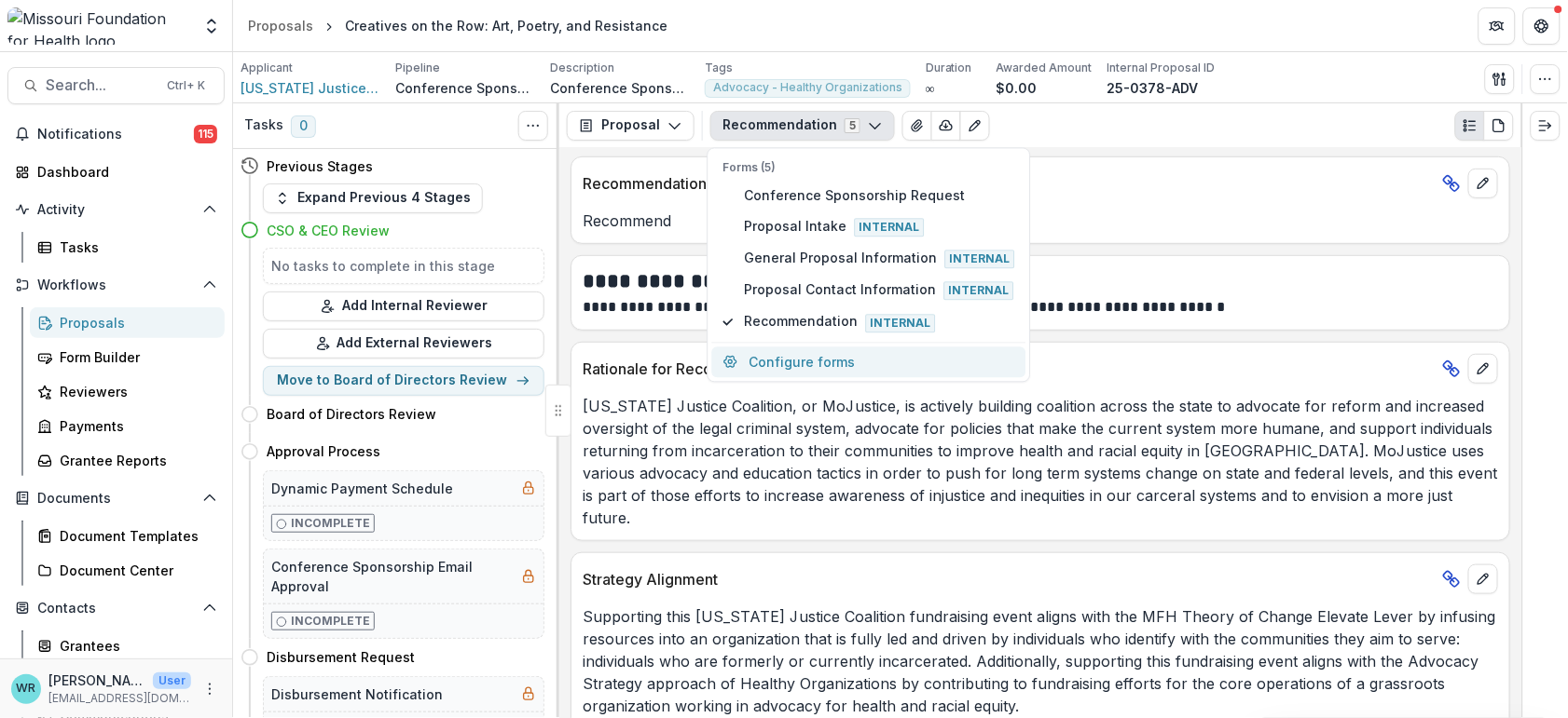
scroll to position [0, 0]
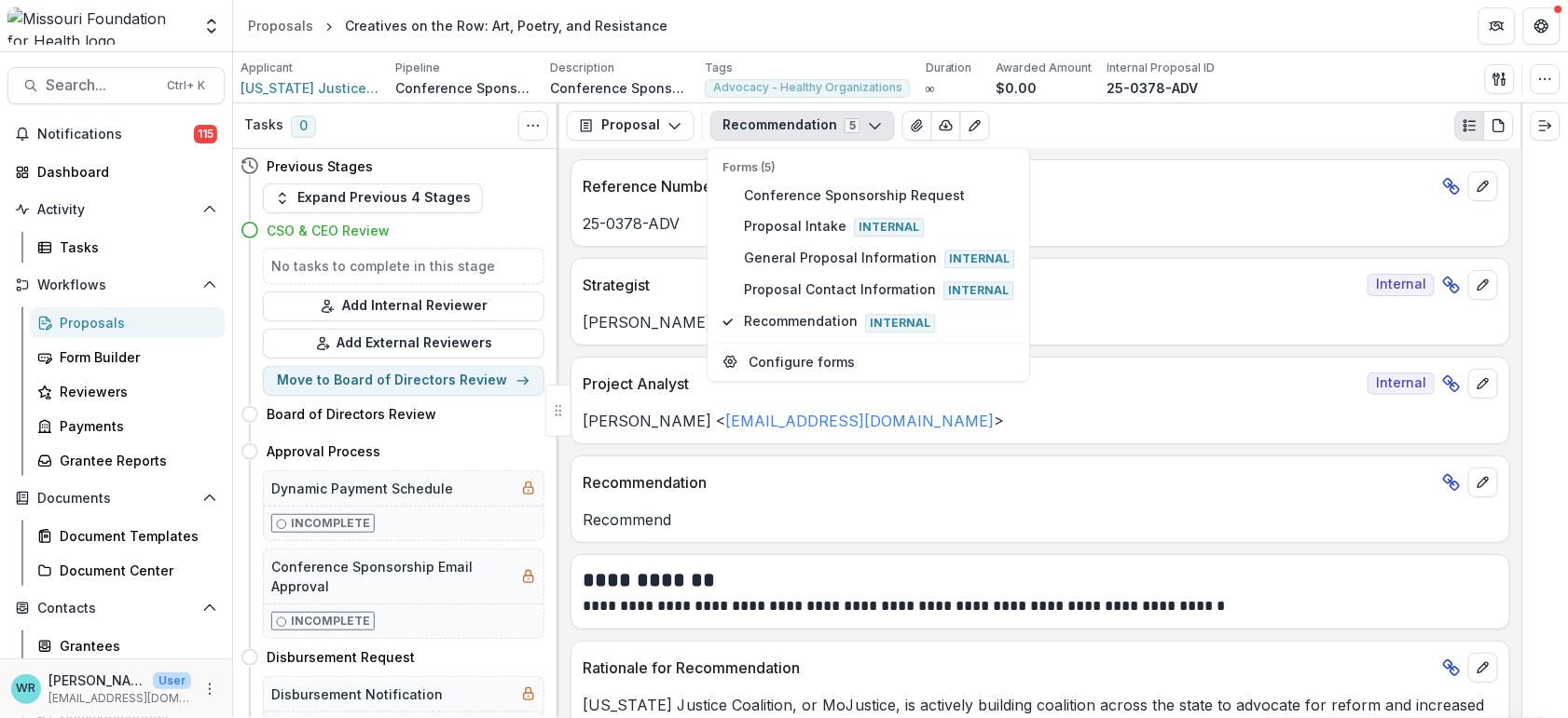
click at [1272, 49] on header "Proposals Creatives on the Row: Art, Poetry, and Resistance" at bounding box center [900, 25] width 1335 height 51
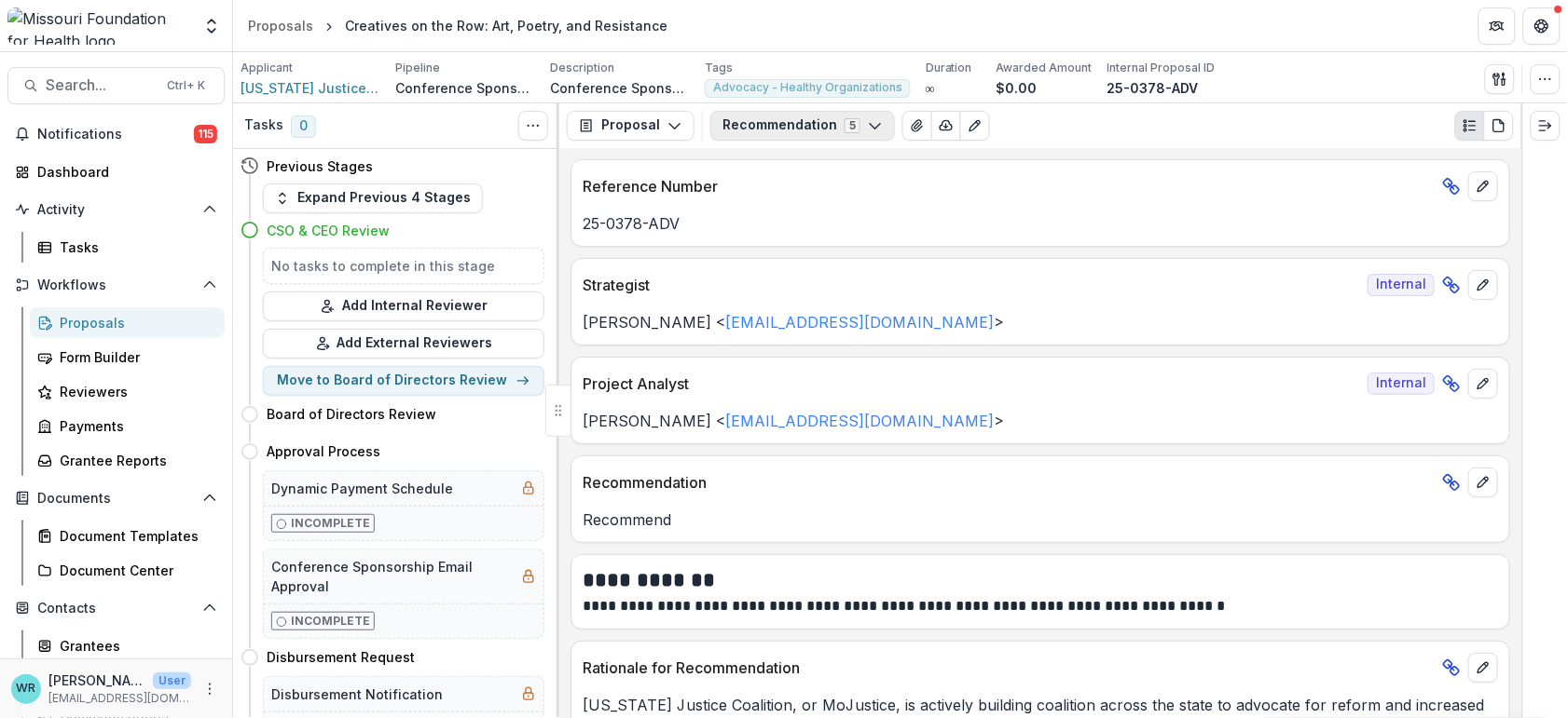
click at [868, 128] on icon "button" at bounding box center [875, 125] width 15 height 15
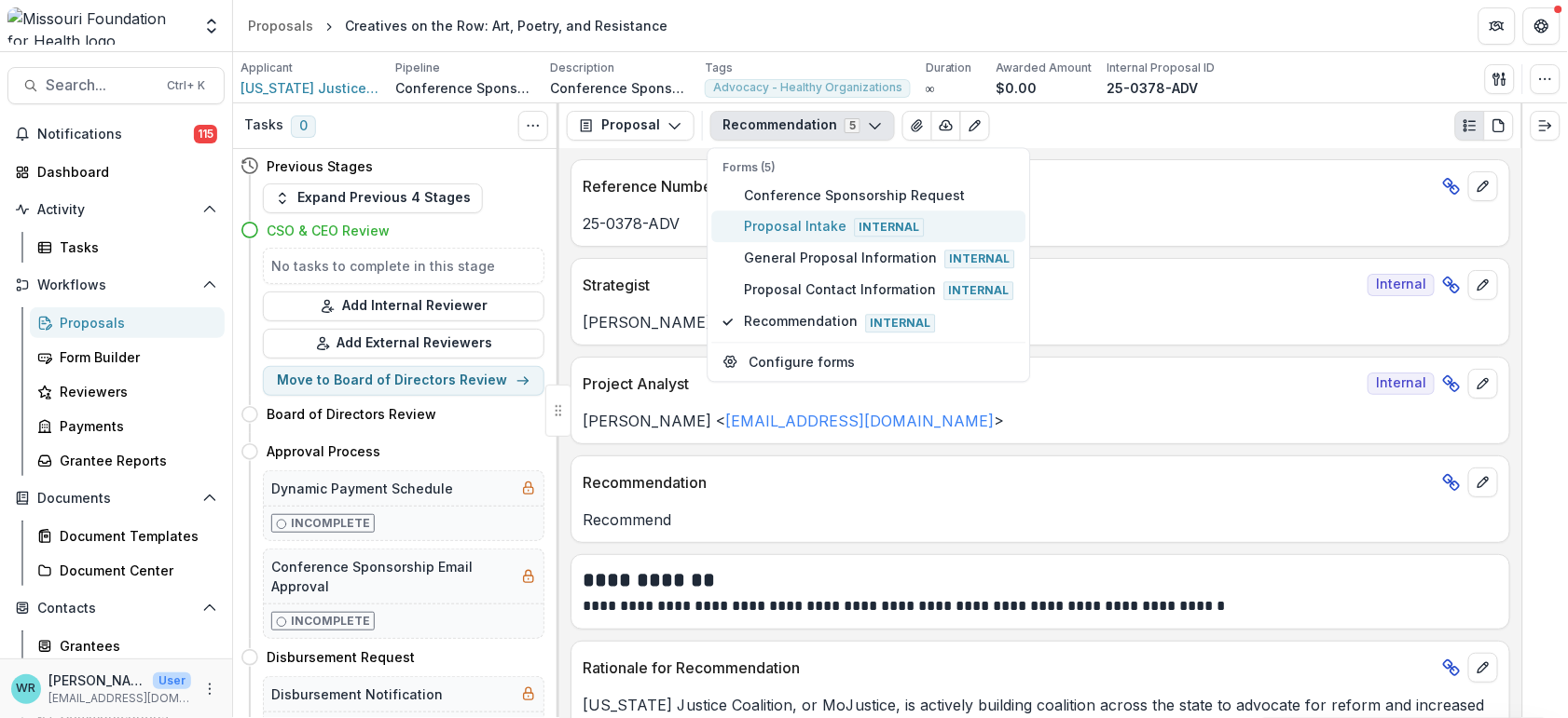
click at [807, 222] on span "Proposal Intake Internal" at bounding box center [880, 226] width 270 height 21
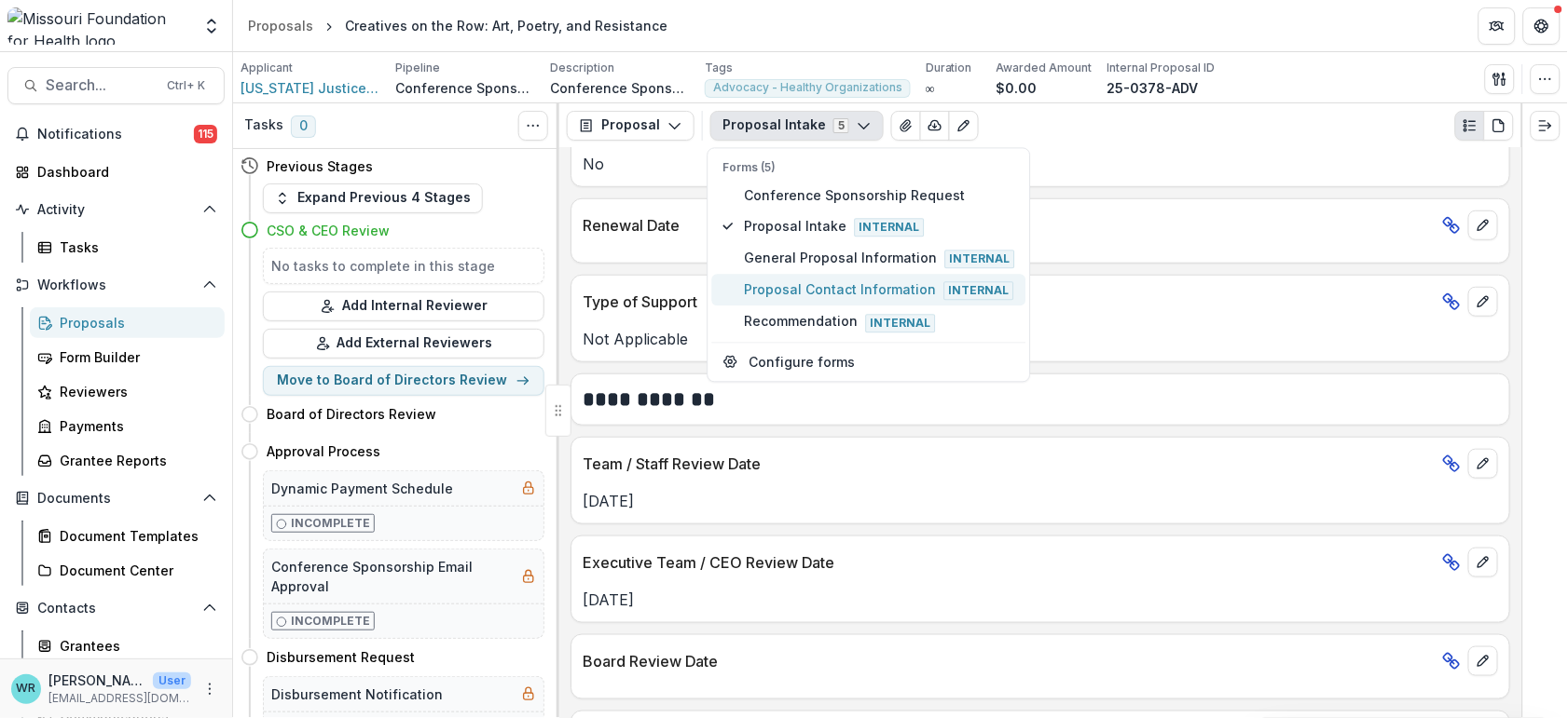
scroll to position [2277, 0]
click at [1468, 554] on button "edit" at bounding box center [1483, 560] width 29 height 29
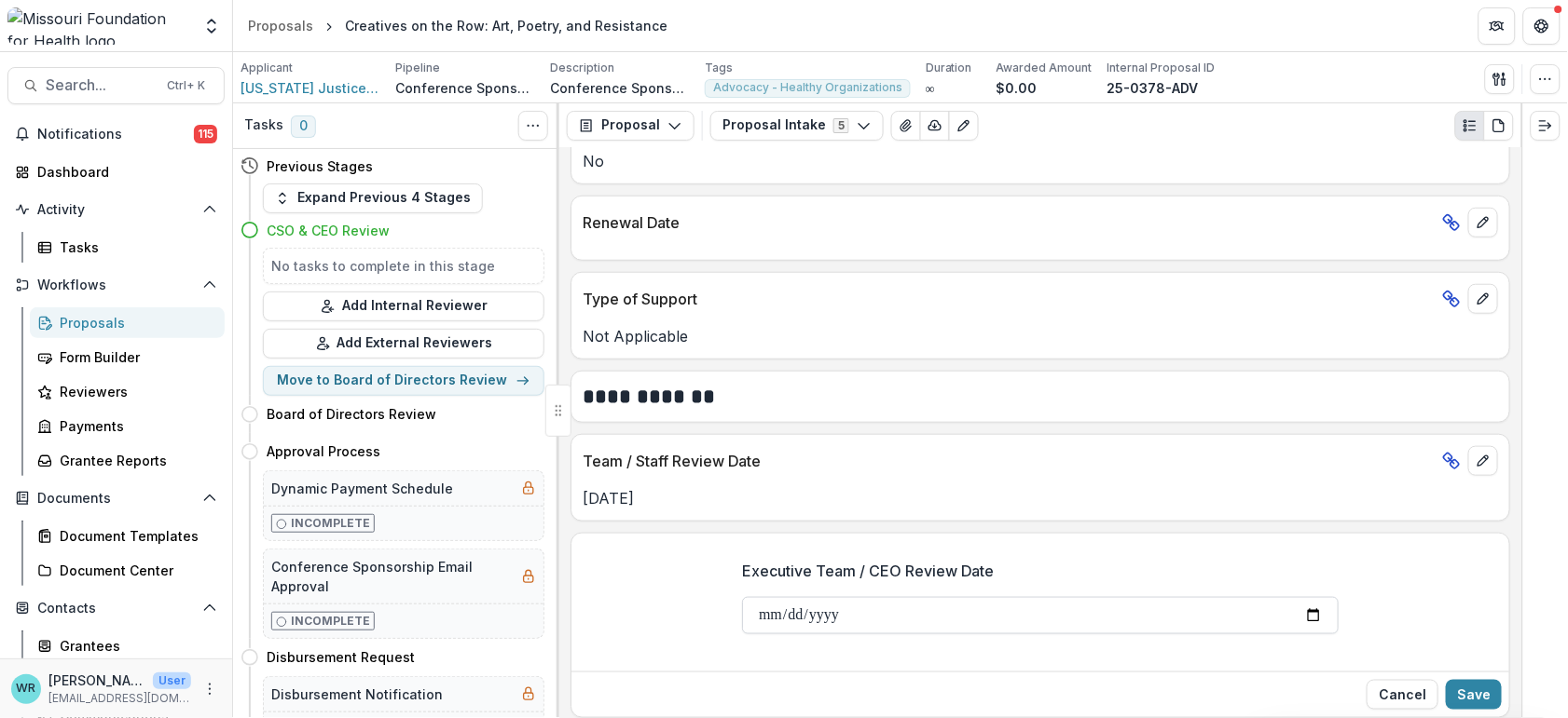
click at [769, 619] on input "**********" at bounding box center [1040, 616] width 597 height 37
click at [802, 617] on input "Executive Team / CEO Review Date" at bounding box center [1040, 616] width 597 height 37
click at [826, 617] on input "Executive Team / CEO Review Date" at bounding box center [1040, 616] width 597 height 37
click at [1465, 699] on button "Save" at bounding box center [1473, 695] width 56 height 29
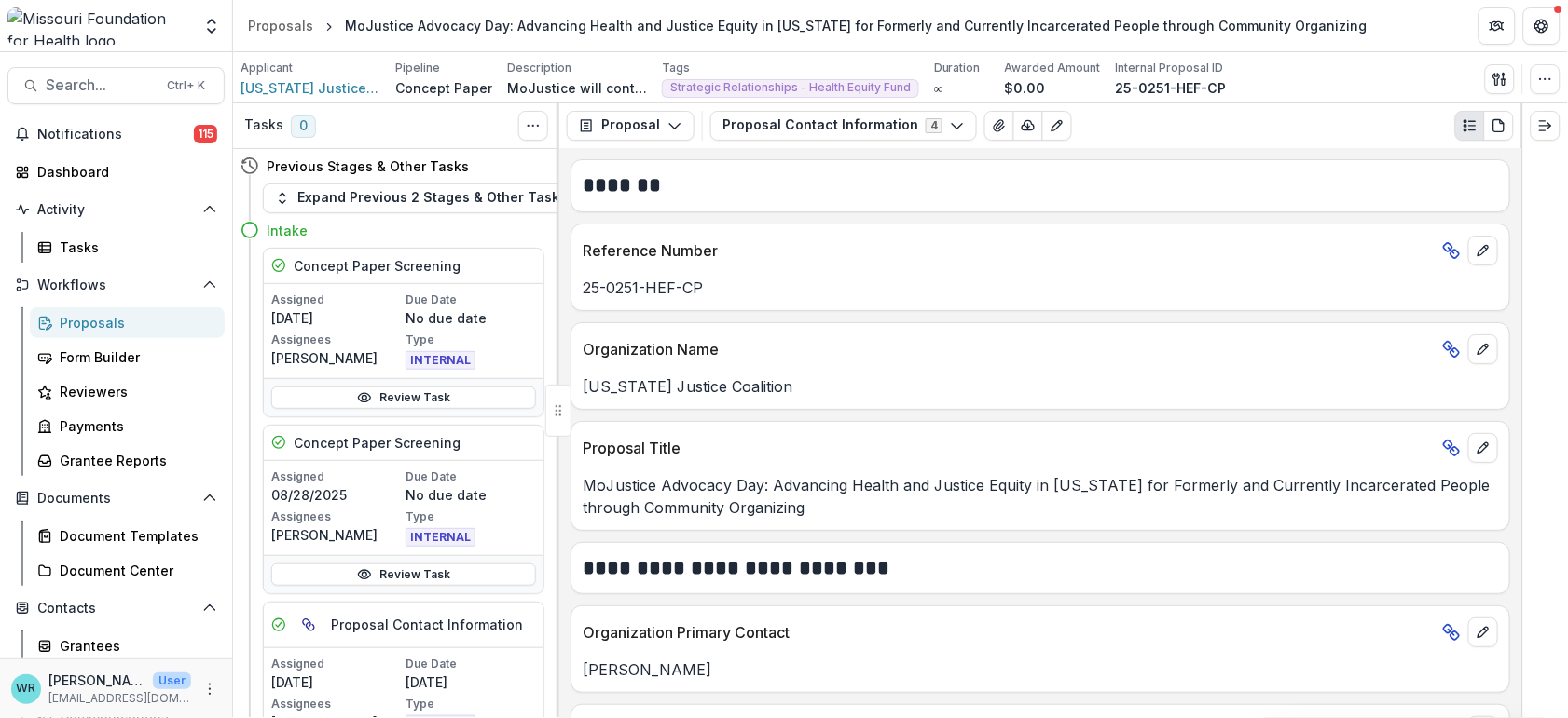
scroll to position [104, 0]
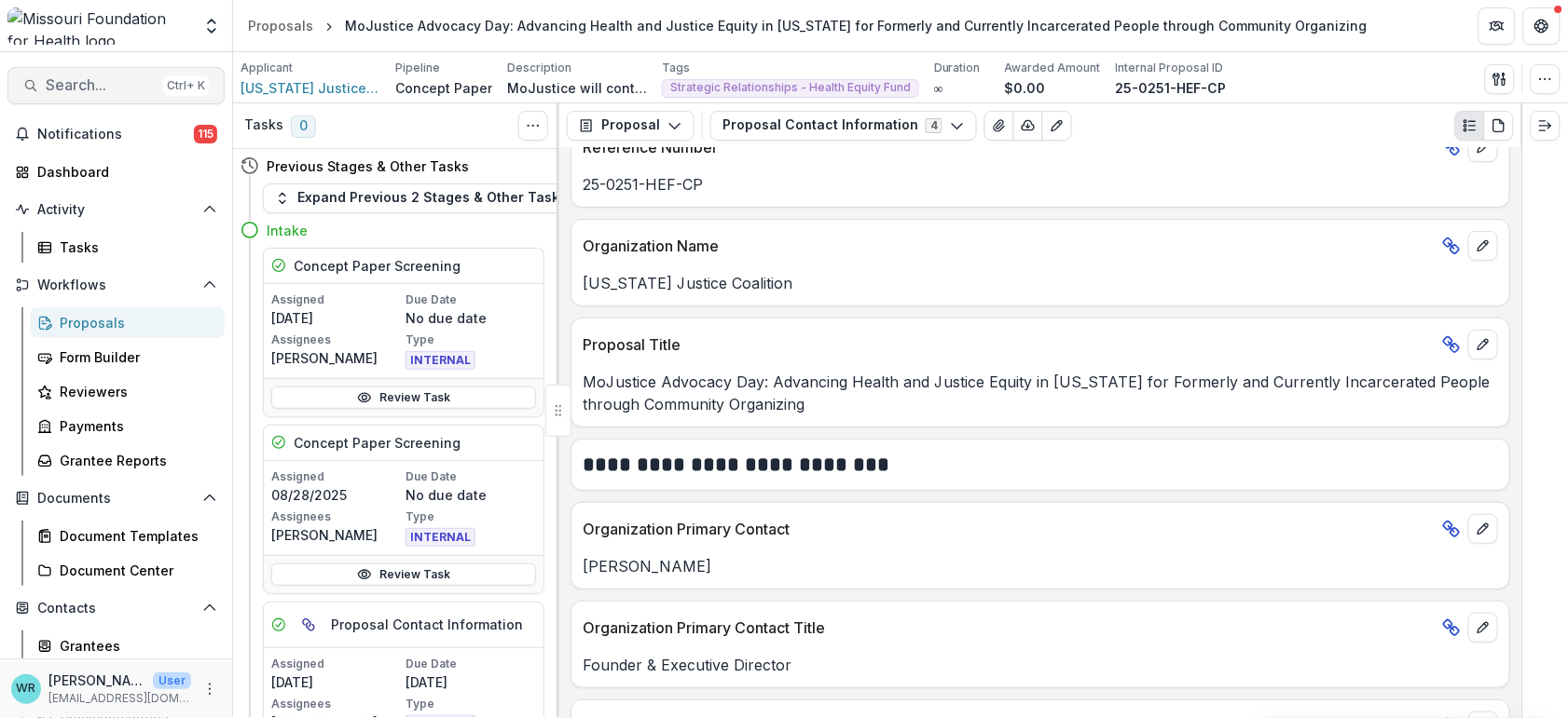
click at [106, 83] on span "Search..." at bounding box center [101, 85] width 110 height 18
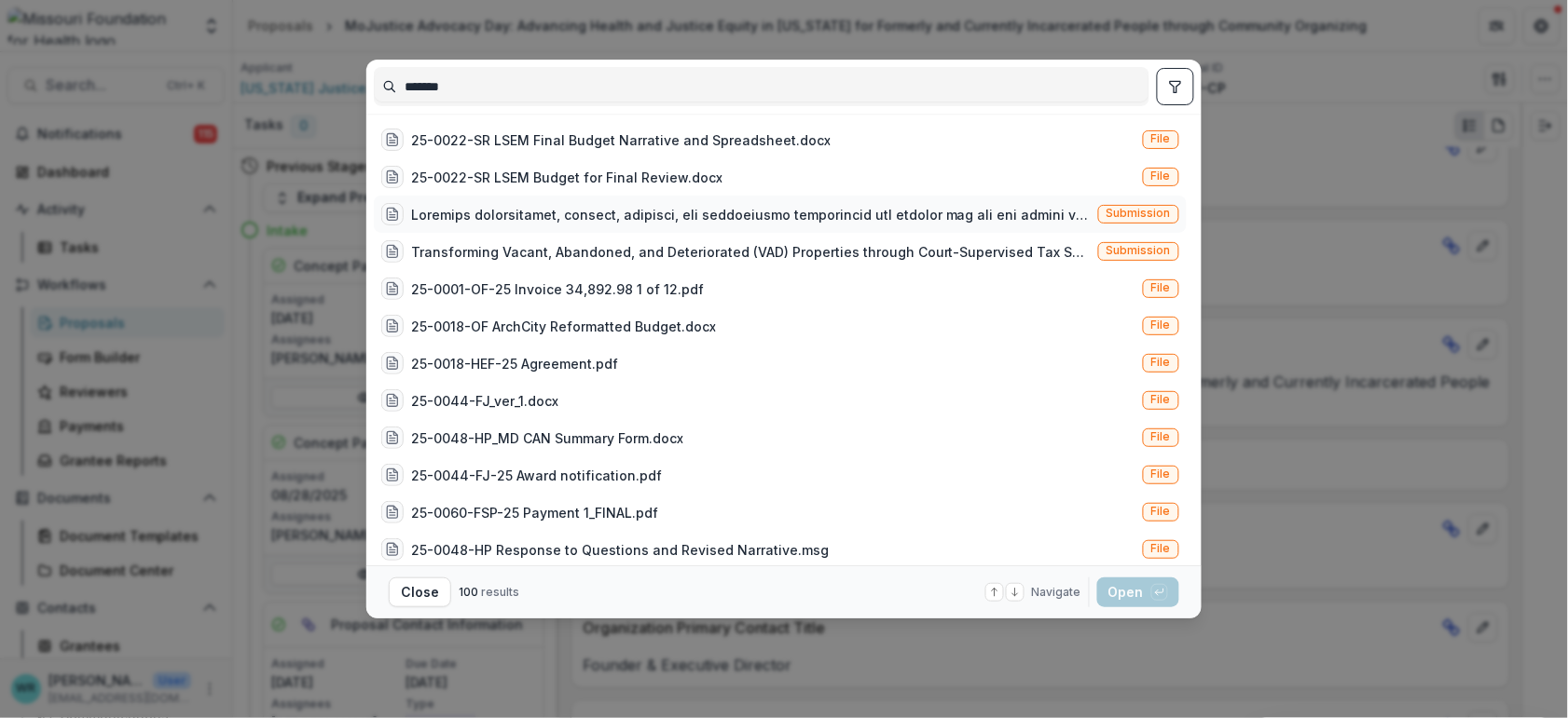
type input "*******"
click at [1159, 208] on span "Submission" at bounding box center [1139, 212] width 65 height 13
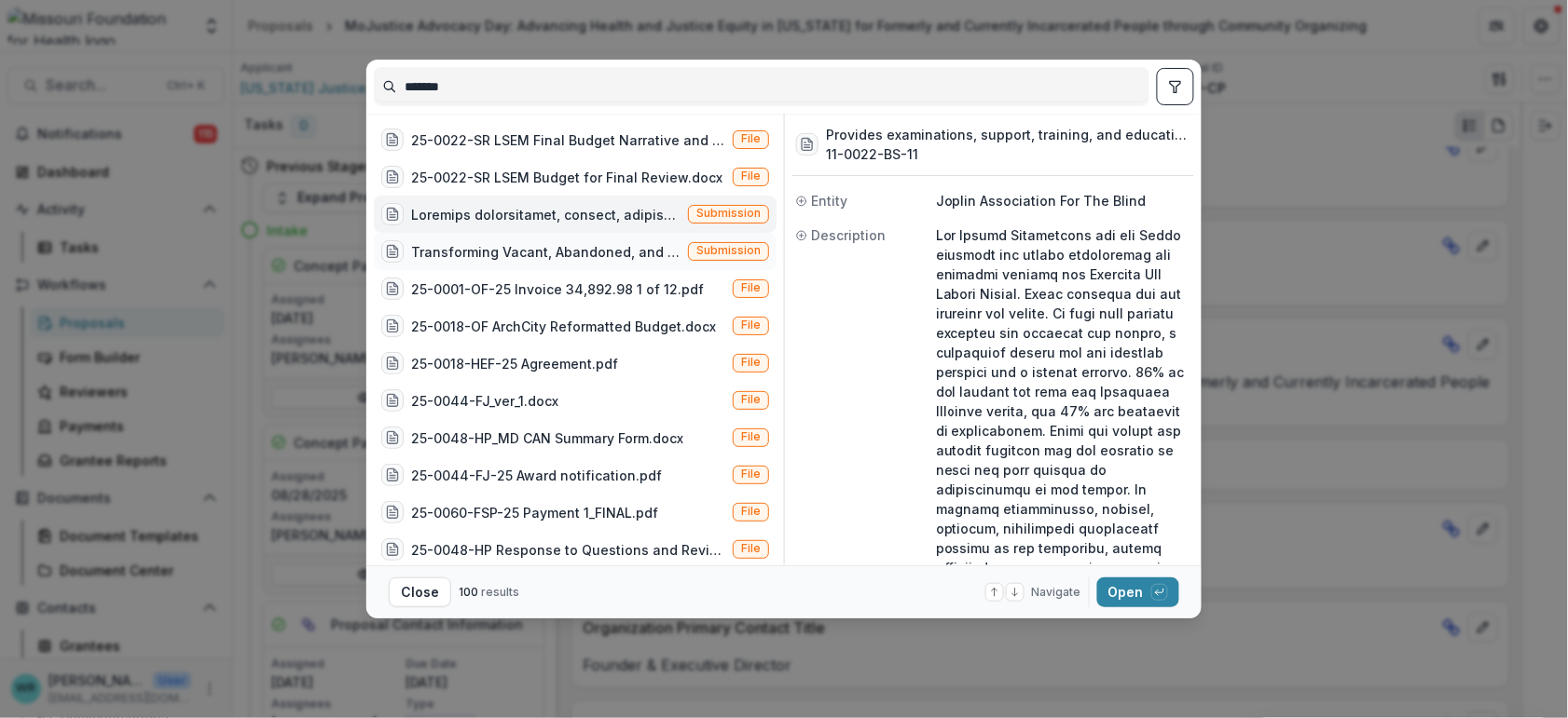
click at [679, 248] on div "Transforming Vacant, Abandoned, and Deteriorated (VAD) Properties through Court…" at bounding box center [576, 251] width 403 height 37
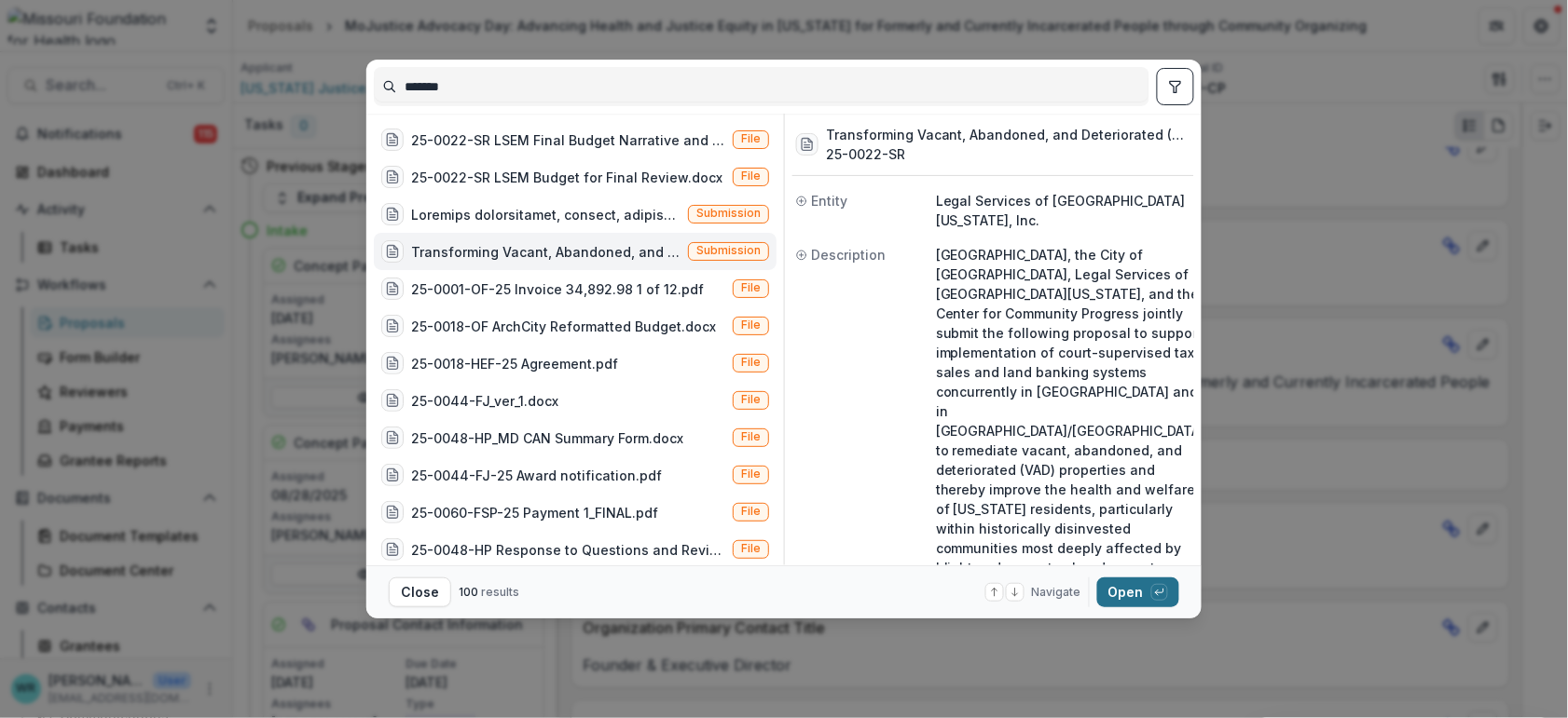
click at [1140, 595] on button "Open with enter key" at bounding box center [1138, 593] width 82 height 29
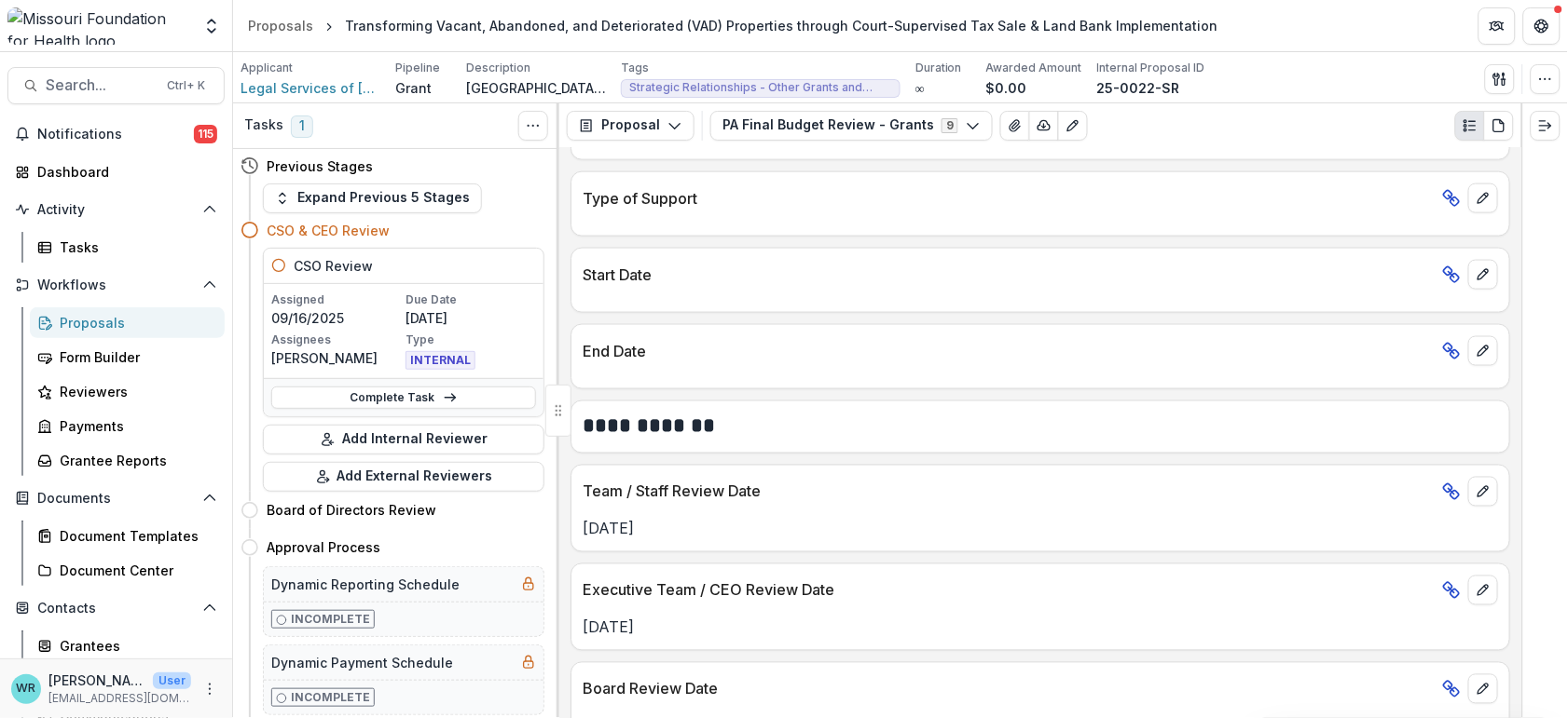
scroll to position [658, 0]
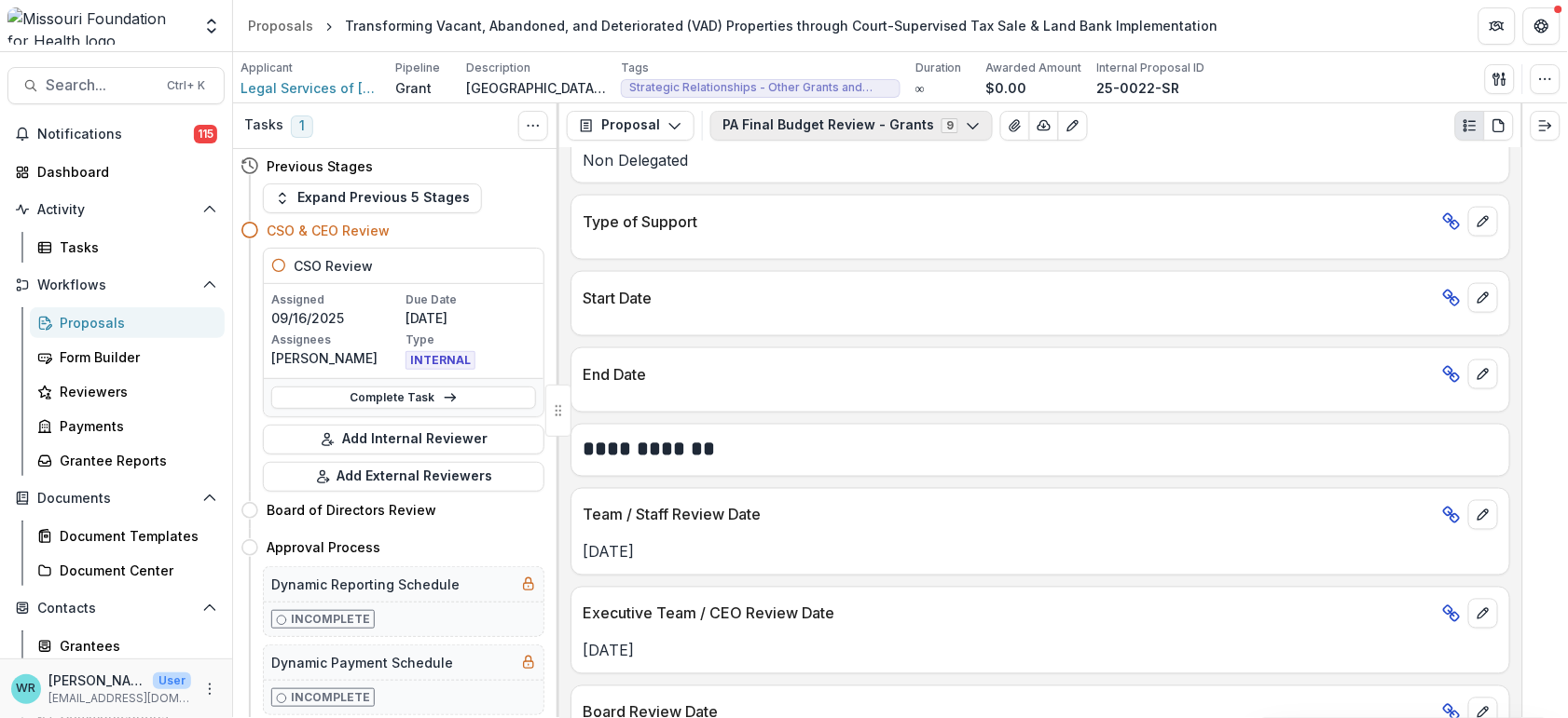
click at [858, 131] on button "PA Final Budget Review - Grants 9" at bounding box center [852, 125] width 283 height 29
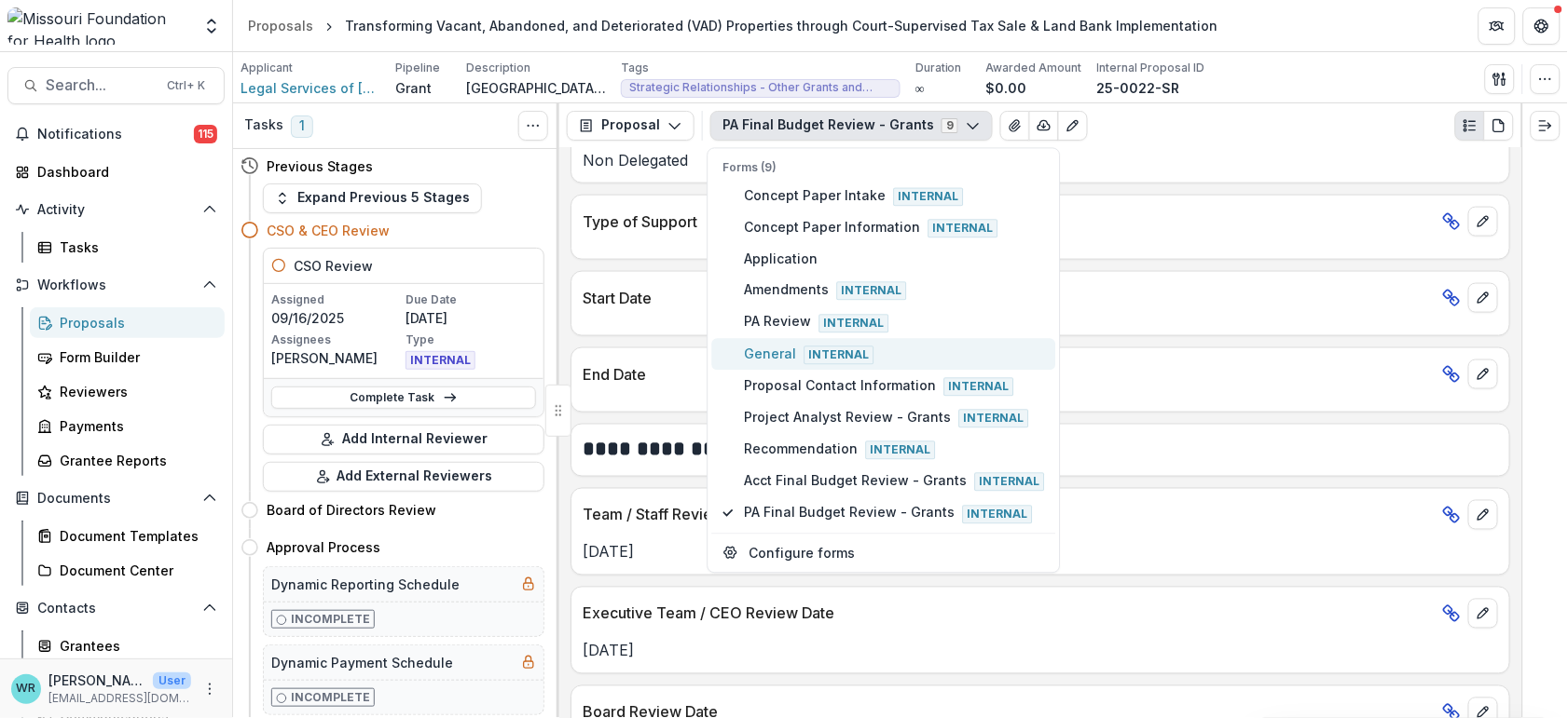
click at [767, 346] on span "General Internal" at bounding box center [895, 354] width 300 height 21
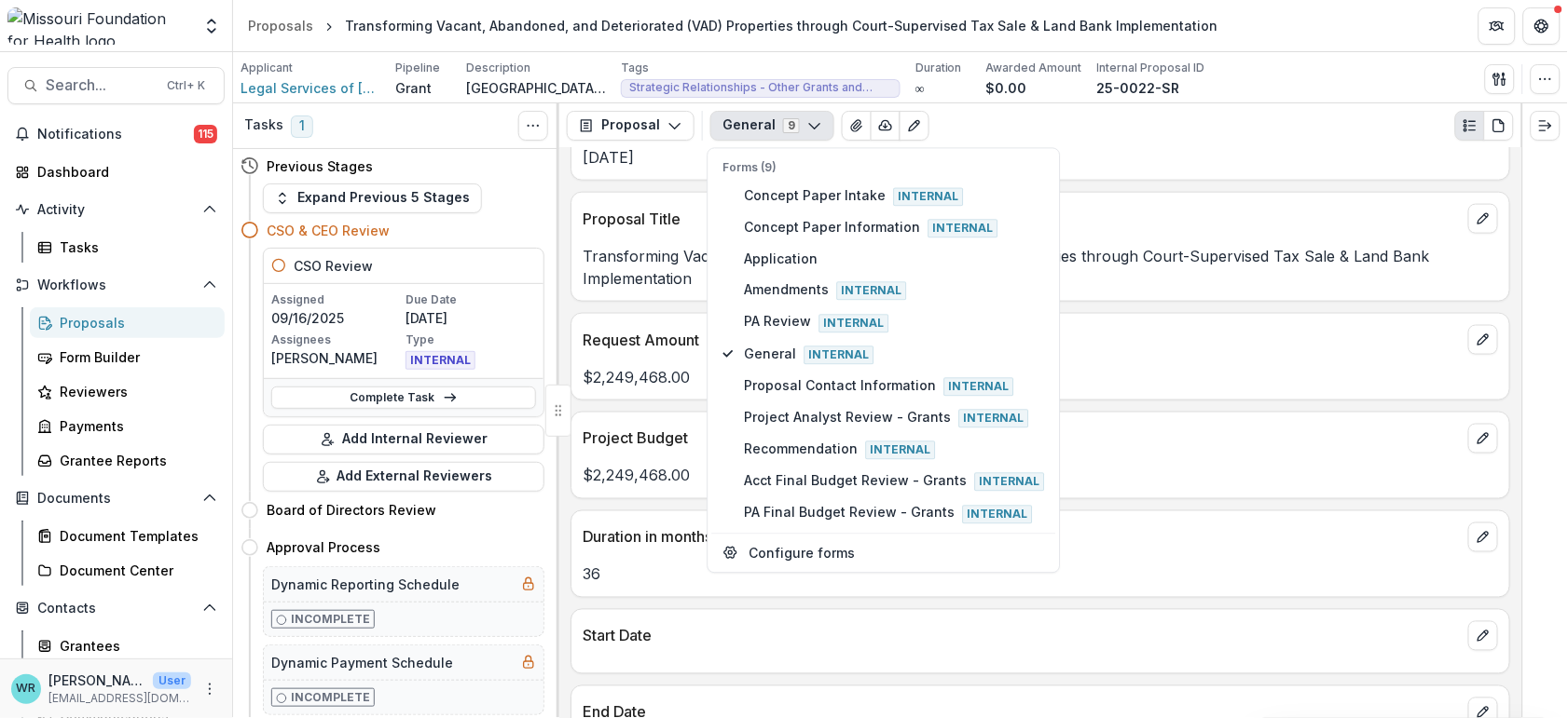
click at [1300, 423] on div "Project Budget" at bounding box center [1040, 433] width 938 height 41
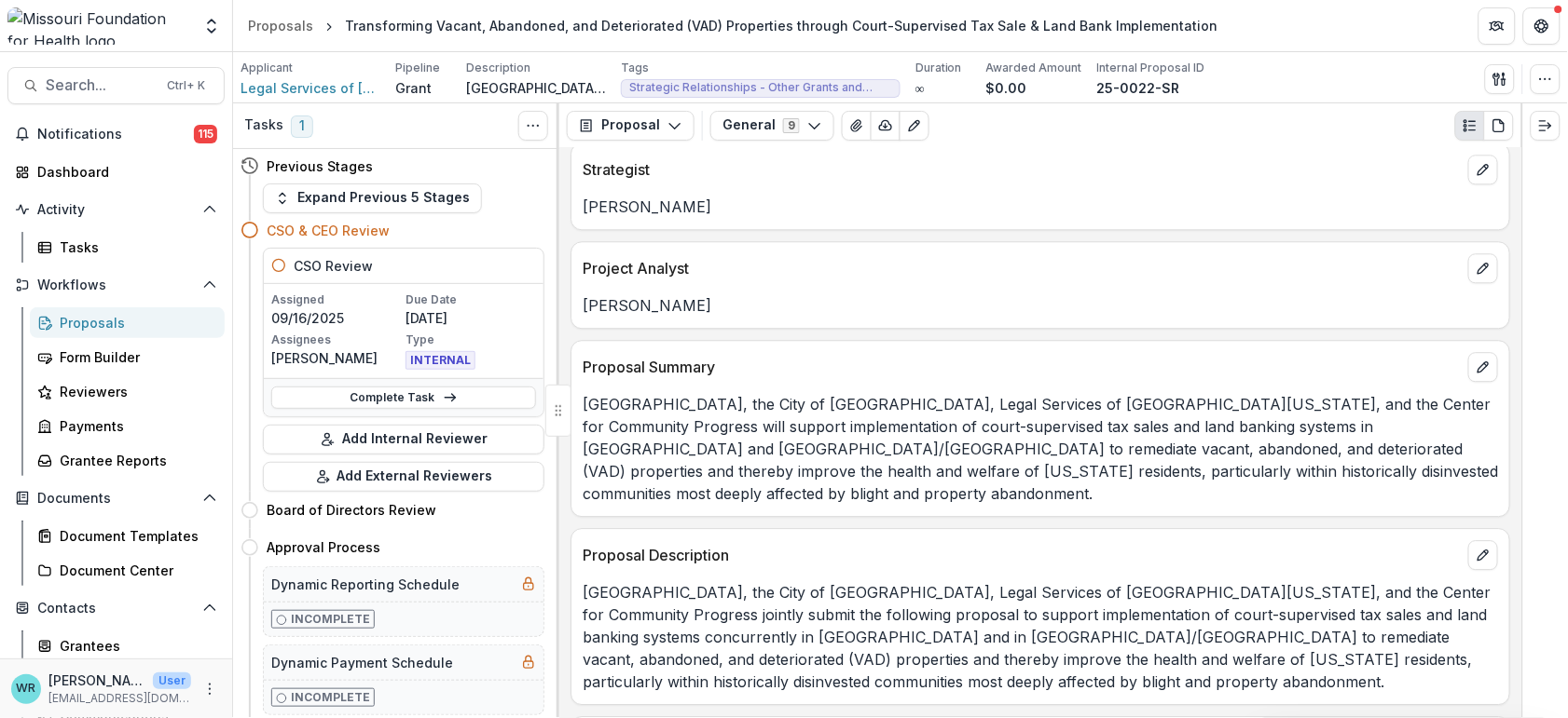
scroll to position [1279, 0]
click at [674, 130] on icon "button" at bounding box center [674, 125] width 15 height 15
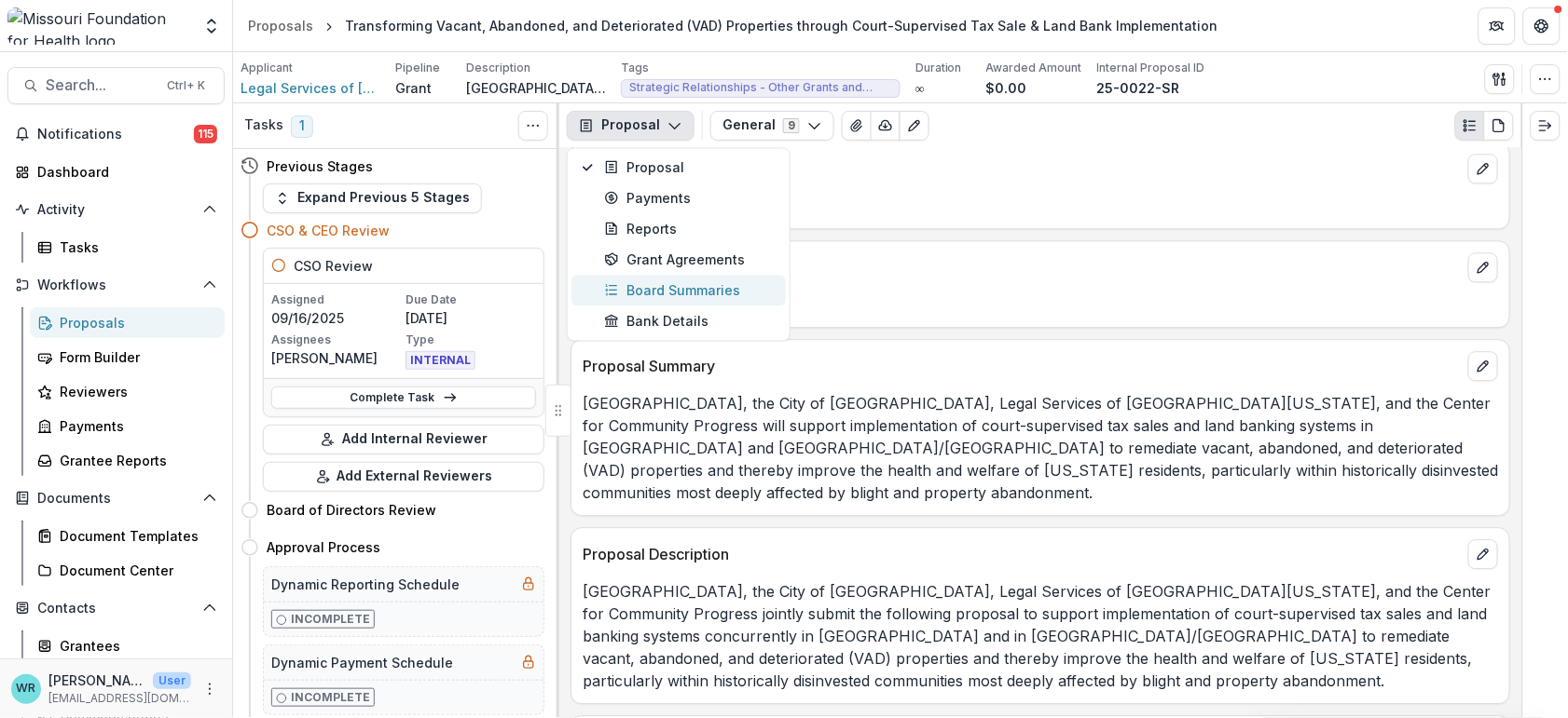
click at [643, 285] on div "Board Summaries" at bounding box center [689, 291] width 170 height 20
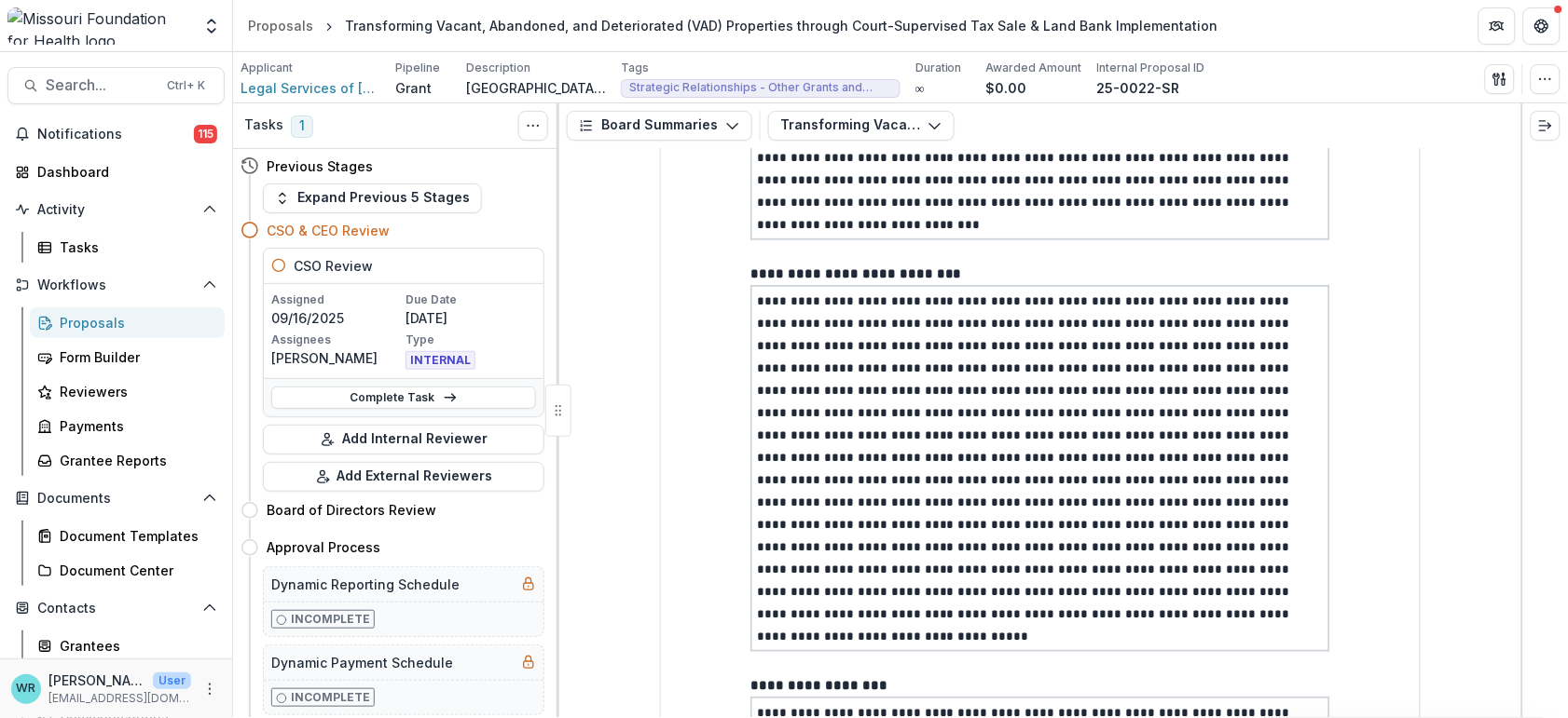
scroll to position [828, 0]
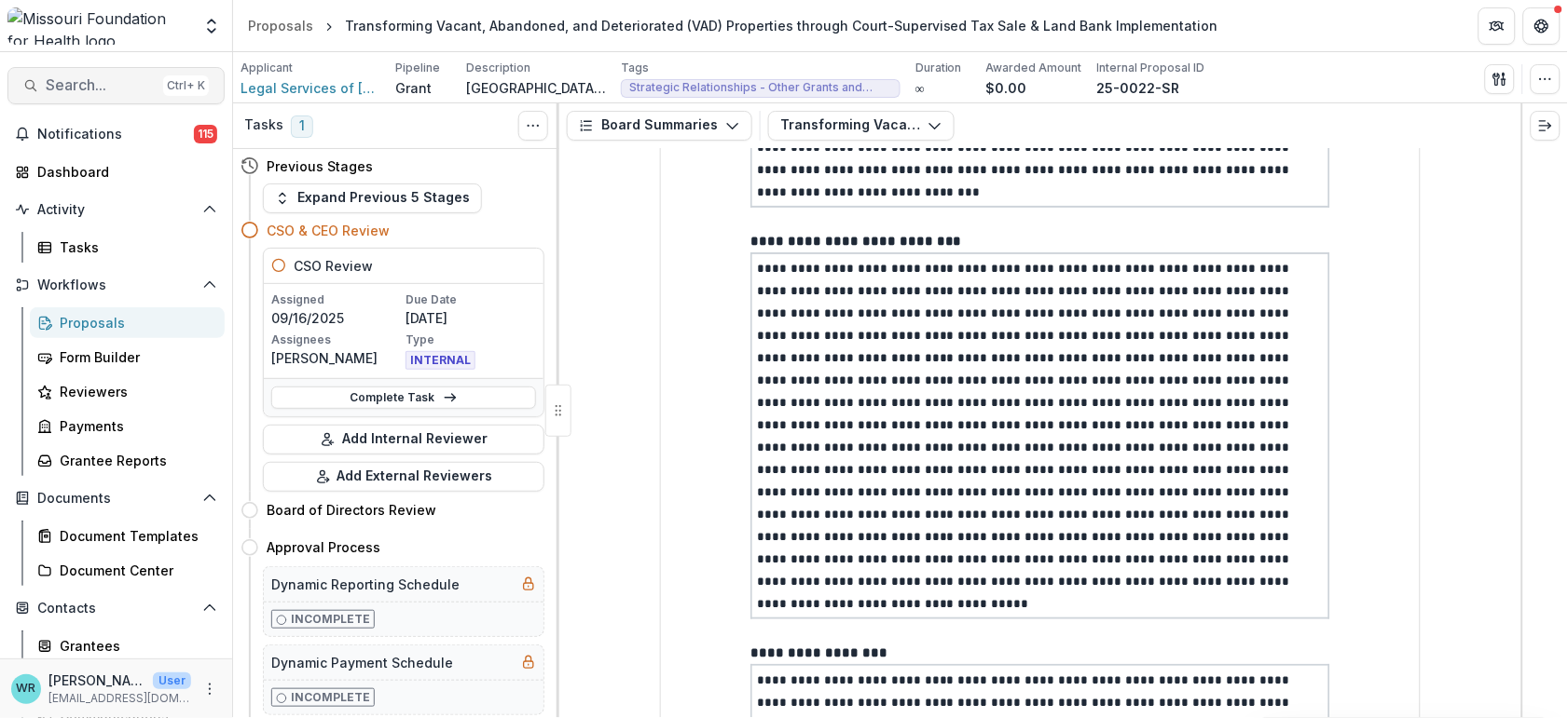
click at [115, 88] on span "Search..." at bounding box center [101, 85] width 110 height 18
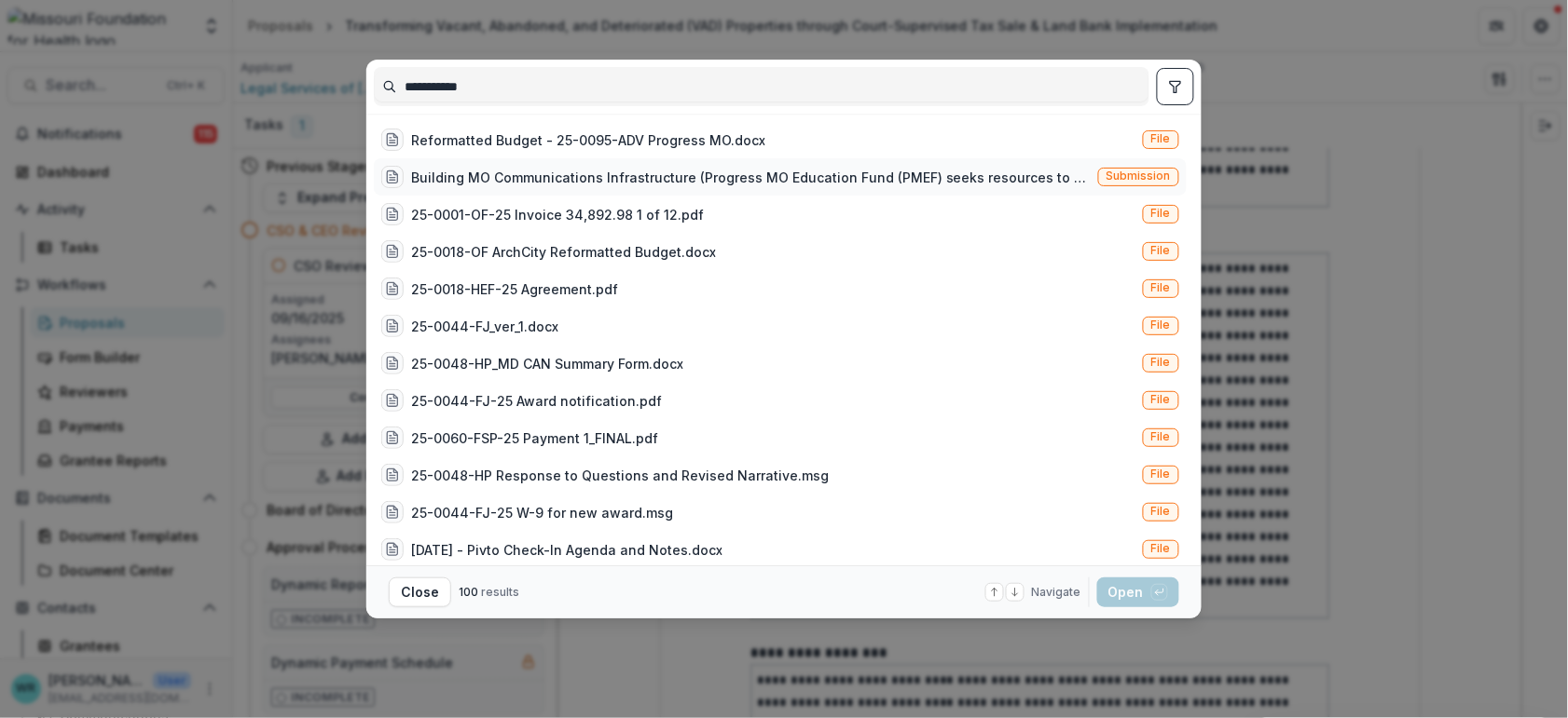
type input "**********"
click at [1145, 169] on span "Submission" at bounding box center [1139, 175] width 65 height 13
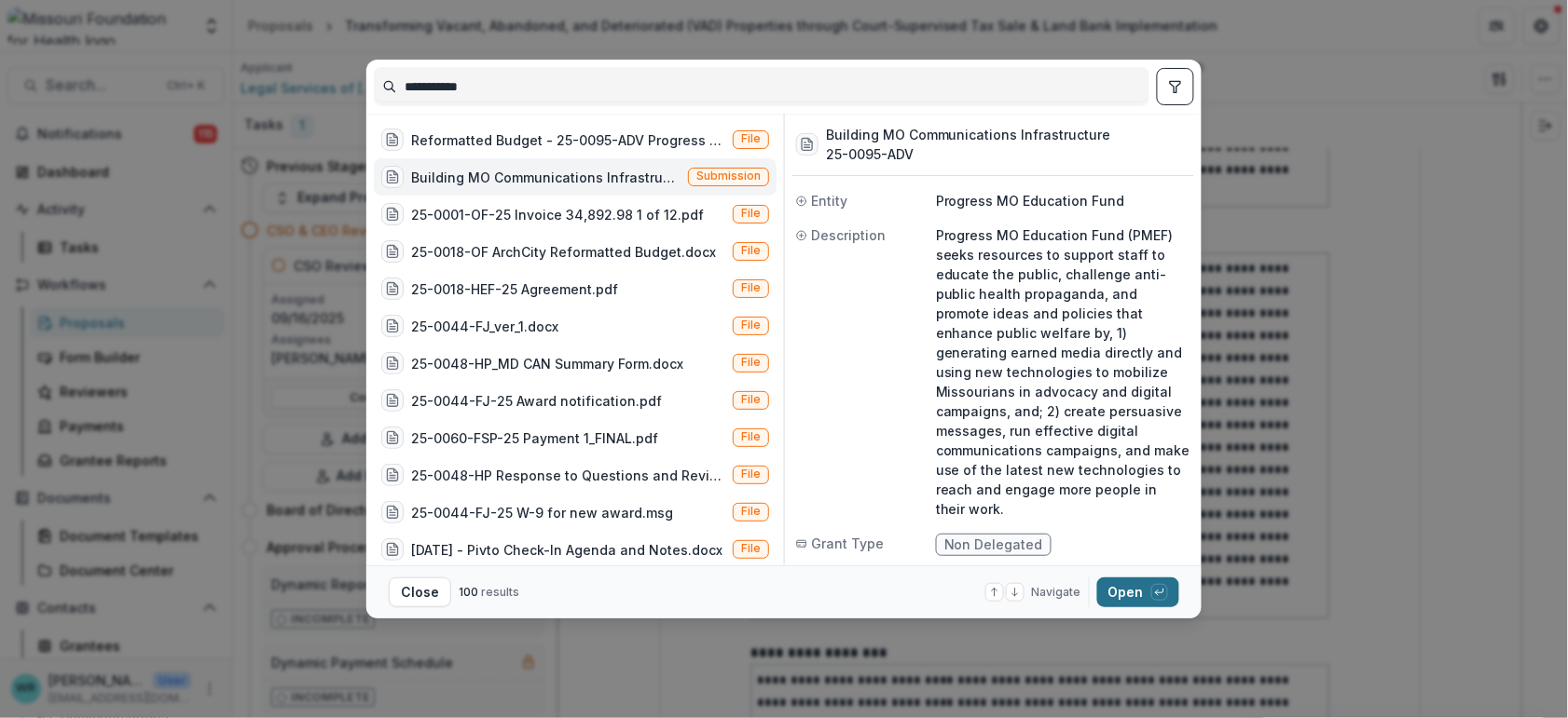
click at [1120, 600] on button "Open with enter key" at bounding box center [1138, 593] width 82 height 29
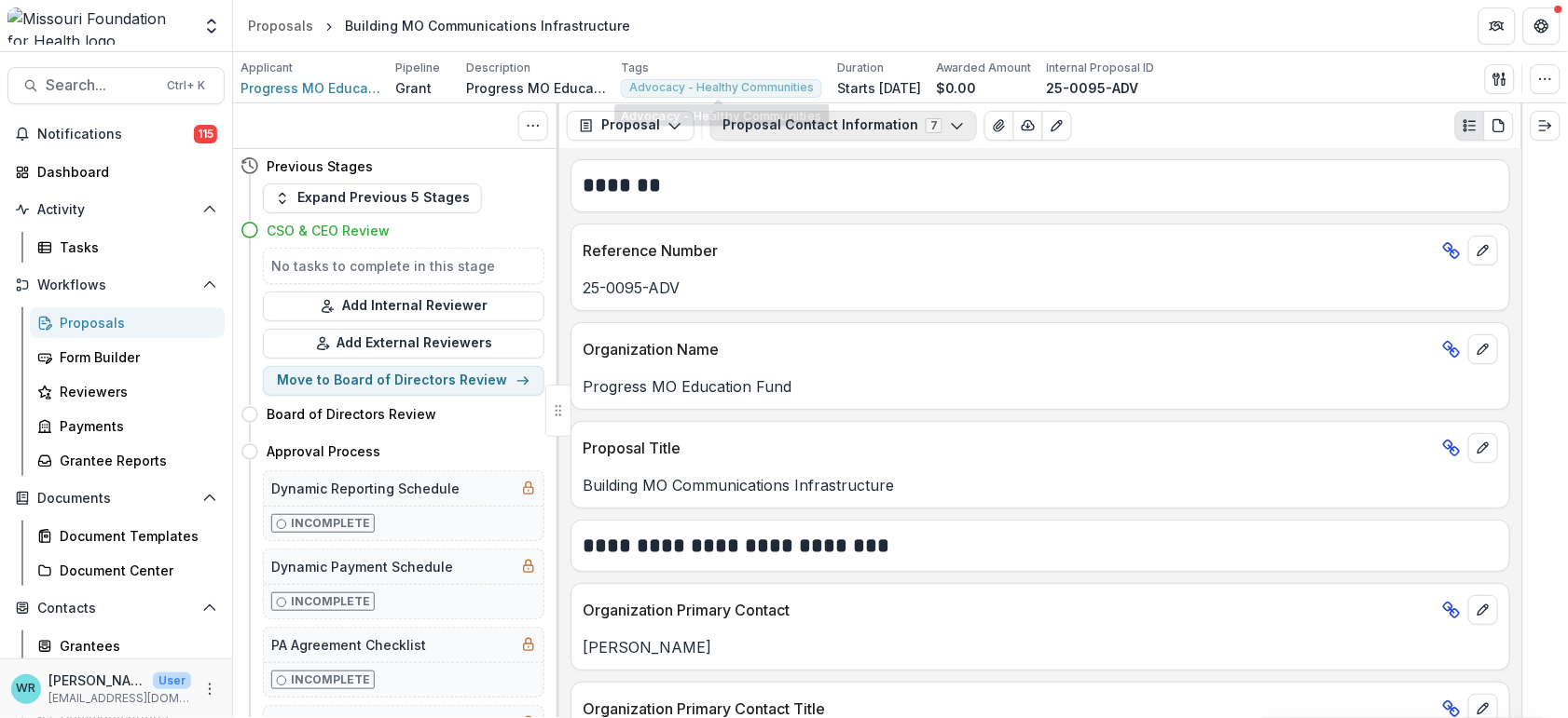
click at [884, 131] on button "Proposal Contact Information 7" at bounding box center [844, 125] width 266 height 29
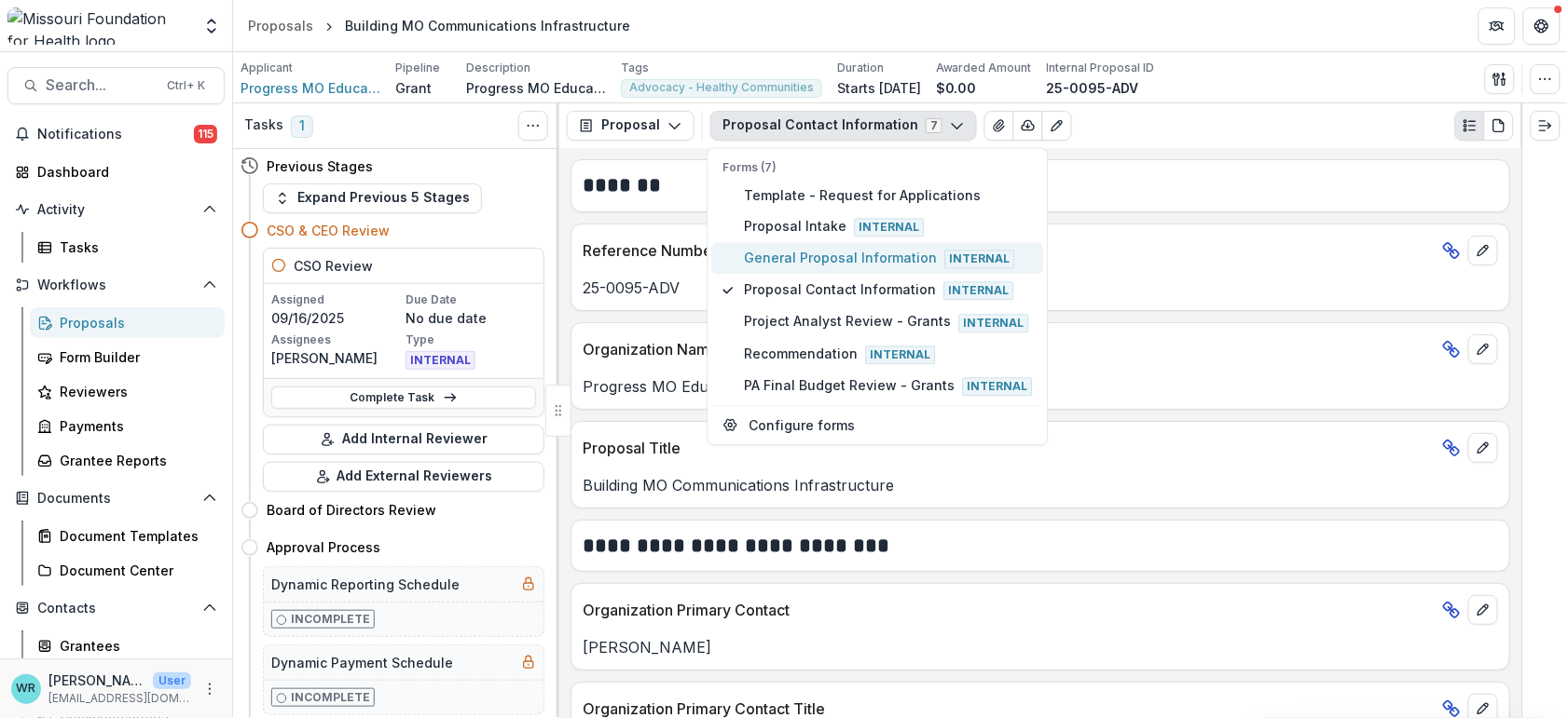
click at [798, 256] on span "General Proposal Information Internal" at bounding box center [889, 258] width 288 height 21
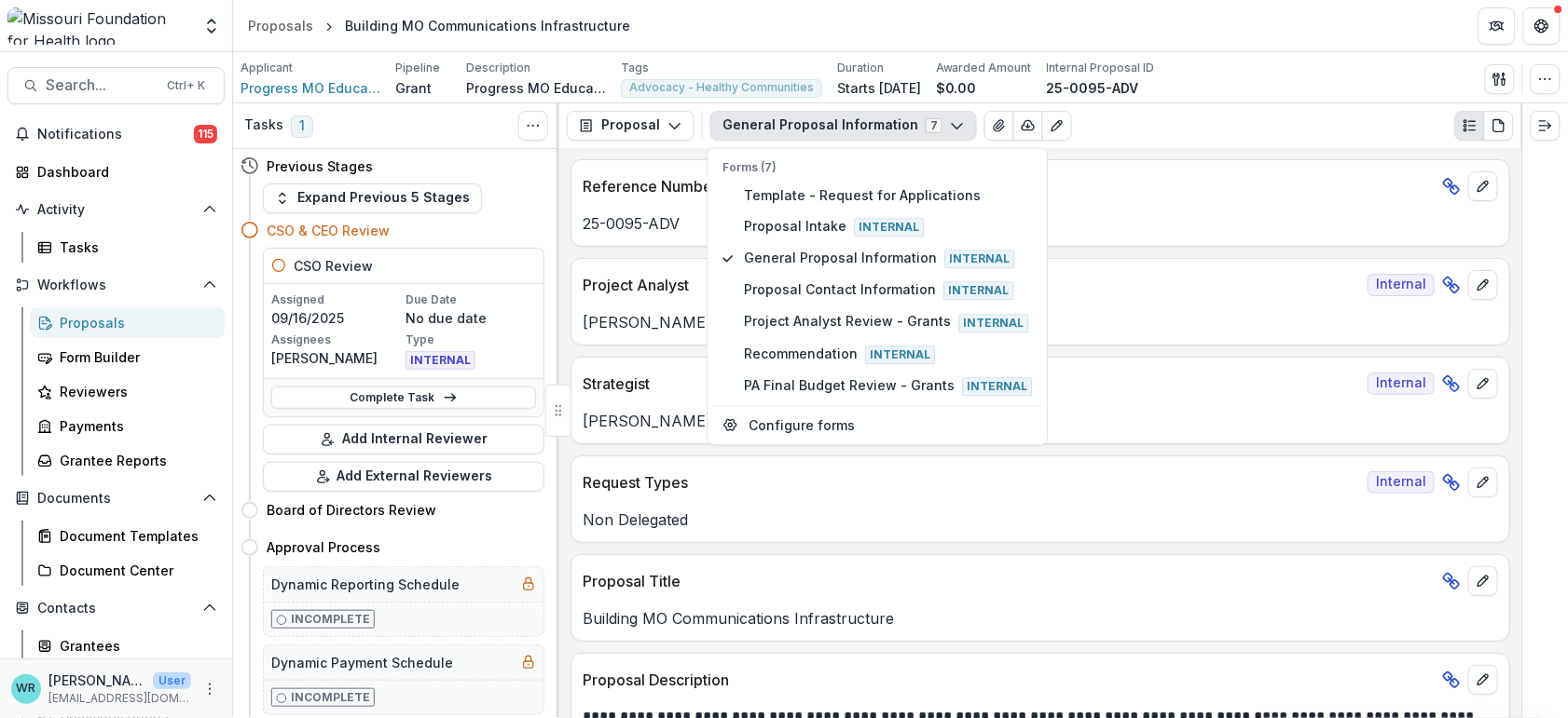
click at [1224, 105] on div "Proposal Proposal Payments Reports Grant Agreements Board Summaries Bank Detail…" at bounding box center [1040, 126] width 962 height 45
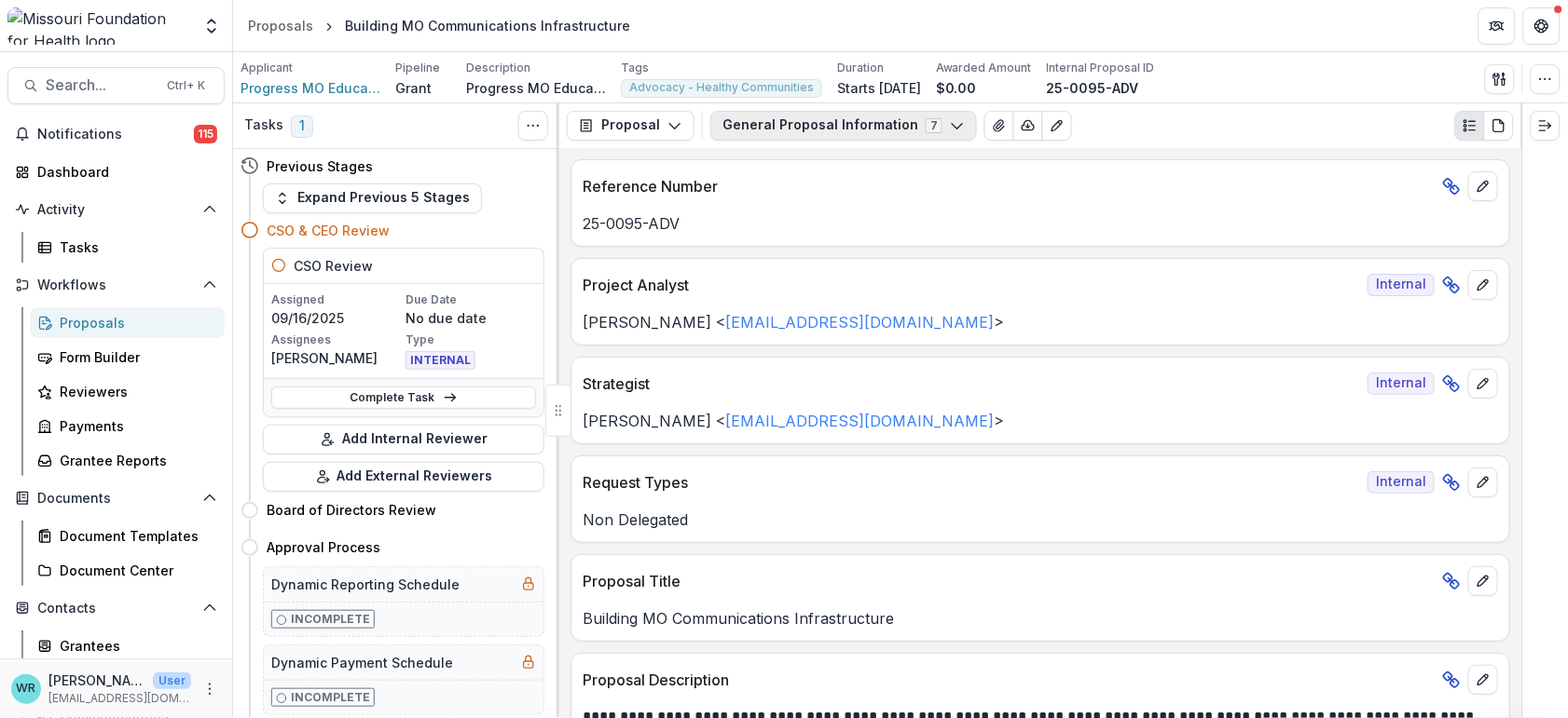
click at [856, 122] on button "General Proposal Information 7" at bounding box center [844, 125] width 266 height 29
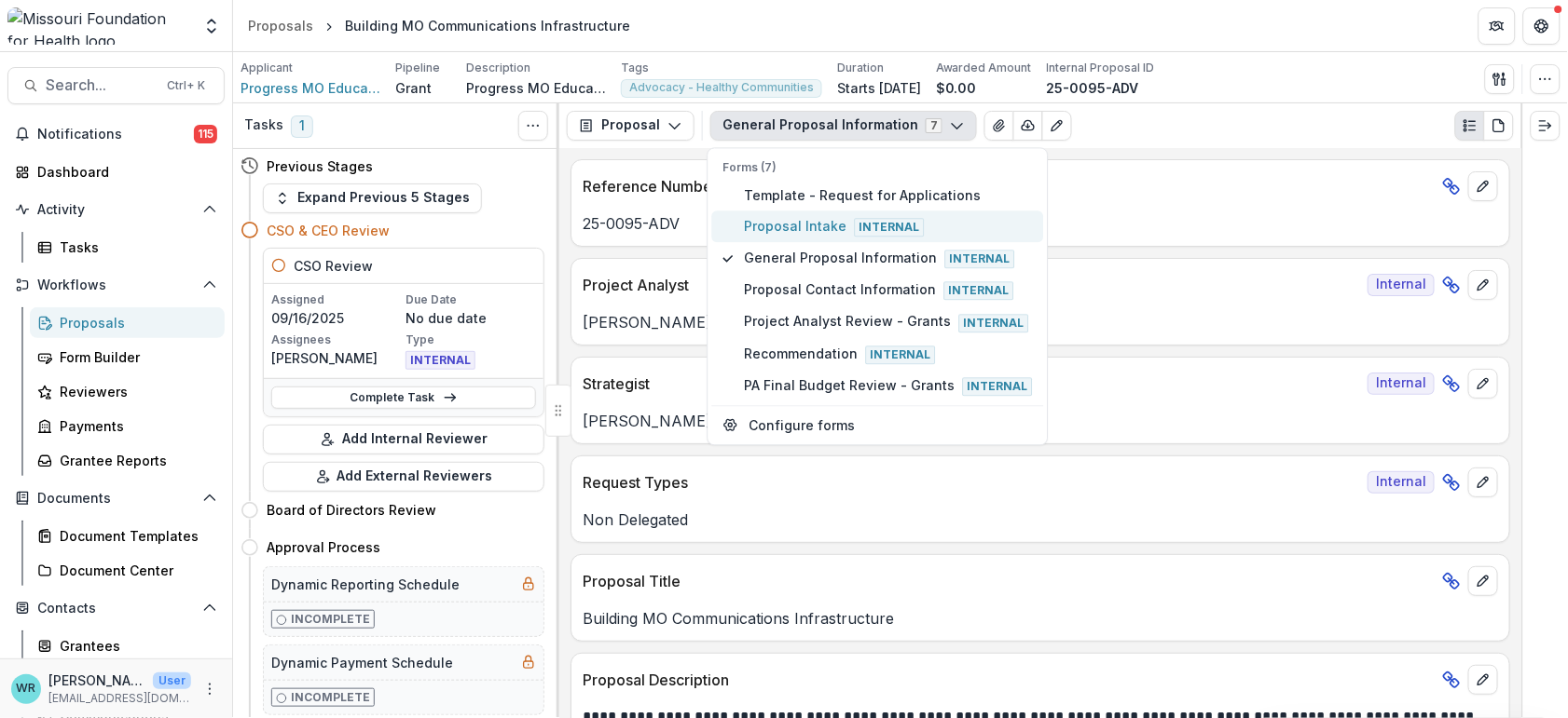
click at [809, 221] on span "Proposal Intake Internal" at bounding box center [889, 226] width 288 height 21
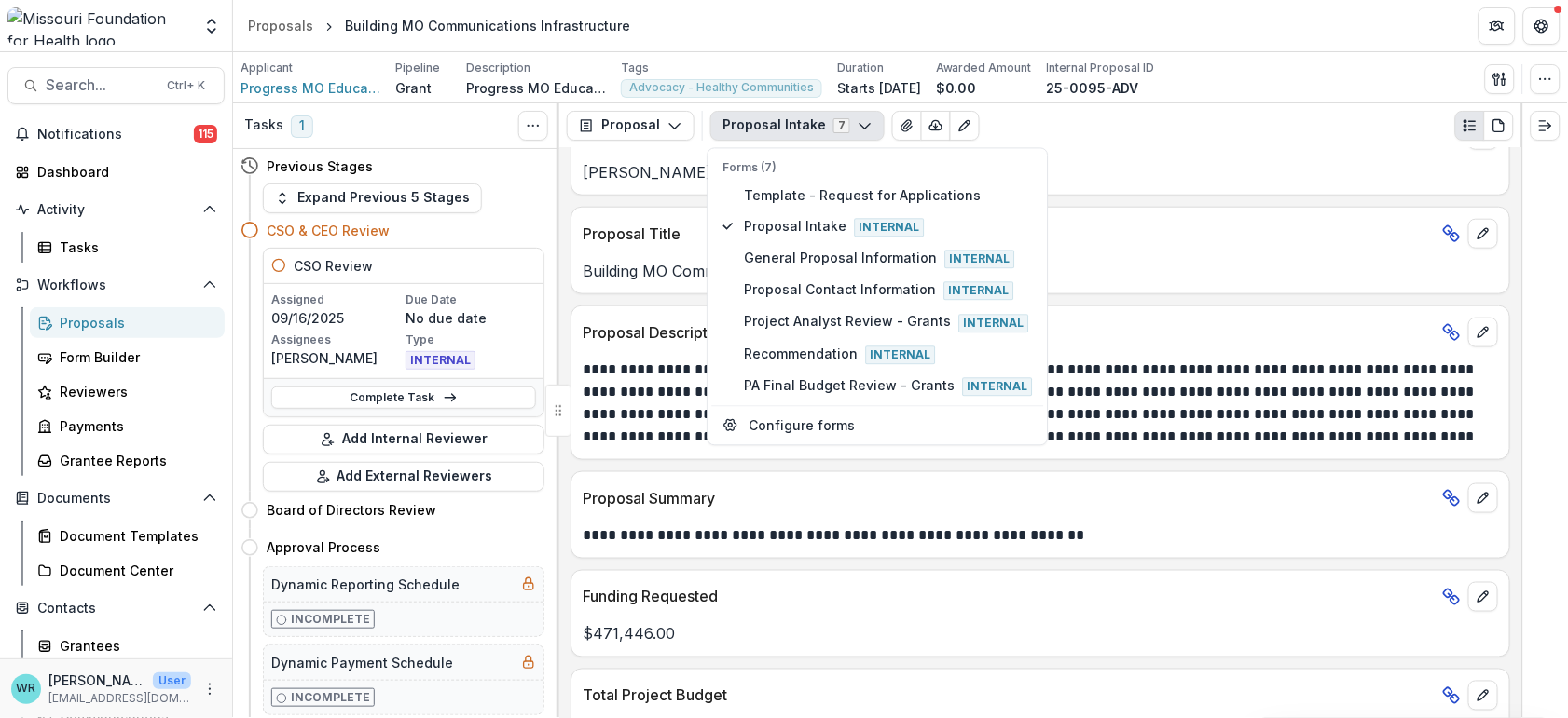
scroll to position [517, 0]
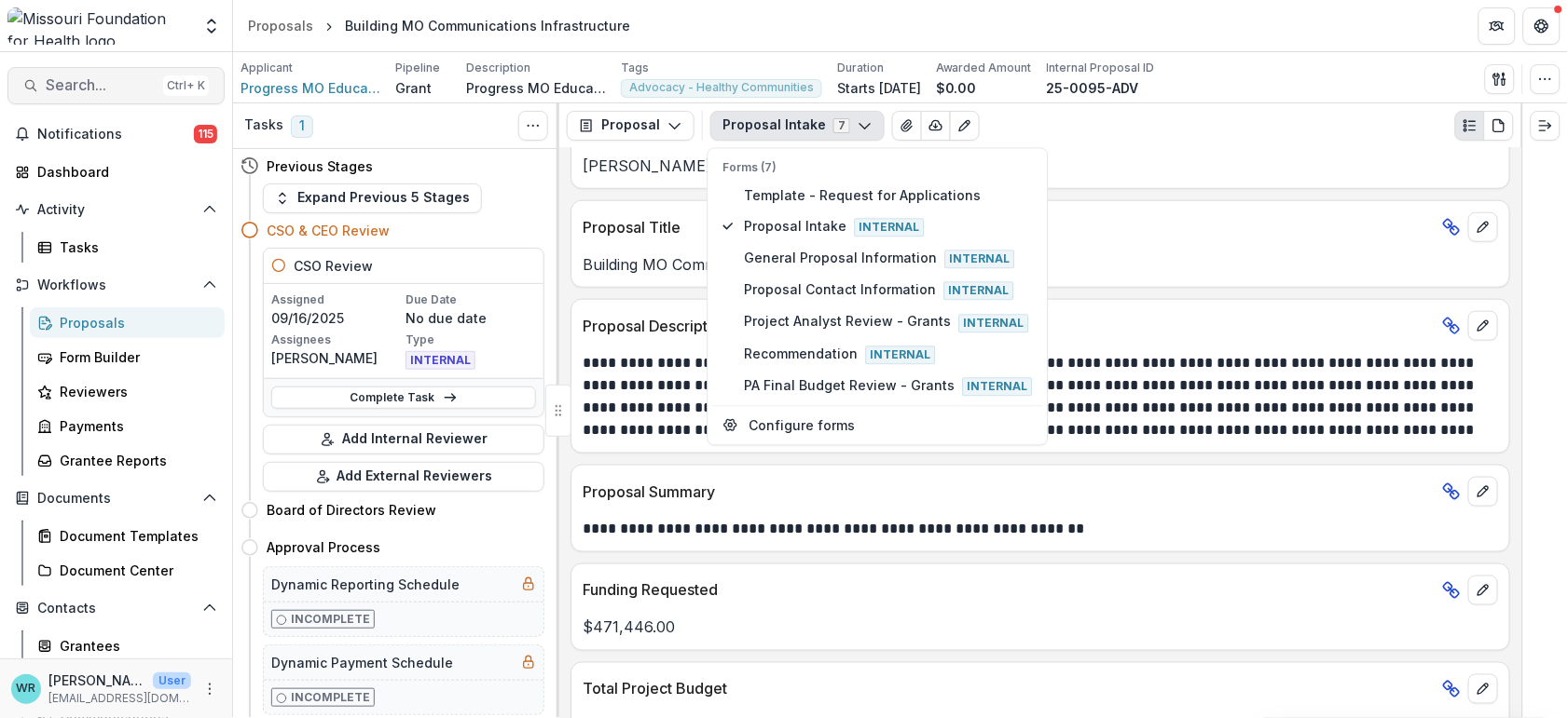
click at [76, 86] on span "Search..." at bounding box center [101, 85] width 110 height 18
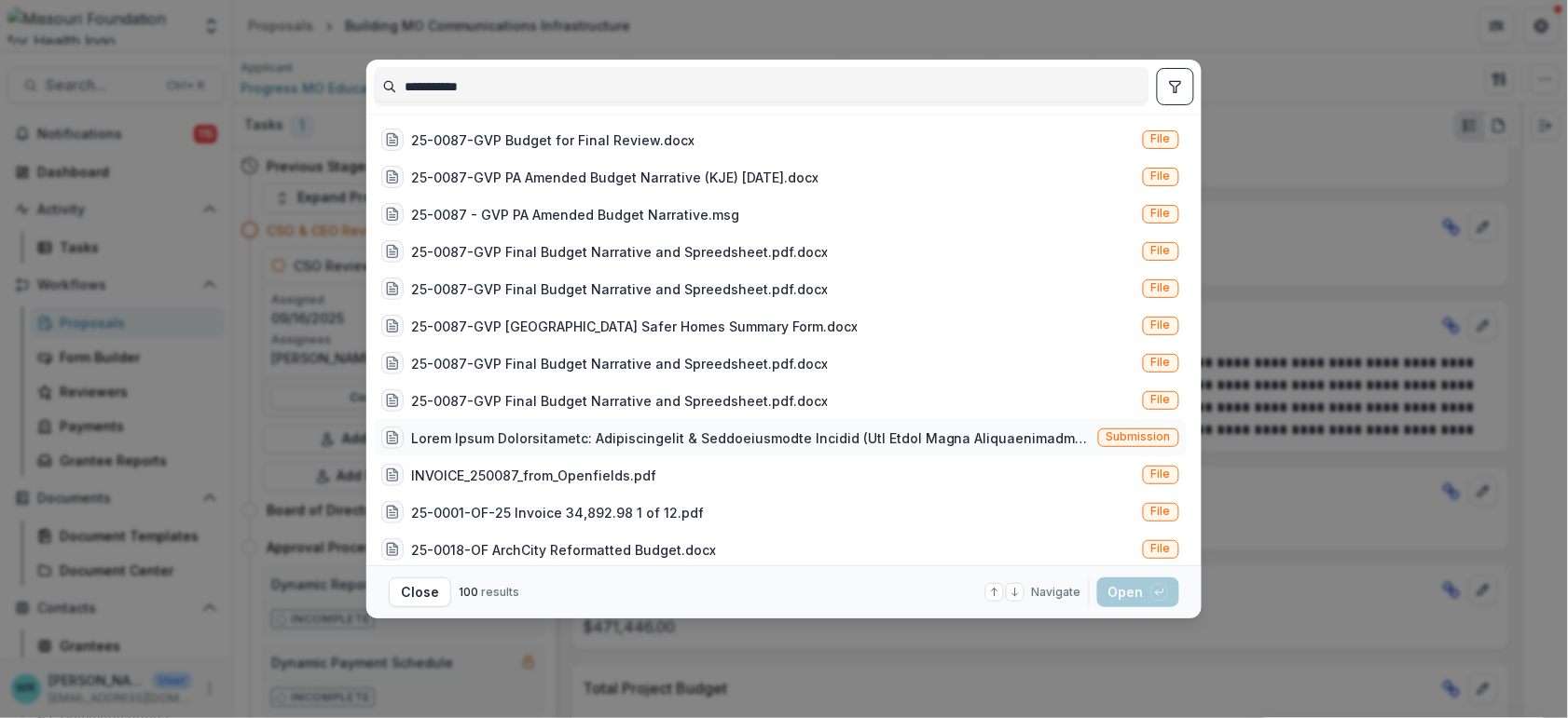
type input "**********"
click at [1115, 438] on span "Submission" at bounding box center [1139, 436] width 65 height 13
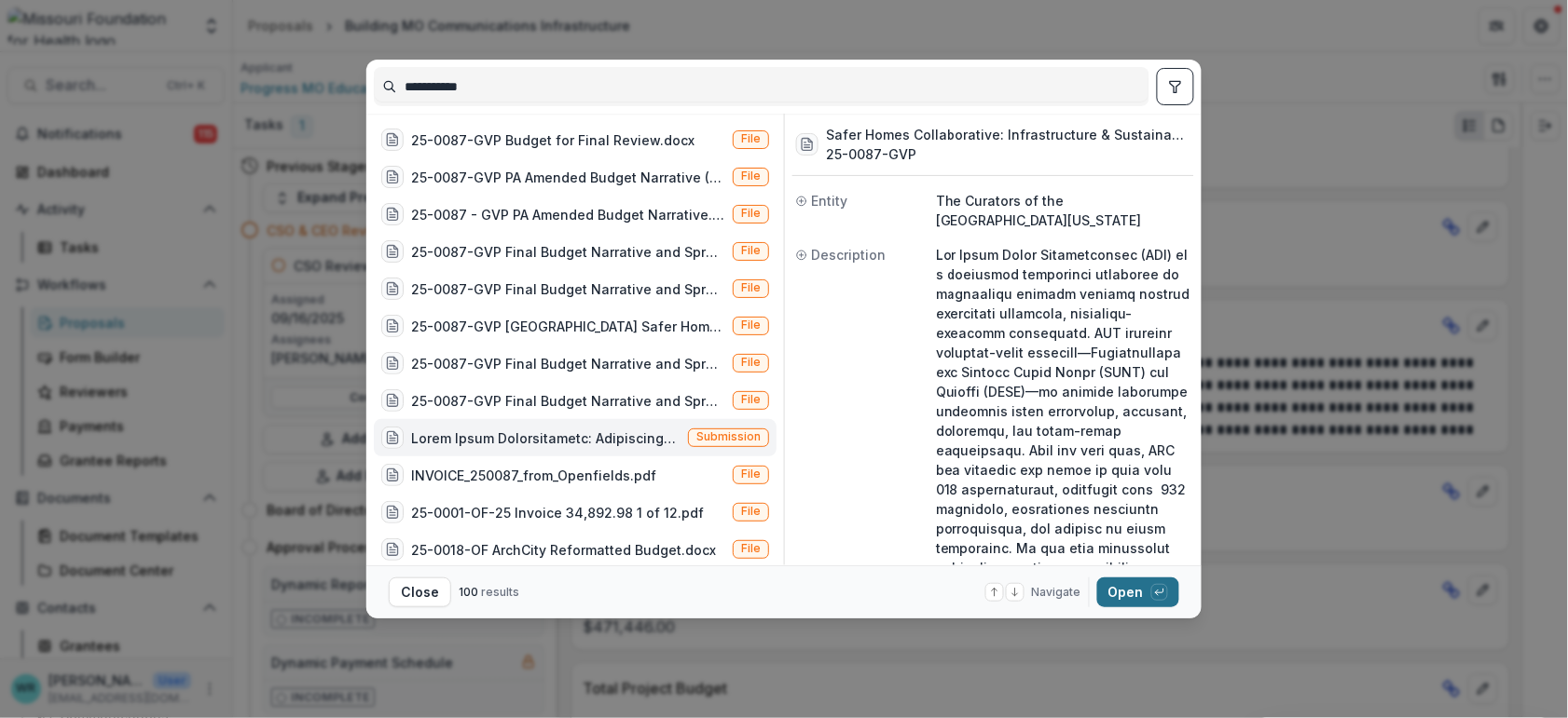
click at [1130, 601] on button "Open with enter key" at bounding box center [1138, 593] width 82 height 29
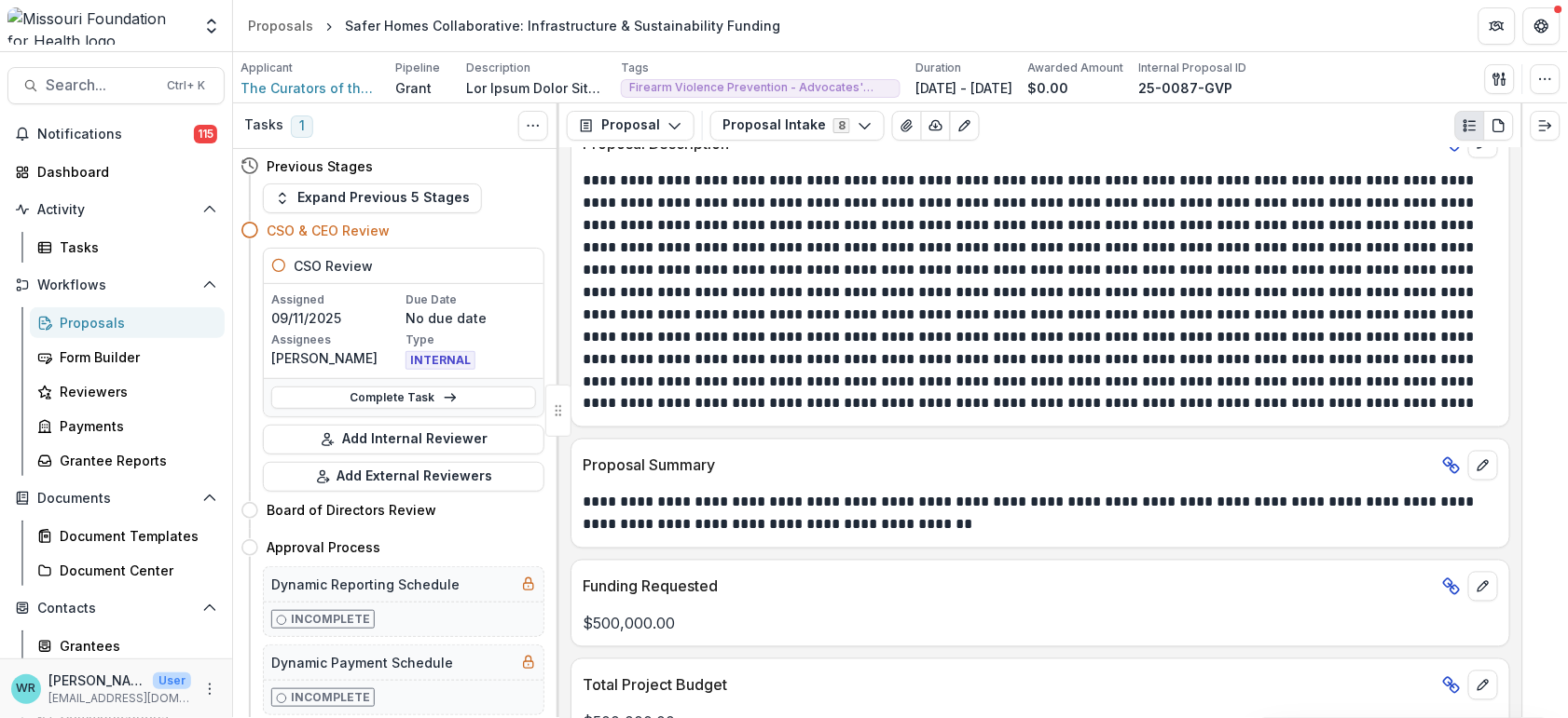
scroll to position [650, 0]
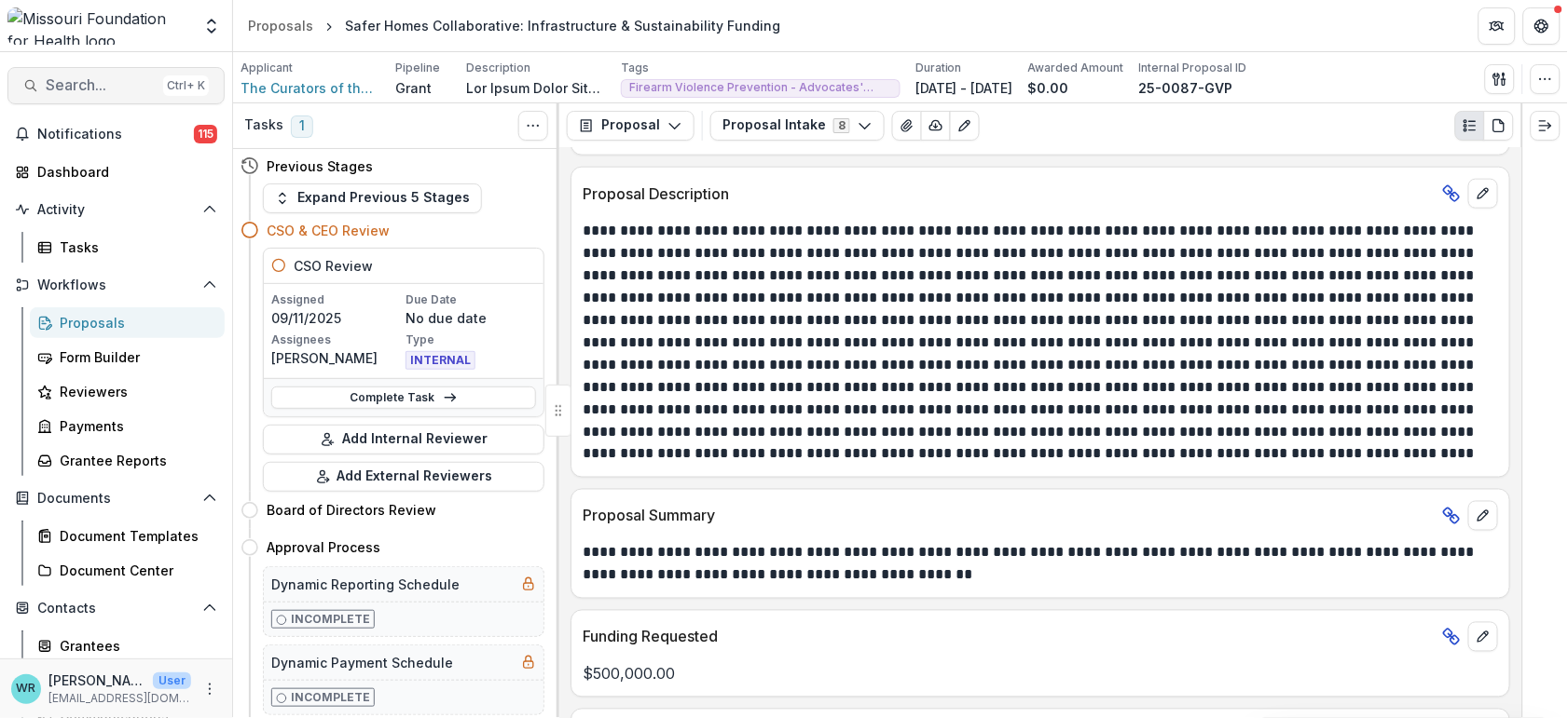
click at [95, 90] on span "Search..." at bounding box center [101, 85] width 110 height 18
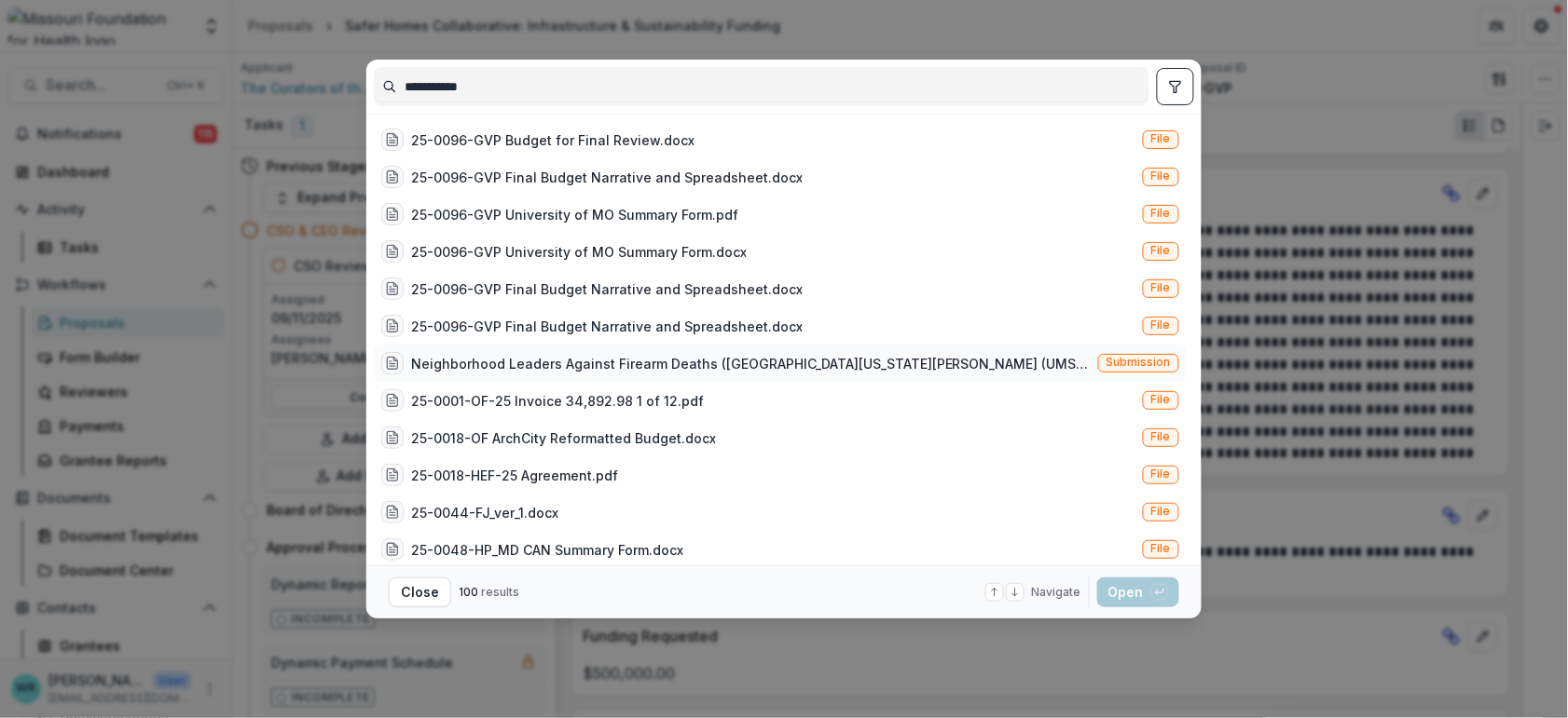
type input "**********"
click at [1142, 367] on span "Submission" at bounding box center [1139, 362] width 65 height 13
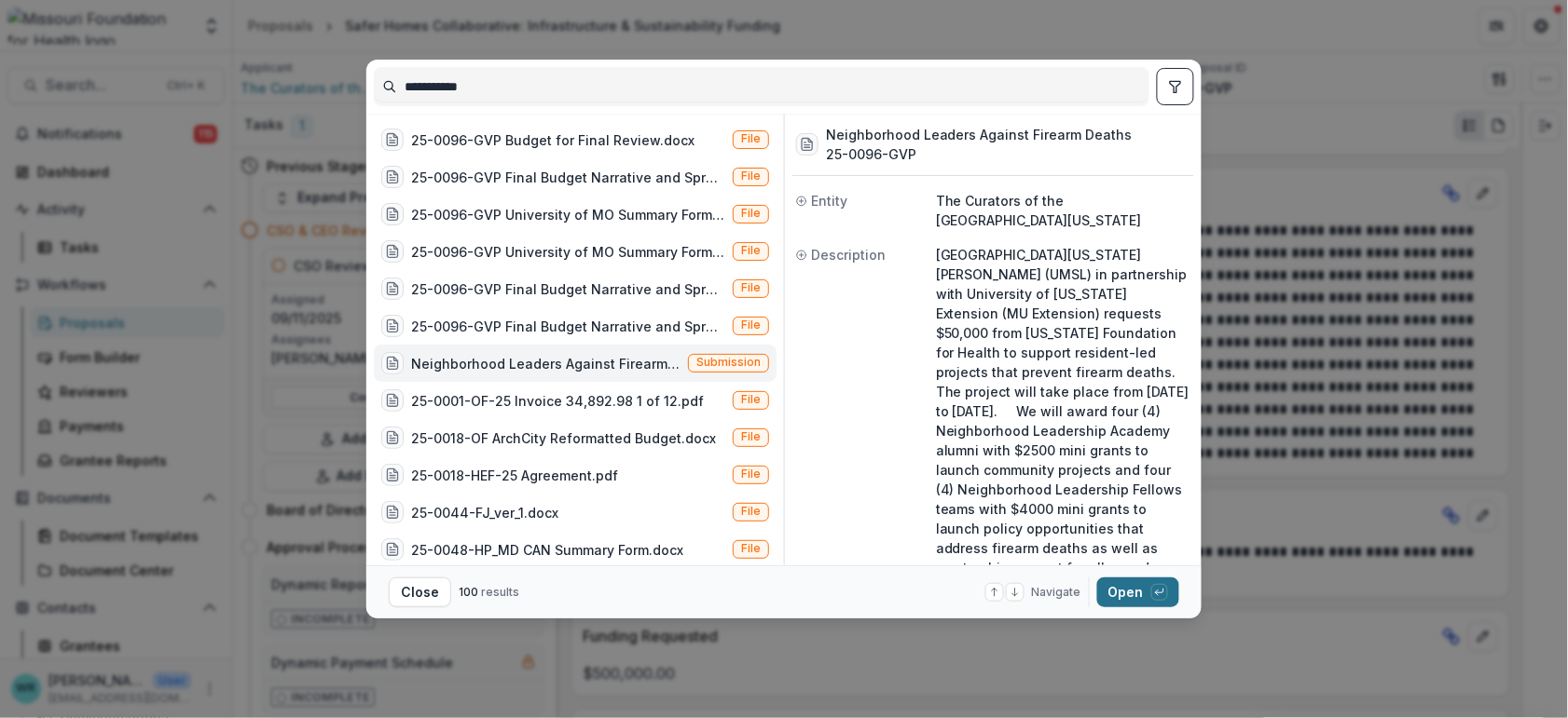
click at [1144, 600] on button "Open with enter key" at bounding box center [1138, 593] width 82 height 29
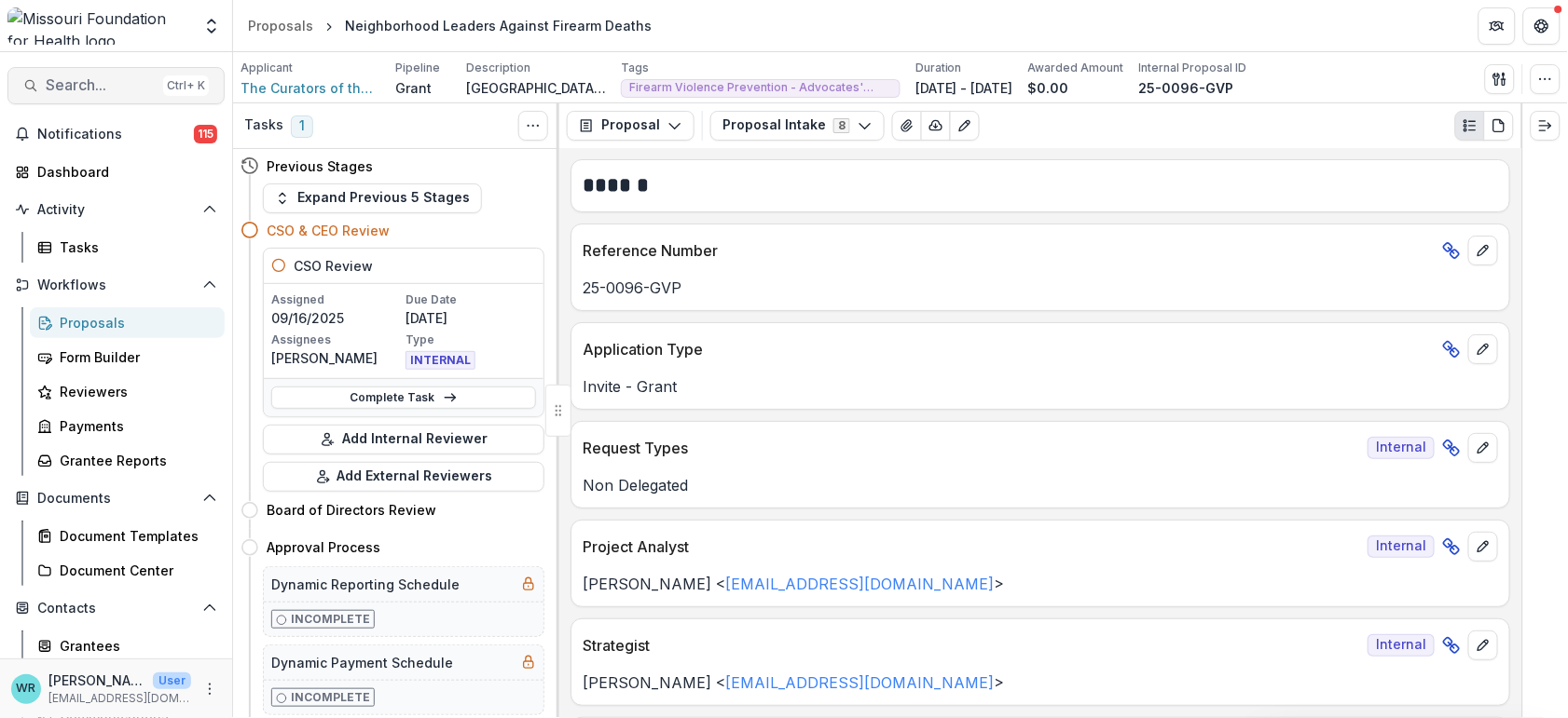
click at [102, 88] on span "Search..." at bounding box center [101, 85] width 110 height 18
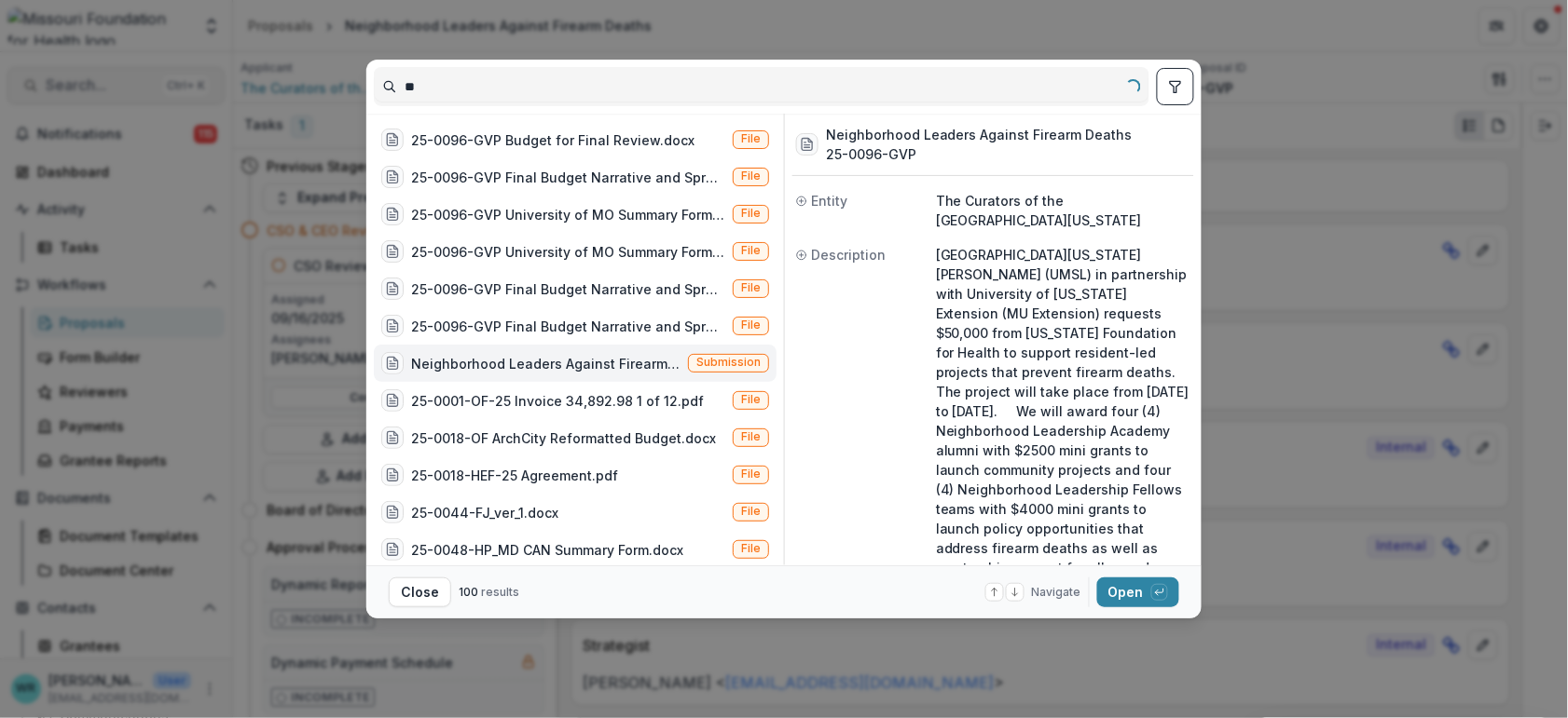
type input "*"
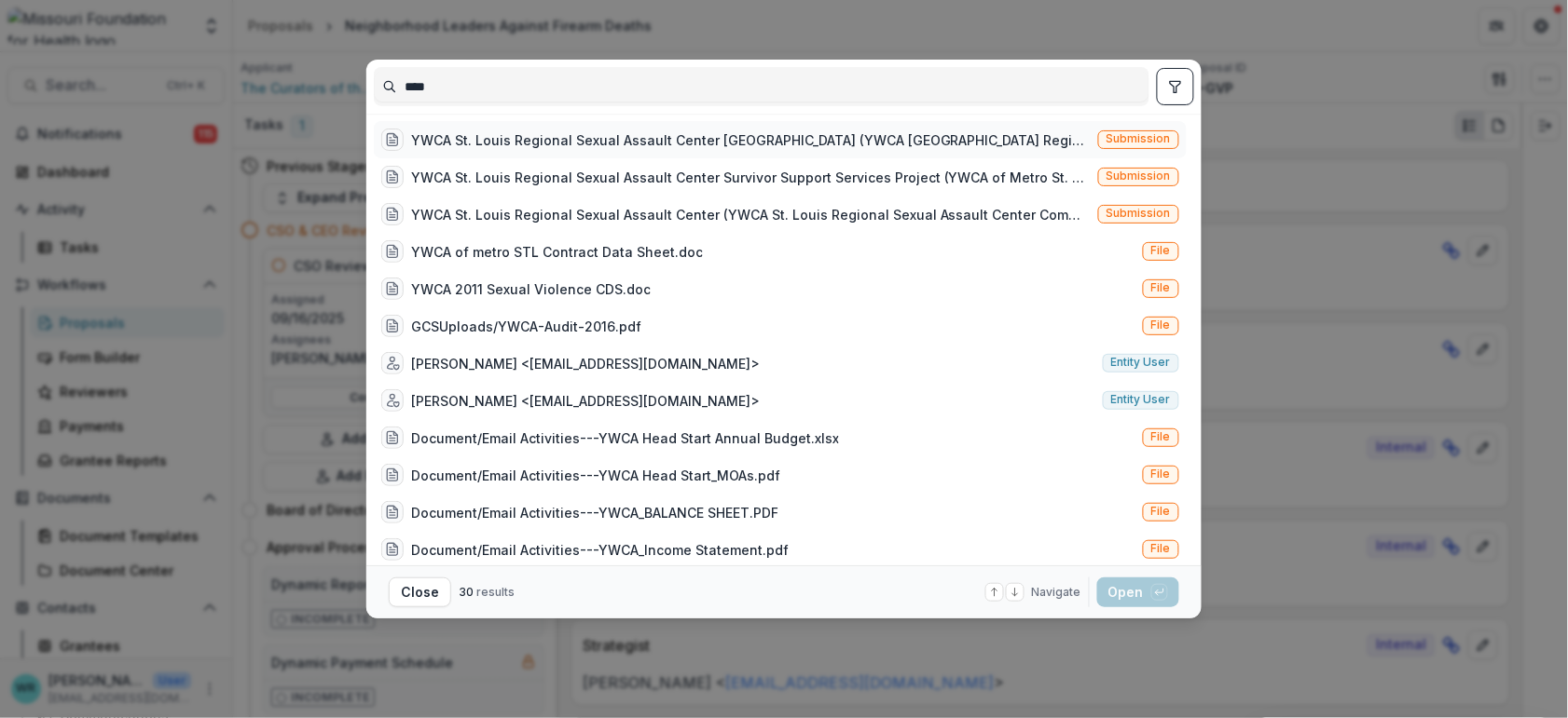
type input "****"
click at [1142, 136] on span "Submission" at bounding box center [1139, 138] width 65 height 13
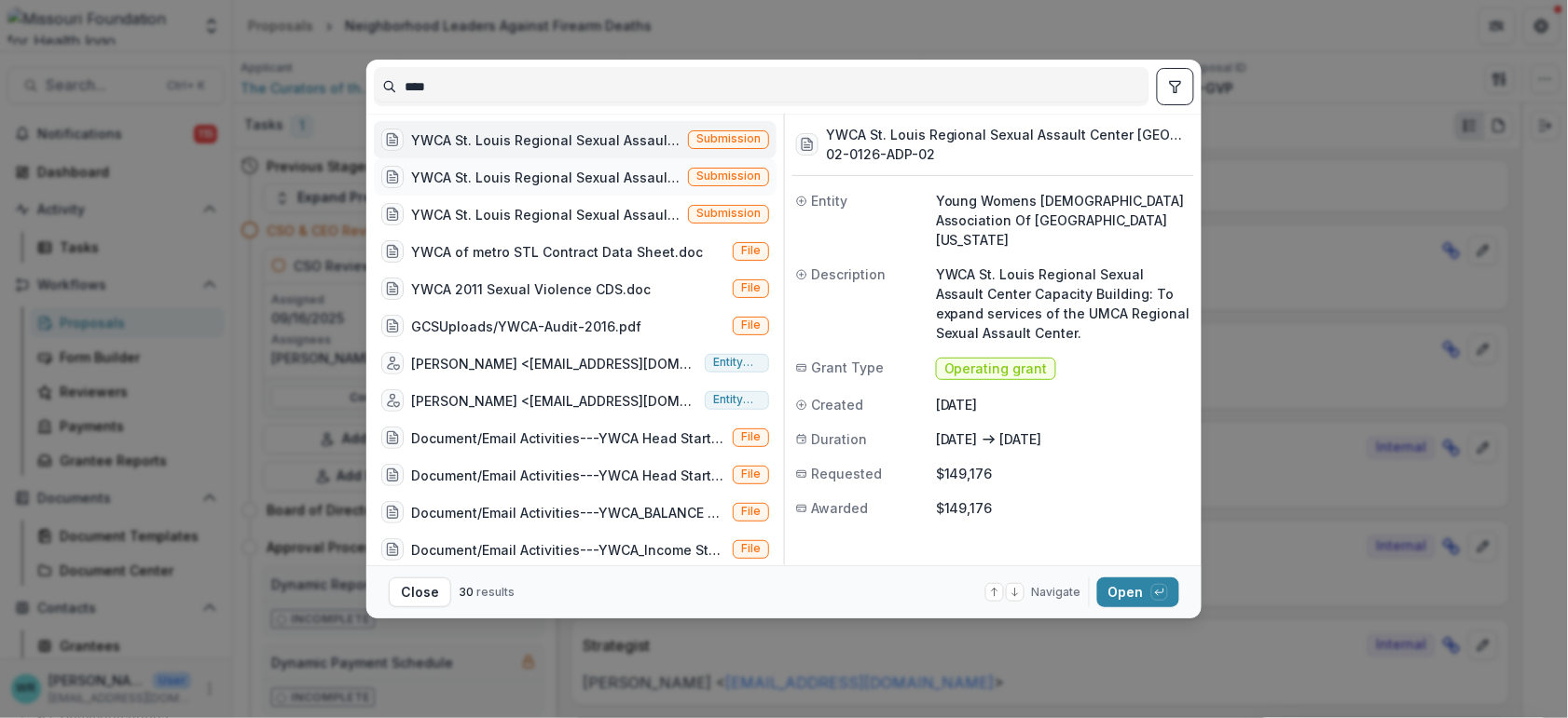
click at [717, 173] on span "Submission" at bounding box center [729, 175] width 65 height 13
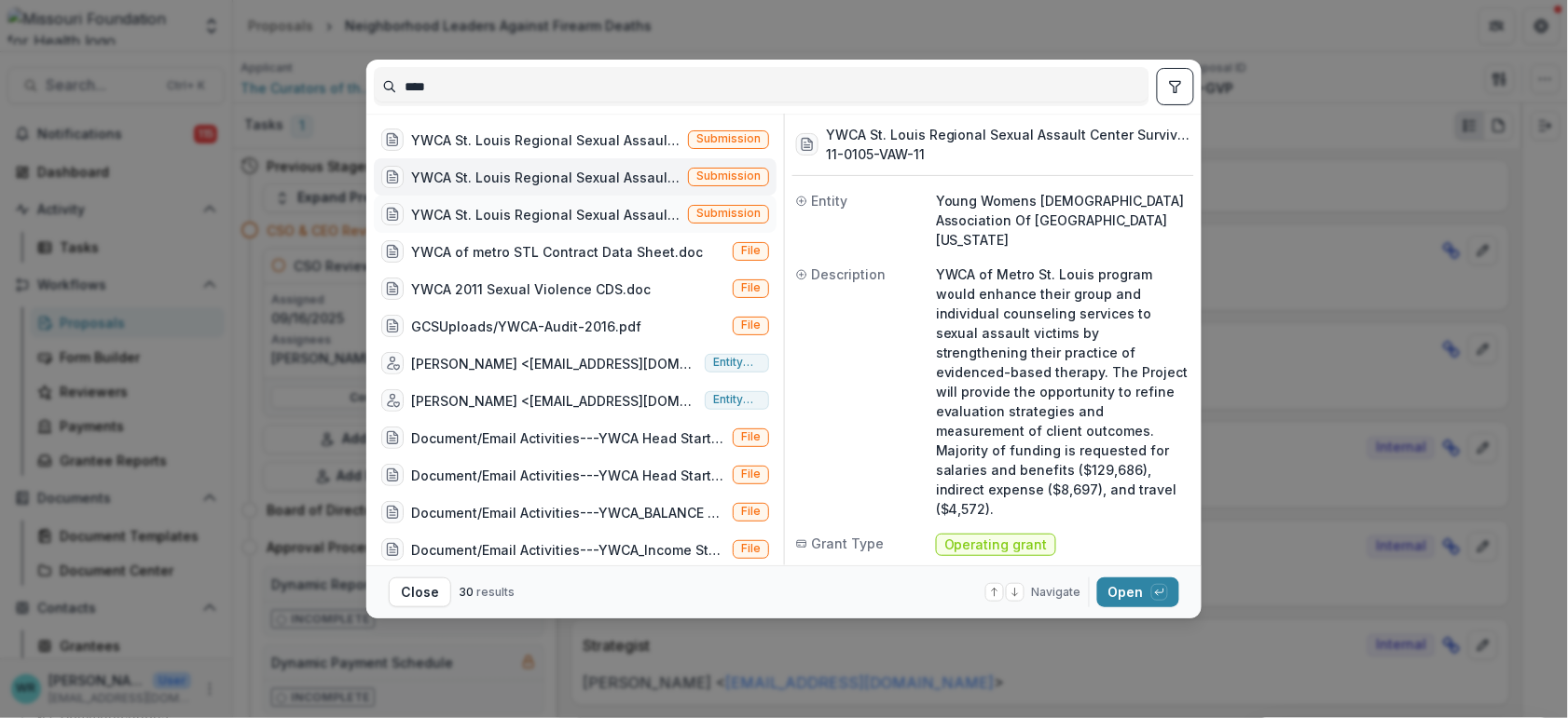
click at [721, 208] on span "Submission" at bounding box center [729, 212] width 65 height 13
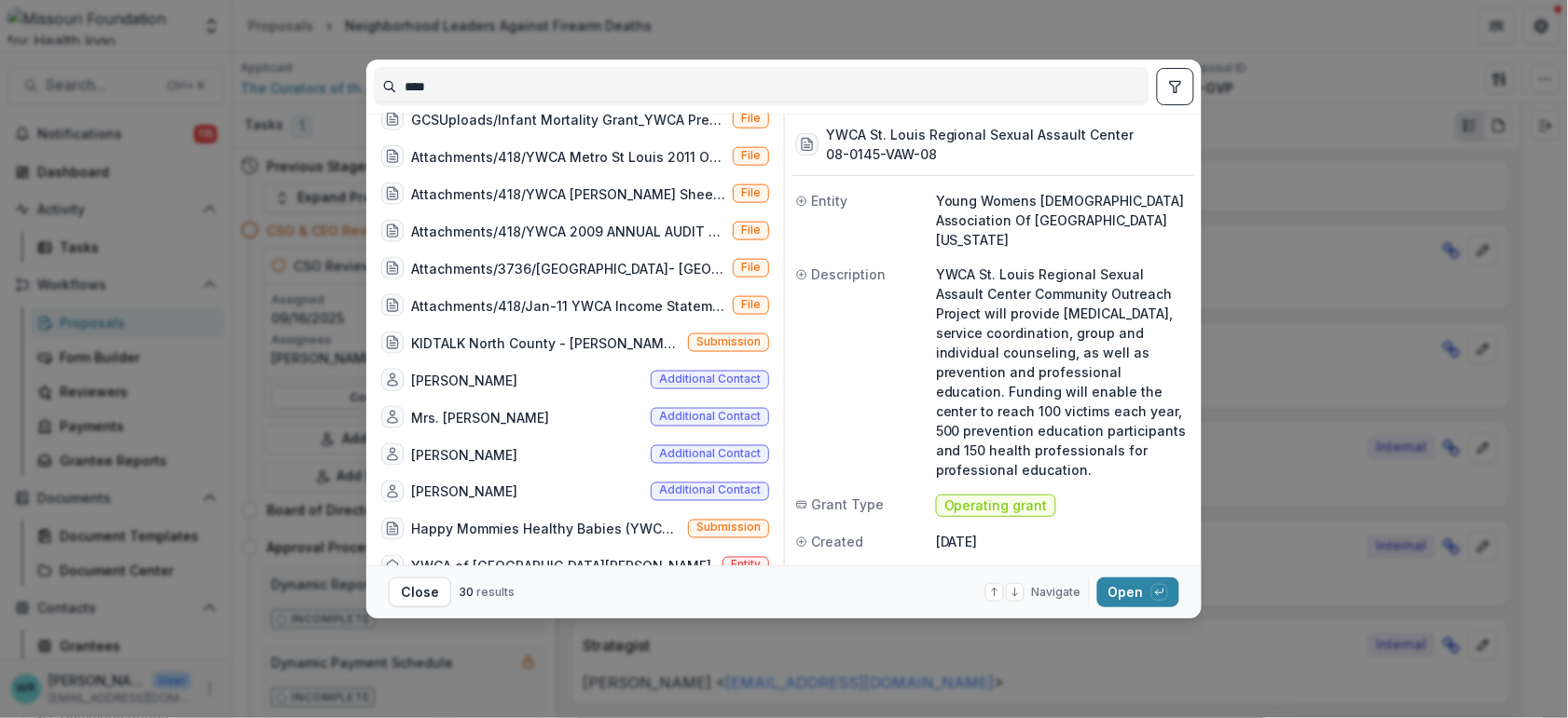
scroll to position [681, 0]
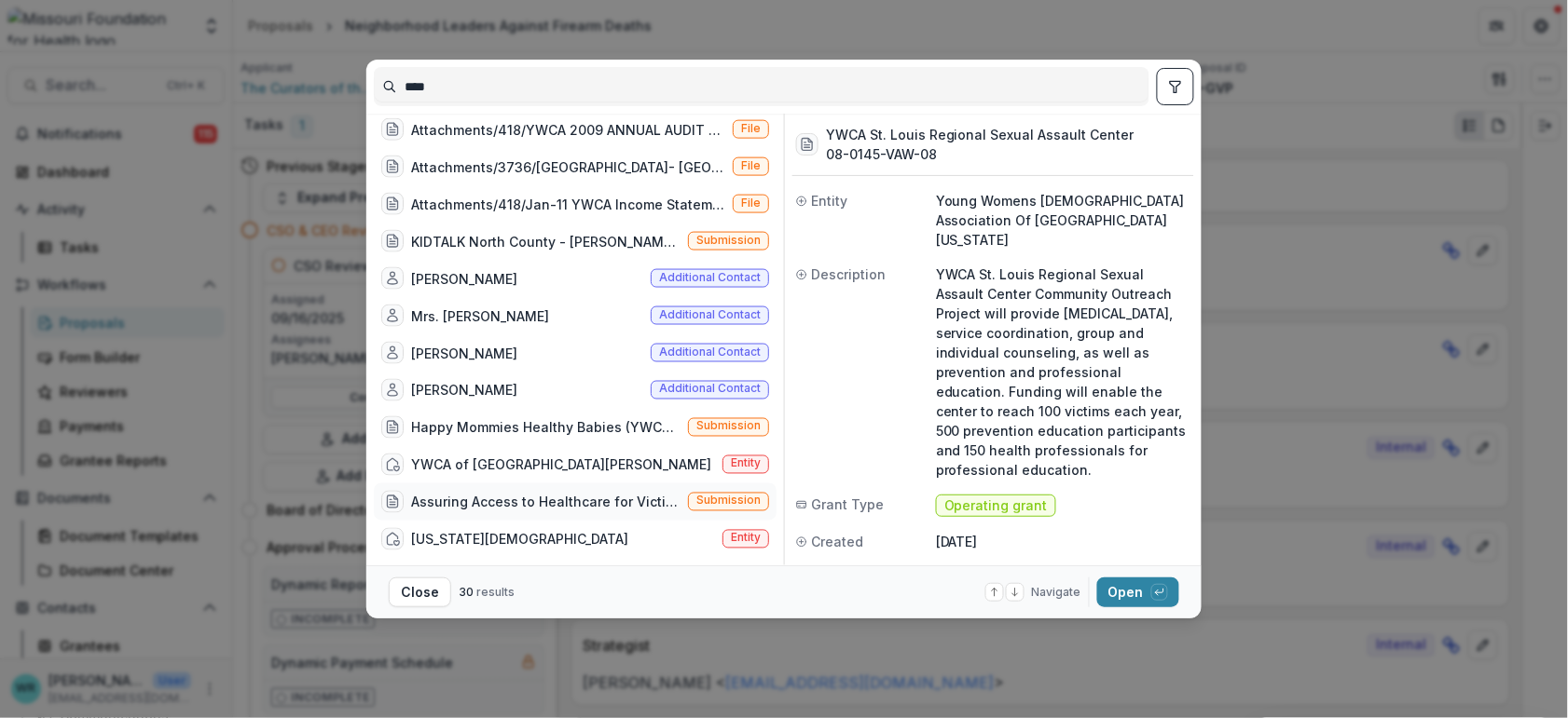
click at [703, 500] on span "Submission" at bounding box center [729, 501] width 65 height 13
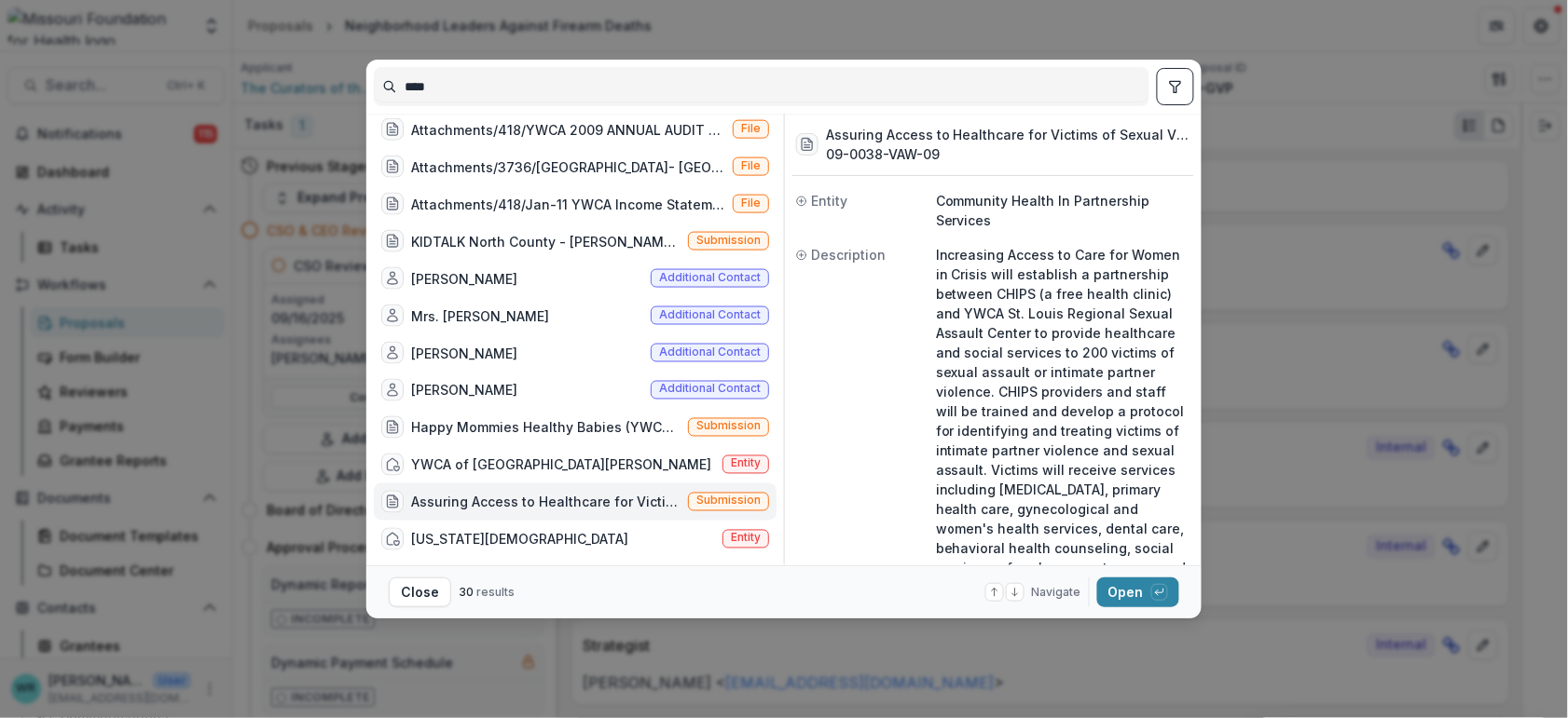
scroll to position [0, 0]
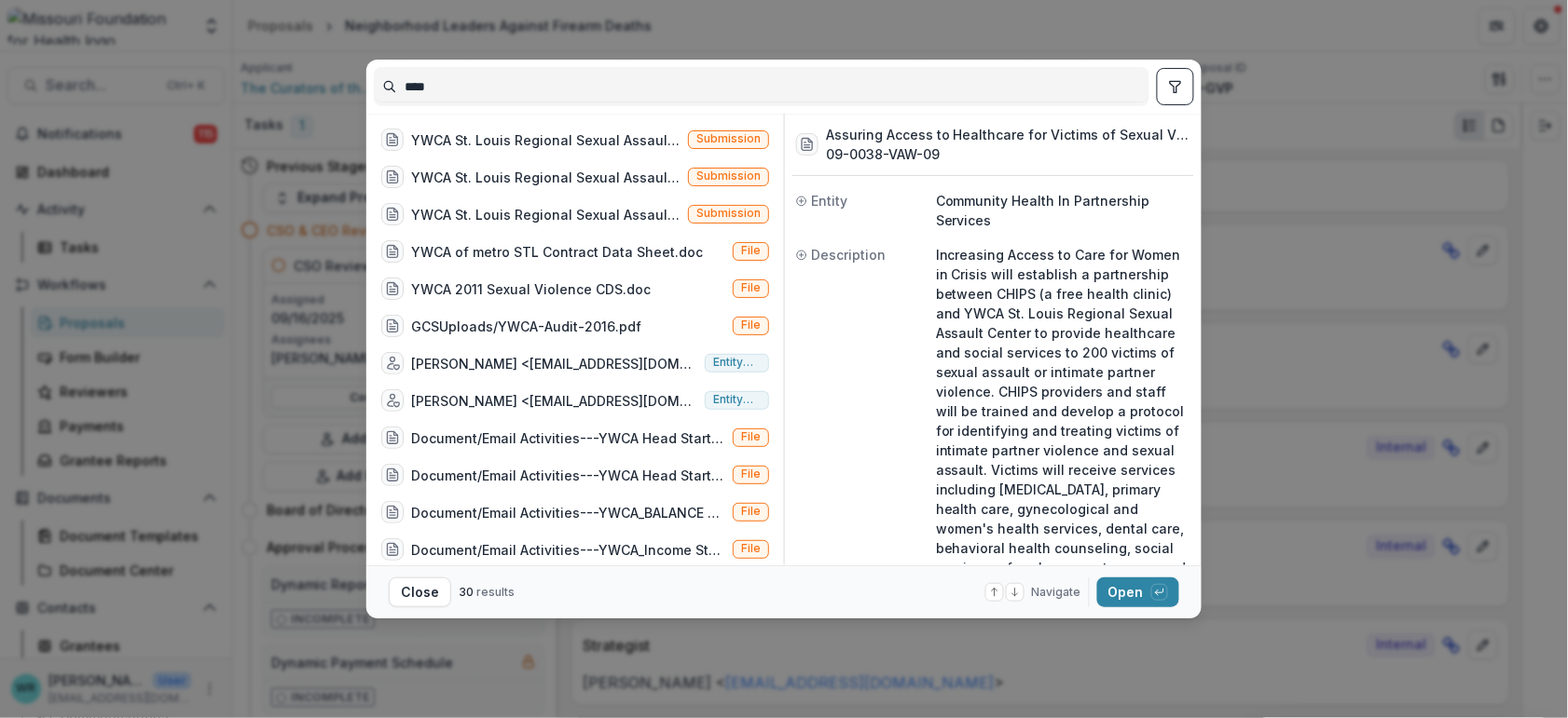
click at [1193, 87] on button "toggle filters" at bounding box center [1176, 87] width 37 height 37
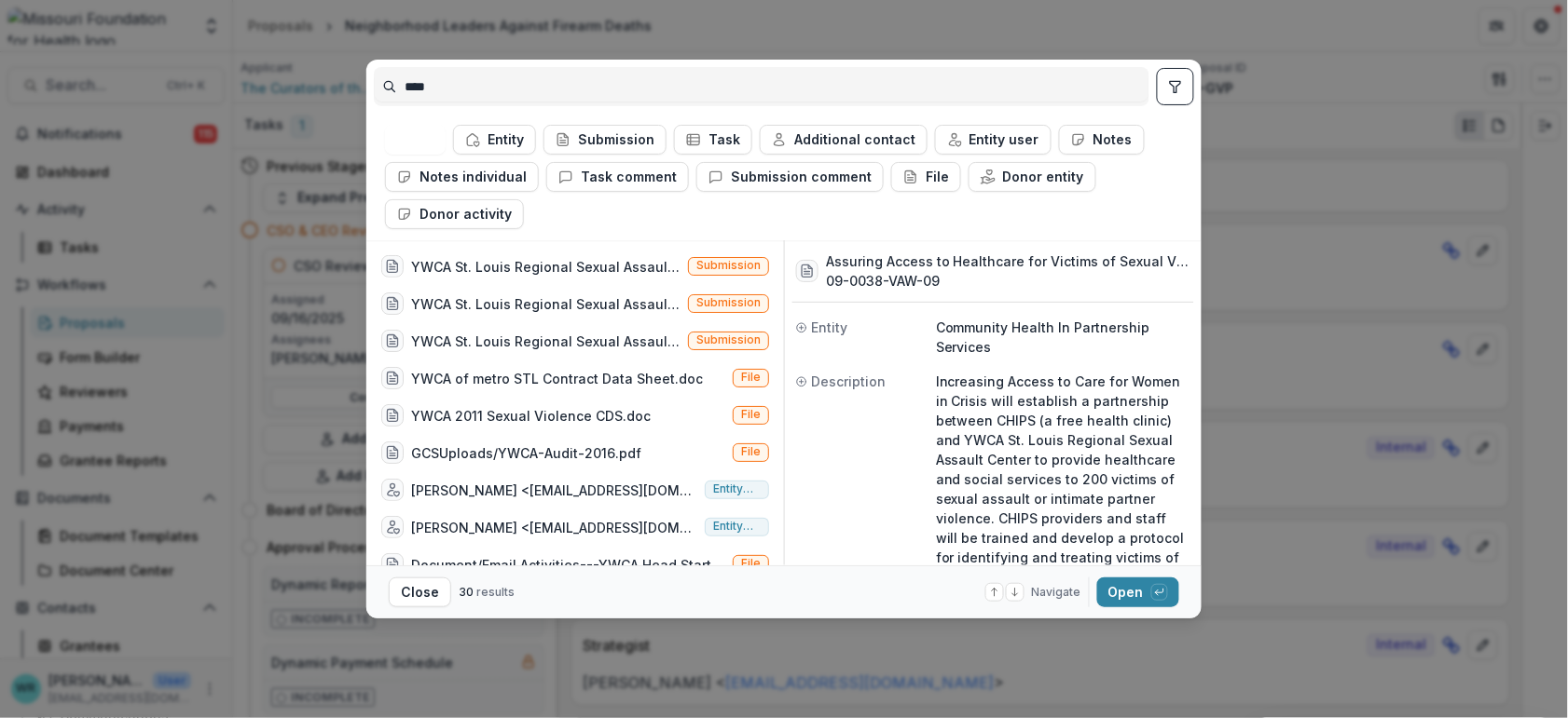
click at [1178, 82] on icon "toggle filters" at bounding box center [1176, 86] width 15 height 15
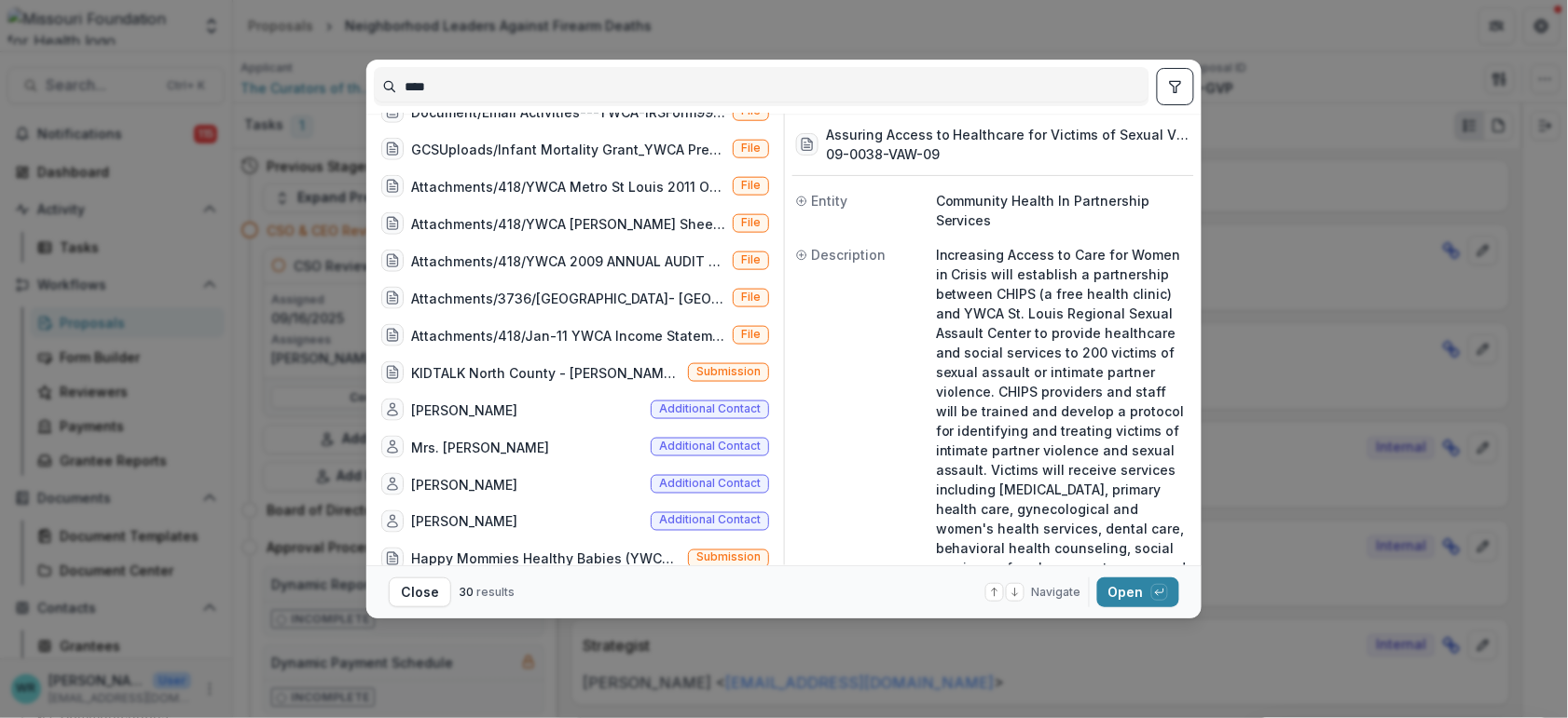
scroll to position [681, 0]
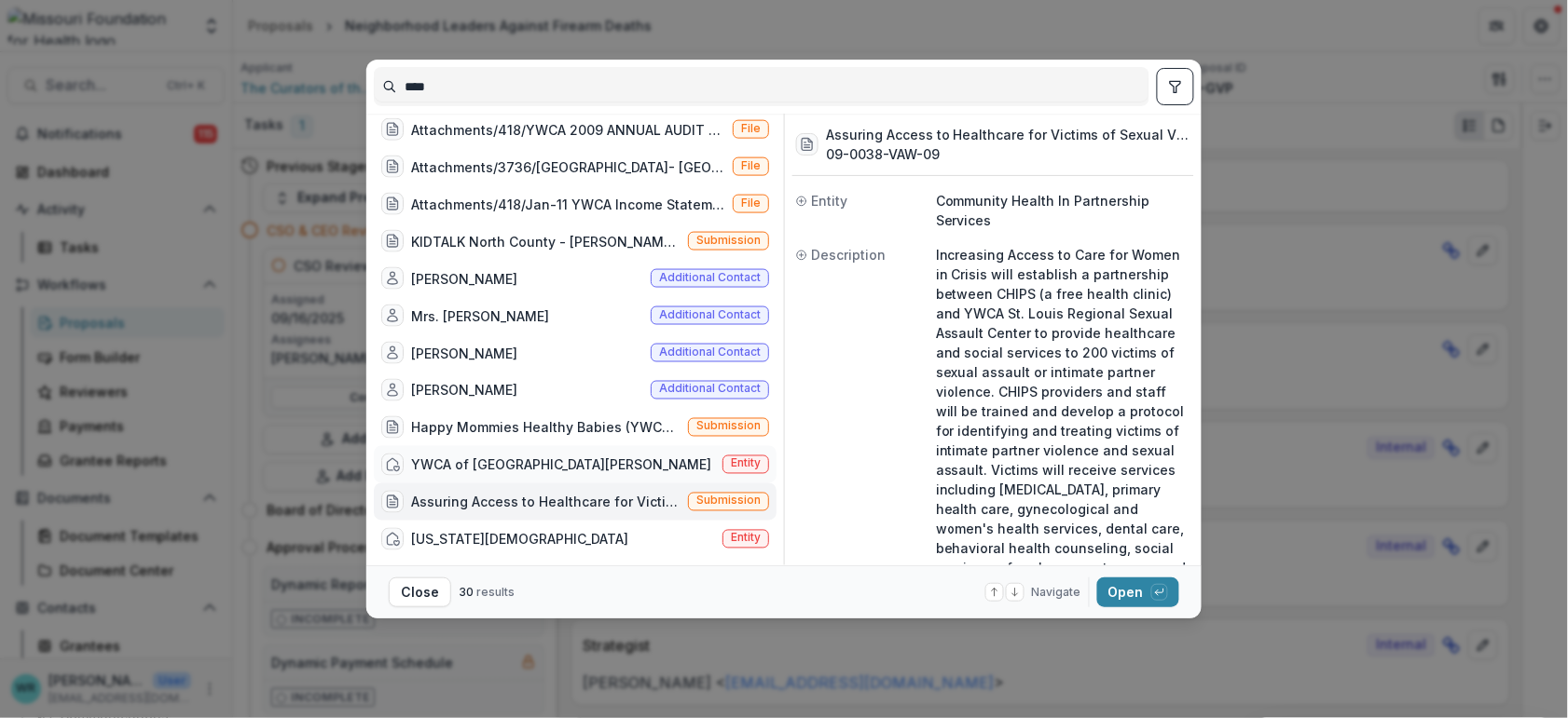
click at [572, 464] on div "YWCA of Metropolitan St. Louis" at bounding box center [561, 466] width 300 height 20
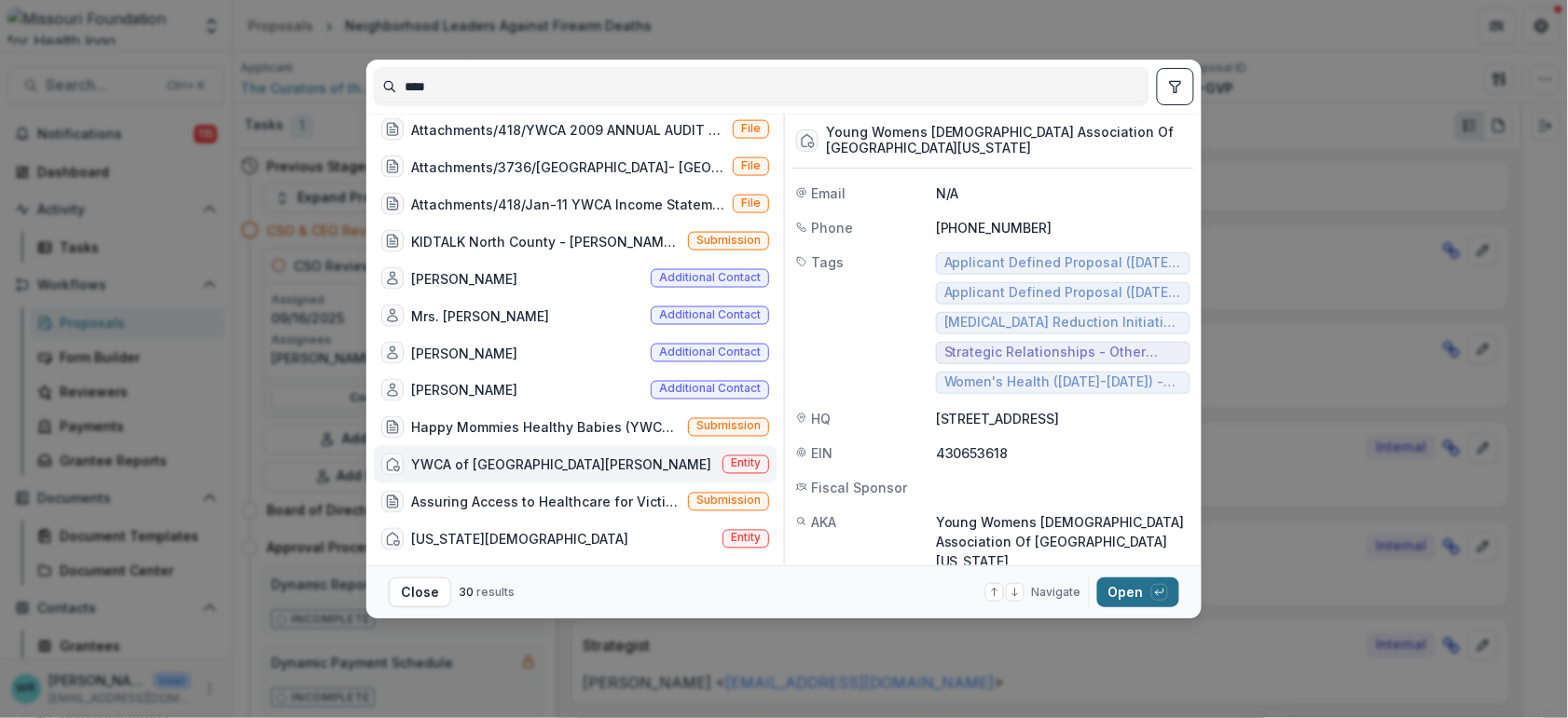
click at [1137, 590] on button "Open with enter key" at bounding box center [1138, 593] width 82 height 29
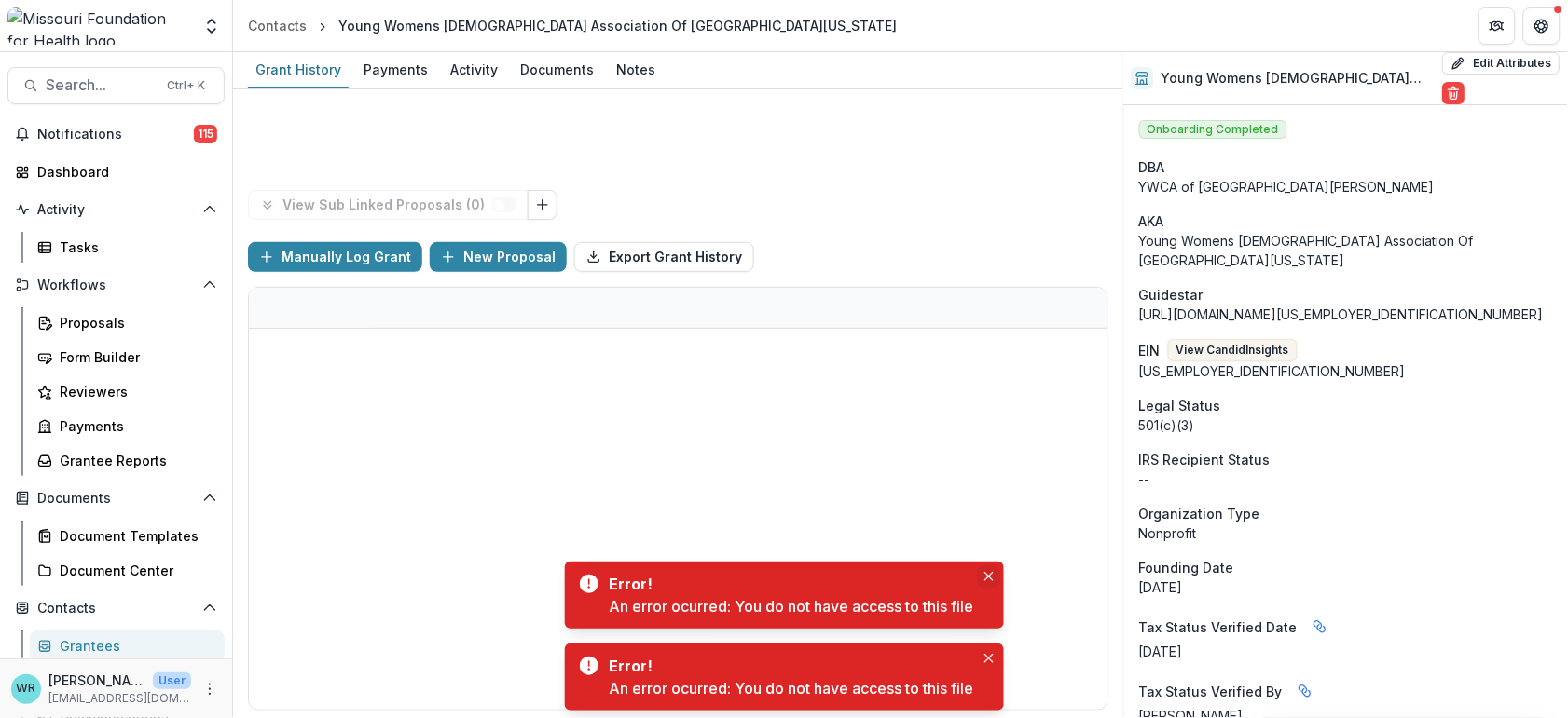
click at [993, 571] on button "Close" at bounding box center [989, 576] width 23 height 22
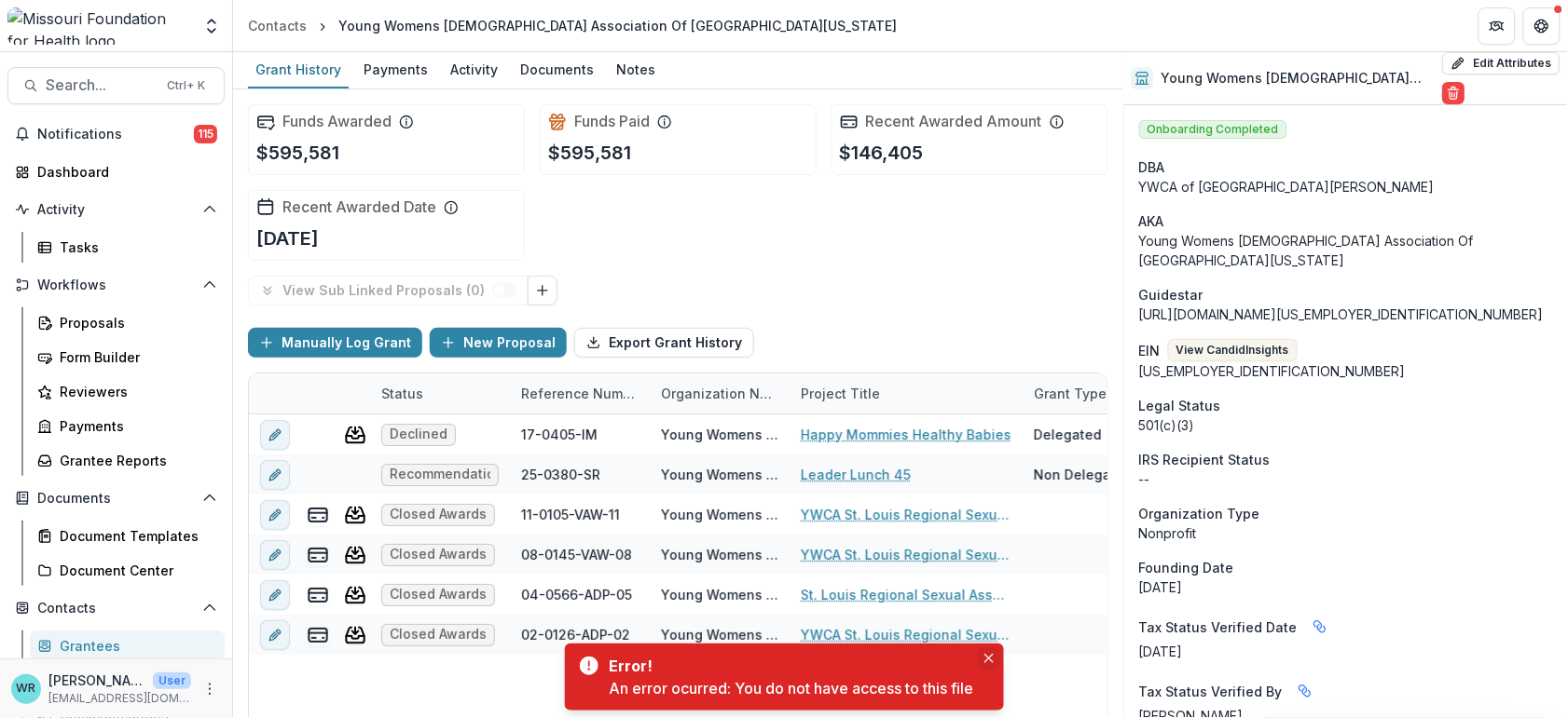
click at [996, 661] on button "Close" at bounding box center [989, 658] width 23 height 22
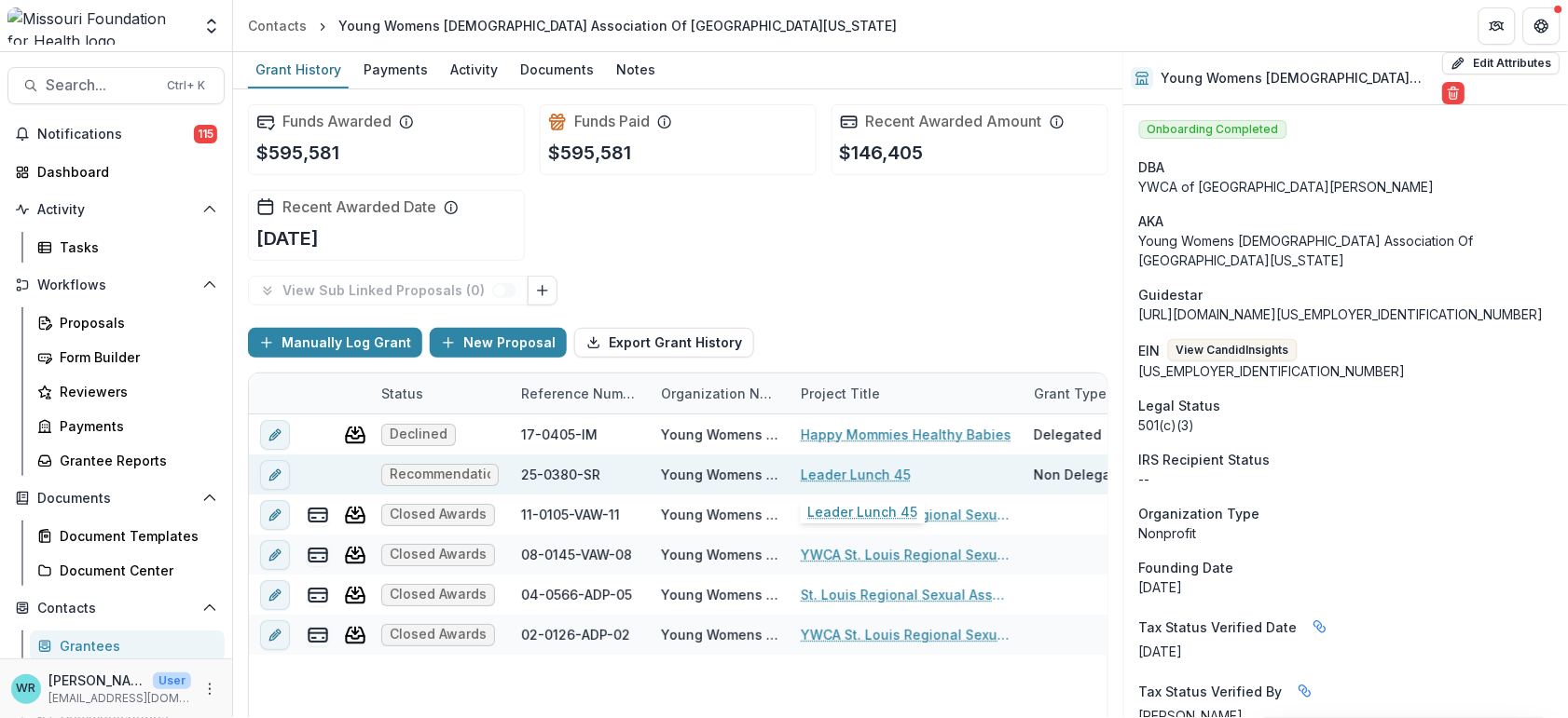
click at [867, 477] on link "Leader Lunch 45" at bounding box center [855, 474] width 110 height 20
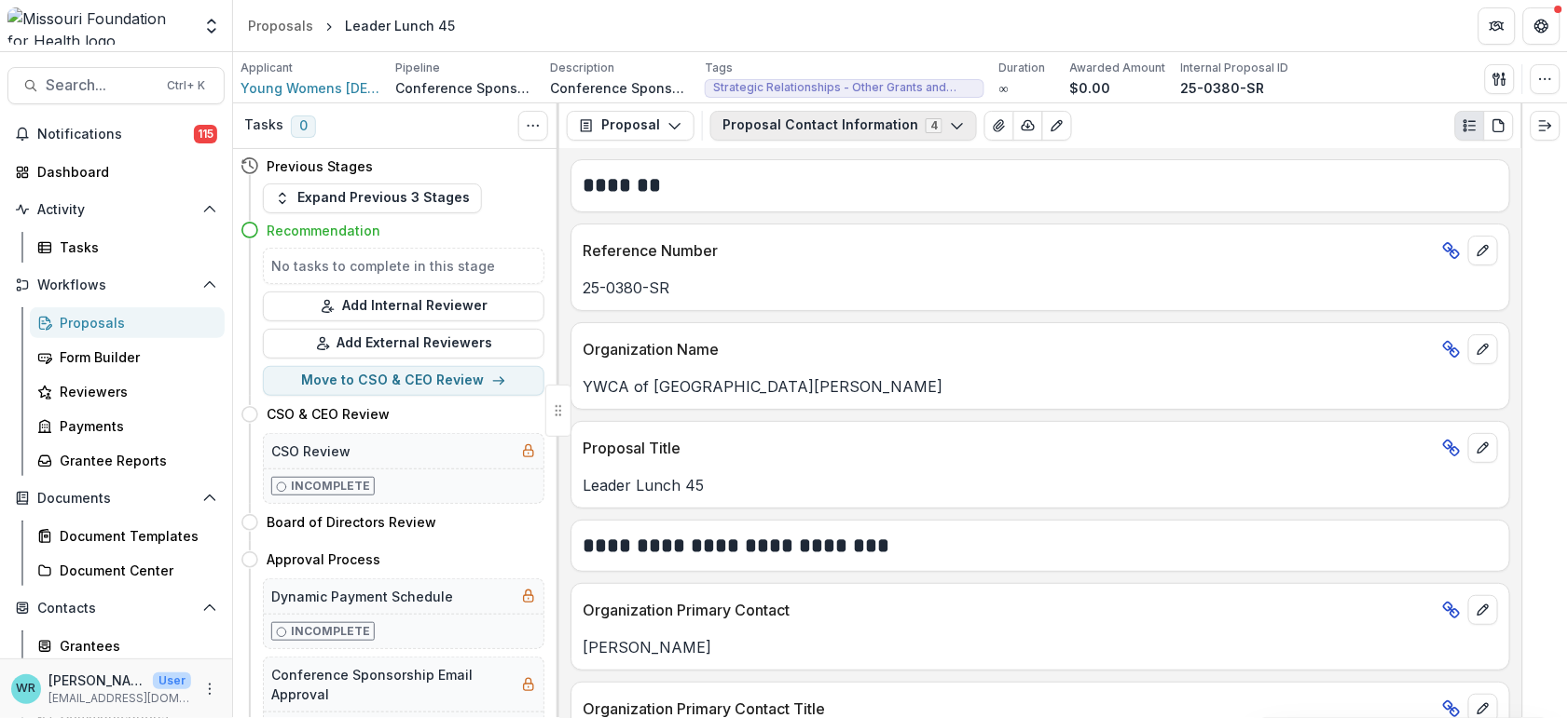
click at [790, 125] on button "Proposal Contact Information 4" at bounding box center [844, 125] width 266 height 29
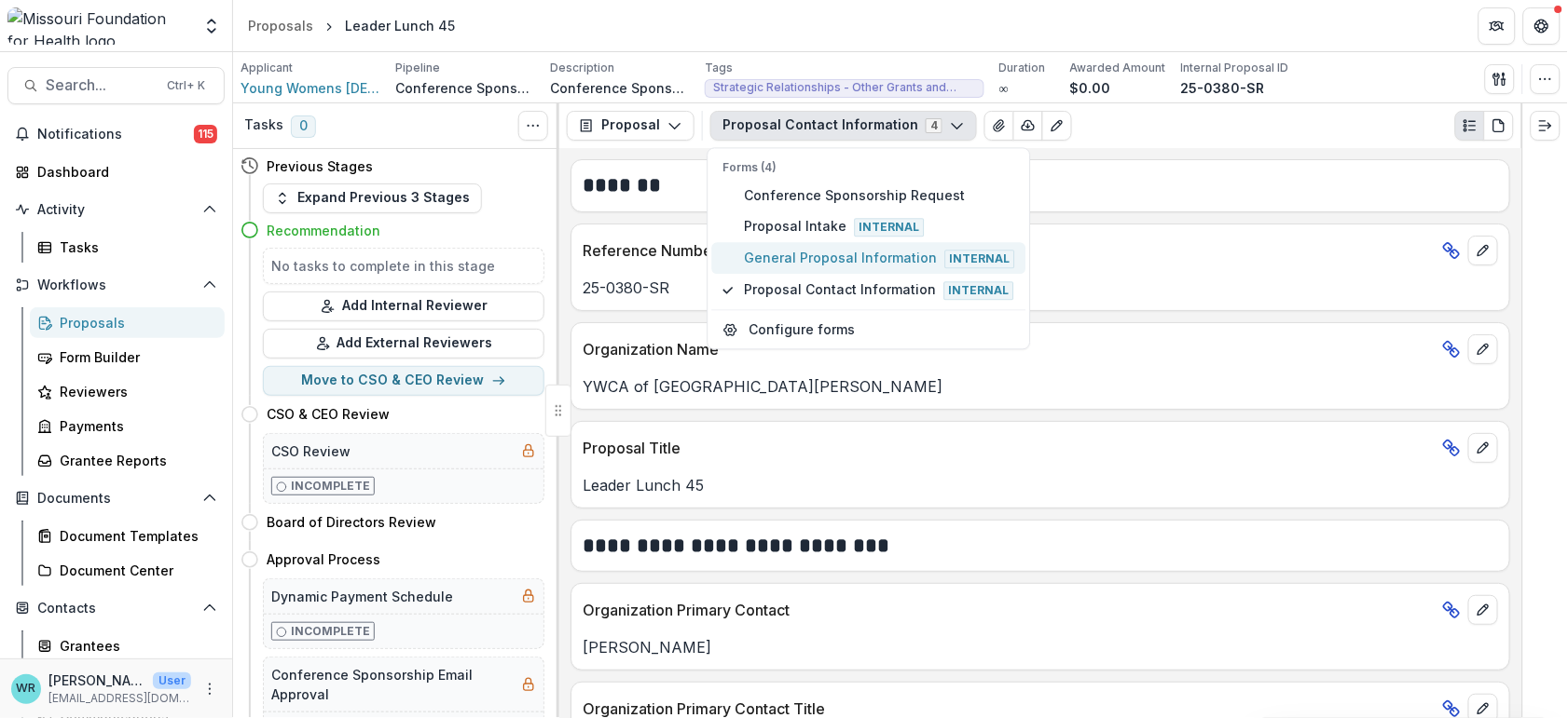
click at [798, 248] on span "General Proposal Information Internal" at bounding box center [880, 258] width 270 height 21
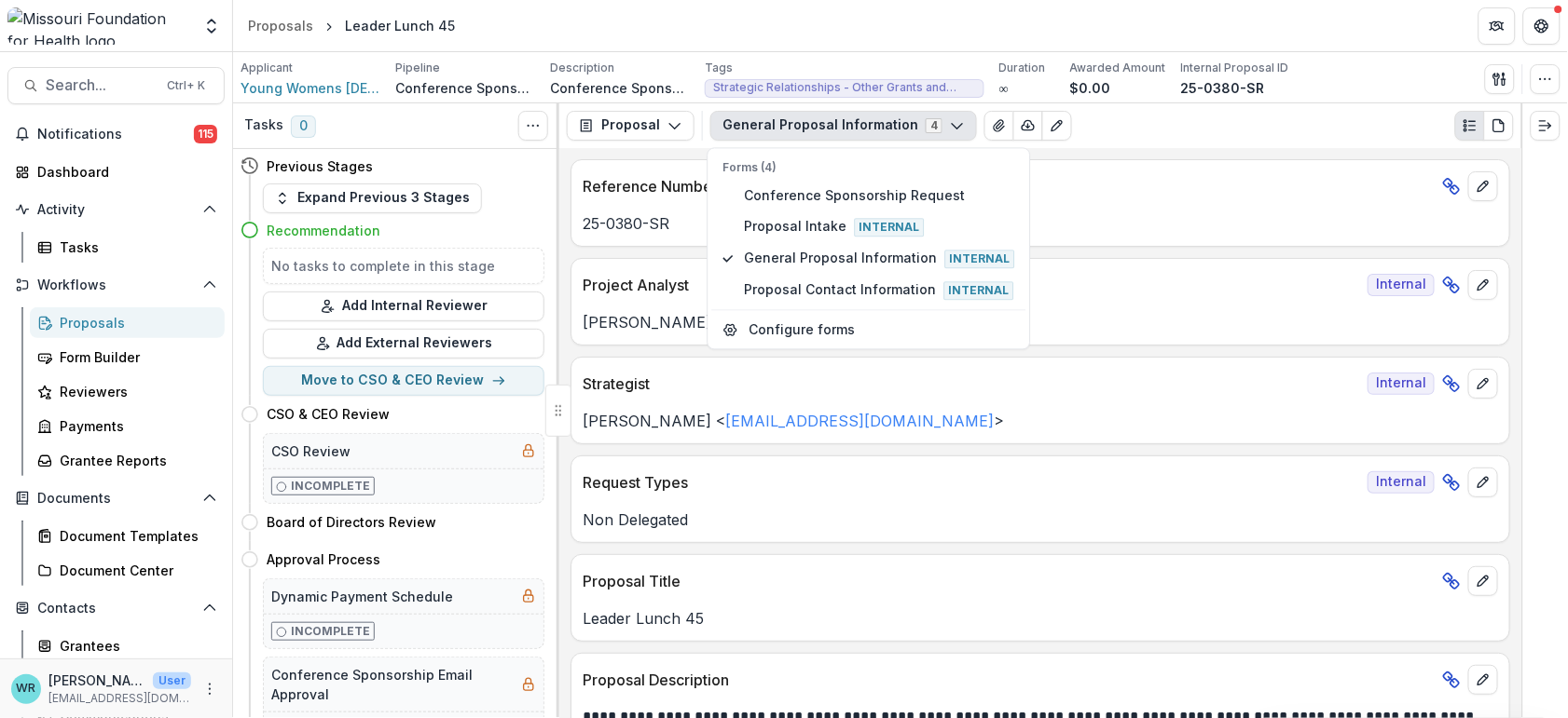
click at [1377, 42] on header "Proposals Leader Lunch 45" at bounding box center [900, 25] width 1335 height 51
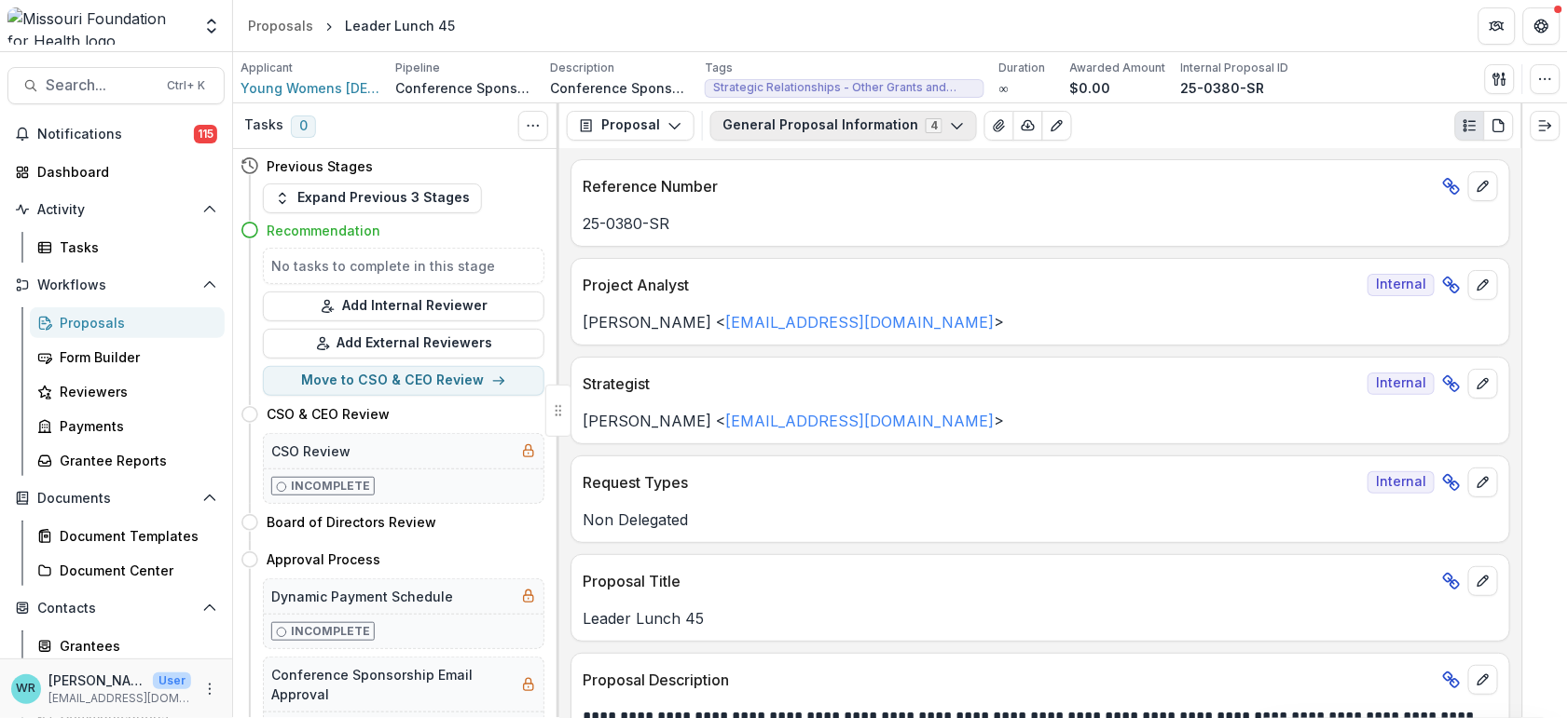
click at [951, 126] on button "General Proposal Information 4" at bounding box center [844, 125] width 266 height 29
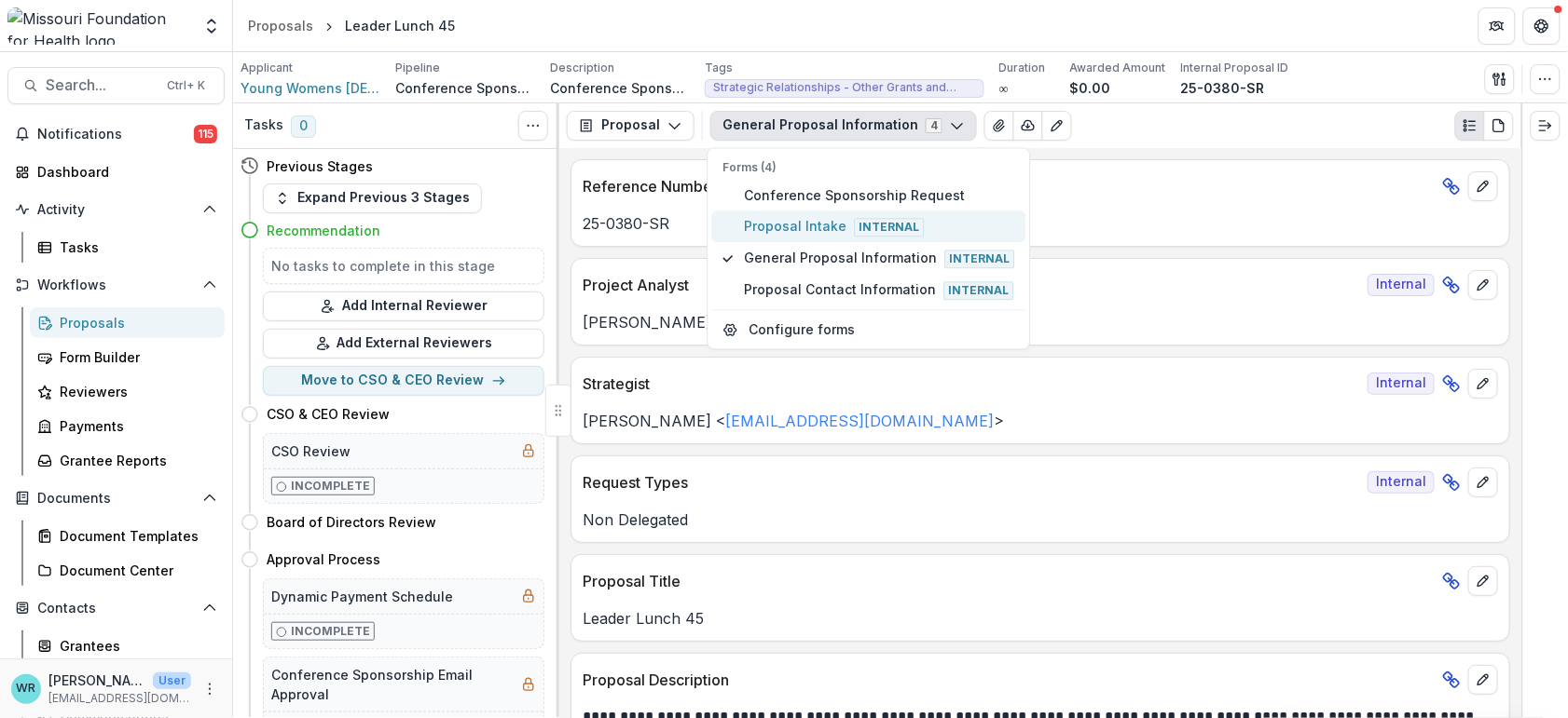
click at [797, 218] on span "Proposal Intake Internal" at bounding box center [880, 226] width 270 height 21
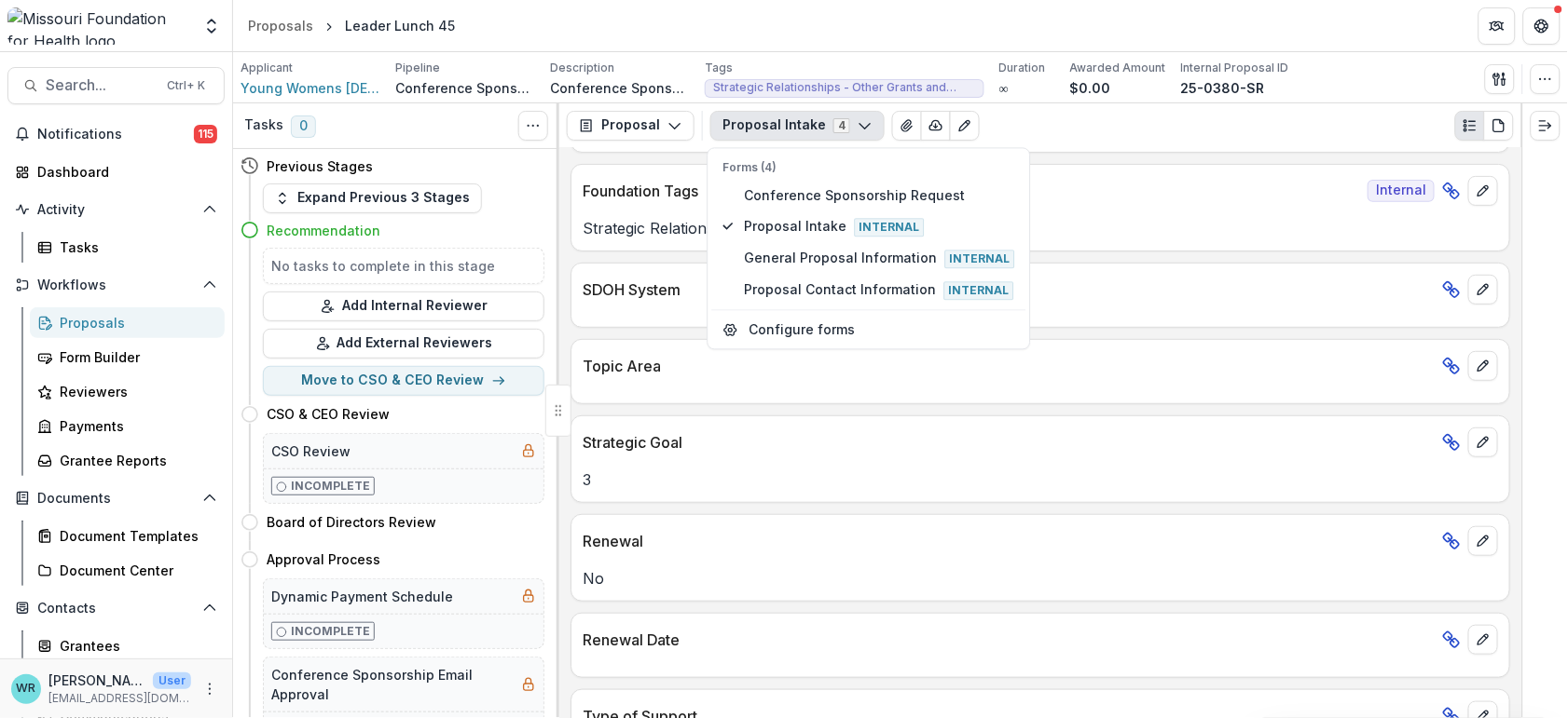
scroll to position [2071, 0]
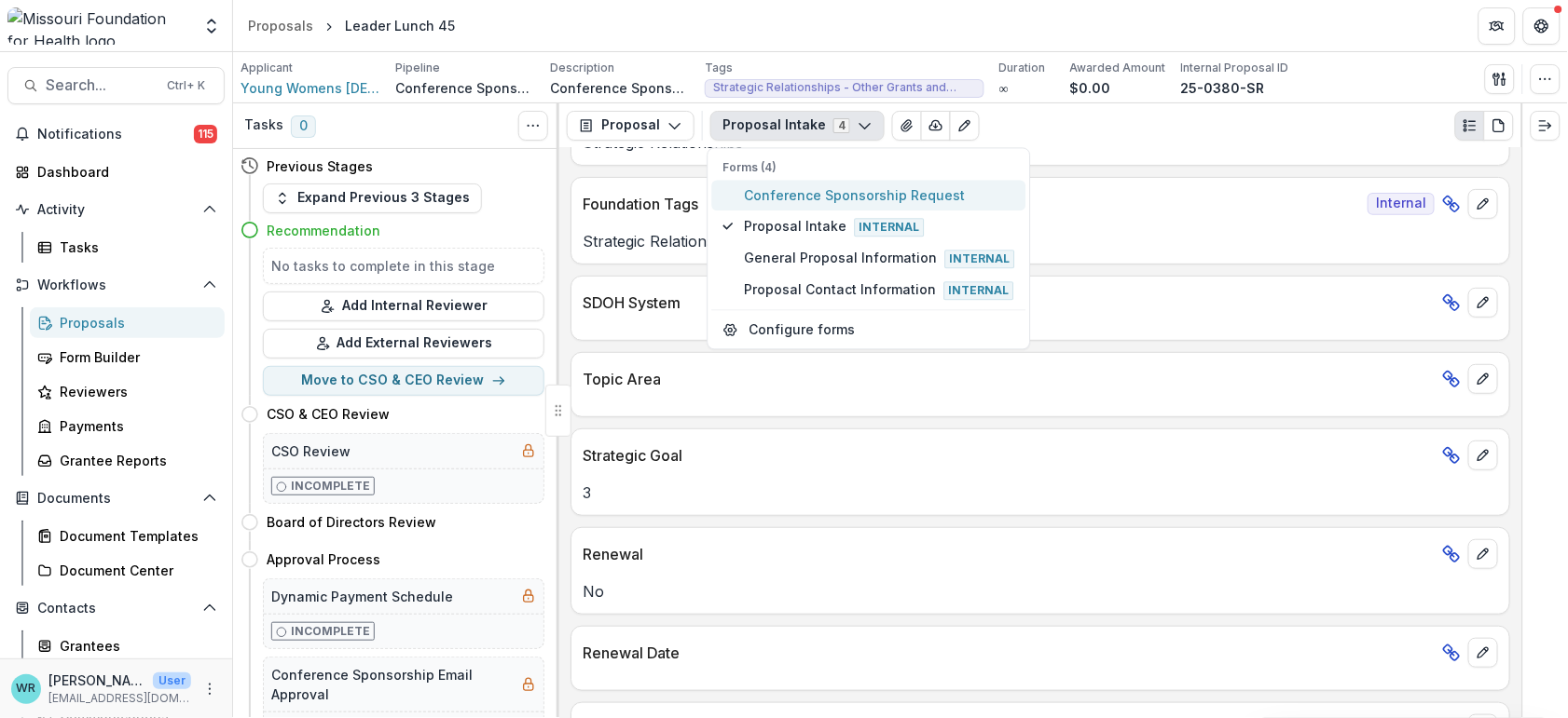
click at [927, 194] on span "Conference Sponsorship Request" at bounding box center [880, 196] width 270 height 20
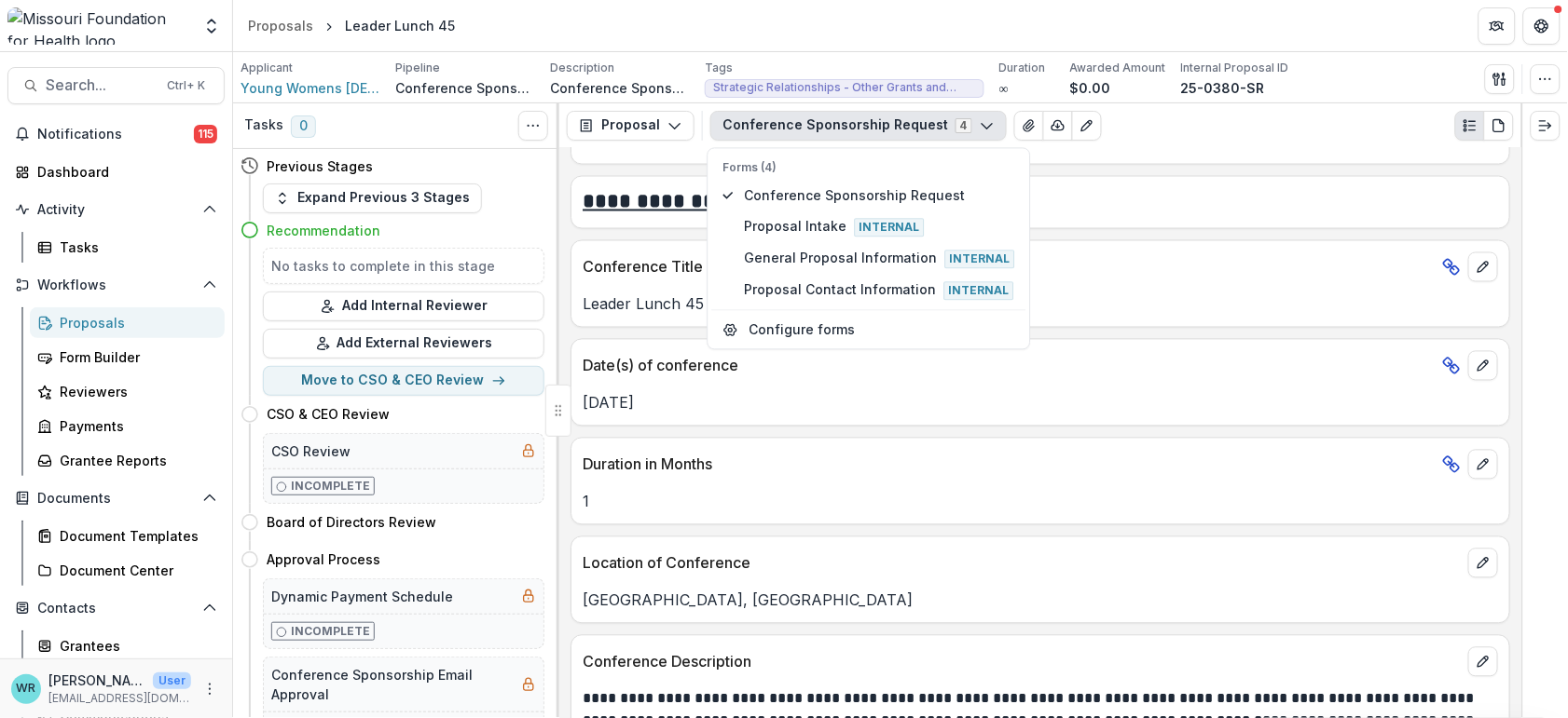
scroll to position [4673, 0]
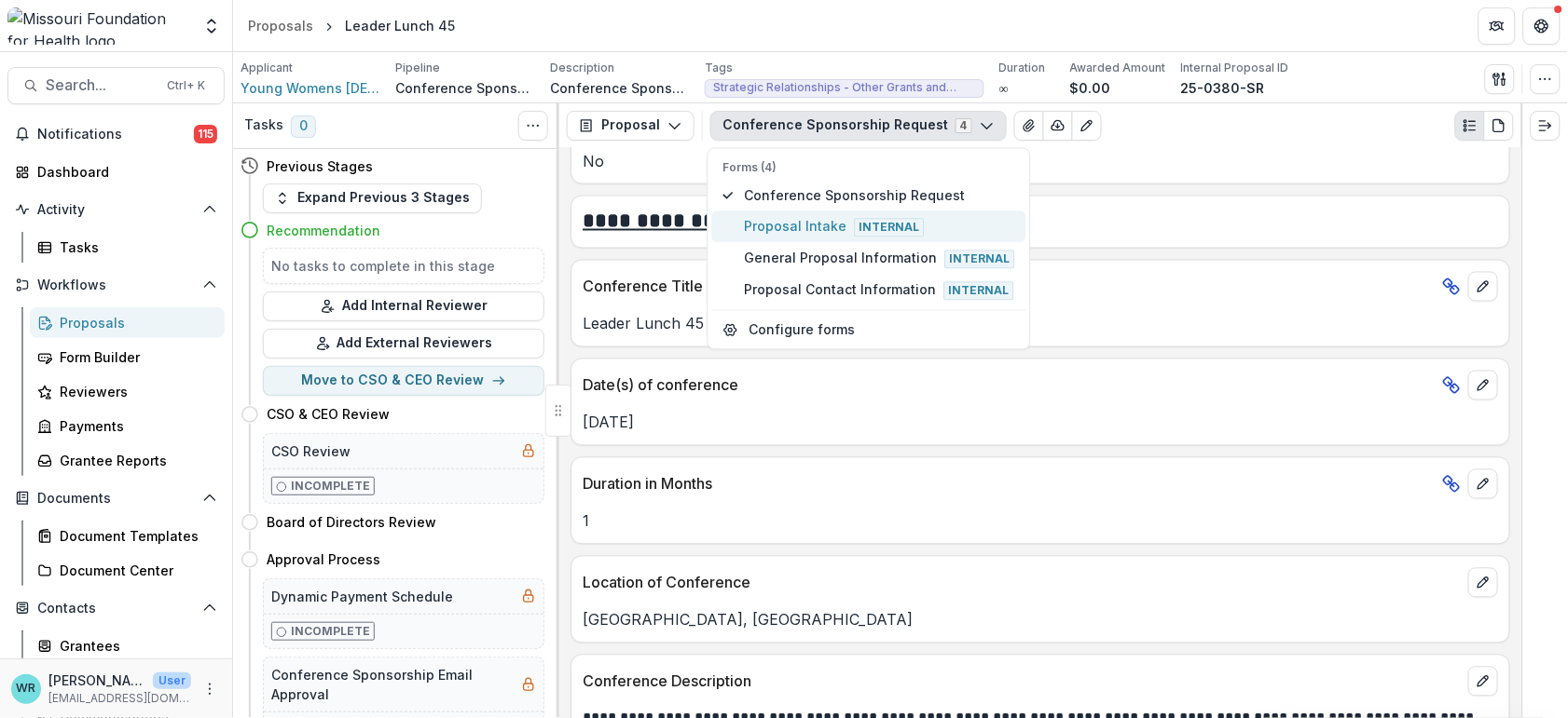
click at [836, 228] on span "Proposal Intake Internal" at bounding box center [880, 226] width 270 height 21
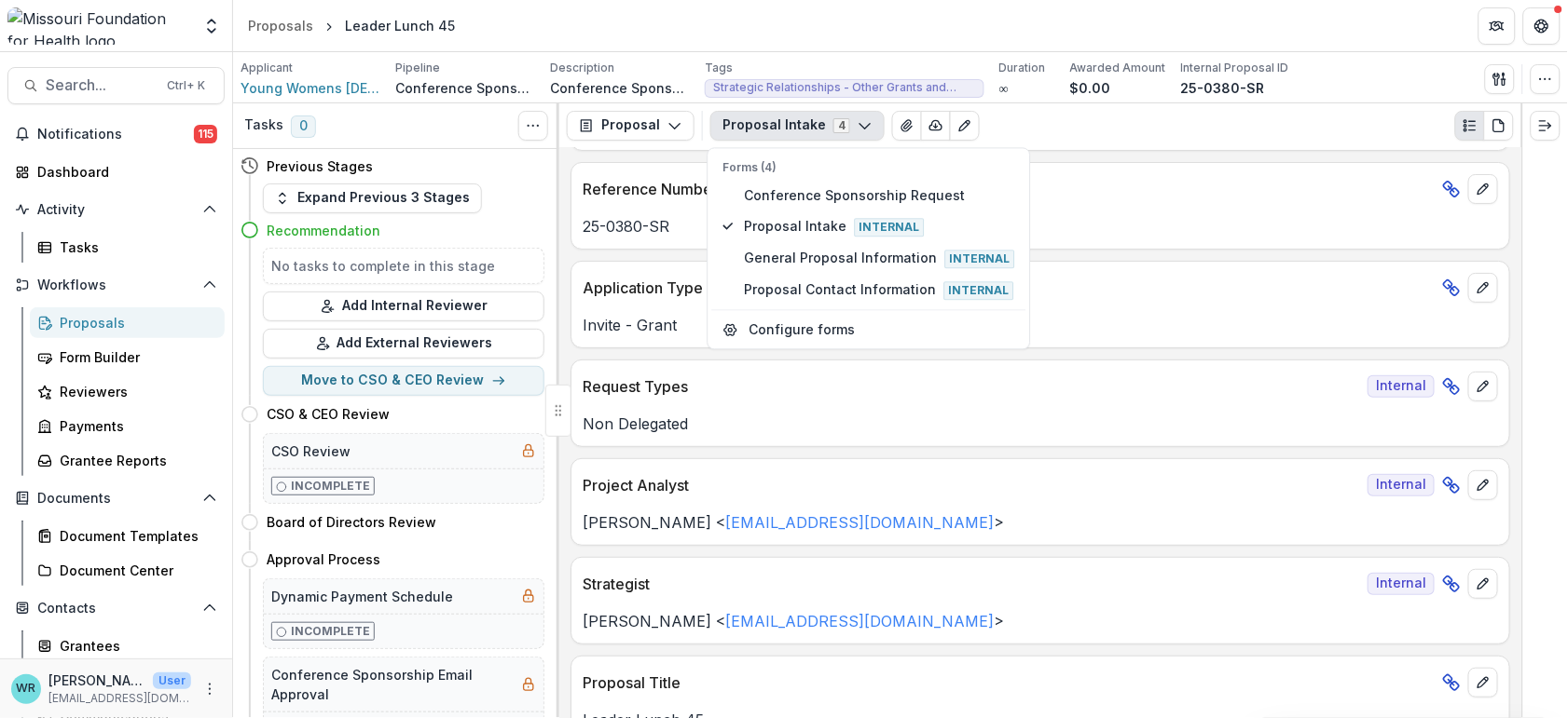
scroll to position [0, 0]
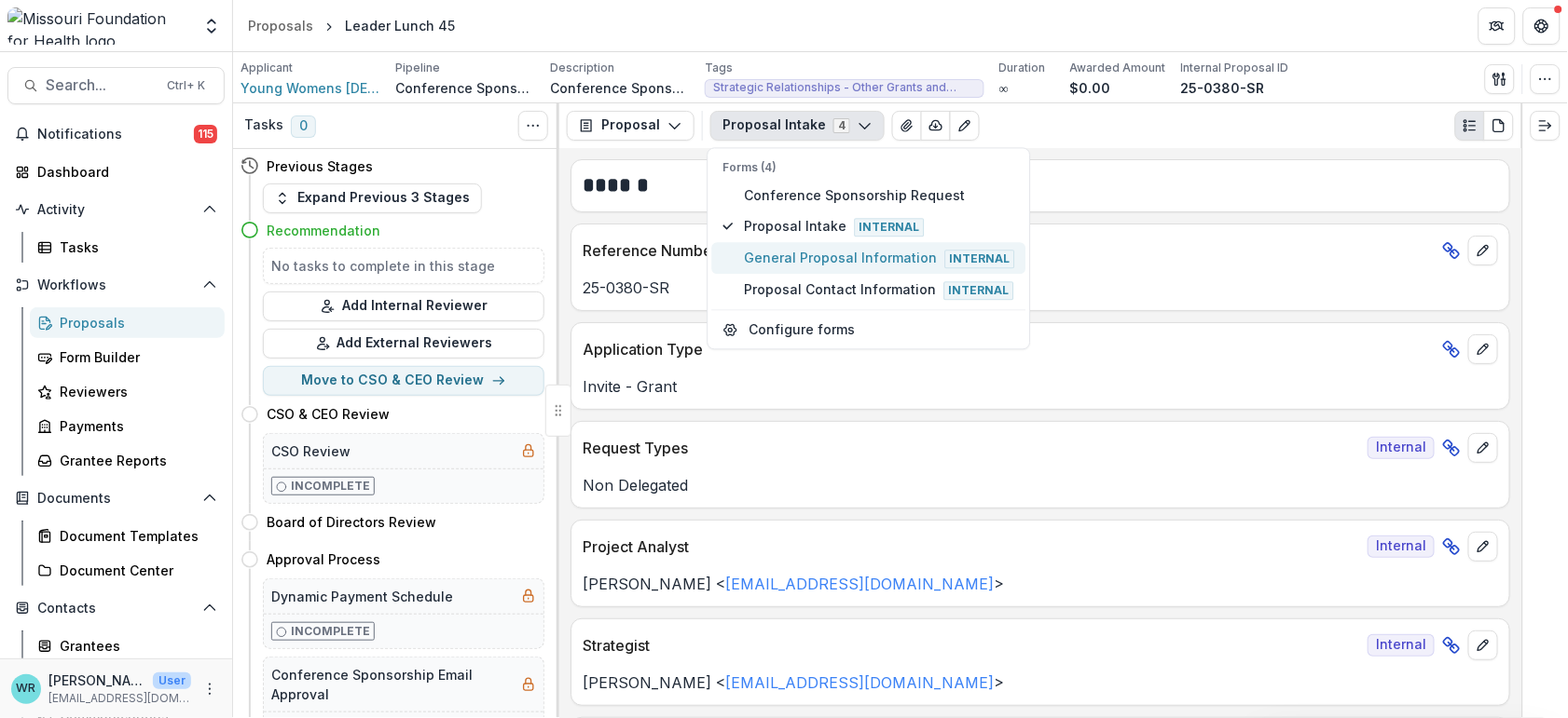
click at [872, 261] on span "General Proposal Information Internal" at bounding box center [880, 258] width 270 height 21
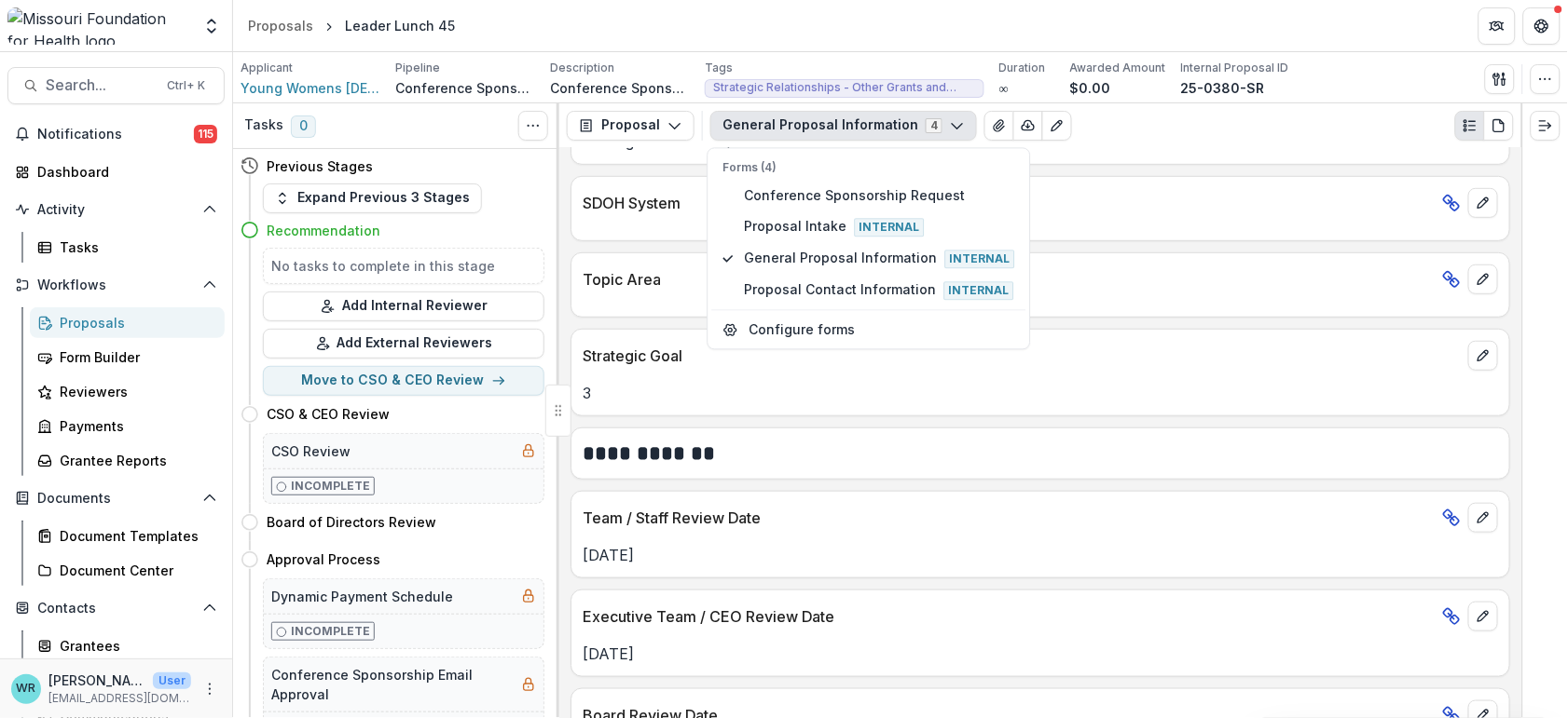
scroll to position [2381, 0]
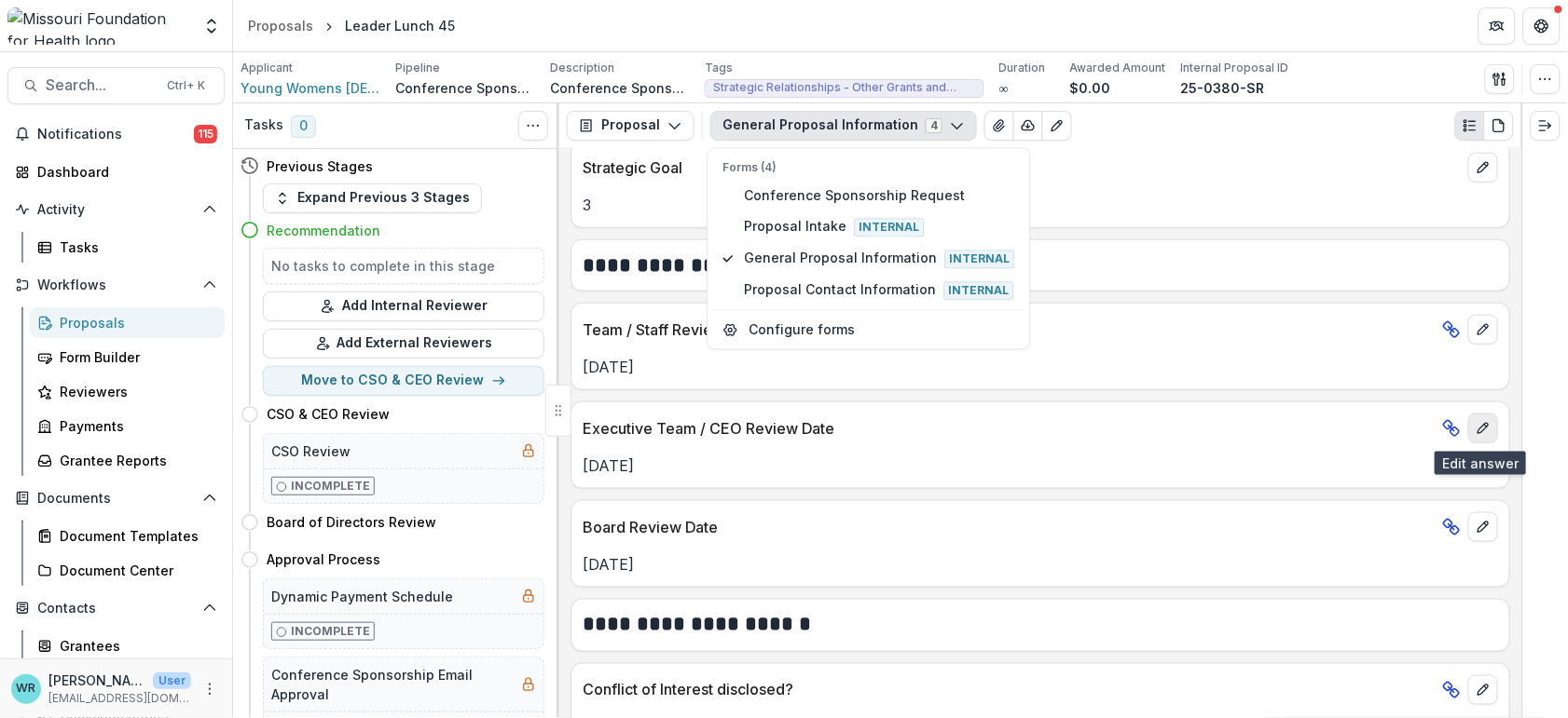
click at [1479, 426] on icon "edit" at bounding box center [1483, 428] width 10 height 10
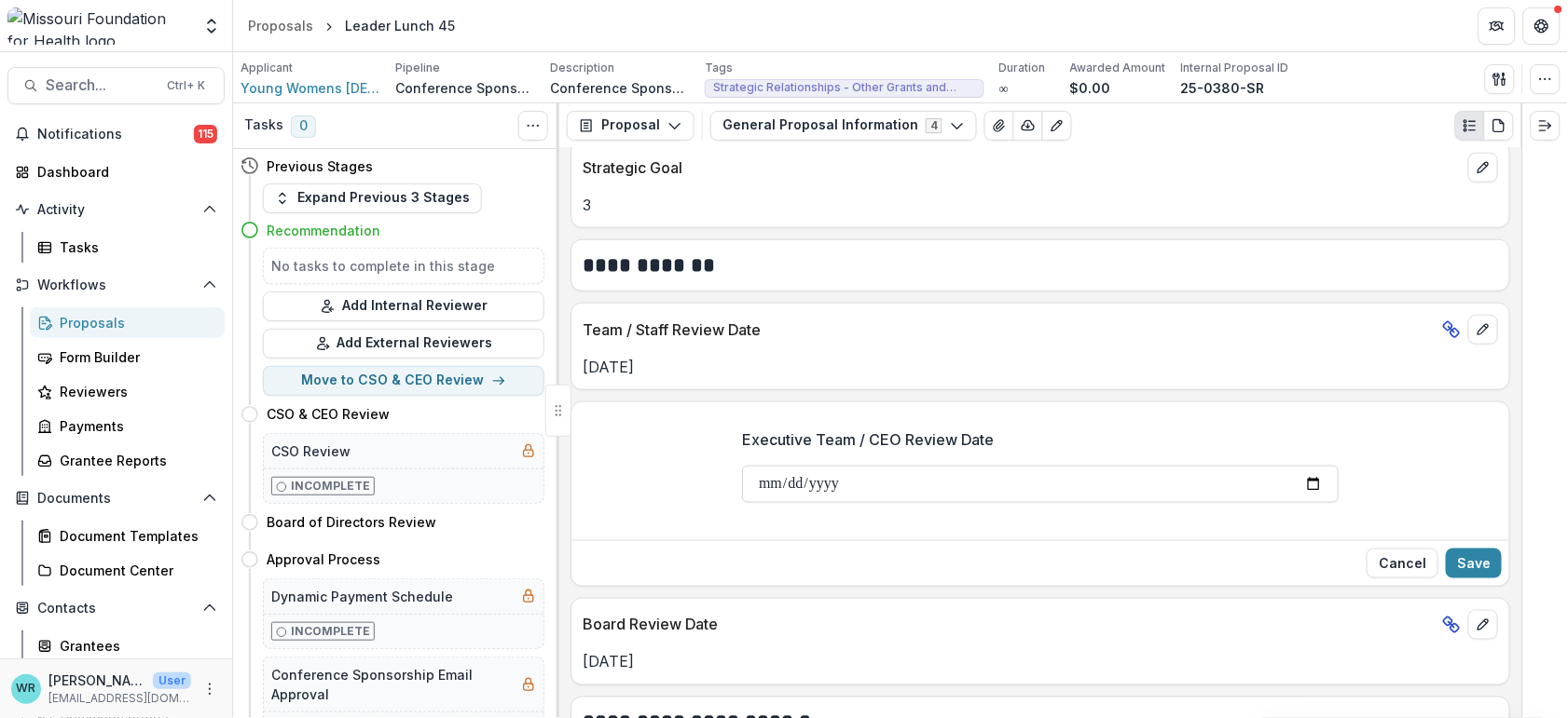
click at [761, 481] on input "**********" at bounding box center [1040, 484] width 597 height 37
click at [794, 486] on input "Executive Team / CEO Review Date" at bounding box center [1040, 484] width 597 height 37
click at [846, 489] on input "Executive Team / CEO Review Date" at bounding box center [1040, 484] width 597 height 37
click at [1465, 566] on button "Save" at bounding box center [1473, 563] width 56 height 29
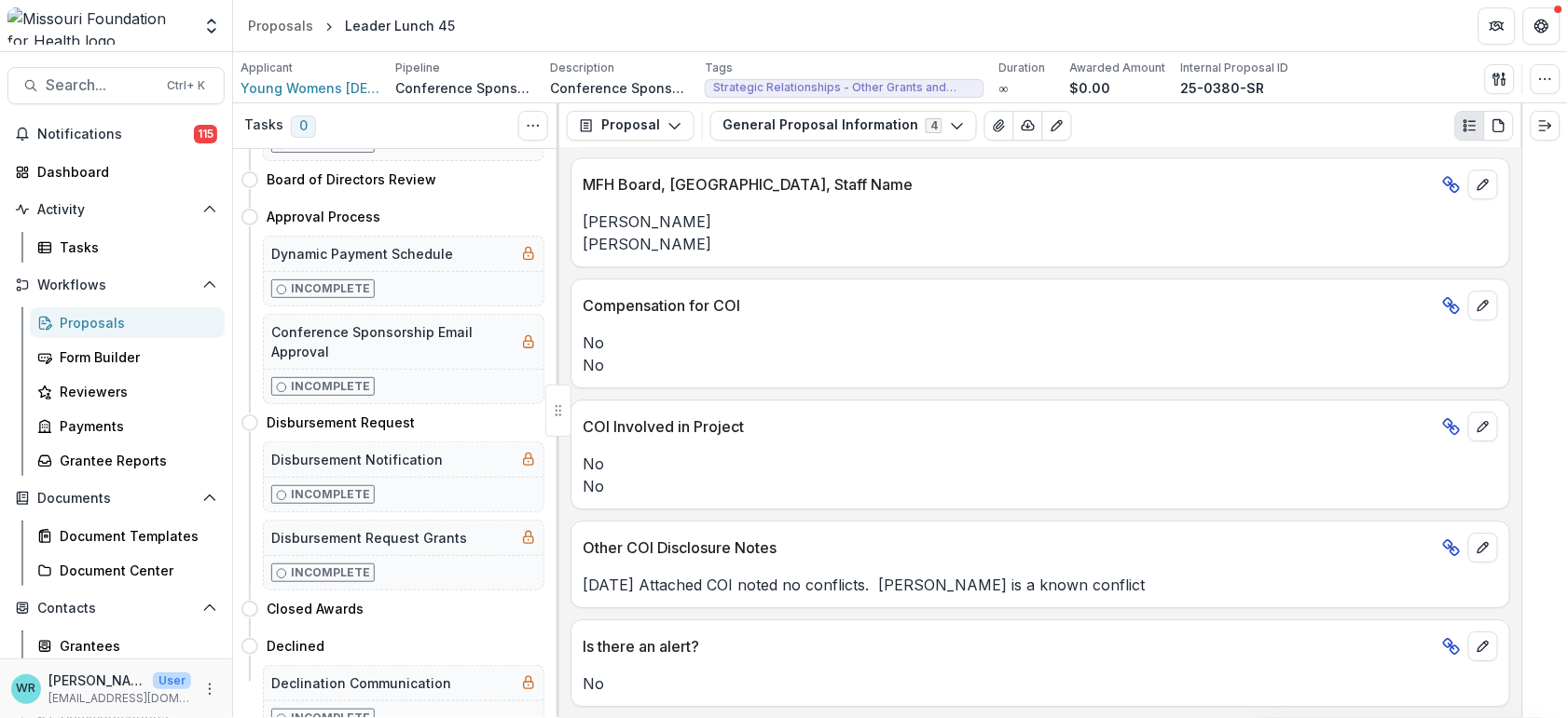
scroll to position [358, 0]
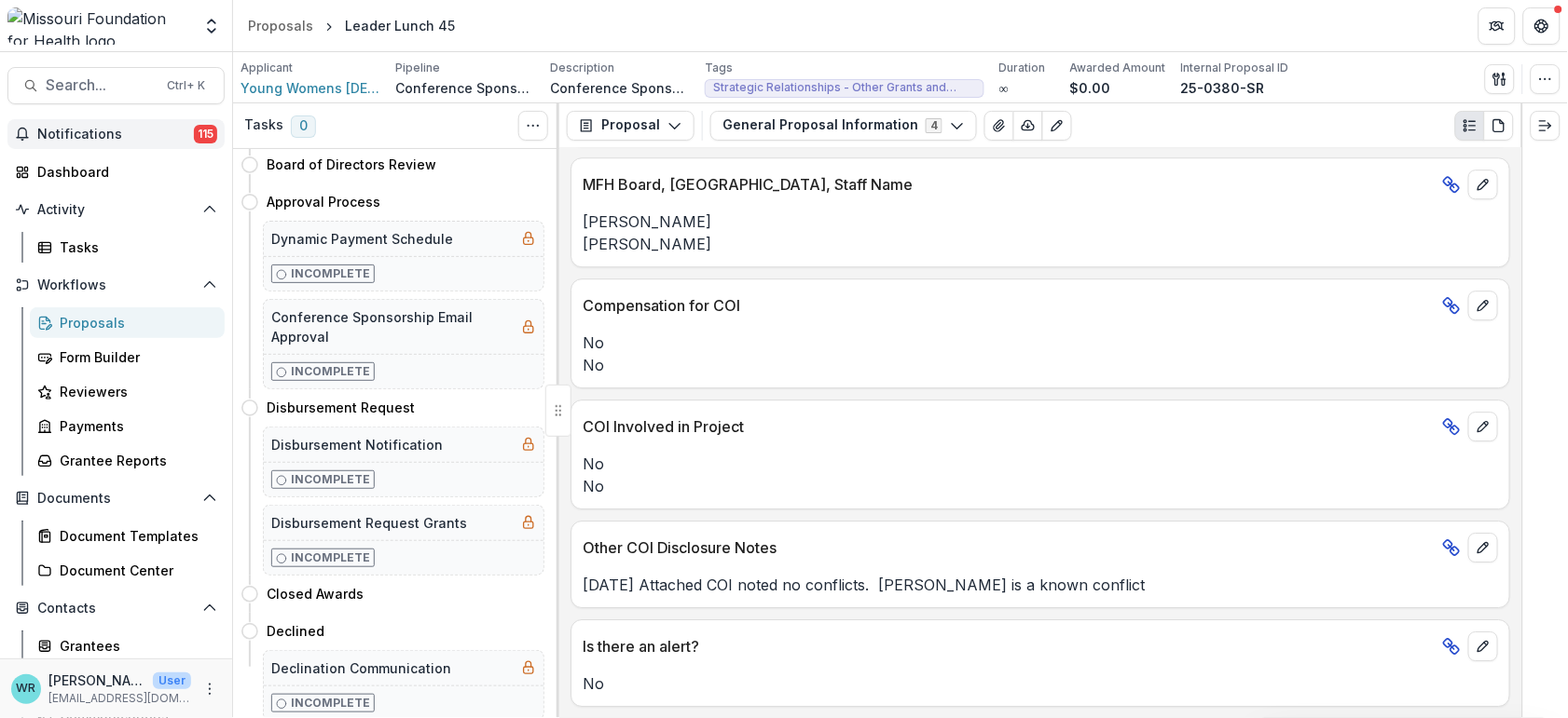
click at [110, 127] on span "Notifications" at bounding box center [115, 135] width 157 height 16
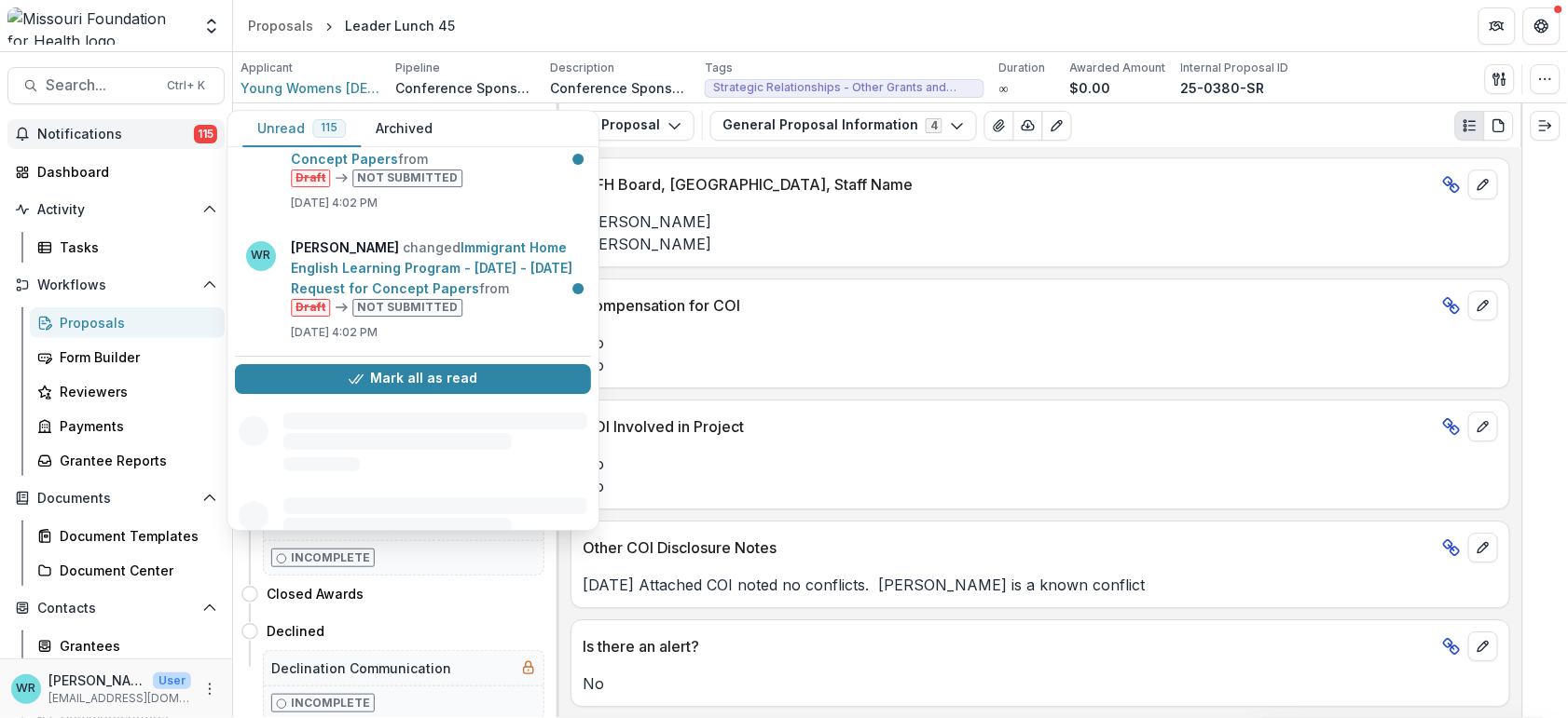
scroll to position [5511, 0]
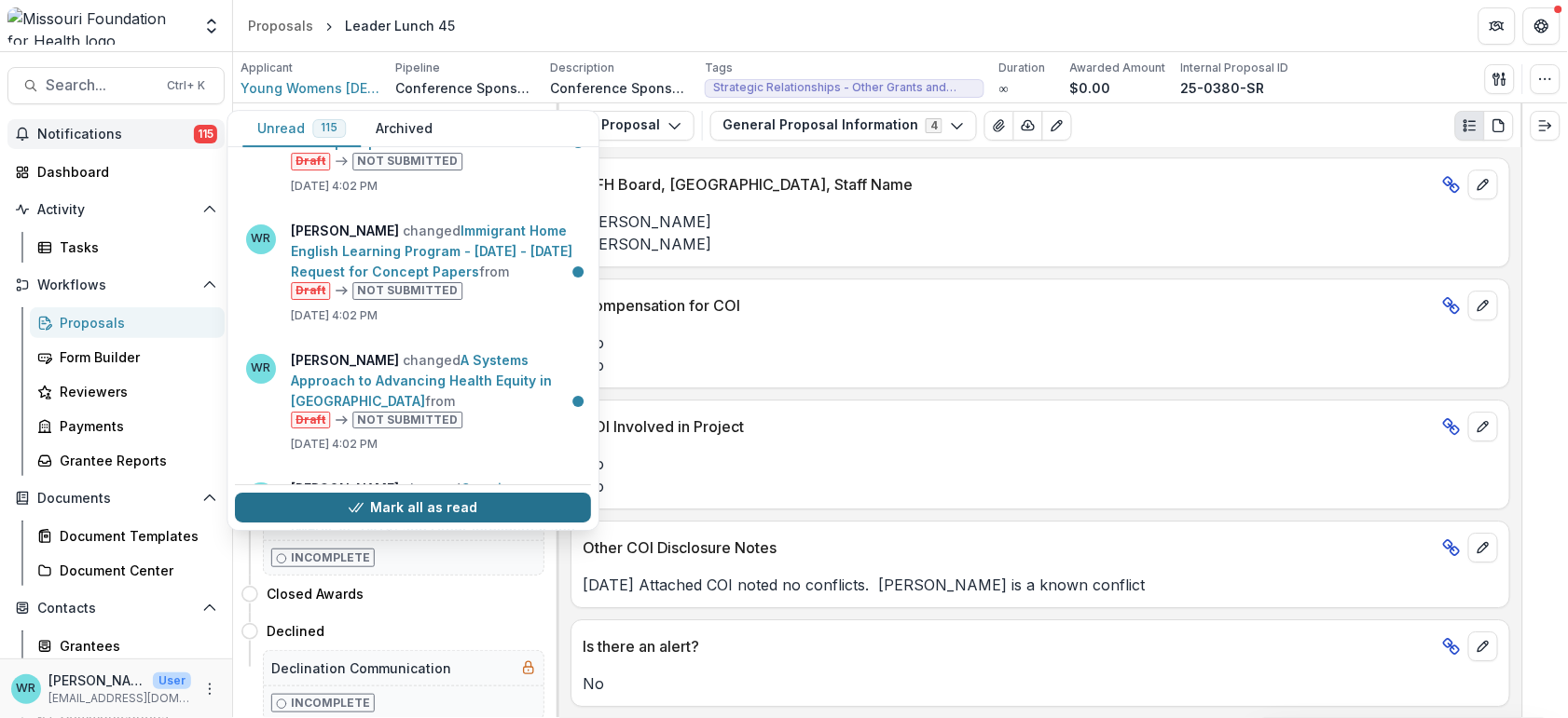
click at [485, 509] on button "Mark all as read" at bounding box center [413, 508] width 356 height 29
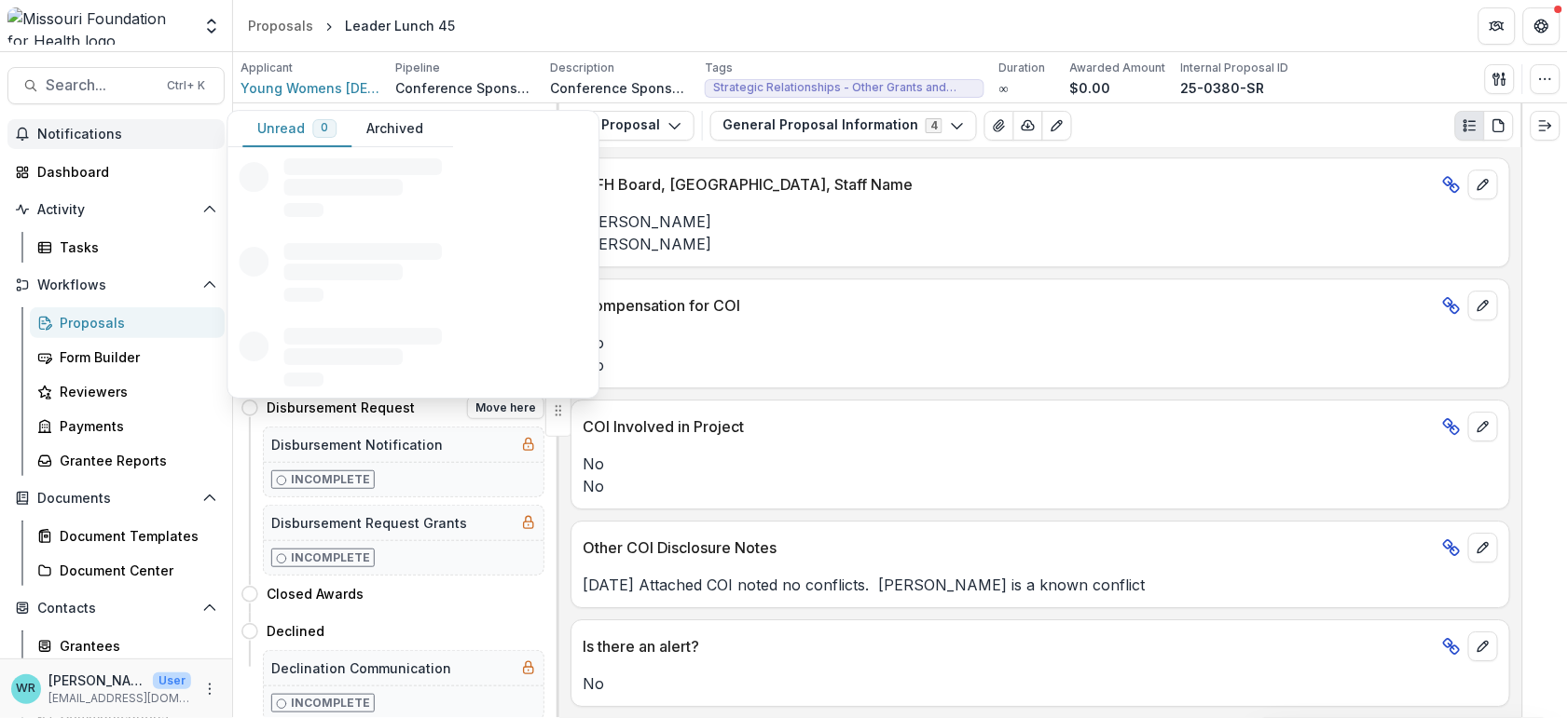
scroll to position [0, 0]
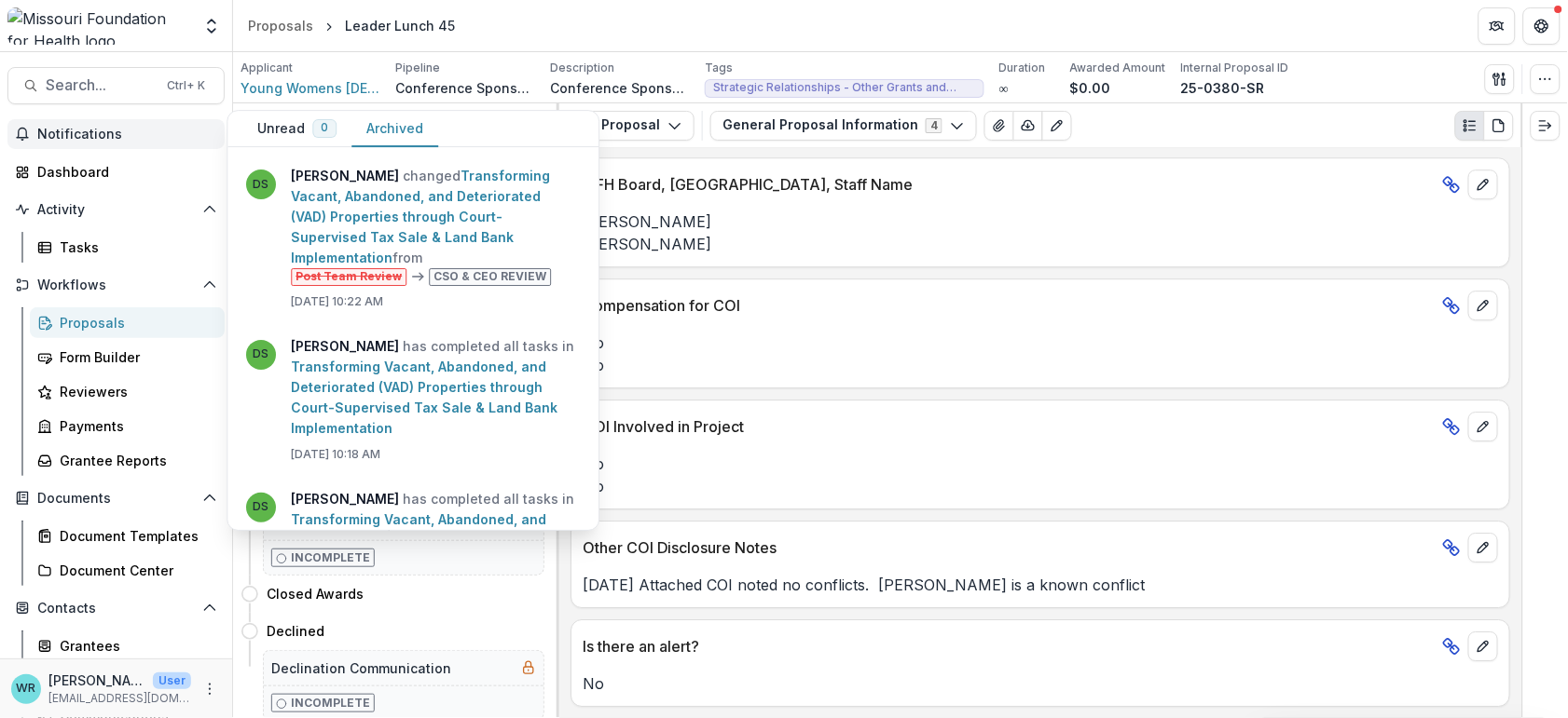
click at [384, 135] on button "Archived" at bounding box center [394, 128] width 87 height 36
click at [106, 128] on span "Notifications" at bounding box center [127, 135] width 180 height 16
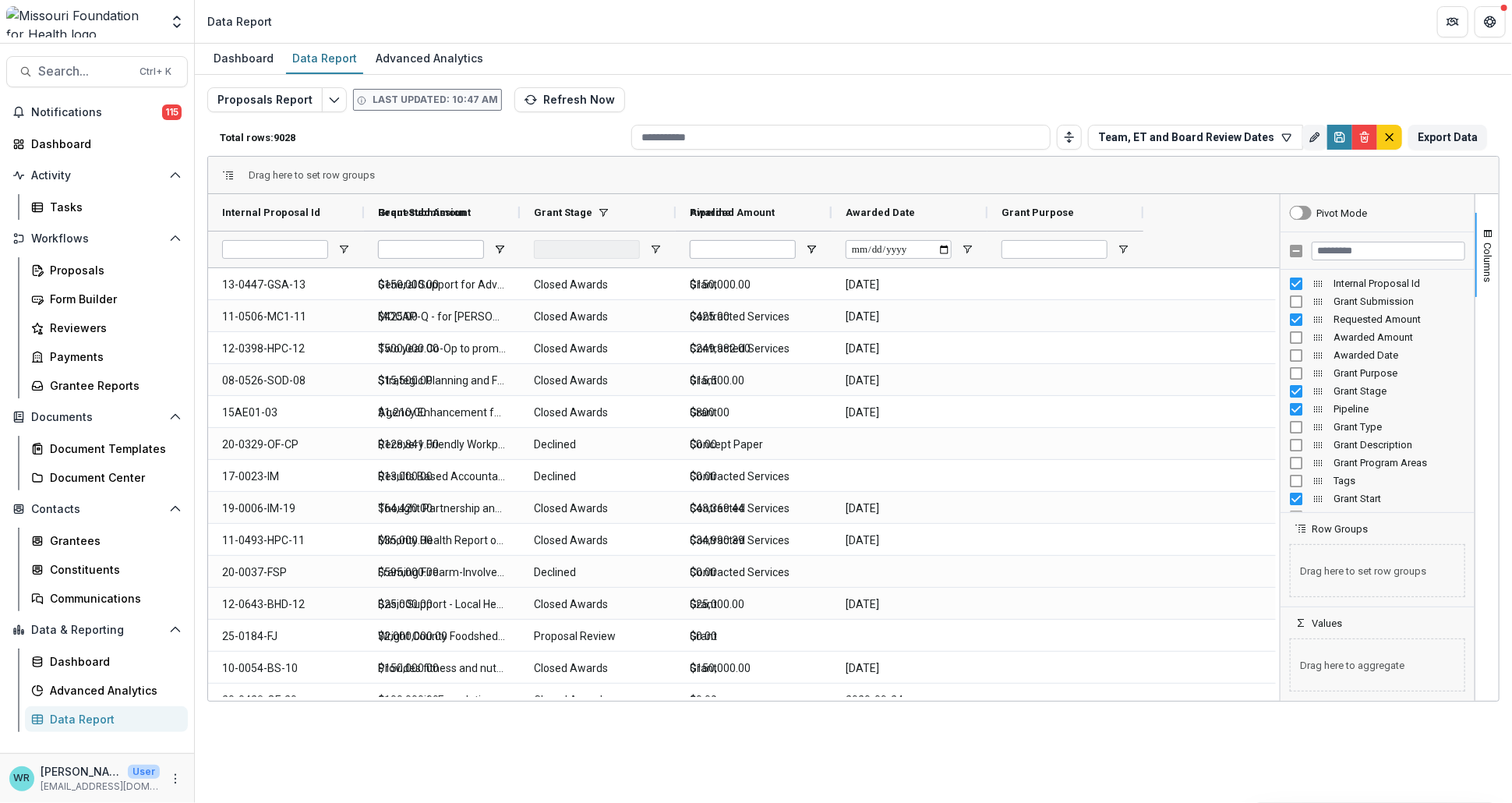
type input "**********"
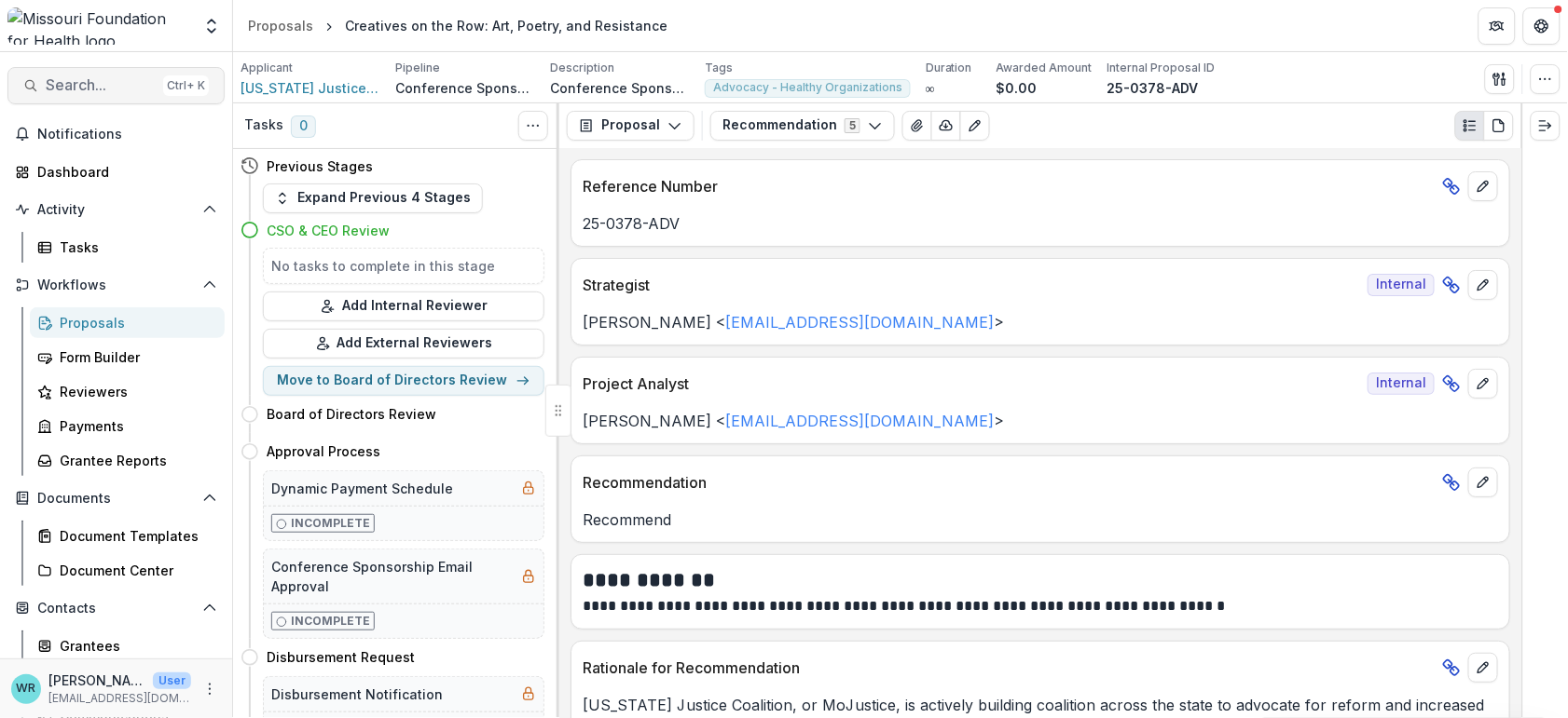
click at [72, 87] on span "Search..." at bounding box center [101, 85] width 110 height 18
type input "**********"
drag, startPoint x: 1137, startPoint y: 133, endPoint x: 1550, endPoint y: 300, distance: 445.5
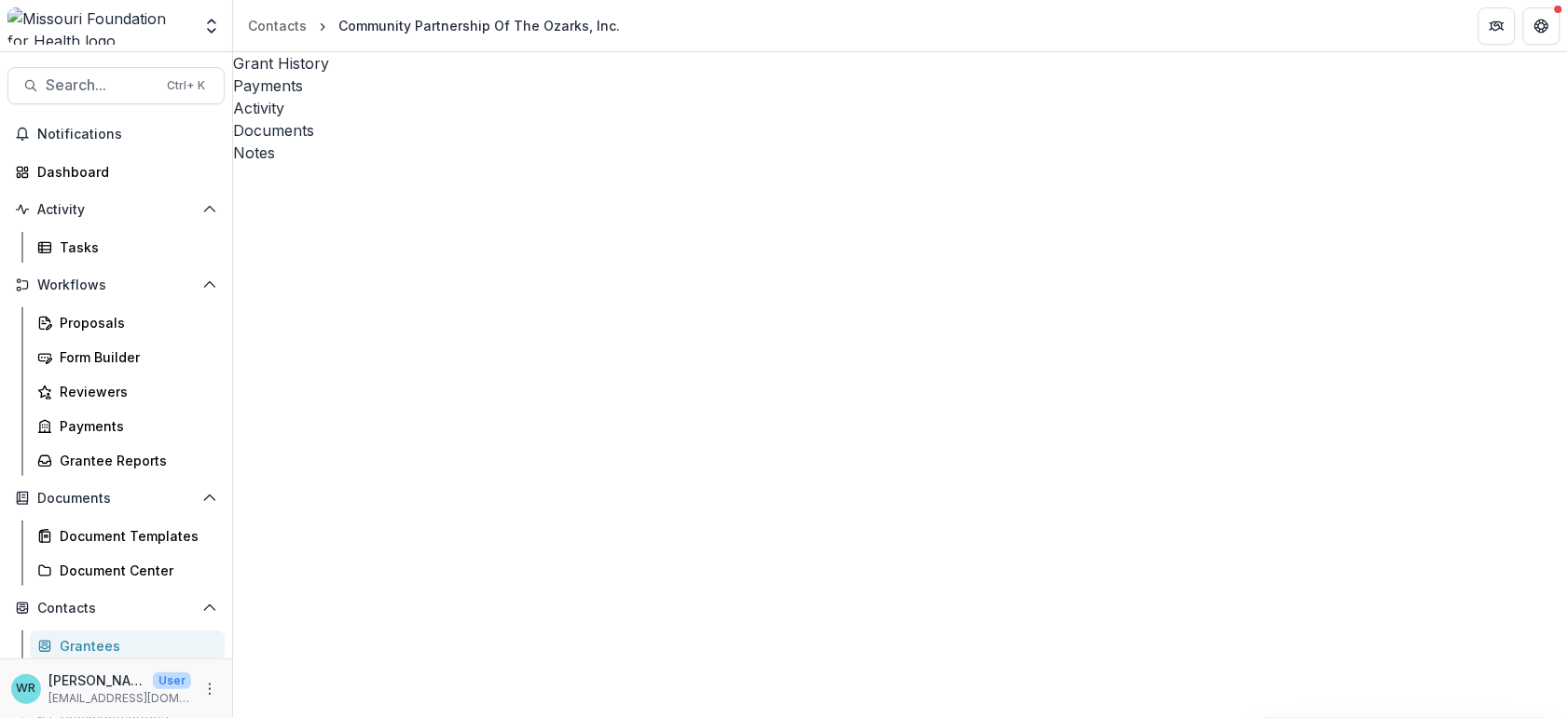
scroll to position [932, 0]
click at [86, 88] on span "Search..." at bounding box center [101, 85] width 110 height 18
type input "**********"
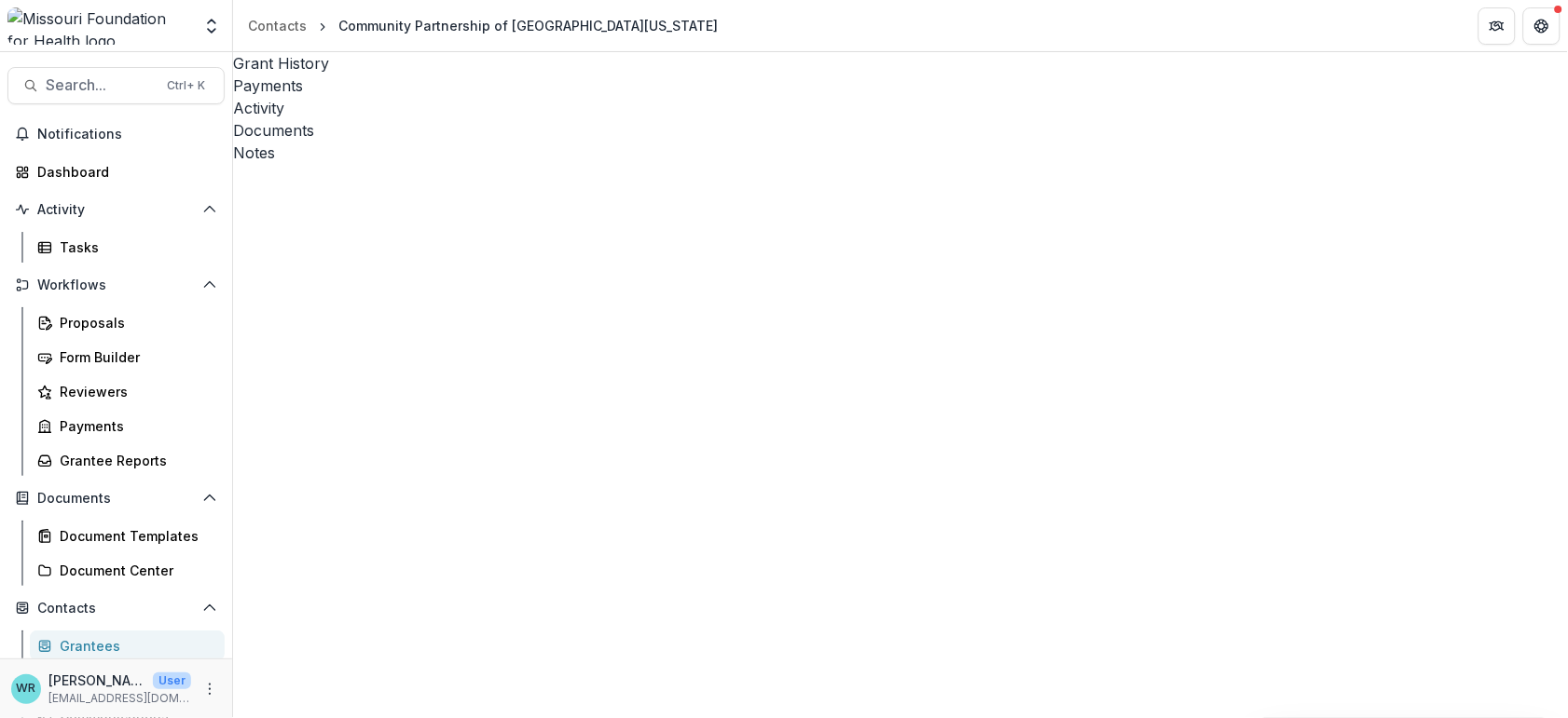
click at [619, 498] on span "Sort Descending" at bounding box center [677, 495] width 117 height 22
drag, startPoint x: 864, startPoint y: 321, endPoint x: 947, endPoint y: 303, distance: 84.9
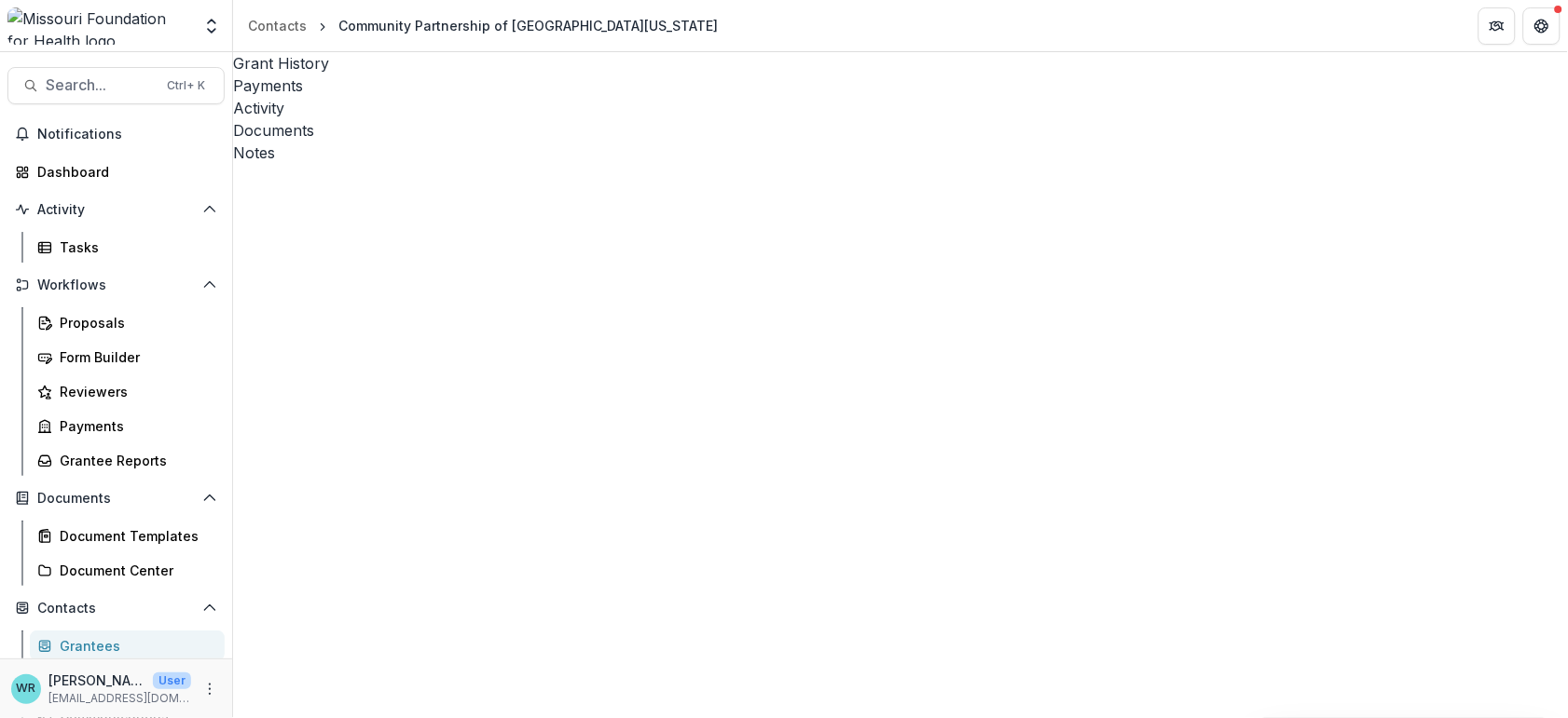
type input "**********"
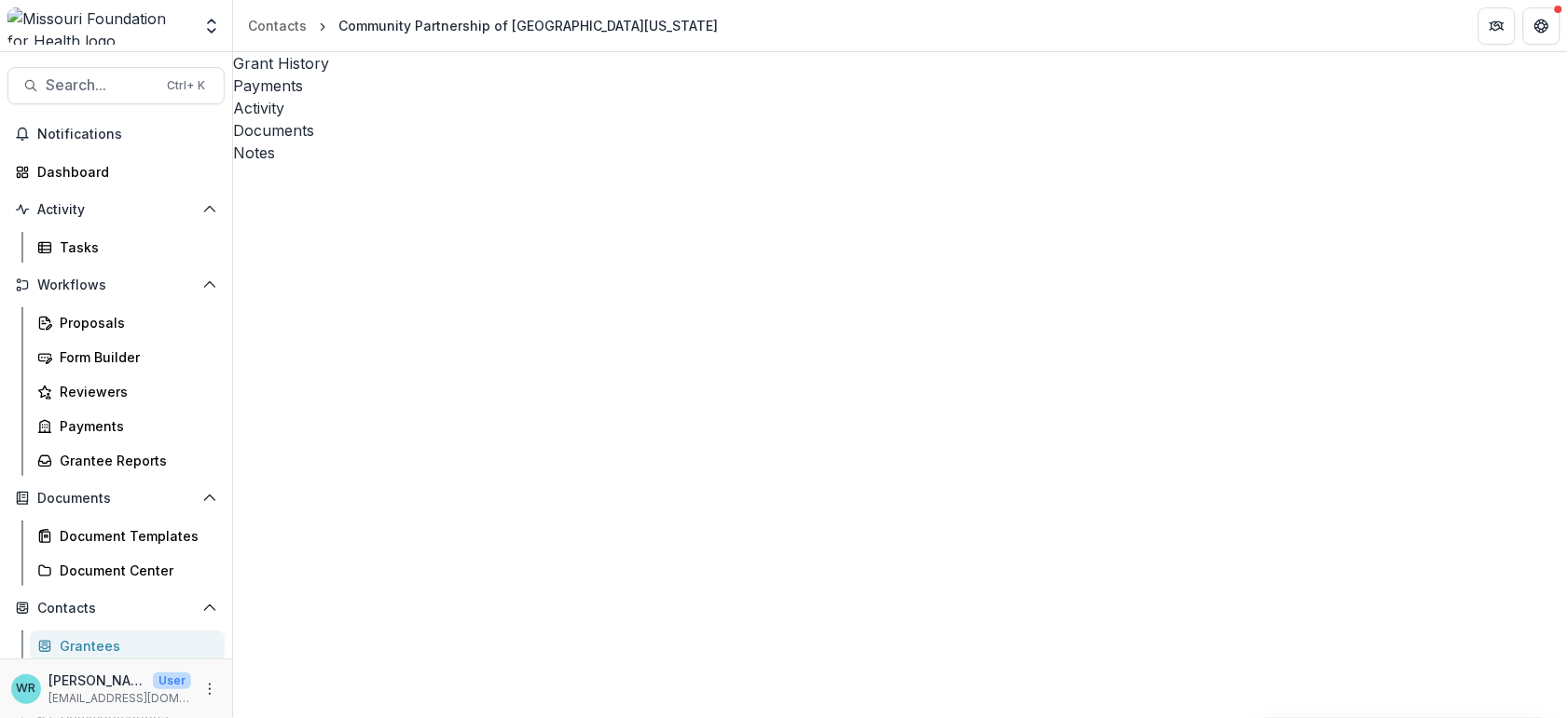
type input "*"
type input "****"
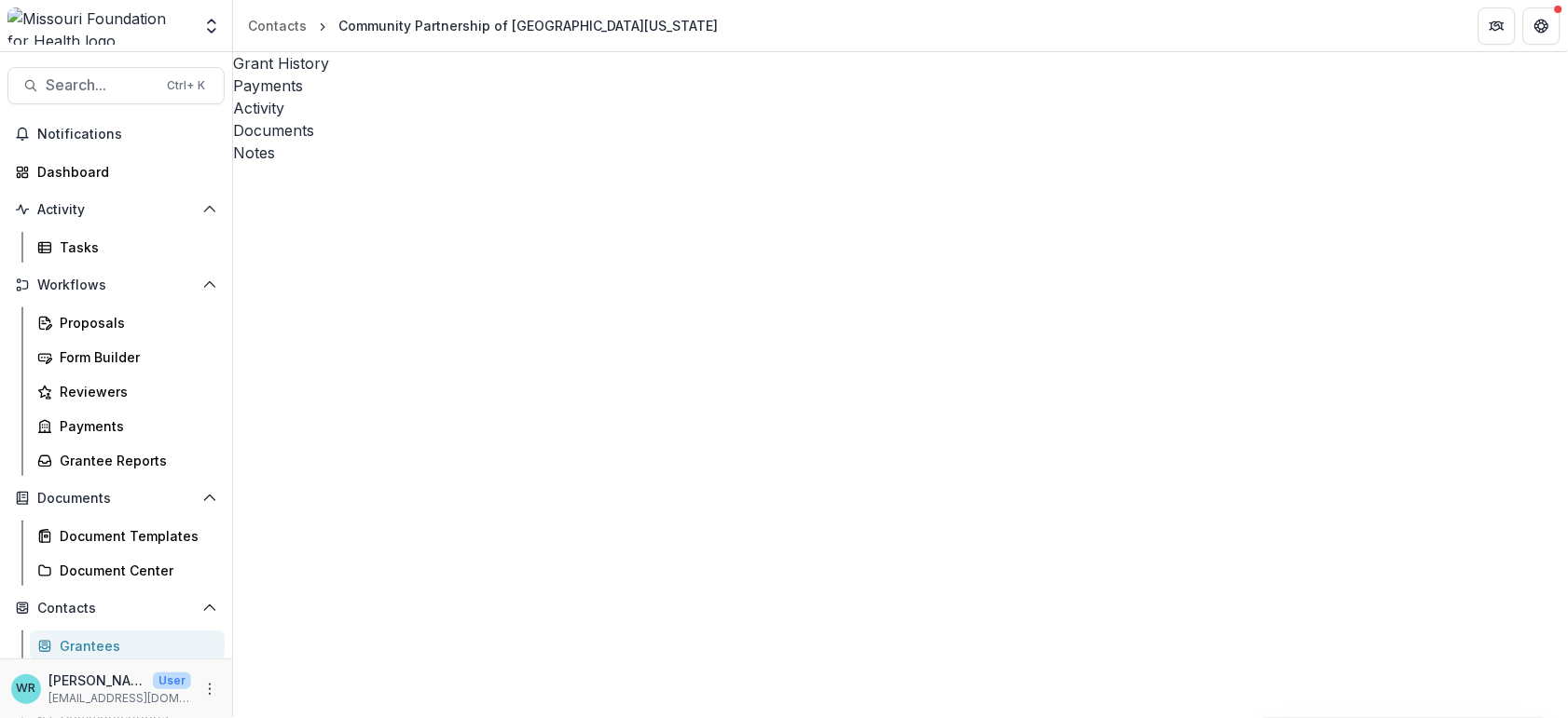
type input "********"
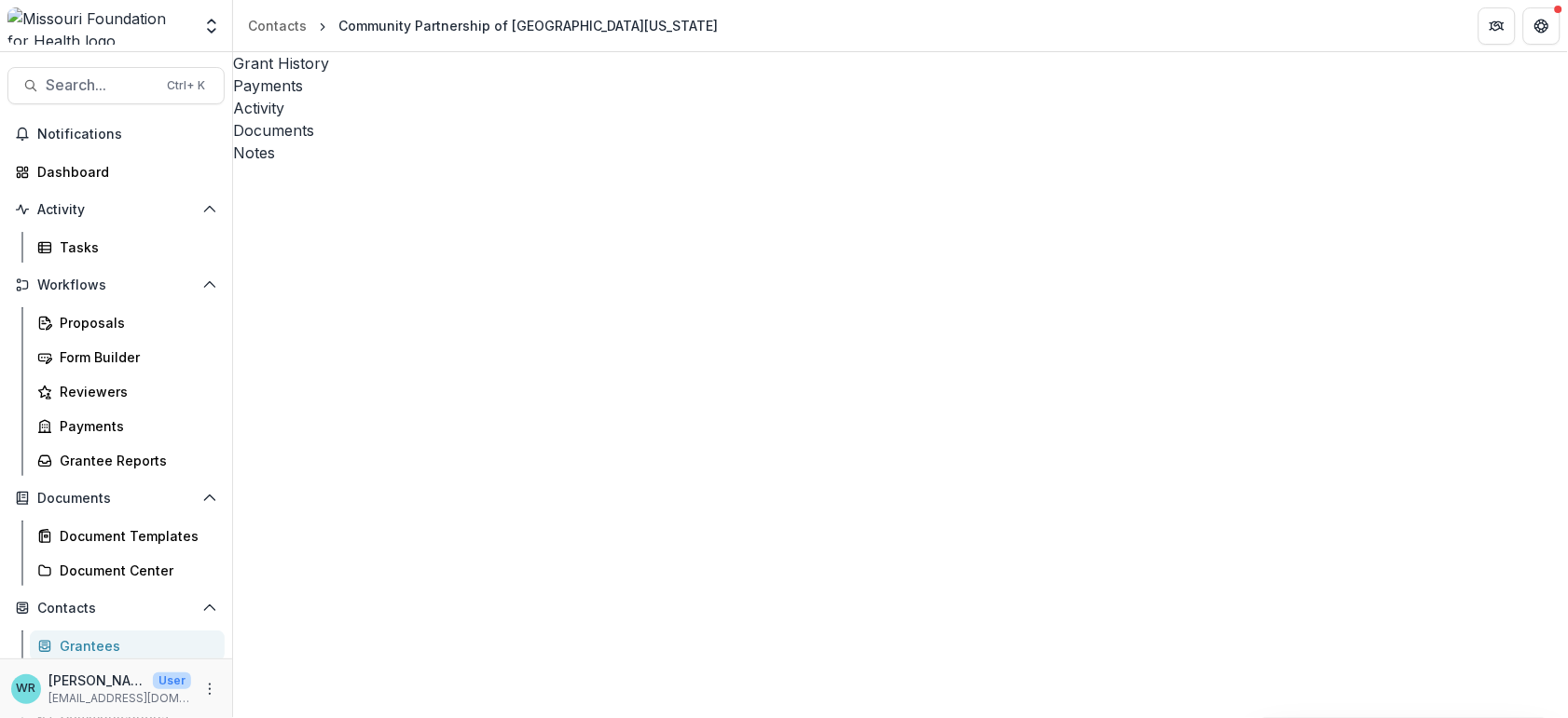
type input "**********"
type input "***"
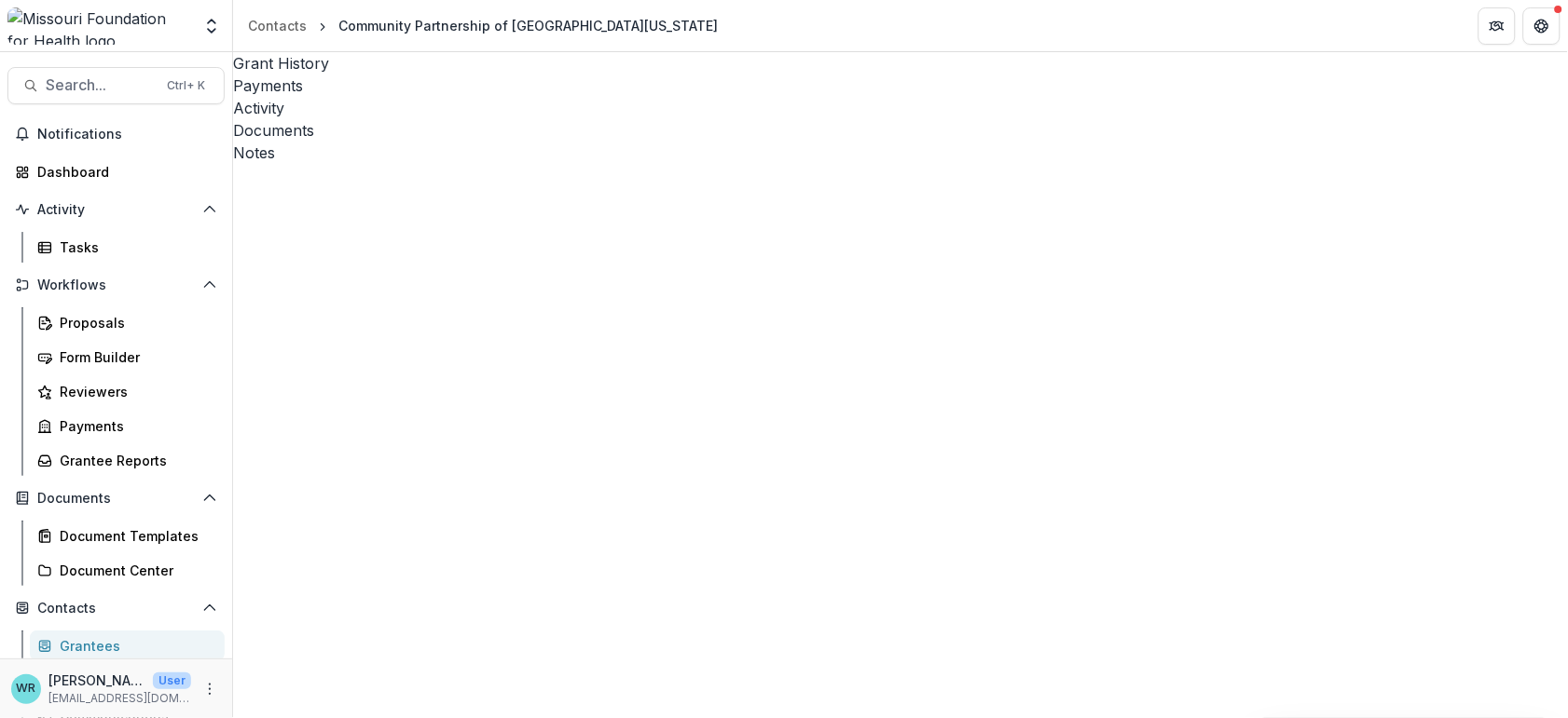
type input "****"
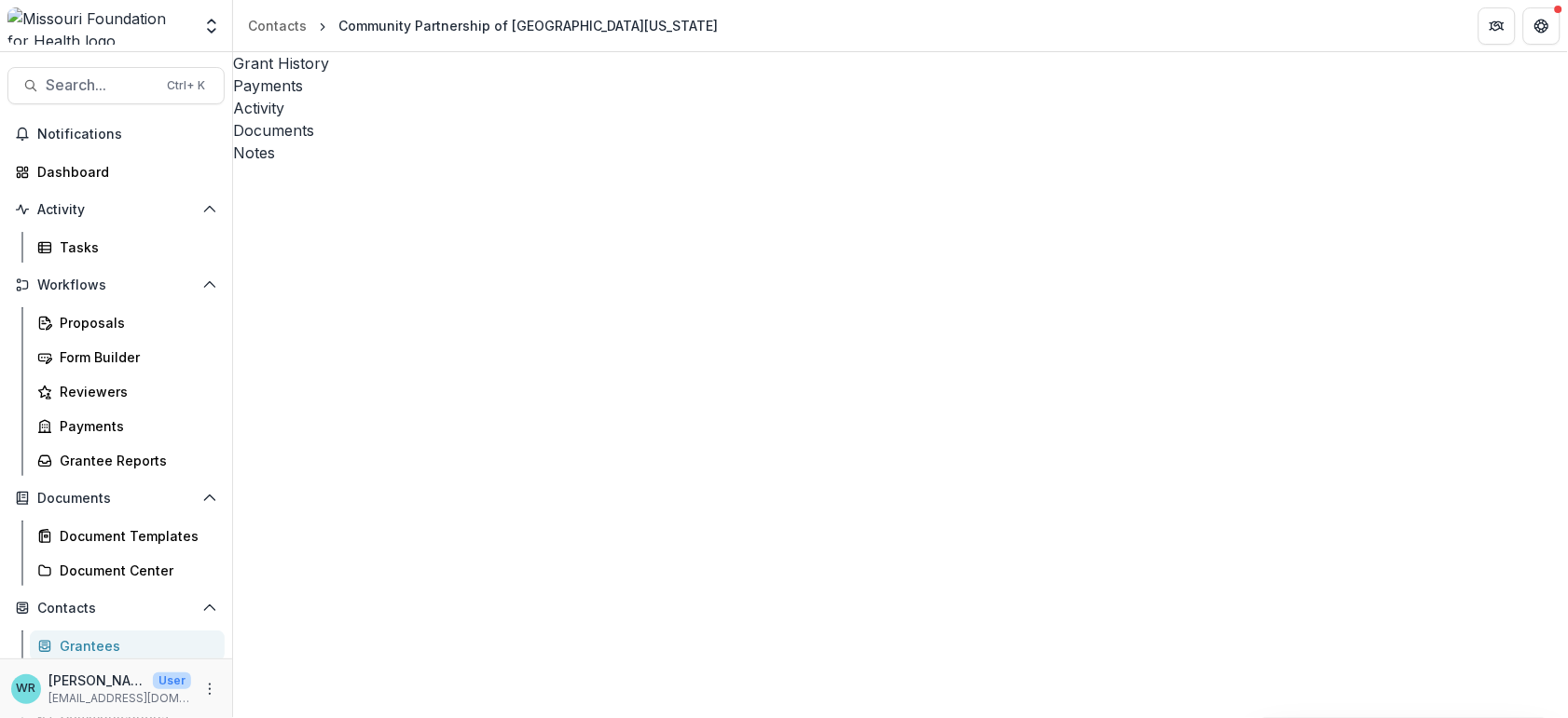
type input "**********"
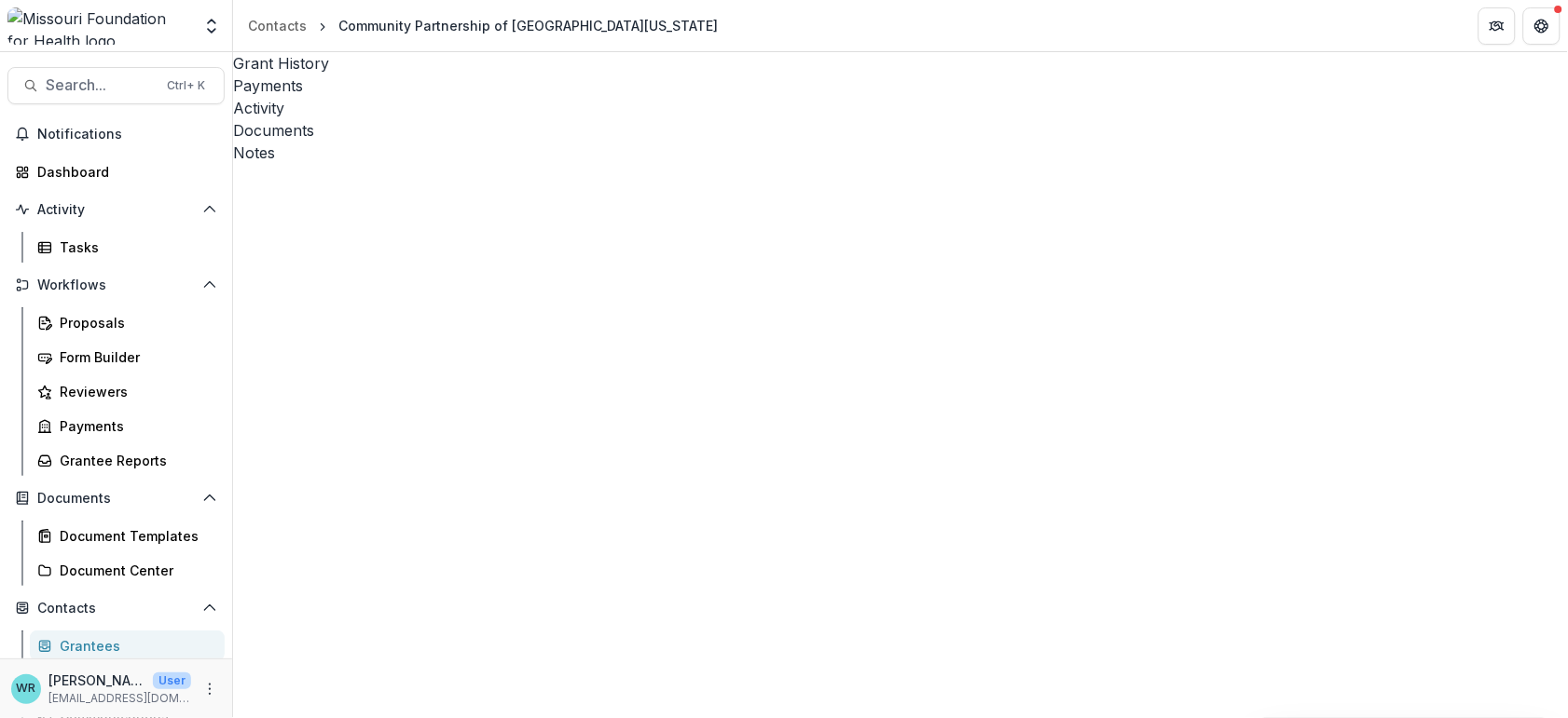
type input "***"
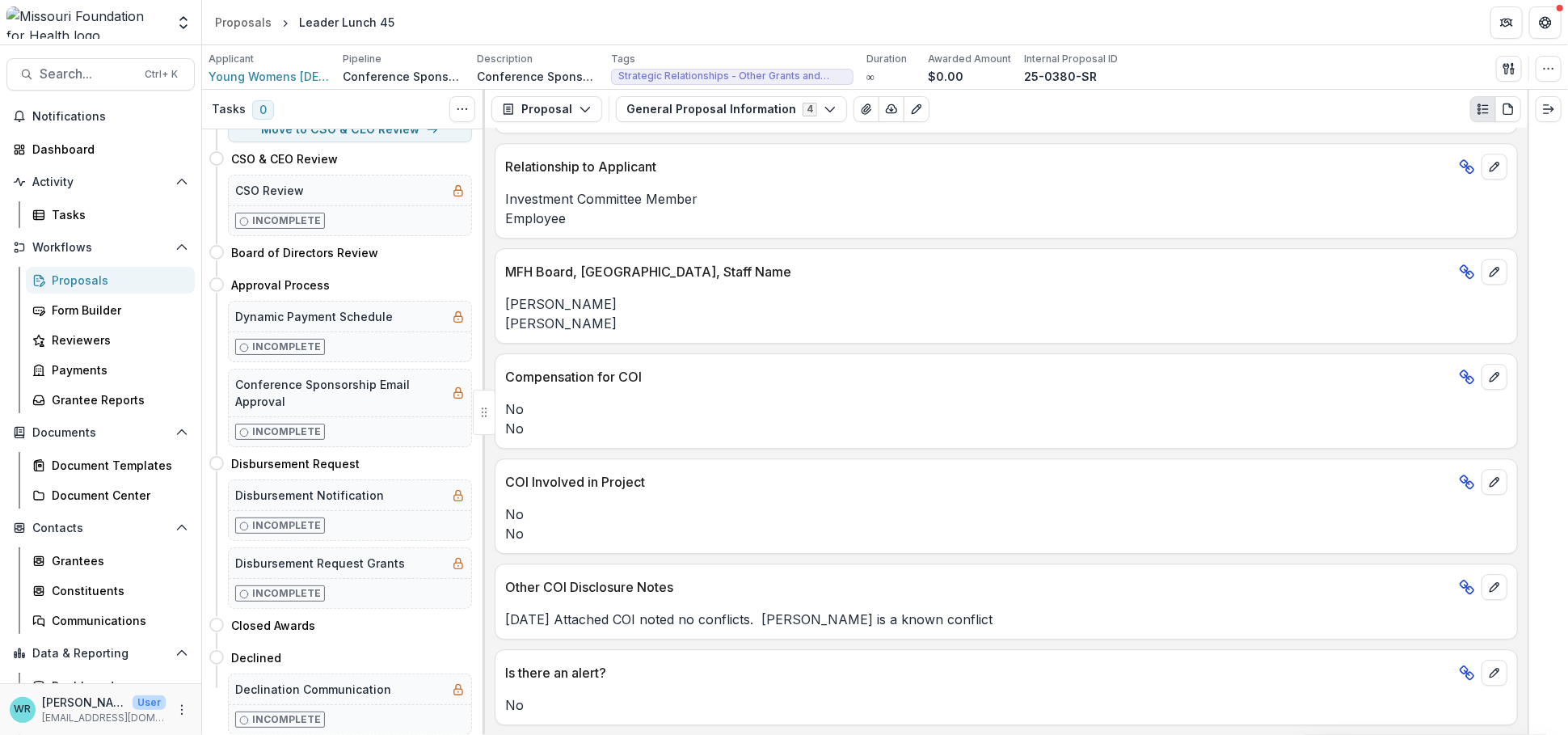
scroll to position [200, 0]
click at [1358, 63] on polygon "button" at bounding box center [1512, 64] width 2 height 3
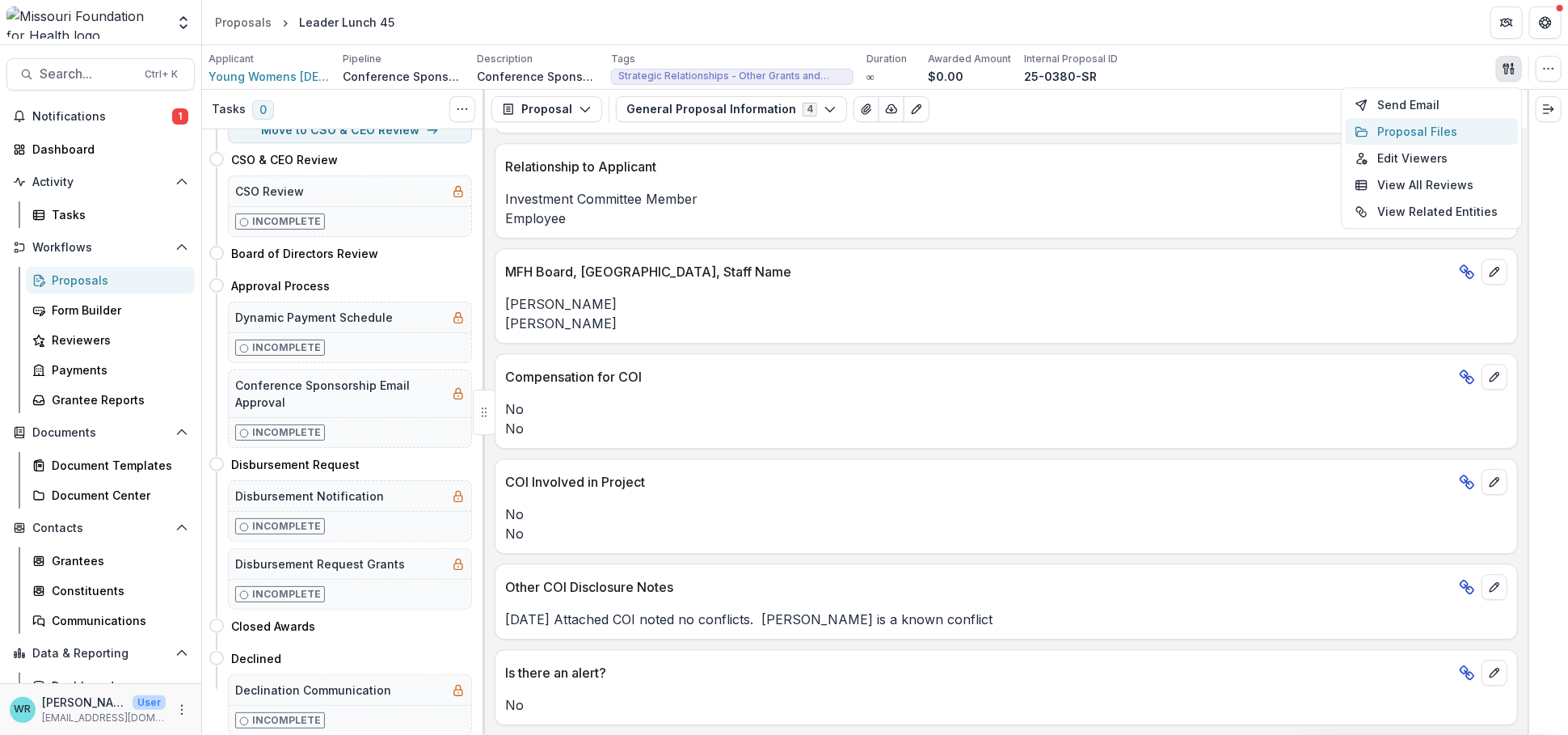
click at [1358, 128] on button "Proposal Files" at bounding box center [1431, 131] width 173 height 26
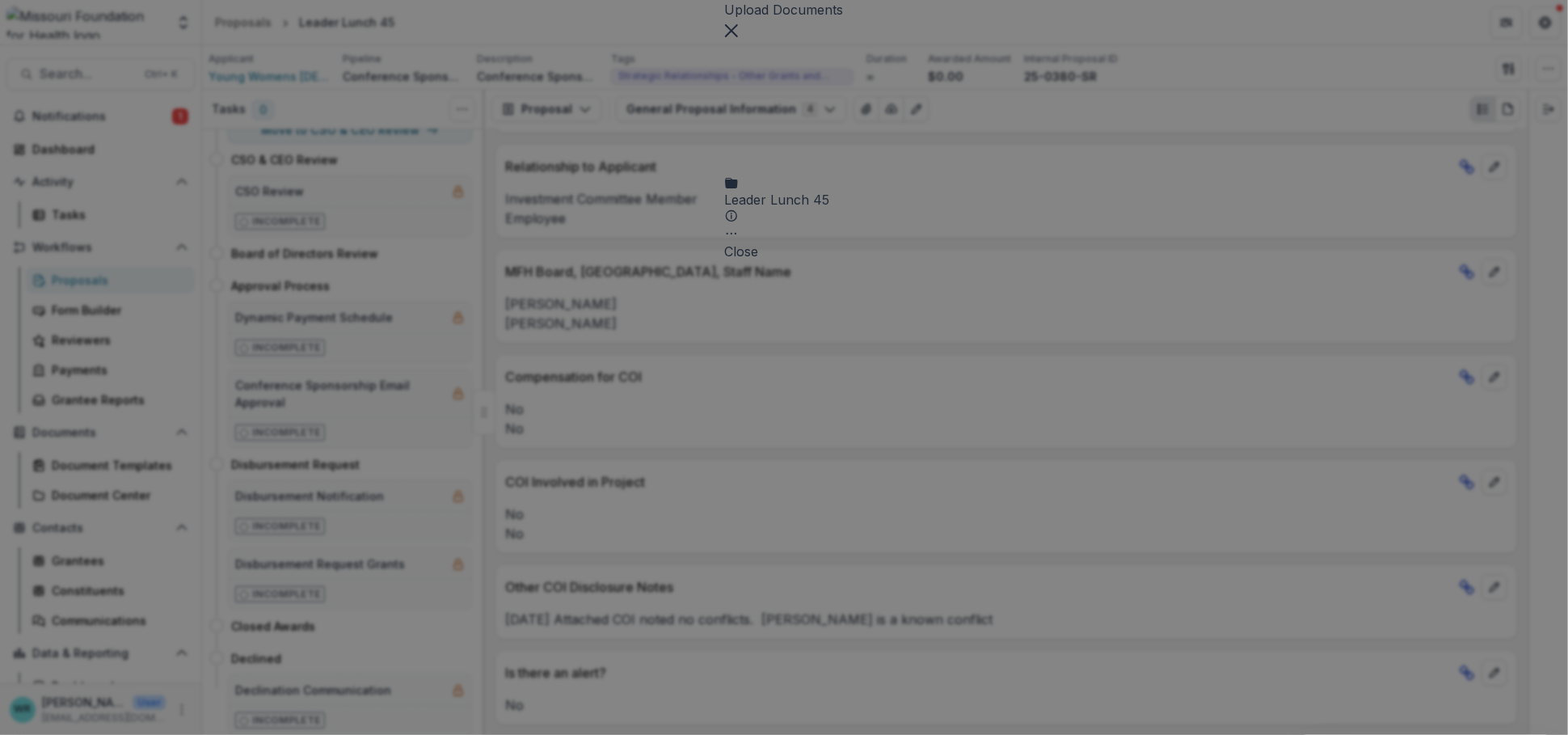
drag, startPoint x: 506, startPoint y: 140, endPoint x: 592, endPoint y: 182, distance: 95.7
click at [725, 139] on div "Leader Lunch 45 Submission [PERSON_NAME] Proposal Attached proposal documents R…" at bounding box center [784, 140] width 119 height 203
click at [664, 622] on icon at bounding box center [658, 692] width 13 height 13
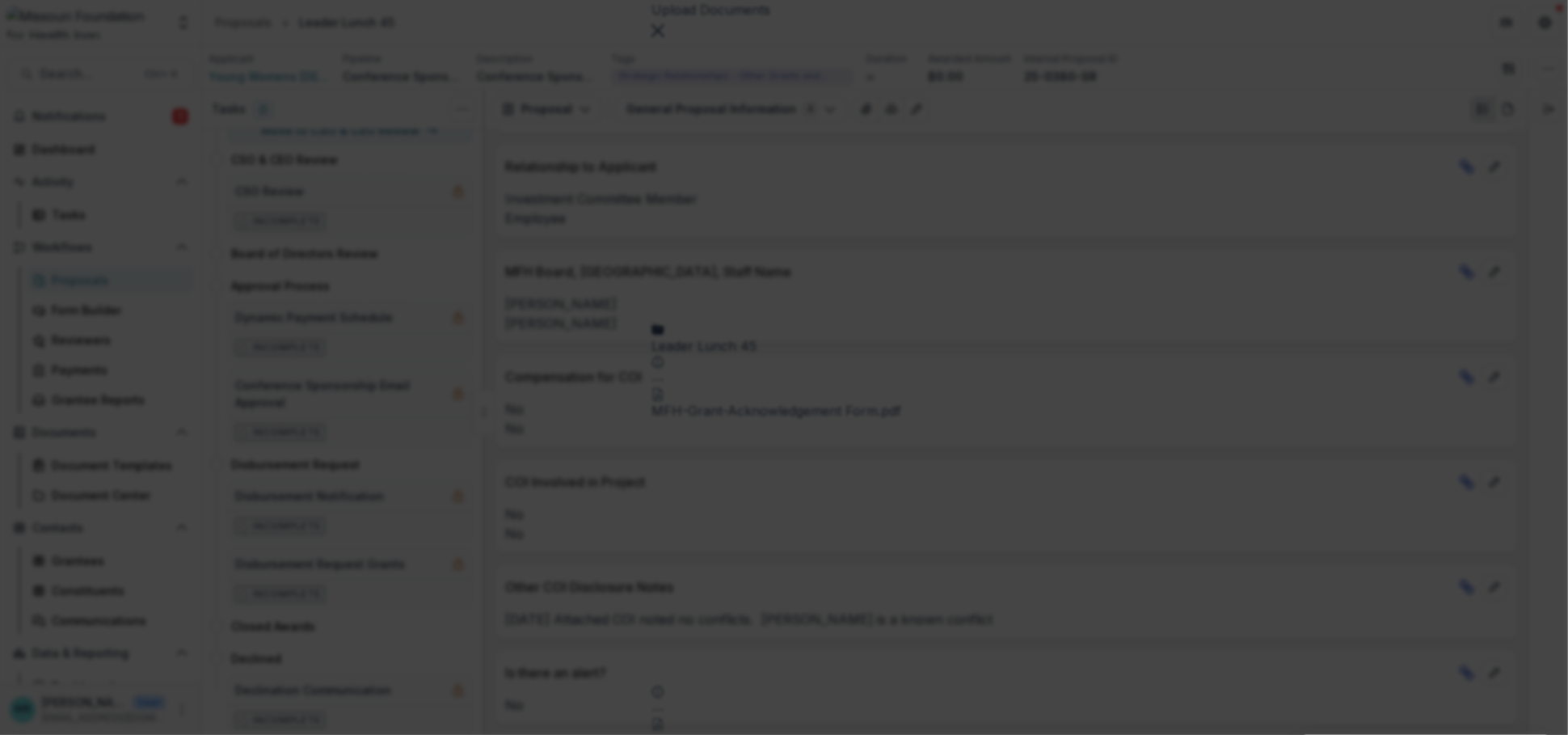
click at [13, 622] on button "Close" at bounding box center [6, 744] width 13 height 20
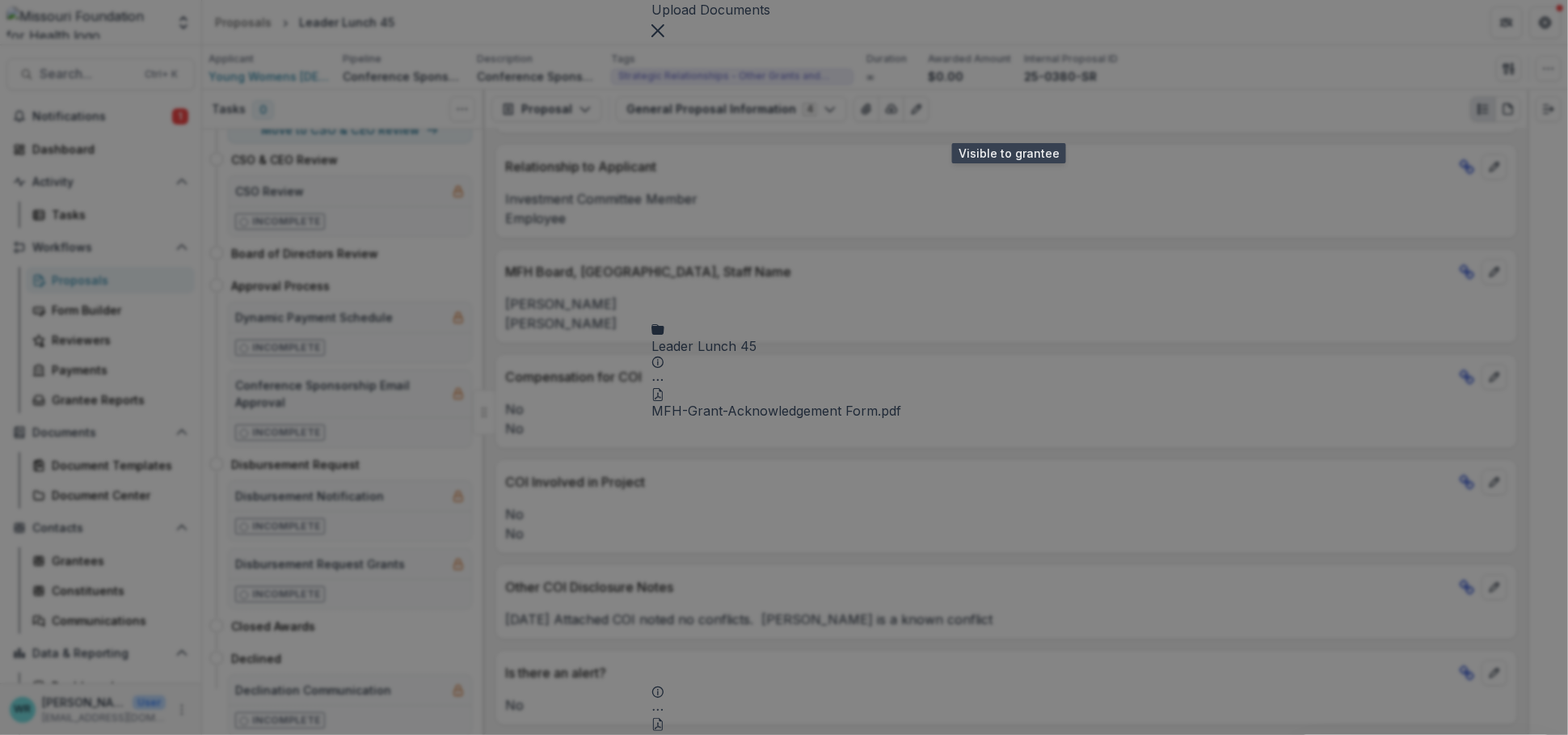
click at [891, 475] on icon at bounding box center [783, 553] width 213 height 154
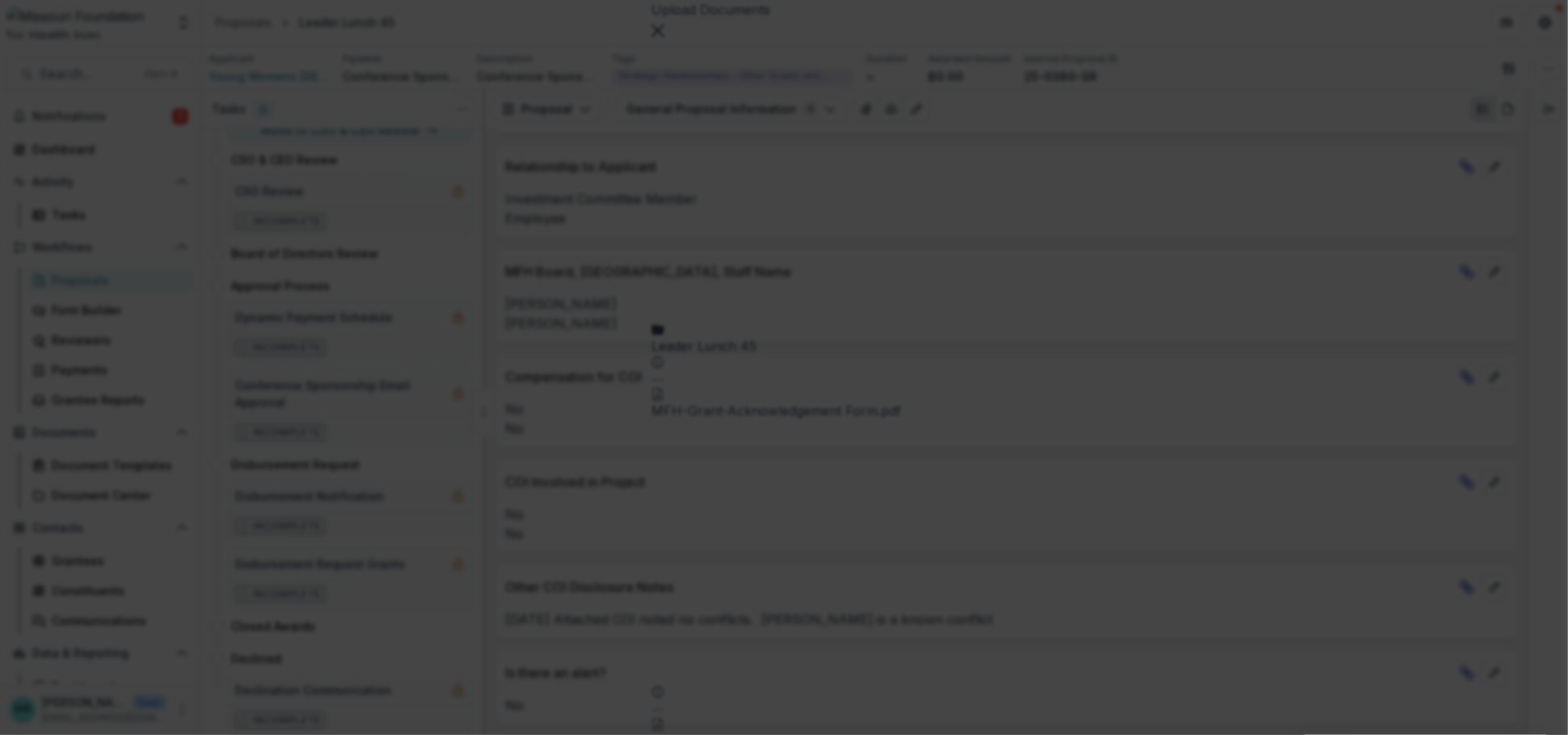
click at [13, 622] on button "Close" at bounding box center [6, 744] width 13 height 20
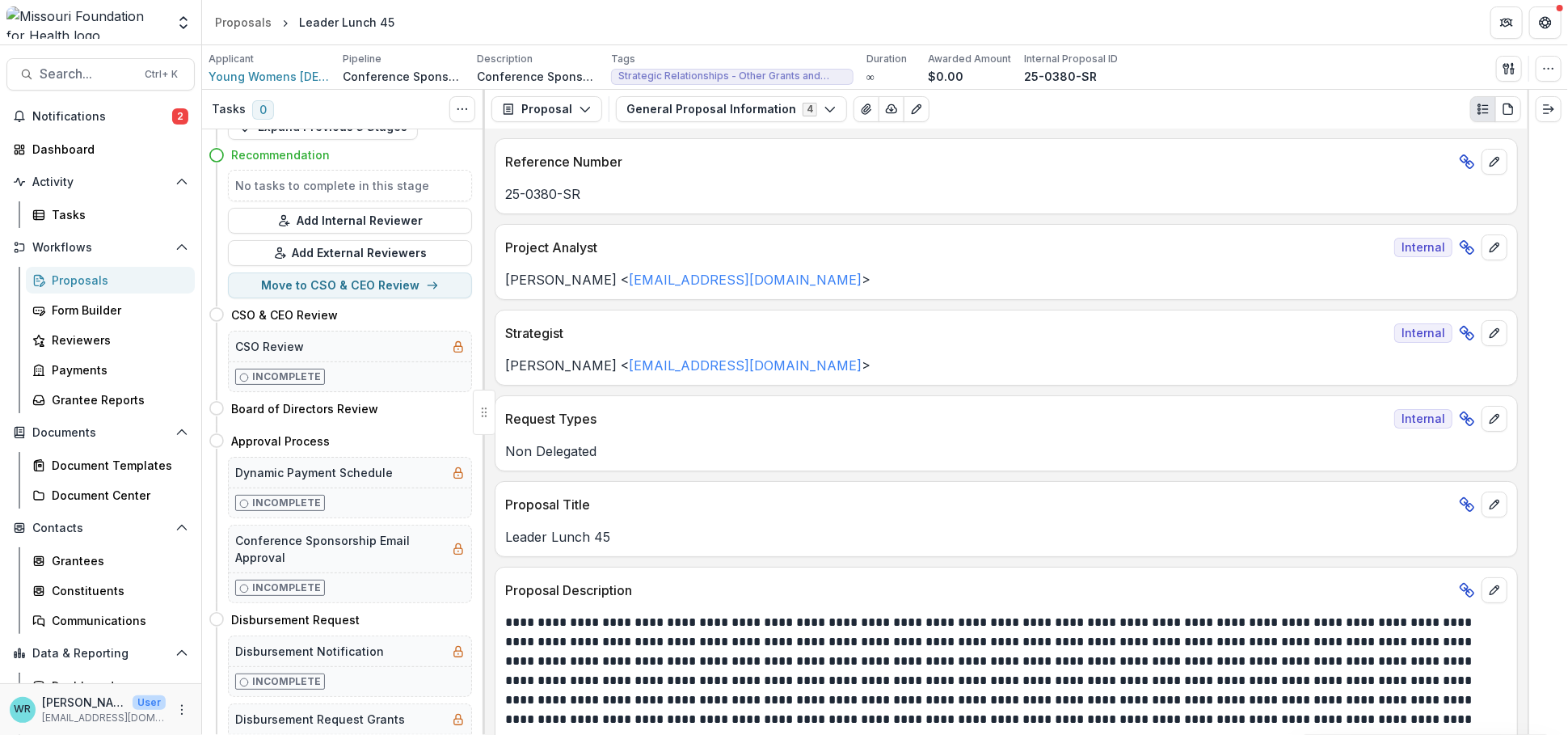
scroll to position [0, 0]
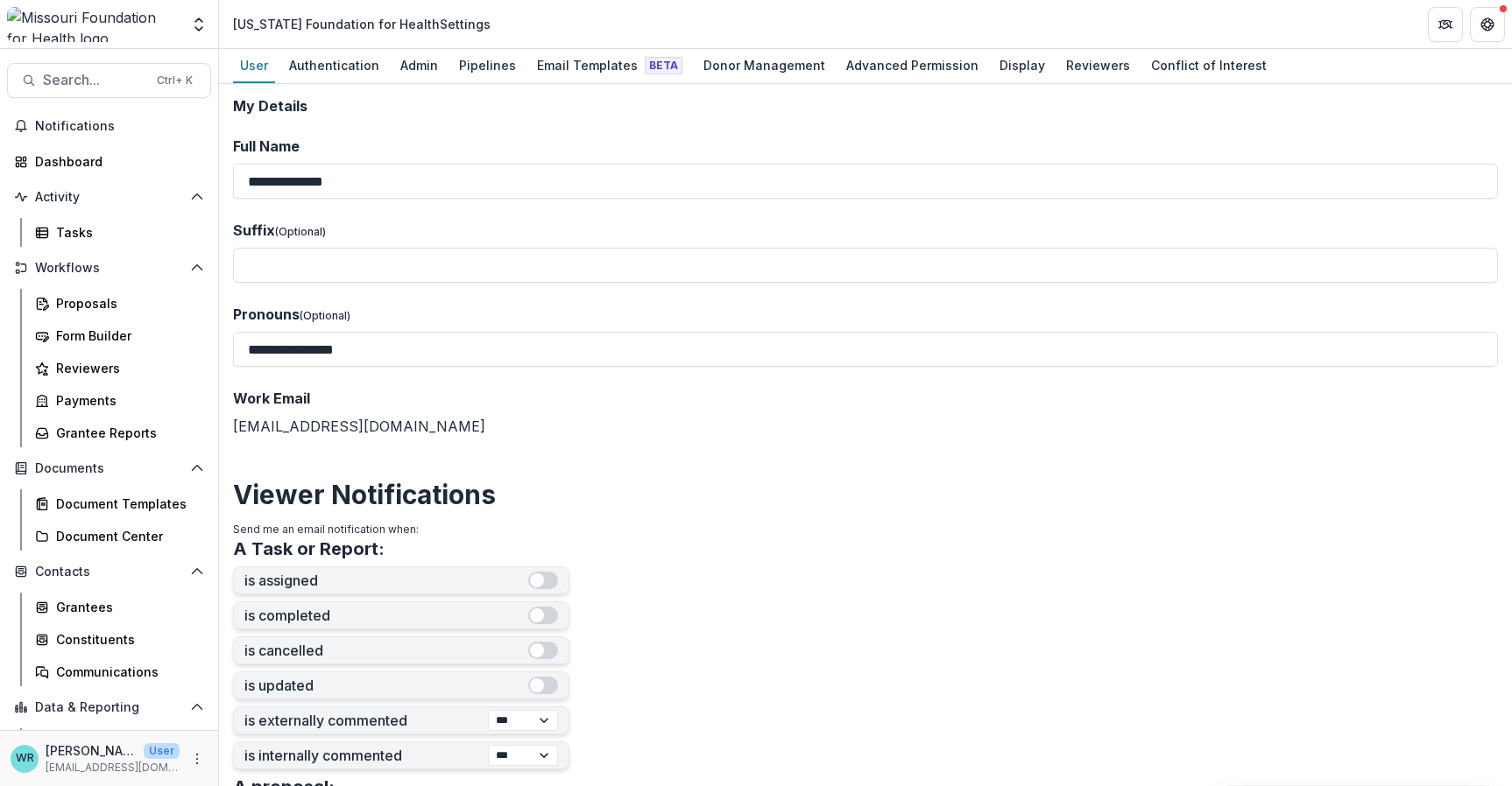
select select "****"
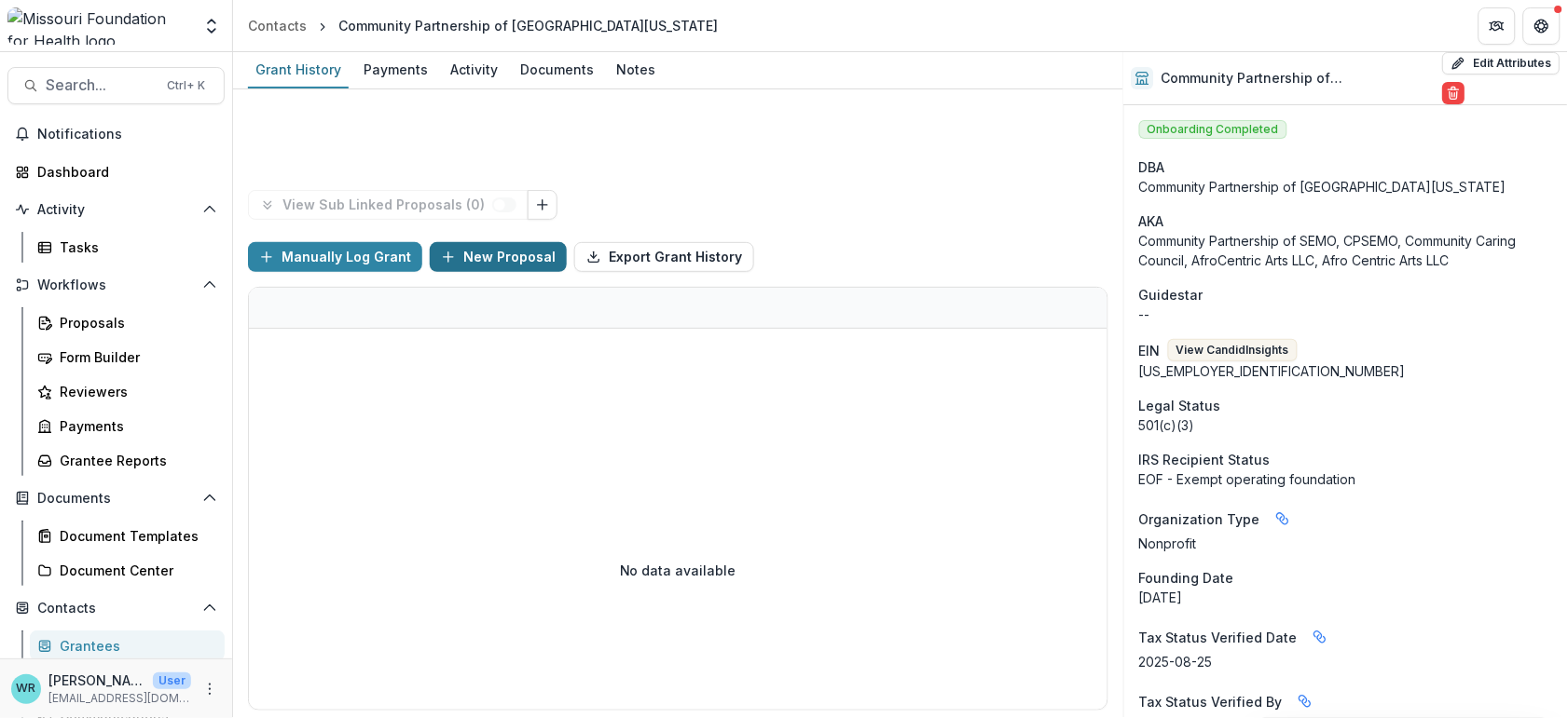
click at [468, 250] on button "New Proposal" at bounding box center [498, 257] width 137 height 29
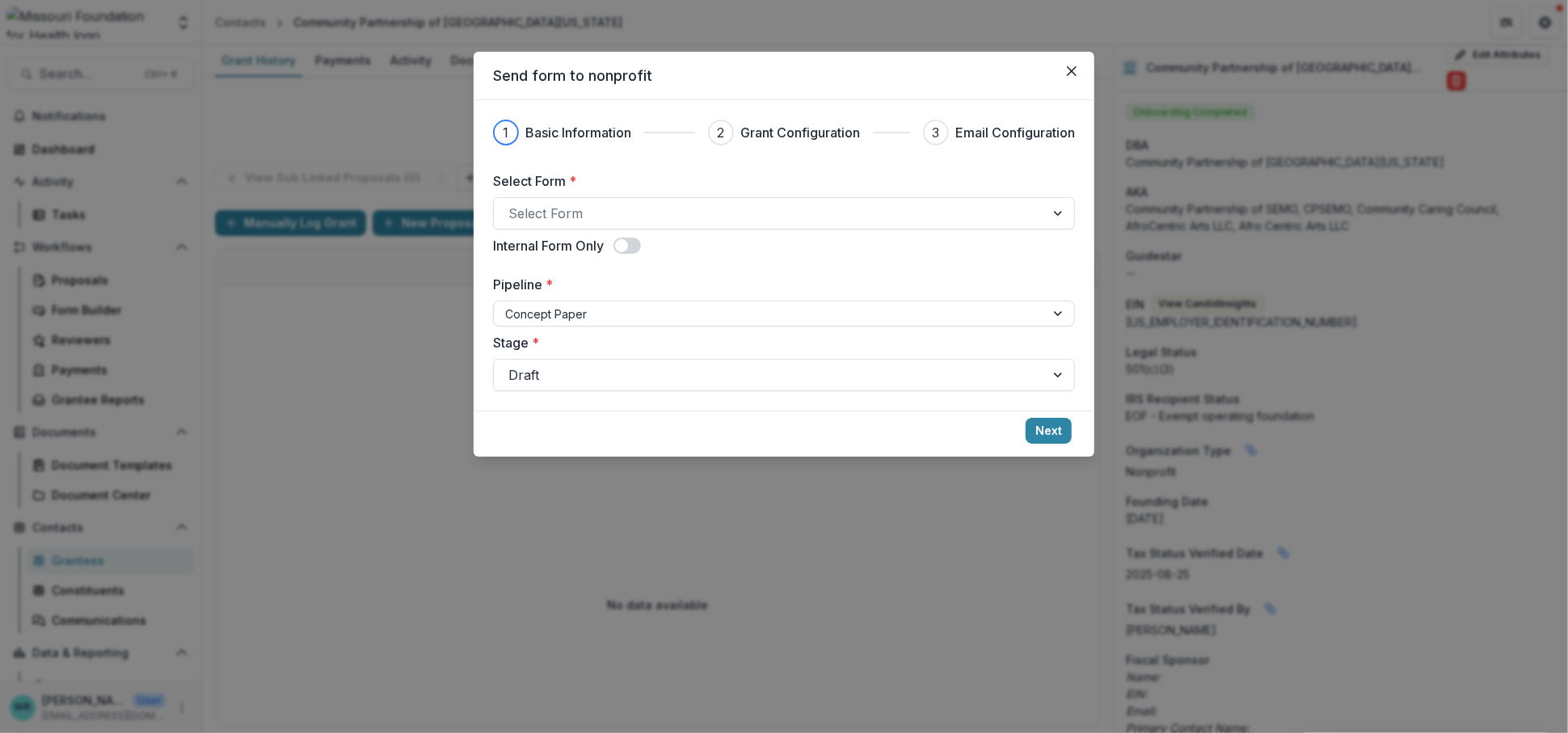
click at [652, 208] on div at bounding box center [769, 213] width 522 height 23
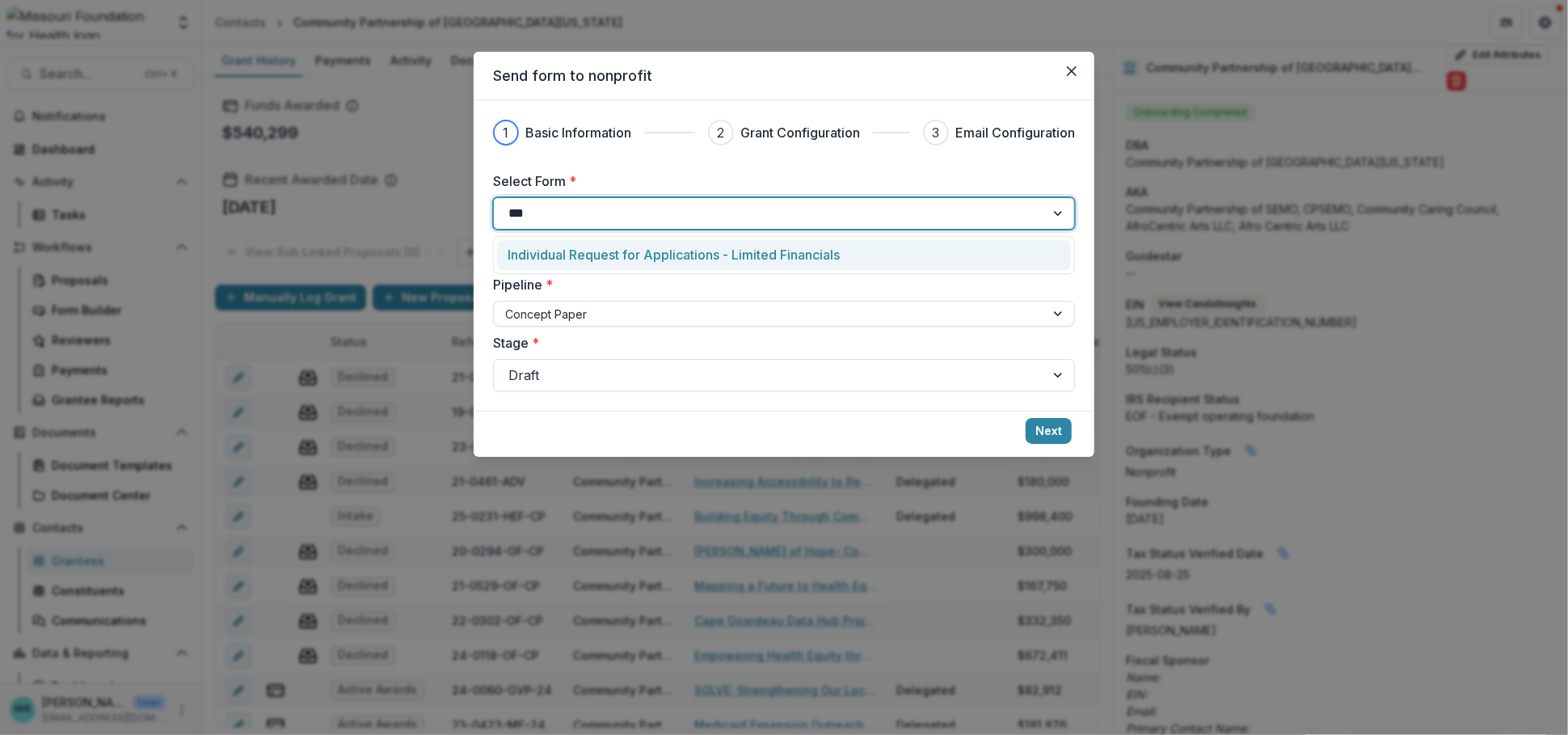
type input "****"
click at [659, 262] on p "Individual Request for Applications - Limited Financials" at bounding box center [674, 255] width 333 height 20
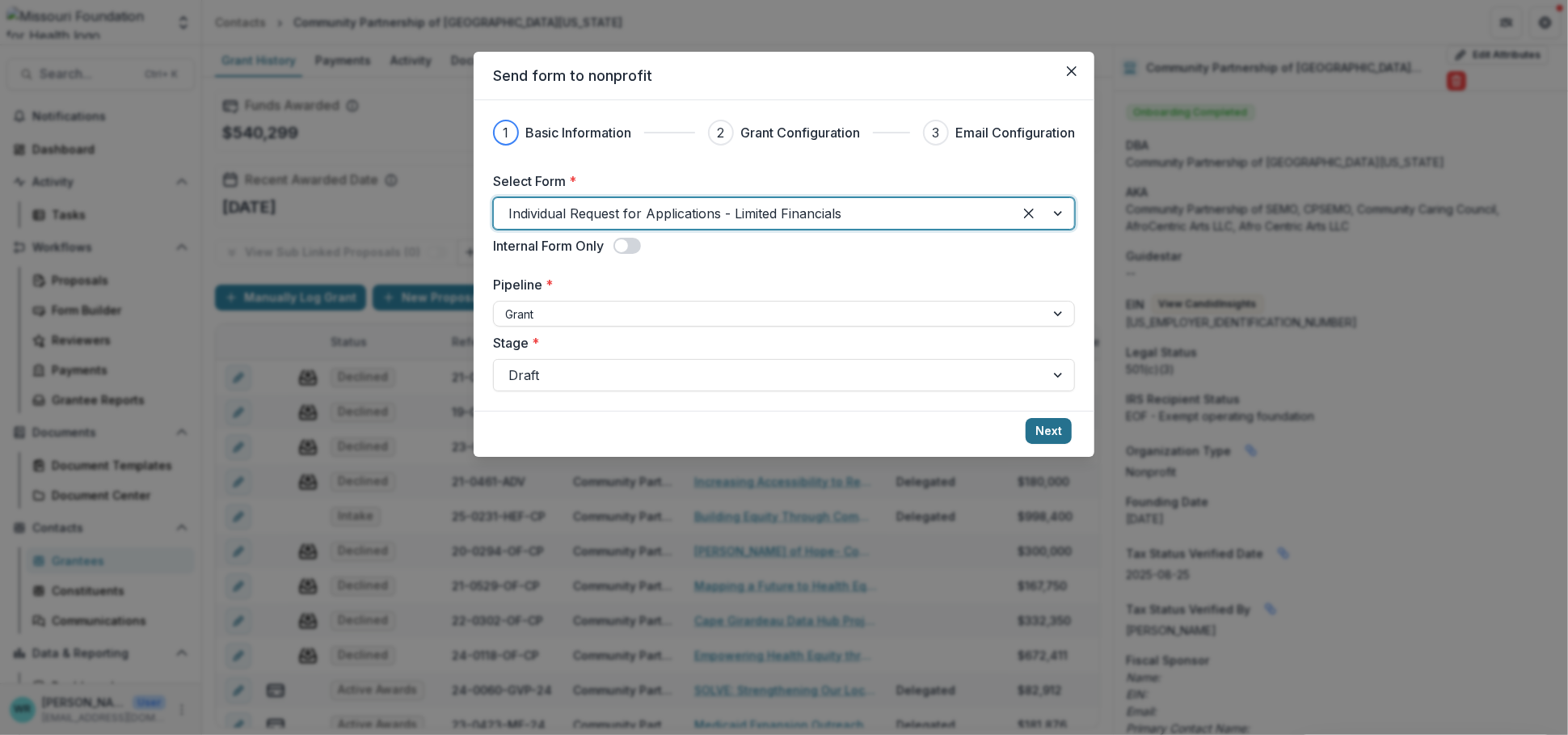
click at [1066, 429] on button "Next" at bounding box center [1049, 430] width 46 height 25
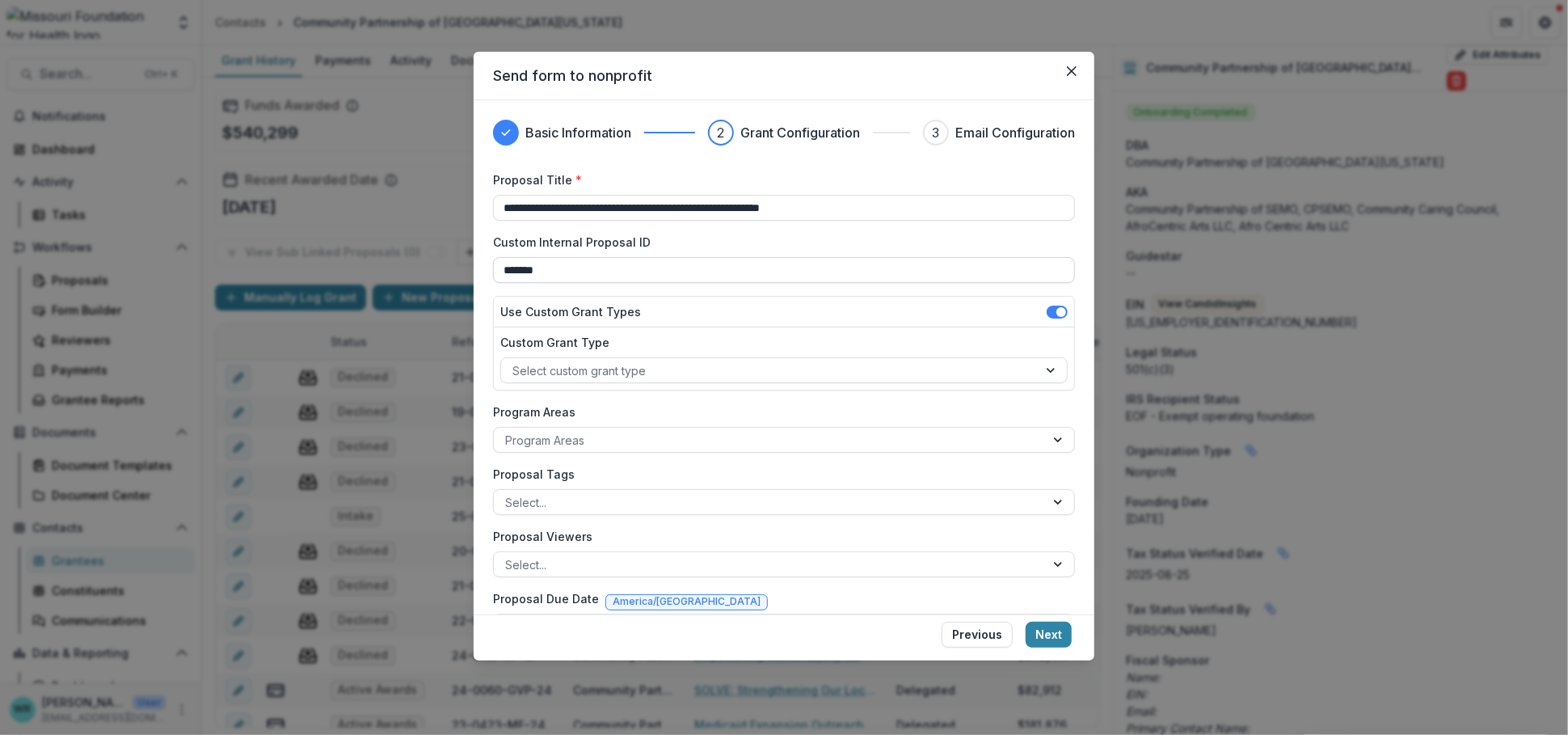
click at [608, 269] on input "*******" at bounding box center [784, 270] width 582 height 25
type input "**********"
click at [794, 437] on div at bounding box center [769, 440] width 529 height 20
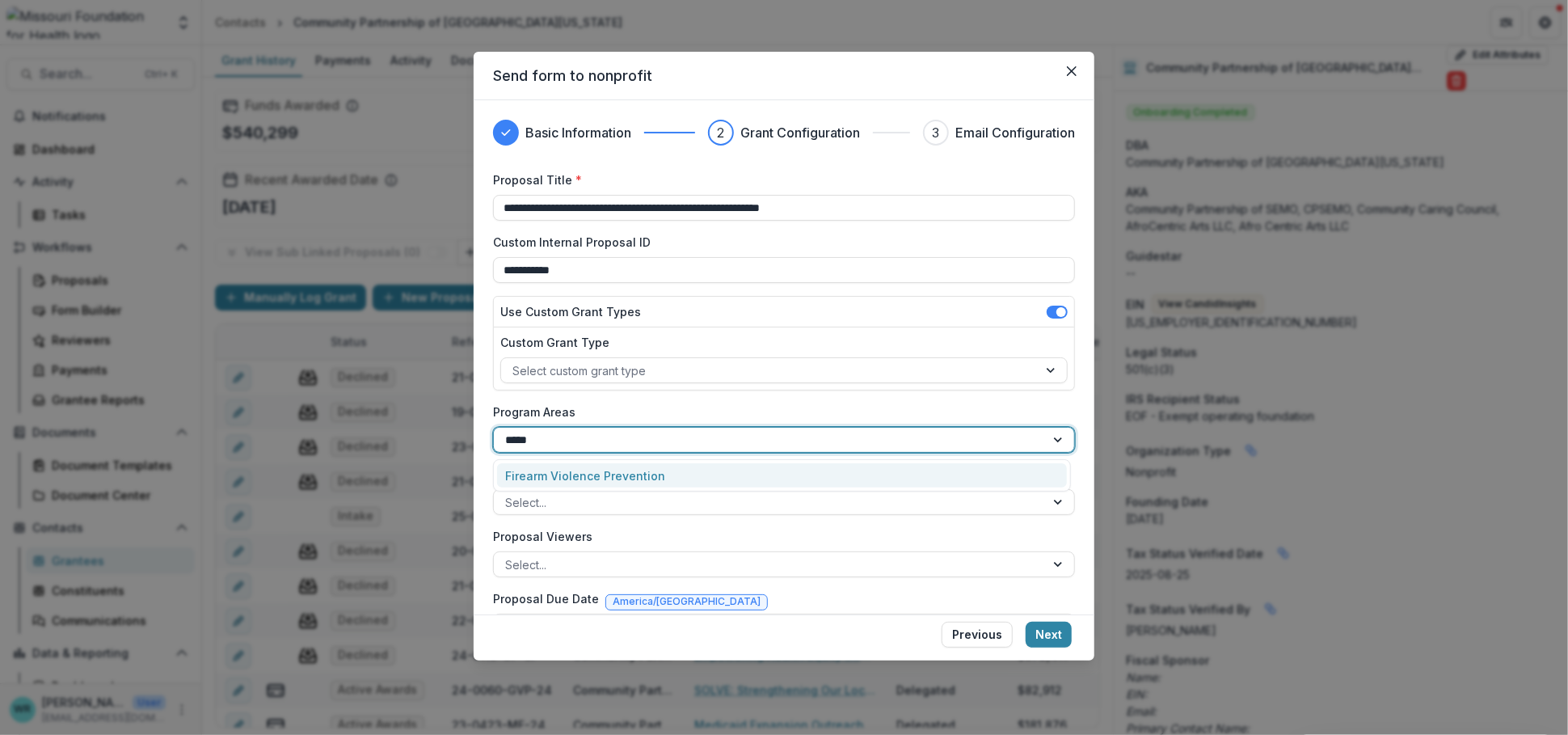
type input "******"
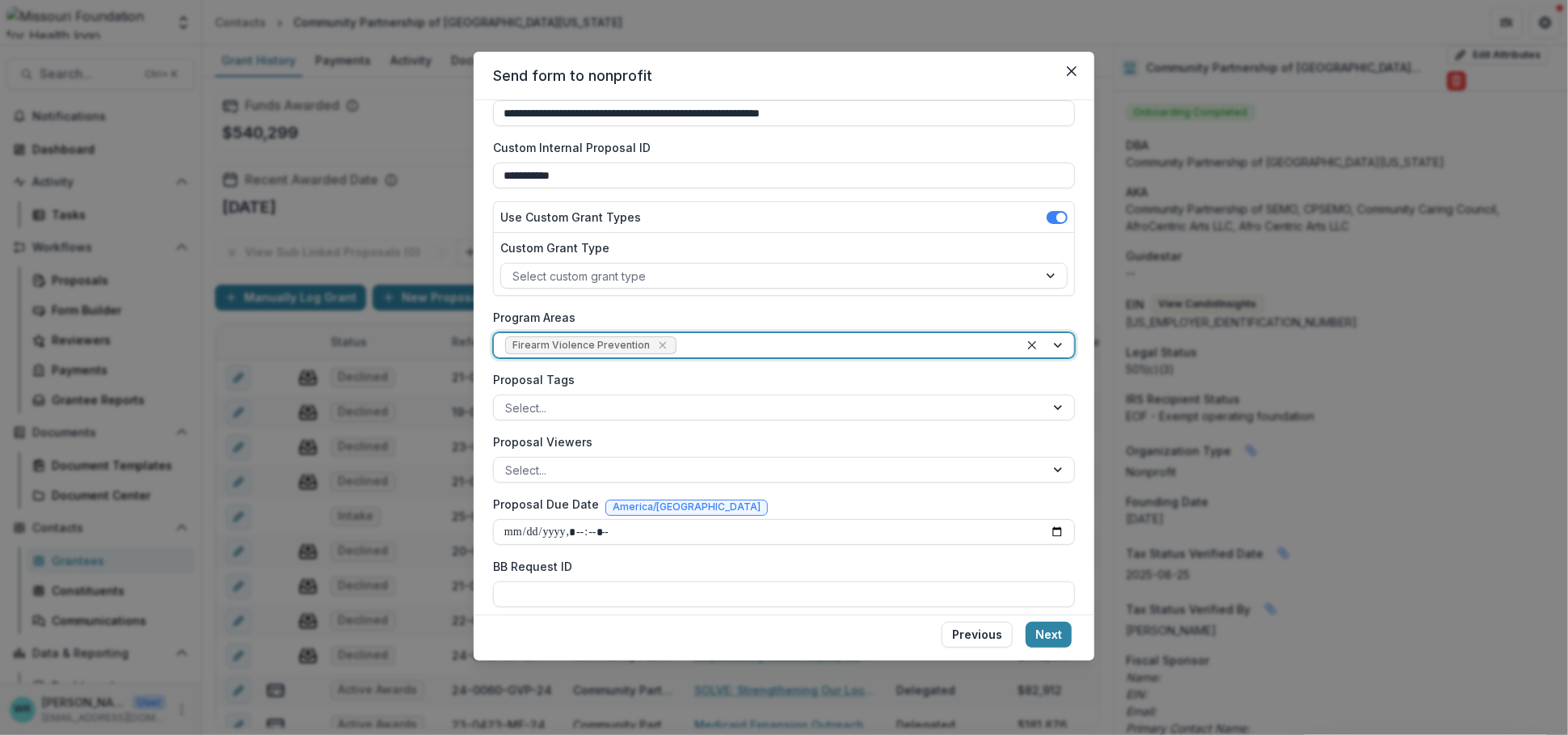
scroll to position [179, 0]
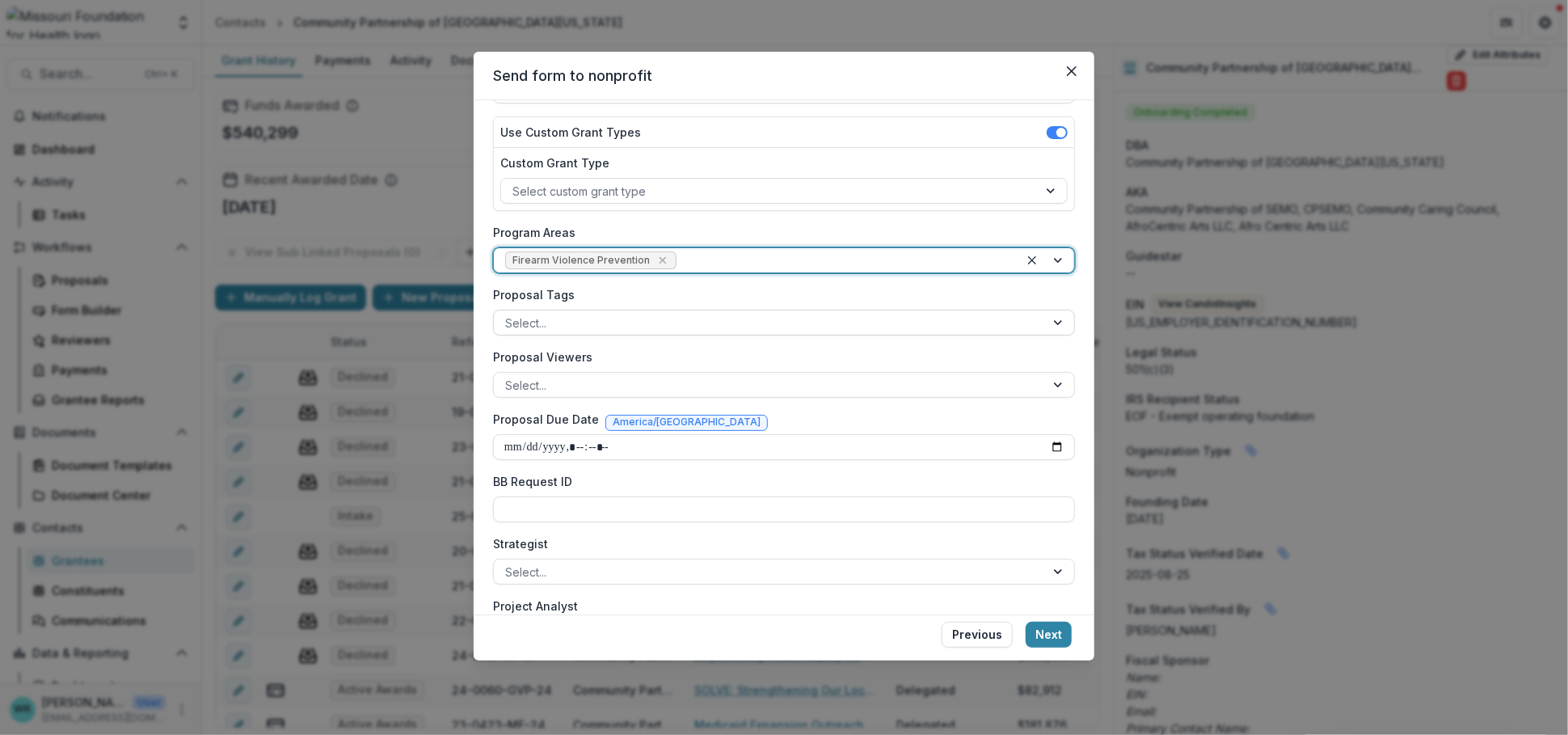
click at [588, 317] on div at bounding box center [769, 323] width 529 height 20
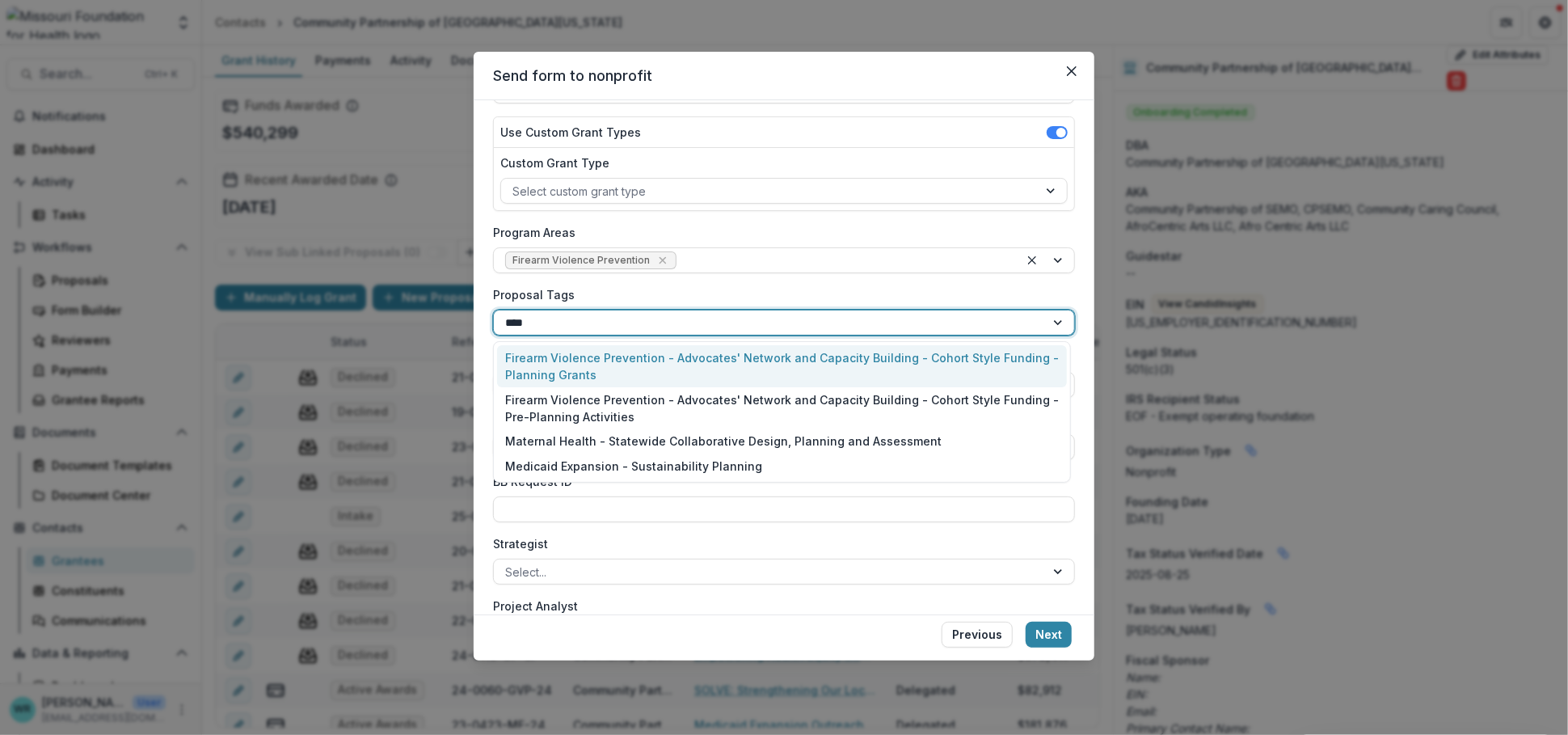
type input "*****"
click at [631, 370] on div "Firearm Violence Prevention - Advocates' Network and Capacity Building - Cohort…" at bounding box center [782, 367] width 570 height 42
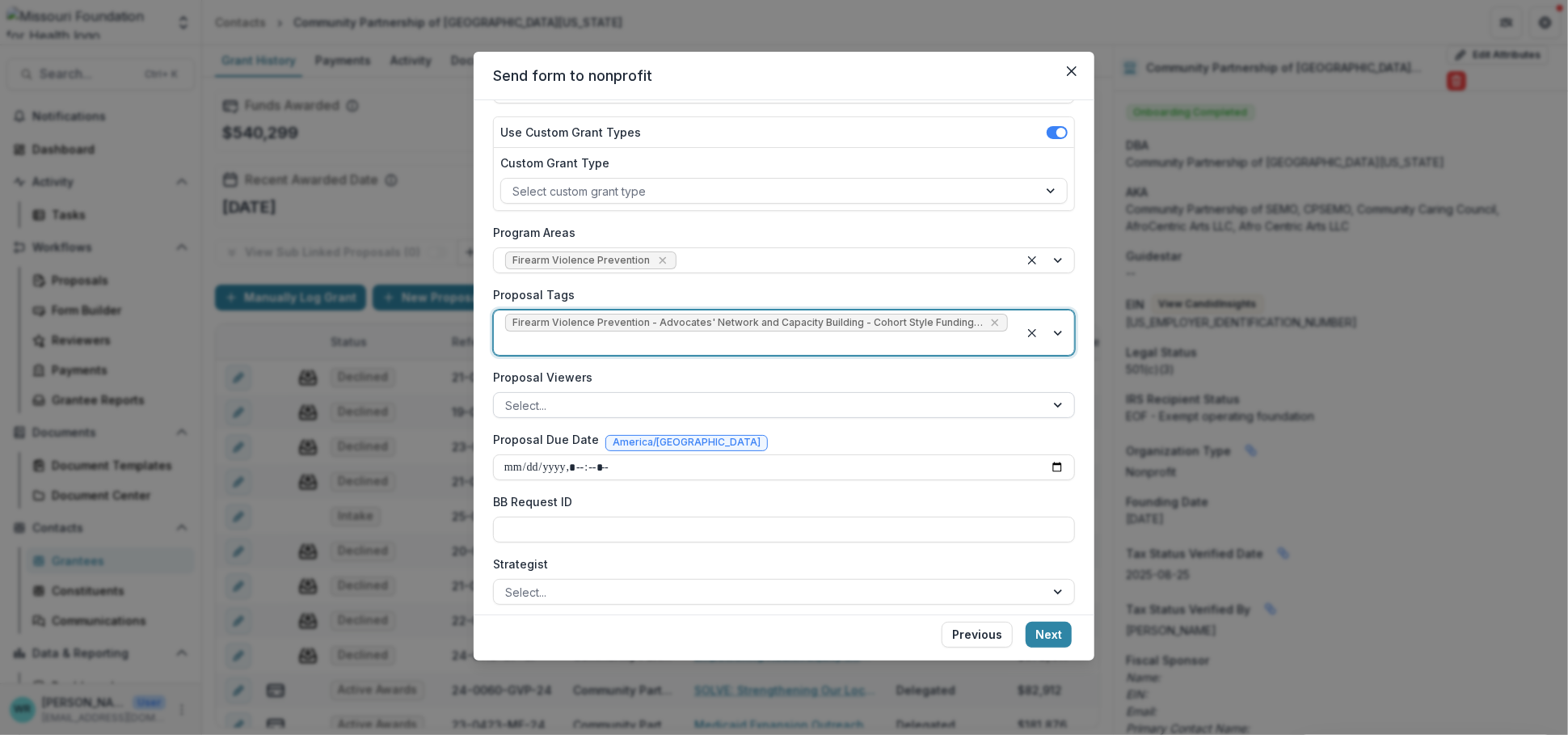
click at [675, 408] on div at bounding box center [769, 406] width 529 height 20
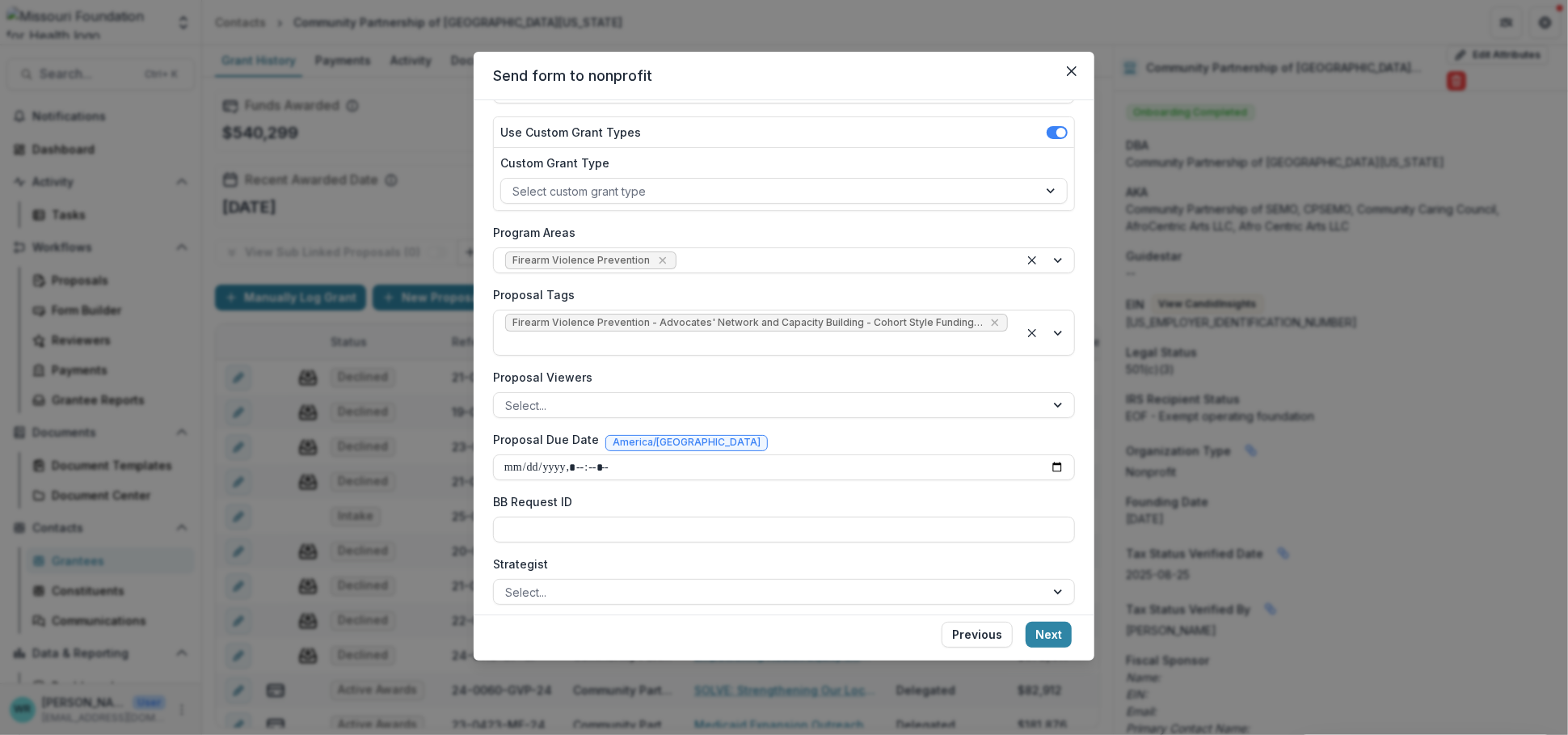
click at [947, 370] on label "Proposal Viewers" at bounding box center [779, 377] width 572 height 17
click at [508, 397] on input "Proposal Viewers" at bounding box center [507, 406] width 3 height 17
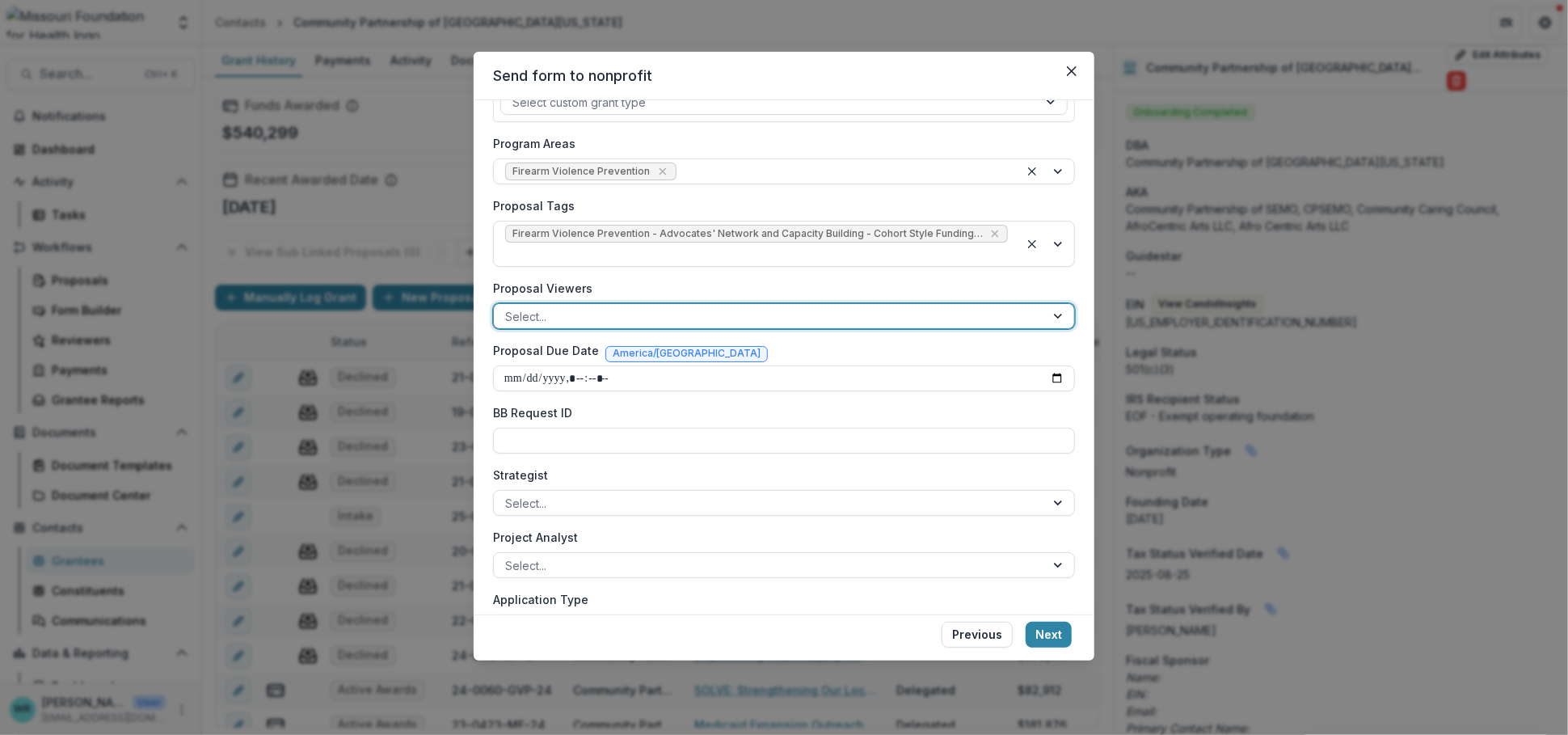
scroll to position [269, 0]
click at [512, 373] on input "Proposal Due Date" at bounding box center [784, 378] width 582 height 25
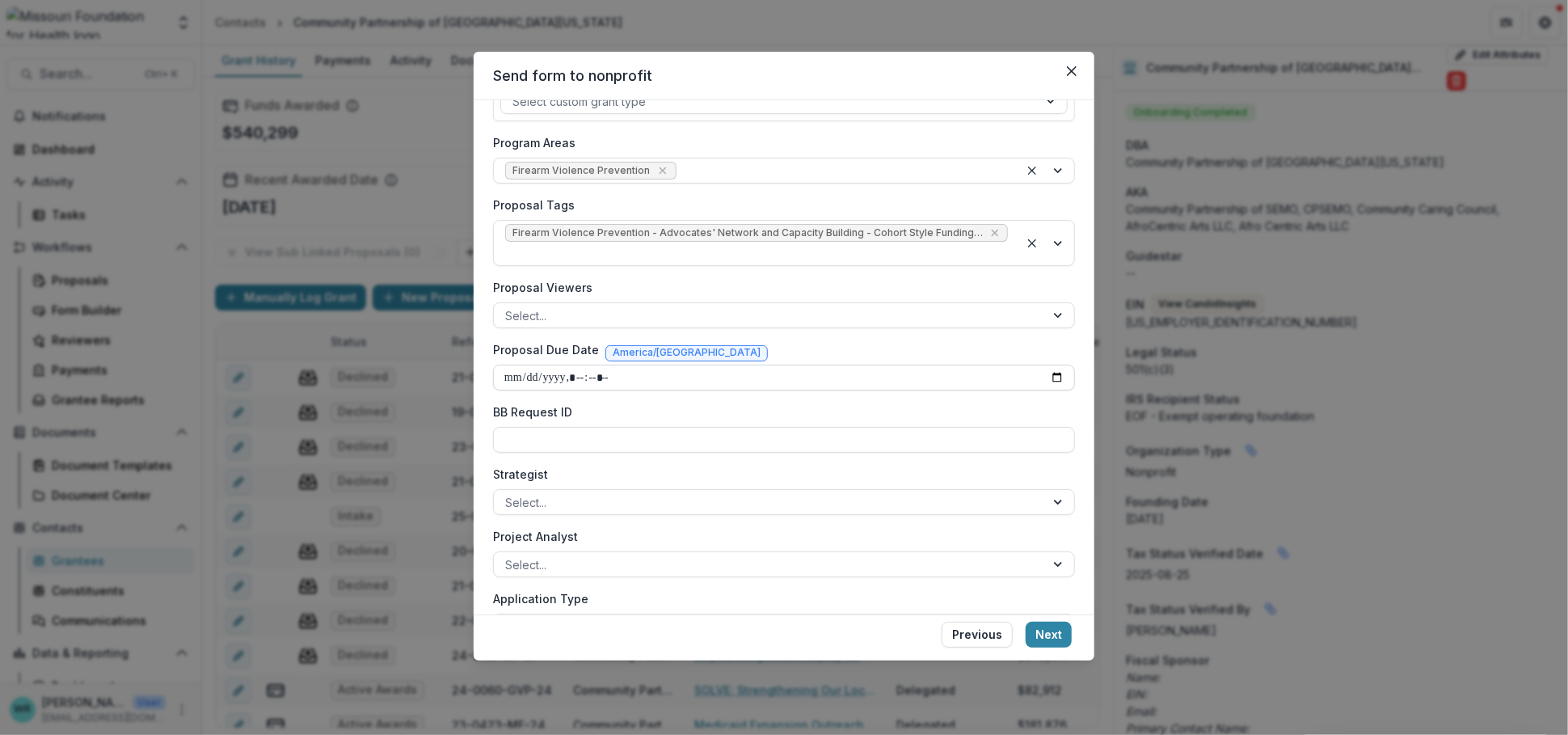
type input "**********"
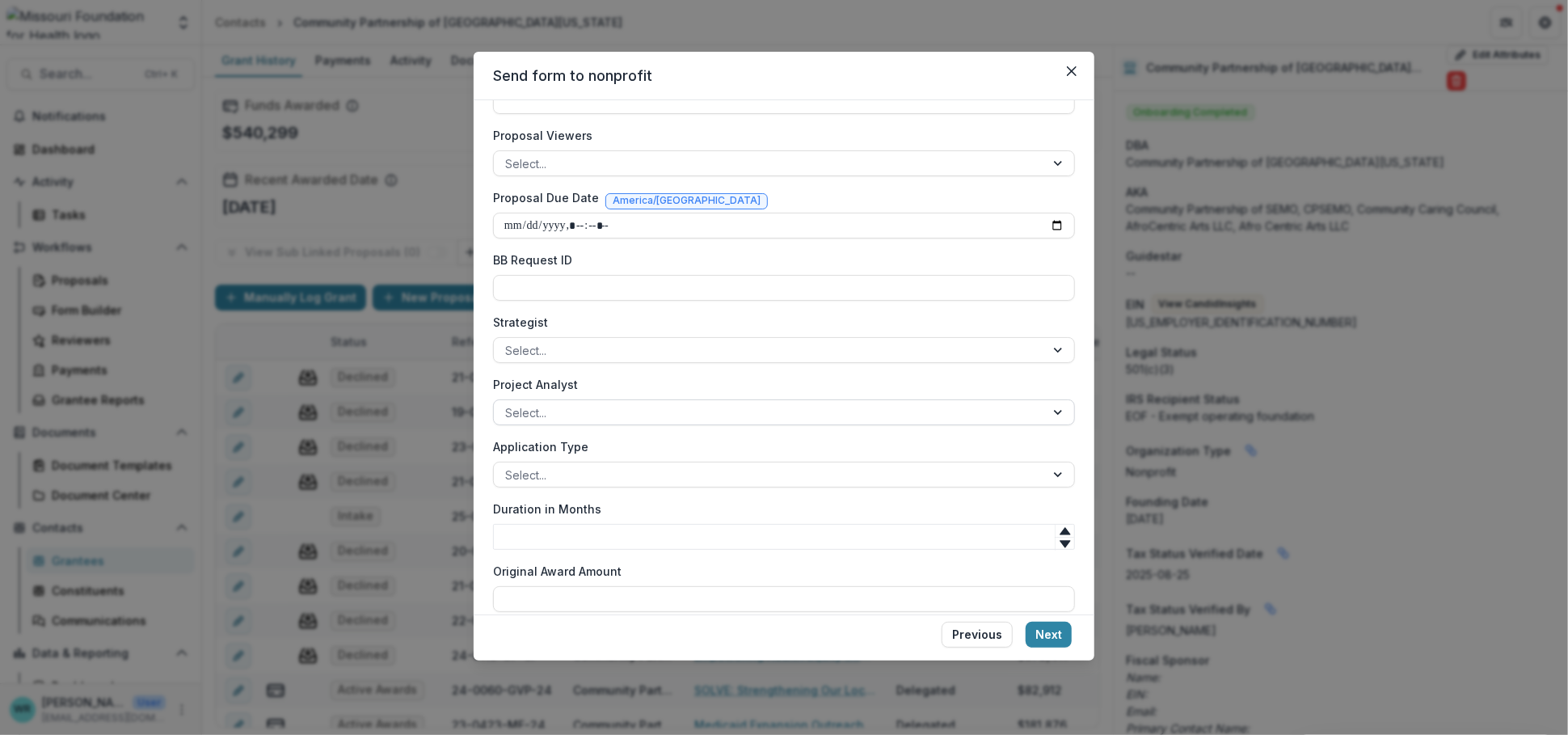
scroll to position [436, 0]
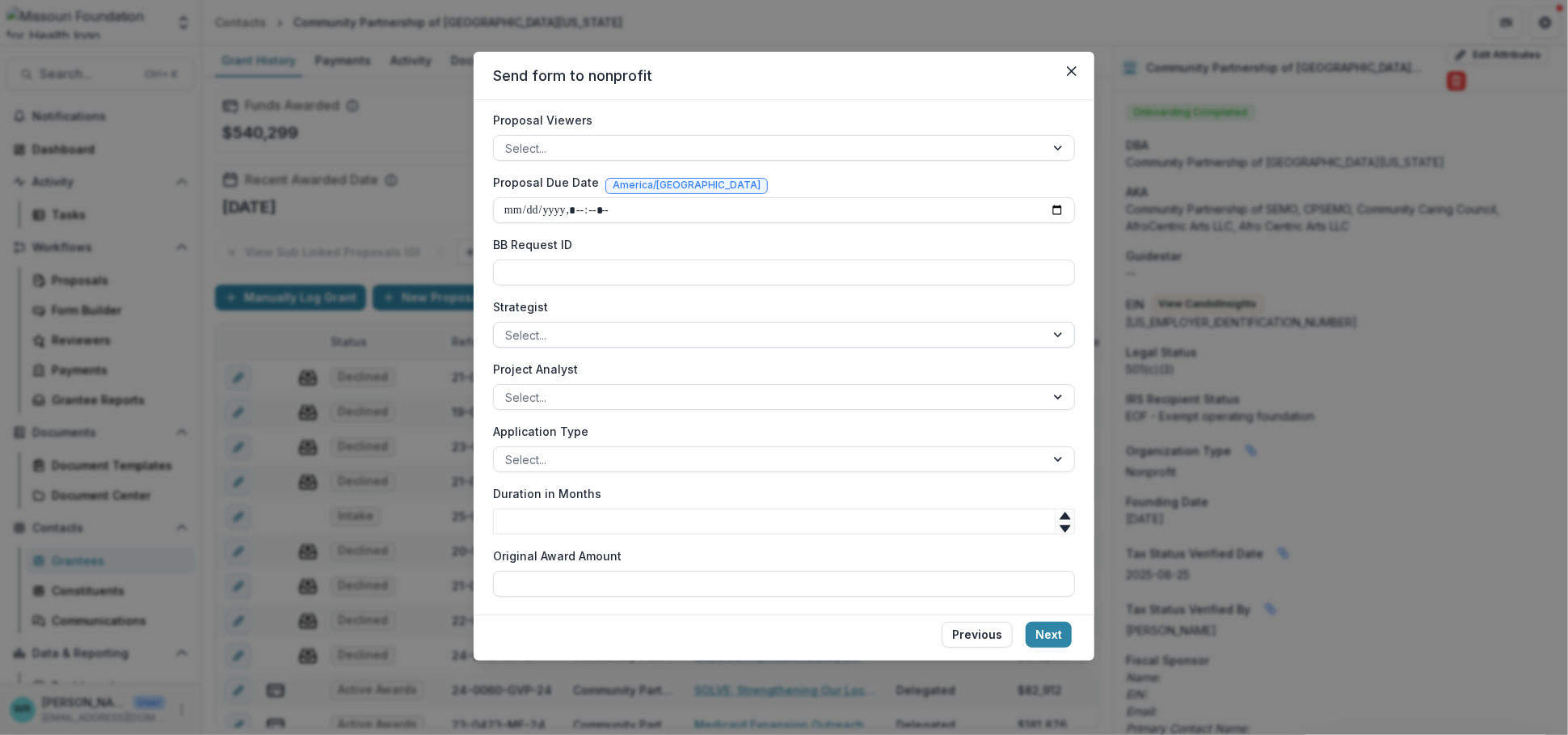
click at [542, 325] on div at bounding box center [769, 335] width 529 height 20
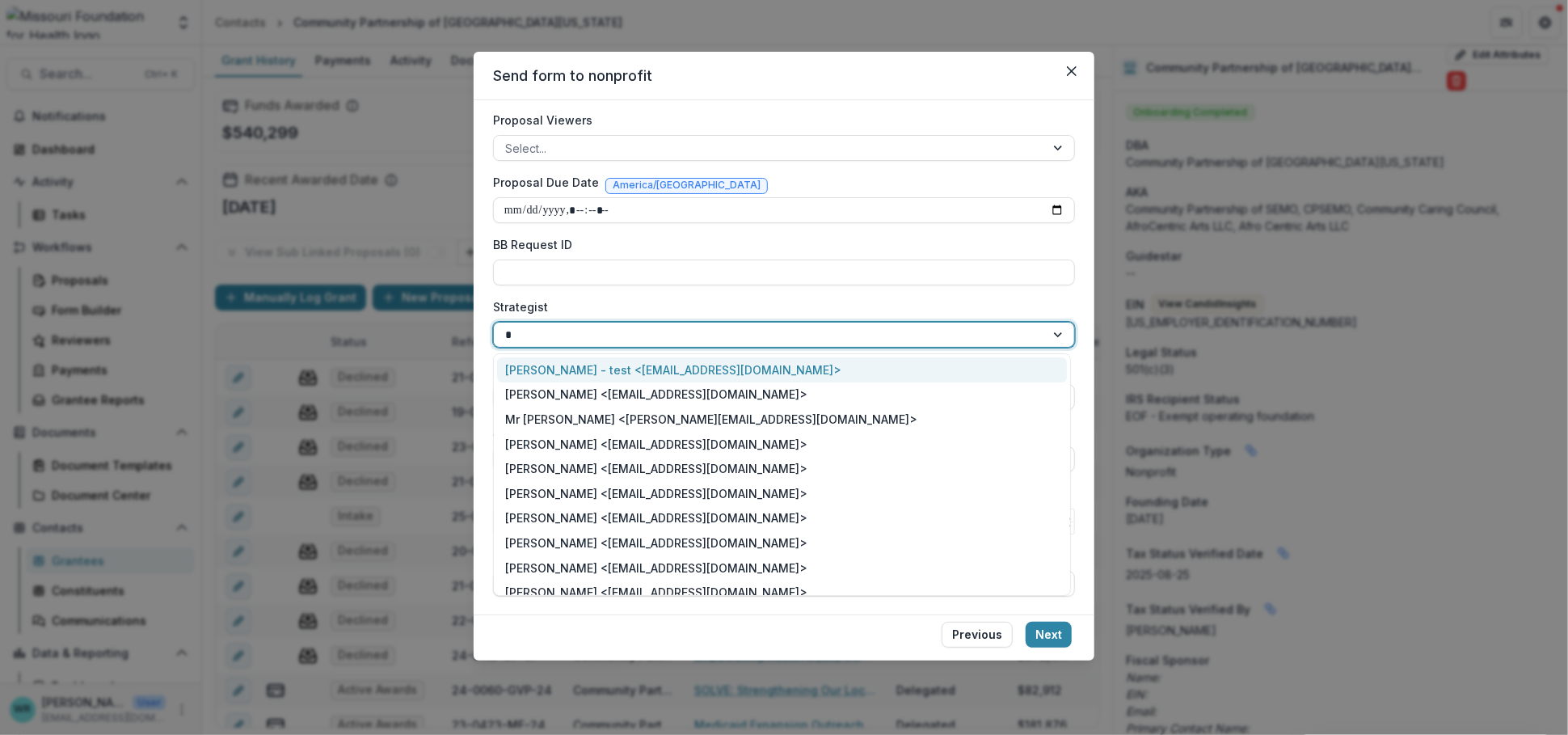
type input "**"
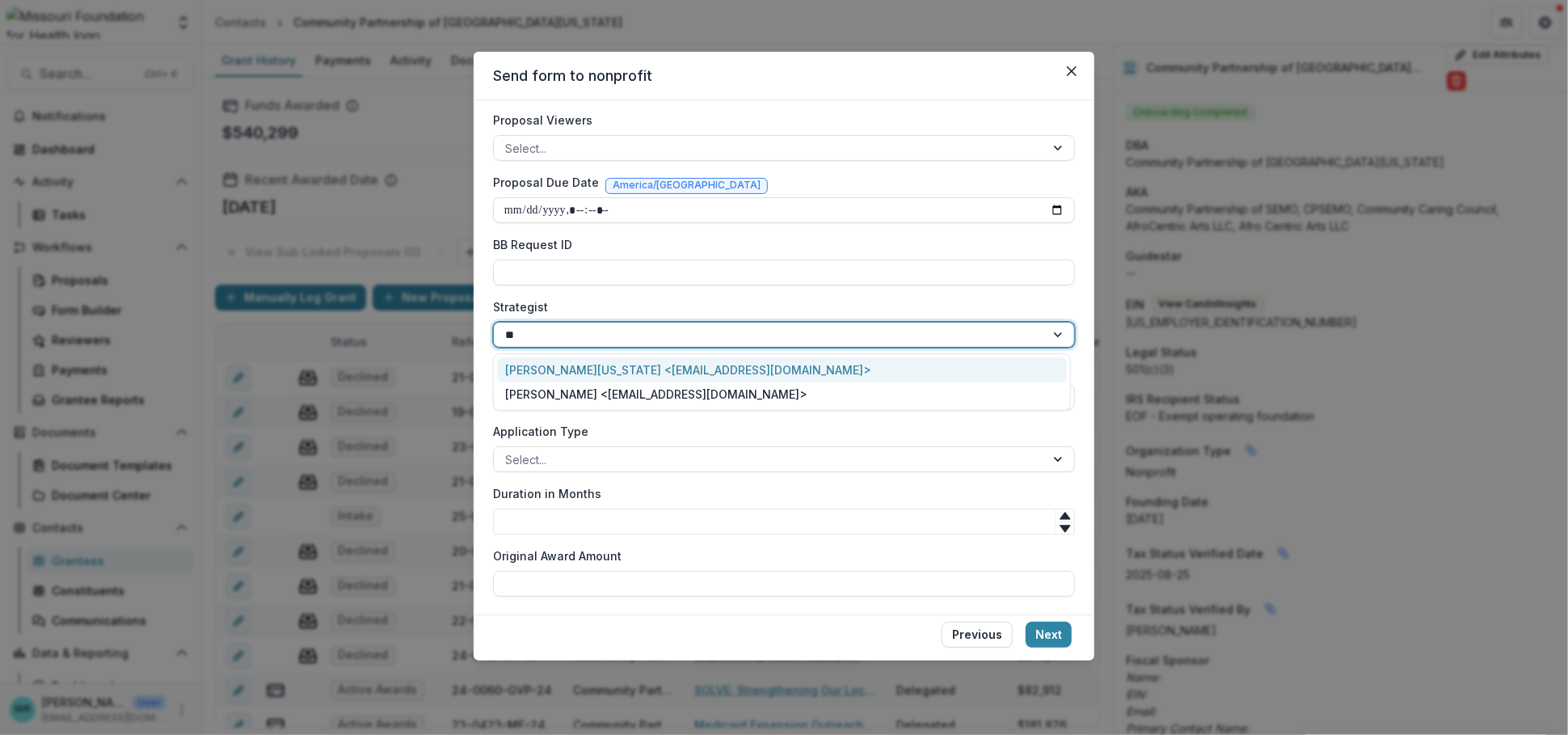
click at [565, 367] on div "[PERSON_NAME][US_STATE] <[EMAIL_ADDRESS][DOMAIN_NAME]>" at bounding box center [782, 370] width 570 height 25
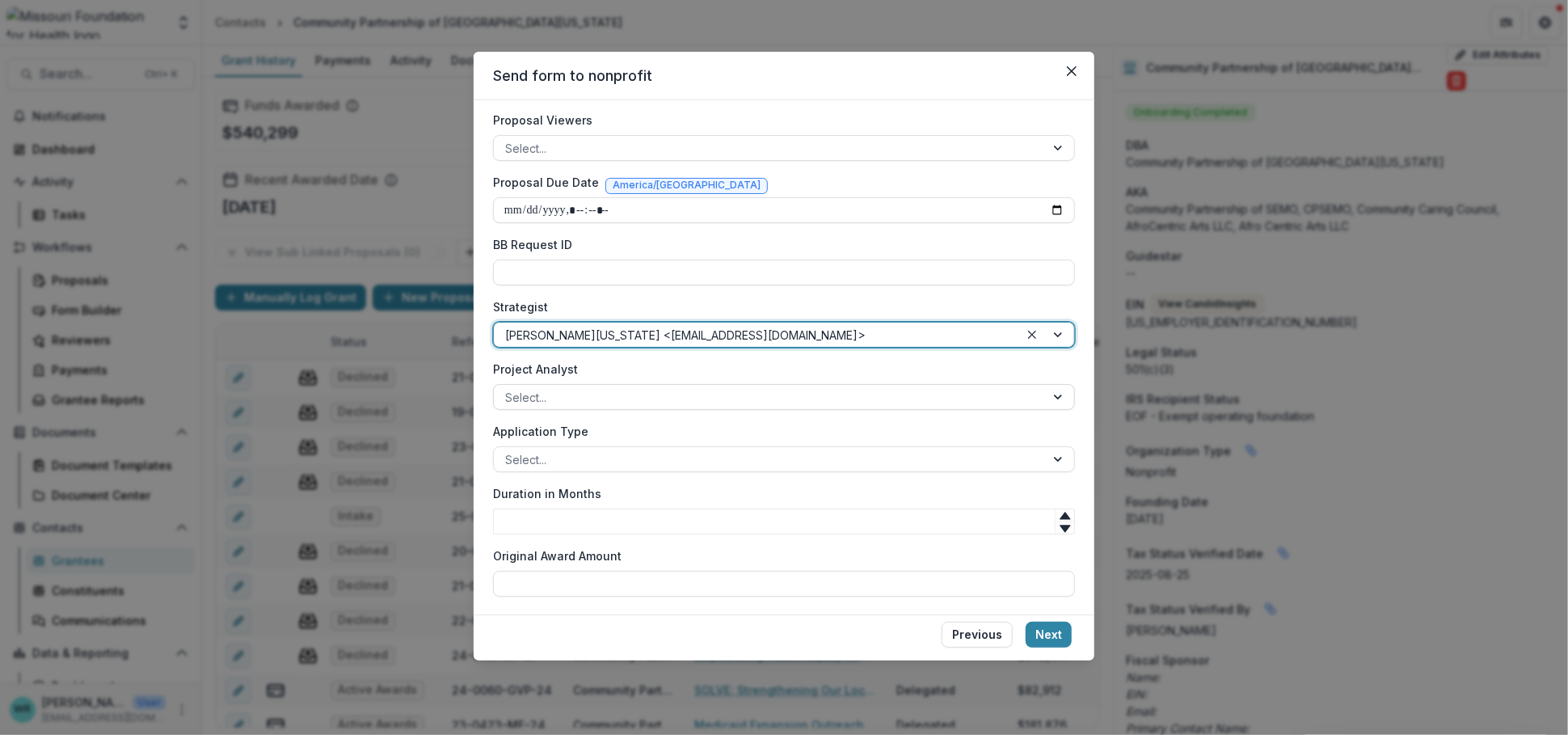
click at [697, 390] on div at bounding box center [769, 397] width 529 height 20
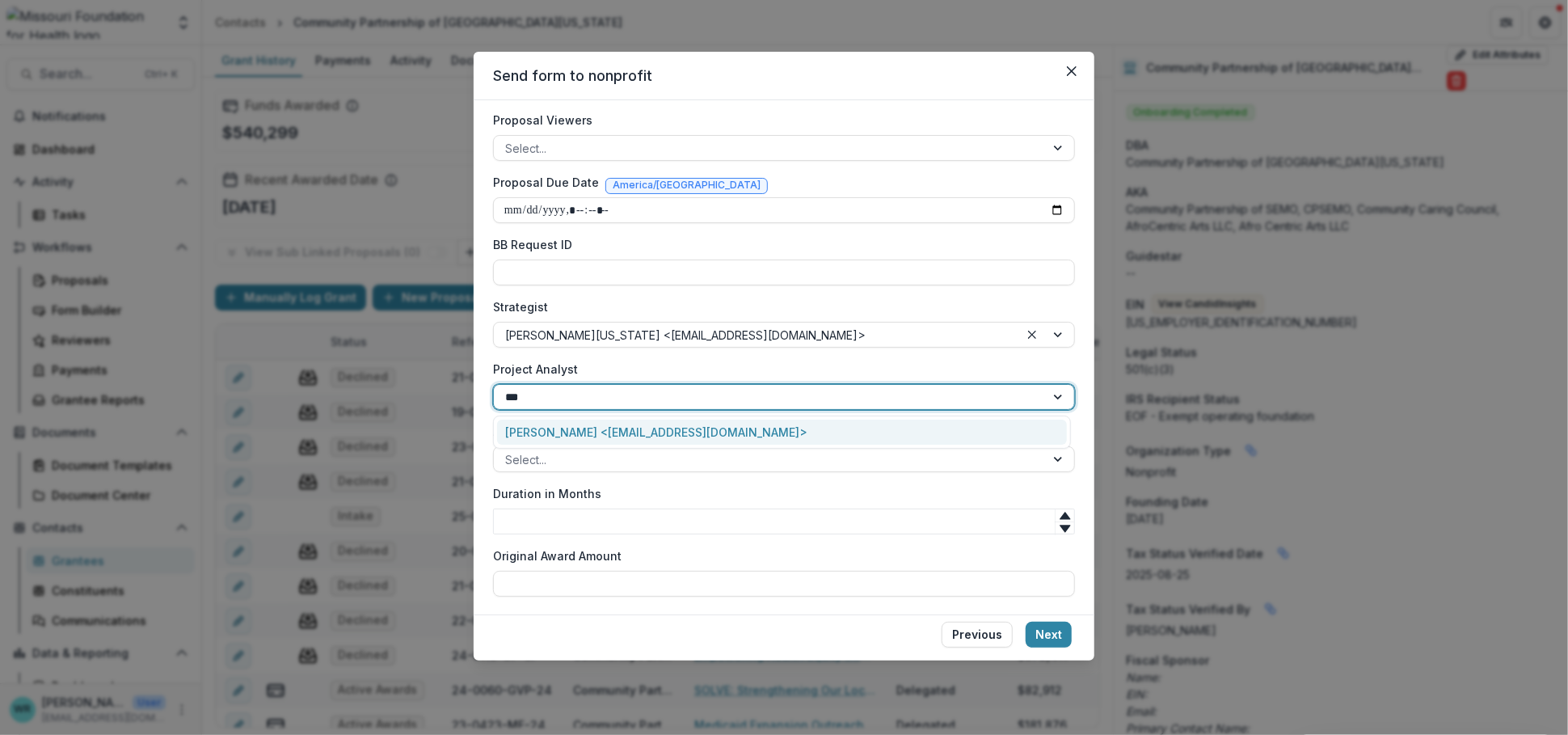
type input "****"
click at [710, 427] on div "[PERSON_NAME] <[EMAIL_ADDRESS][DOMAIN_NAME]>" at bounding box center [782, 432] width 570 height 25
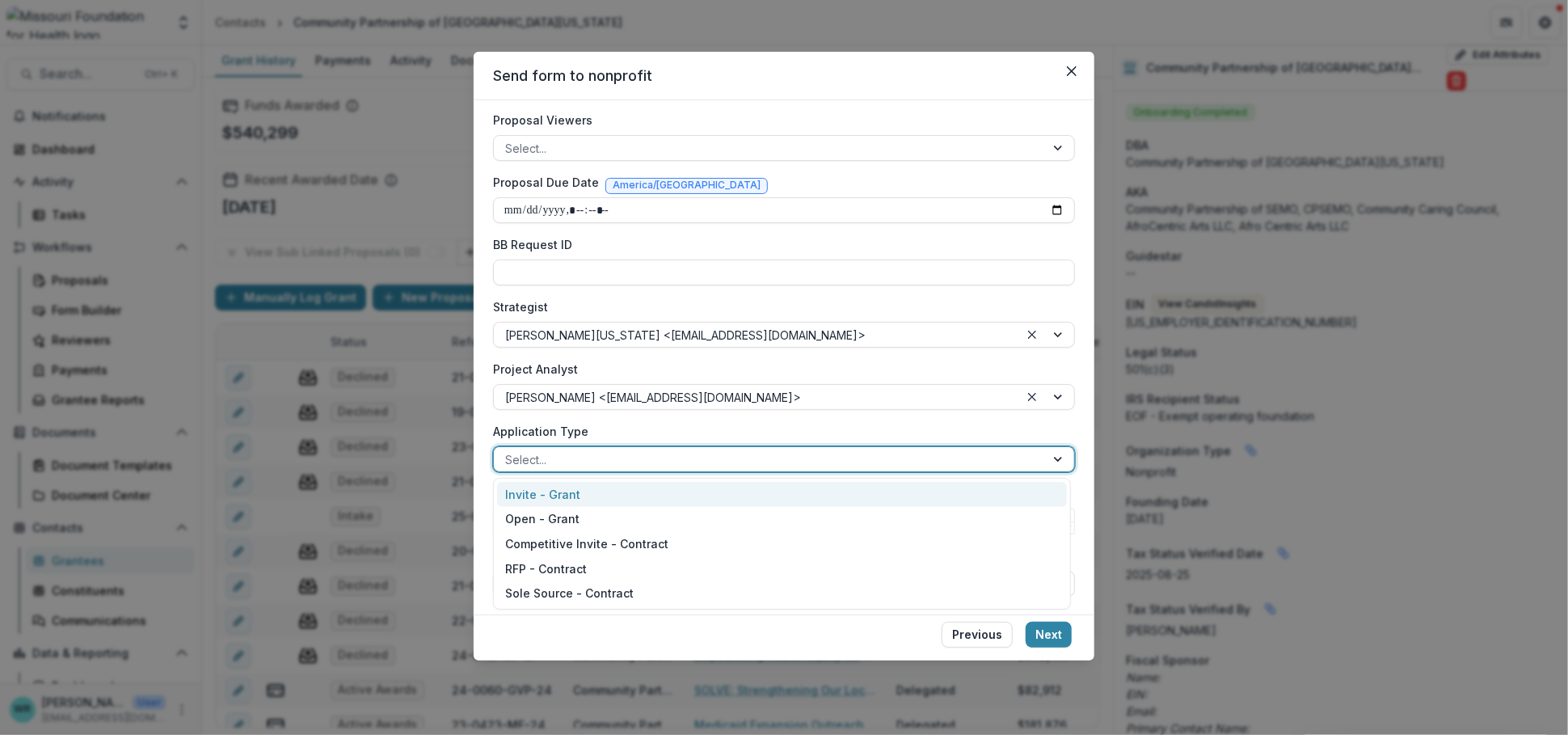
click at [1000, 452] on div at bounding box center [769, 460] width 529 height 20
click at [561, 500] on div "Invite - Grant" at bounding box center [782, 495] width 570 height 25
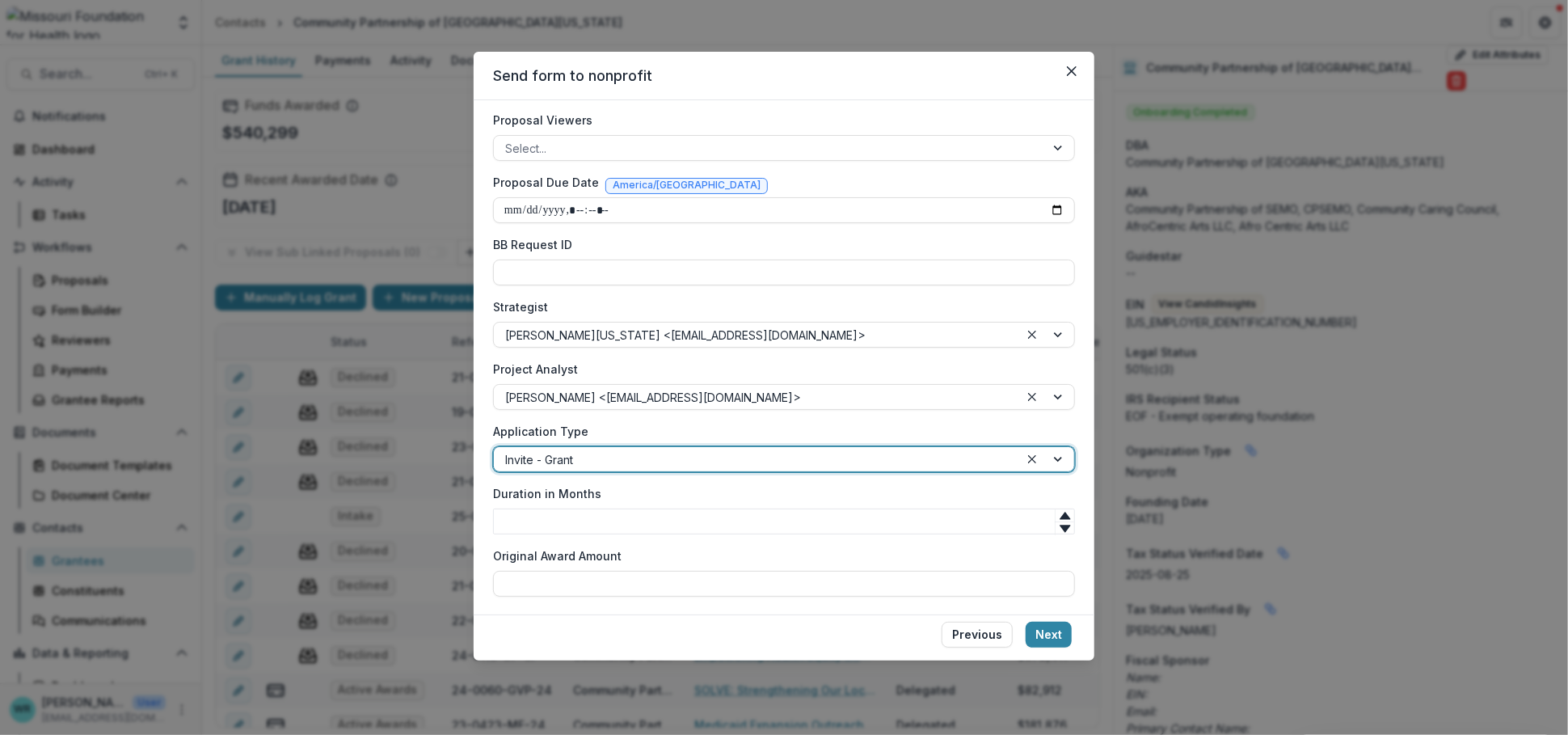
drag, startPoint x: 1054, startPoint y: 624, endPoint x: 374, endPoint y: 390, distance: 719.1
click at [1053, 622] on button "Next" at bounding box center [1049, 635] width 46 height 25
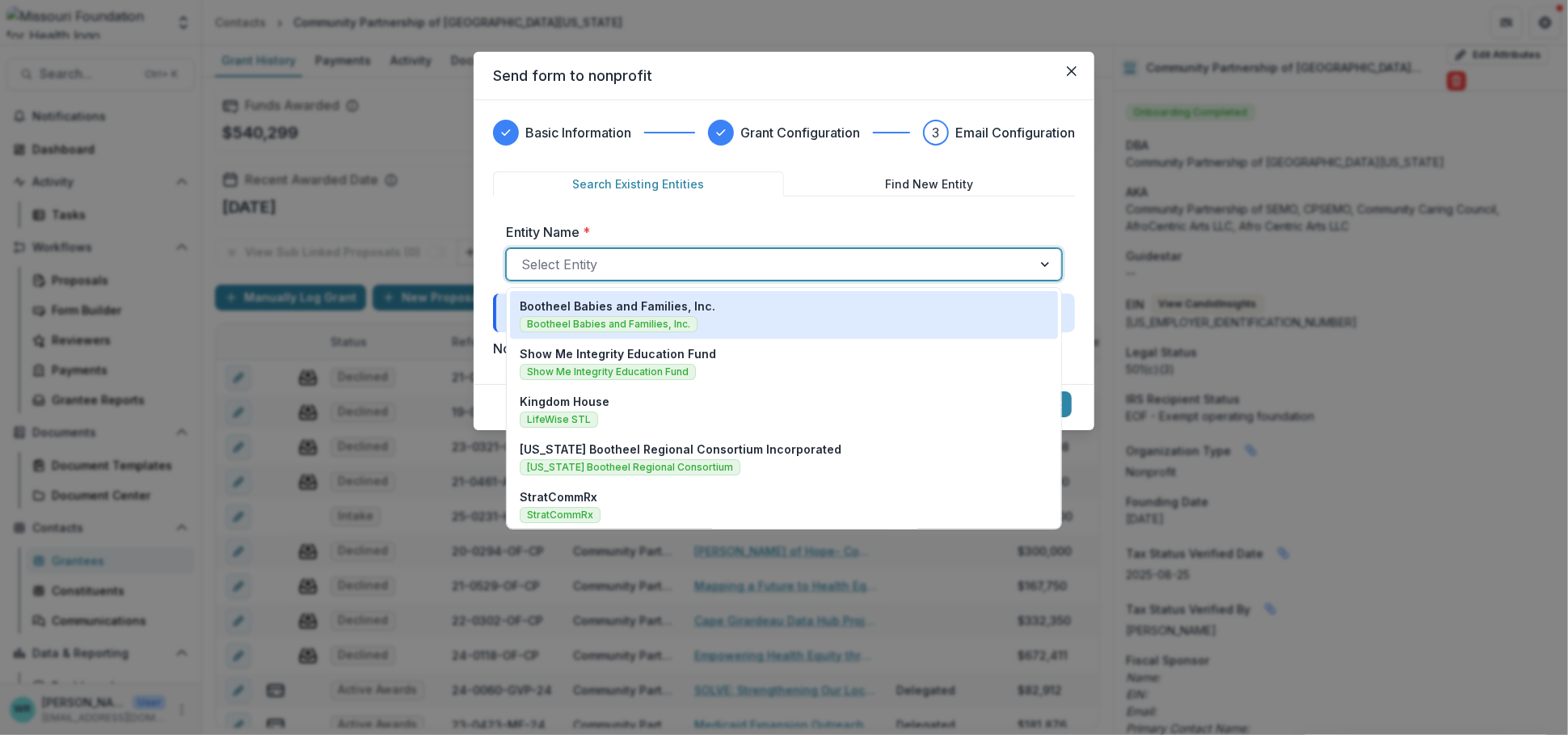
click at [948, 257] on div at bounding box center [769, 264] width 496 height 23
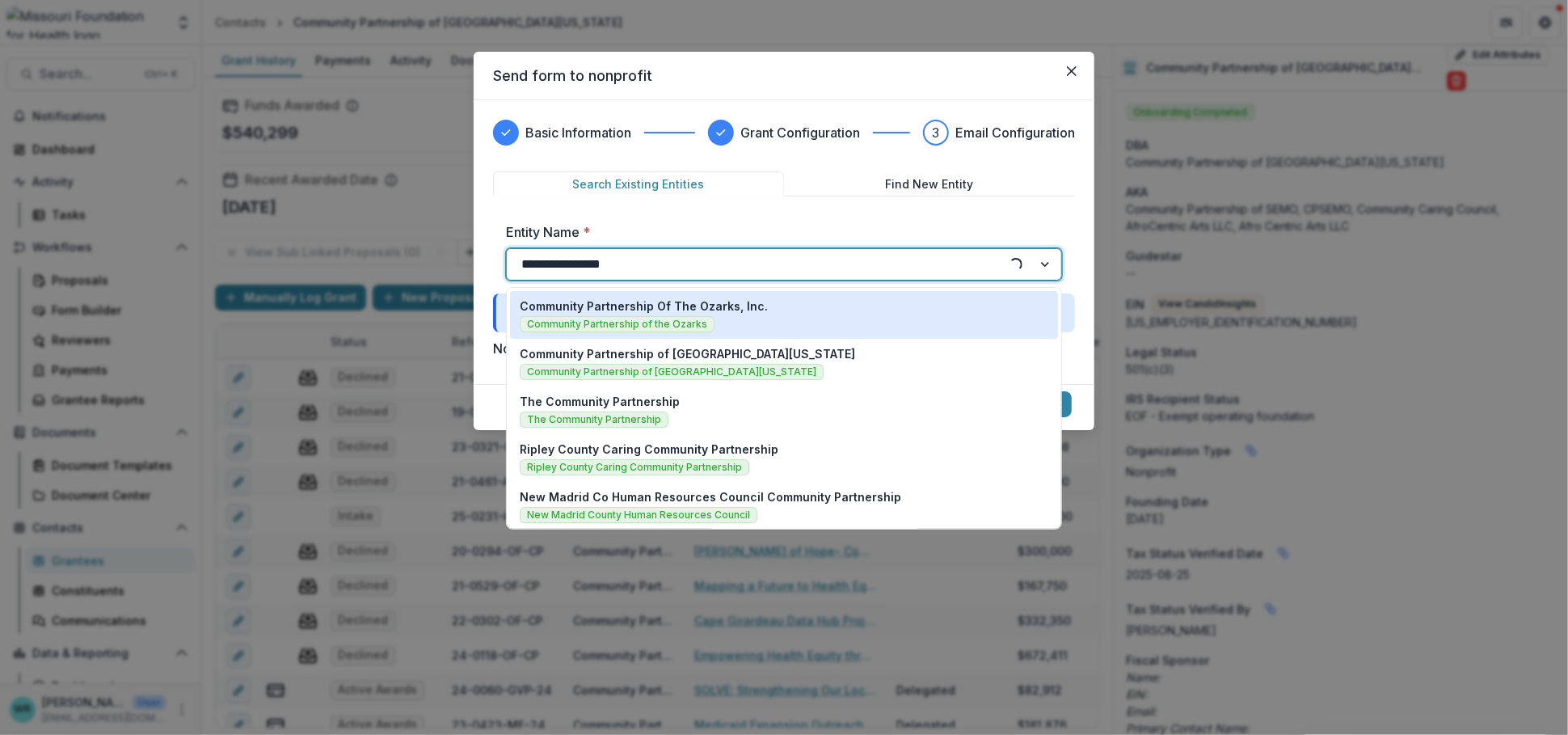
type input "**********"
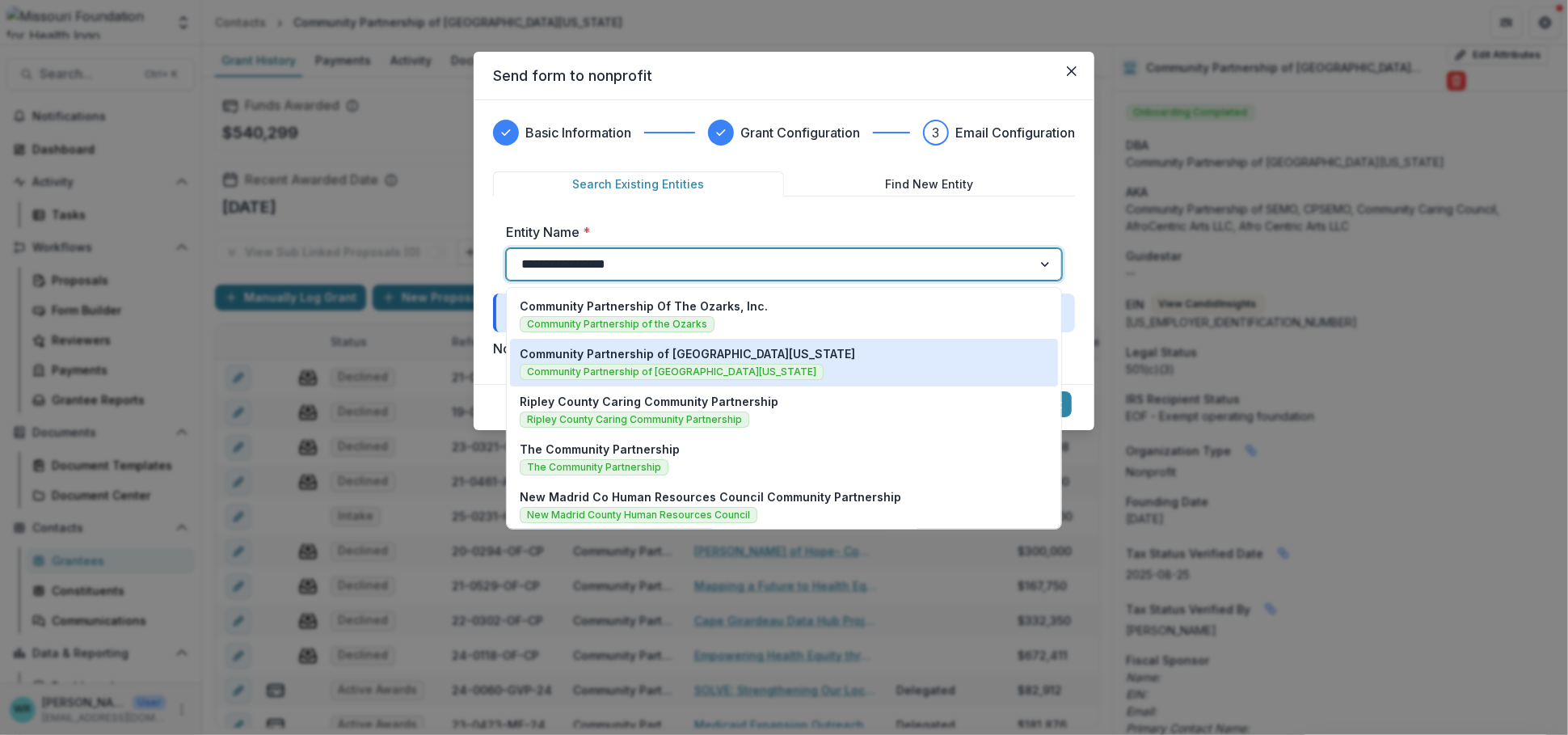
click at [756, 352] on p "Community Partnership of [GEOGRAPHIC_DATA][US_STATE]" at bounding box center [687, 354] width 335 height 17
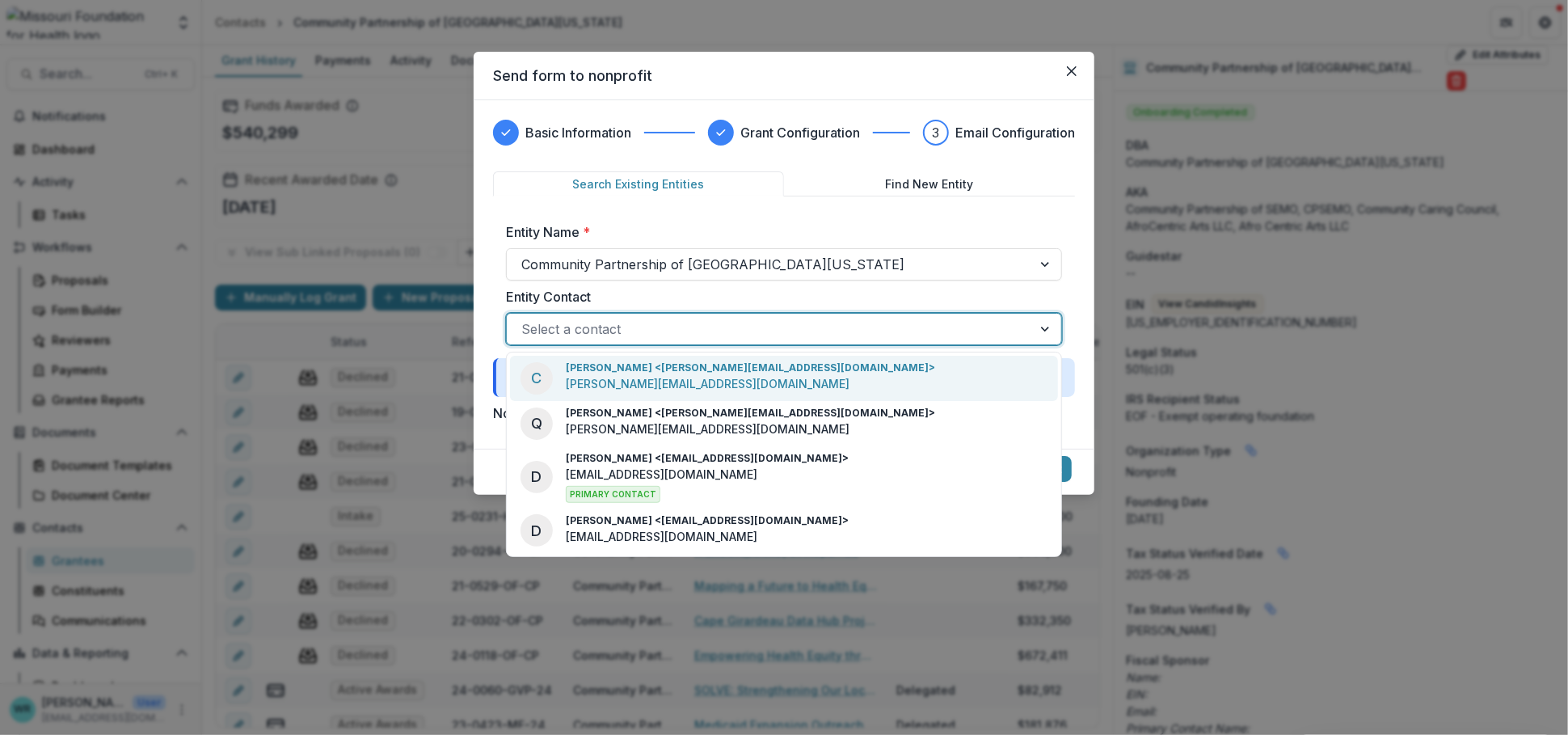
click at [893, 333] on div at bounding box center [769, 328] width 496 height 23
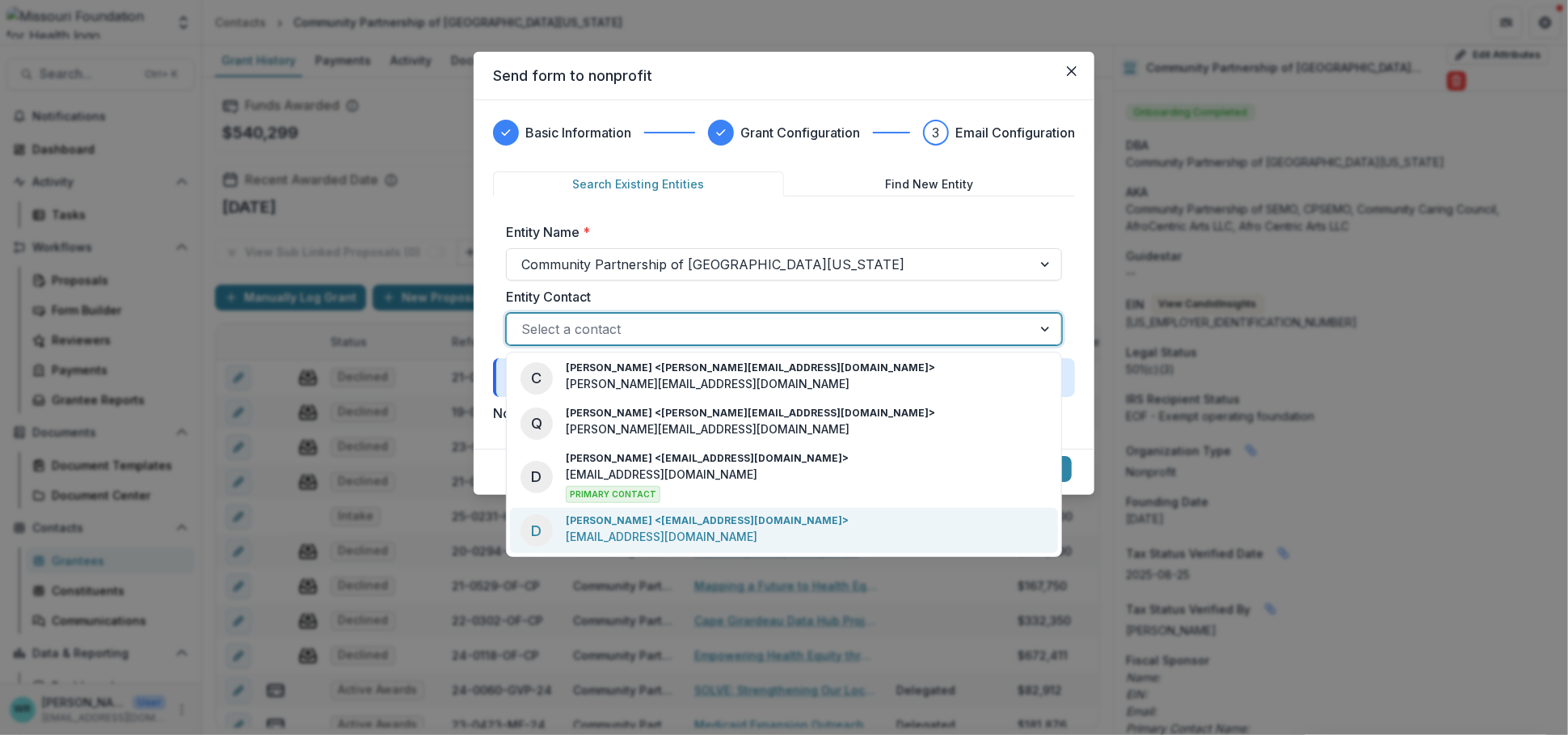
click at [618, 521] on p "[PERSON_NAME] <[EMAIL_ADDRESS][DOMAIN_NAME]>" at bounding box center [707, 520] width 283 height 14
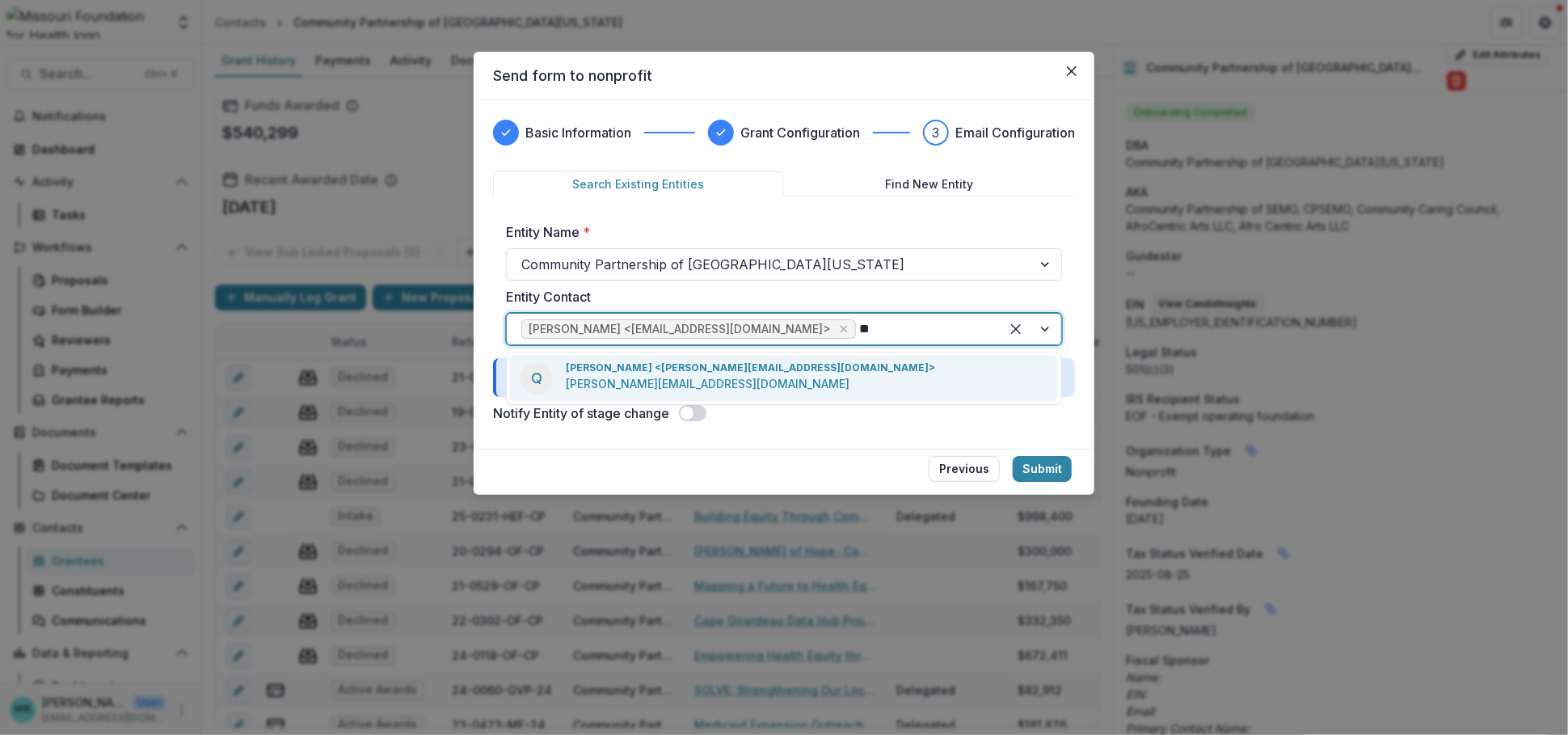
type input "***"
click at [812, 368] on div "Q [PERSON_NAME] <[PERSON_NAME][EMAIL_ADDRESS][DOMAIN_NAME]> [PERSON_NAME][EMAIL…" at bounding box center [784, 378] width 548 height 45
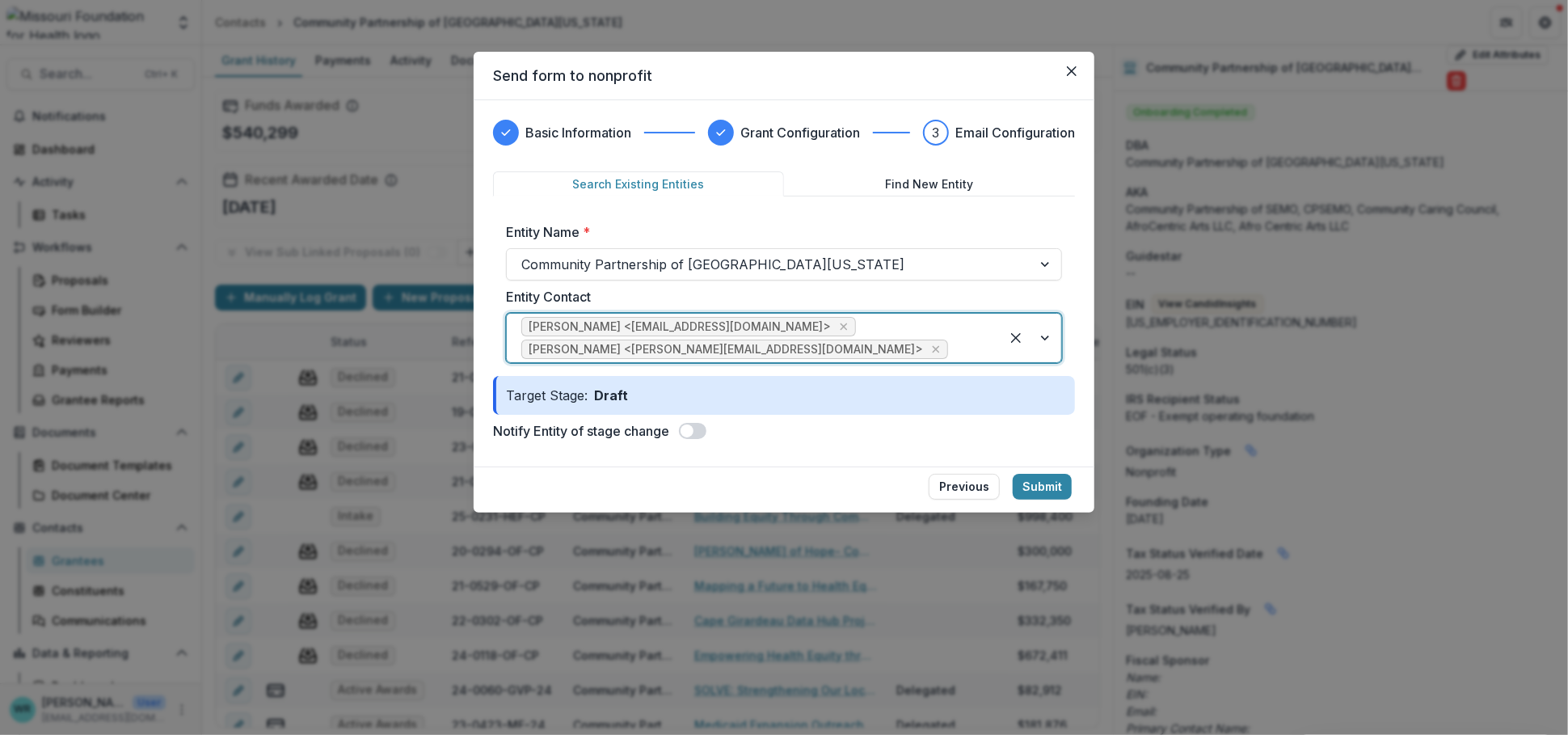
click at [691, 428] on span at bounding box center [686, 430] width 13 height 13
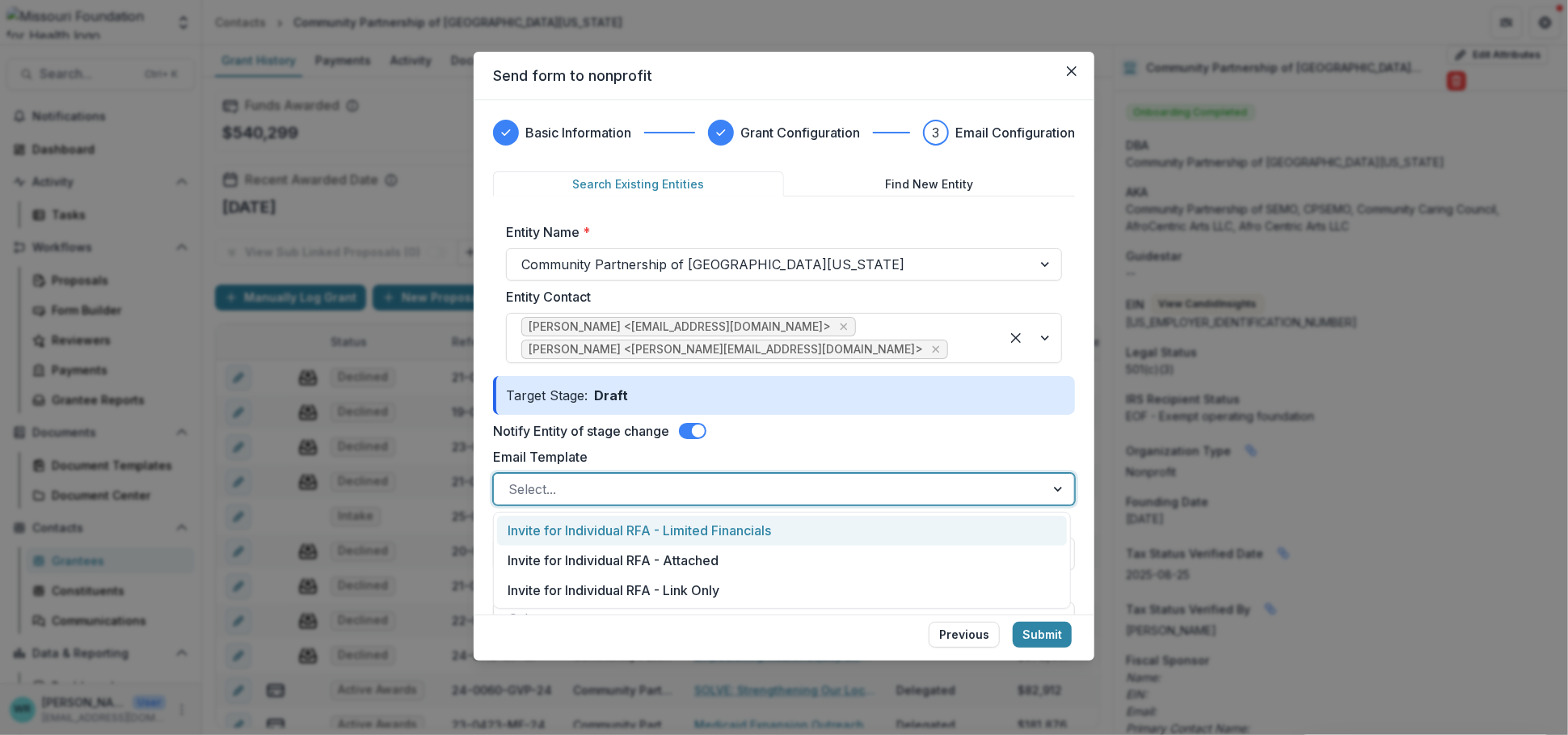
click at [932, 488] on div at bounding box center [769, 489] width 522 height 23
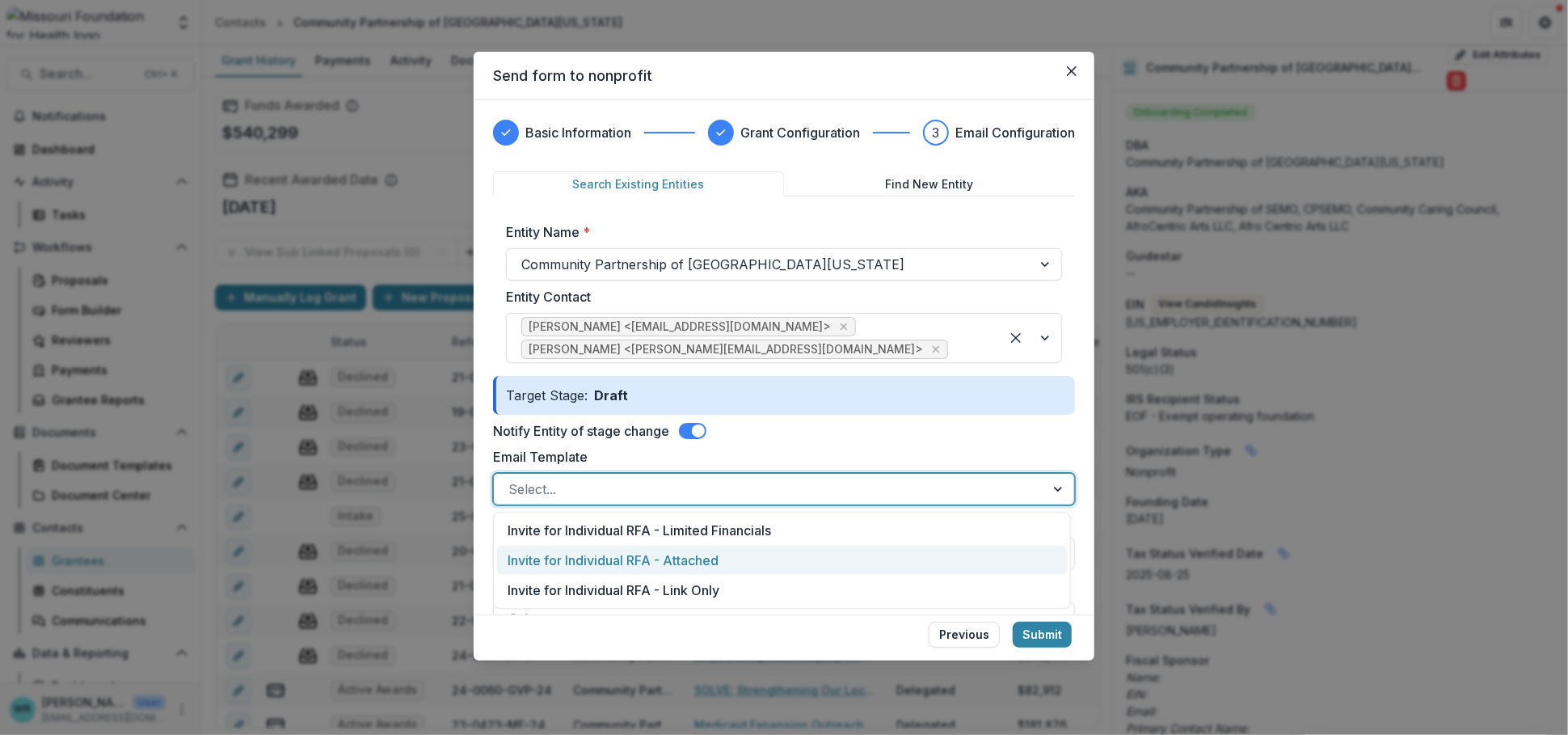
click at [753, 564] on div "Invite for Individual RFA - Attached" at bounding box center [782, 560] width 570 height 30
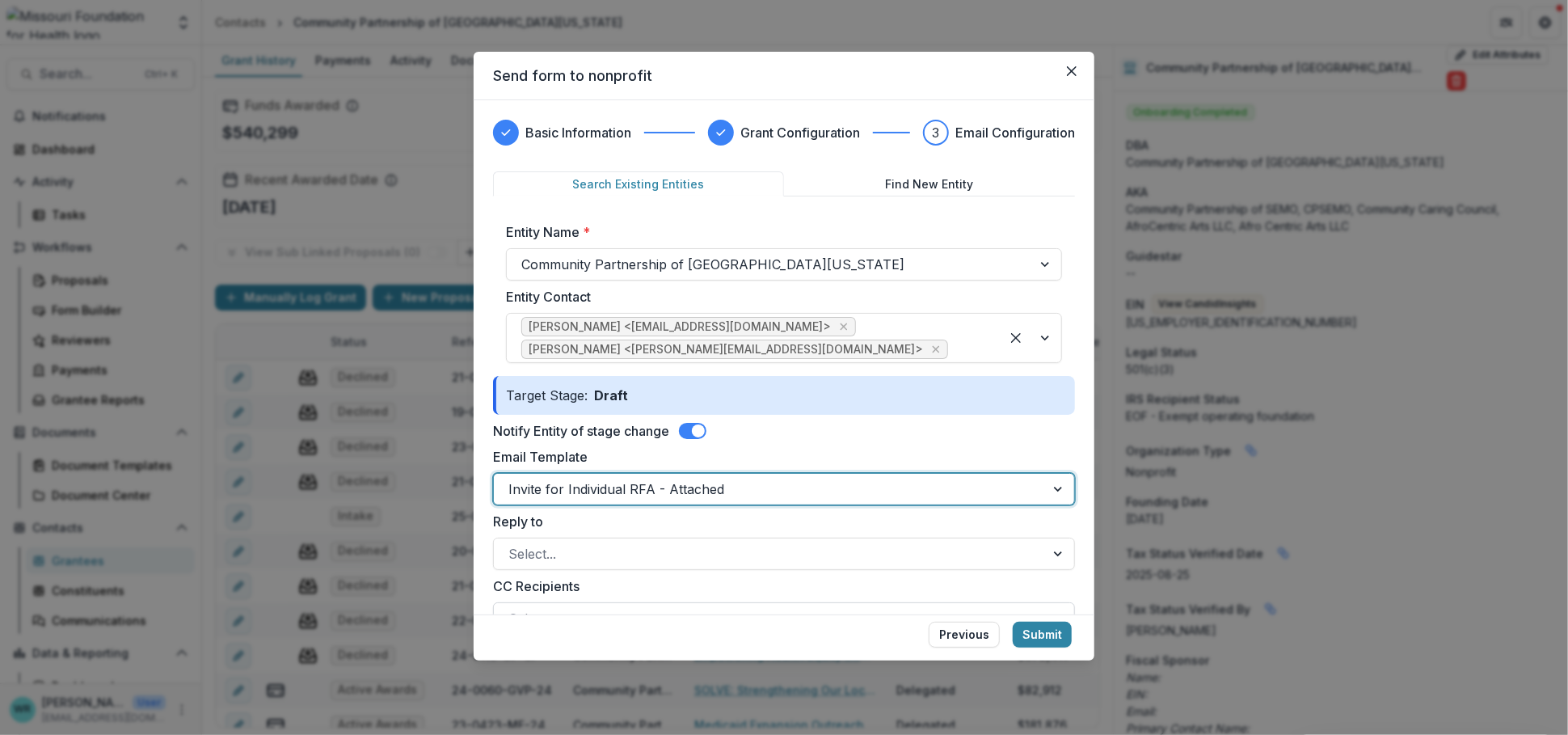
scroll to position [90, 0]
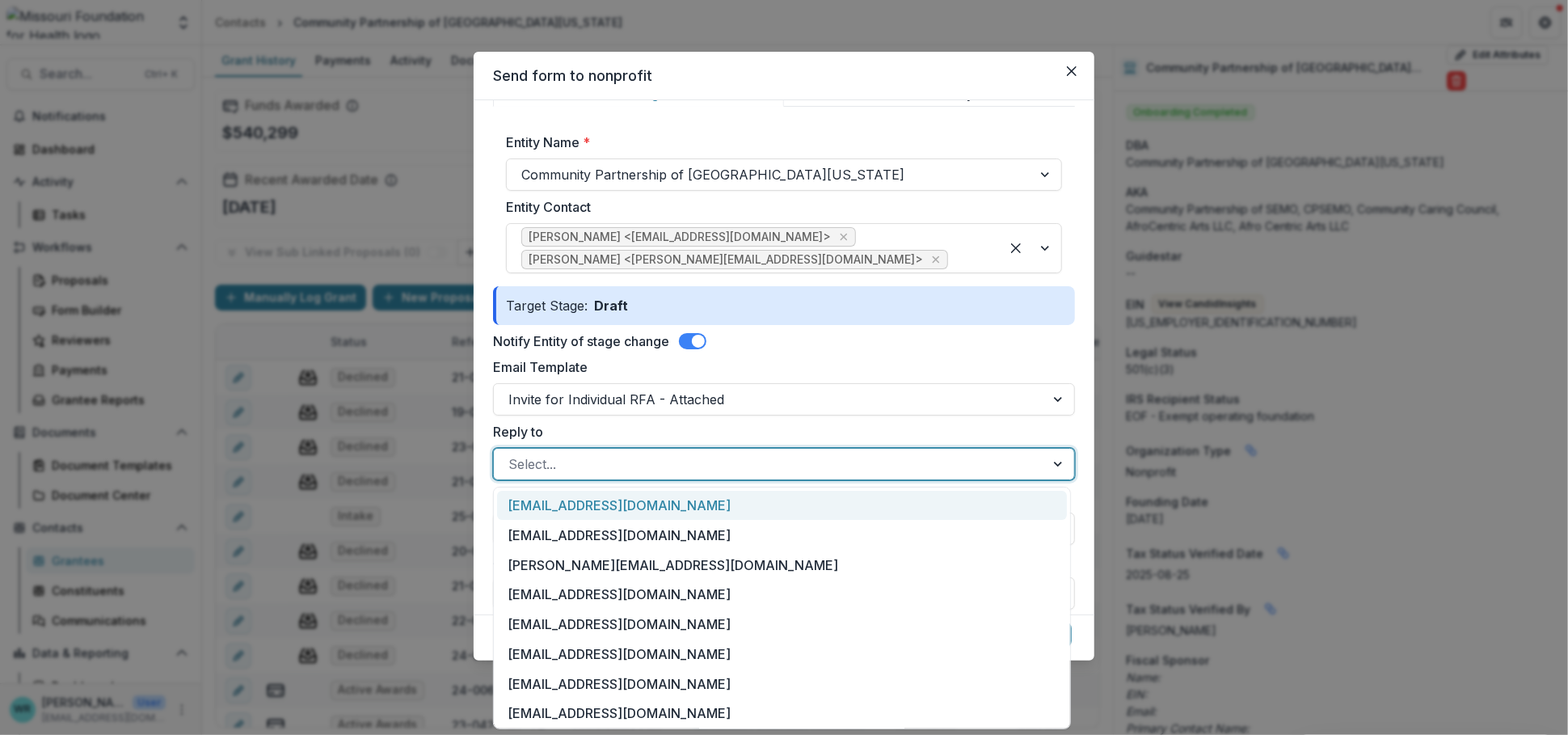
click at [594, 461] on div at bounding box center [769, 463] width 522 height 23
type input "*"
drag, startPoint x: 576, startPoint y: 503, endPoint x: 594, endPoint y: 486, distance: 24.8
click at [577, 502] on div "[EMAIL_ADDRESS][DOMAIN_NAME]" at bounding box center [782, 505] width 570 height 30
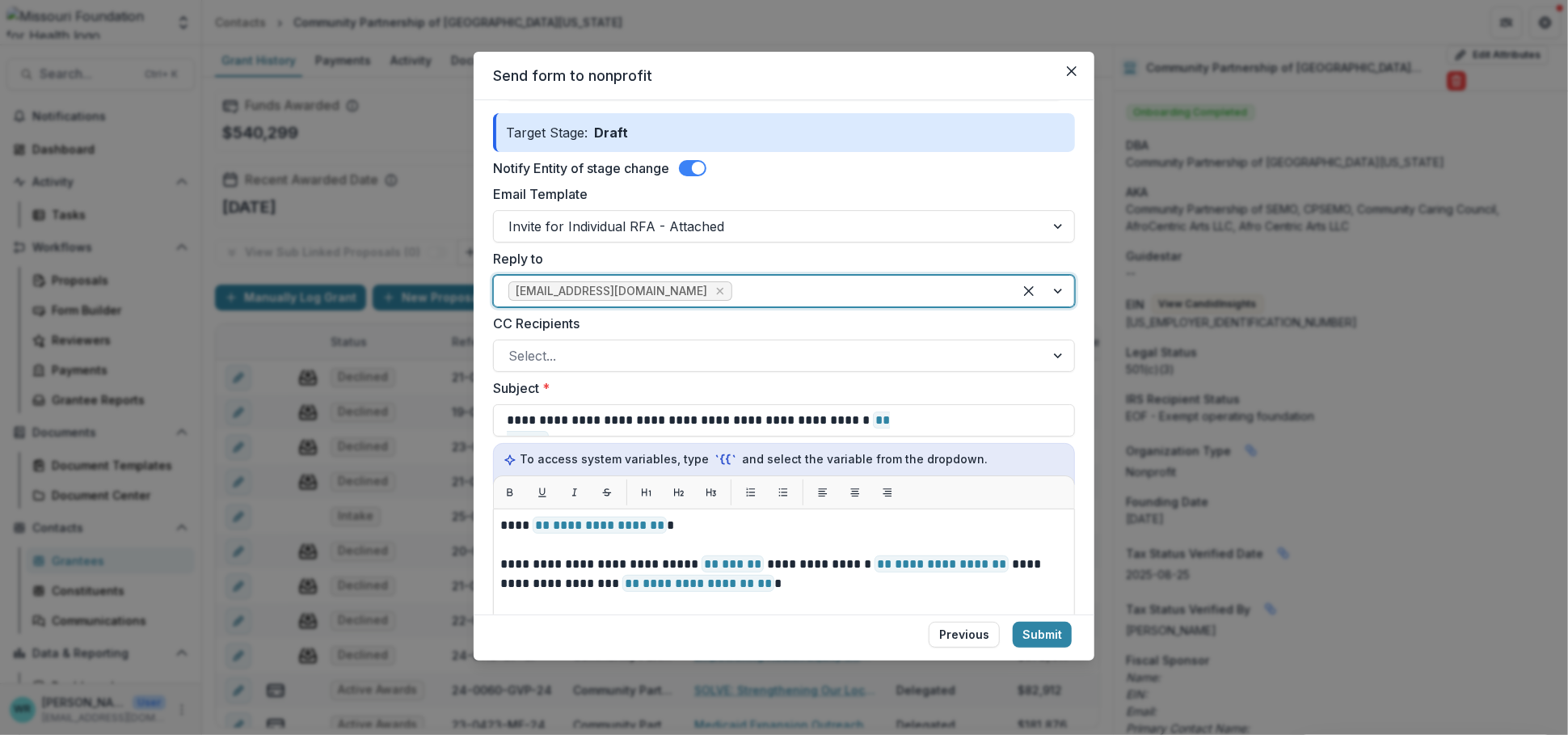
scroll to position [269, 0]
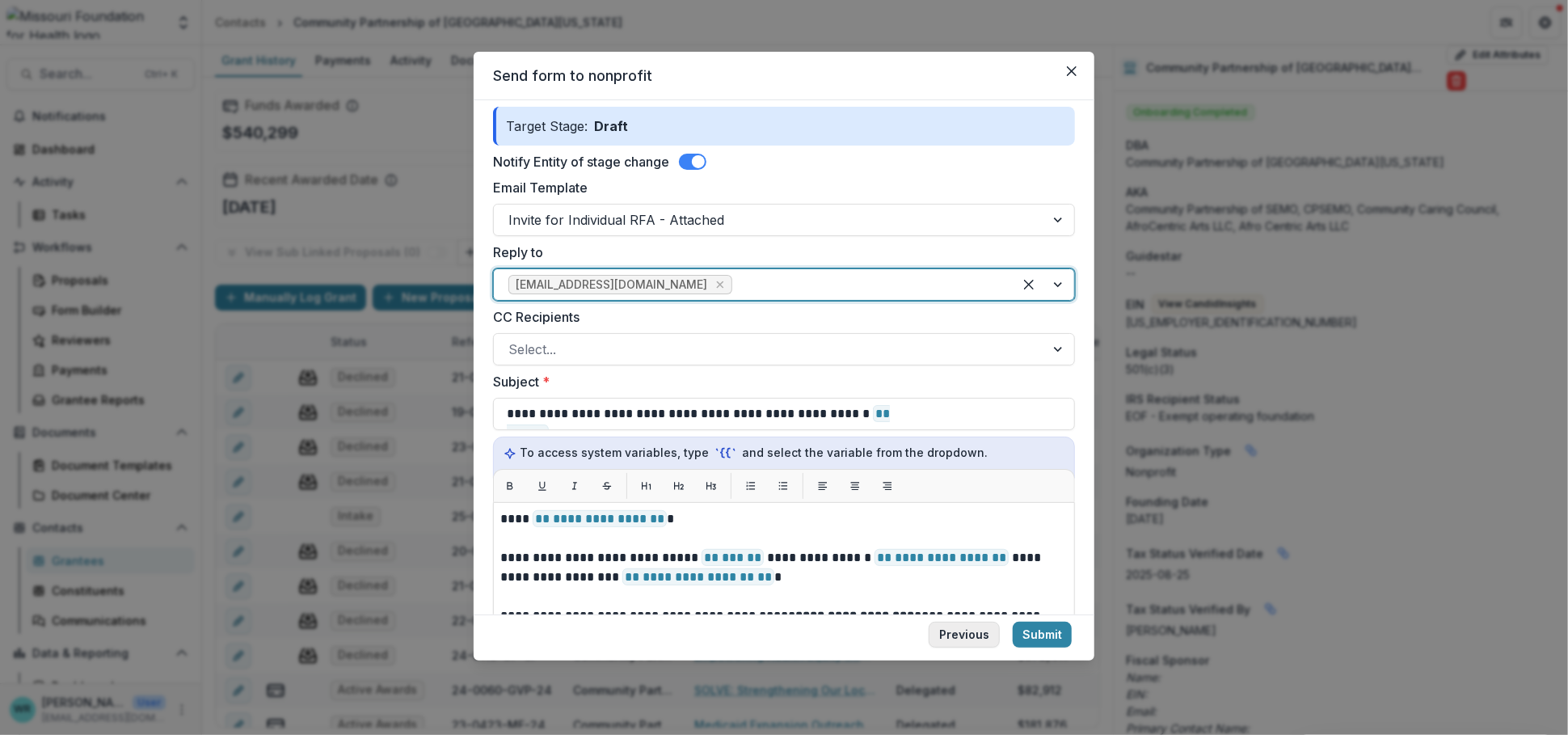
click at [964, 622] on button "Previous" at bounding box center [965, 635] width 71 height 25
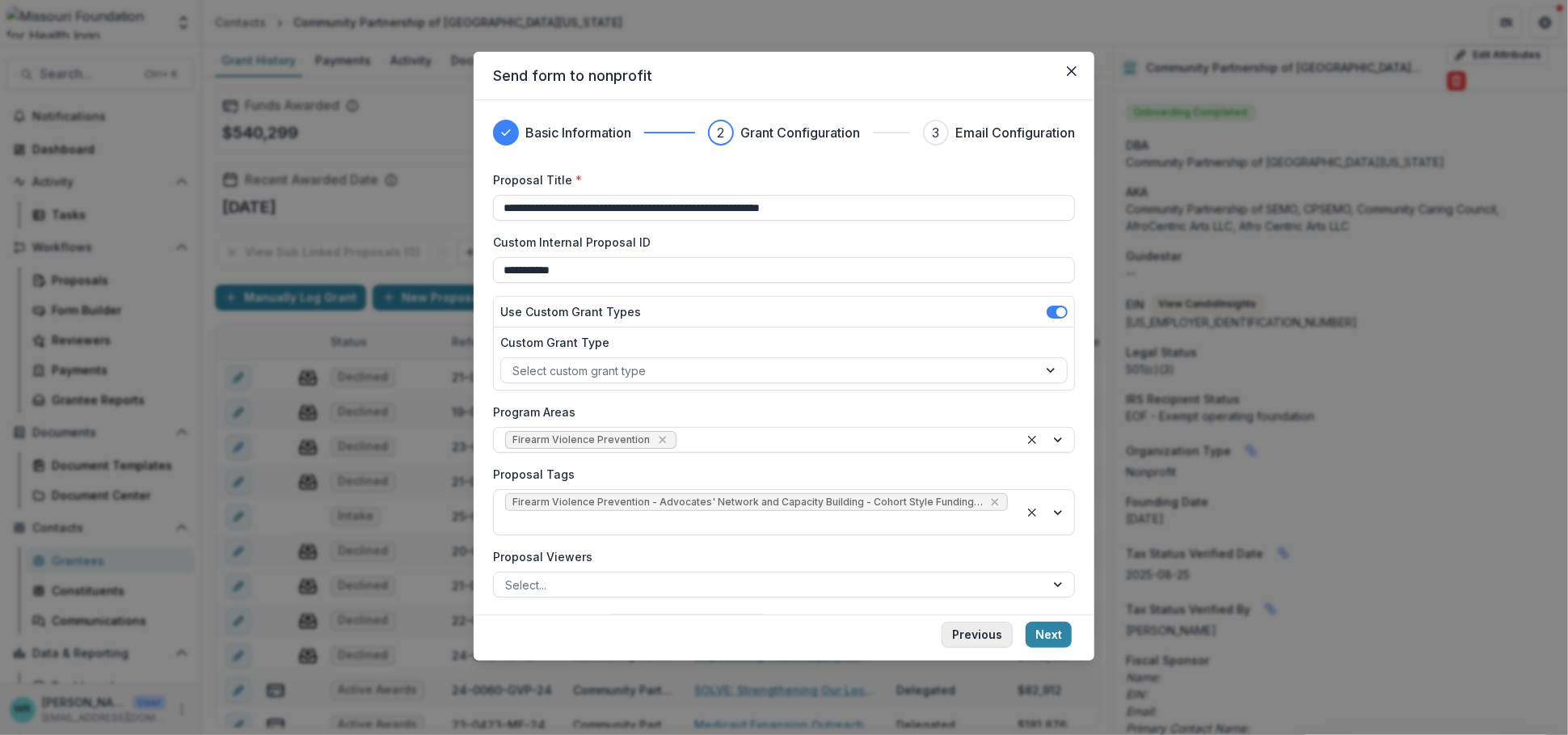
click at [997, 622] on button "Previous" at bounding box center [977, 635] width 71 height 25
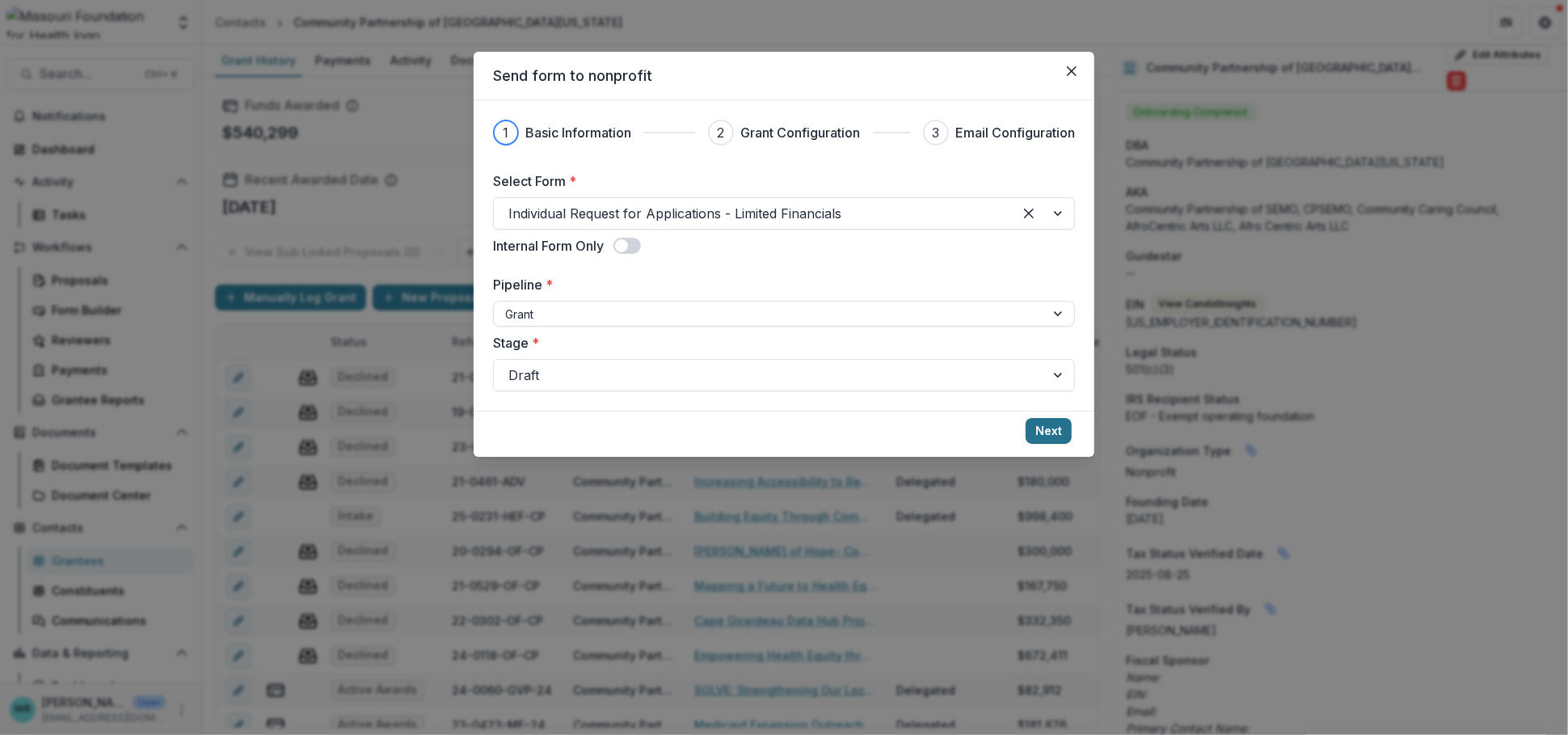
click at [1049, 433] on button "Next" at bounding box center [1049, 430] width 46 height 25
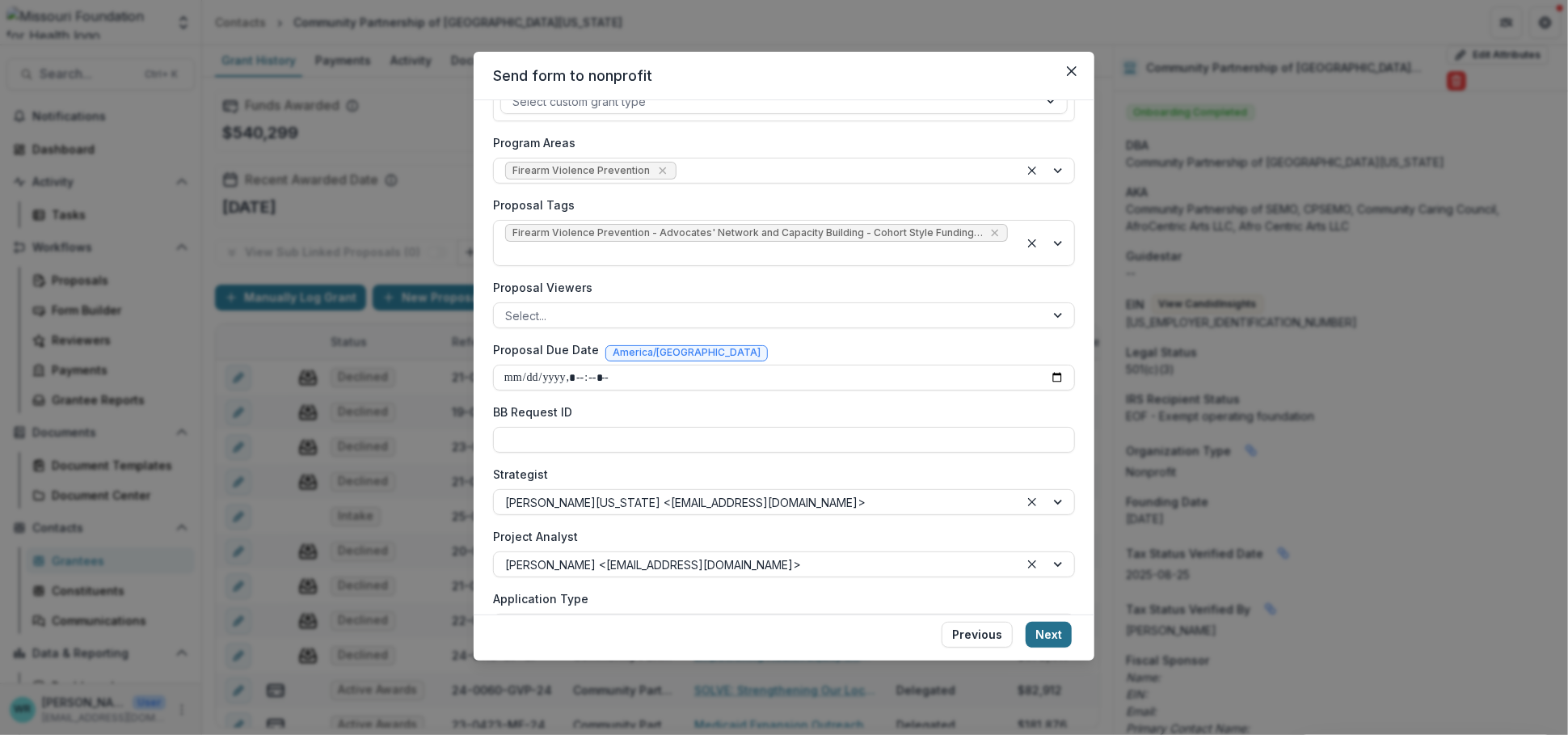
click at [1045, 622] on button "Next" at bounding box center [1049, 635] width 46 height 25
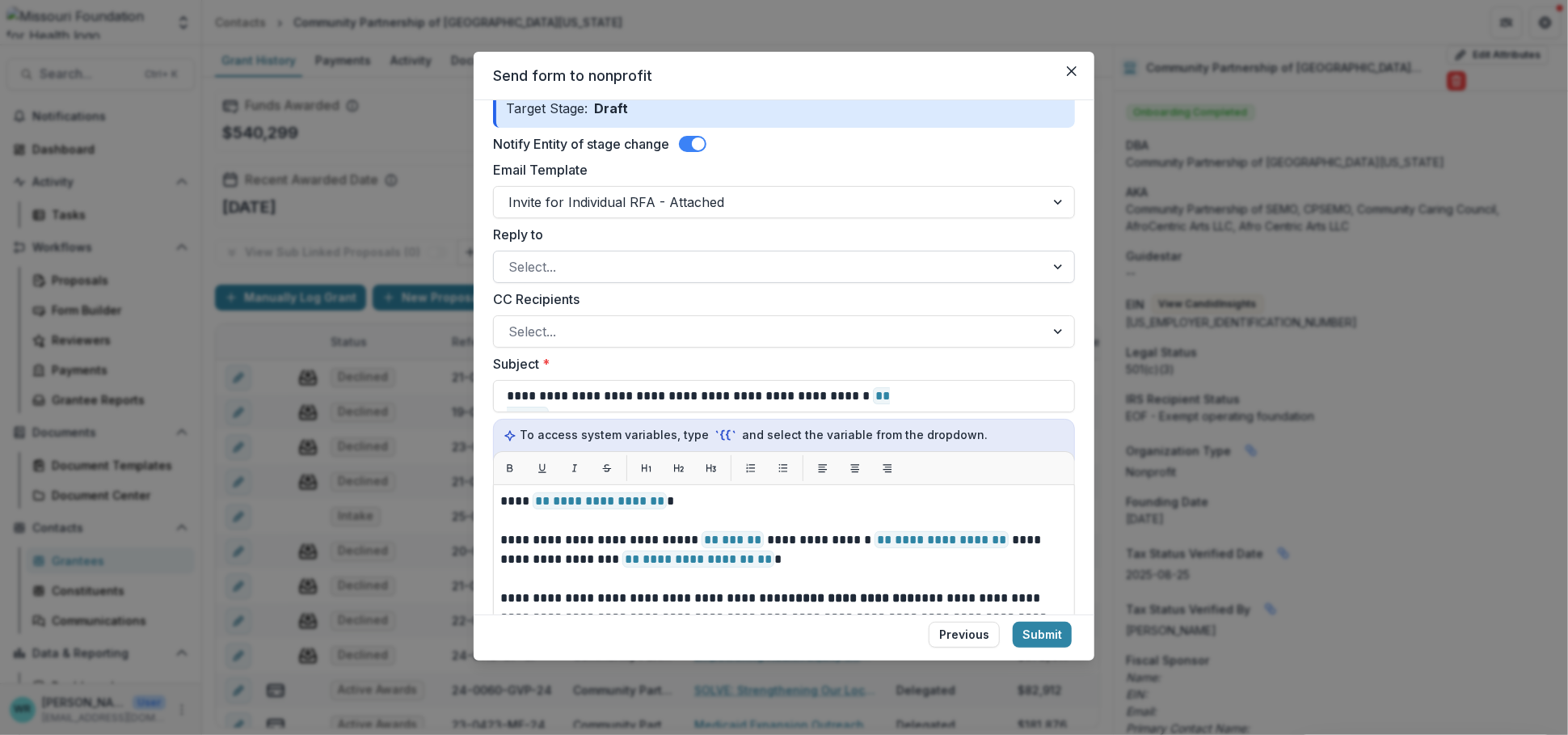
click at [608, 269] on div at bounding box center [769, 267] width 522 height 23
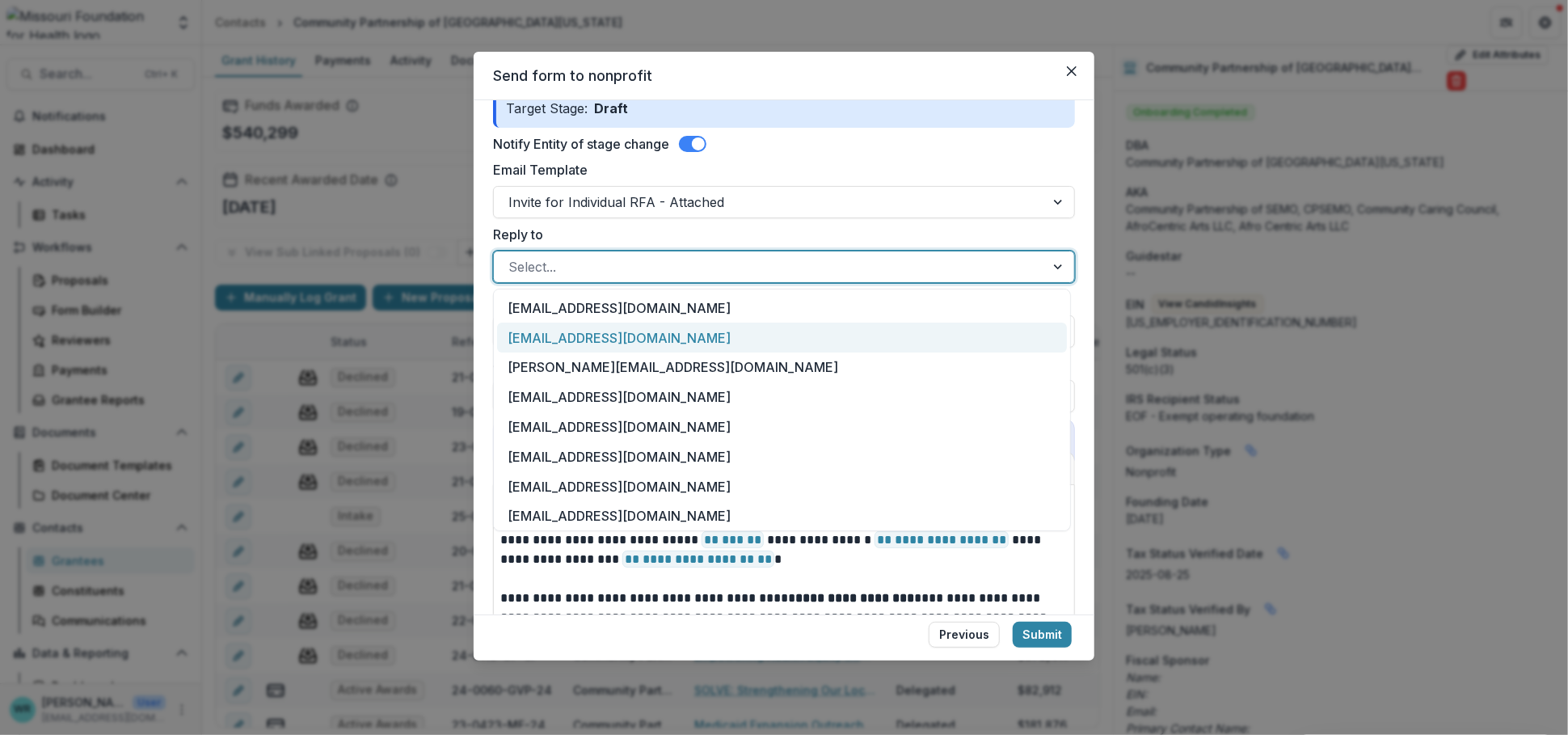
click at [581, 334] on div "[EMAIL_ADDRESS][DOMAIN_NAME]" at bounding box center [782, 337] width 570 height 30
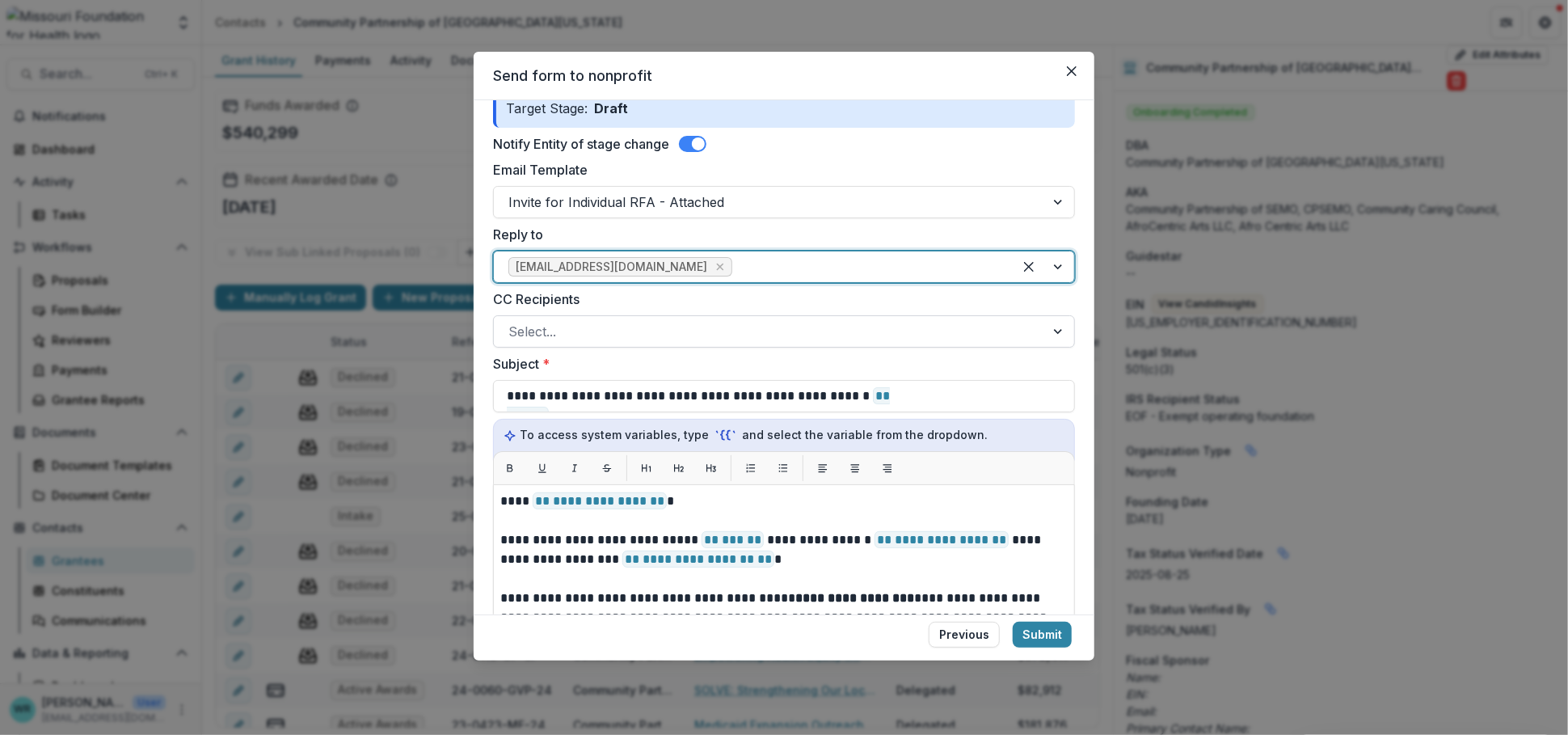
click at [720, 324] on div at bounding box center [769, 331] width 522 height 23
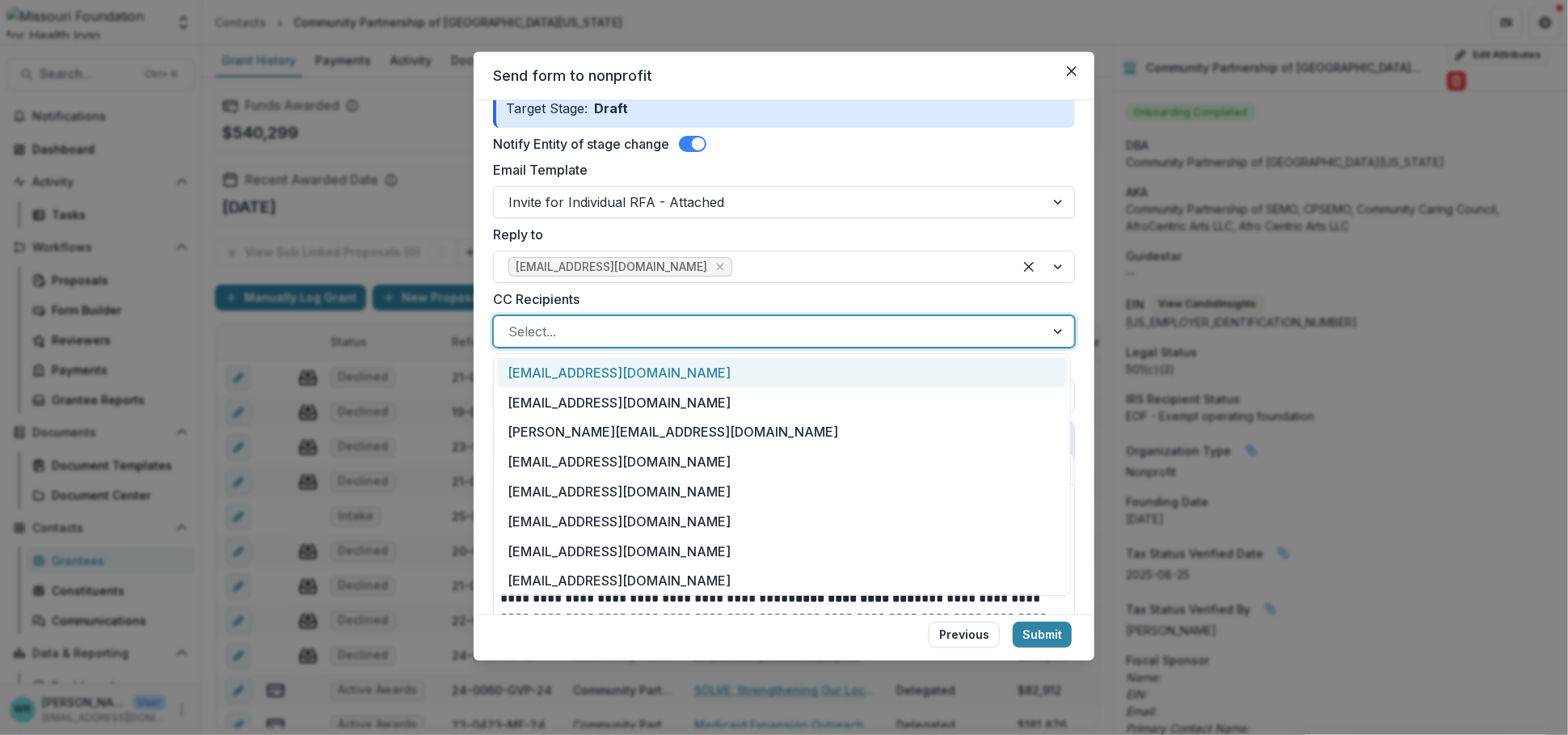
type input "*"
click at [608, 373] on div "[EMAIL_ADDRESS][DOMAIN_NAME]" at bounding box center [782, 372] width 570 height 30
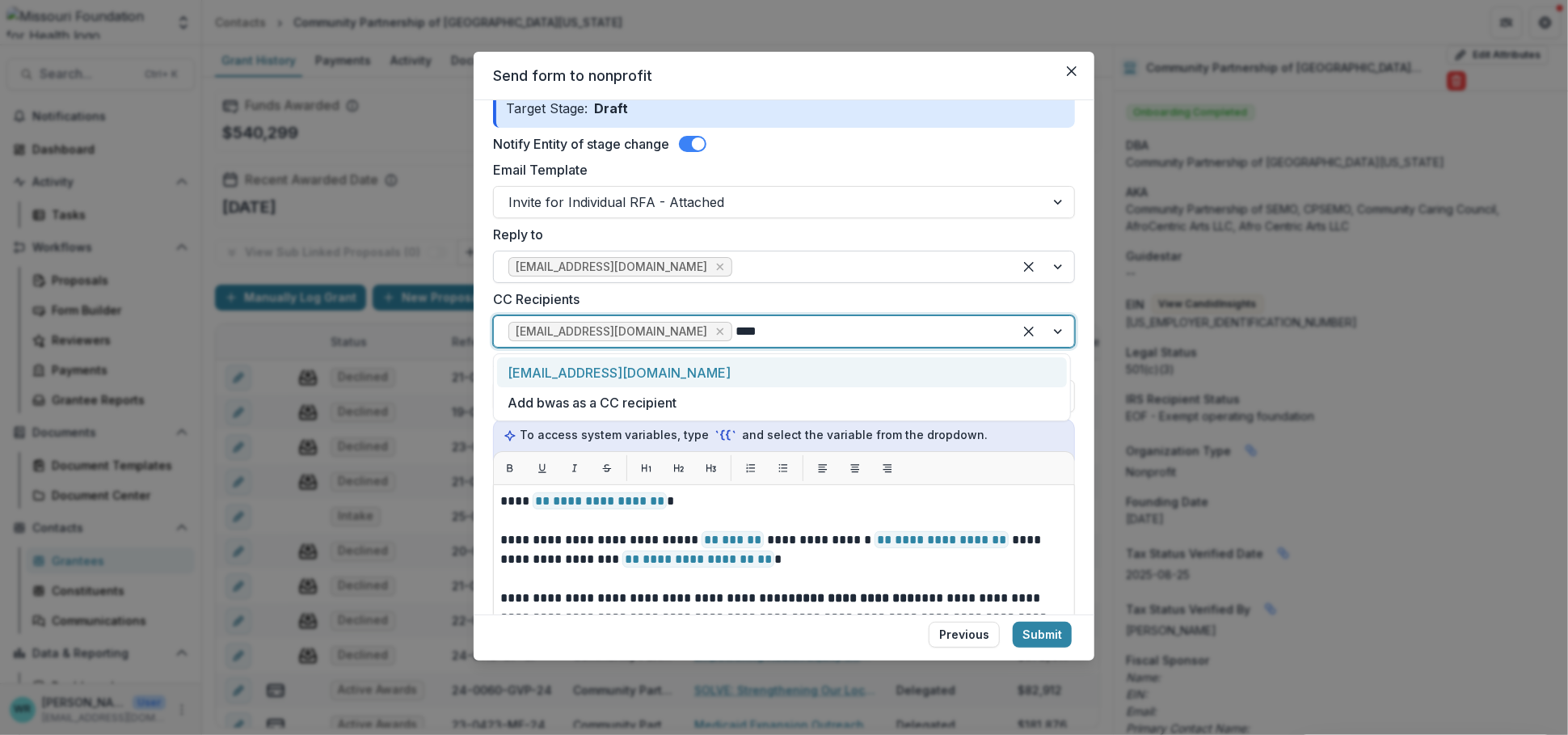
type input "*****"
click at [658, 374] on div "[EMAIL_ADDRESS][DOMAIN_NAME]" at bounding box center [782, 372] width 570 height 30
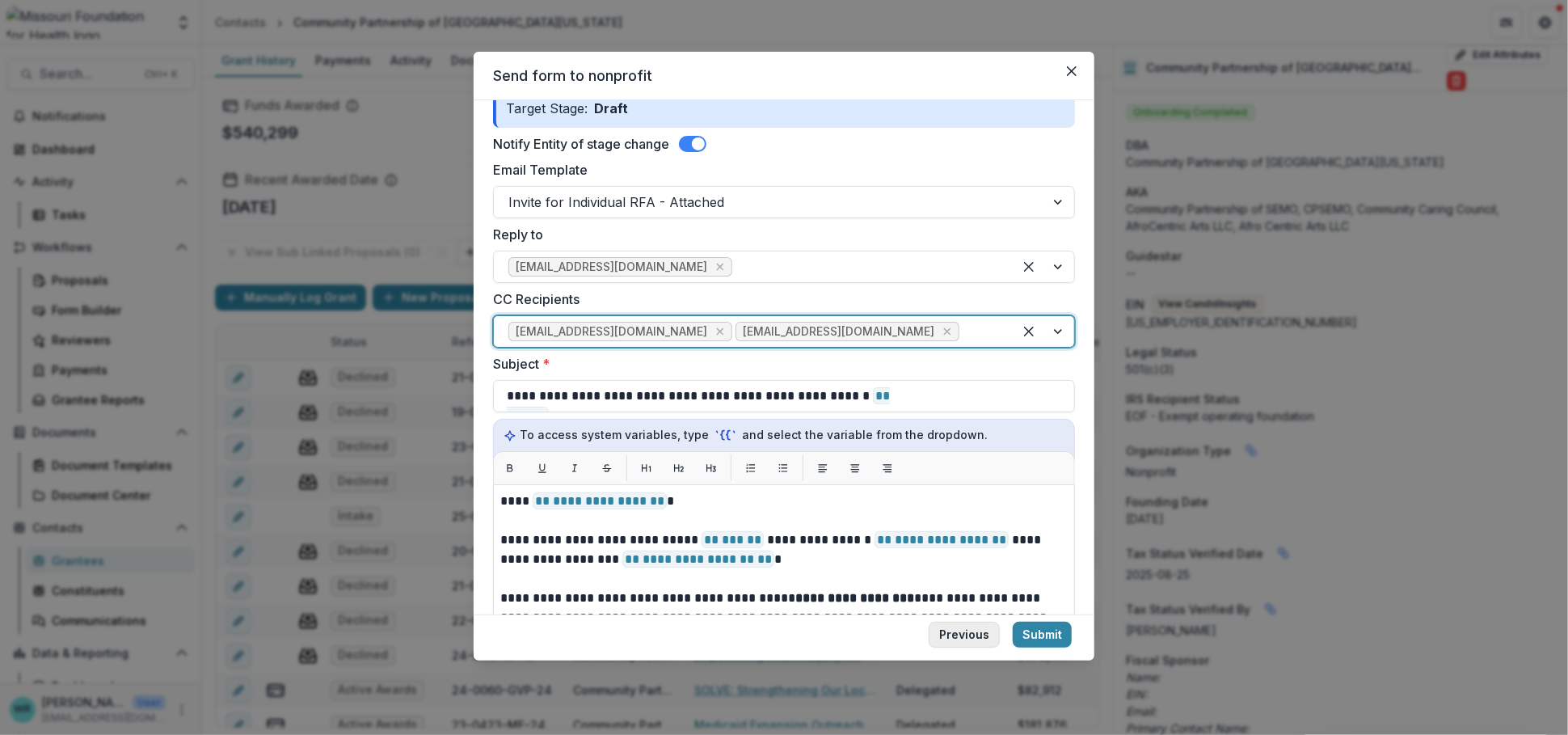
click at [960, 622] on button "Previous" at bounding box center [965, 635] width 71 height 25
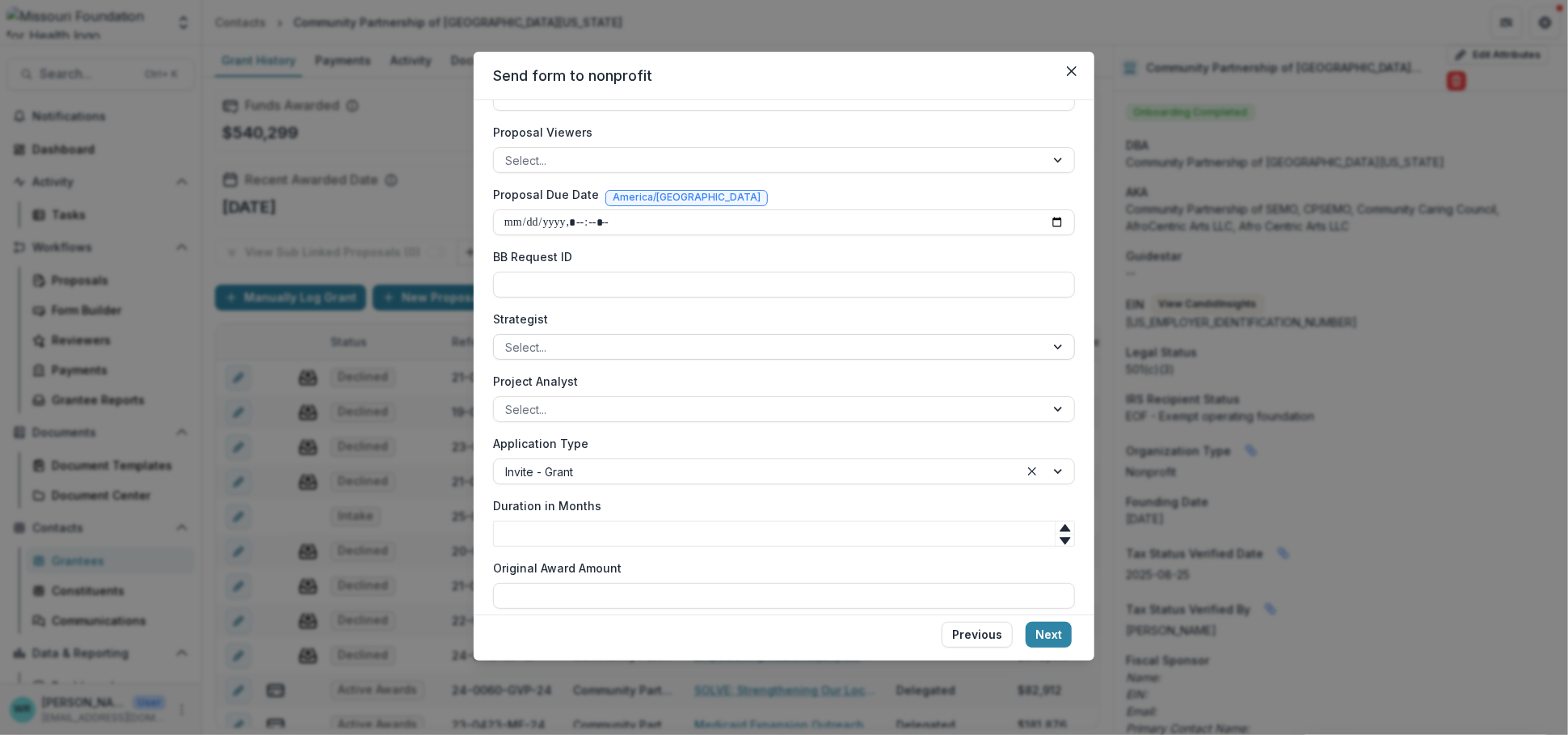
scroll to position [436, 0]
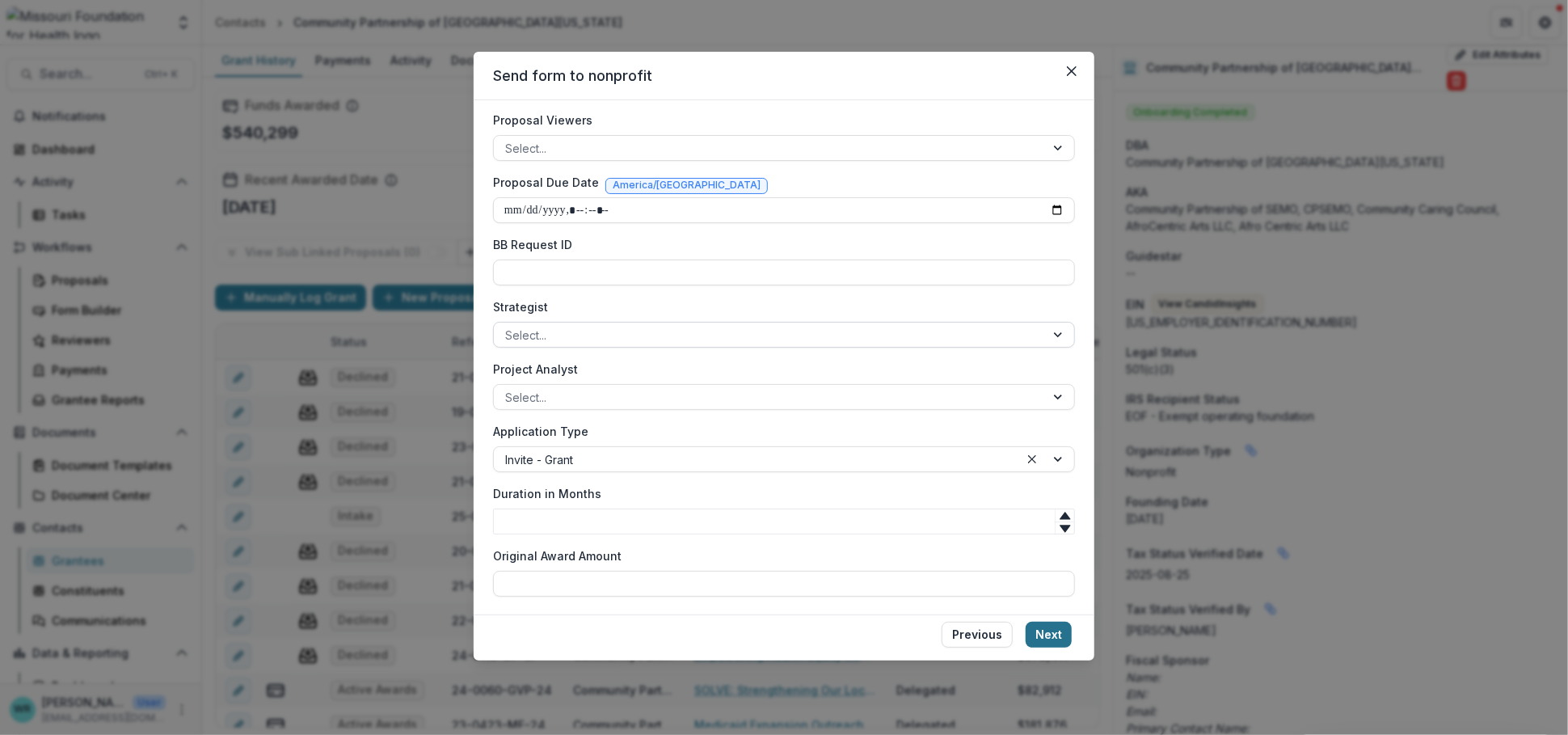
click at [1045, 622] on button "Next" at bounding box center [1049, 635] width 46 height 25
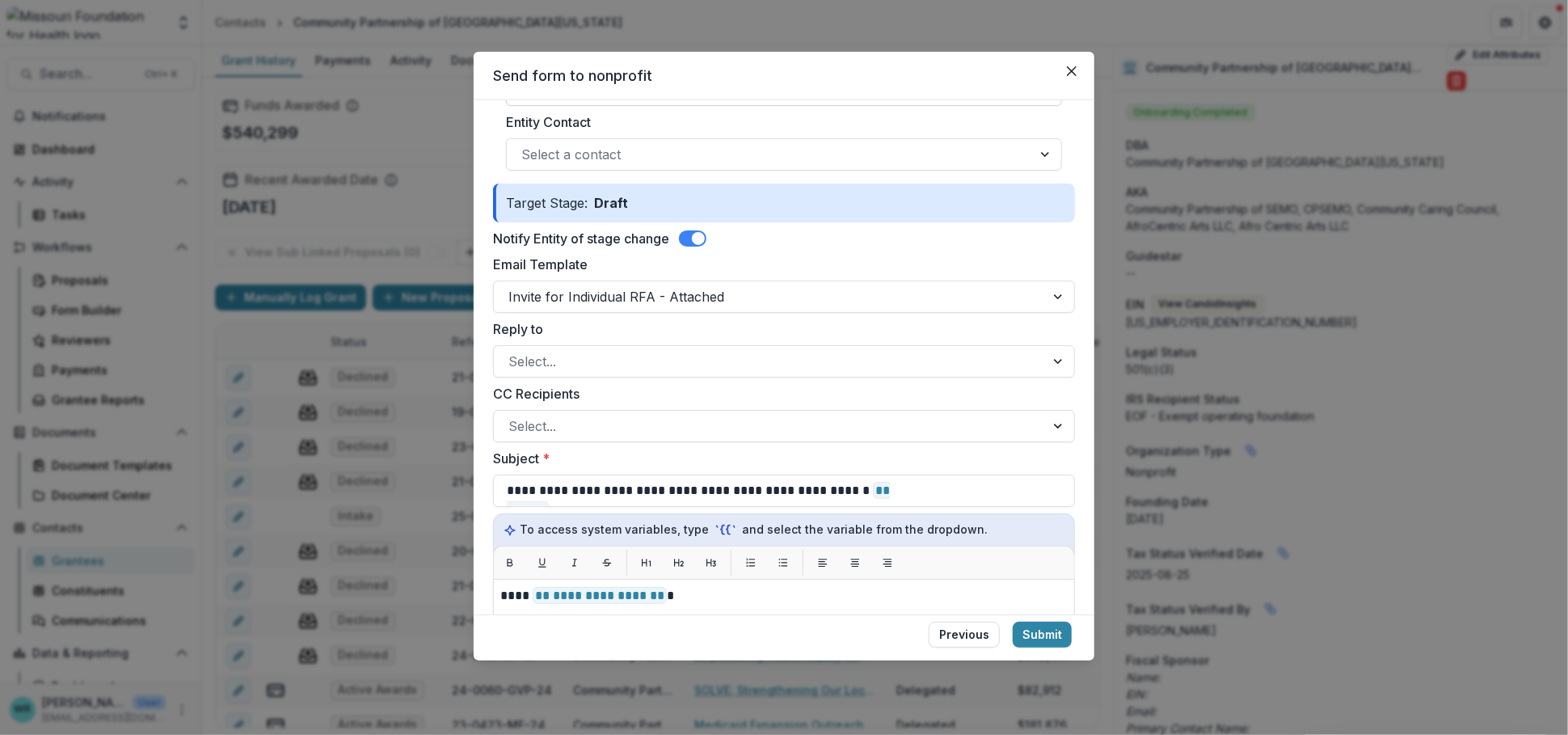
scroll to position [179, 0]
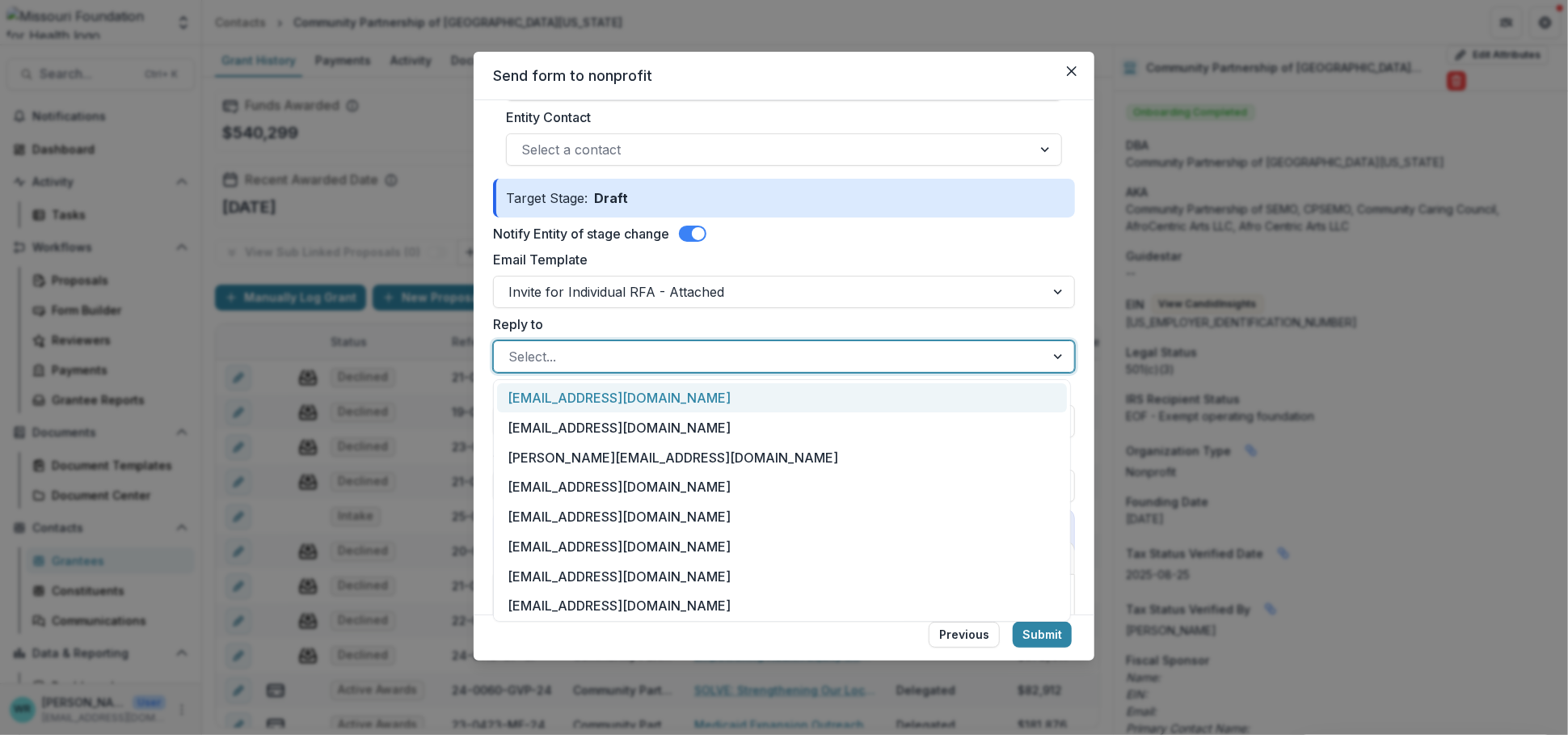
click at [640, 358] on div at bounding box center [769, 356] width 522 height 23
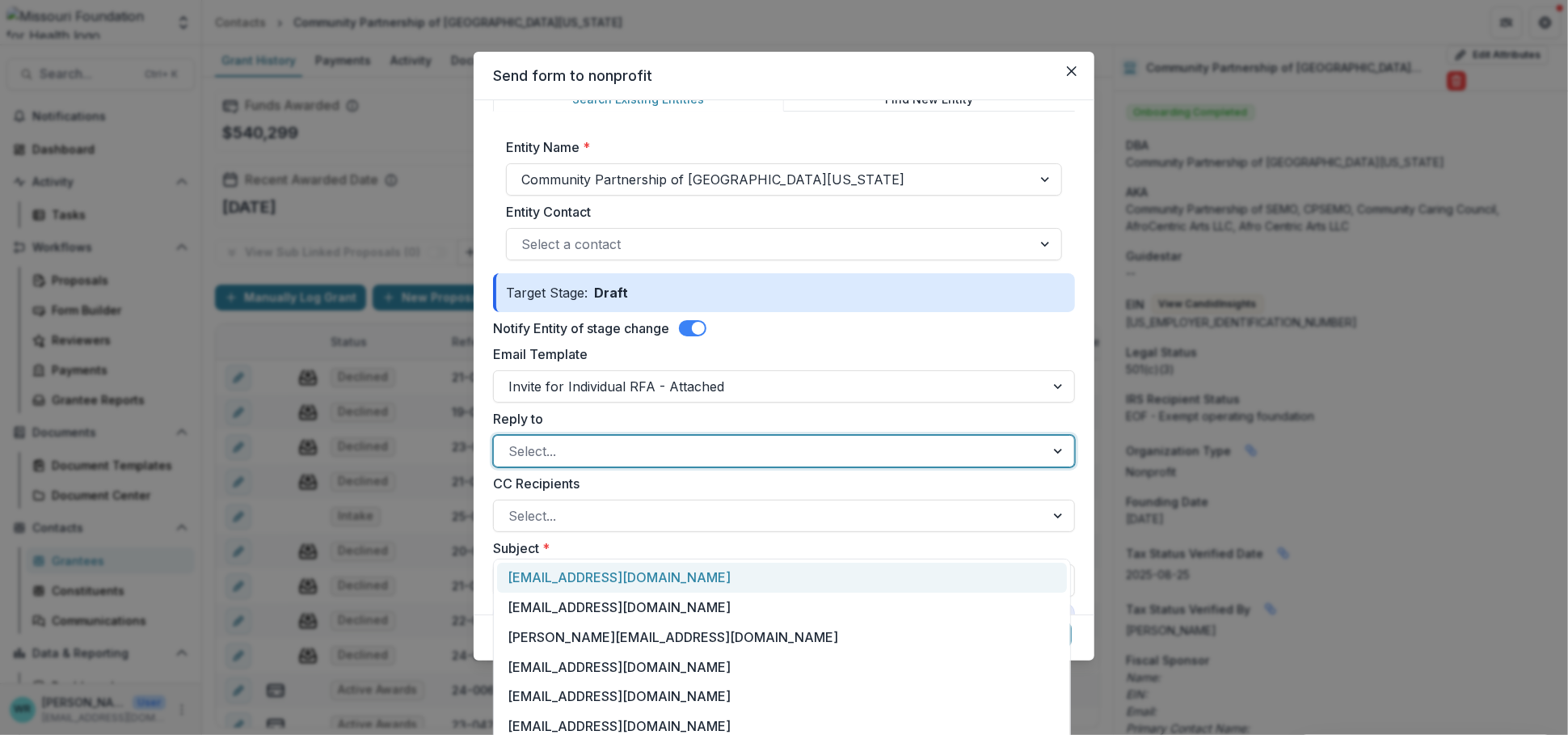
scroll to position [0, 0]
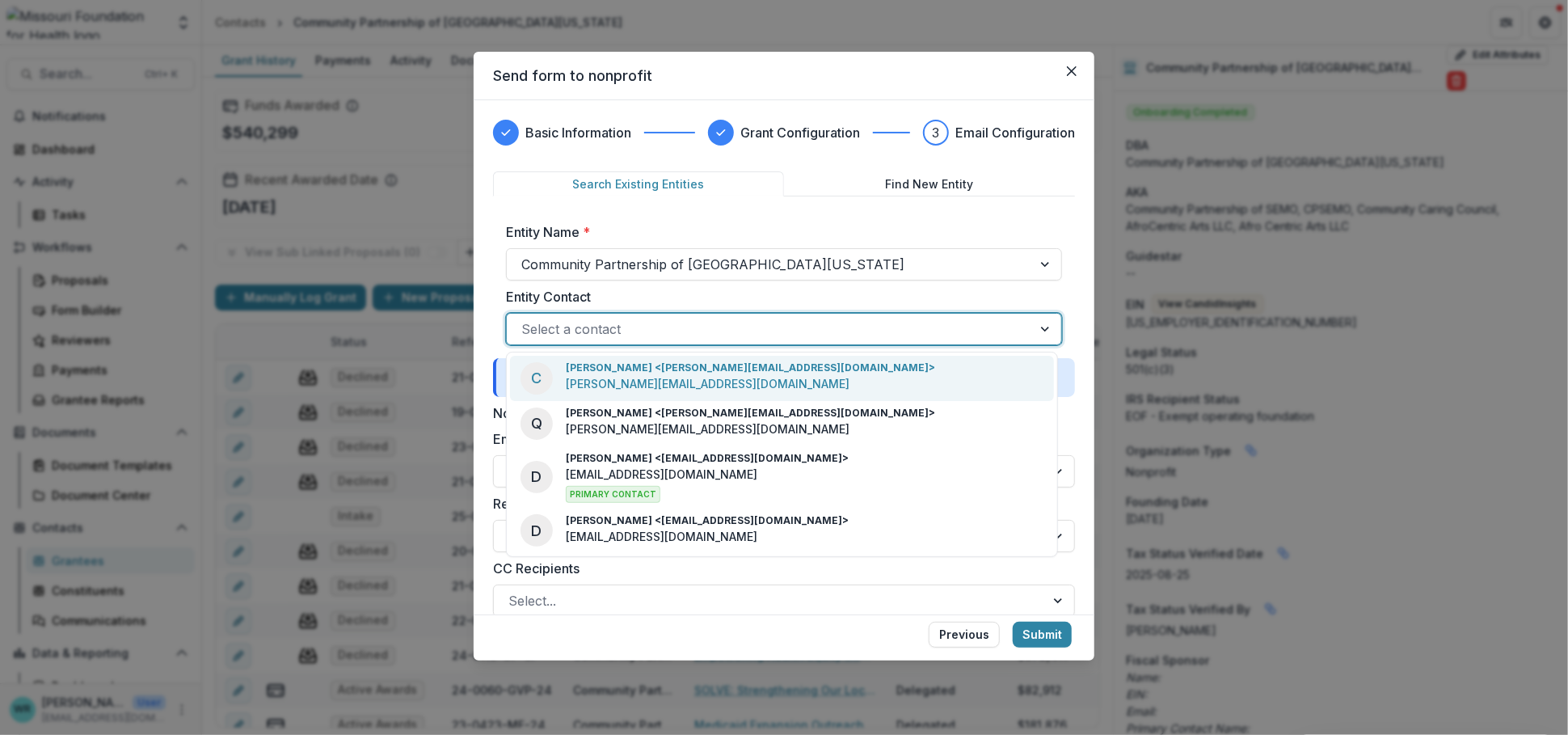
click at [656, 323] on div at bounding box center [769, 328] width 496 height 23
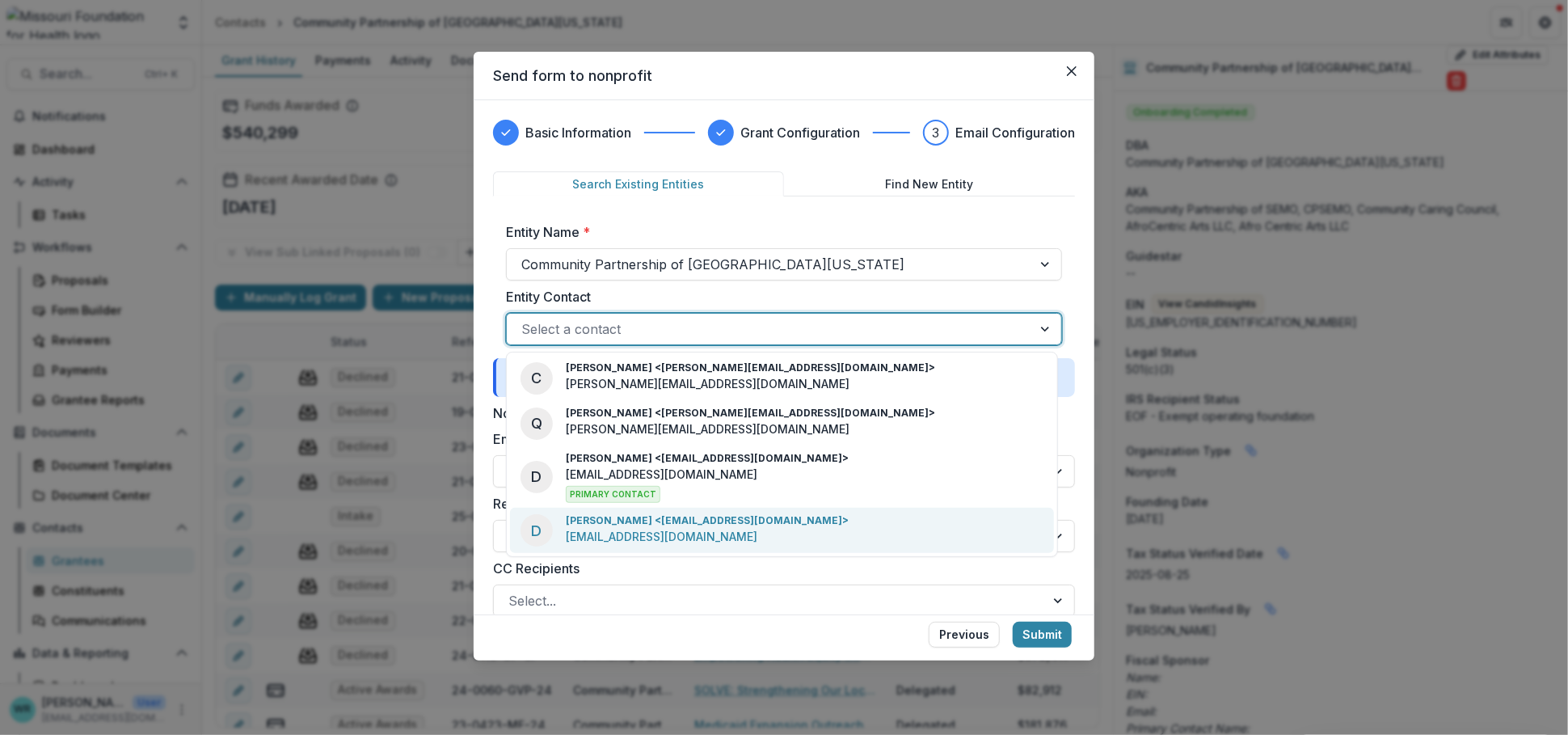
click at [614, 522] on p "[PERSON_NAME] <[EMAIL_ADDRESS][DOMAIN_NAME]>" at bounding box center [707, 520] width 283 height 14
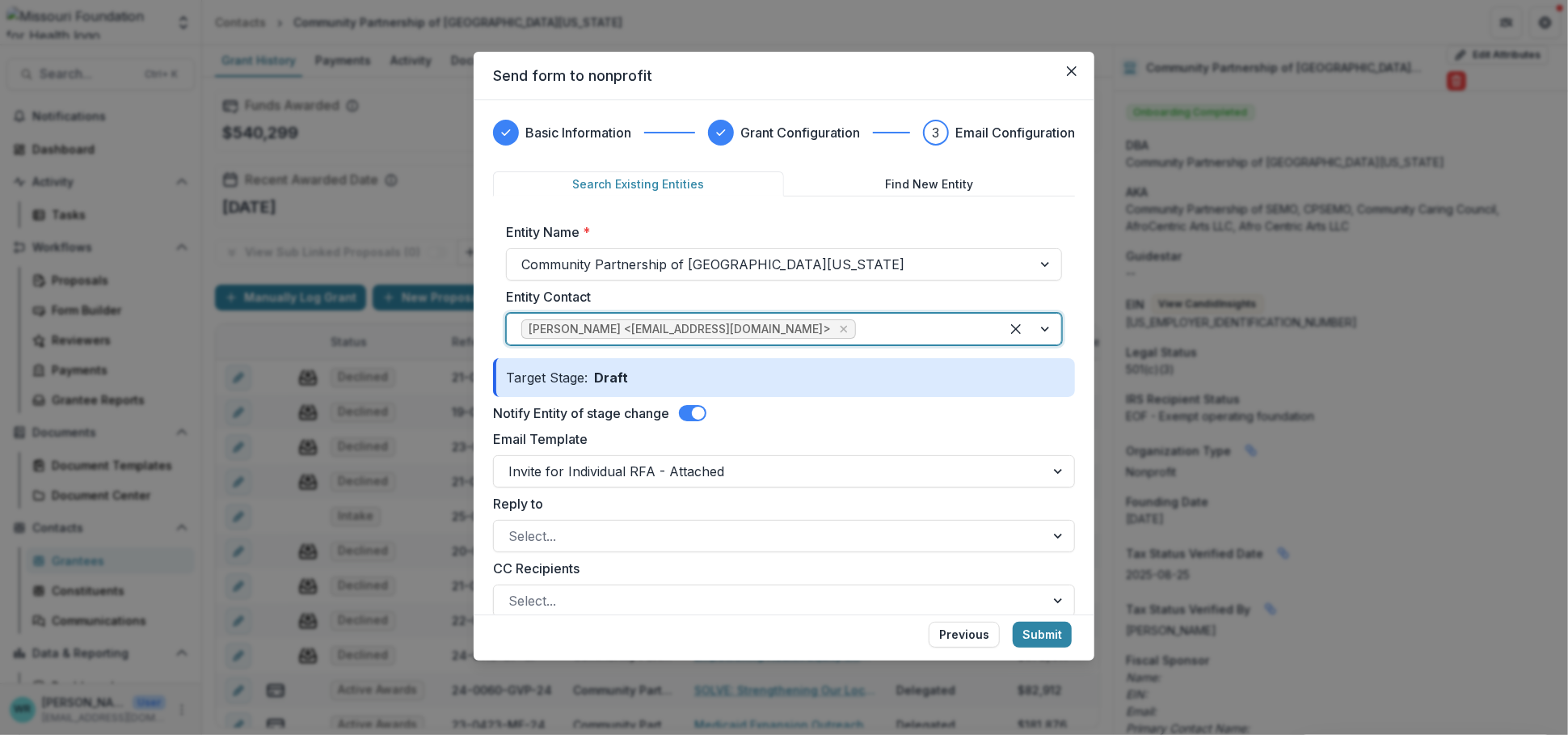
click at [860, 322] on div at bounding box center [922, 328] width 126 height 23
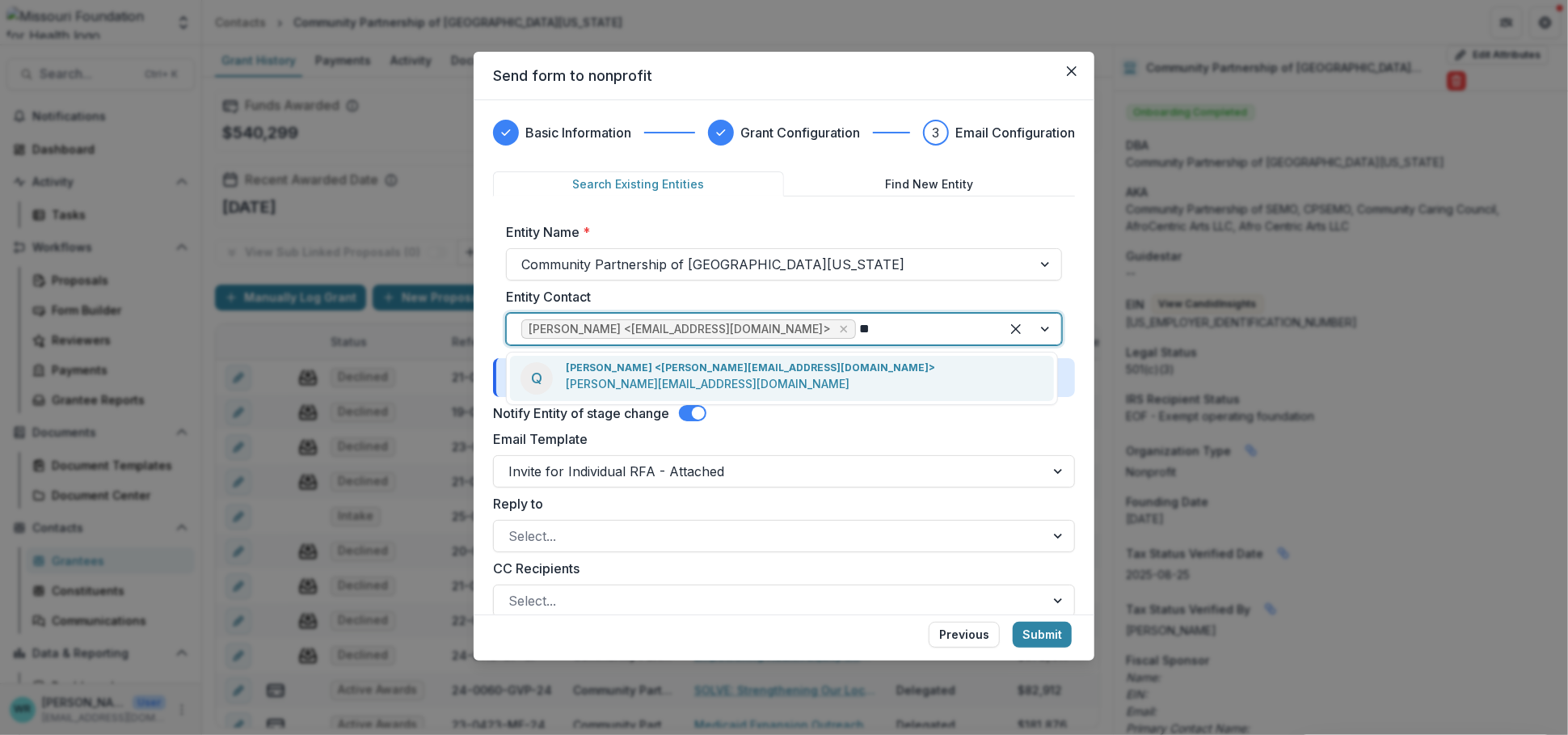
type input "***"
click at [751, 363] on p "[PERSON_NAME] <[PERSON_NAME][EMAIL_ADDRESS][DOMAIN_NAME]>" at bounding box center [750, 368] width 369 height 14
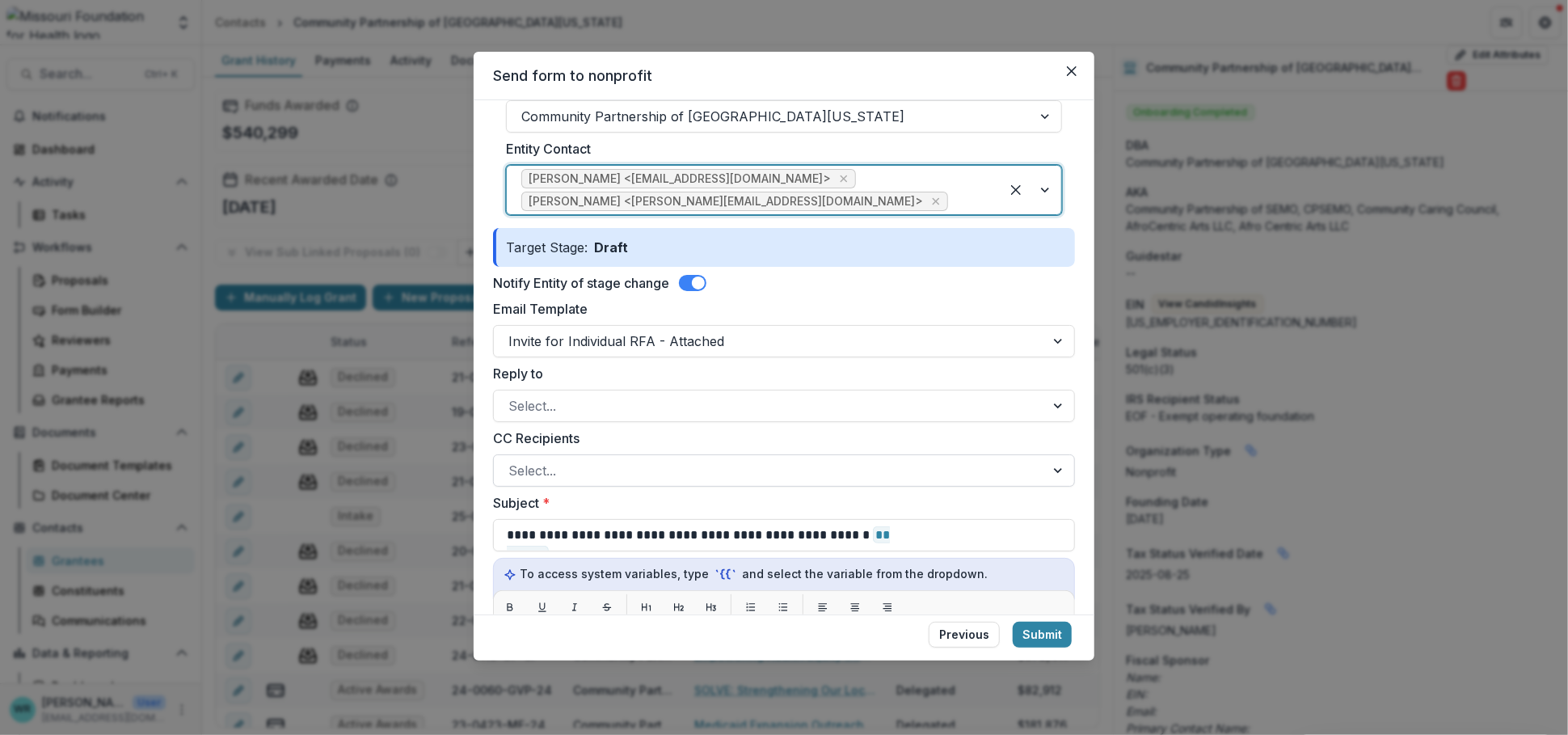
scroll to position [179, 0]
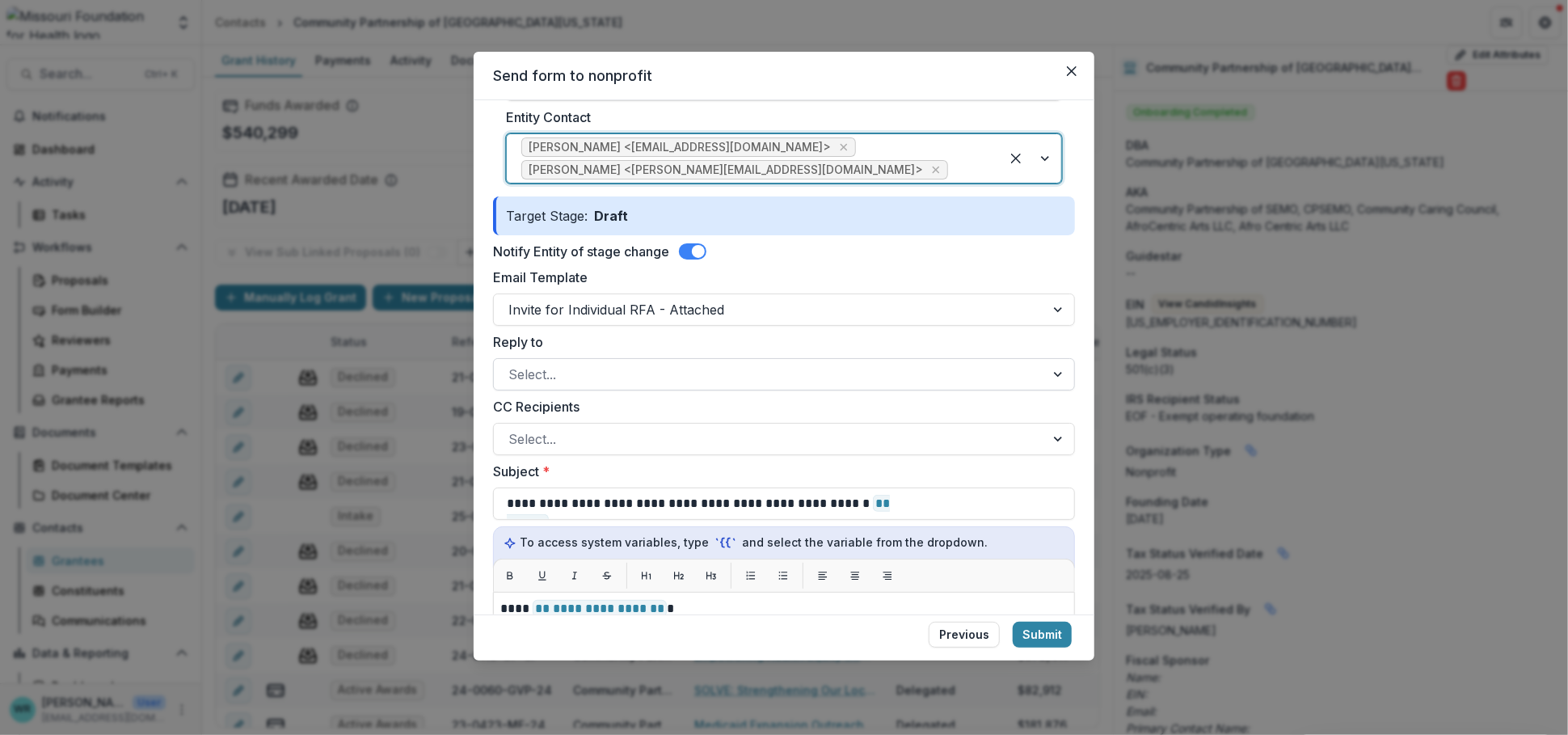
click at [571, 373] on div at bounding box center [769, 374] width 522 height 23
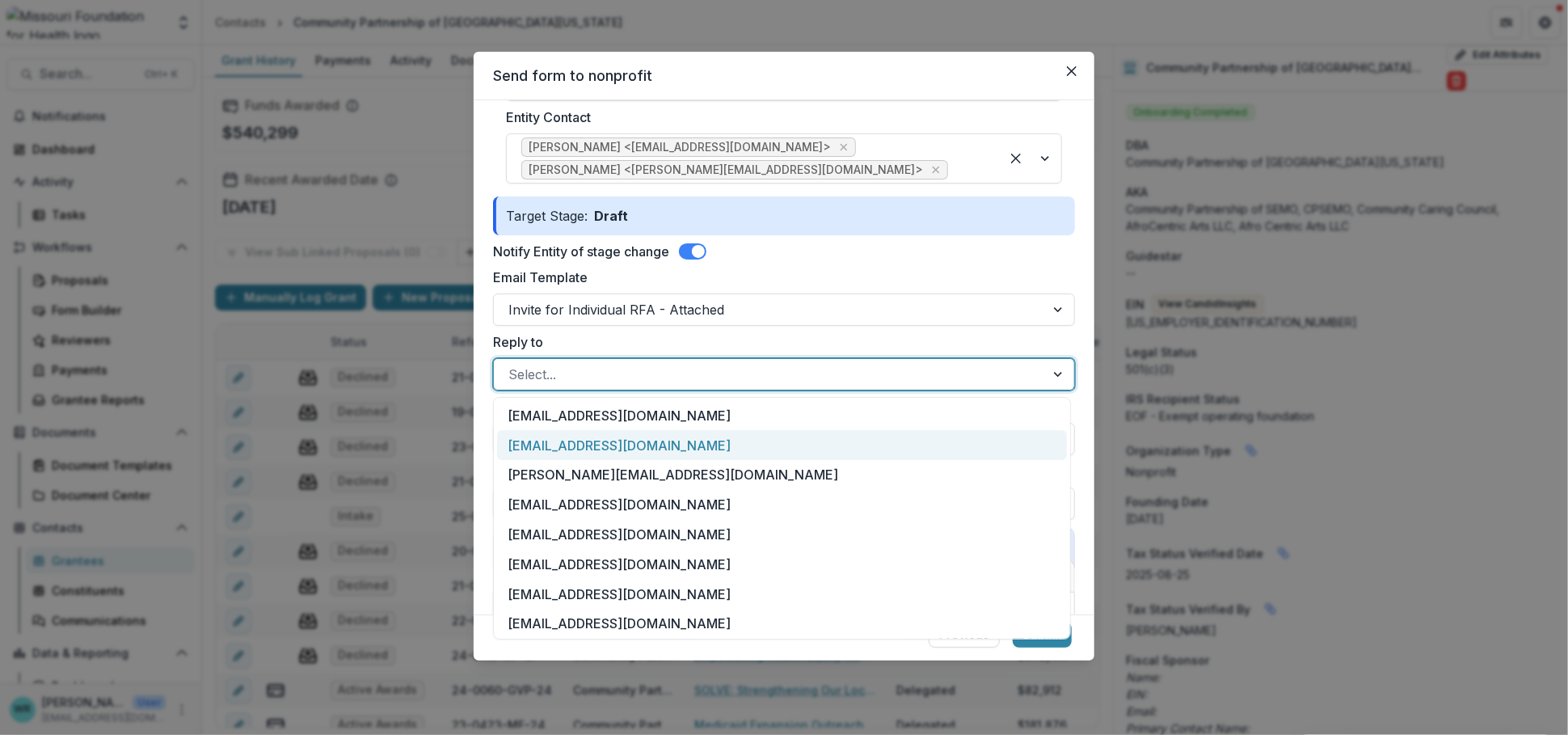
click at [565, 439] on div "[EMAIL_ADDRESS][DOMAIN_NAME]" at bounding box center [782, 445] width 570 height 30
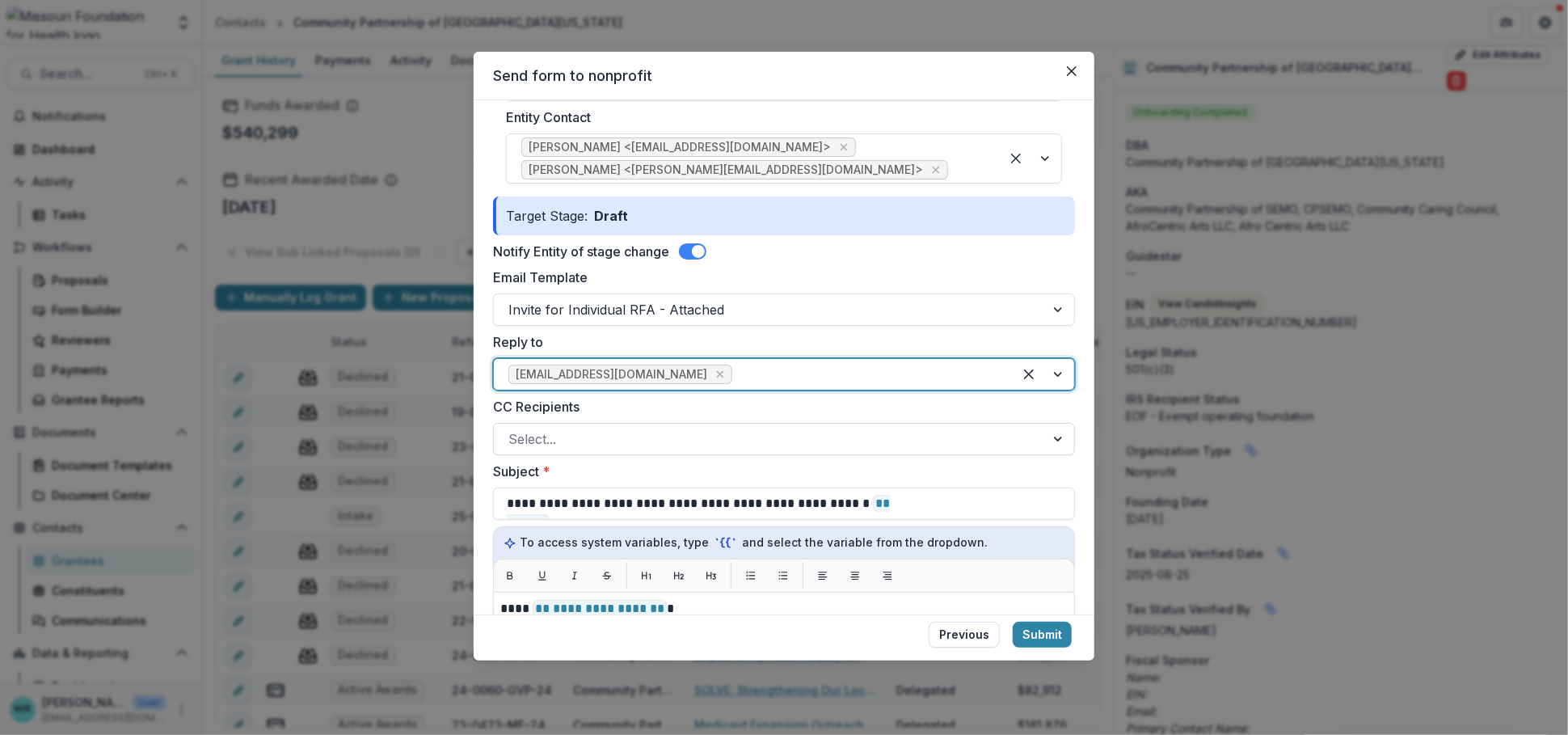
click at [736, 429] on div at bounding box center [769, 439] width 522 height 23
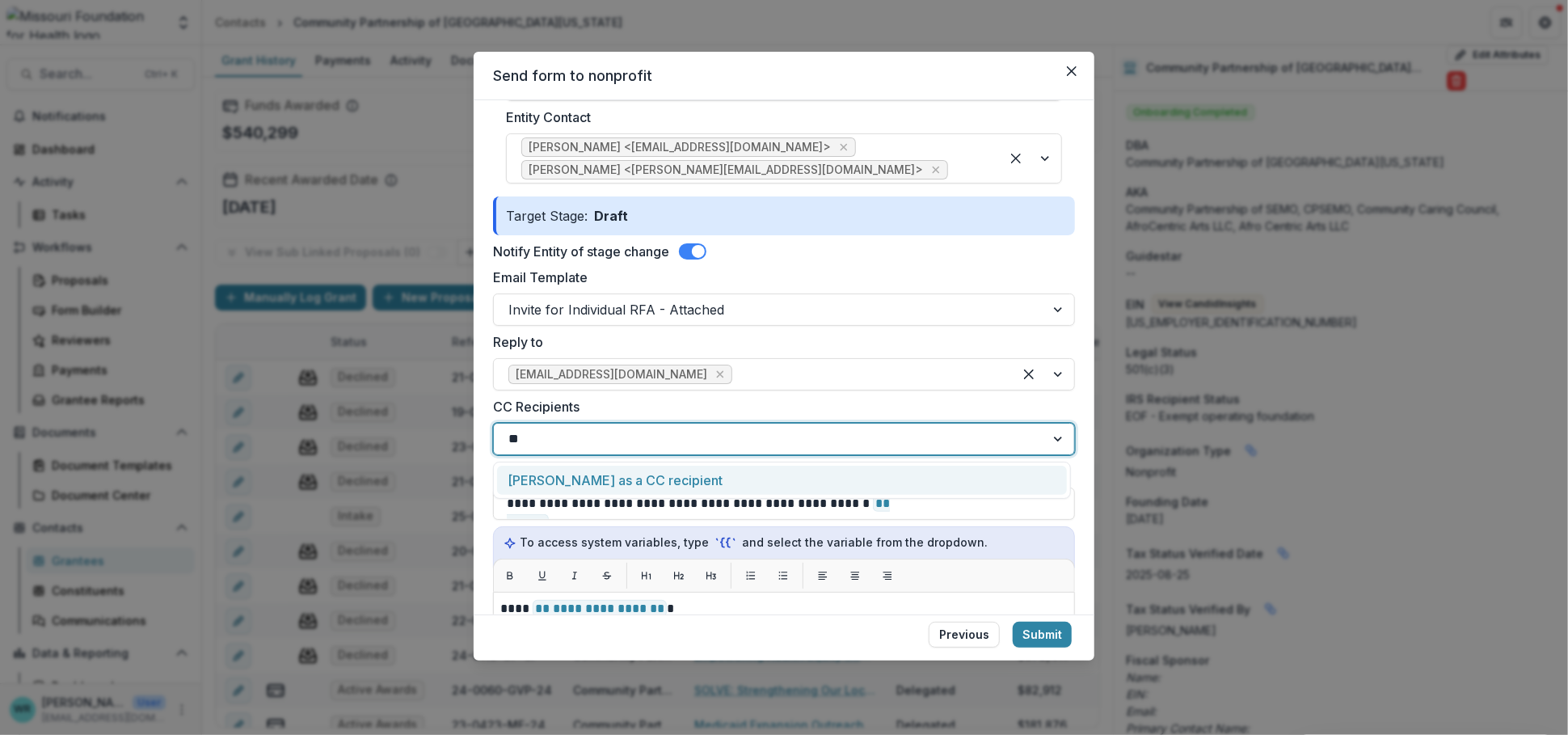
type input "*"
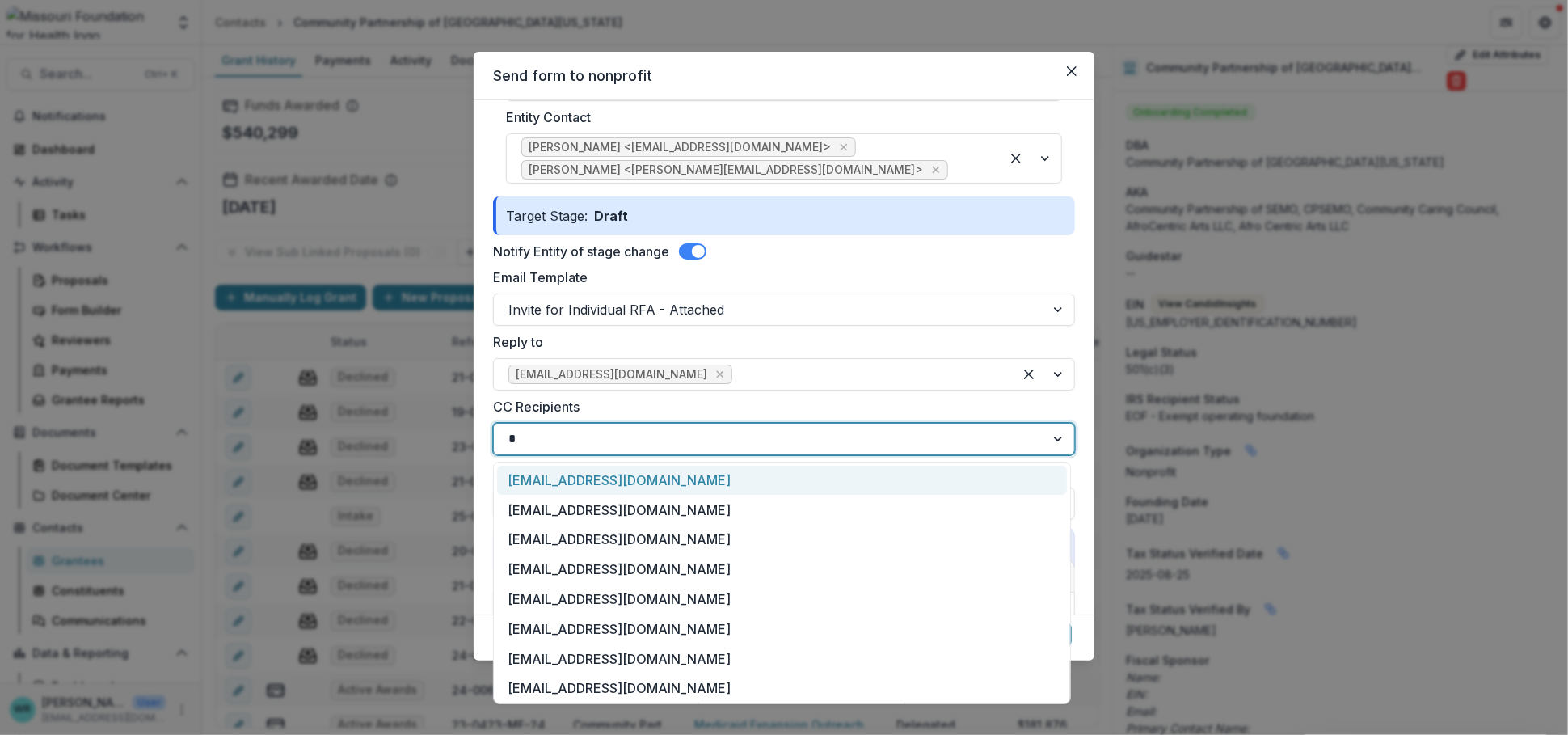
click at [676, 482] on div "[EMAIL_ADDRESS][DOMAIN_NAME]" at bounding box center [782, 480] width 570 height 30
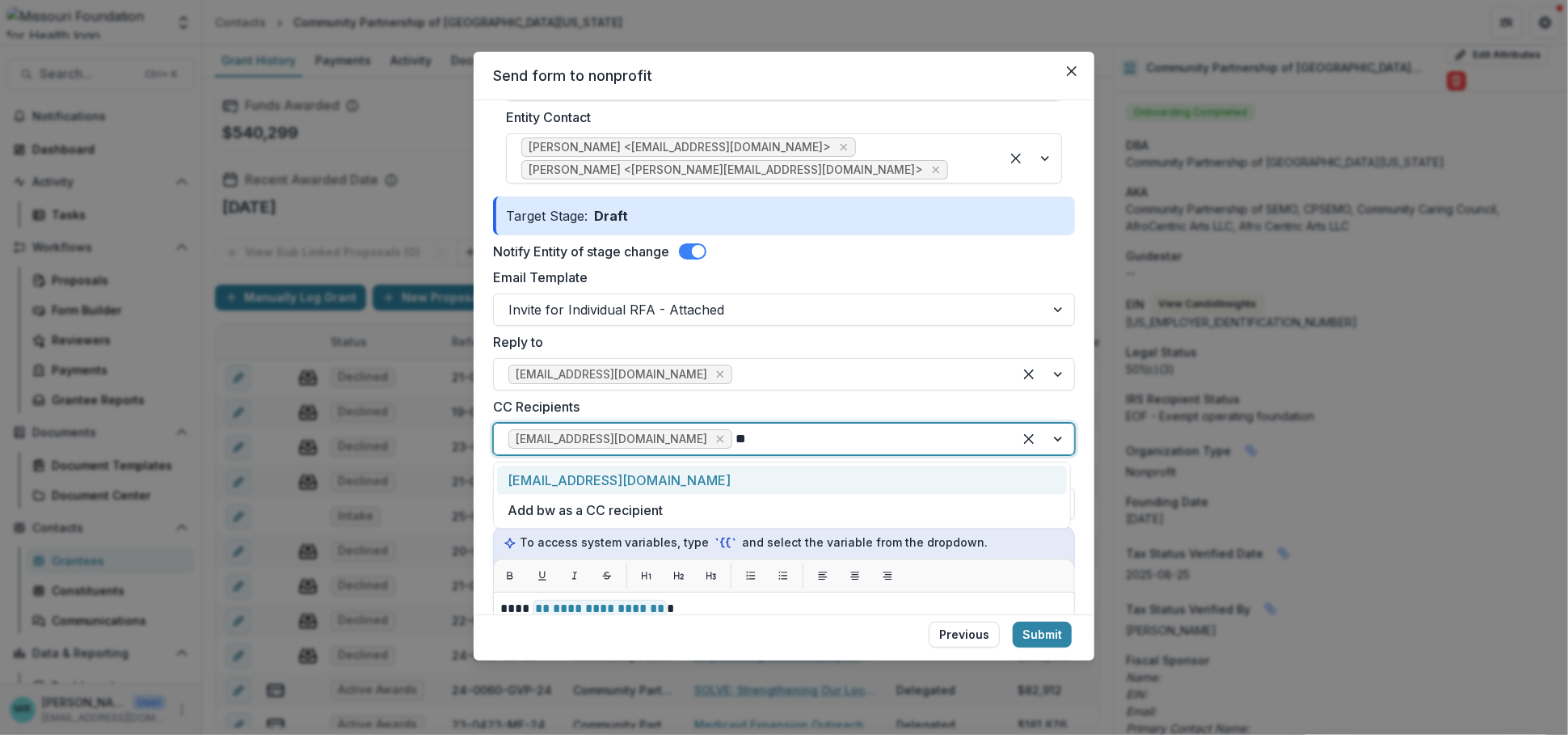
type input "***"
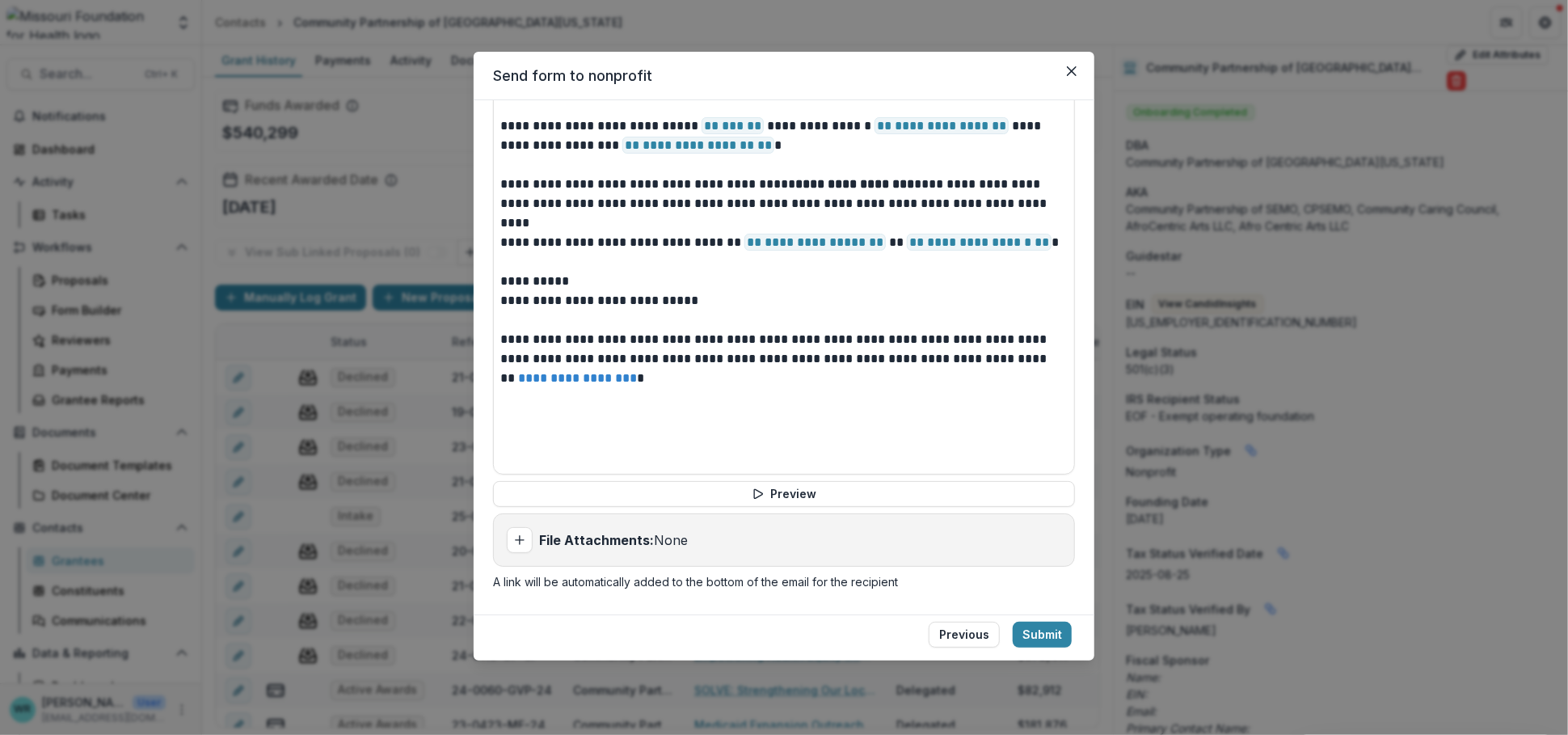
scroll to position [611, 0]
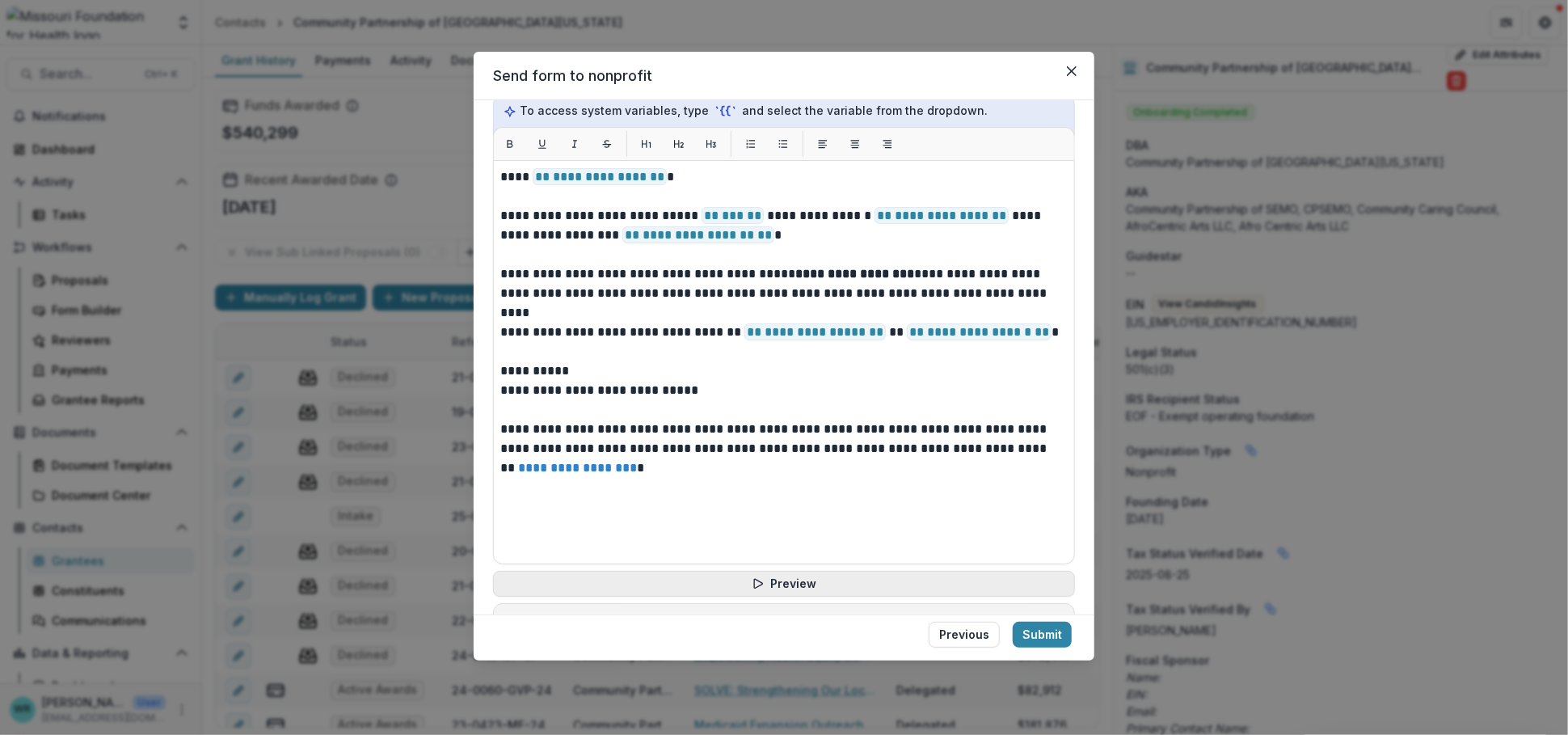
click at [782, 588] on button "Preview" at bounding box center [784, 584] width 582 height 25
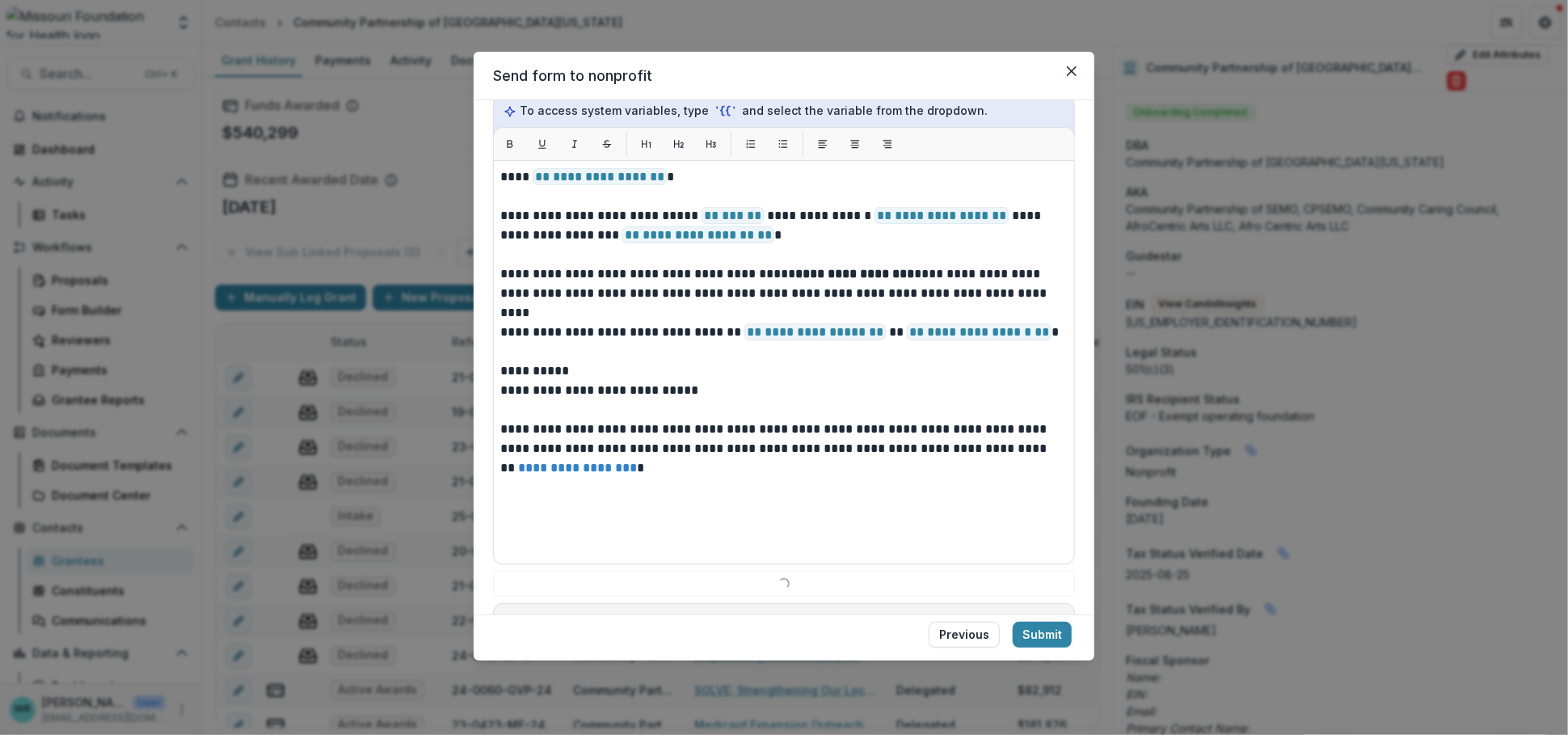
scroll to position [702, 0]
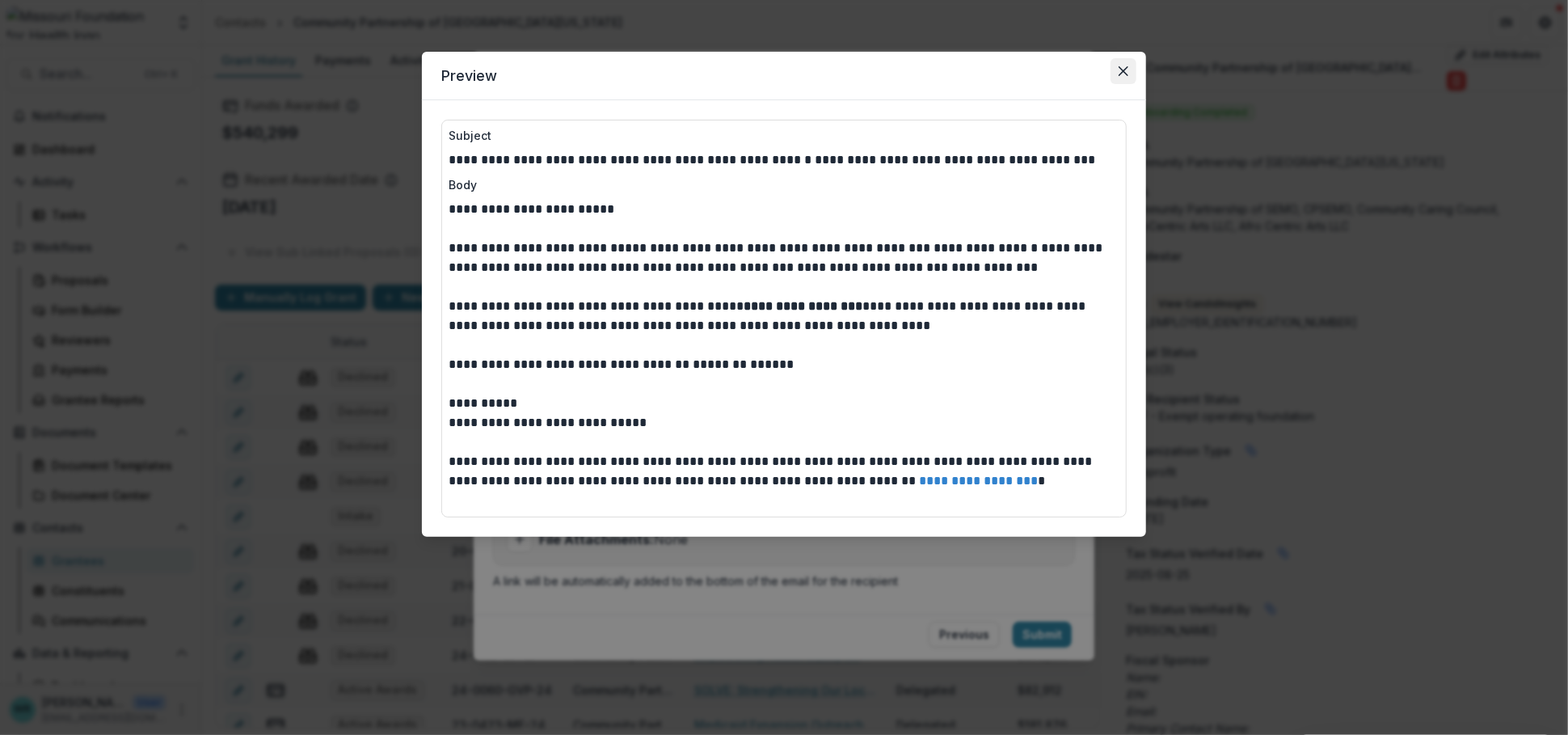
click at [1131, 73] on button "Close" at bounding box center [1123, 71] width 25 height 25
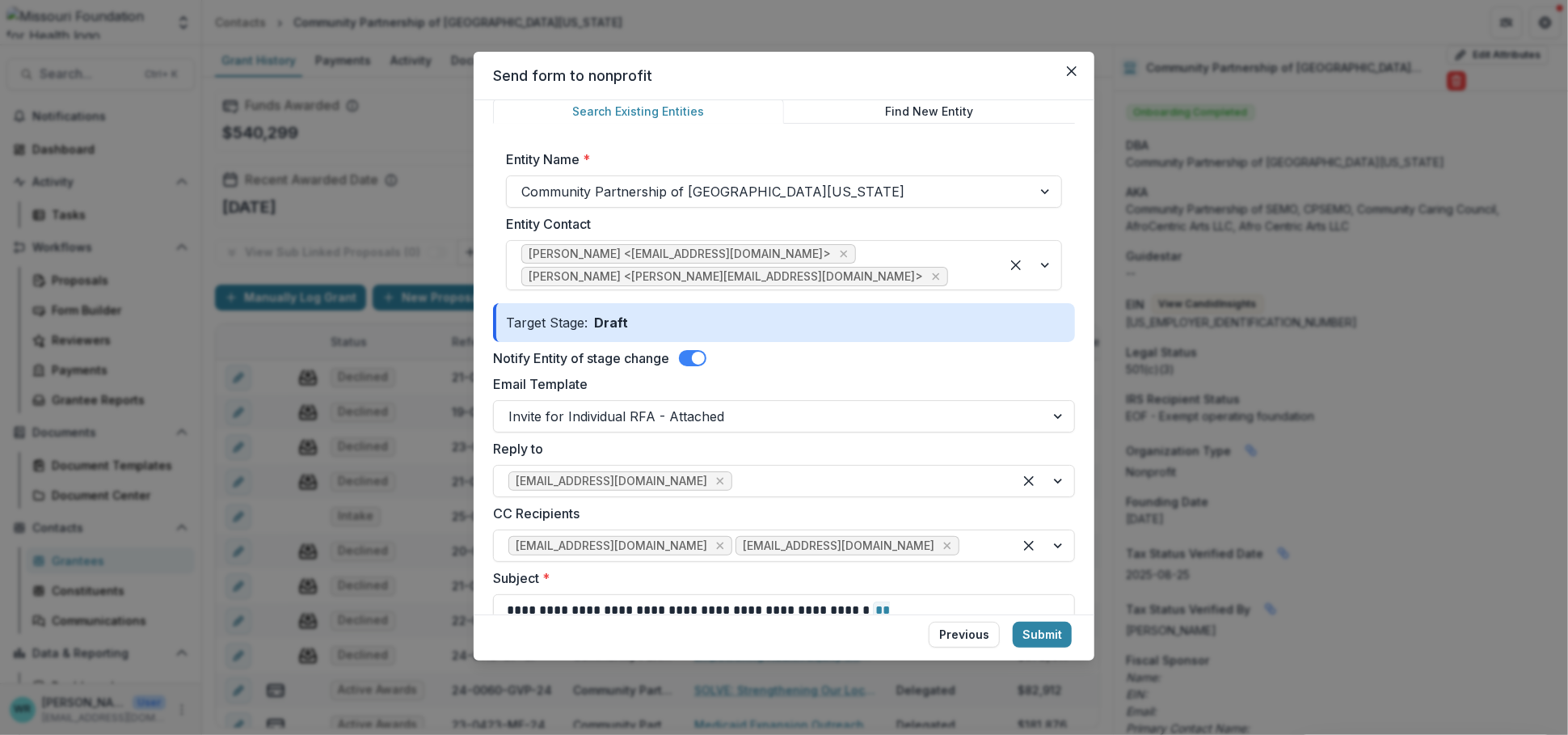
scroll to position [0, 0]
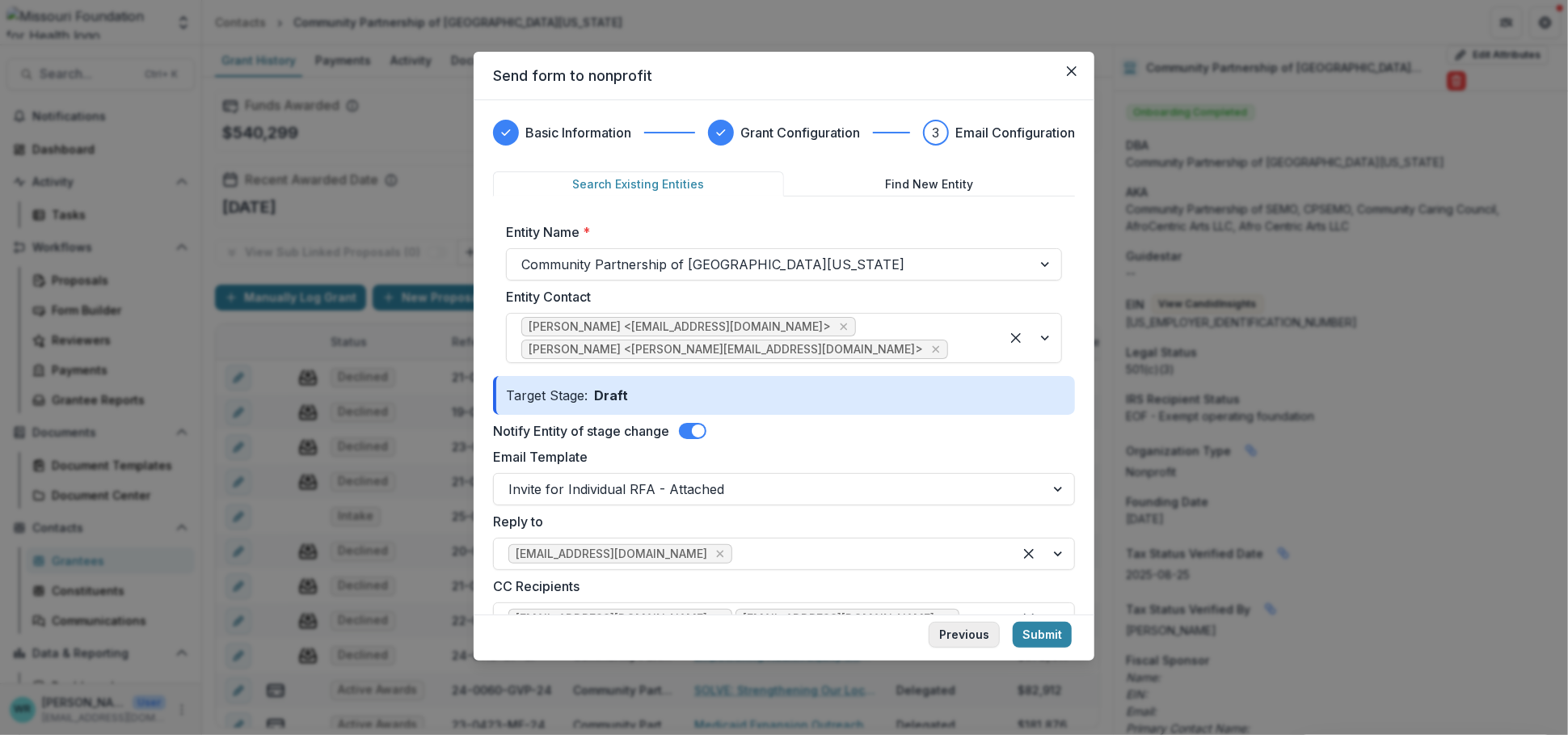
click at [963, 622] on button "Previous" at bounding box center [965, 635] width 71 height 25
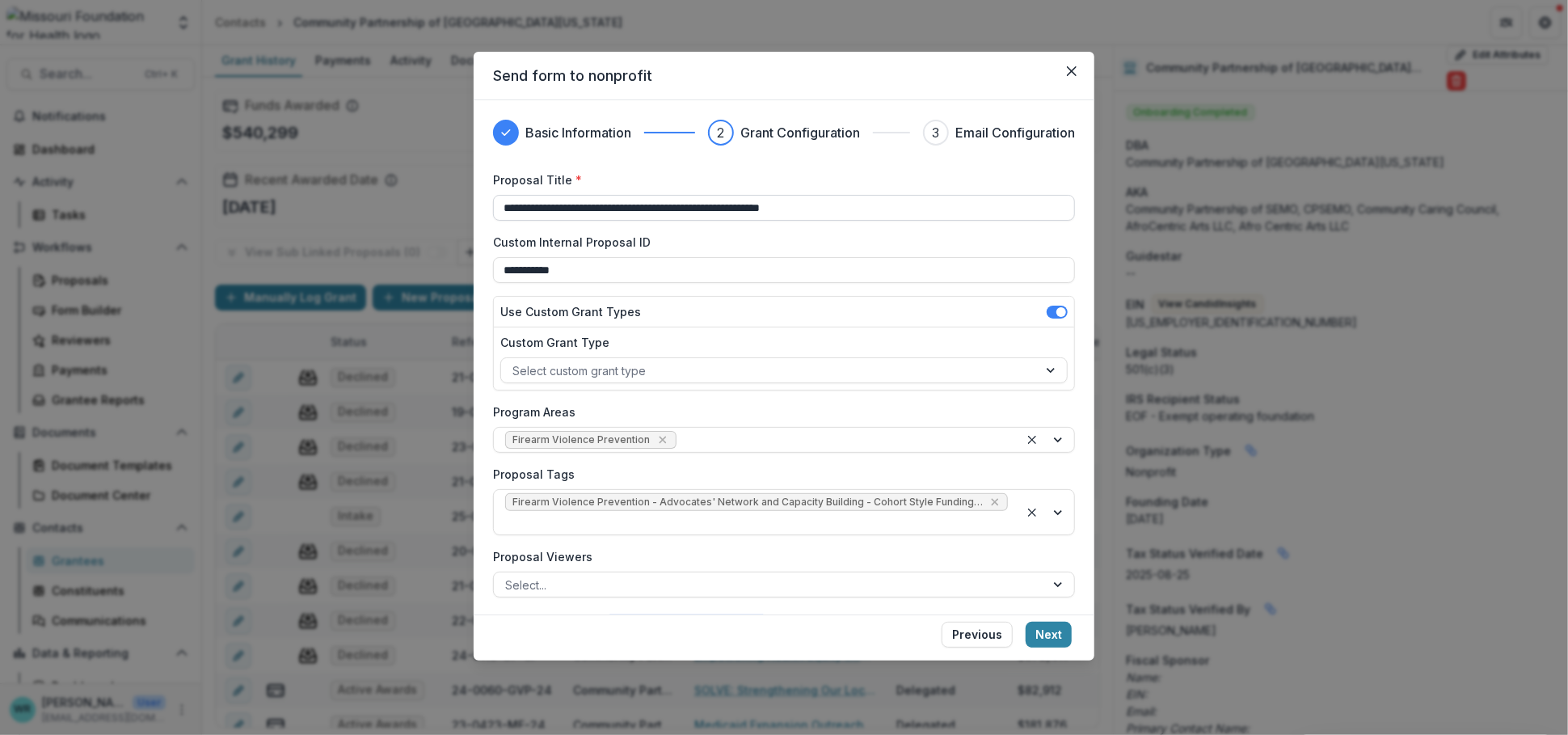
drag, startPoint x: 837, startPoint y: 207, endPoint x: 725, endPoint y: 199, distance: 112.3
click at [725, 199] on input "**********" at bounding box center [784, 208] width 582 height 25
click at [885, 211] on input "**********" at bounding box center [784, 208] width 582 height 25
drag, startPoint x: 508, startPoint y: 192, endPoint x: 406, endPoint y: 192, distance: 102.0
click at [406, 192] on div "**********" at bounding box center [784, 368] width 1568 height 735
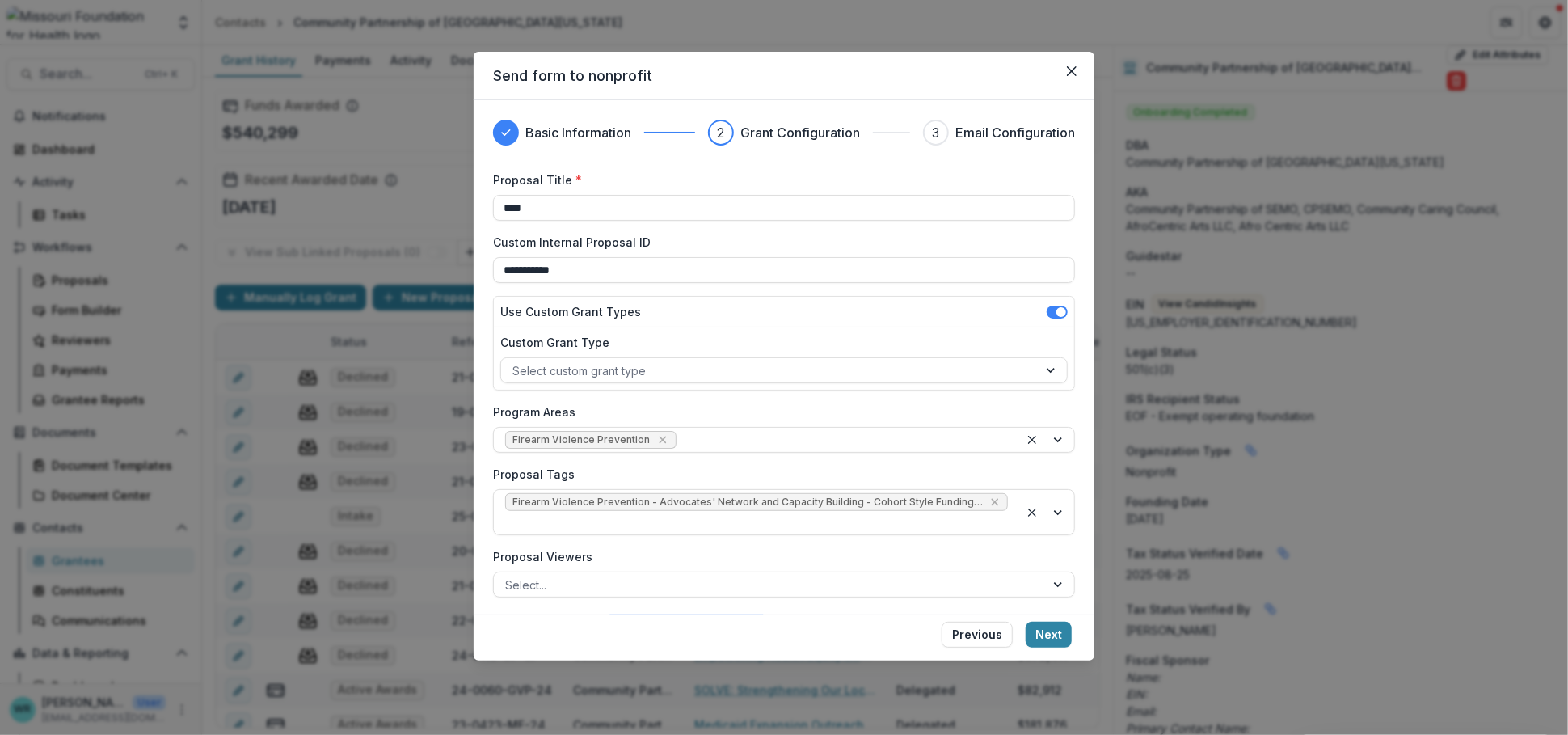
paste input "**********"
type input "**********"
click at [708, 272] on input "**********" at bounding box center [784, 270] width 582 height 25
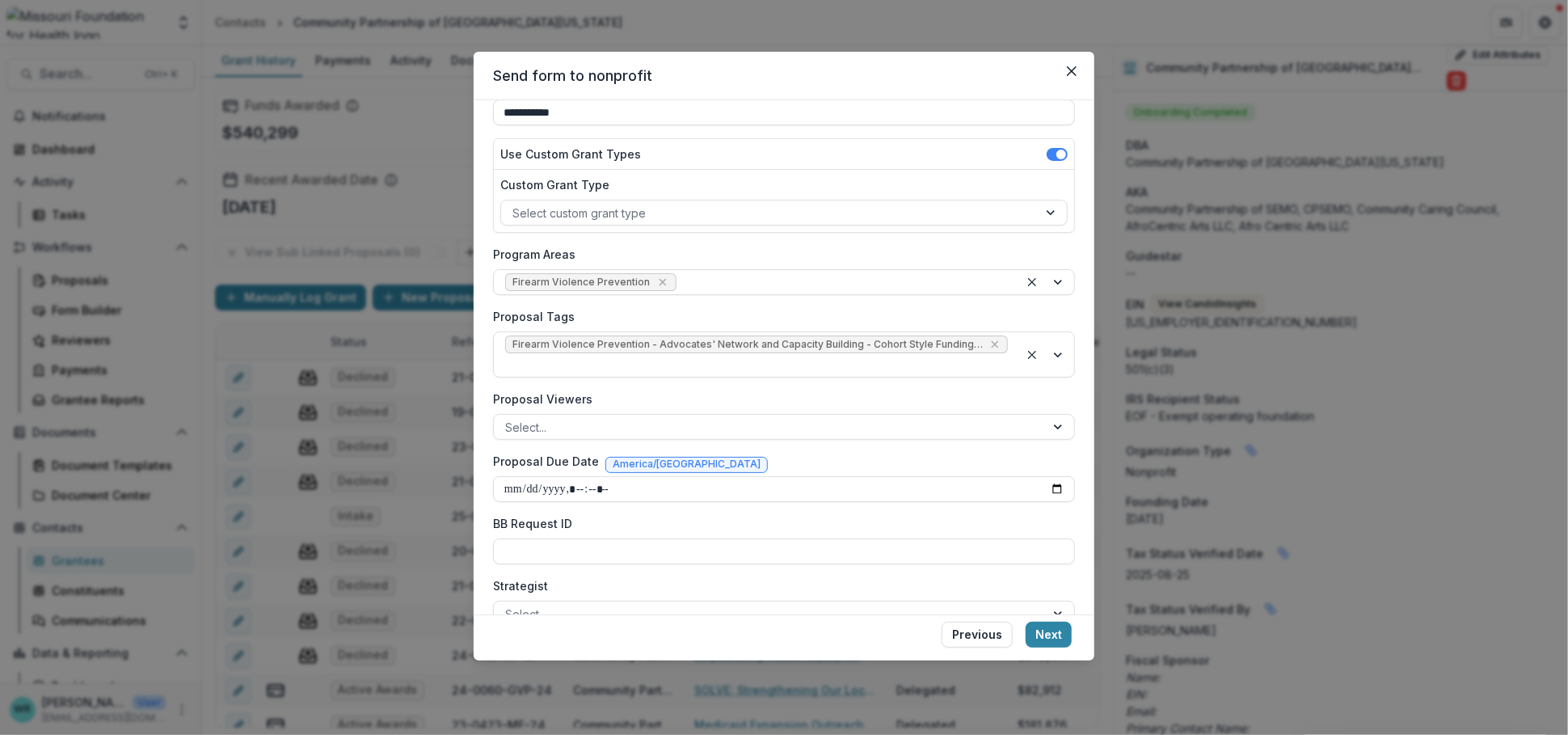
scroll to position [179, 0]
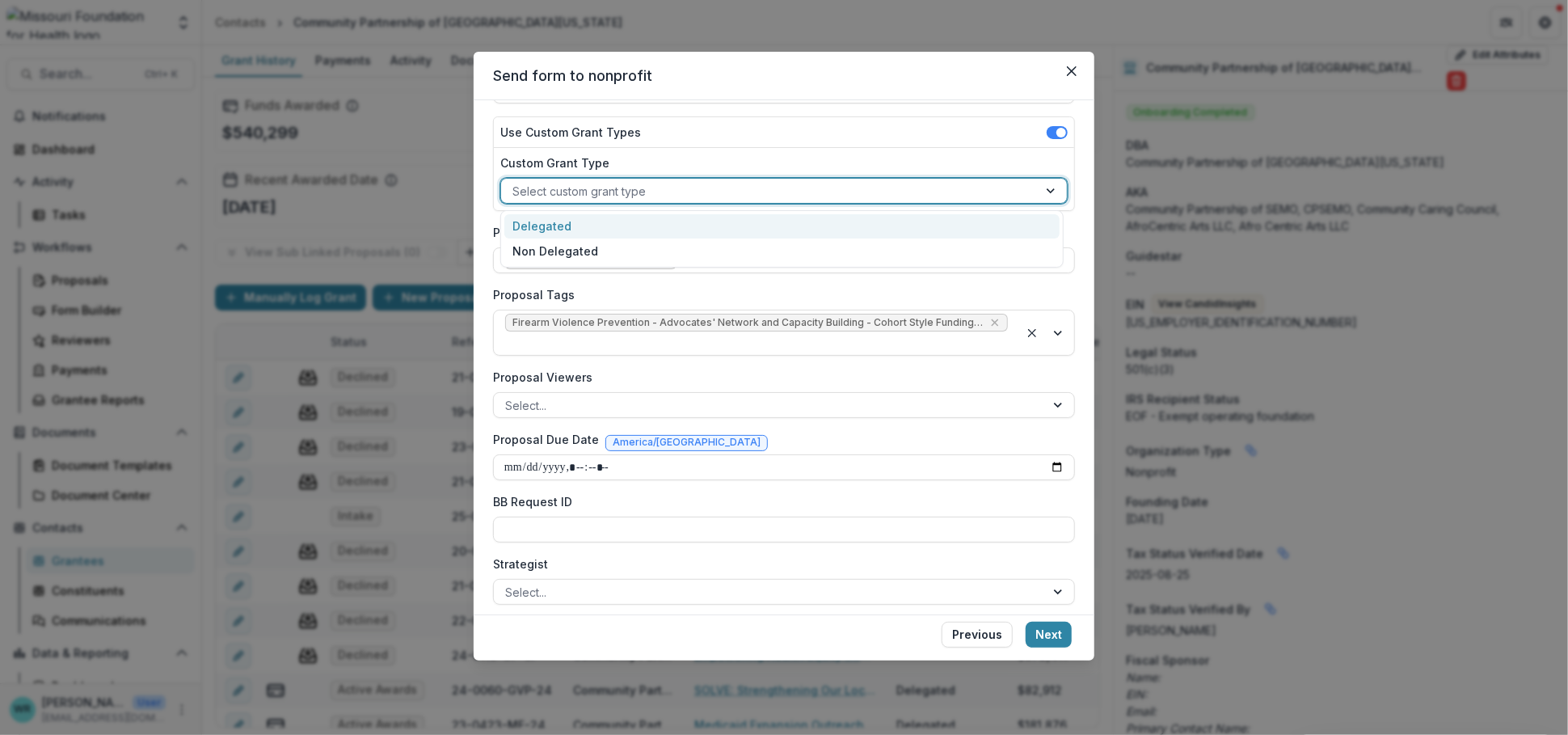
click at [1006, 184] on div at bounding box center [770, 191] width 514 height 20
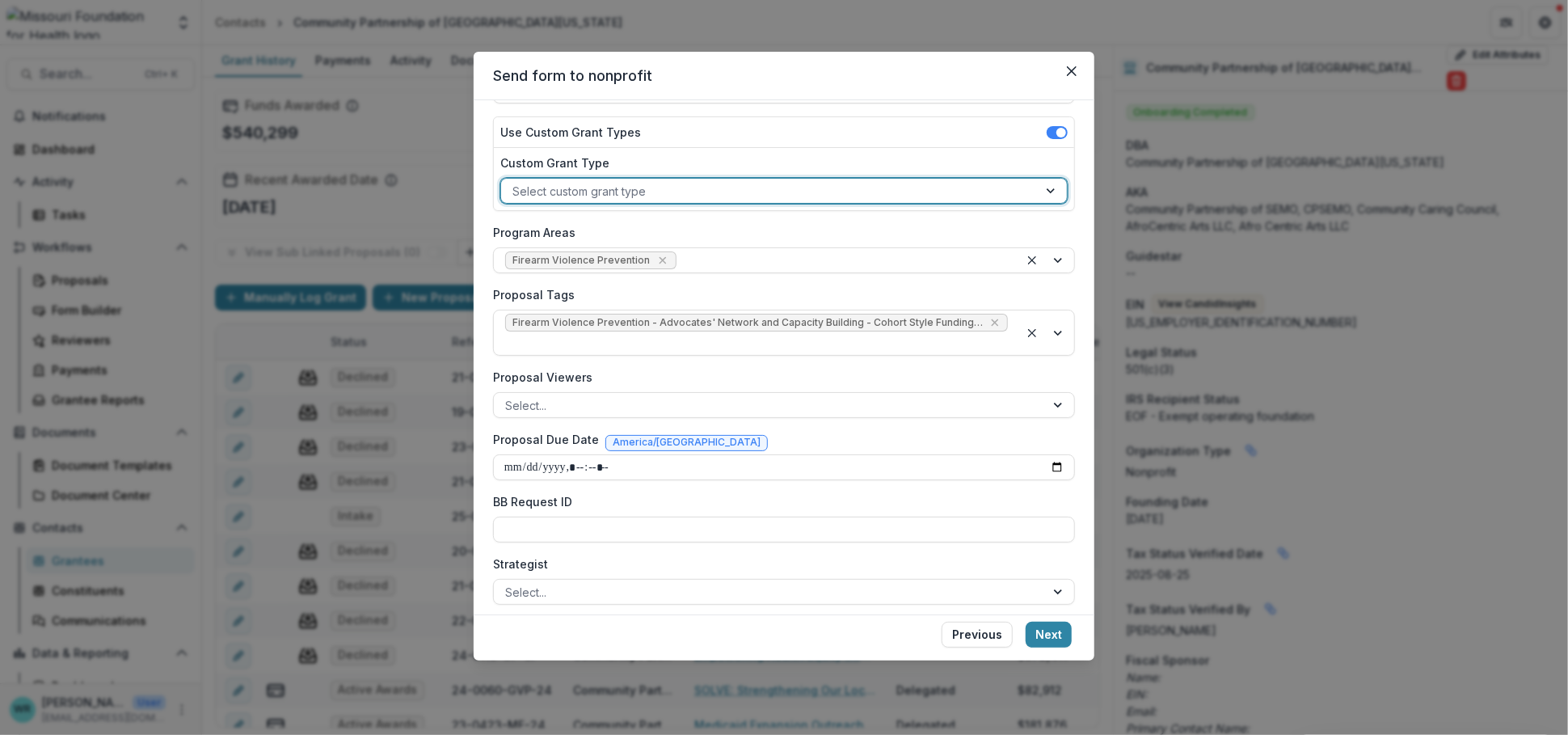
scroll to position [436, 0]
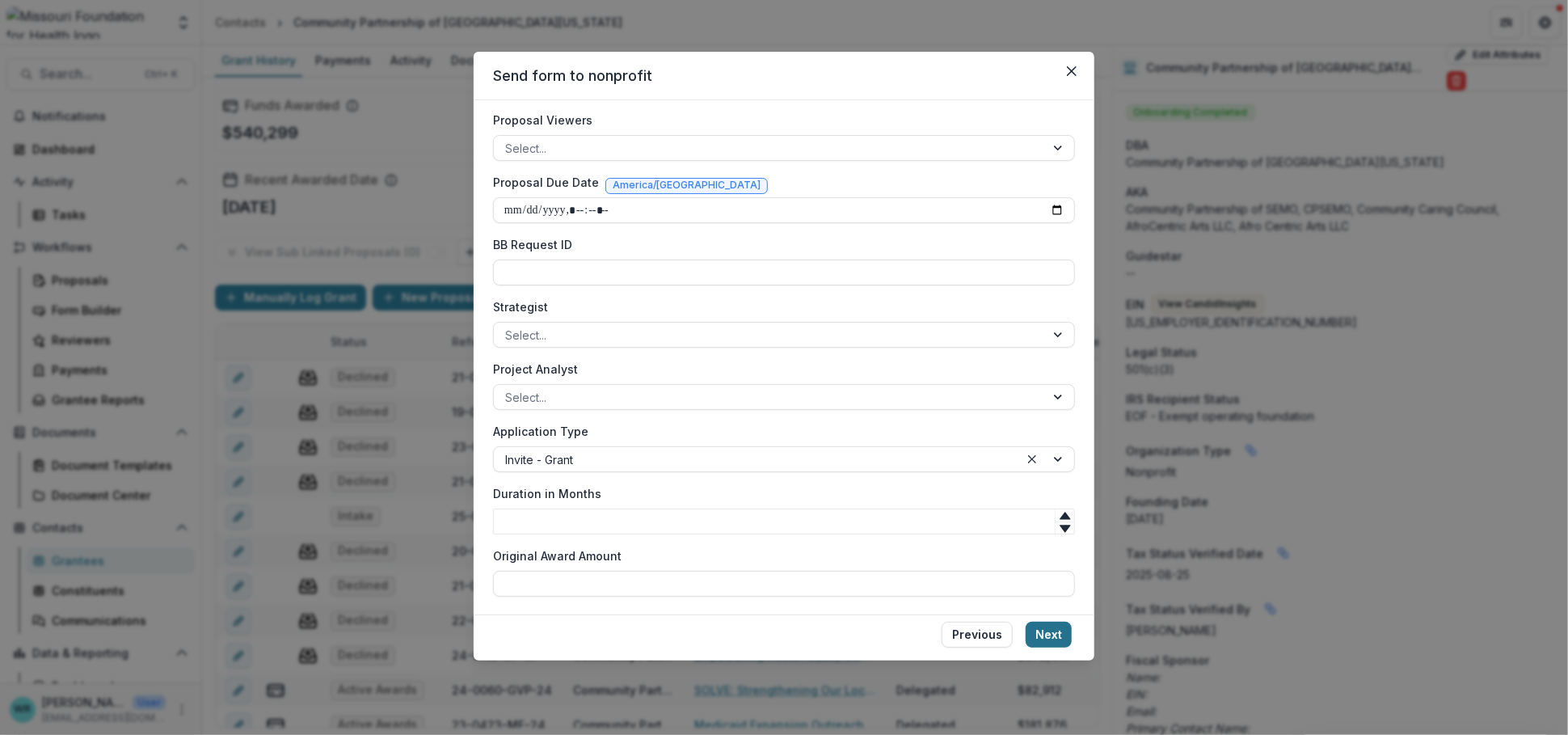
click at [1054, 622] on button "Next" at bounding box center [1049, 635] width 46 height 25
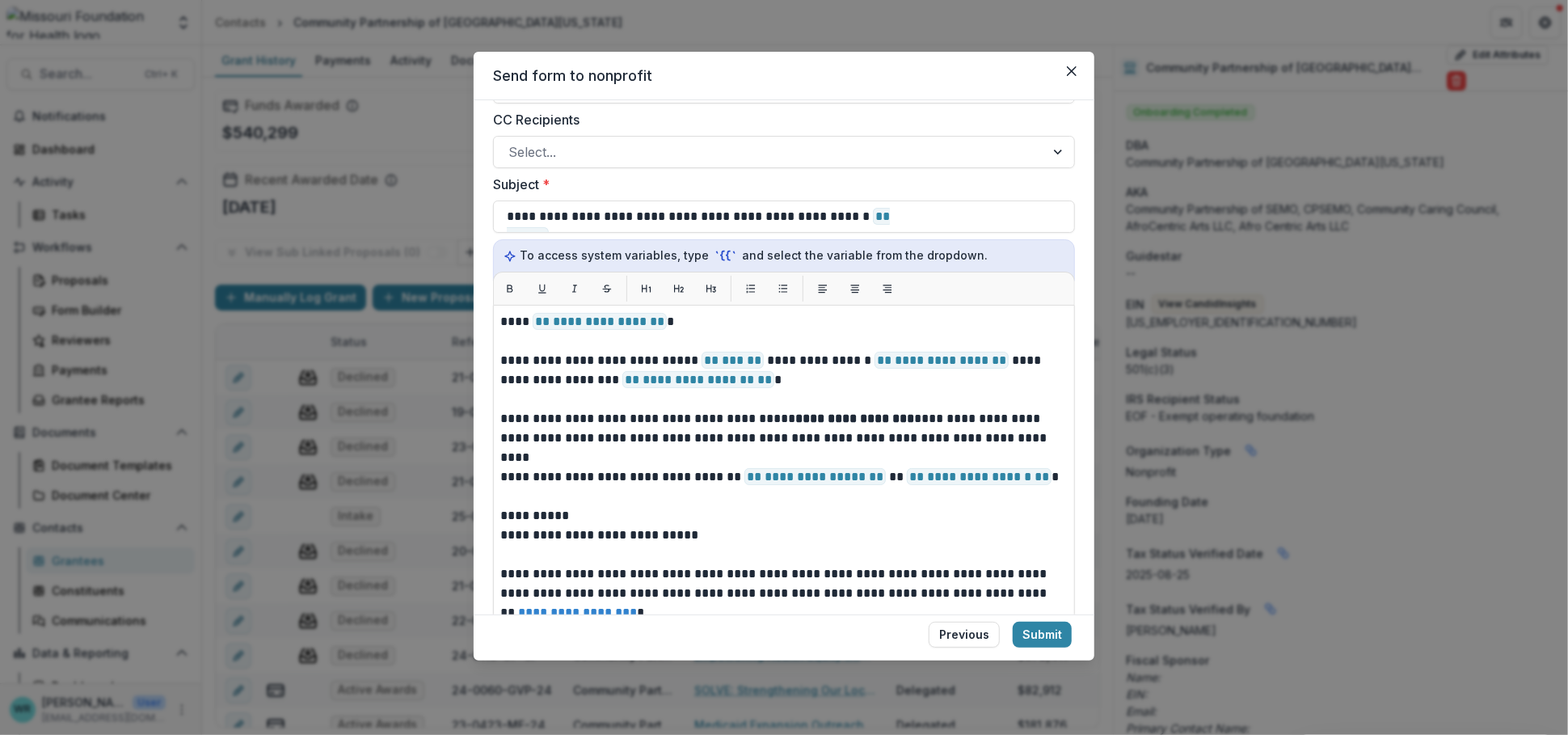
scroll to position [684, 0]
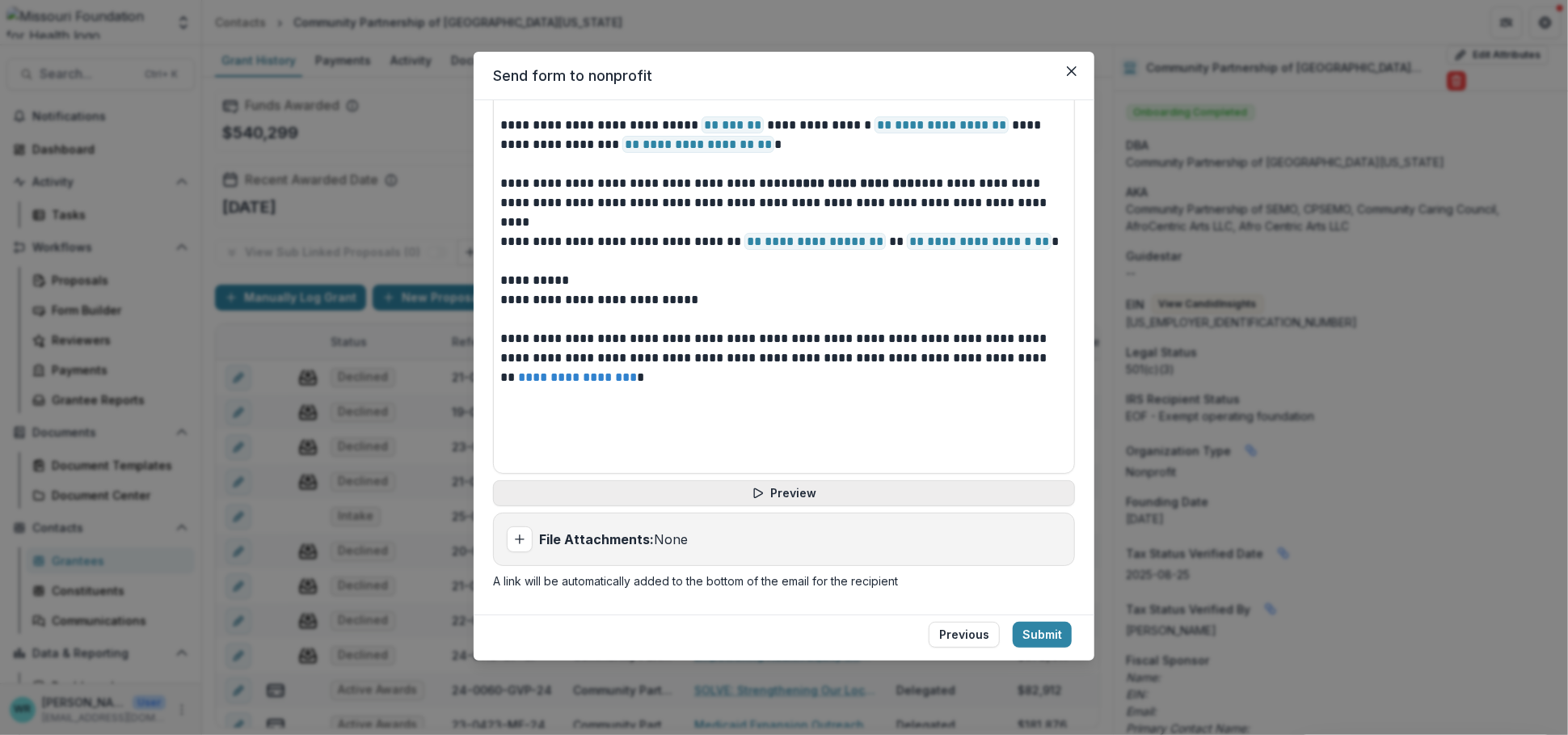
click at [789, 491] on button "Preview" at bounding box center [784, 493] width 582 height 25
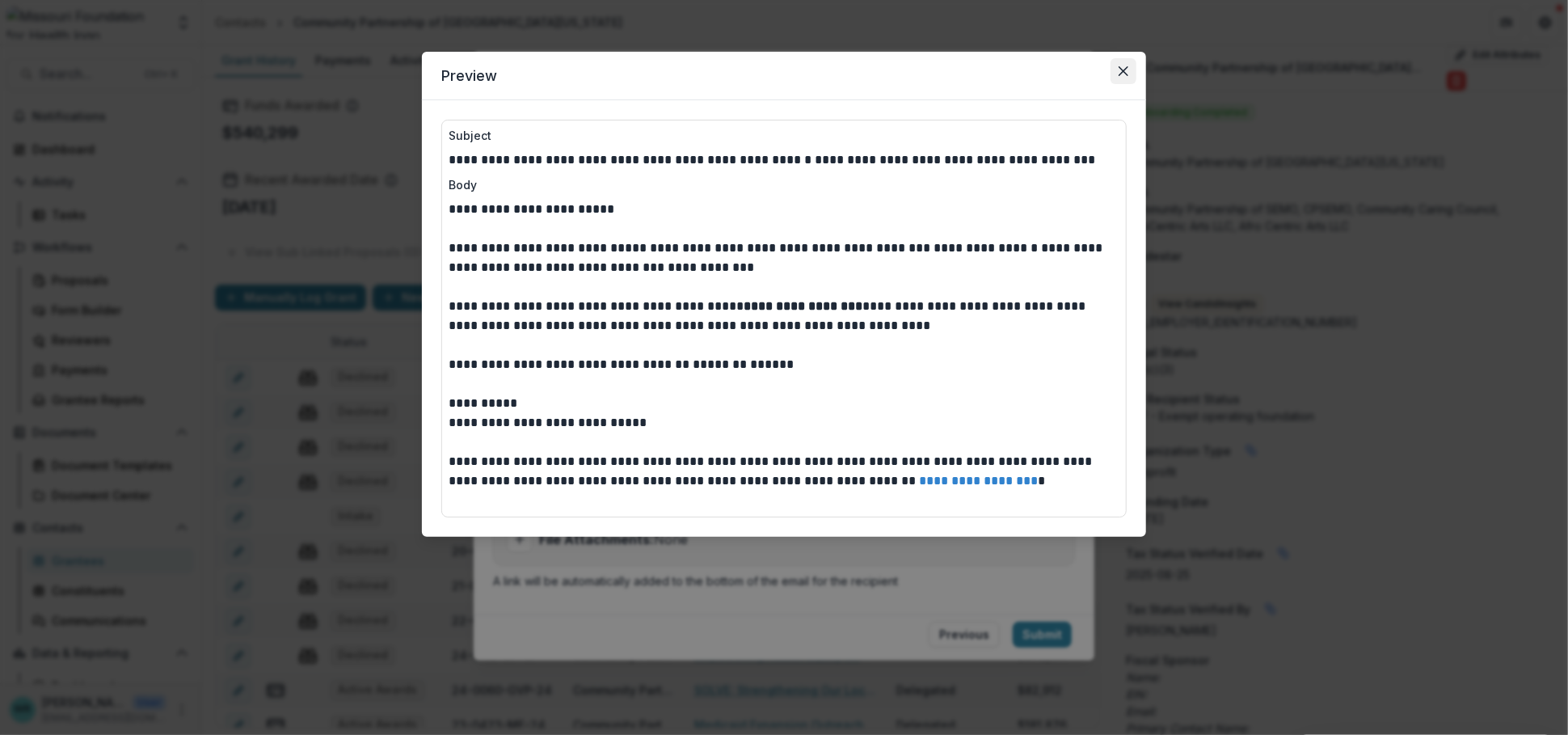
click at [1123, 69] on icon "Close" at bounding box center [1123, 70] width 9 height 9
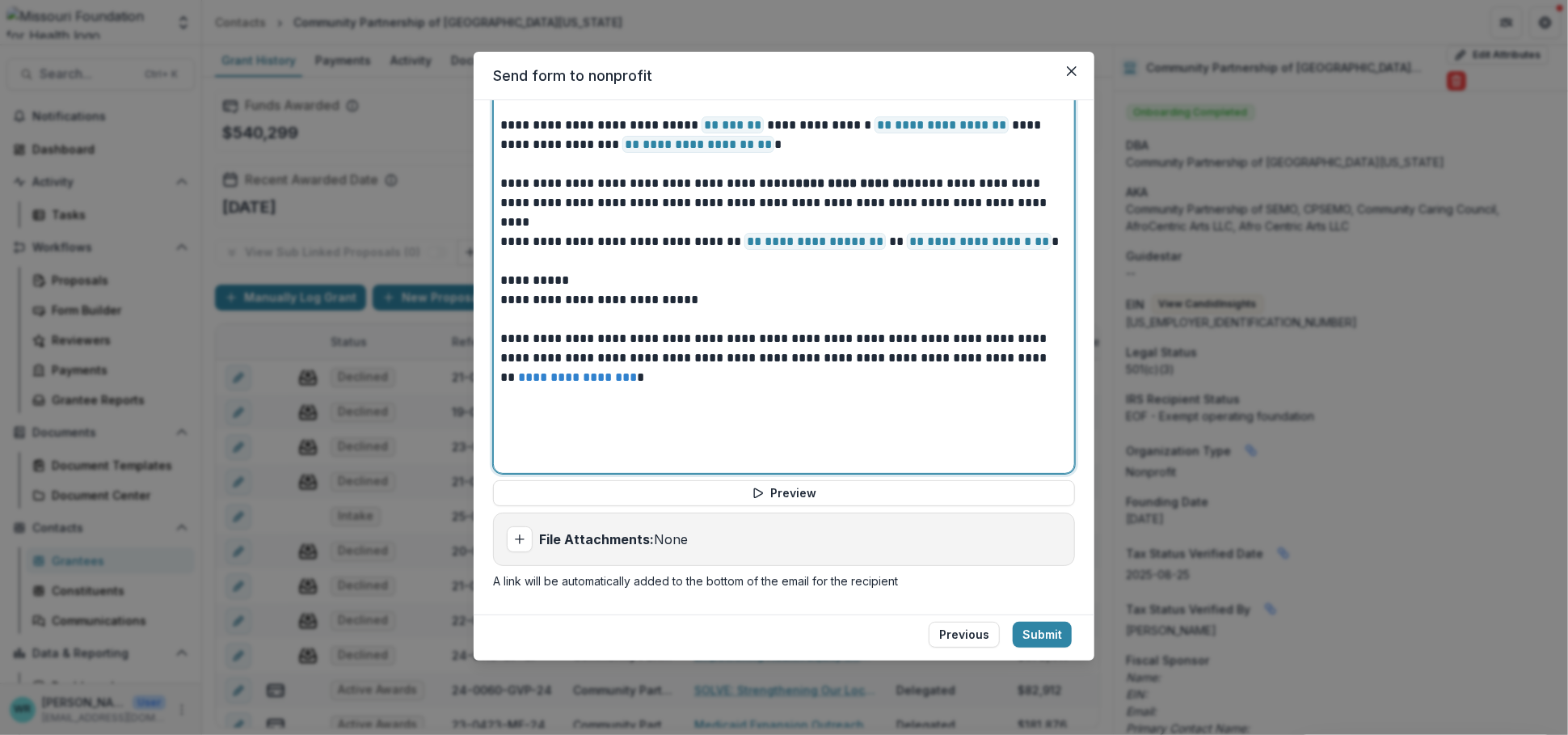
click at [855, 244] on span "**********" at bounding box center [815, 241] width 142 height 17
click at [990, 244] on p "**********" at bounding box center [782, 241] width 563 height 20
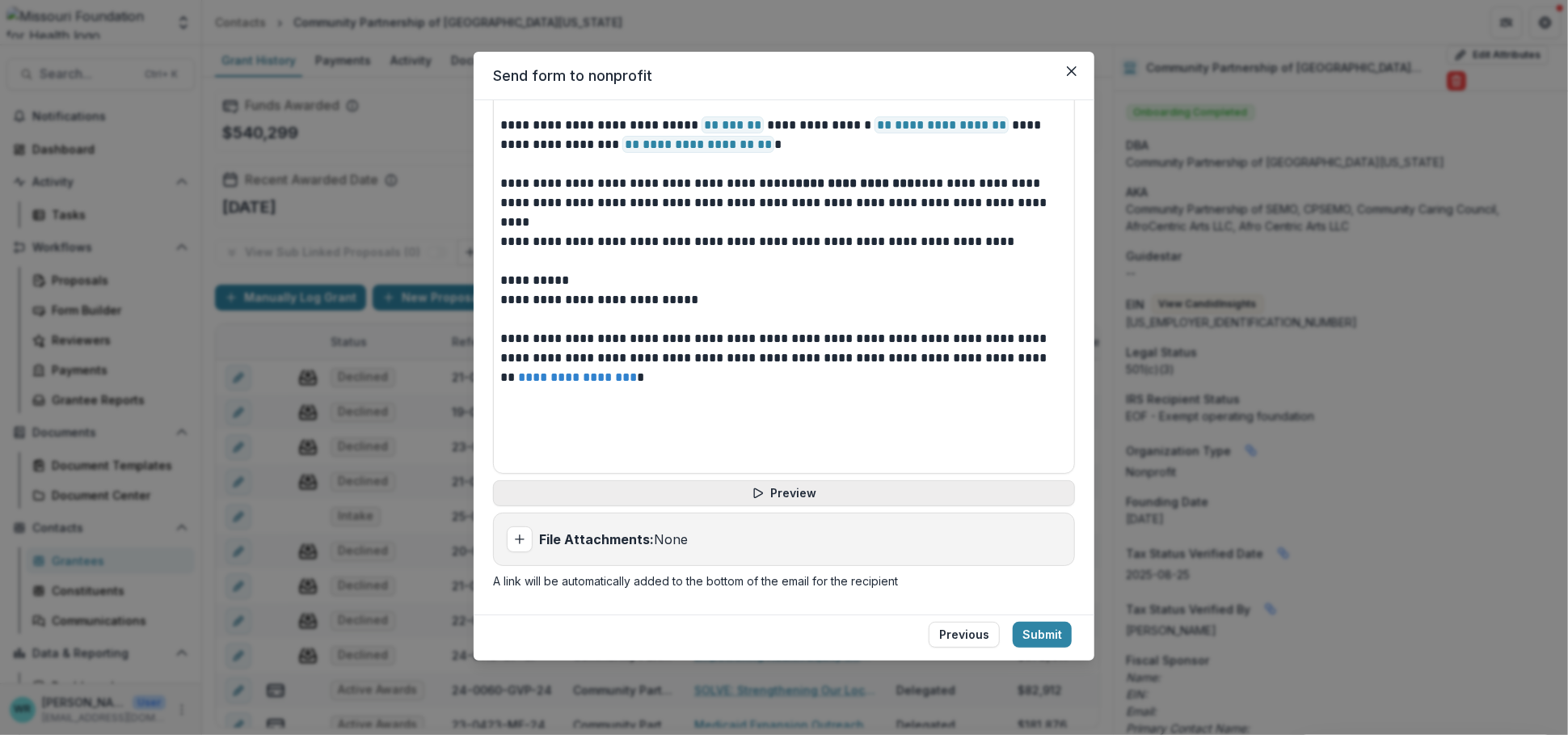
click at [848, 500] on button "Preview" at bounding box center [784, 493] width 582 height 25
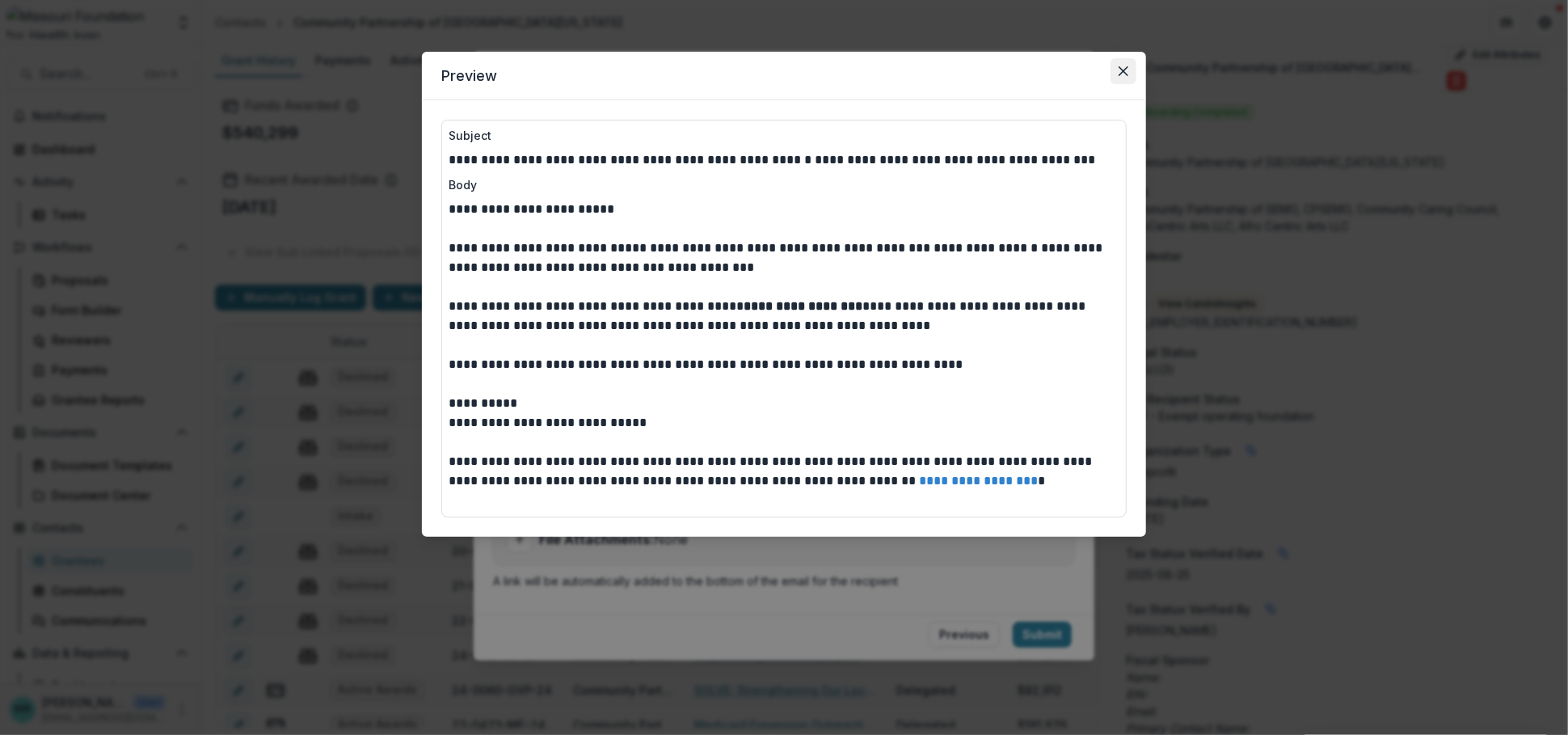
click at [1116, 63] on button "Close" at bounding box center [1123, 71] width 25 height 25
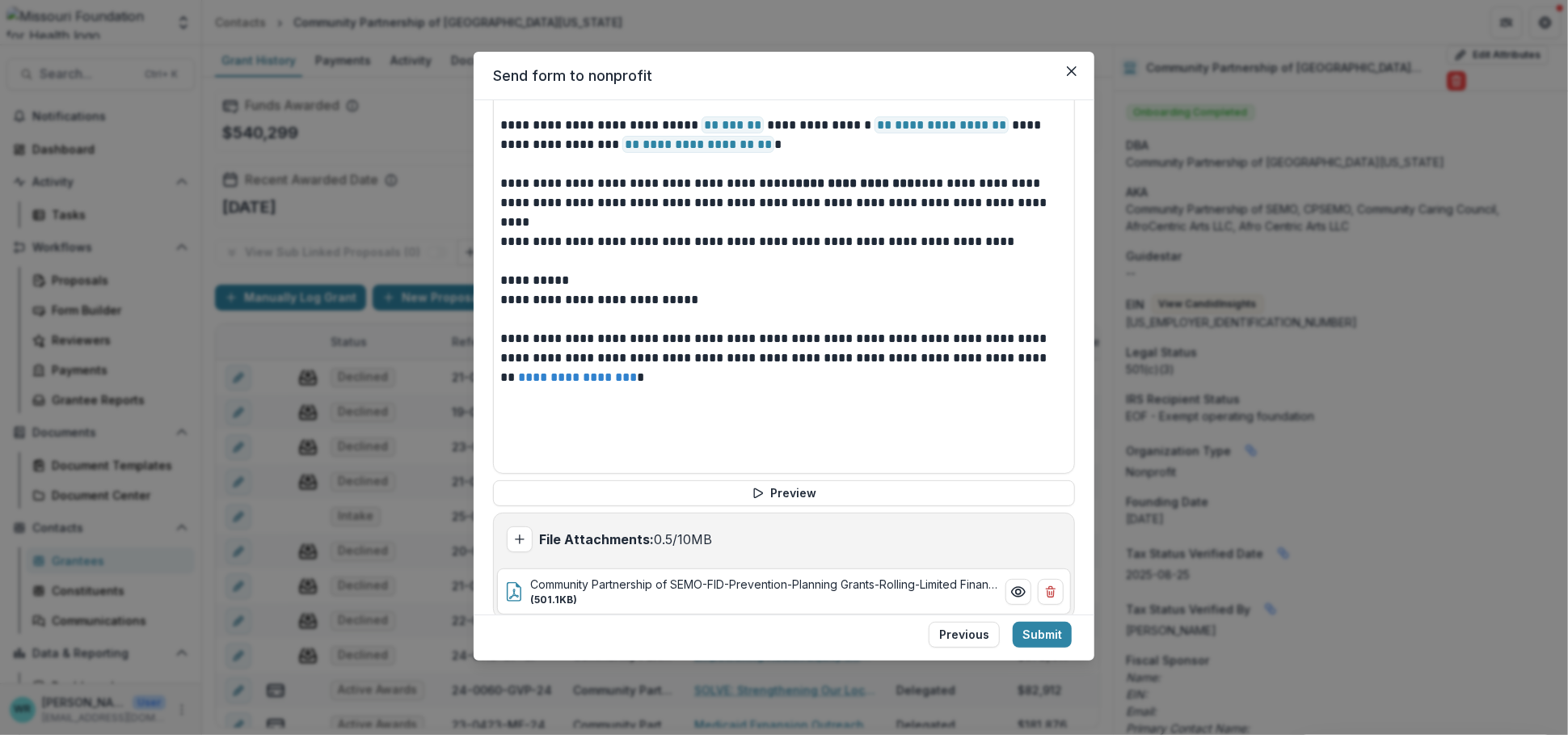
scroll to position [737, 0]
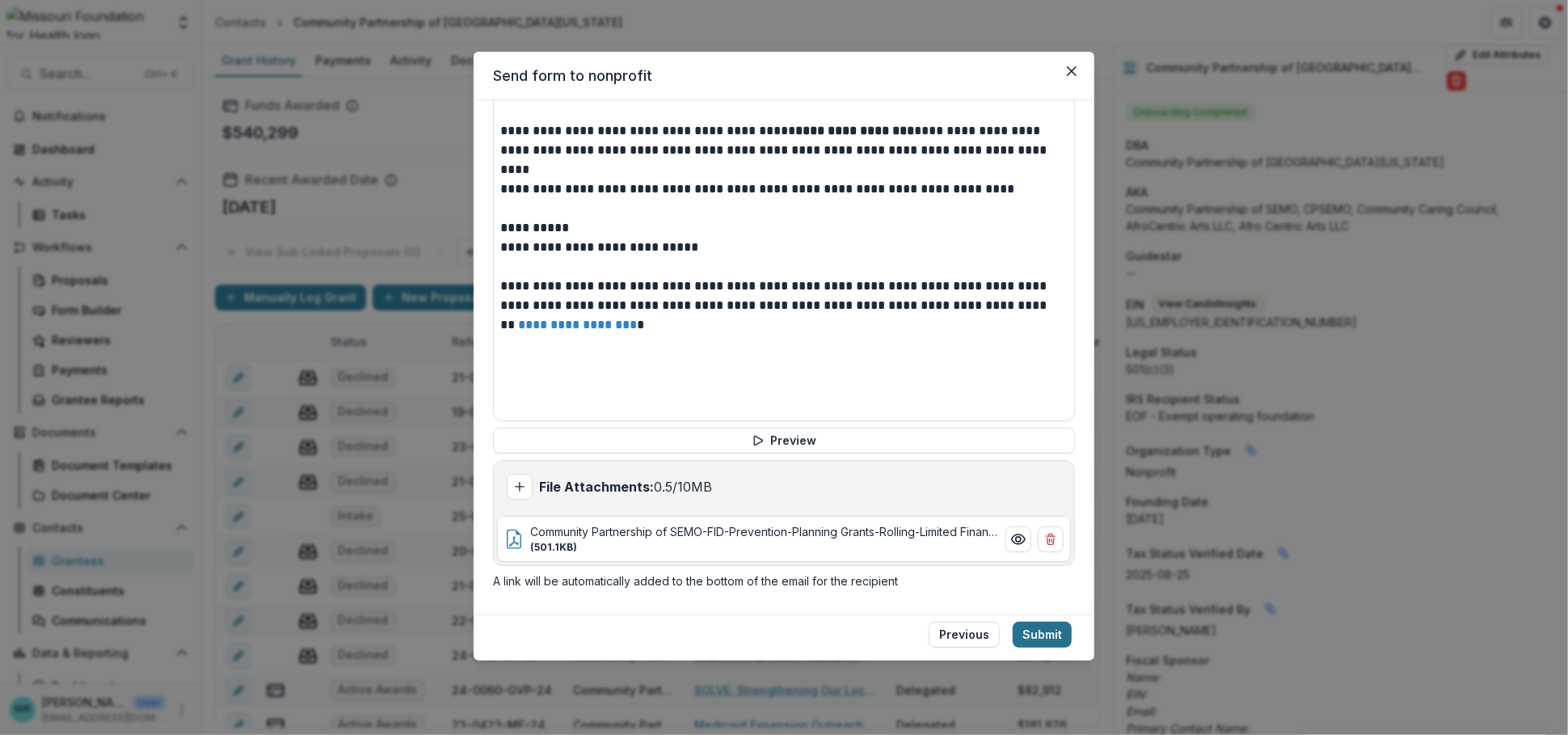
click at [1060, 622] on button "Submit" at bounding box center [1043, 635] width 59 height 25
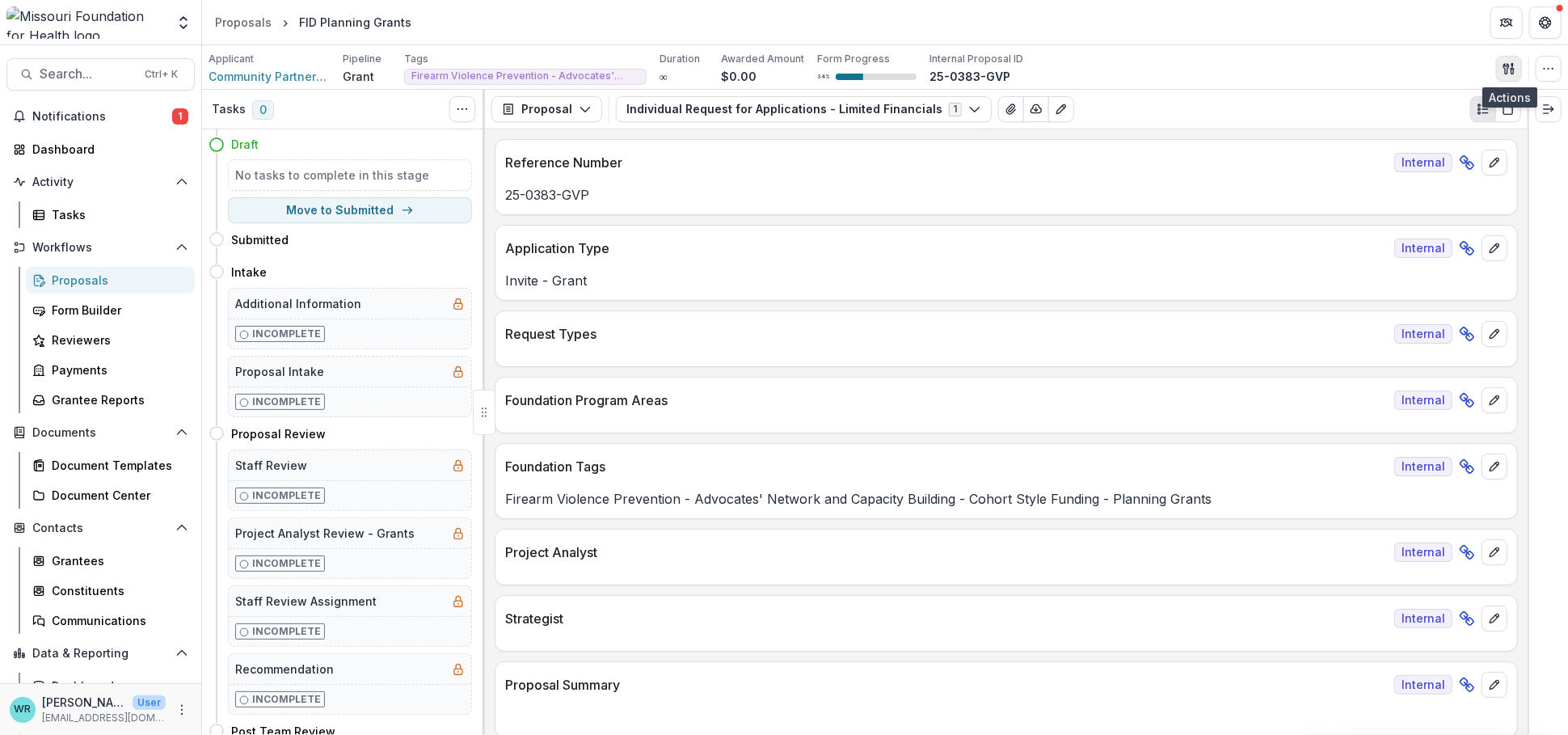
click at [1358, 70] on icon "button" at bounding box center [1509, 68] width 13 height 13
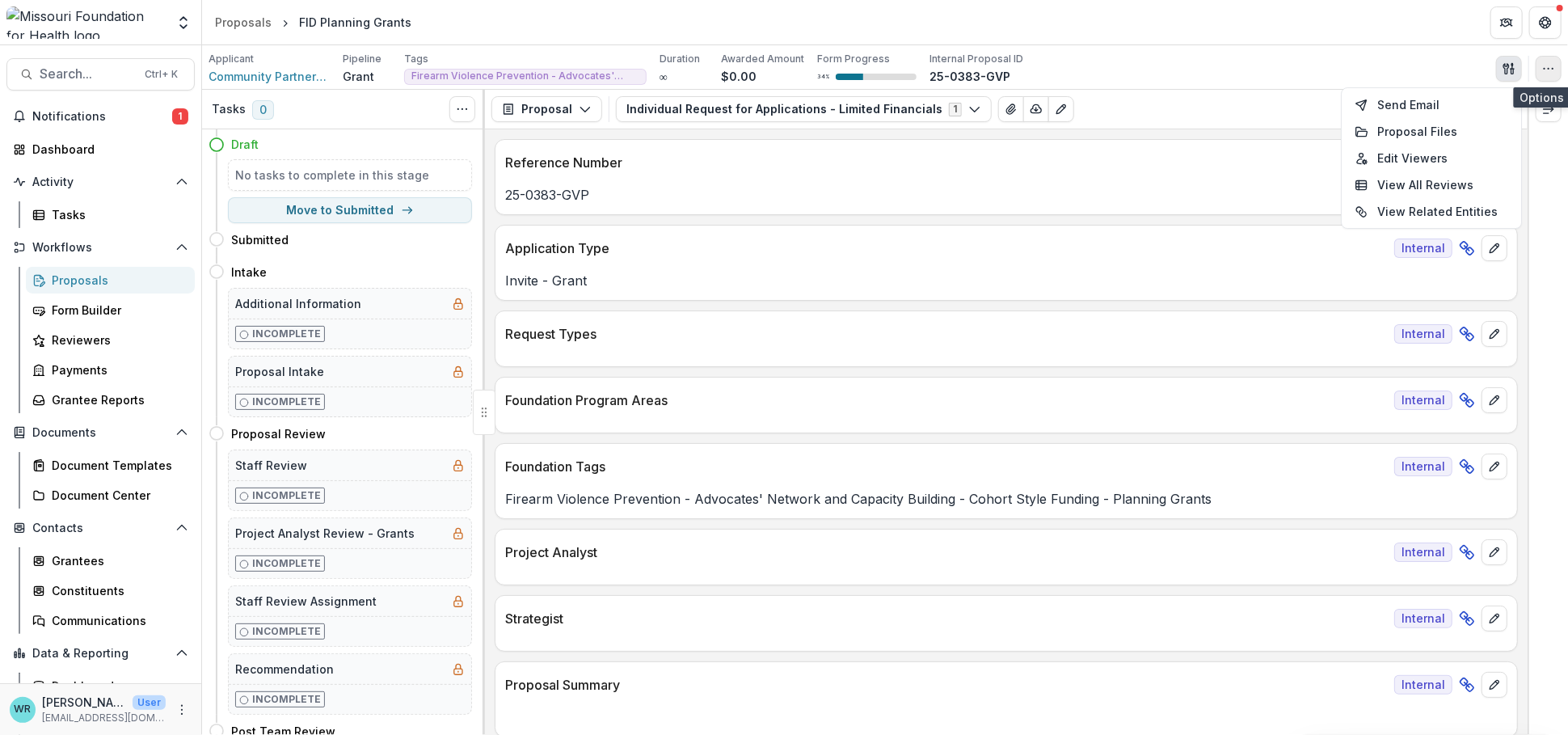
click at [1358, 72] on icon "button" at bounding box center [1548, 68] width 13 height 13
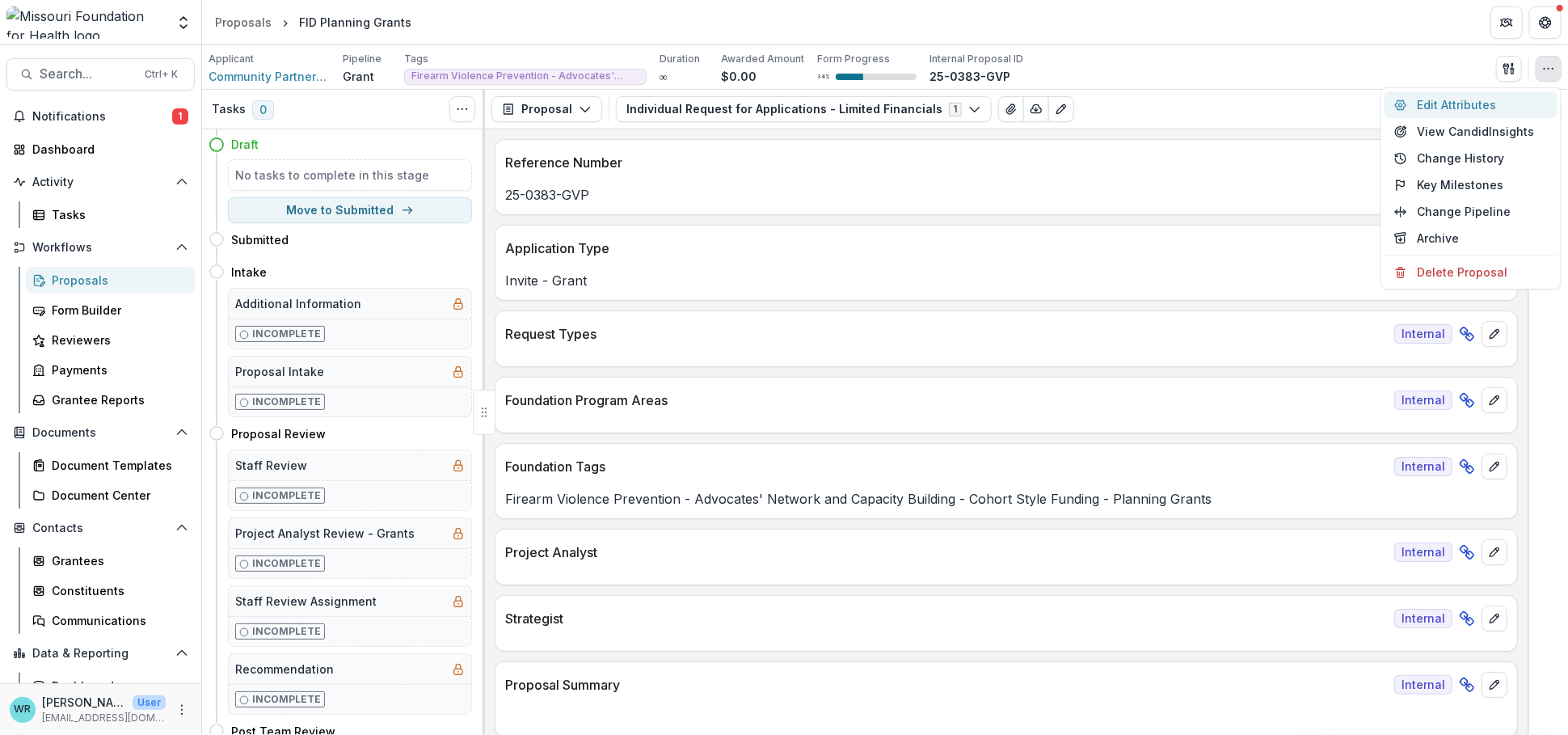
click at [1358, 104] on button "Edit Attributes" at bounding box center [1471, 104] width 173 height 26
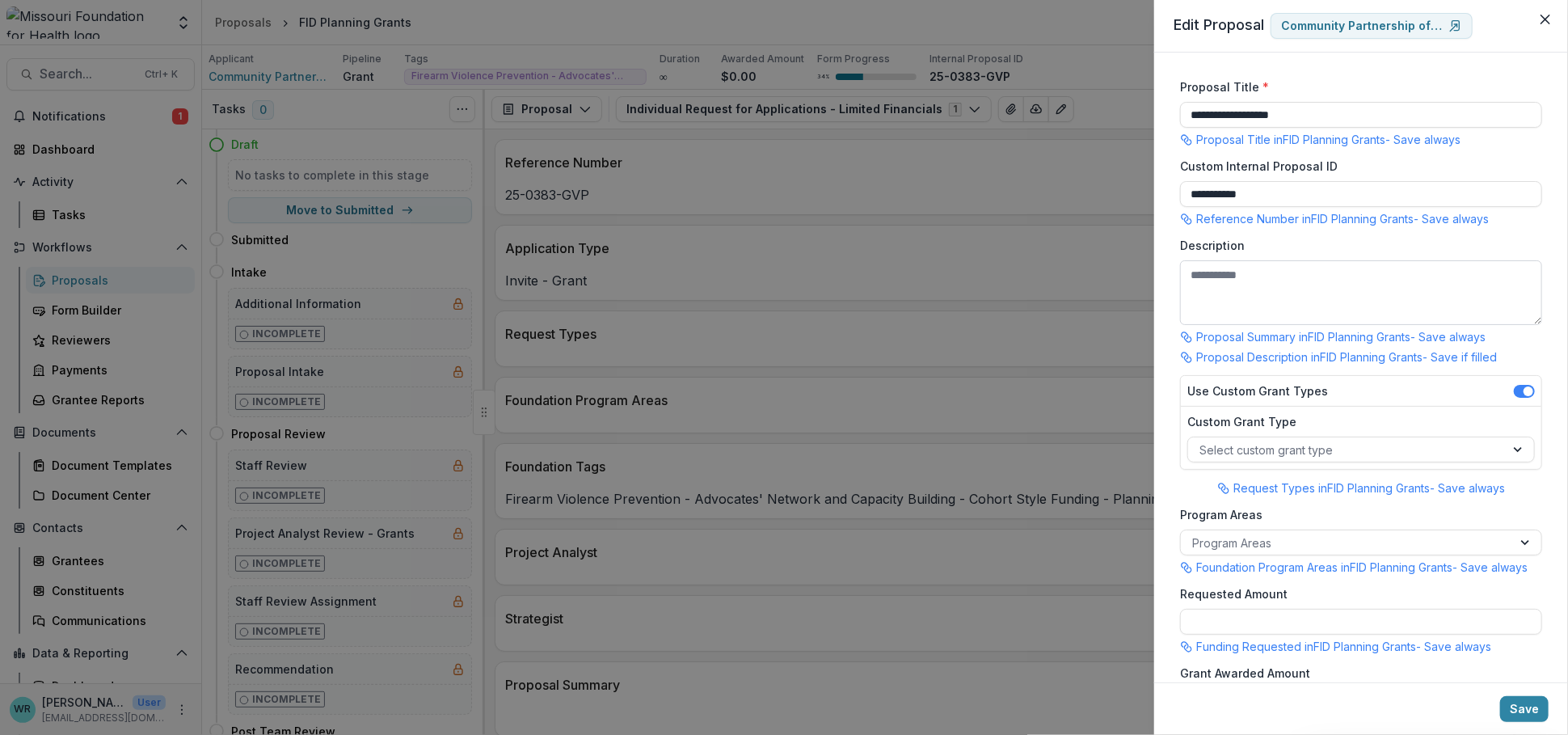
scroll to position [269, 0]
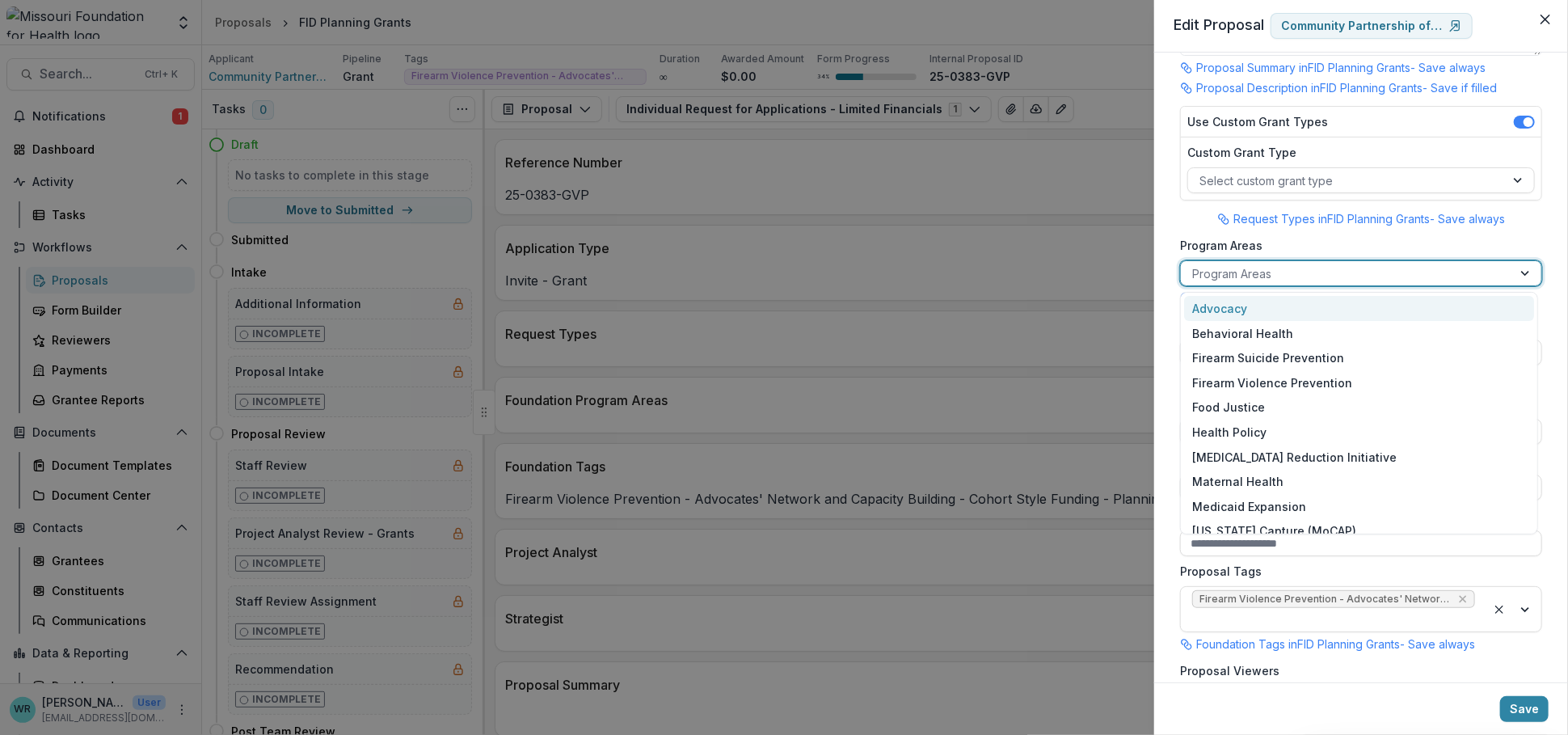
click at [1303, 274] on div at bounding box center [1347, 274] width 309 height 20
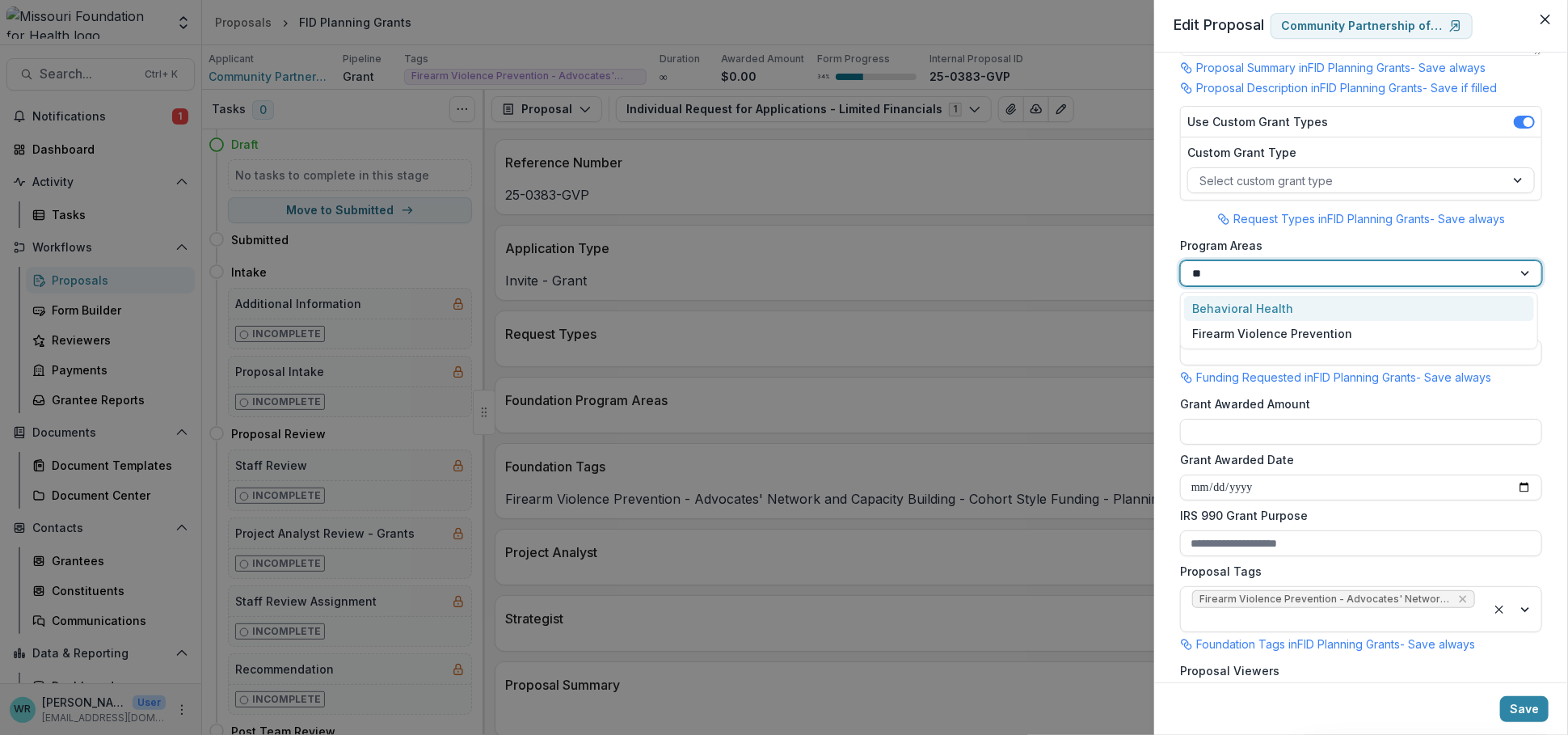
type input "***"
click at [1300, 334] on div "Firearm Violence Prevention" at bounding box center [1359, 334] width 350 height 25
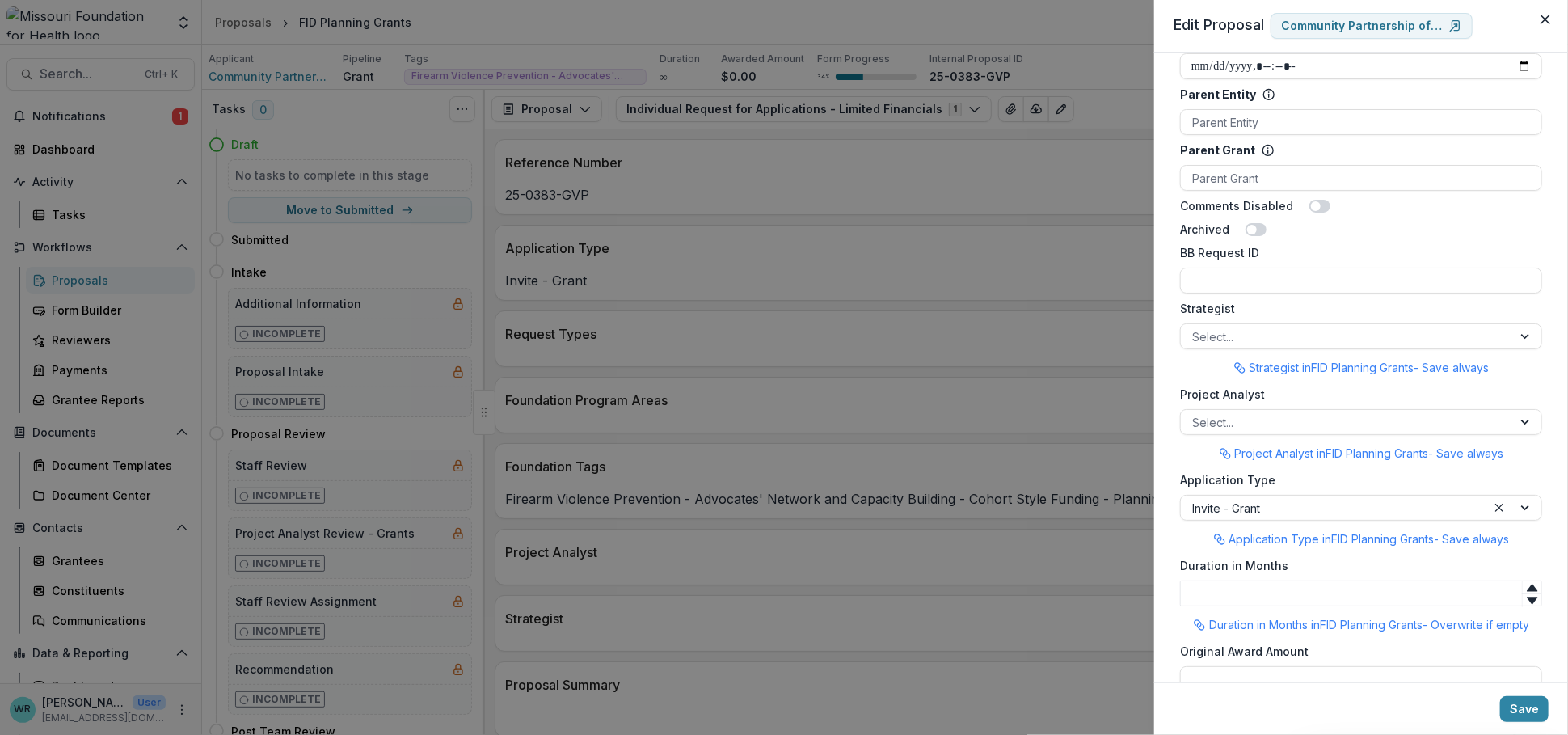
scroll to position [1087, 0]
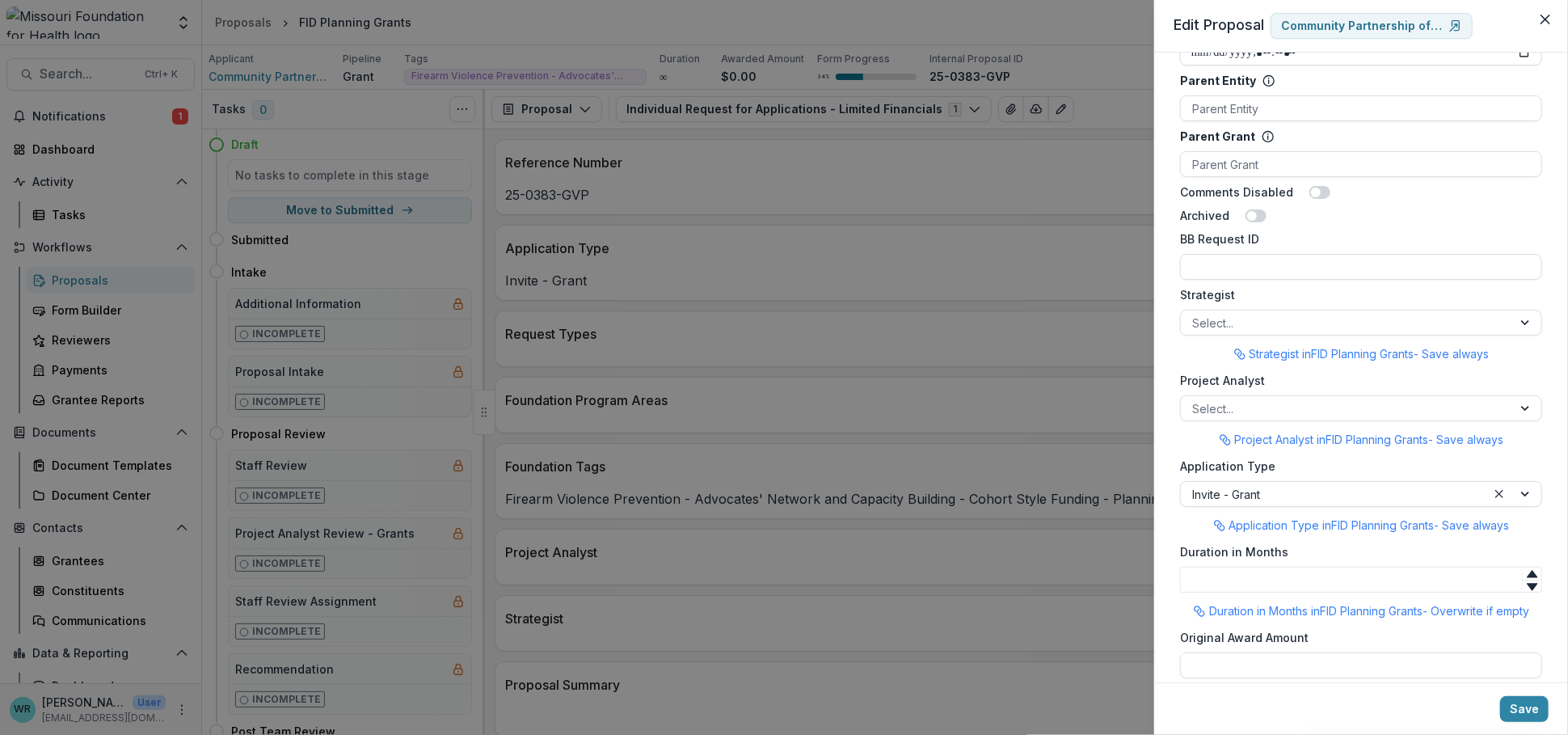
click at [1257, 313] on div at bounding box center [1347, 323] width 309 height 20
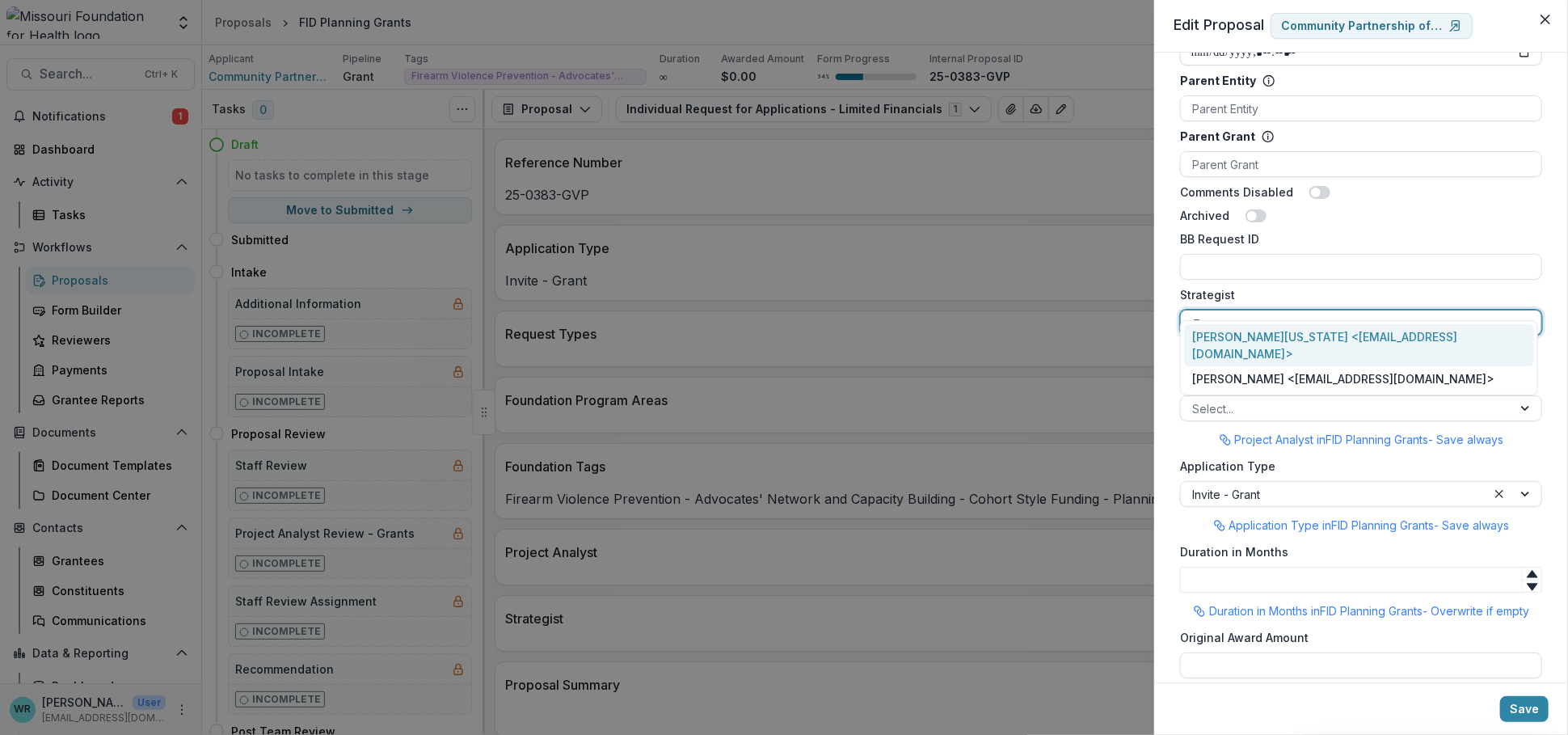
type input "***"
click at [1251, 335] on div "[PERSON_NAME][US_STATE] <[EMAIL_ADDRESS][DOMAIN_NAME]>" at bounding box center [1359, 345] width 350 height 42
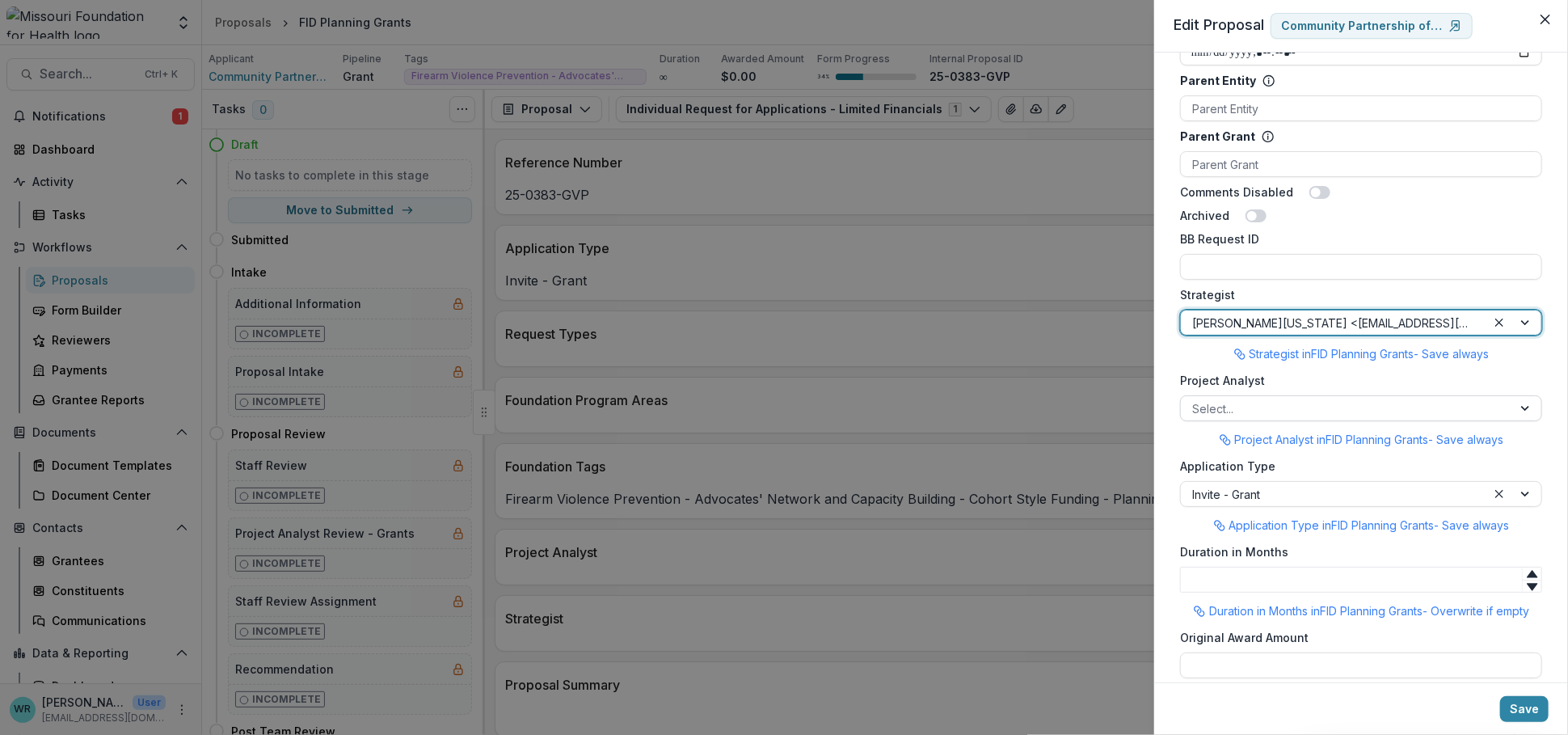
click at [1255, 399] on div at bounding box center [1347, 409] width 309 height 20
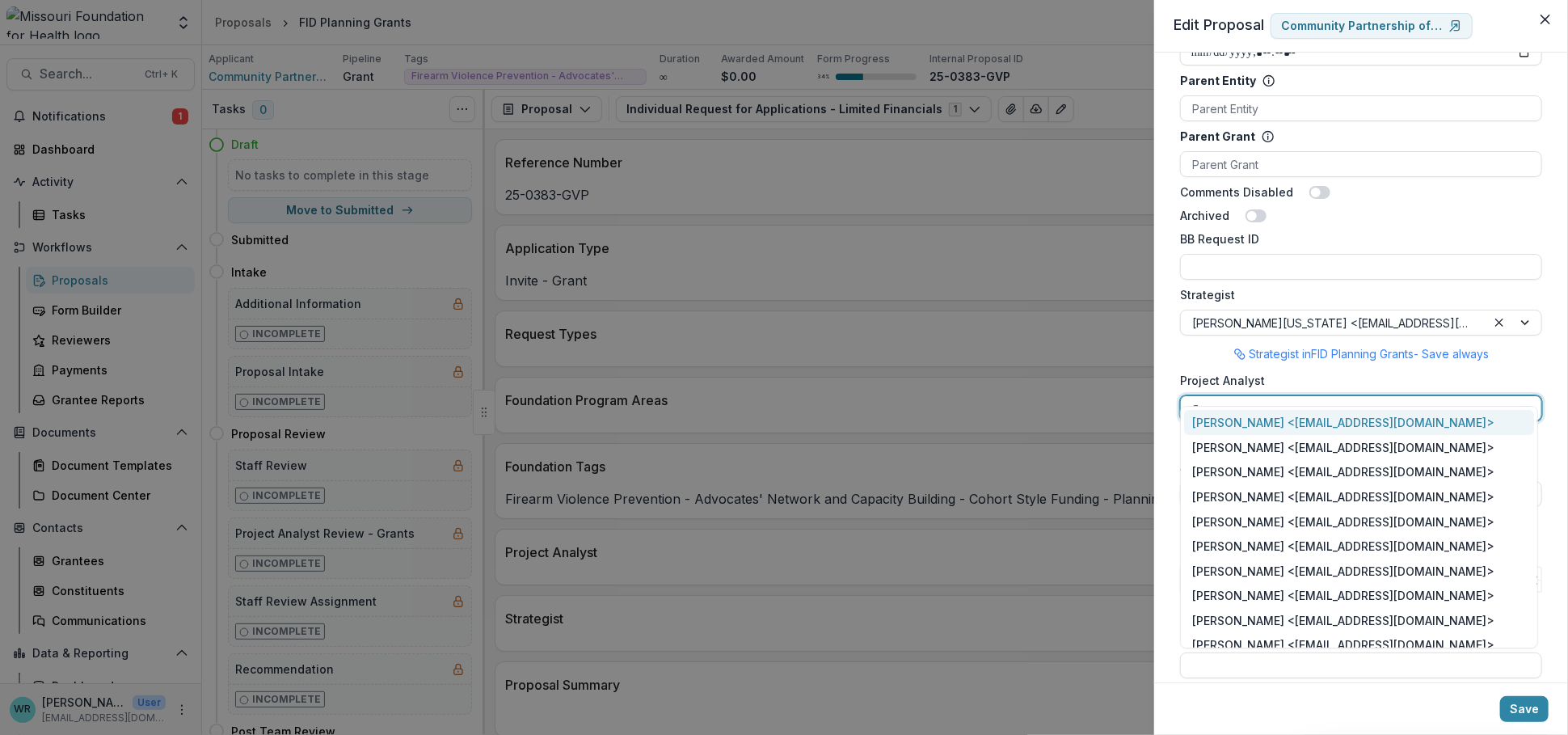
type input "****"
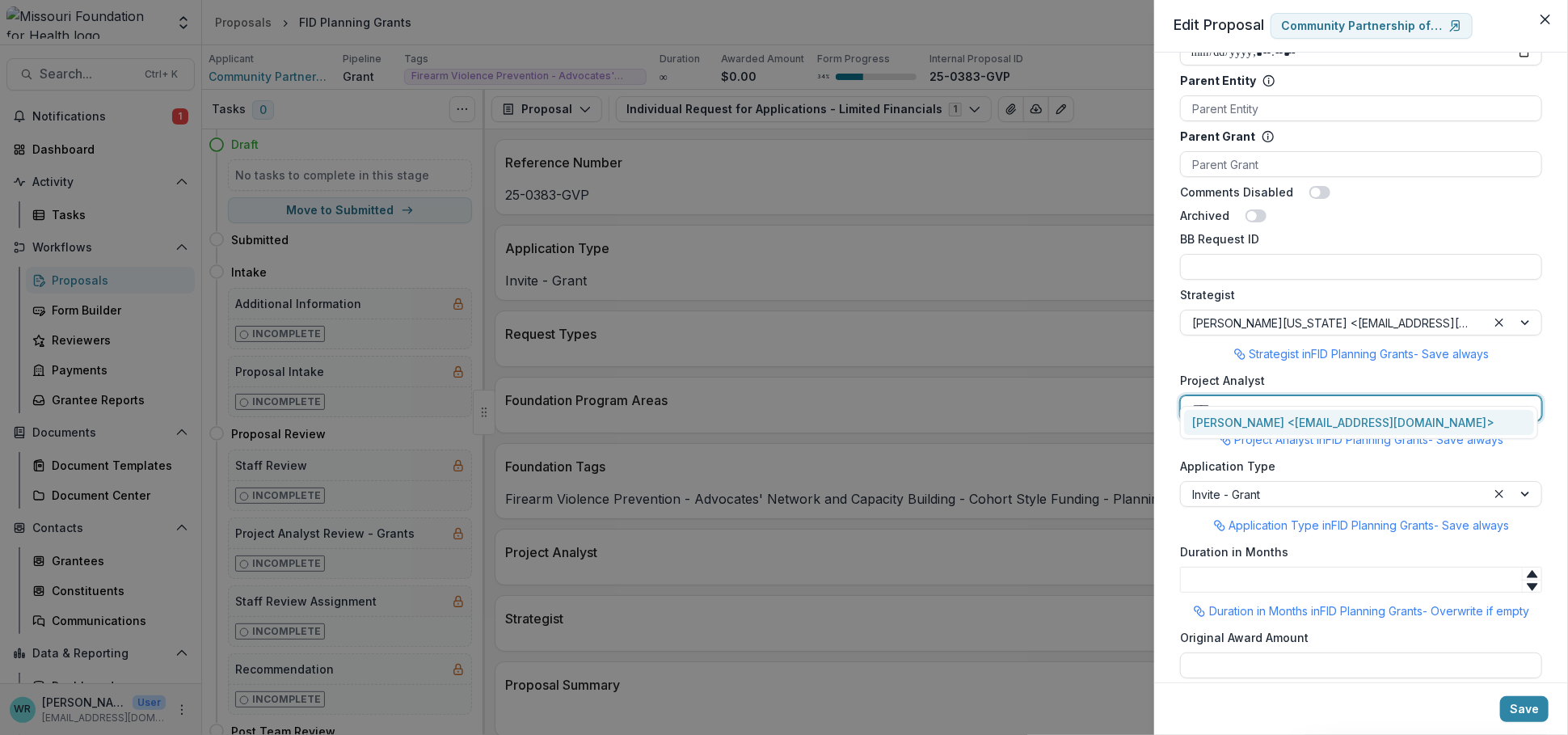
click at [1266, 418] on div "[PERSON_NAME] <[EMAIL_ADDRESS][DOMAIN_NAME]>" at bounding box center [1359, 423] width 350 height 25
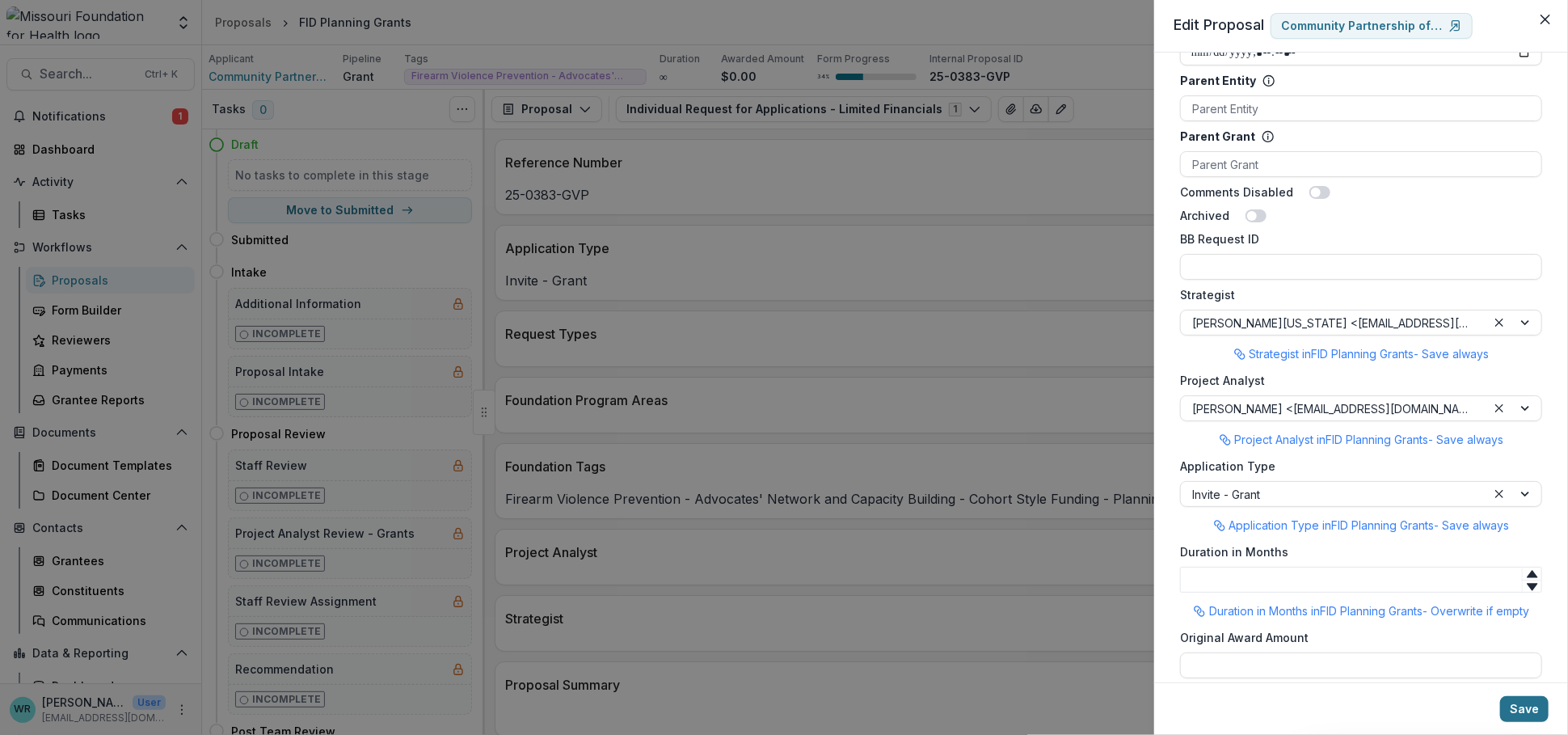
click at [1358, 622] on button "Save" at bounding box center [1524, 709] width 48 height 25
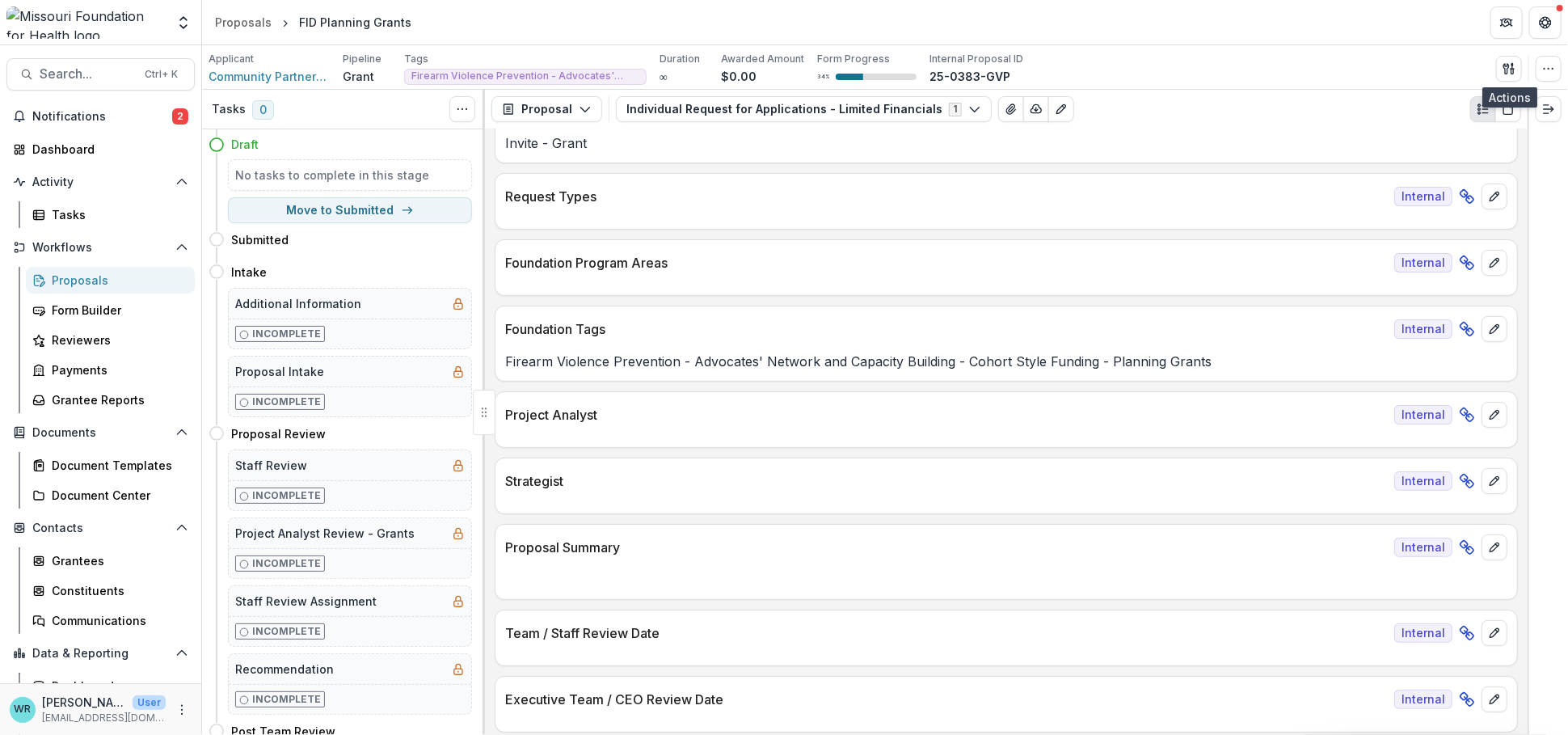
scroll to position [179, 0]
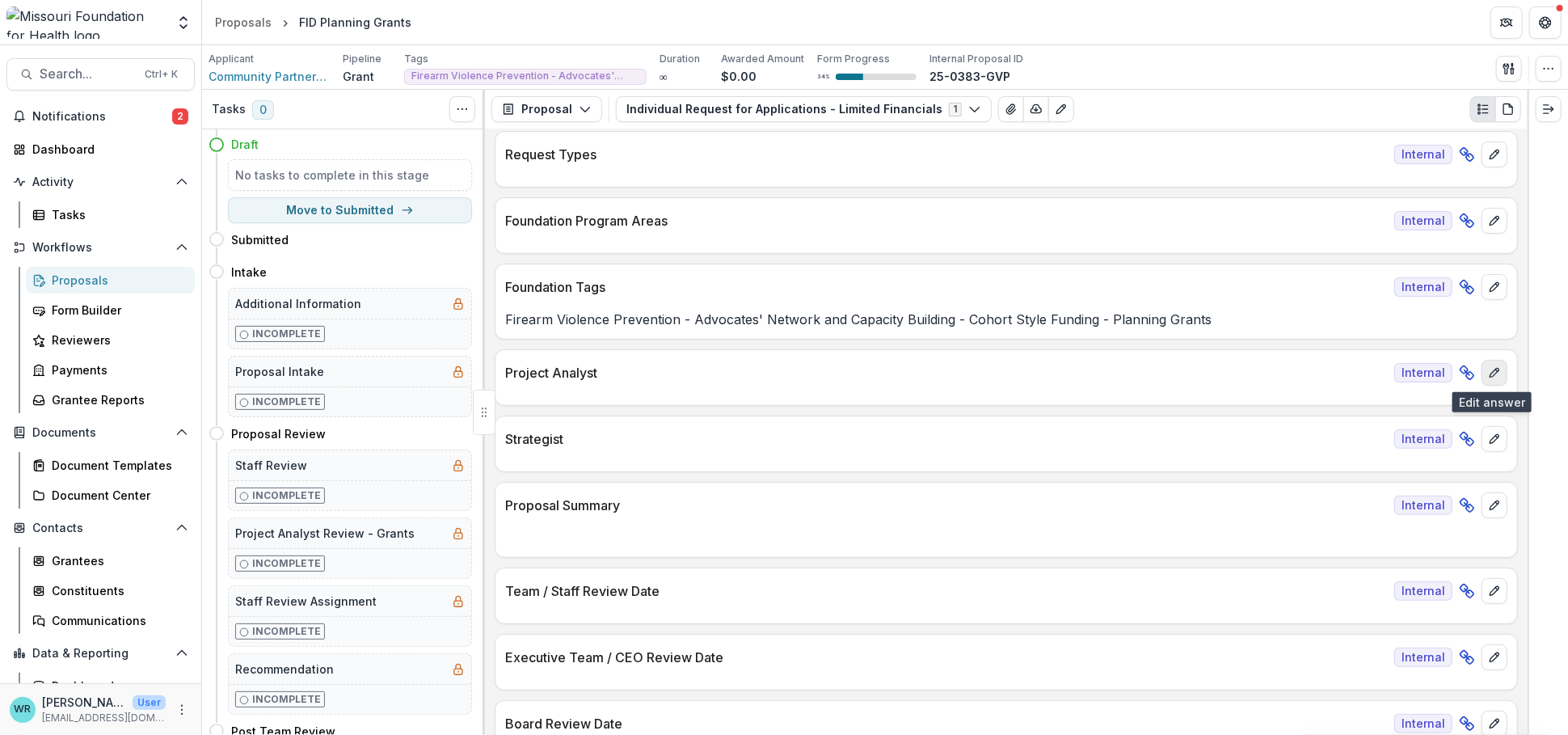
click at [1358, 374] on icon "edit" at bounding box center [1494, 373] width 13 height 13
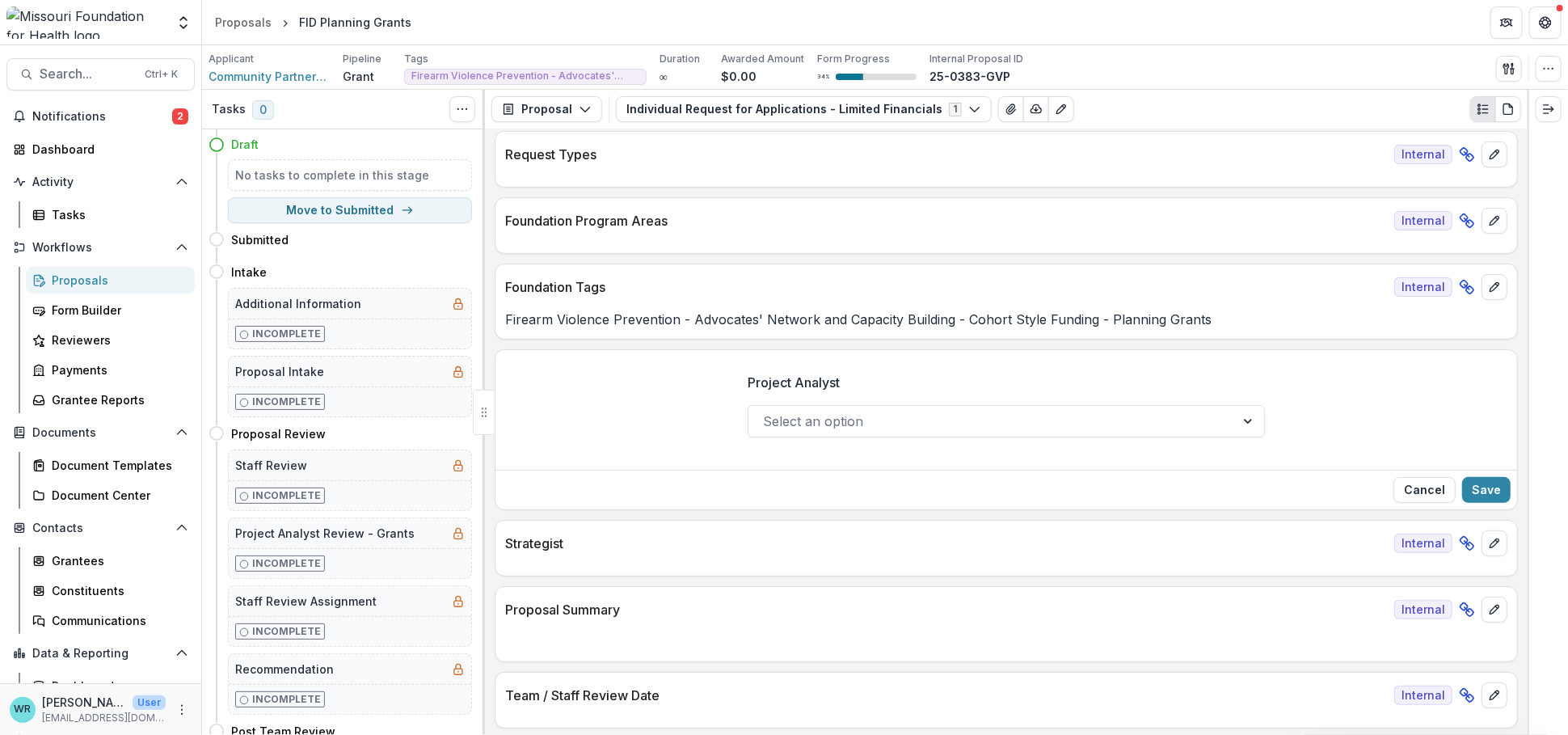
click at [797, 422] on div at bounding box center [991, 421] width 457 height 23
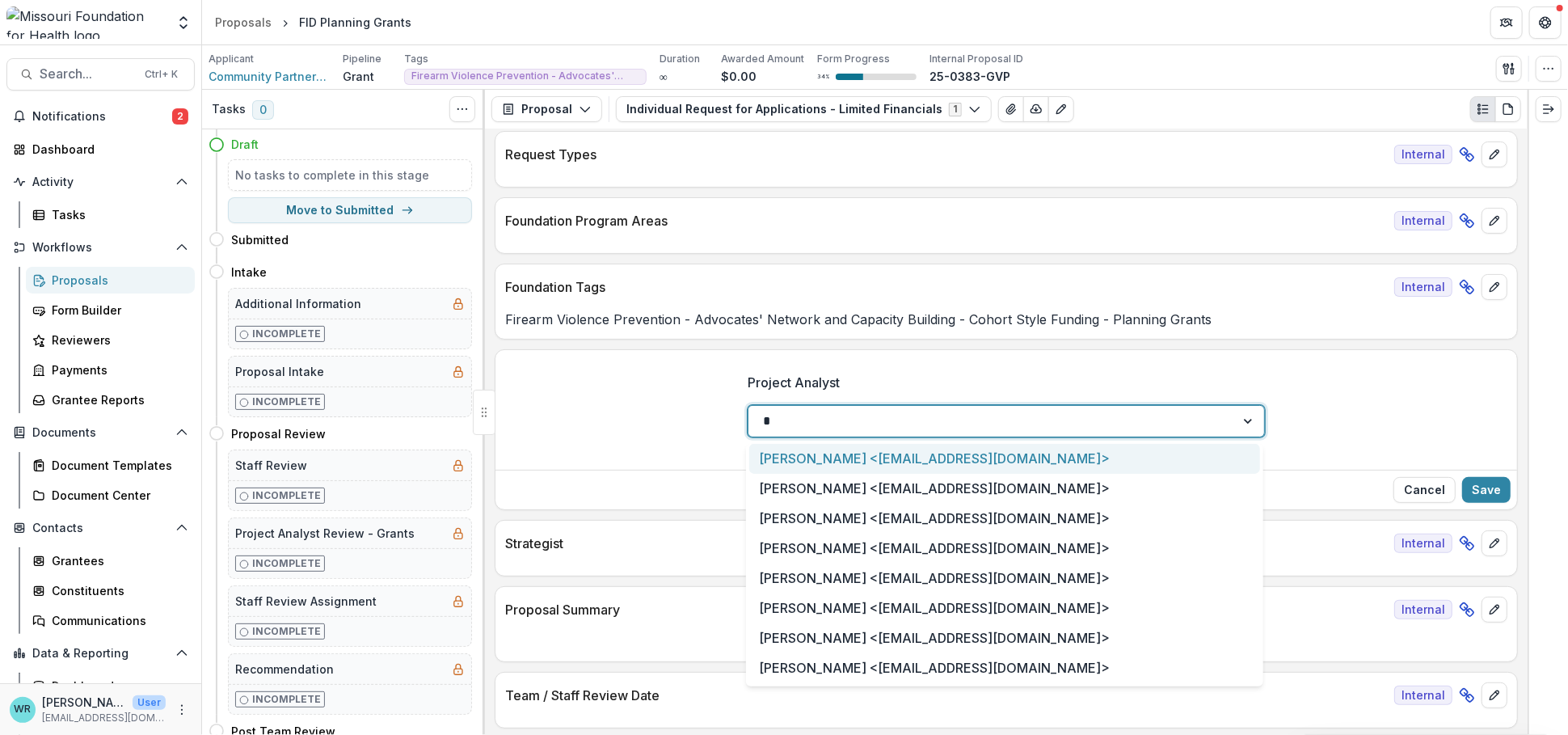
type input "**"
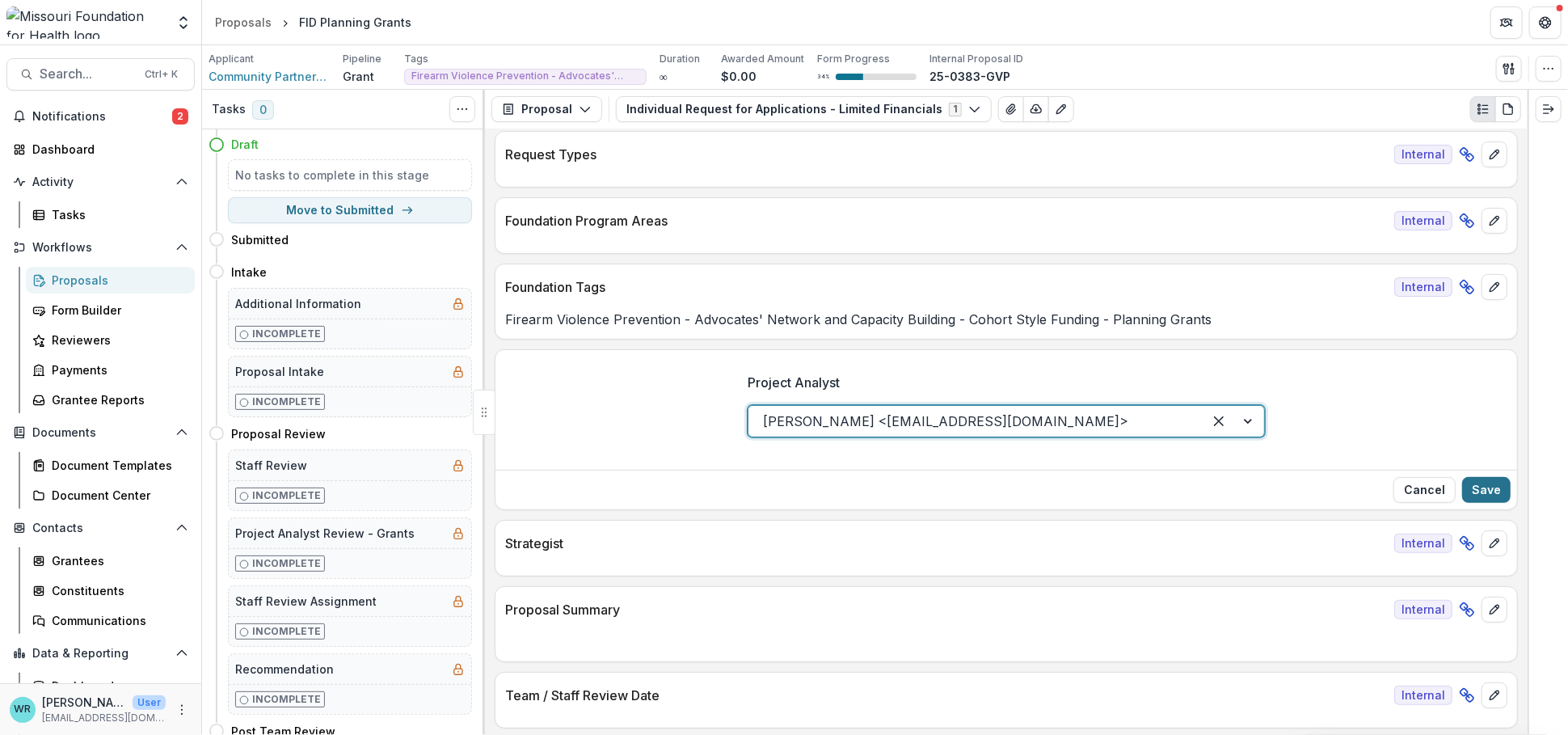
click at [1358, 480] on button "Save" at bounding box center [1486, 490] width 48 height 25
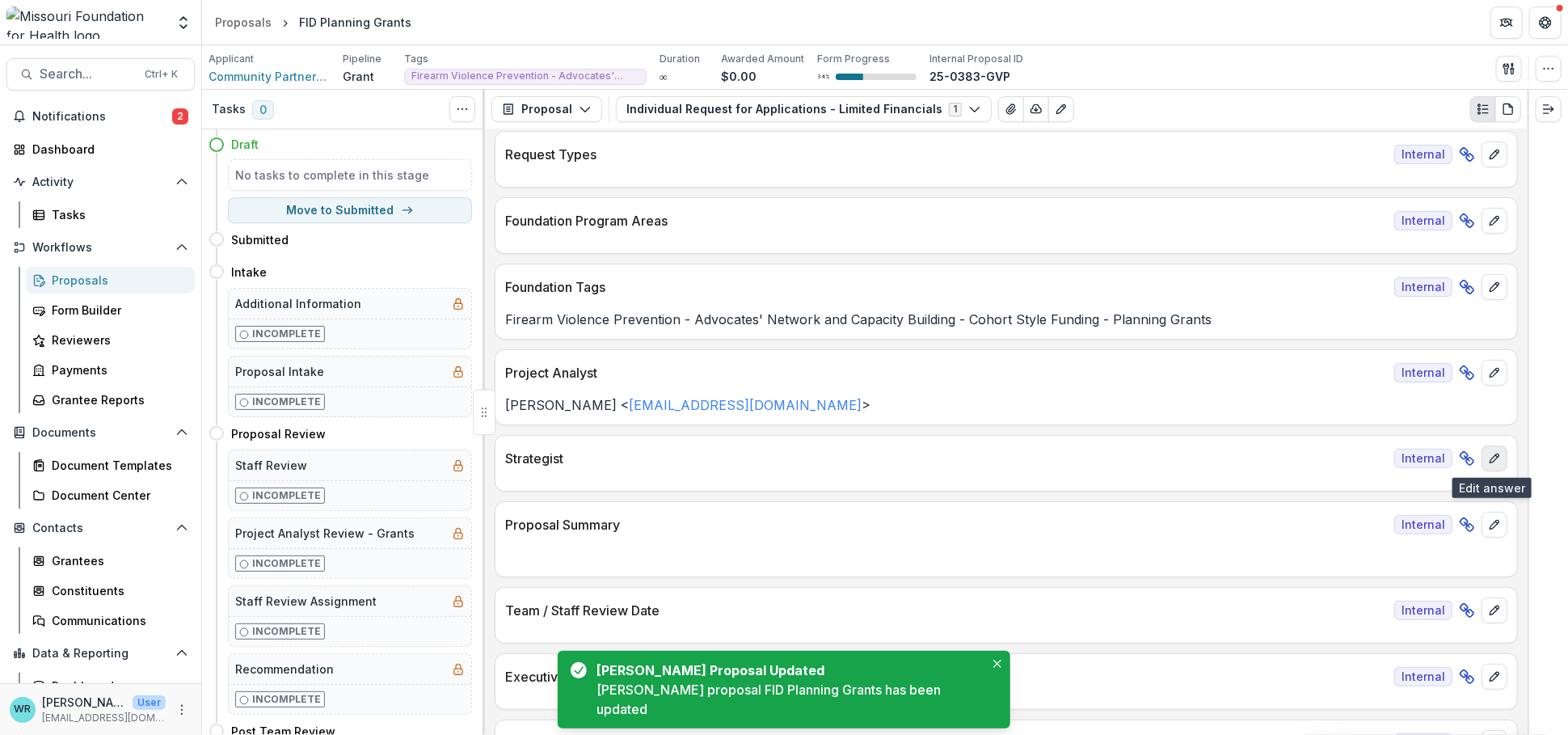
click at [1358, 459] on icon "edit" at bounding box center [1494, 458] width 13 height 13
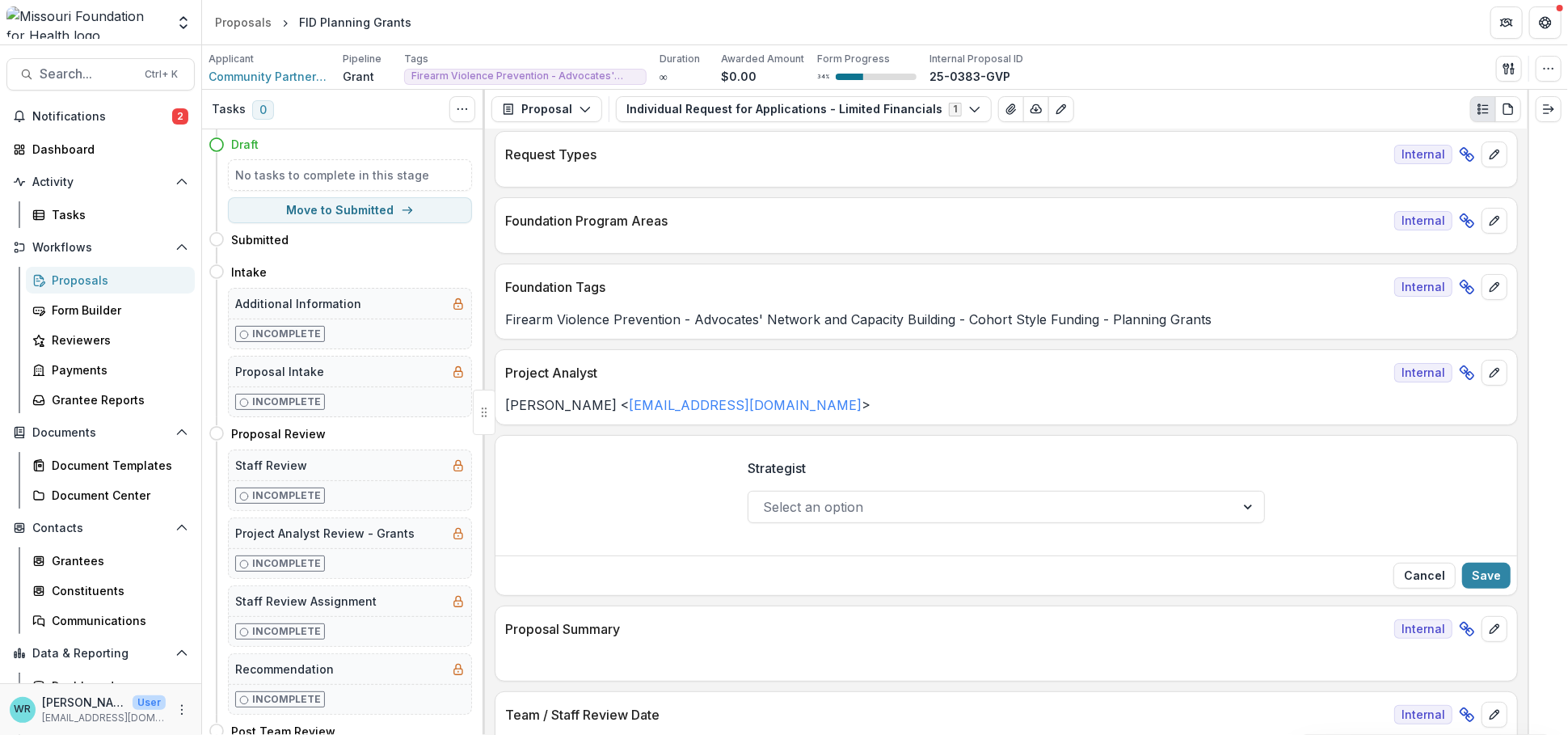
click at [1136, 502] on div at bounding box center [991, 507] width 457 height 23
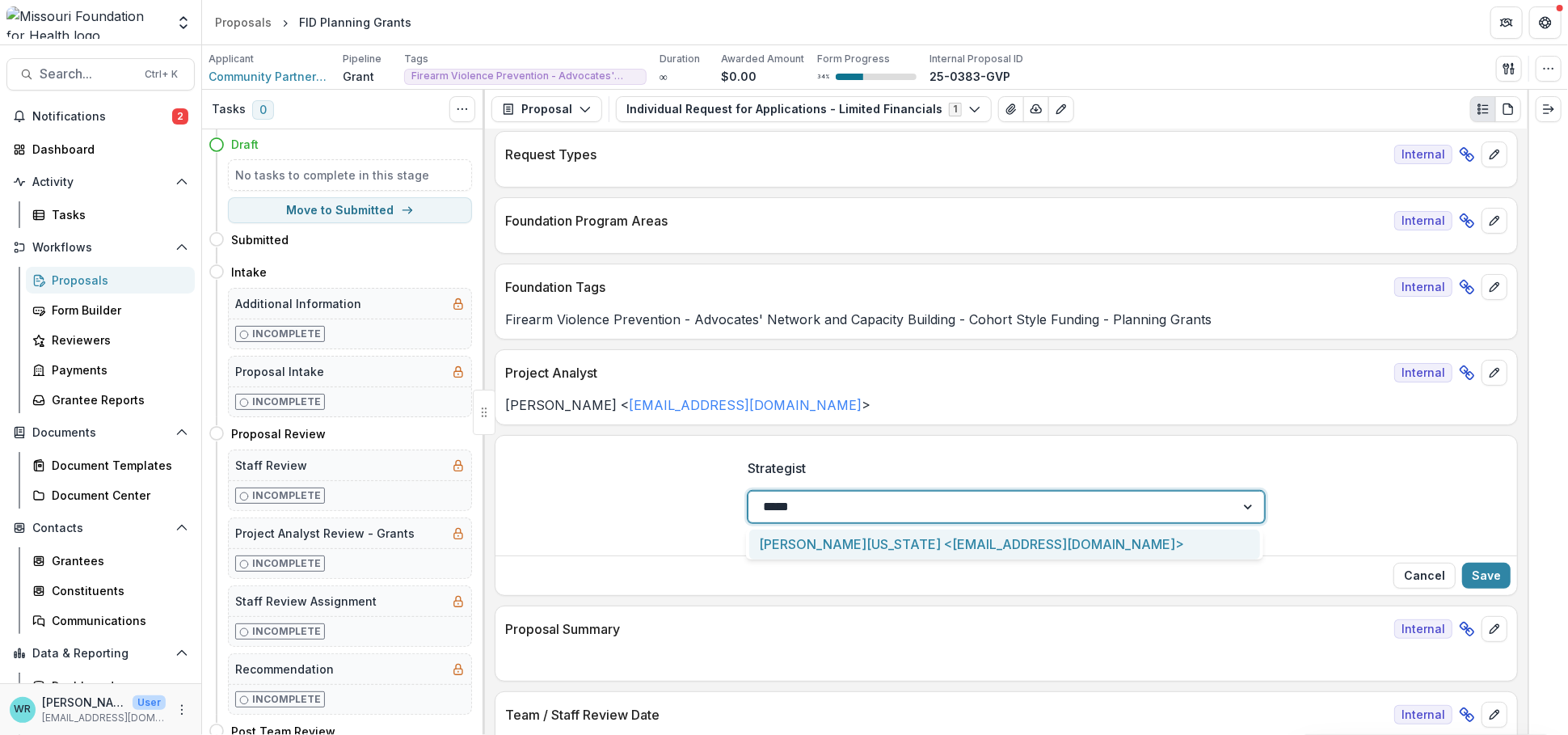
type input "******"
click at [1035, 540] on div "[PERSON_NAME][US_STATE] <[EMAIL_ADDRESS][DOMAIN_NAME]>" at bounding box center [1005, 544] width 511 height 30
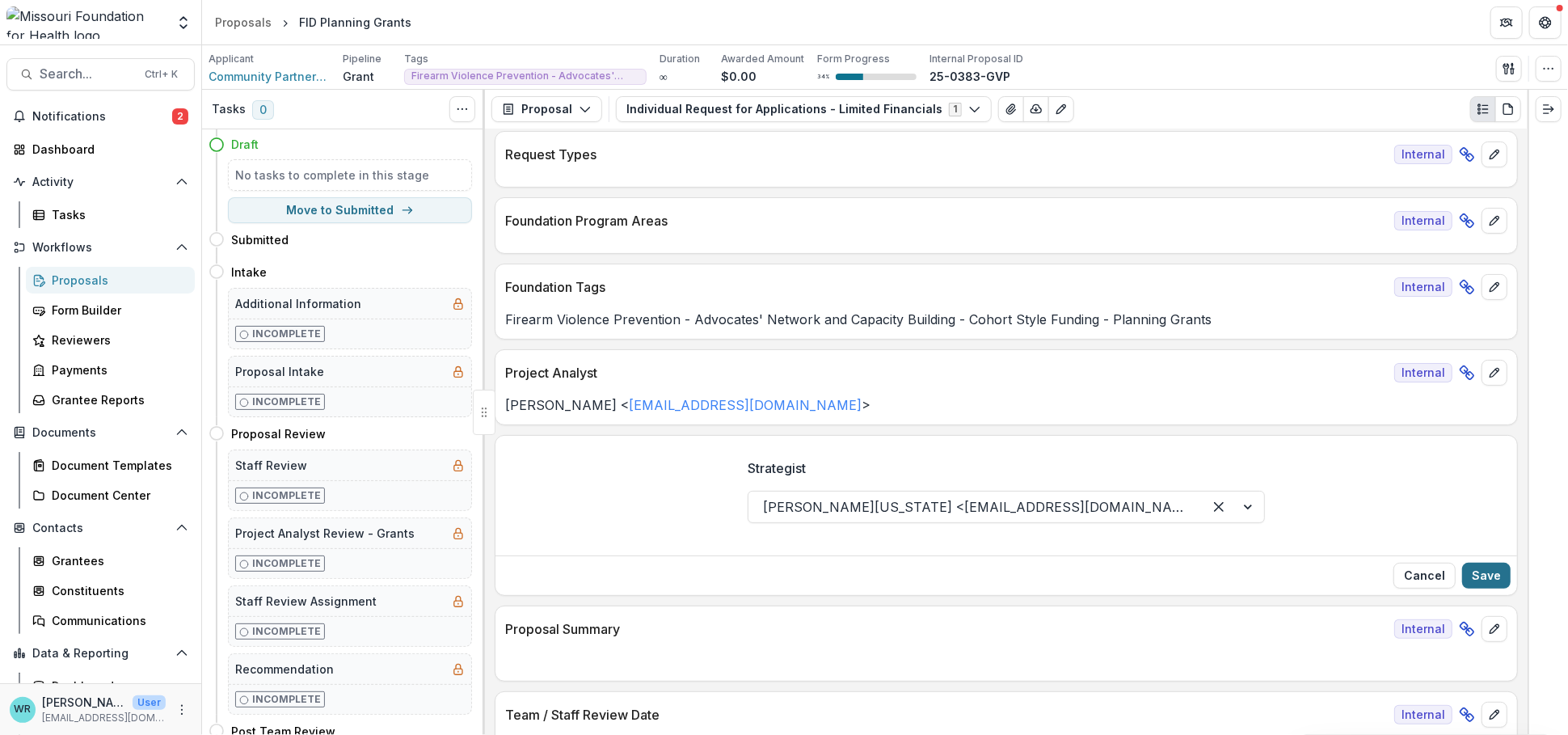
click at [1358, 565] on button "Save" at bounding box center [1486, 575] width 48 height 25
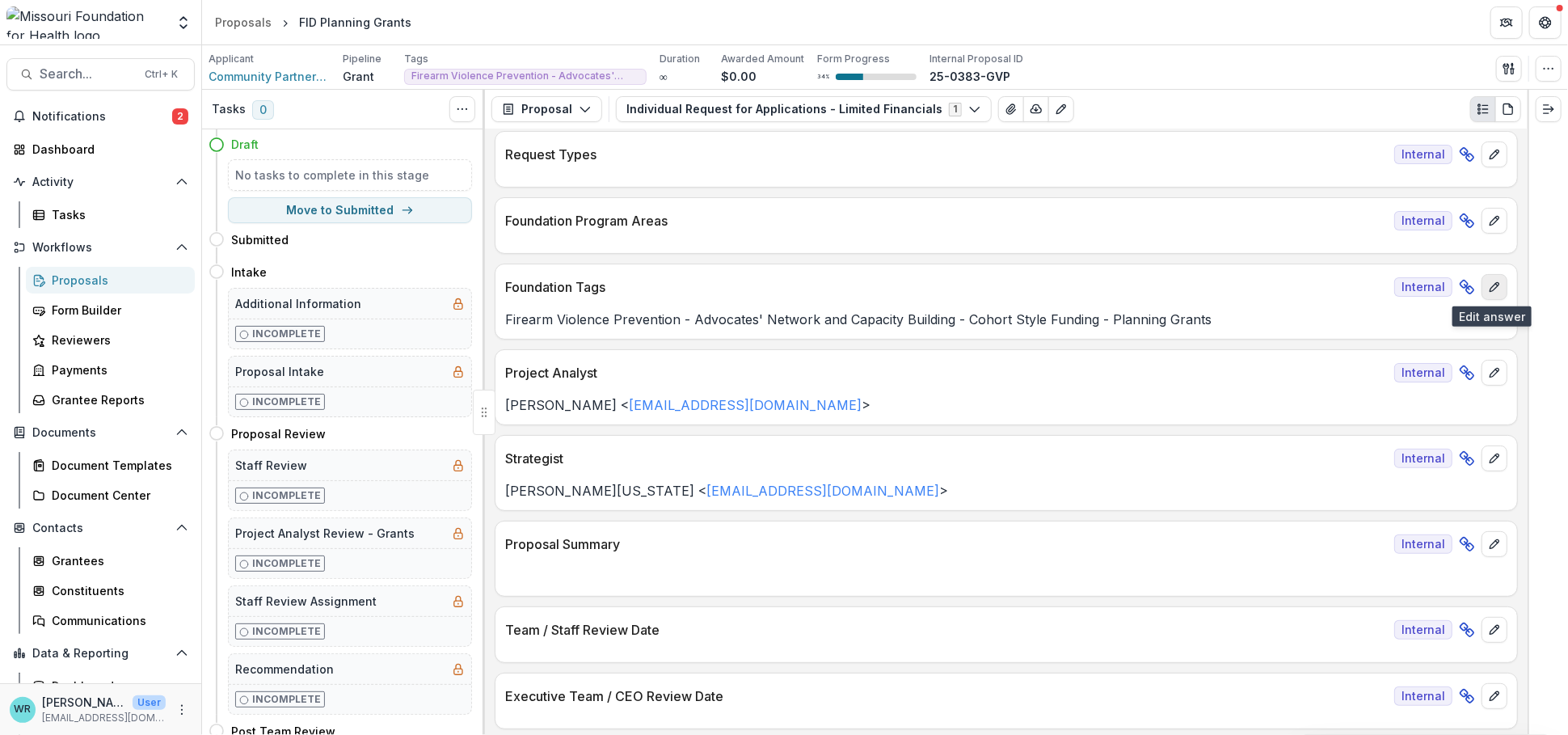
click at [1358, 296] on button "edit" at bounding box center [1494, 287] width 25 height 25
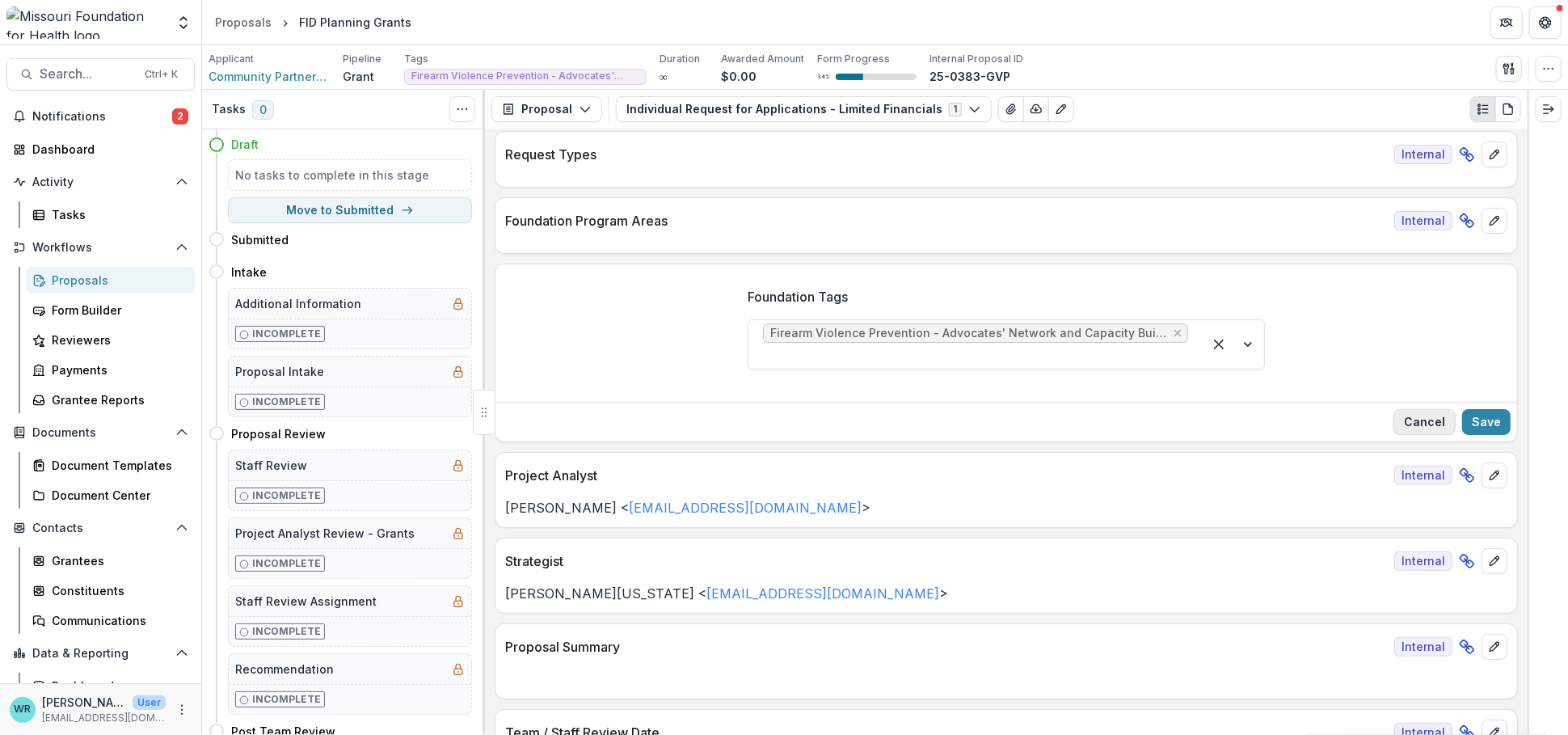
click at [1358, 418] on button "Cancel" at bounding box center [1424, 422] width 62 height 25
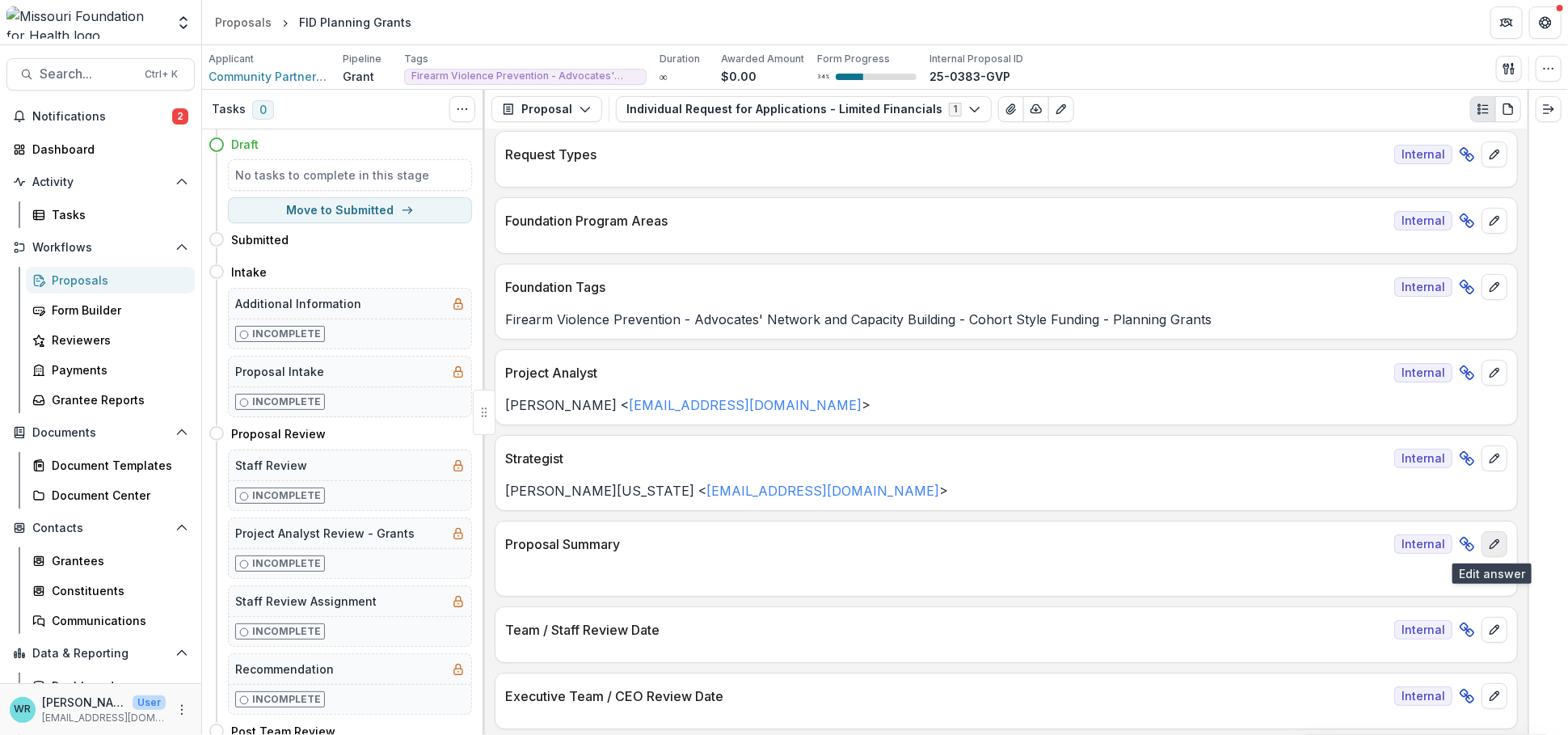
click at [1358, 545] on icon "edit" at bounding box center [1494, 543] width 13 height 13
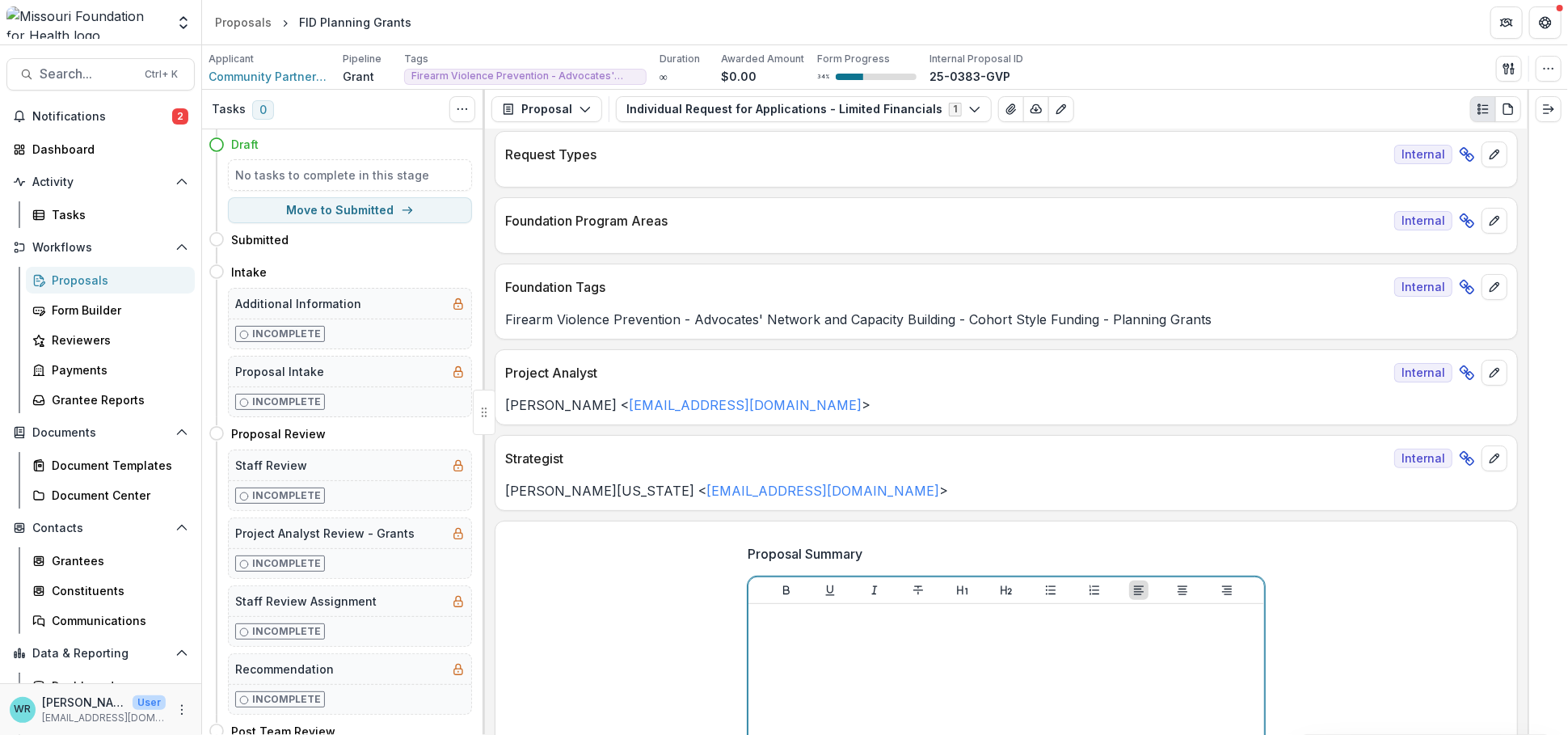
click at [903, 622] on div at bounding box center [1006, 732] width 503 height 243
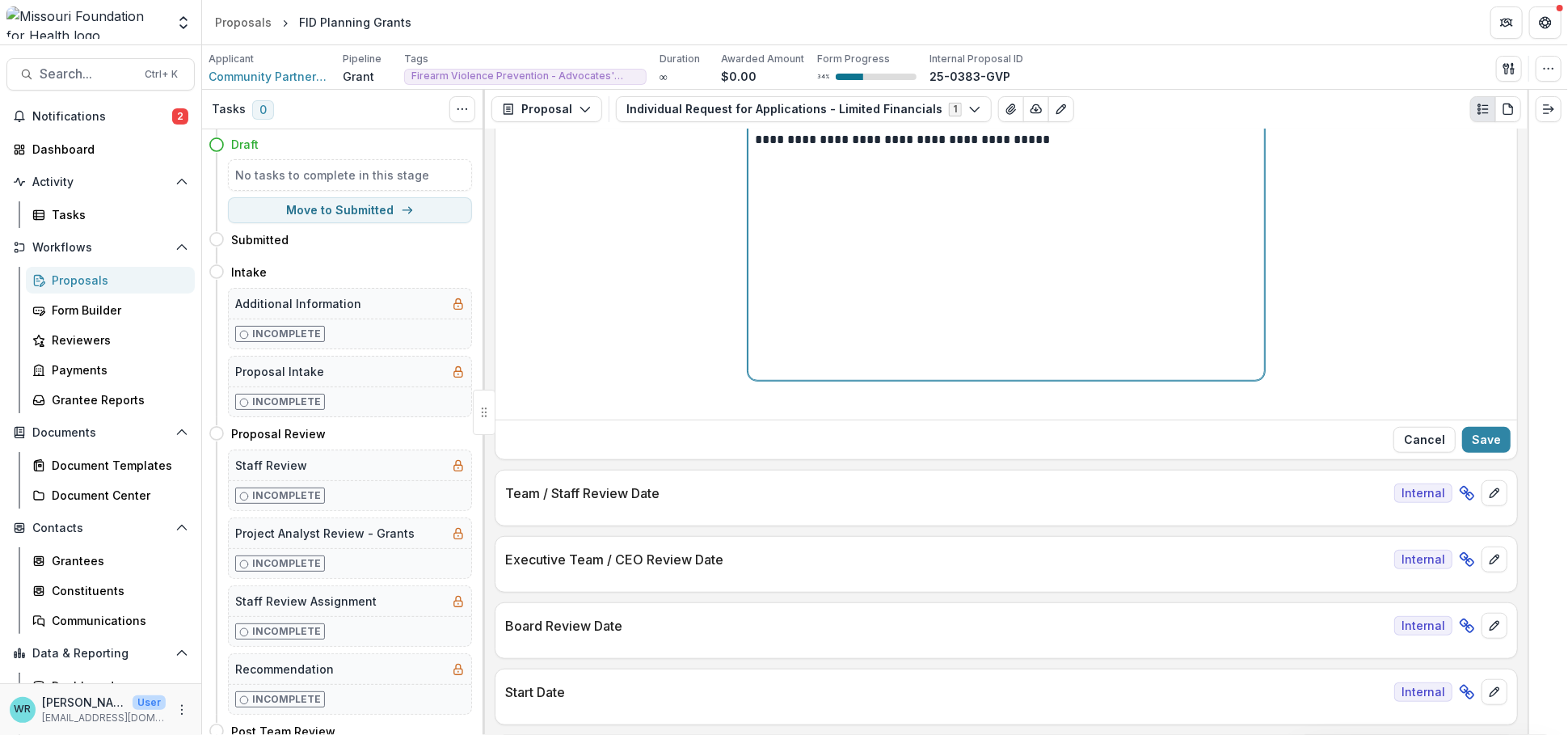
scroll to position [718, 0]
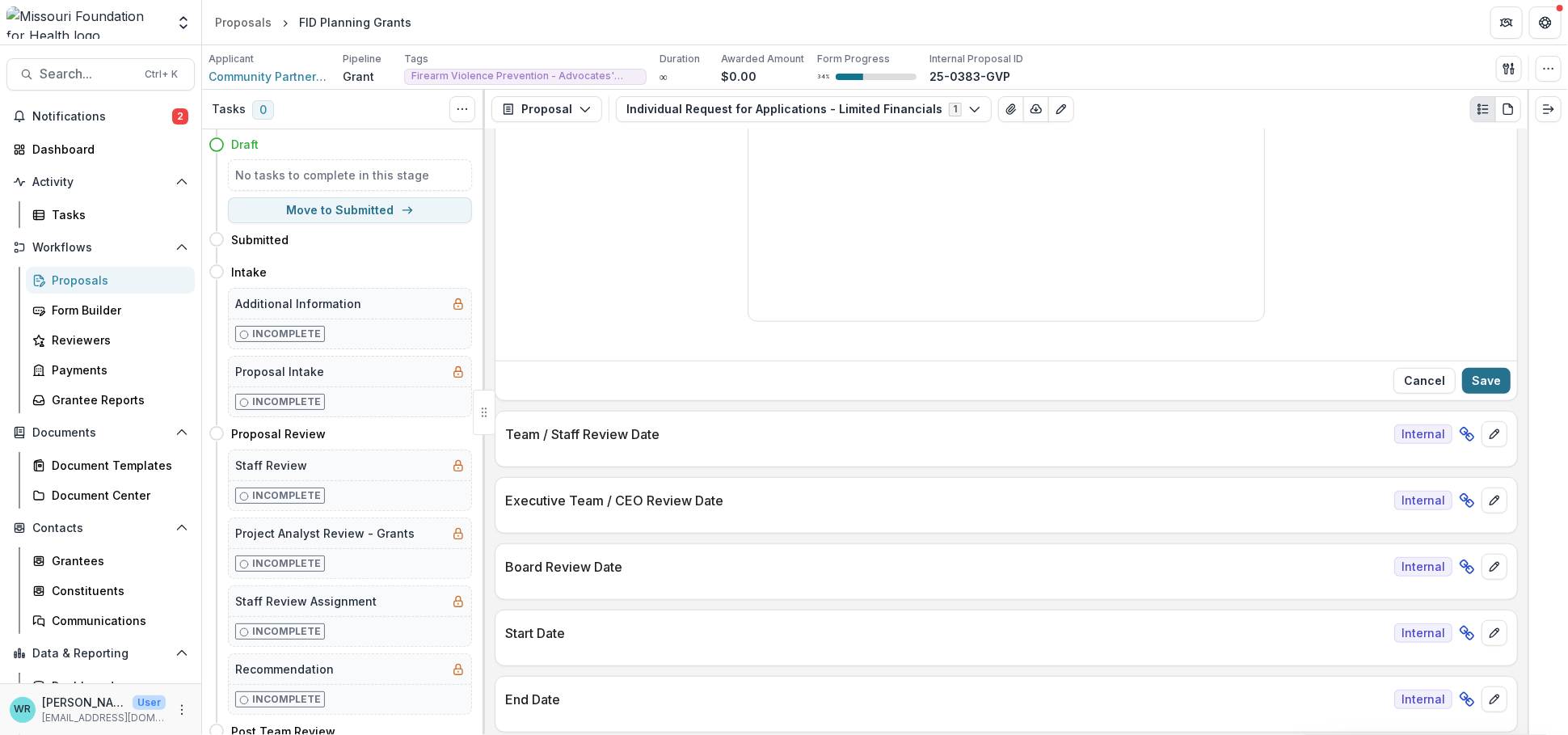
click at [1358, 374] on button "Save" at bounding box center [1486, 380] width 48 height 25
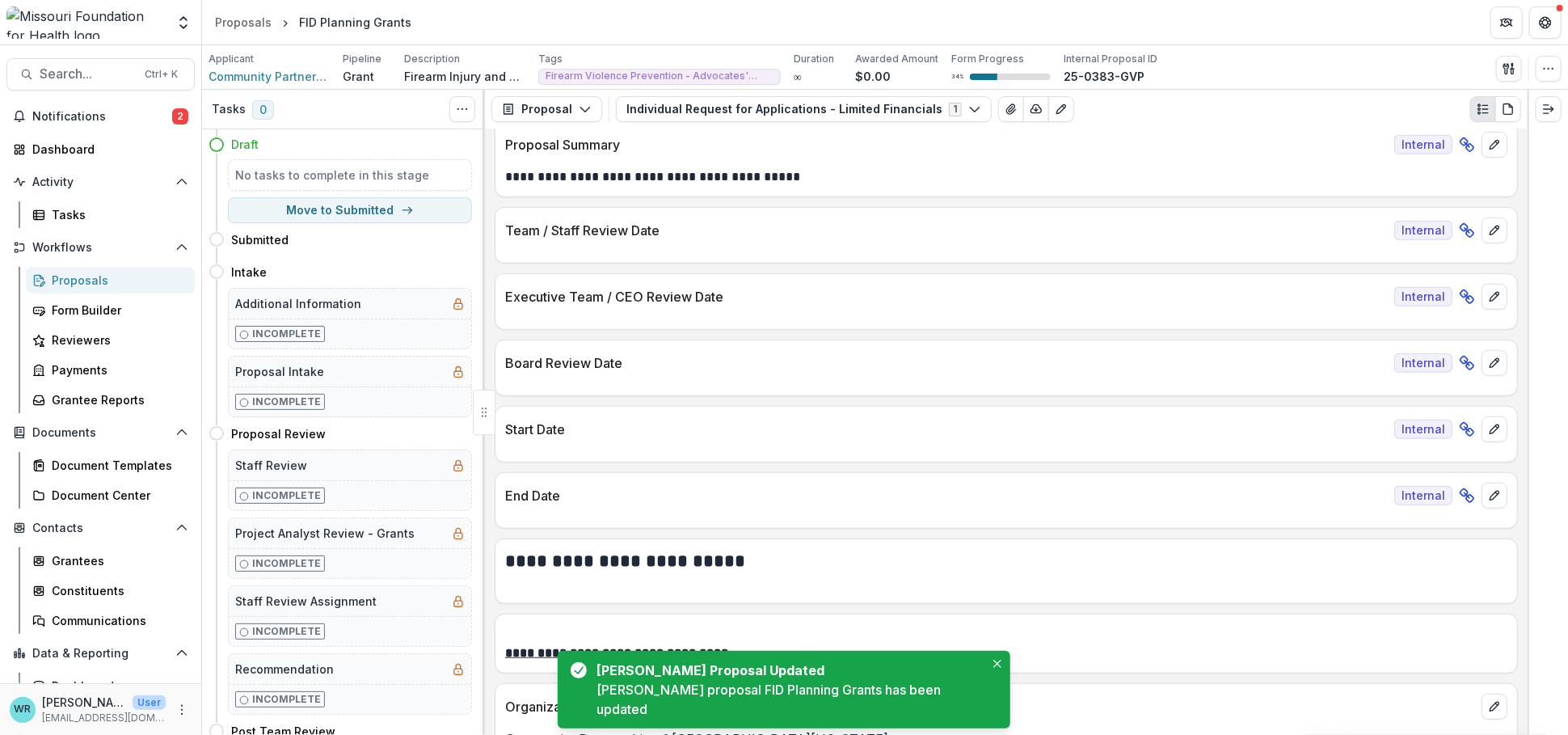
scroll to position [0, 0]
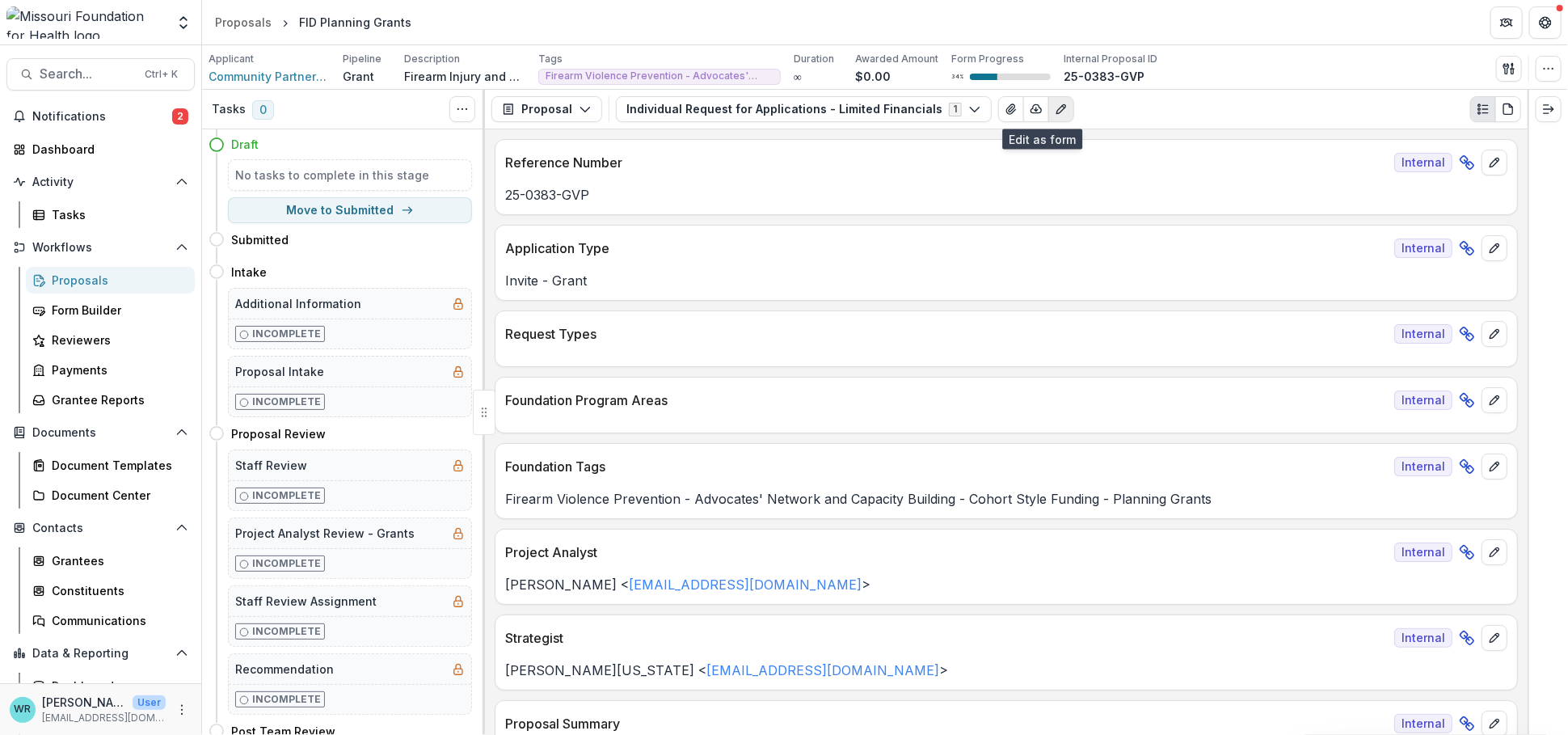
click at [1055, 110] on icon "Edit as form" at bounding box center [1061, 109] width 13 height 13
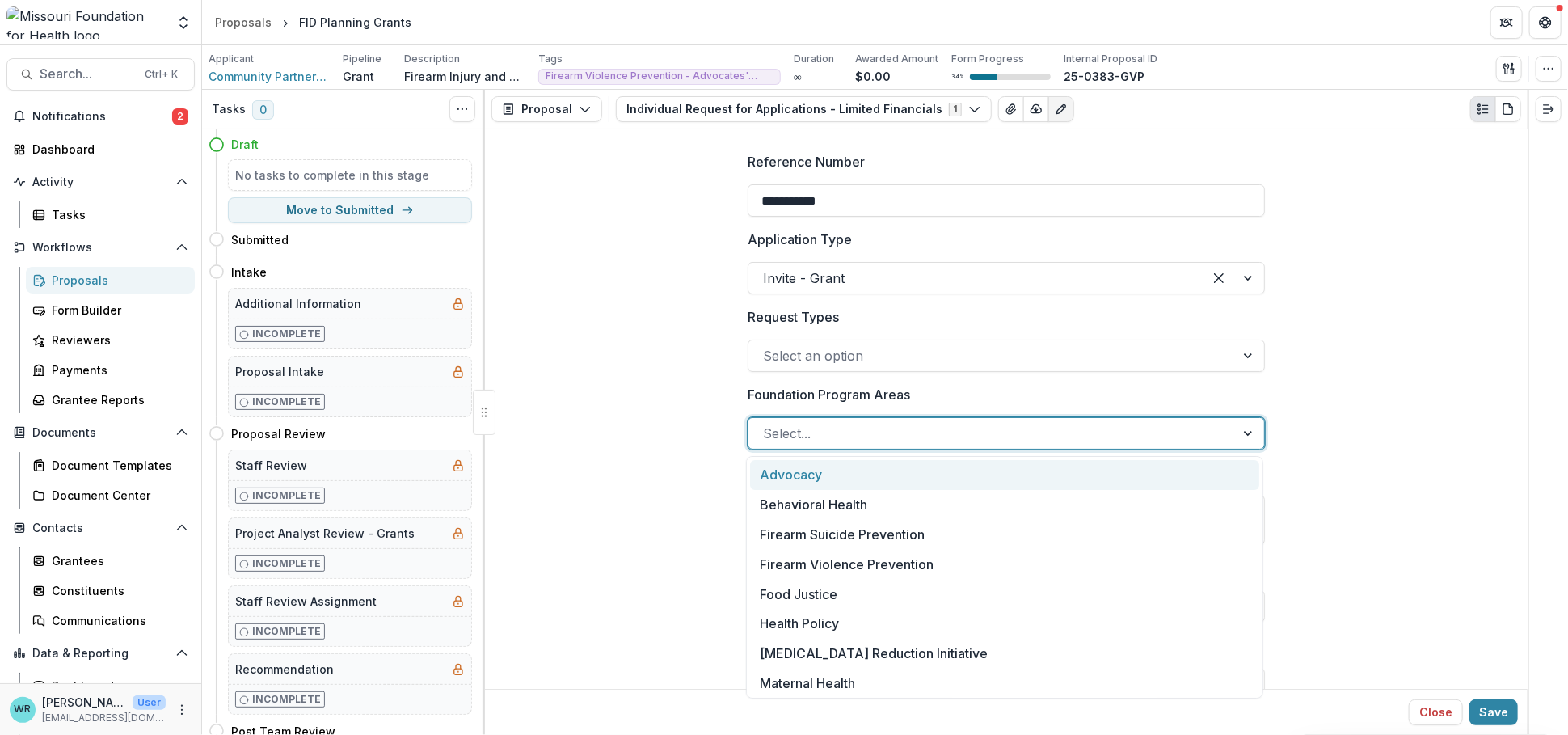
click at [938, 435] on div at bounding box center [991, 433] width 457 height 23
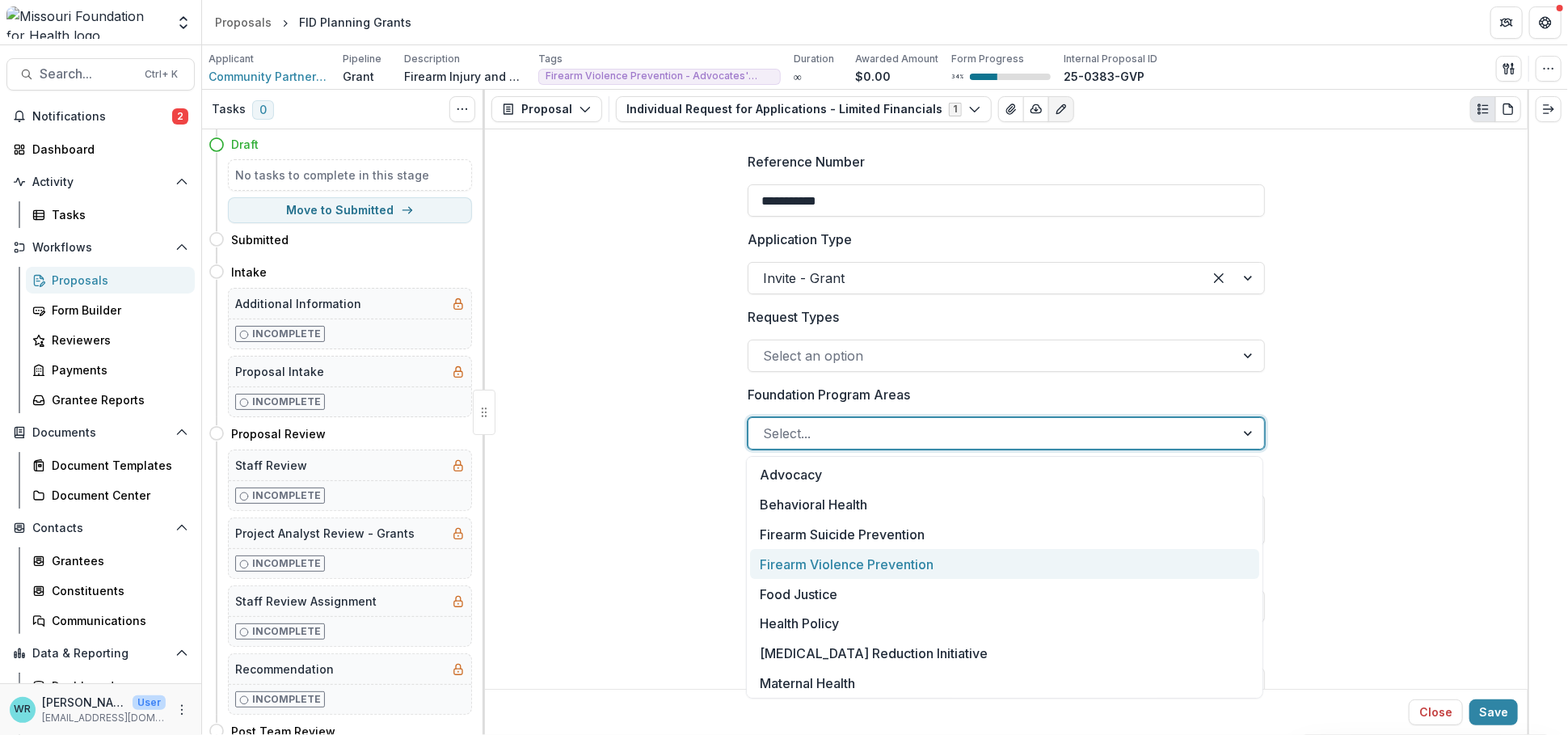
click at [869, 557] on div "Firearm Violence Prevention" at bounding box center [1005, 564] width 509 height 30
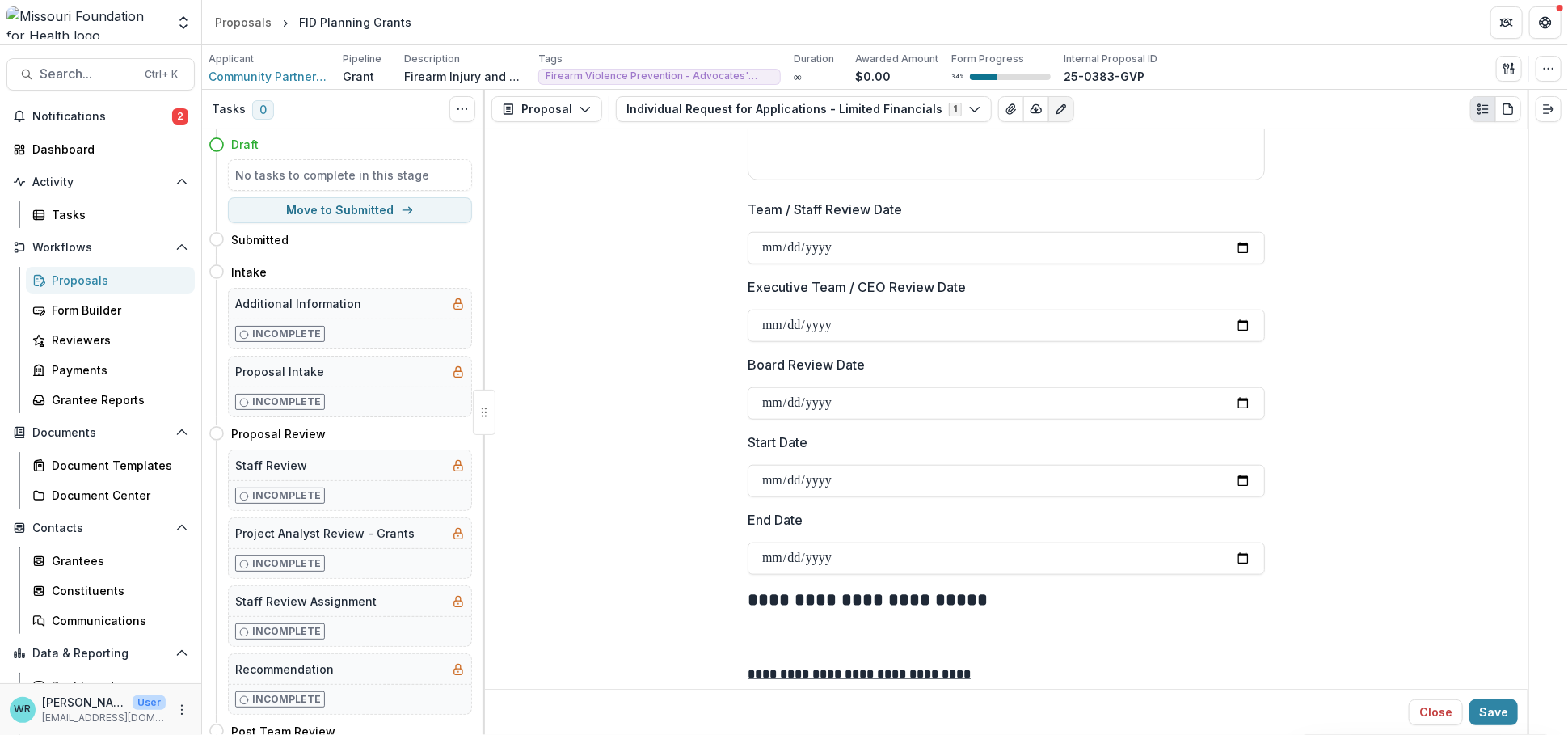
scroll to position [898, 0]
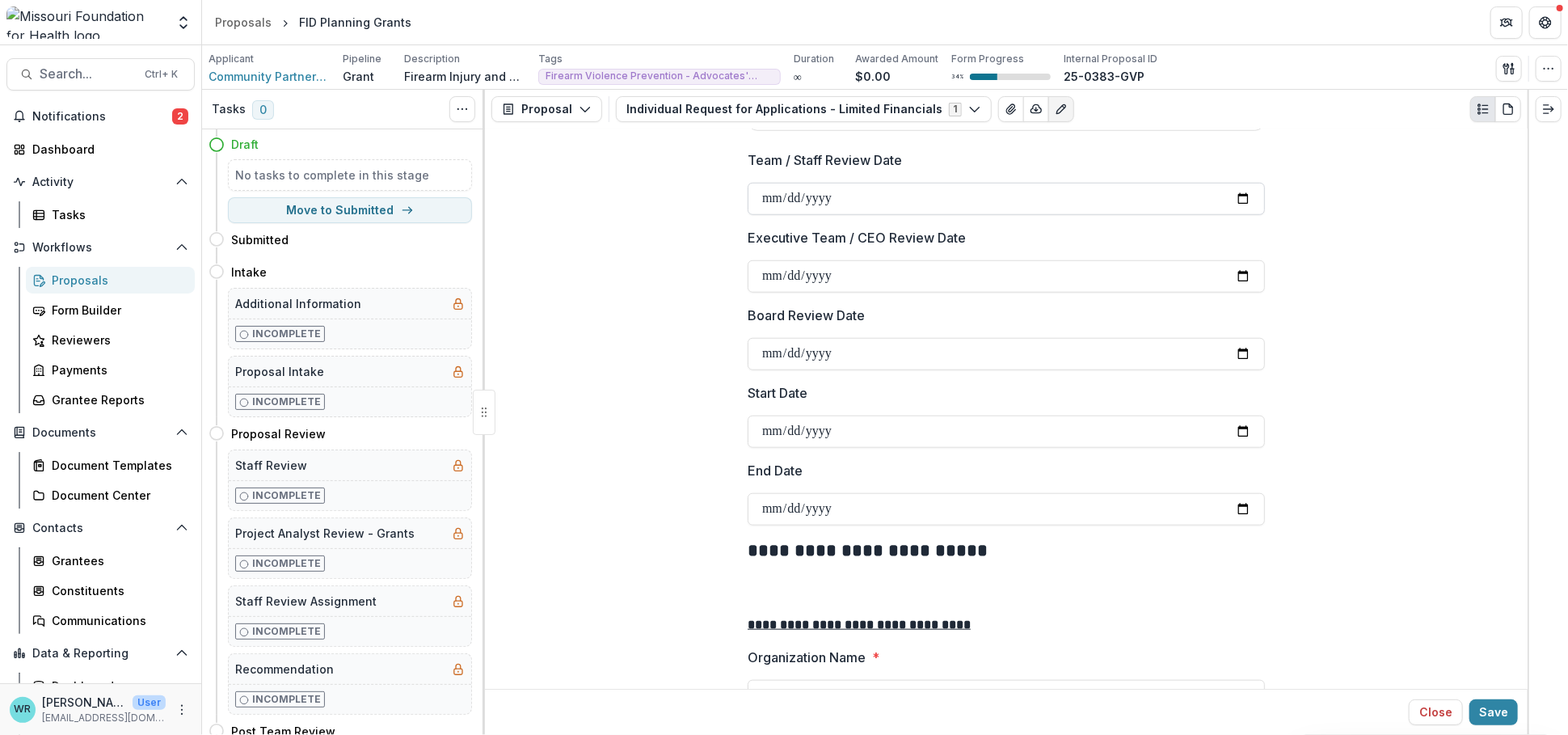
click at [777, 199] on input "Team / Staff Review Date" at bounding box center [1006, 199] width 518 height 32
type input "**********"
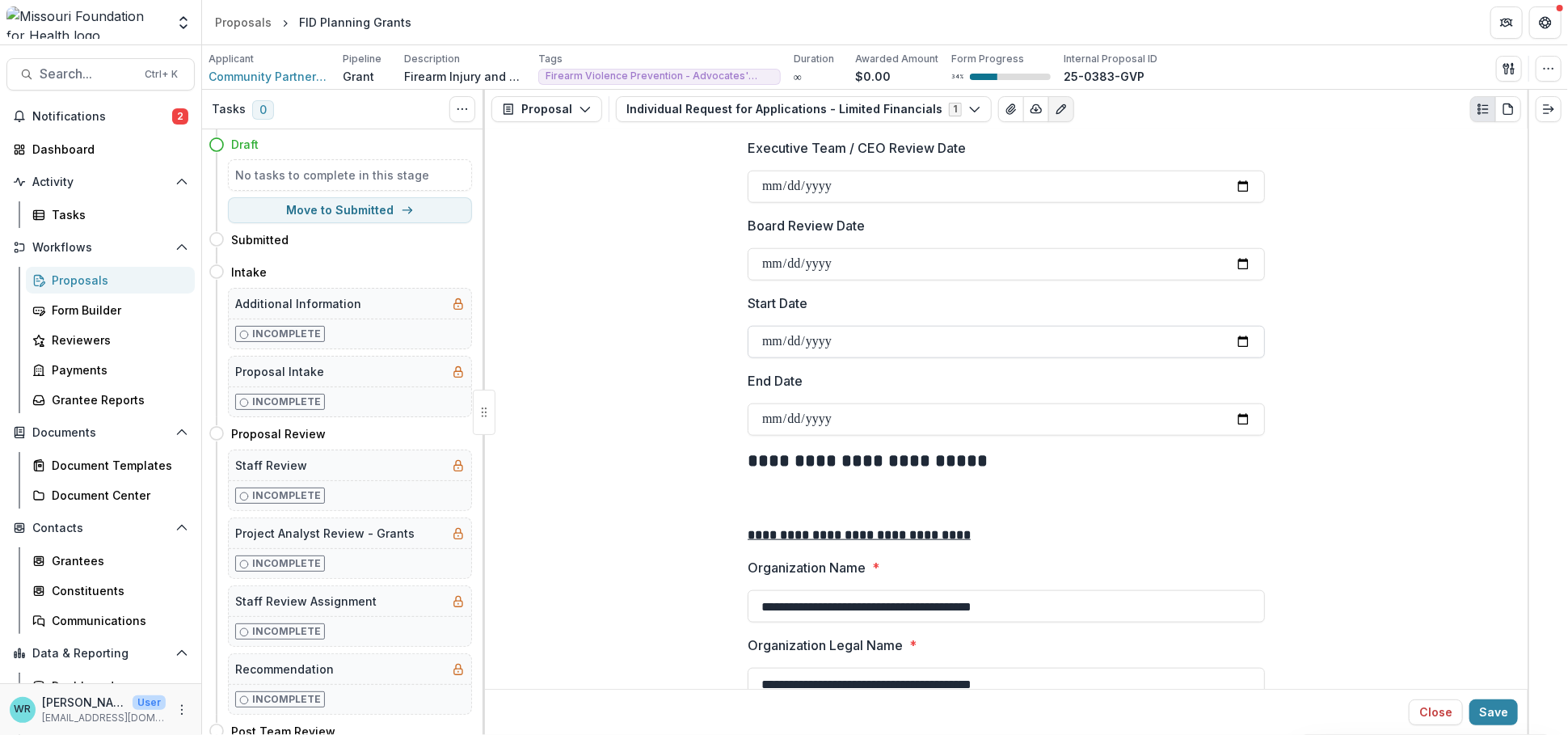
click at [768, 333] on input "Start Date" at bounding box center [1006, 342] width 518 height 32
type input "**********"
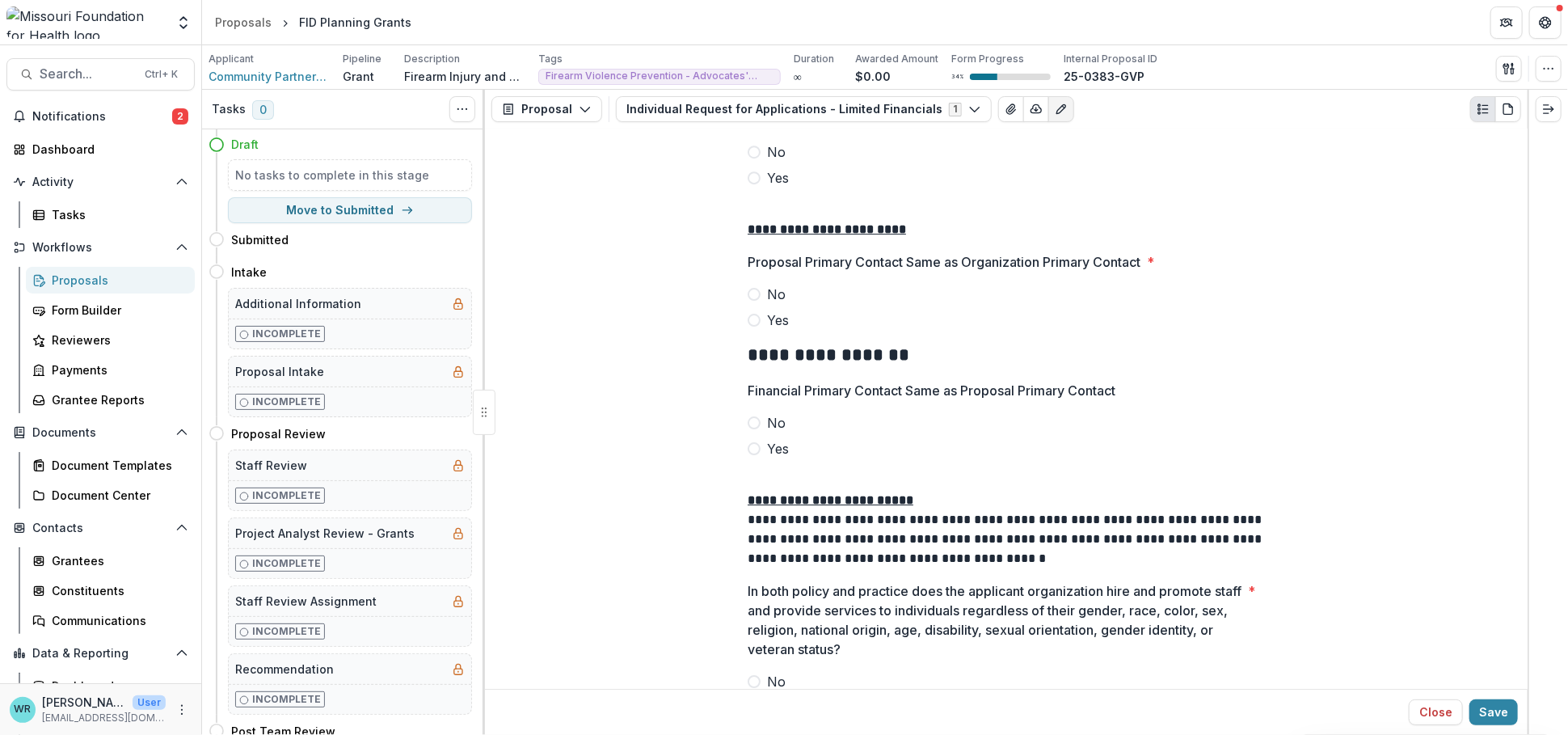
scroll to position [3406, 0]
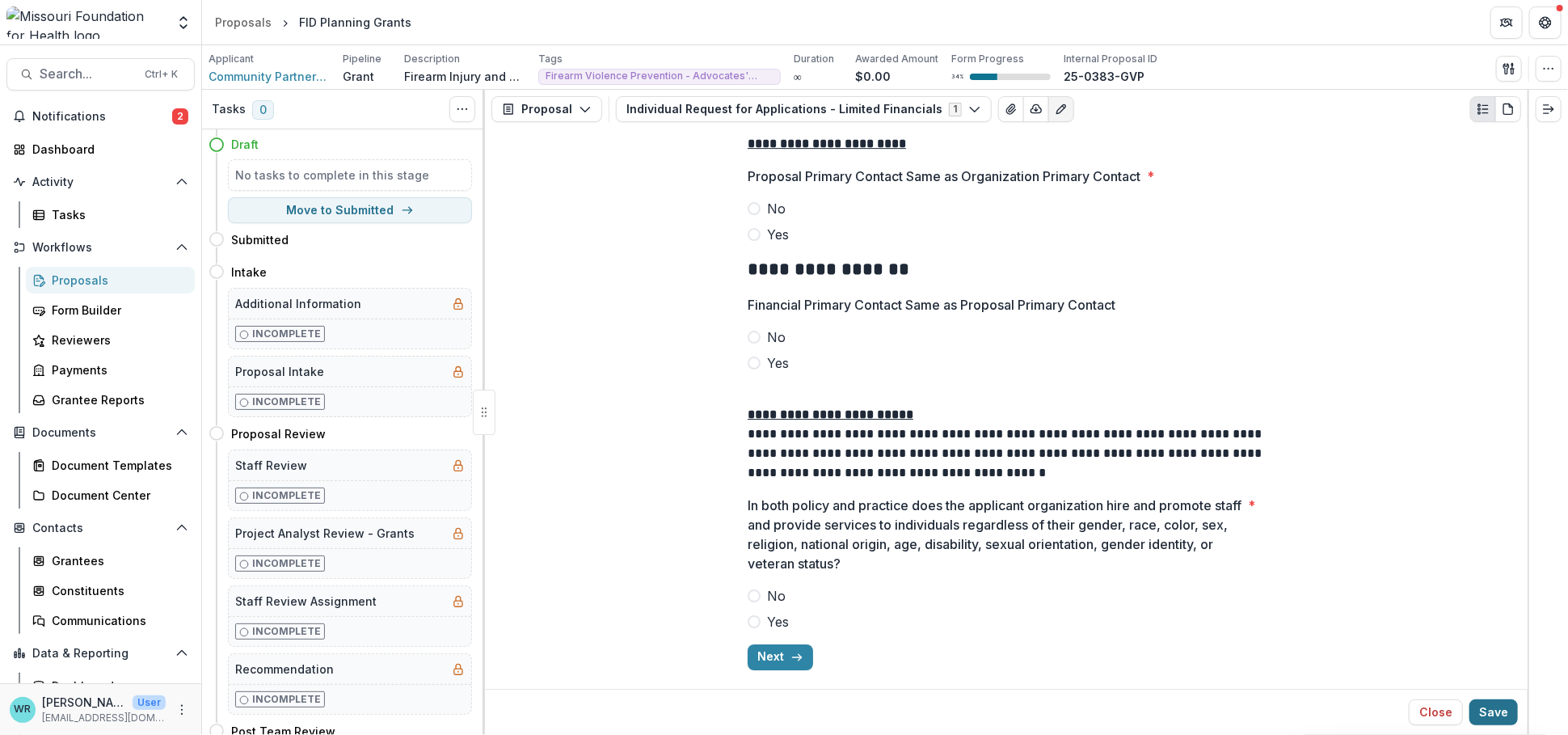
click at [1358, 622] on button "Save" at bounding box center [1493, 712] width 48 height 25
